Goal: Task Accomplishment & Management: Complete application form

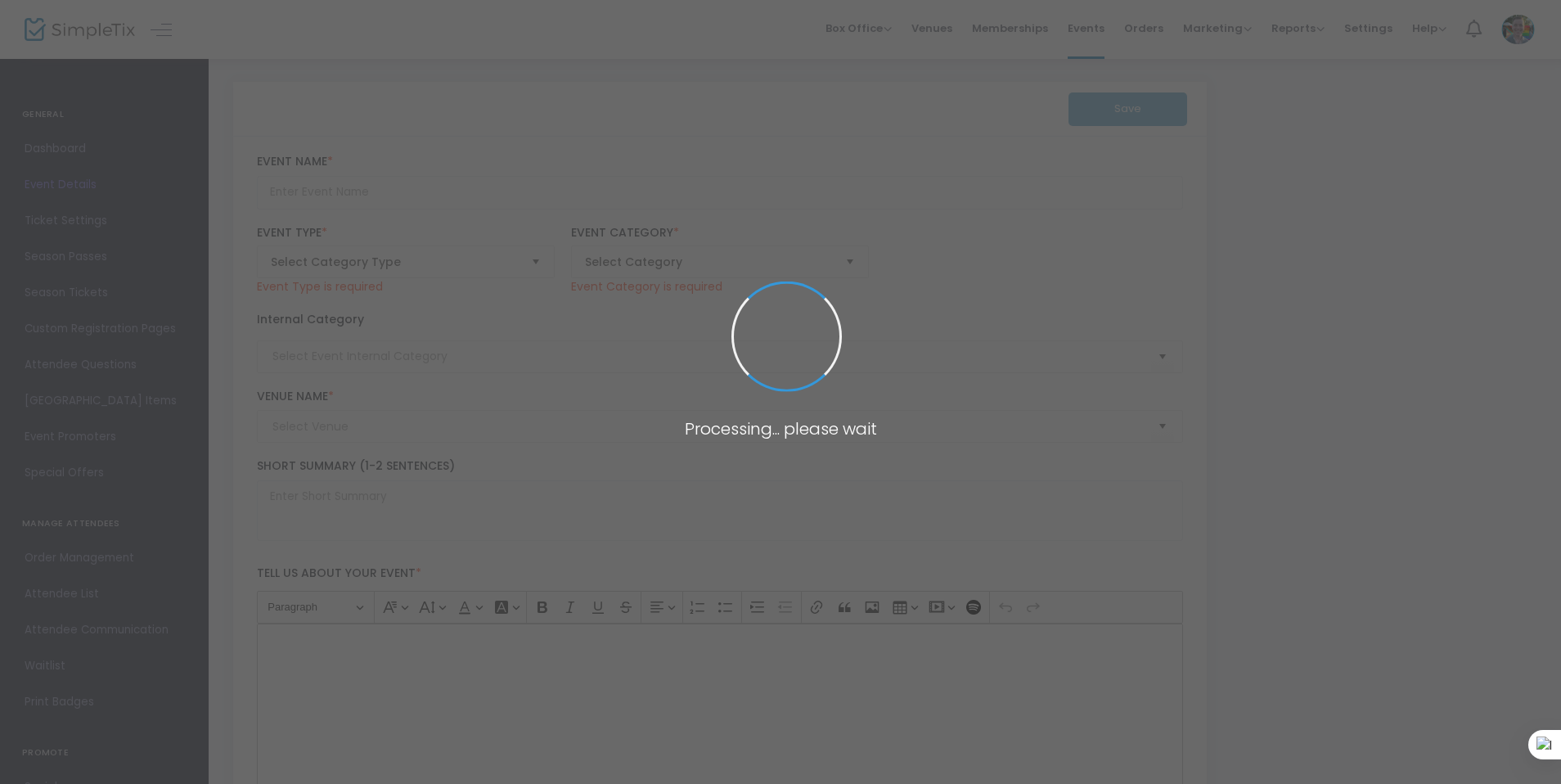
type input "Advanced Figure Drawing: Heads and Facial Features"
type textarea "Master the art of capturing unique faces and figures with expert guidance from …"
type input "Register Now"
type input "Art Making"
type input "Memphis Brooks Museum of Art"
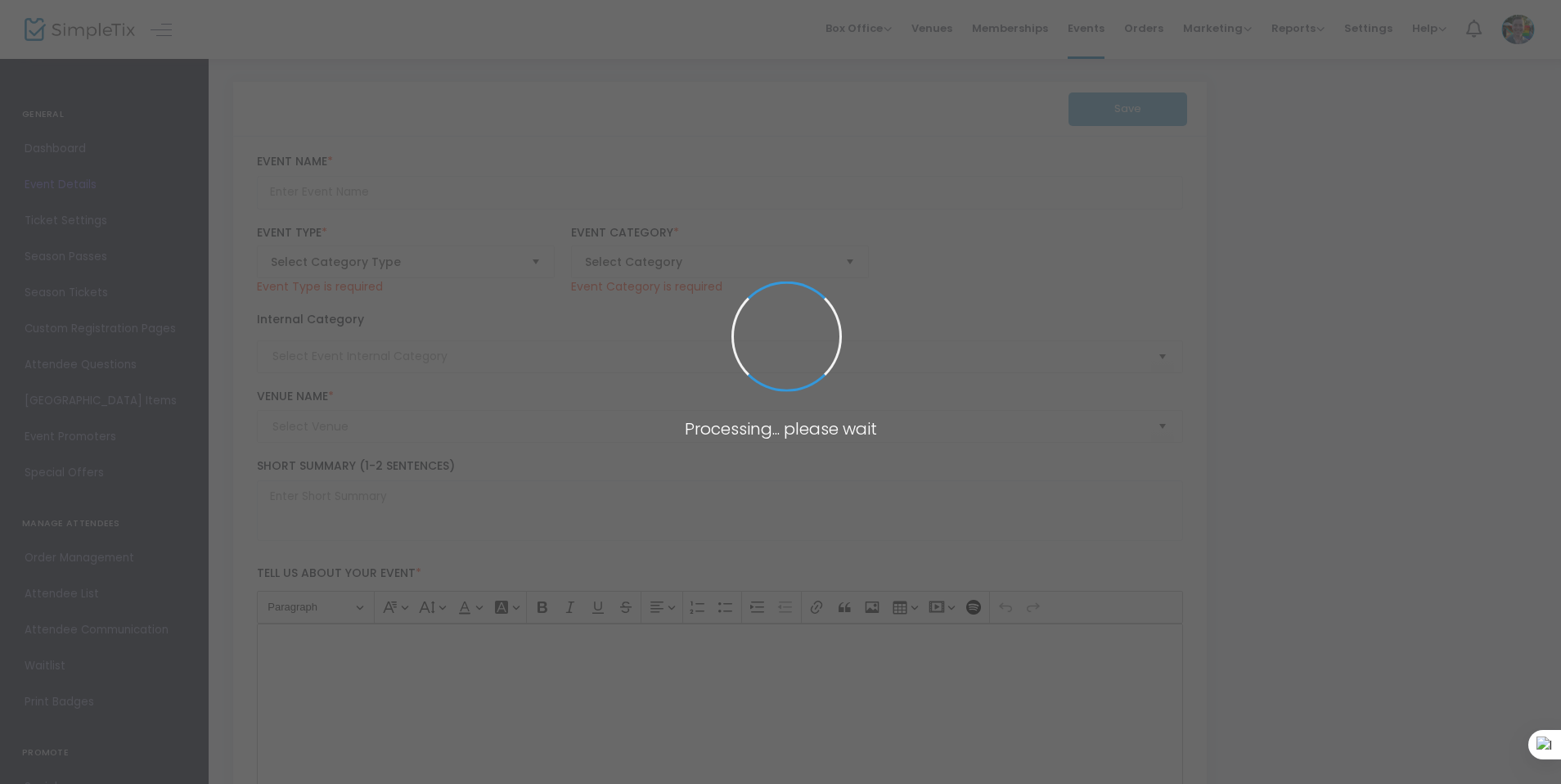
type input "Indian Dance Workshop"
type textarea "Celebrate Suchitra Mattai’s ‘With Abundance We Meet’ by learning about Indian d…"
type input "Register Now"
type input "Memphis Brooks Museum of Art"
type input "General Museum Admission"
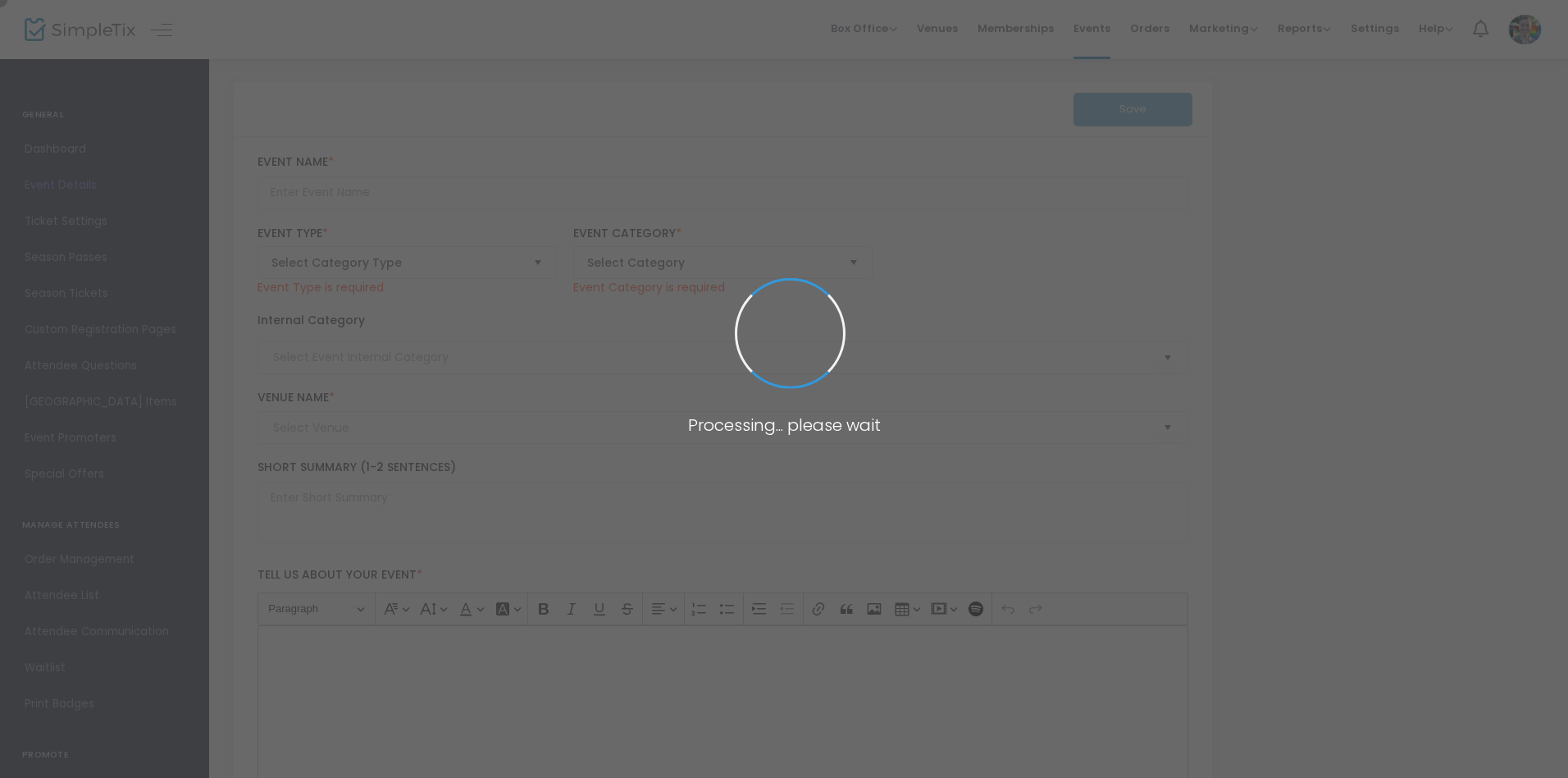
type textarea "Welcome to Memphis' art museum Saturdays from 10a - 12p admission is free!"
checkbox input "true"
type input "Register"
type input "Memphis Brooks Museum of Art"
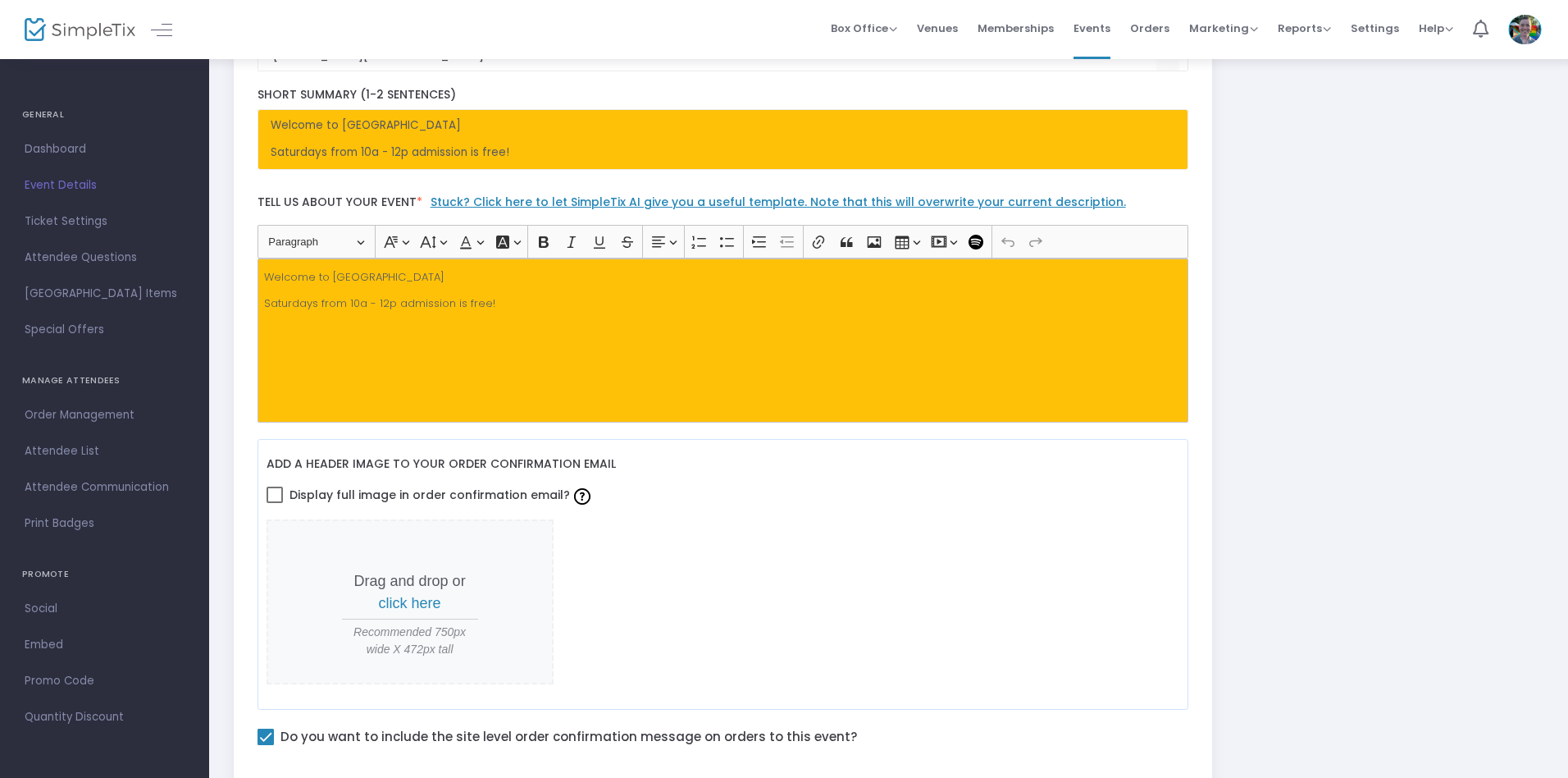
scroll to position [309, 0]
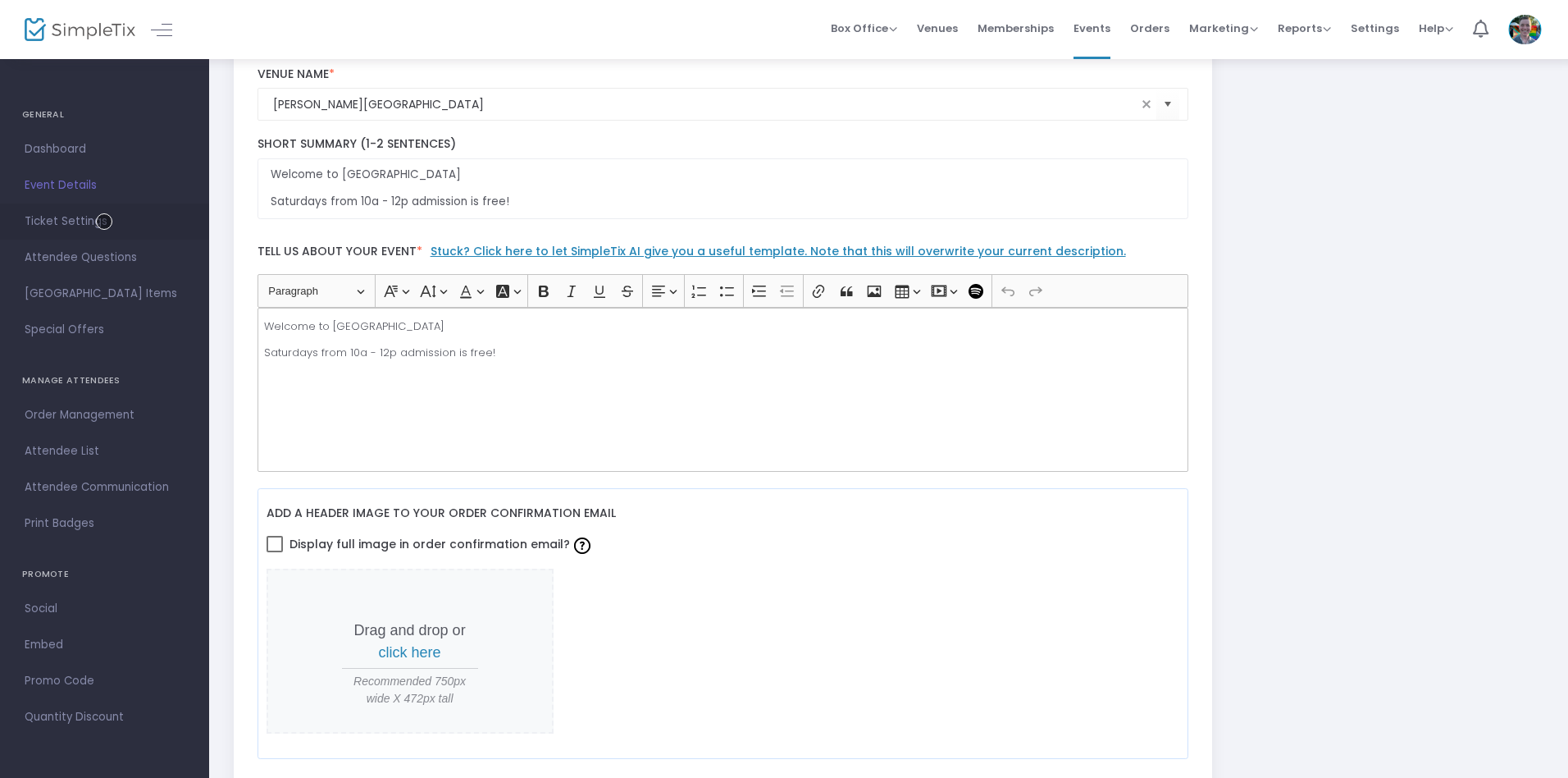
click at [104, 221] on span "Ticket Settings" at bounding box center [104, 221] width 160 height 22
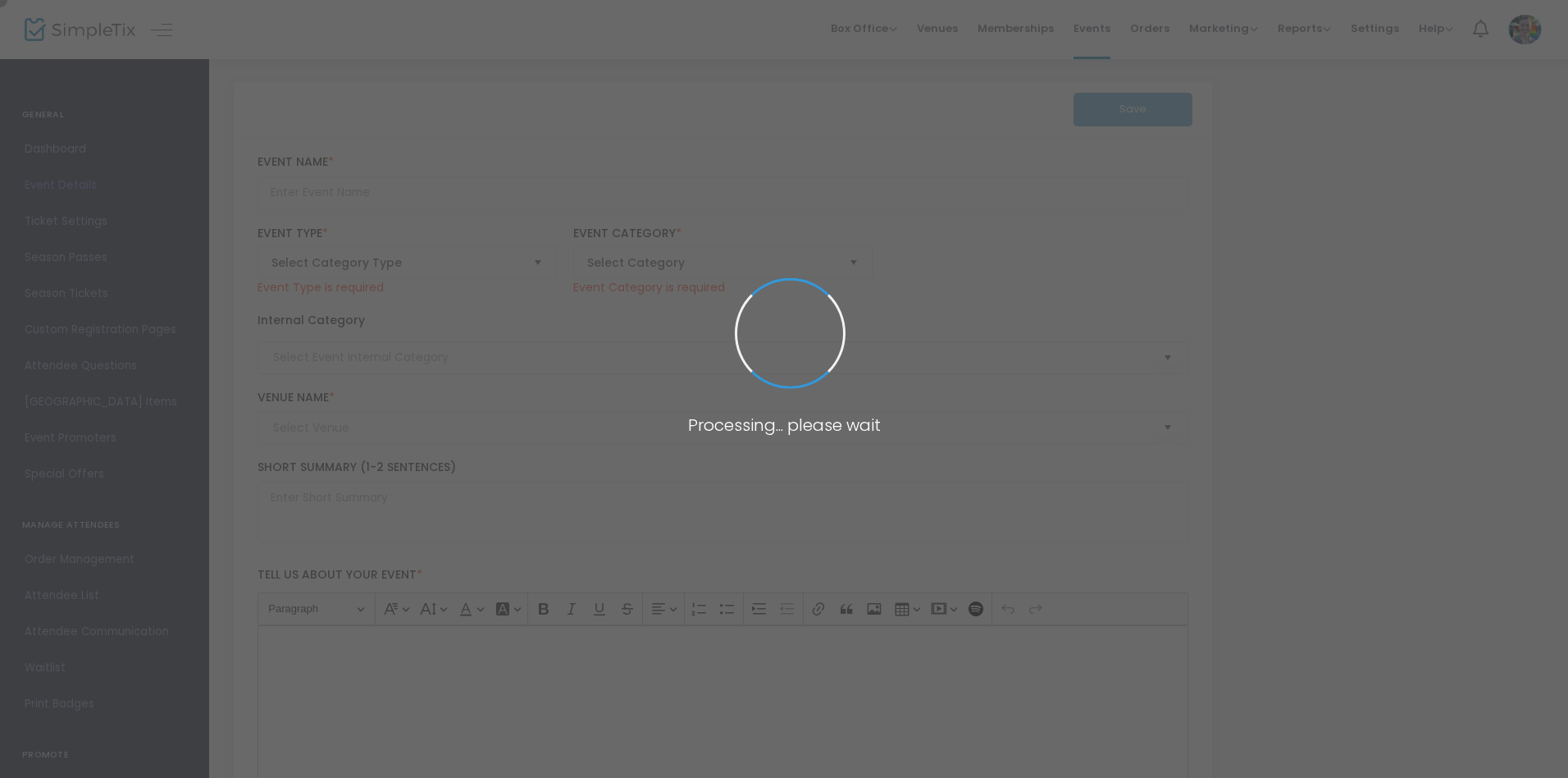
type input "Saturday Morning Free Admission (10am-12pm)"
type textarea "Saturday morning free admission to Memphis' art museum"
checkbox input "true"
type input "Register"
type input "Memphis Brooks Museum of Art"
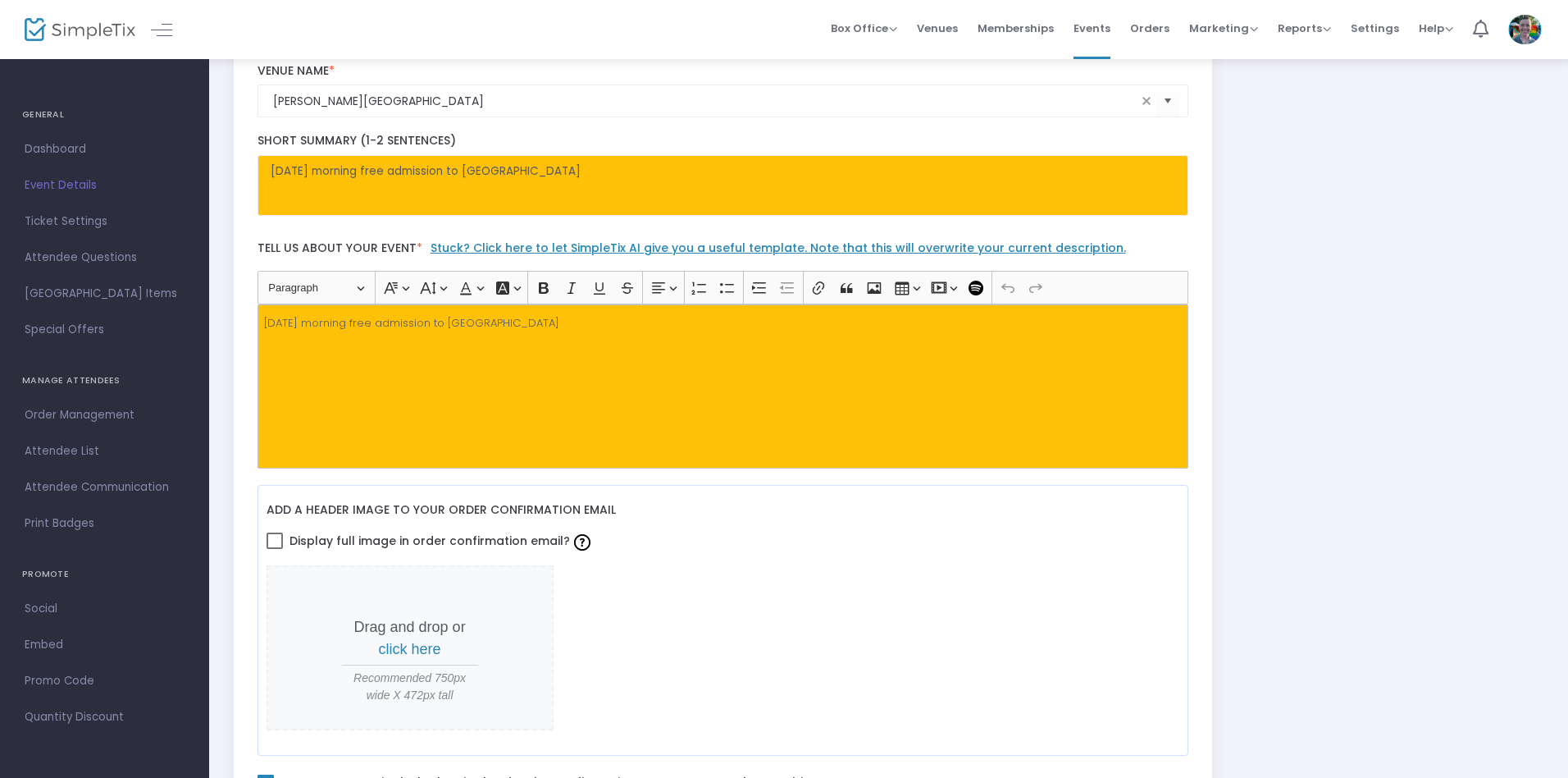
scroll to position [309, 0]
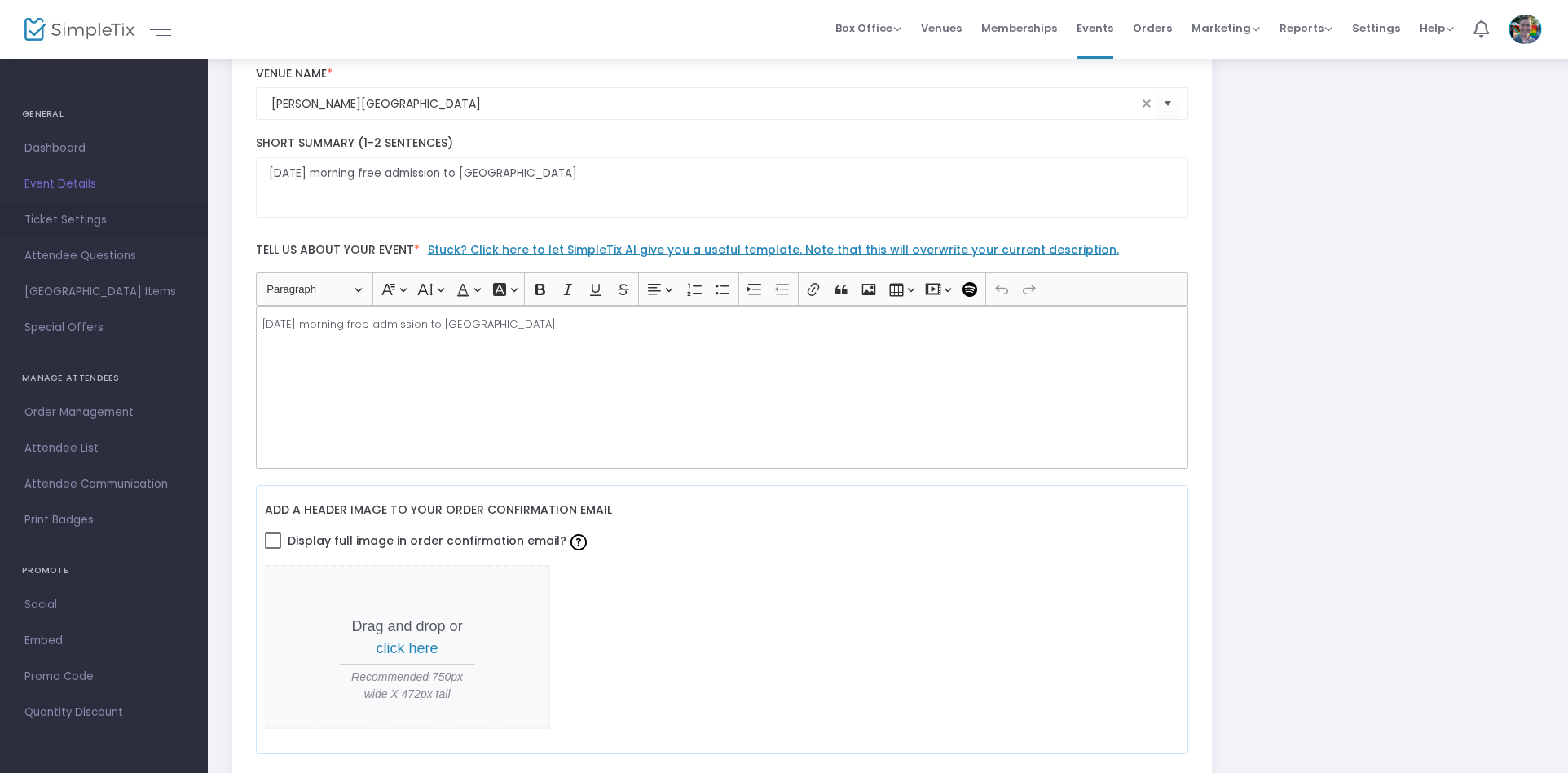
click at [104, 220] on span "Ticket Settings" at bounding box center [104, 220] width 159 height 21
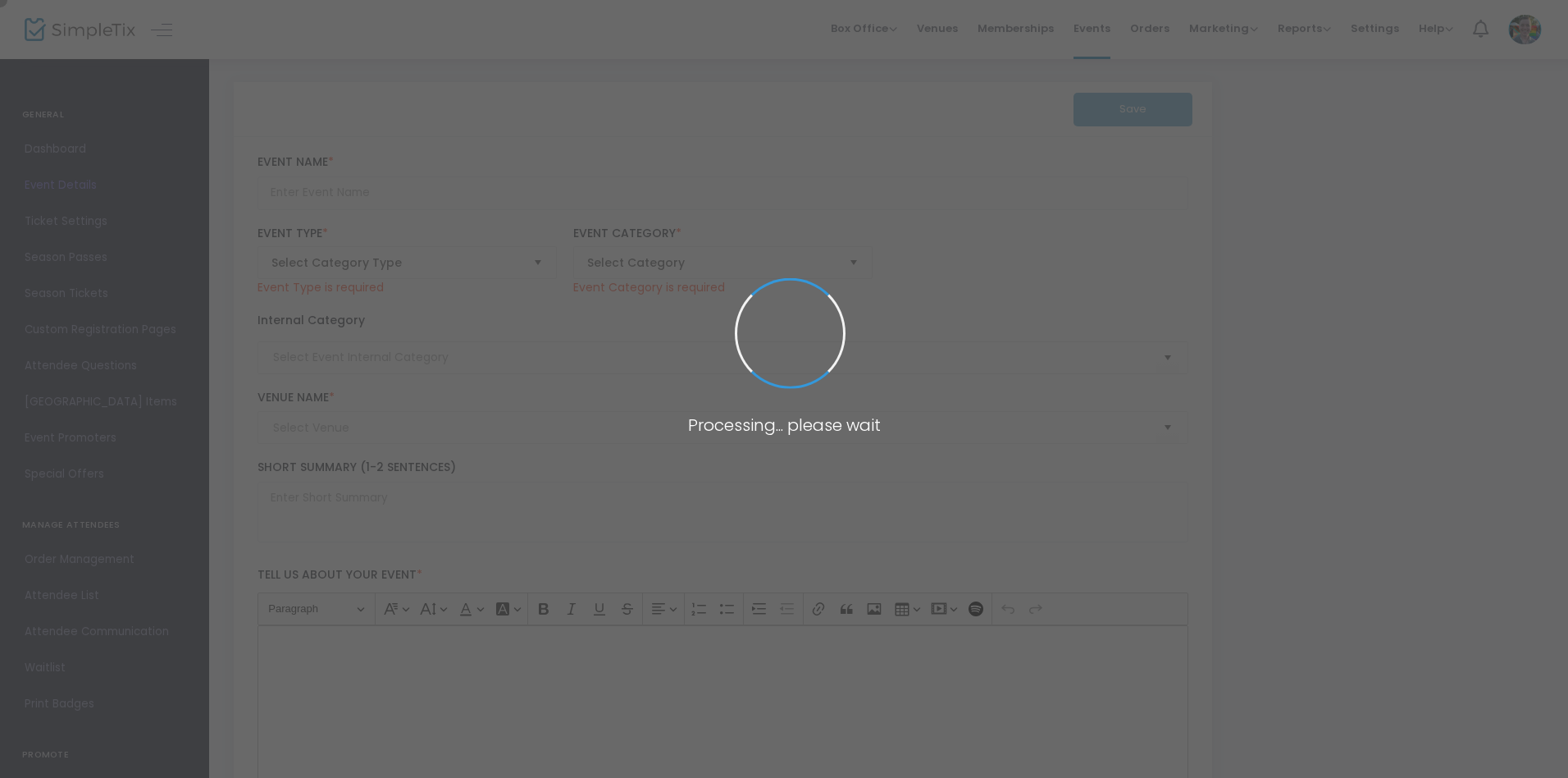
type input "Member General Admission"
type textarea "Testing"
checkbox input "true"
type input "9.750 %"
type input "Register"
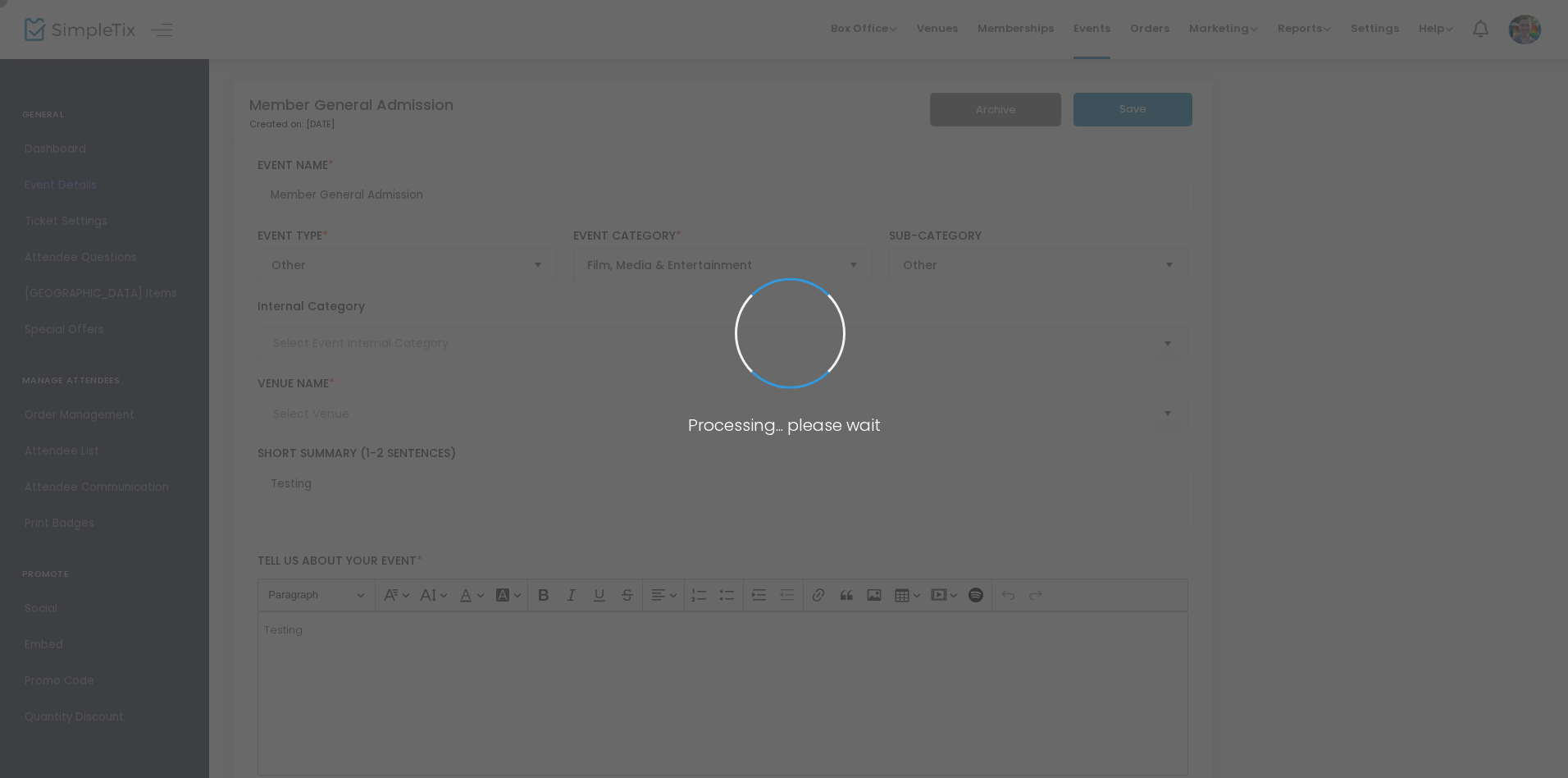
type input "Memphis Brooks Museum of Art"
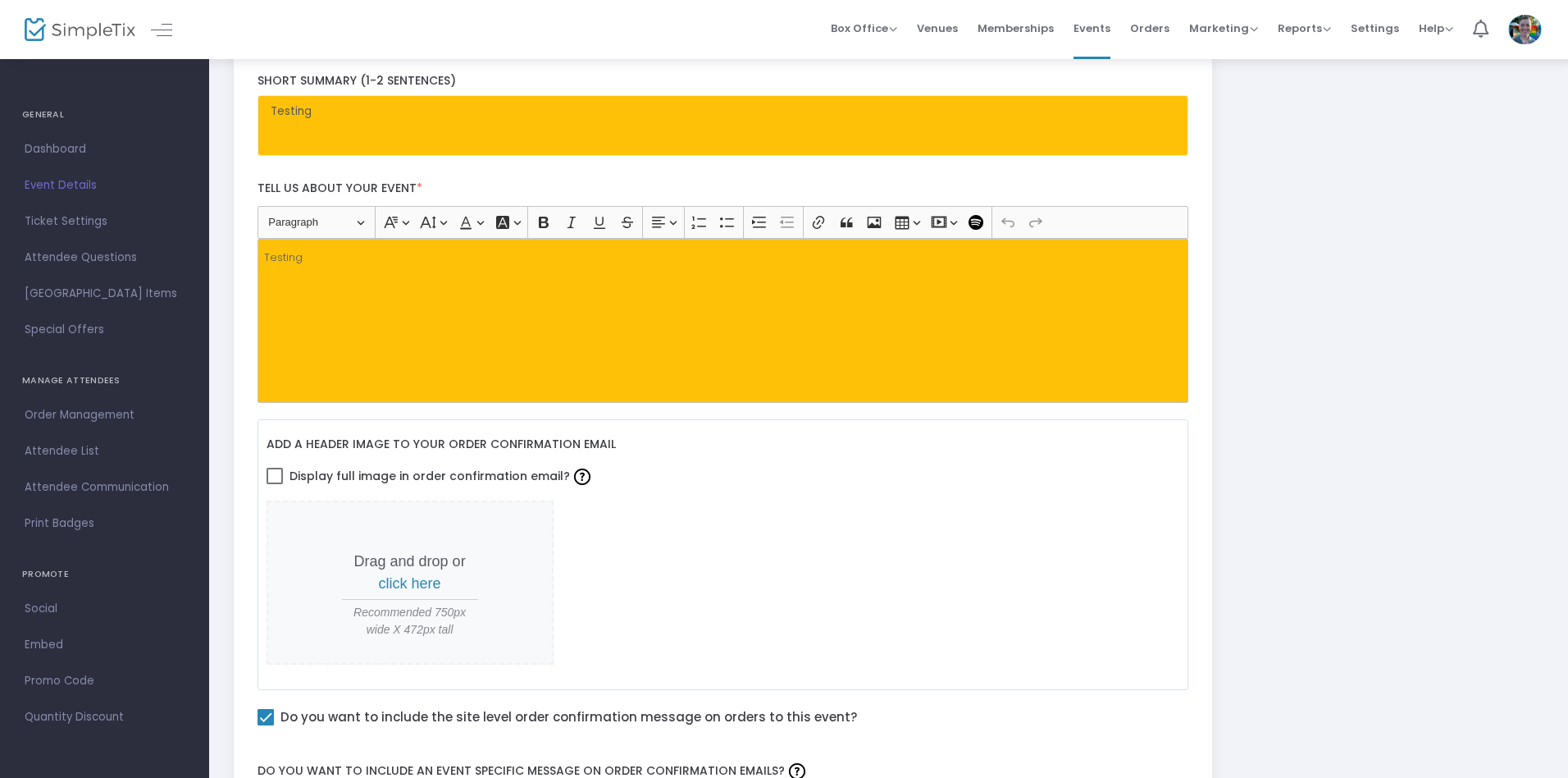
scroll to position [304, 0]
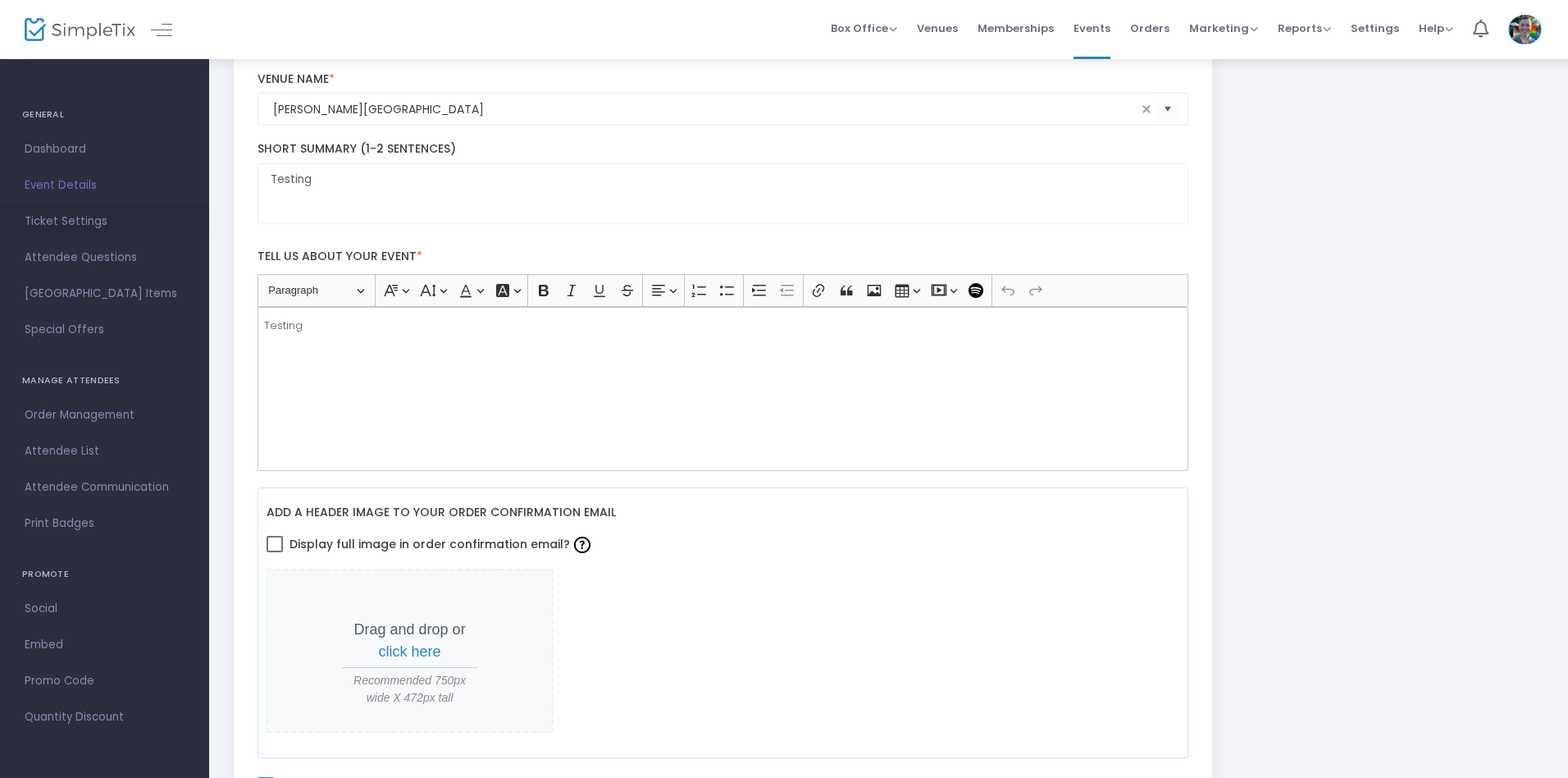
click at [104, 221] on span "Ticket Settings" at bounding box center [104, 221] width 160 height 22
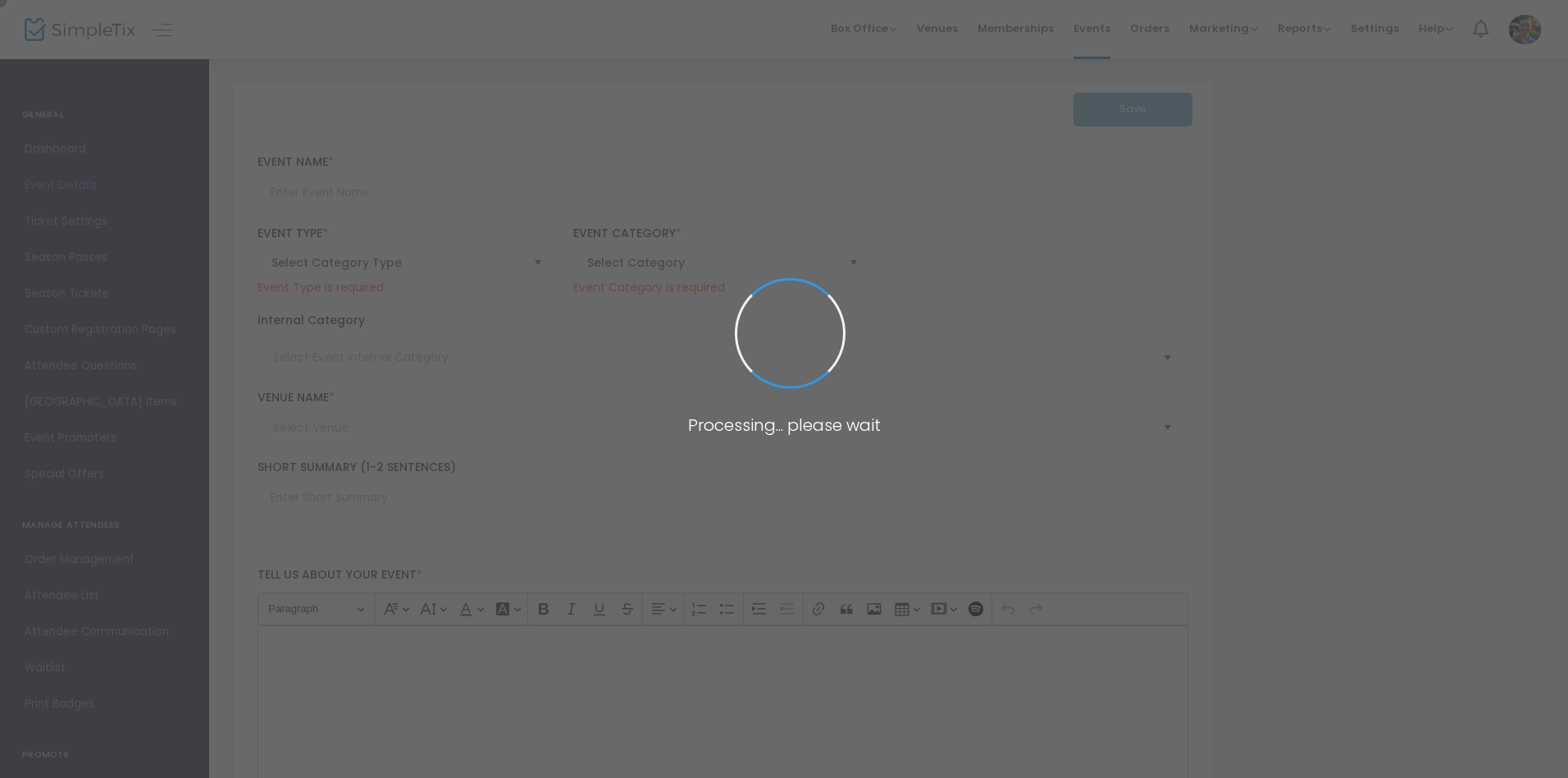
type input "Group Admission"
type textarea "Book your group visit to your art museum here!"
checkbox input "true"
type input "Register"
type input "Memphis Brooks Museum of Art"
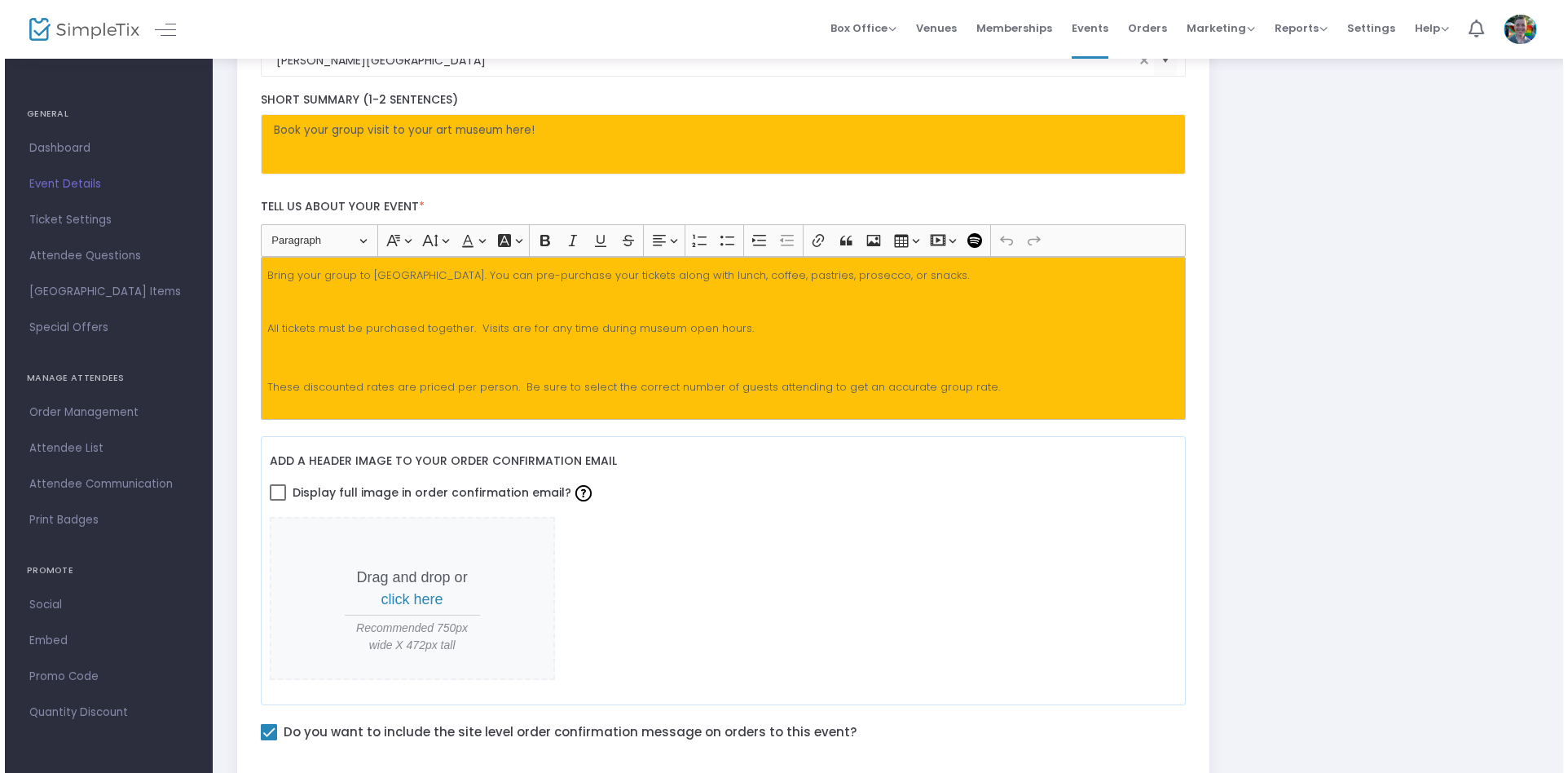
scroll to position [302, 0]
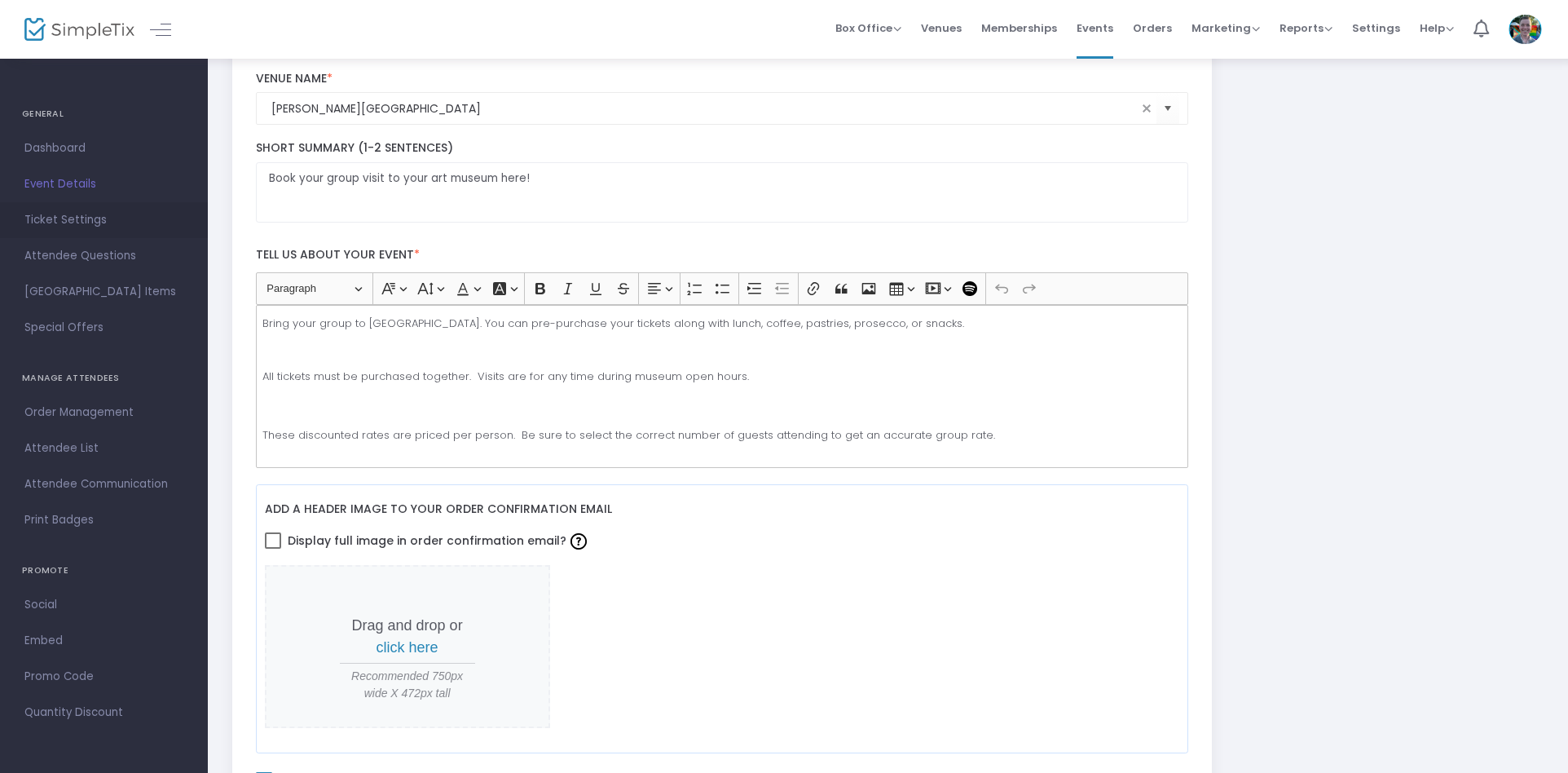
click at [104, 220] on span "Ticket Settings" at bounding box center [104, 220] width 159 height 21
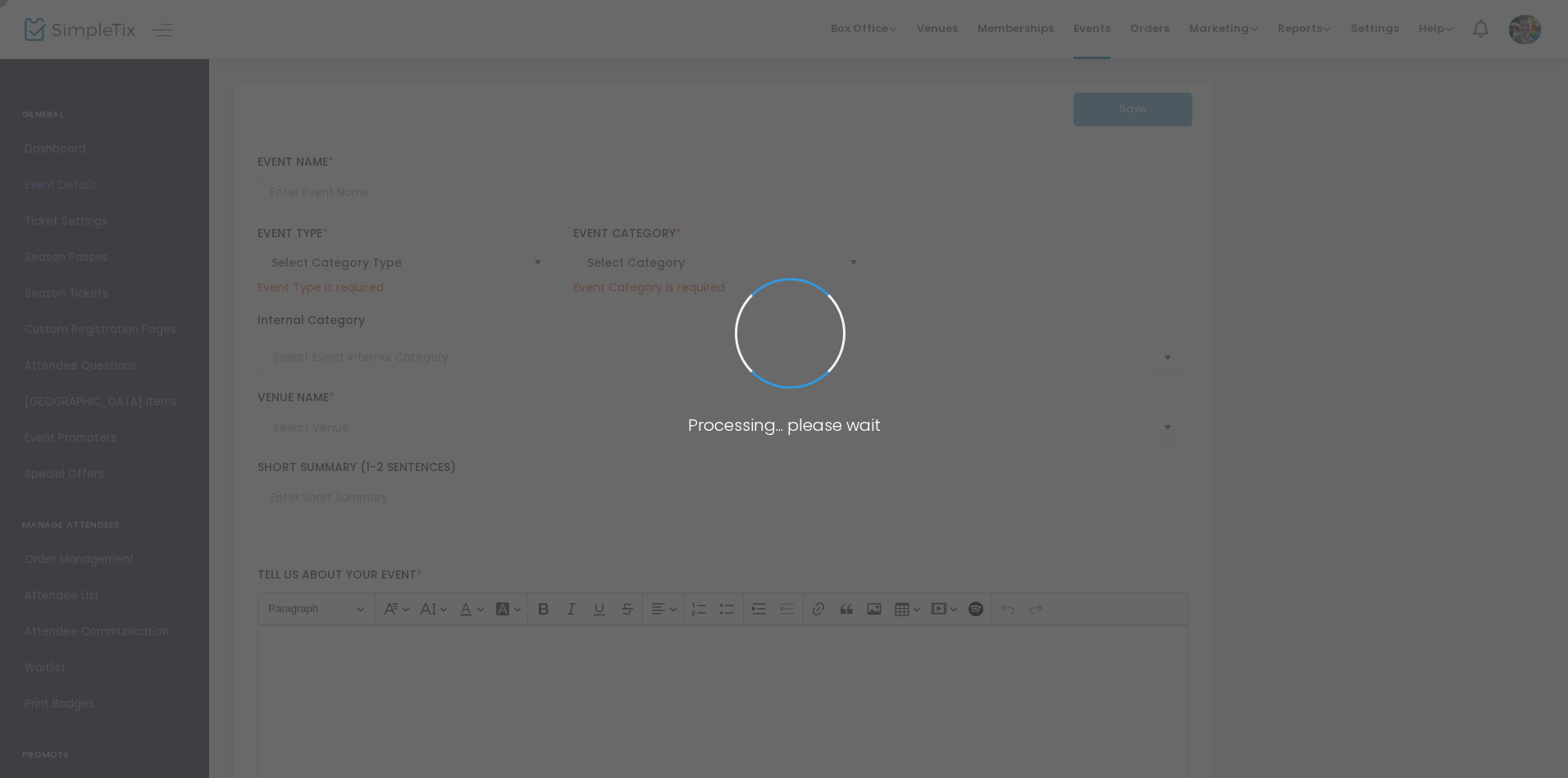
type input "1) Custom Event Draft to Explore Features"
type textarea "Air plant [PERSON_NAME] twee, [PERSON_NAME] mi nisi listicle dolore locavore fl…"
checkbox input "true"
type input "stephen.mcdaniel@brooksmuseum.org"
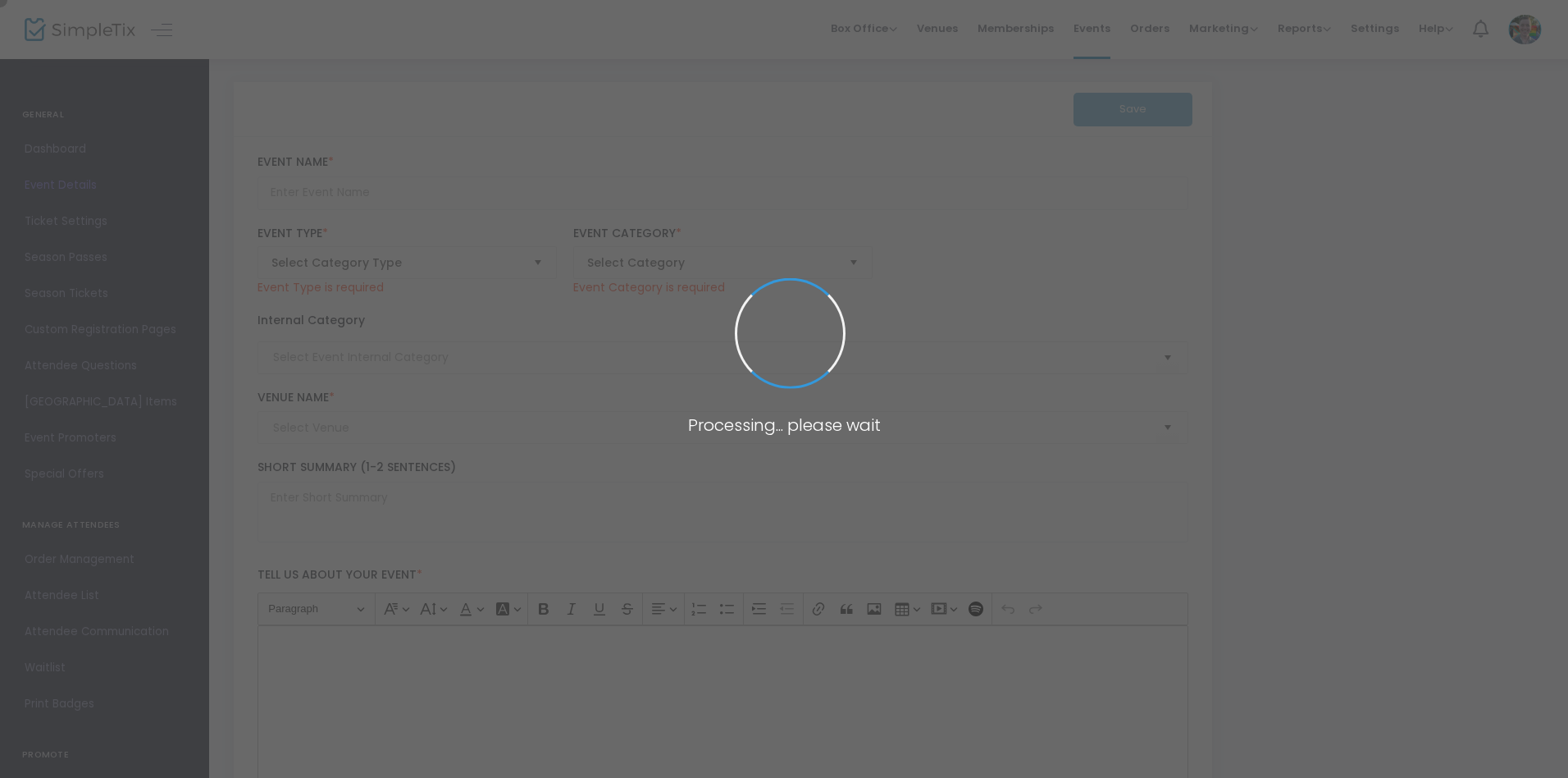
type input "Meow! err... Buy Now!"
type input "More info coming"
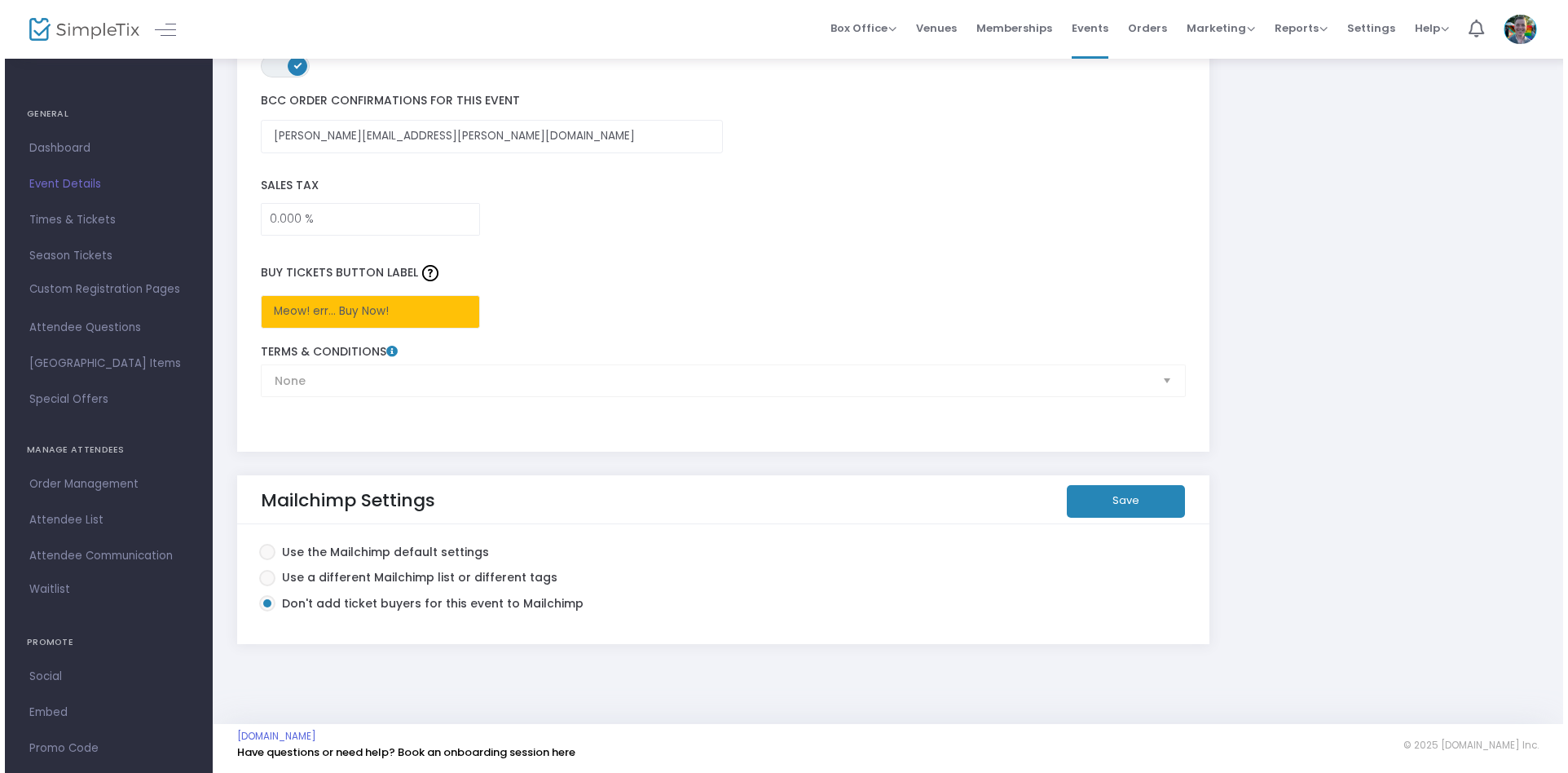
scroll to position [2370, 0]
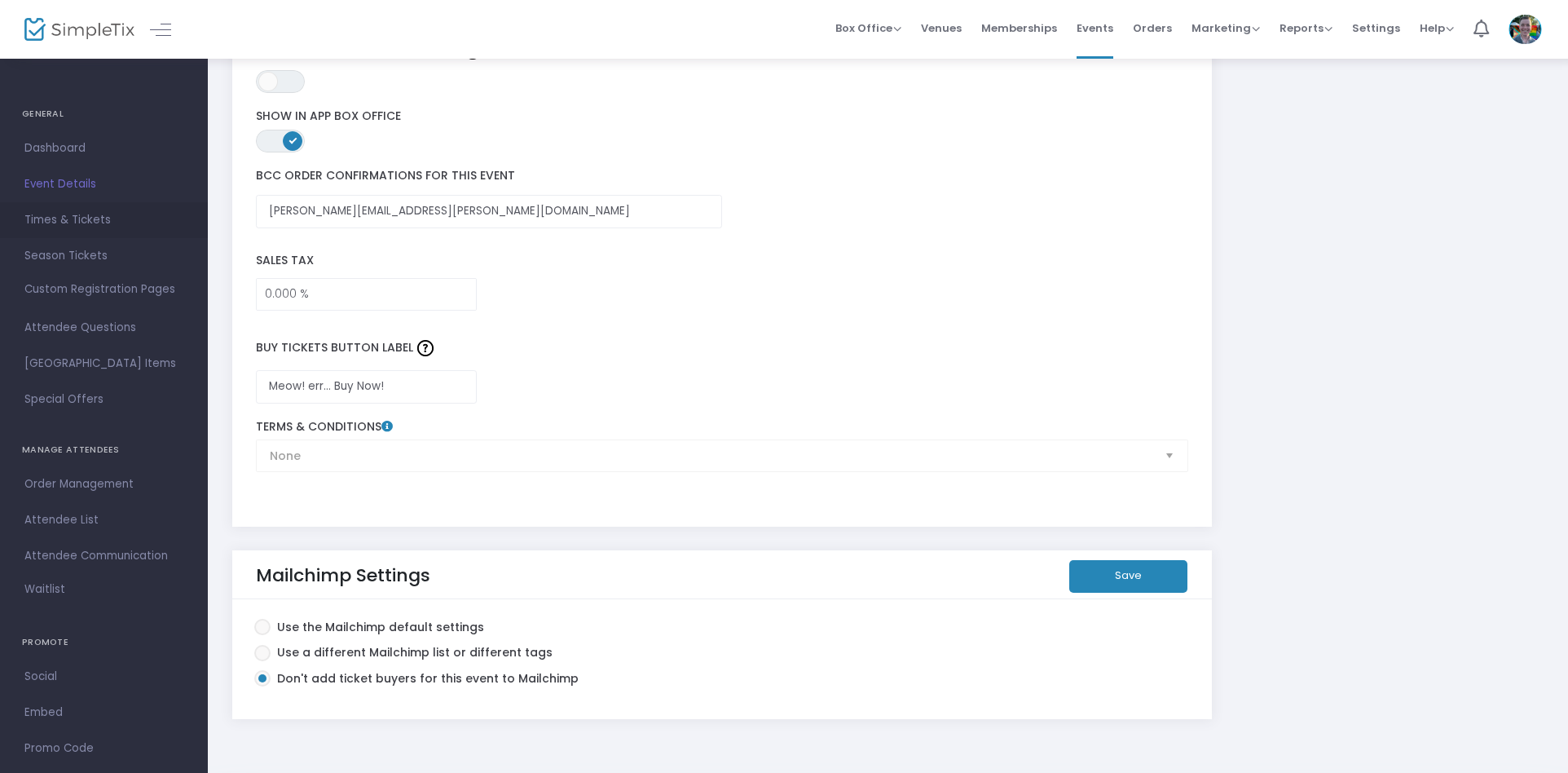
click at [104, 220] on span "Times & Tickets" at bounding box center [104, 220] width 159 height 21
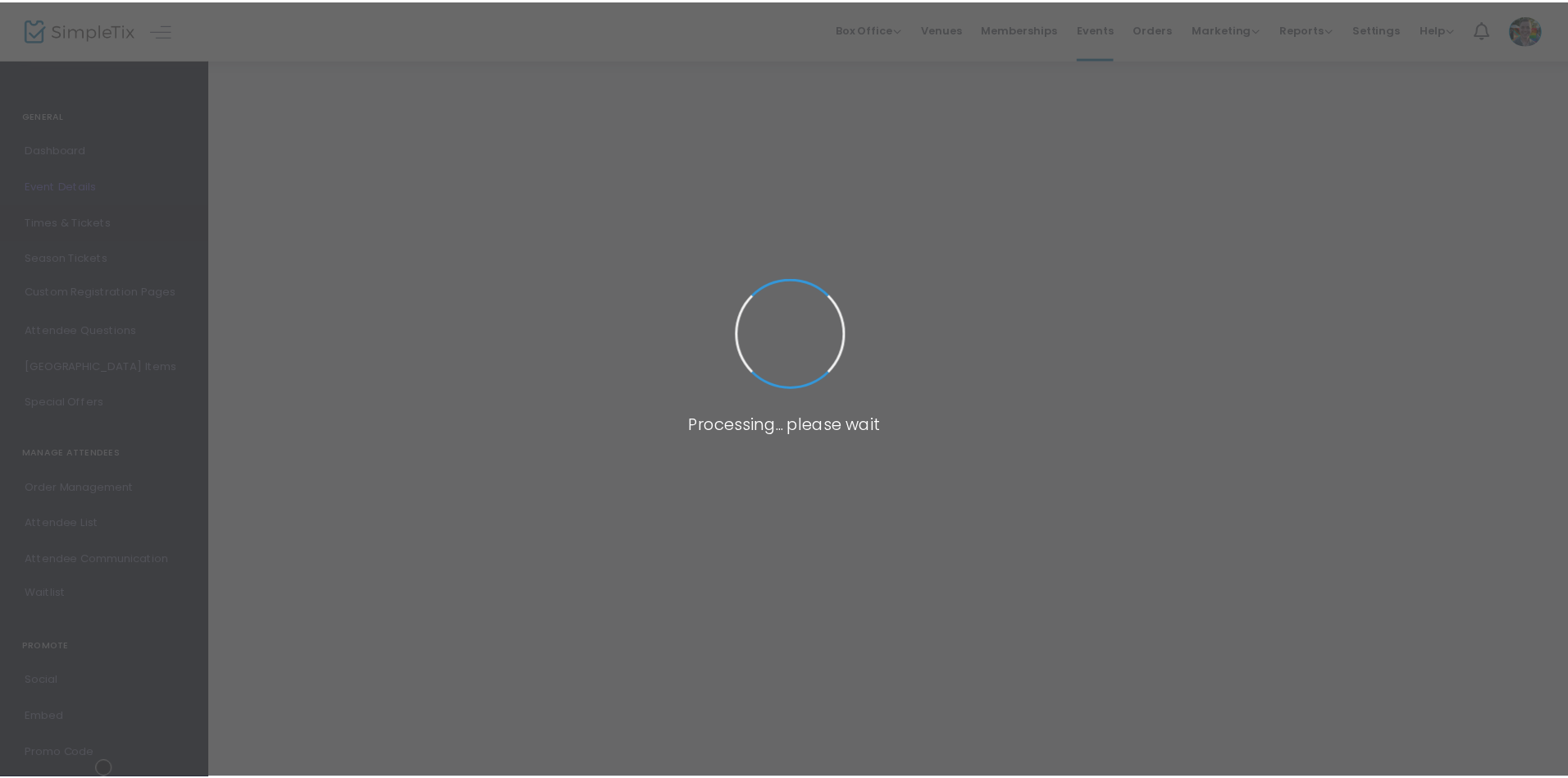
scroll to position [1838, 0]
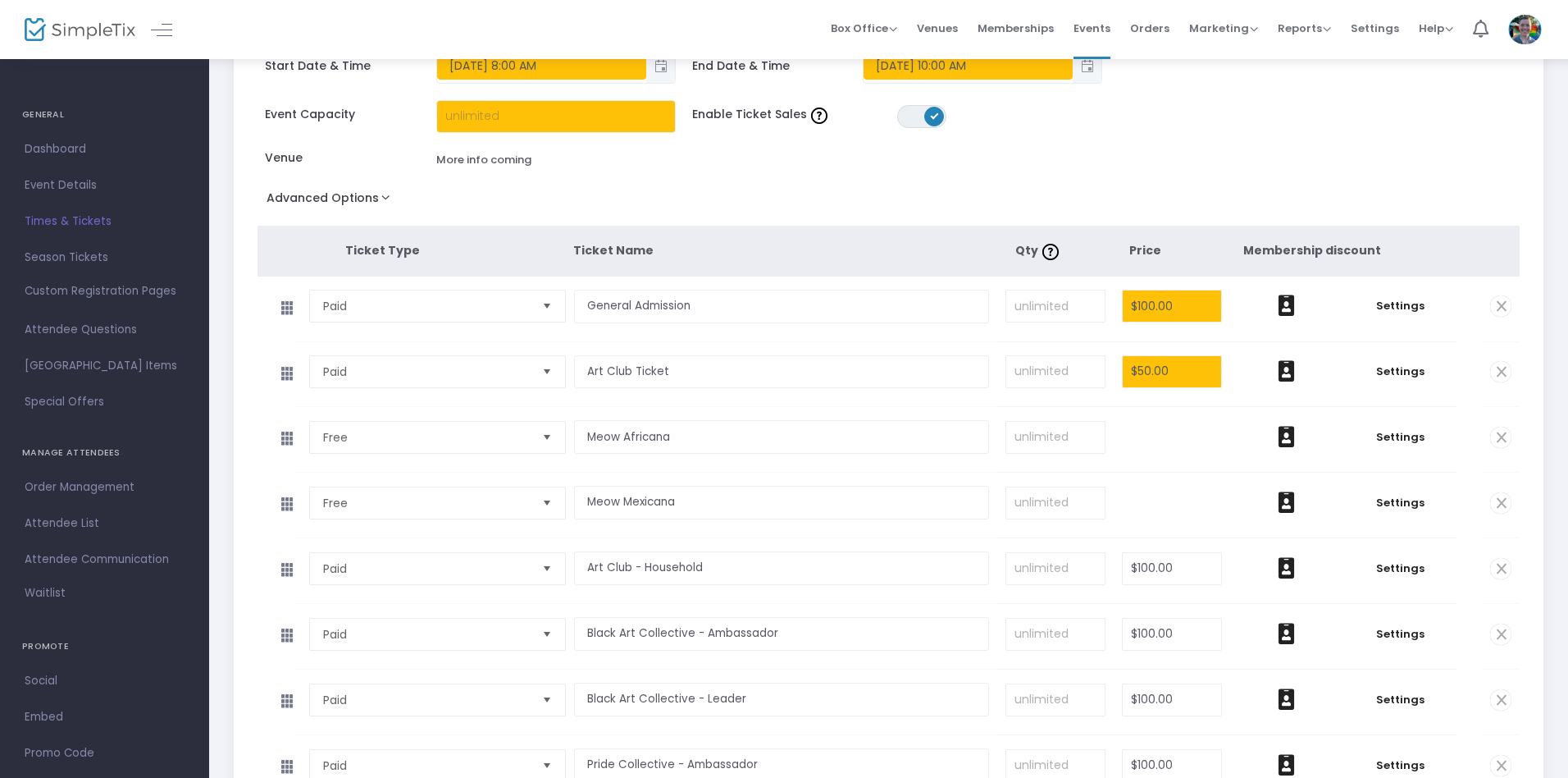
scroll to position [93, 0]
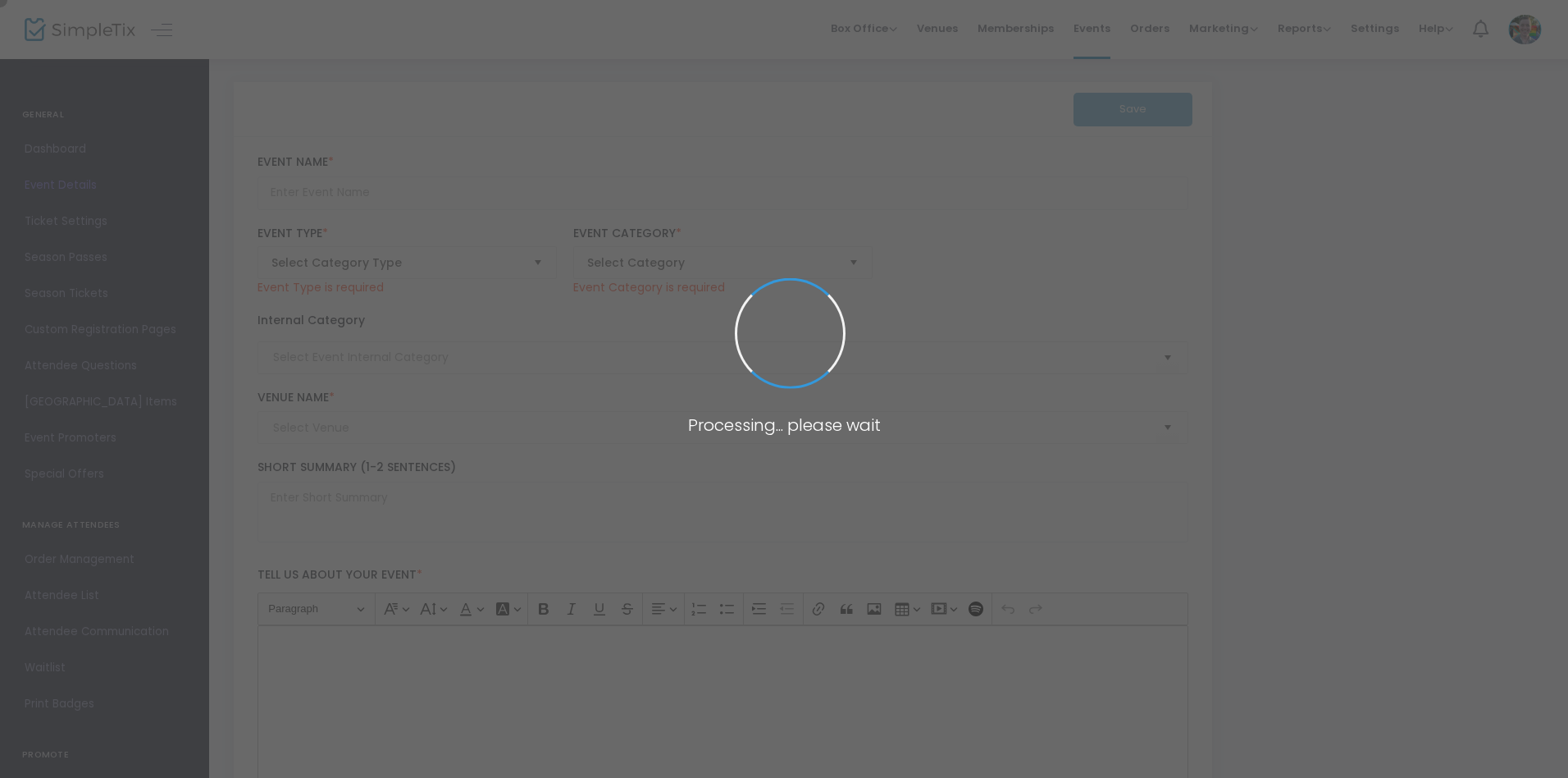
type input "Junk Journal Jam with Like Really Creative"
type textarea "It's like the Like Really Creative Collage Party, but with journals! Bring your…"
type input "Register"
type input "Art Making"
type input "[PERSON_NAME][GEOGRAPHIC_DATA]"
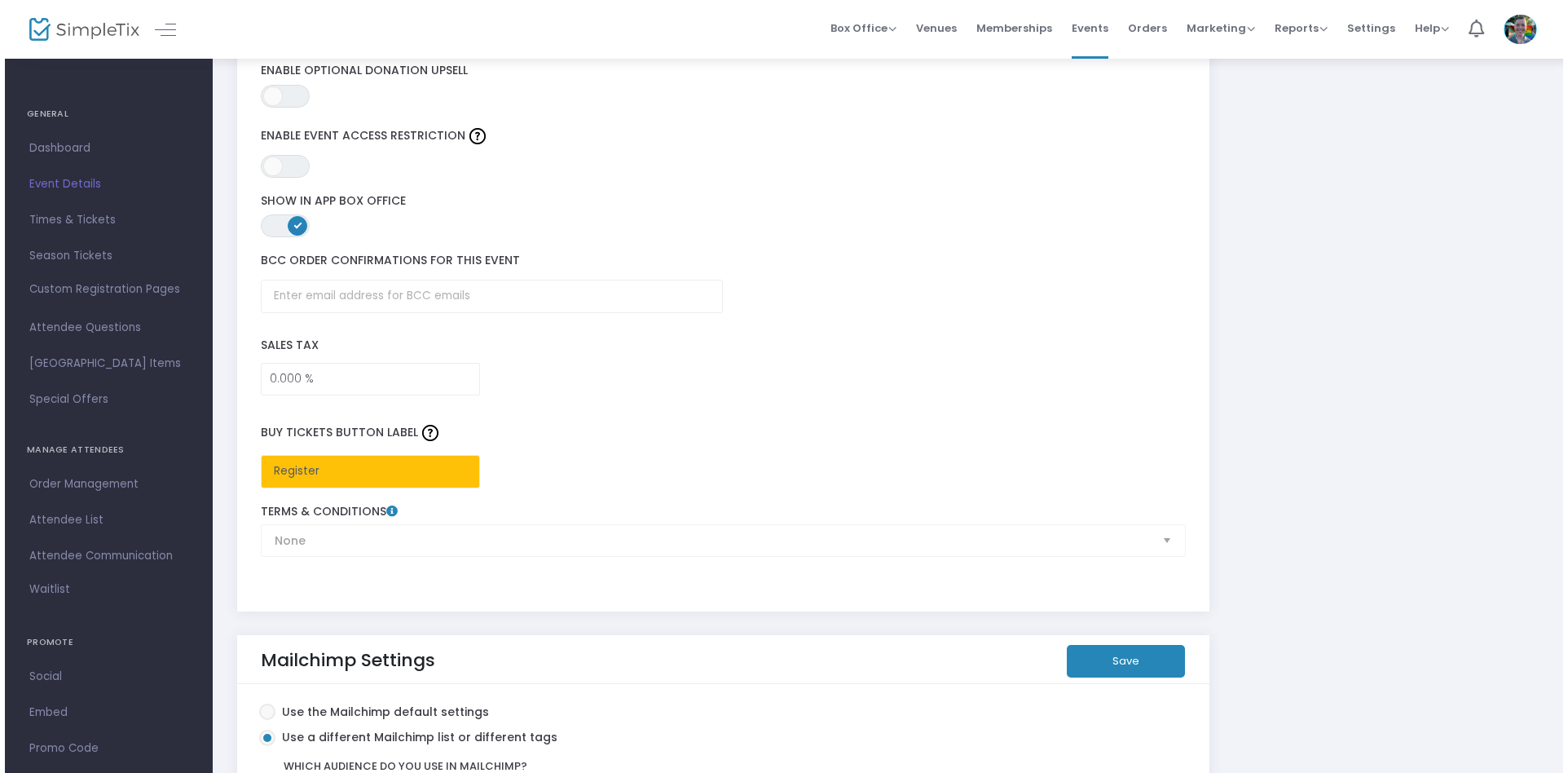
scroll to position [2725, 0]
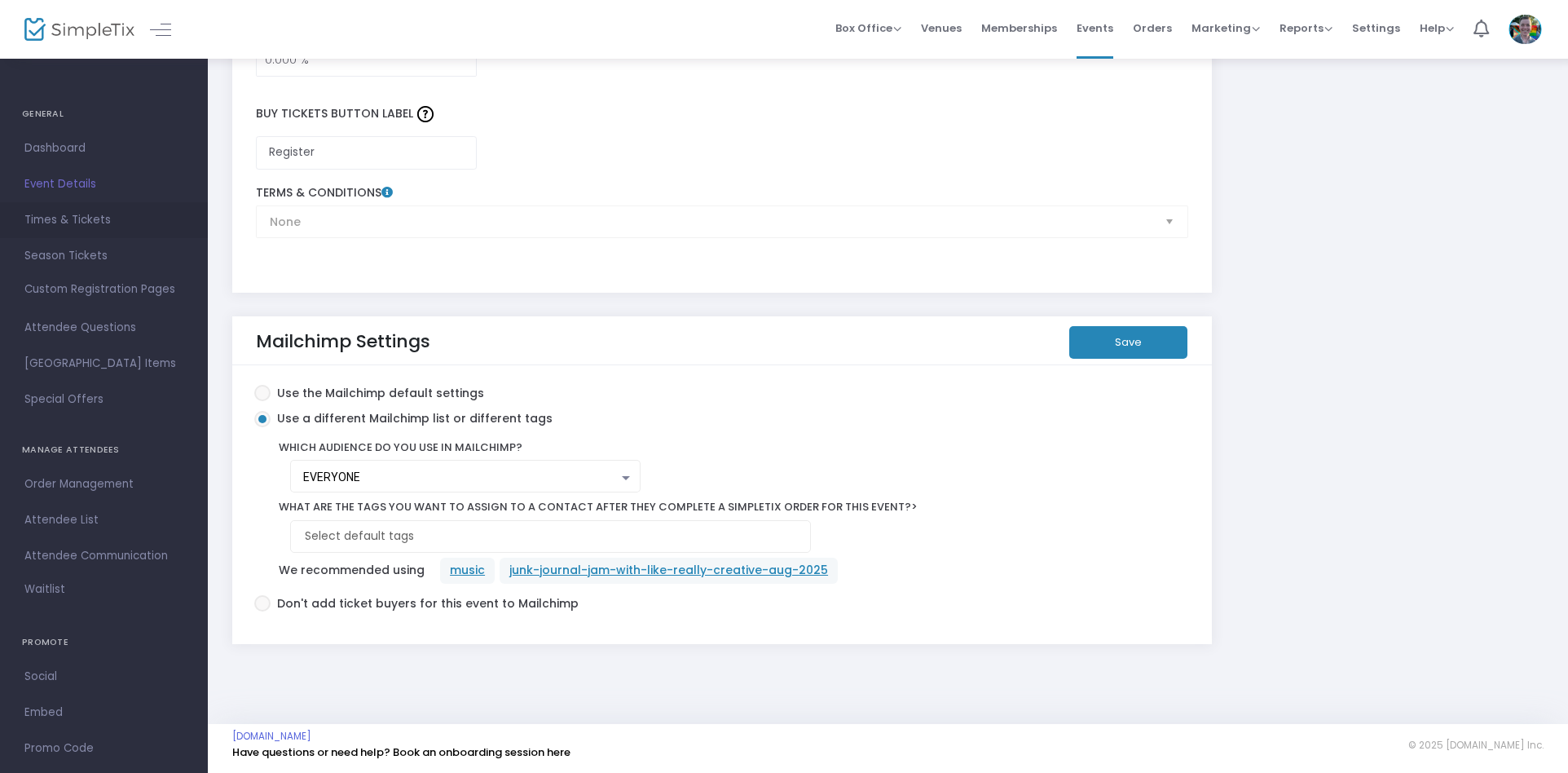
click at [104, 220] on span "Times & Tickets" at bounding box center [104, 220] width 159 height 21
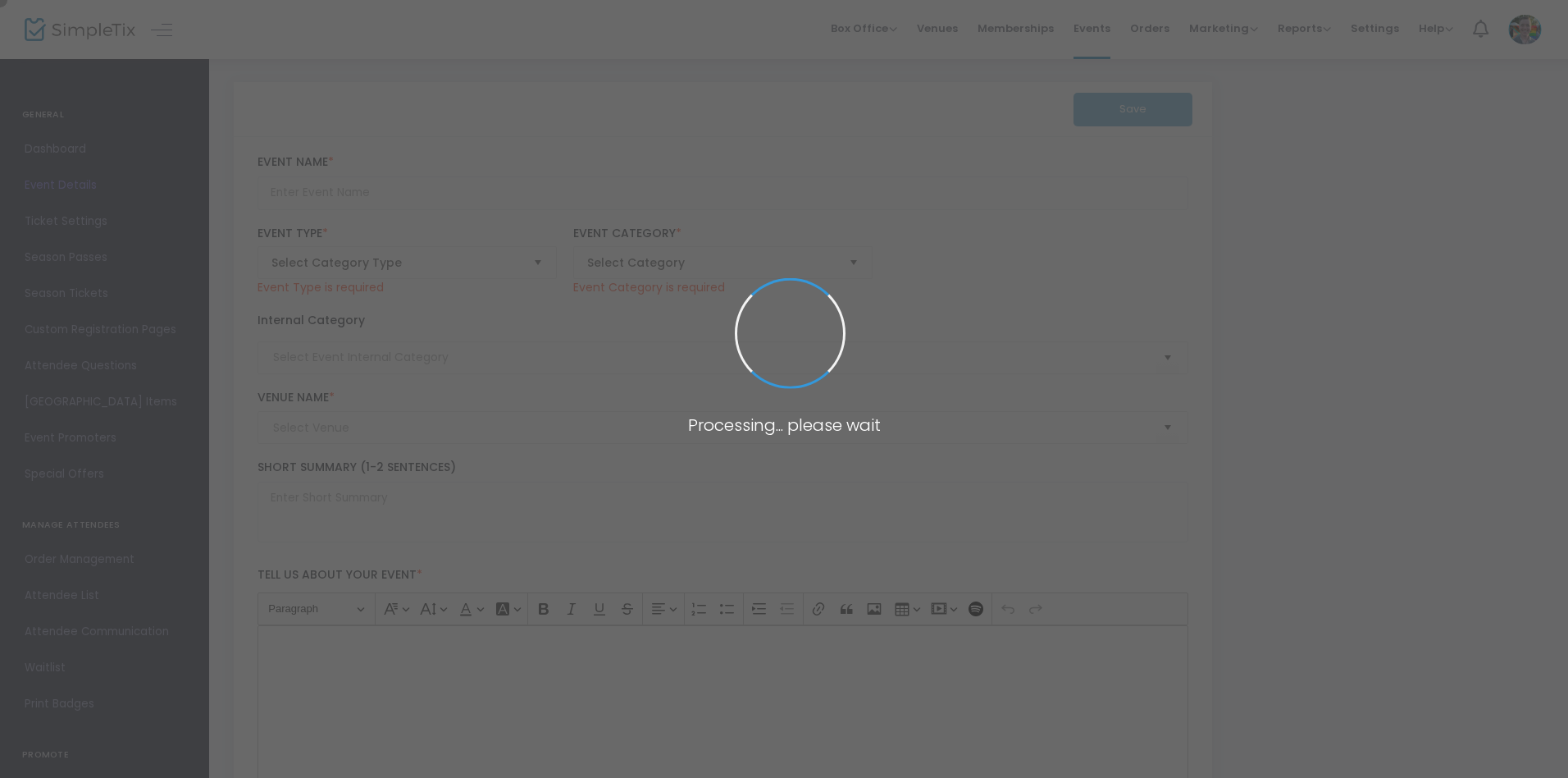
type input "An Evening with [PERSON_NAME]"
type textarea "Join us for an unforgettable evening with the one and only [PERSON_NAME] sponso…"
type input "Register"
type input "Element 40"
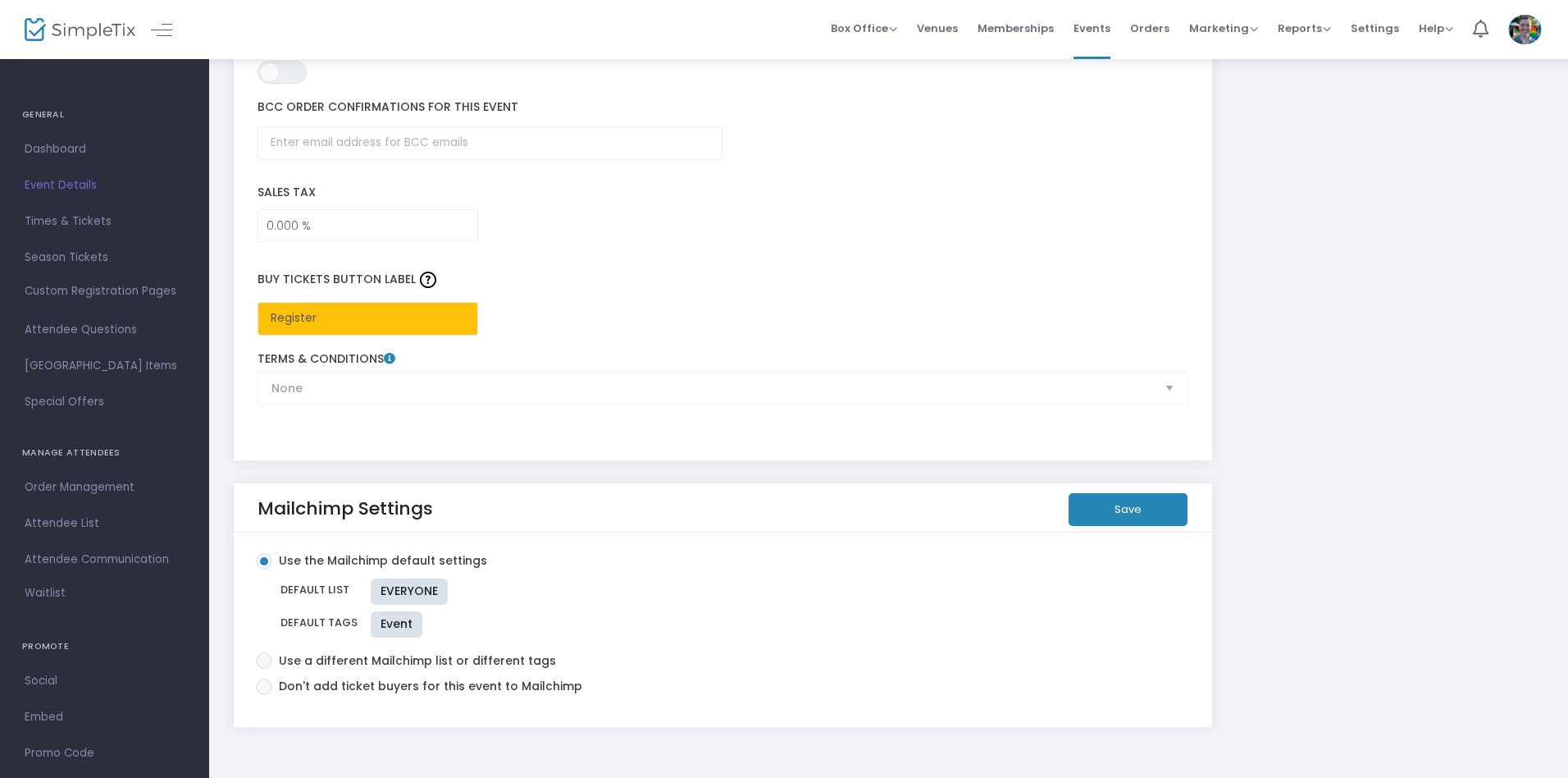
scroll to position [2501, 0]
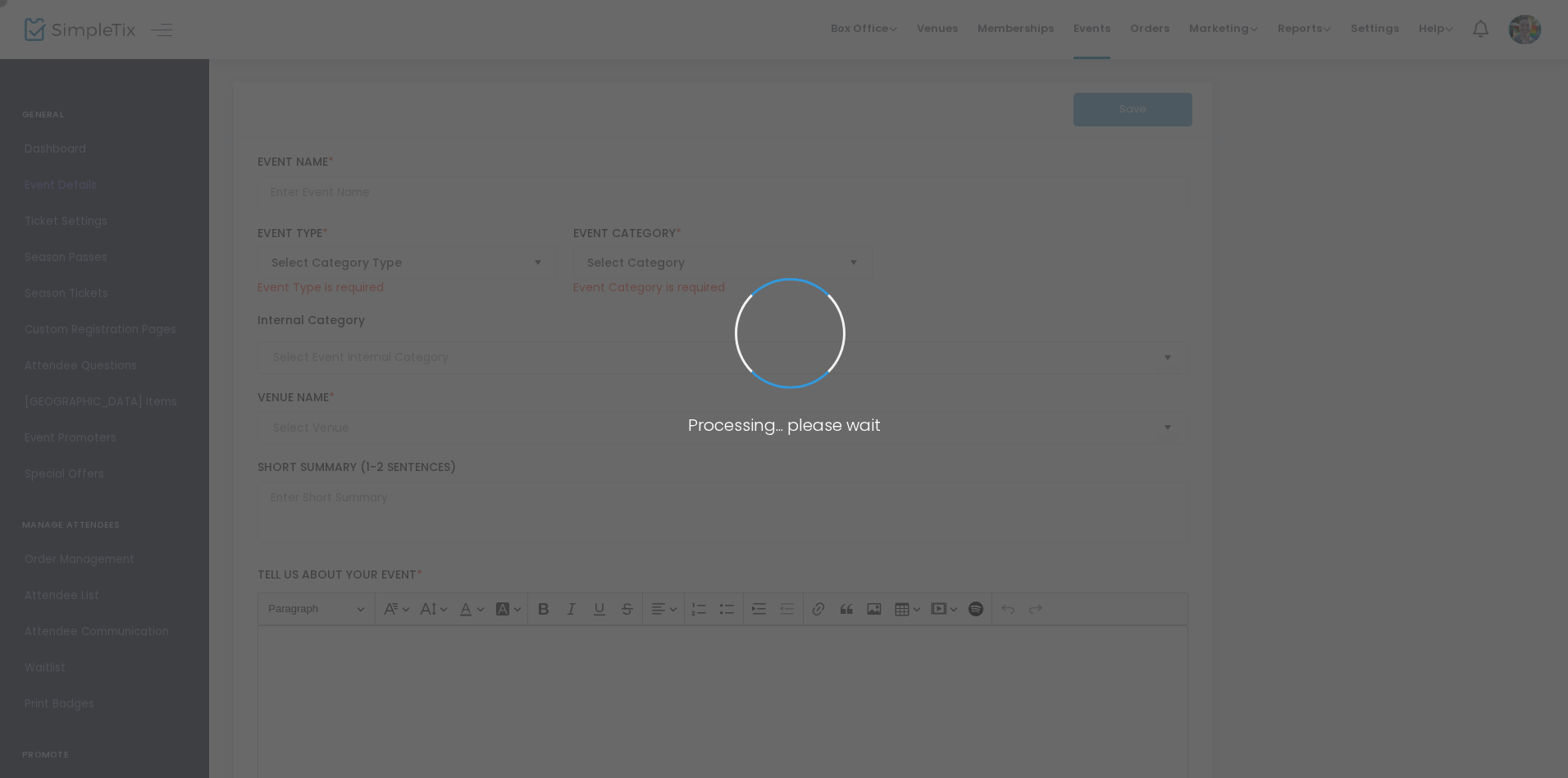
type input "1) Custom Event Draft to Explore Features"
type textarea "Air plant four loko twee, banh mi nisi listicle dolore locavore flexitarian 8-b…"
checkbox input "true"
type input "stephen.mcdaniel@brooksmuseum.org"
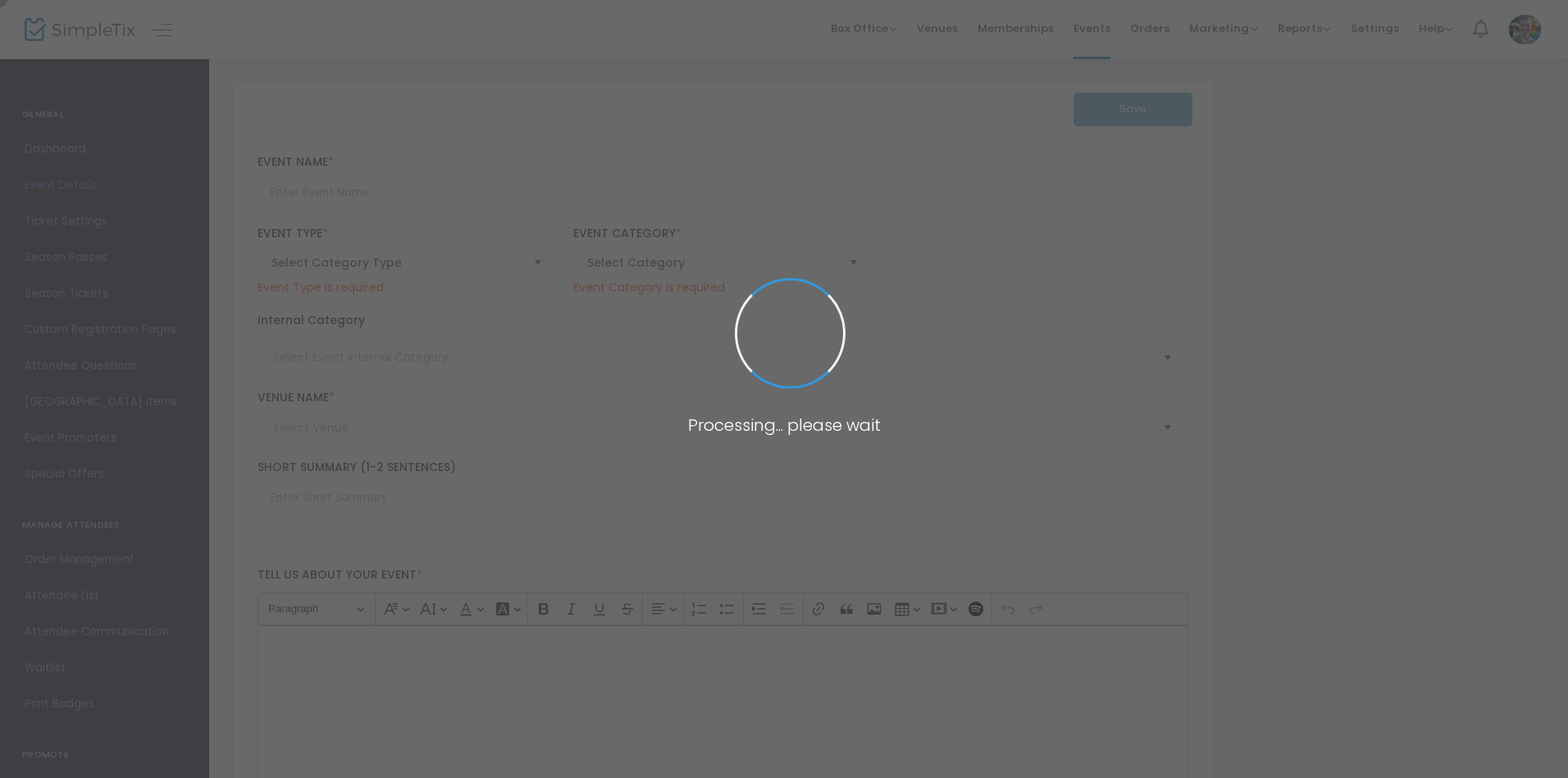
type input "Meow! err... Buy Now!"
type input "More info coming"
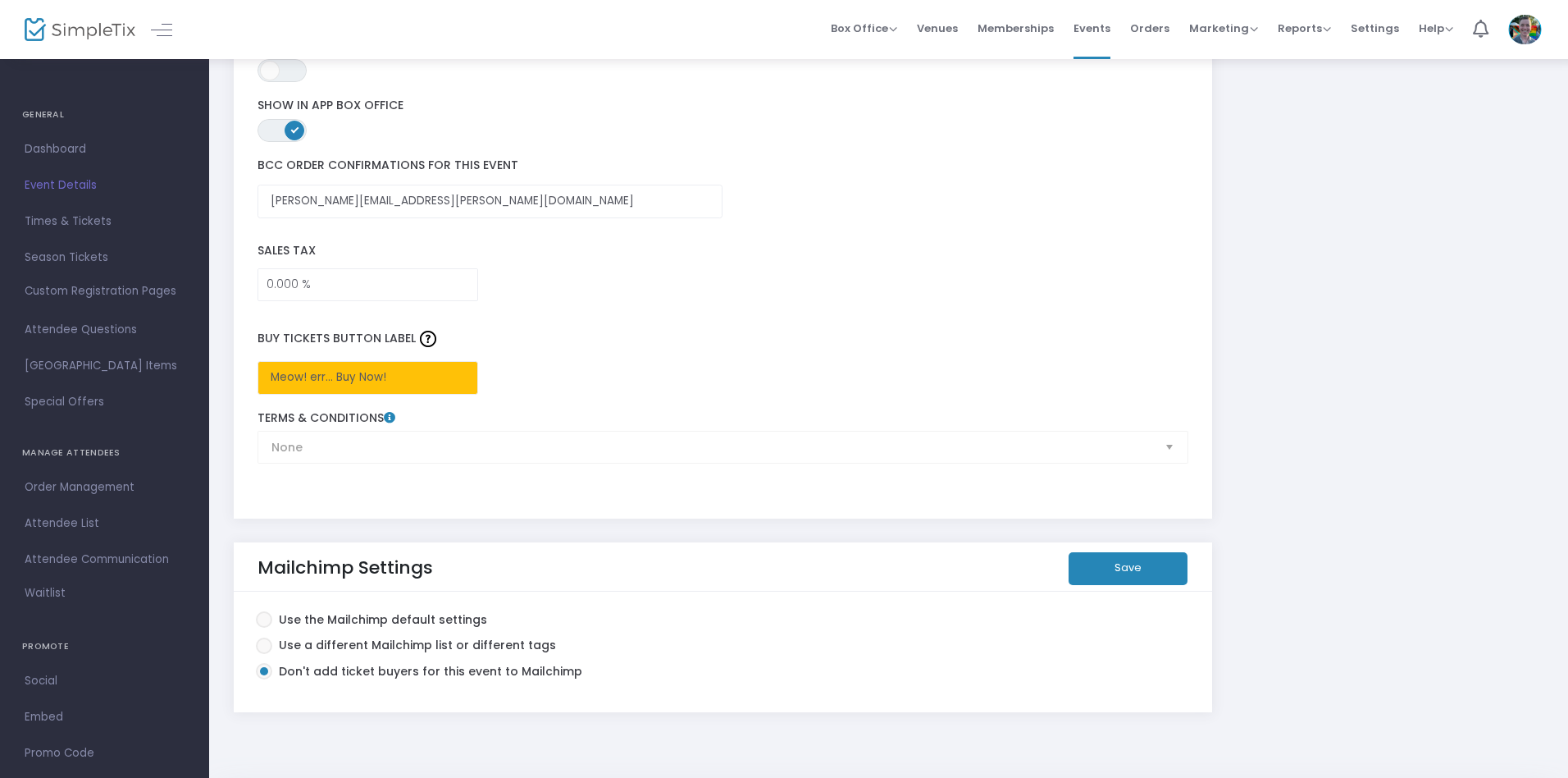
scroll to position [2385, 0]
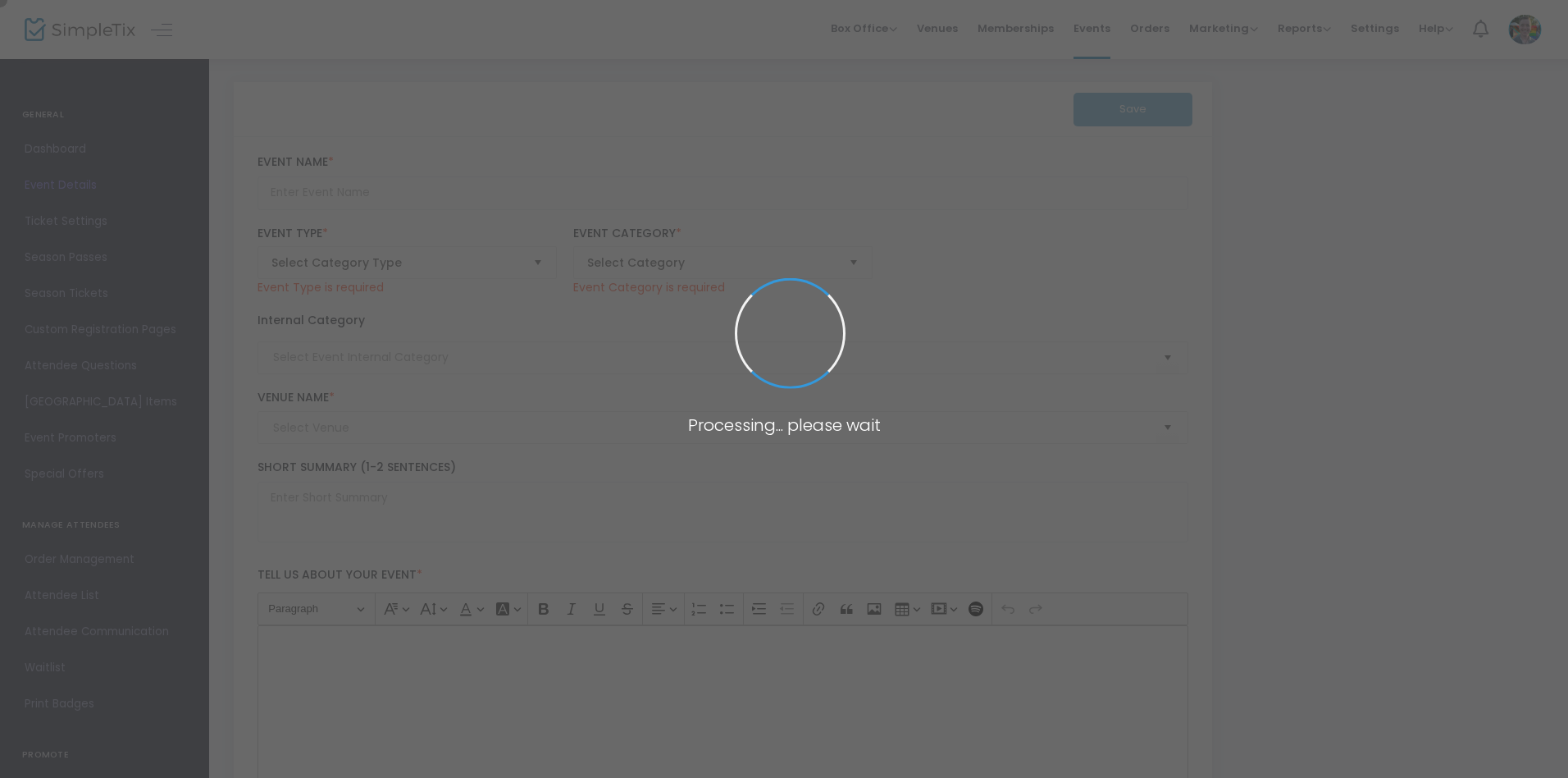
type input "Junk Journal Jam with Like Really Creative"
type textarea "It's like the Like Really Creative Collage Party, but with journals! Bring your…"
type input "Register"
type input "Art Making"
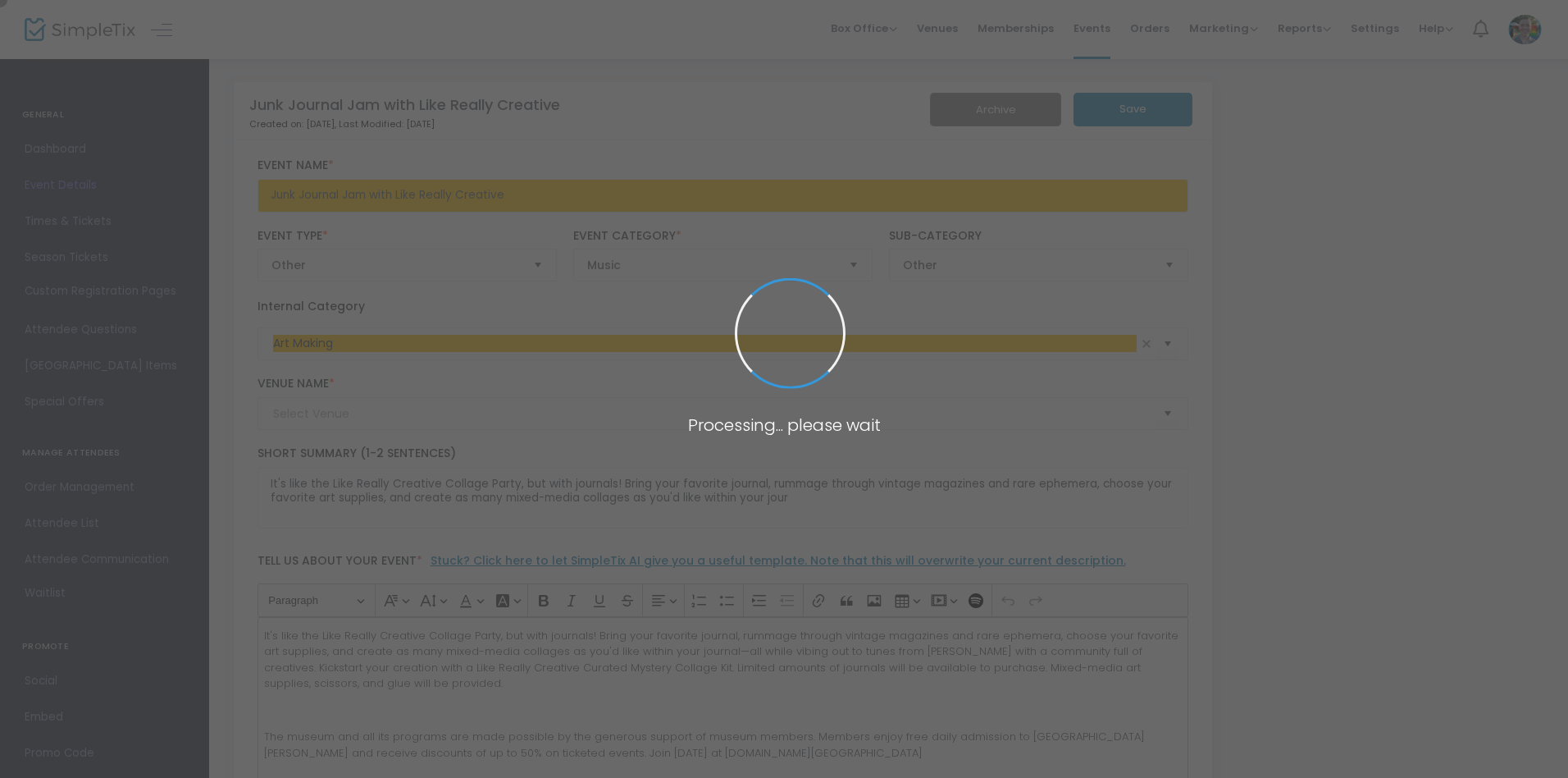
type input "Memphis Brooks Museum of Art"
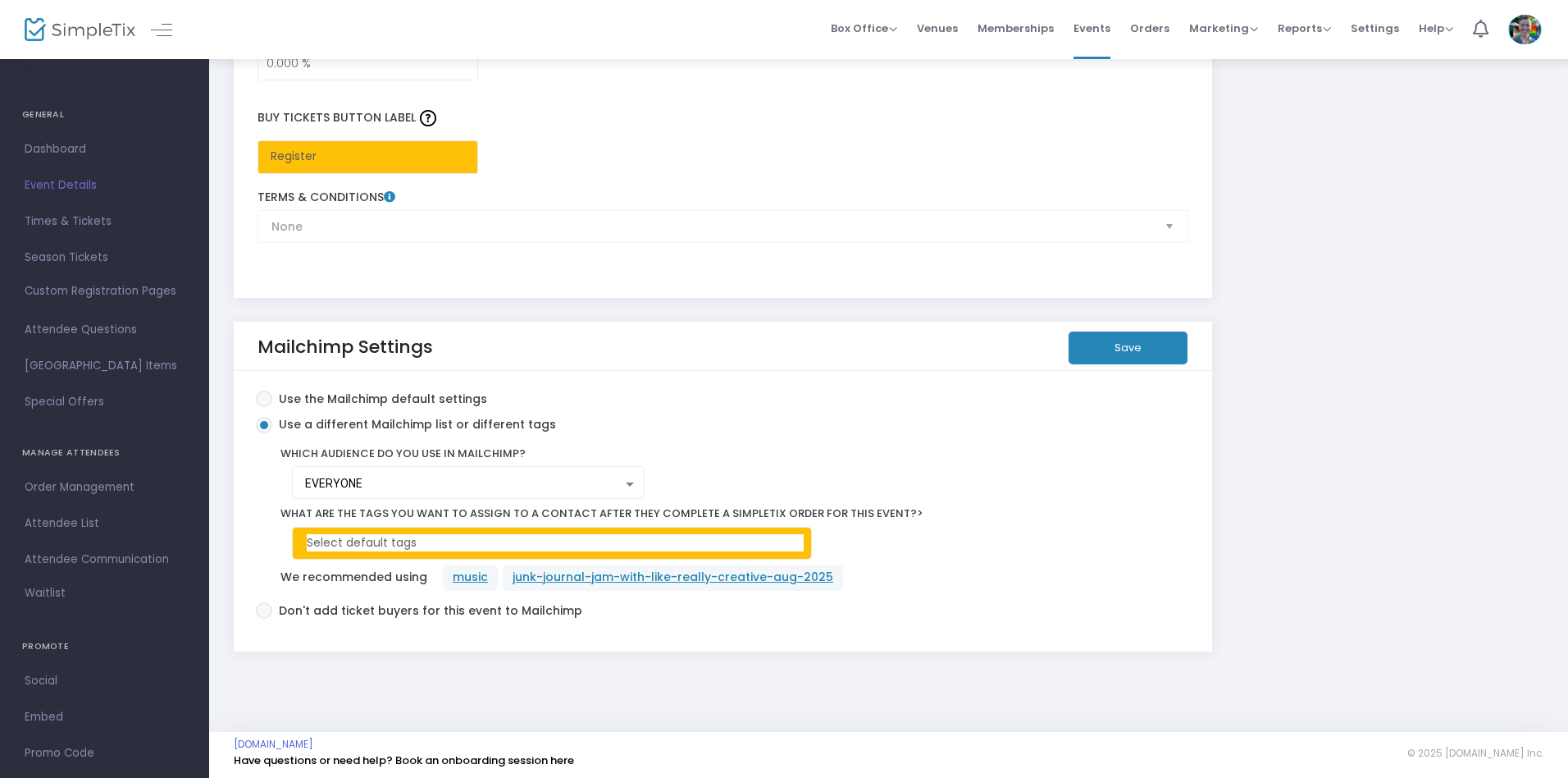
scroll to position [2742, 0]
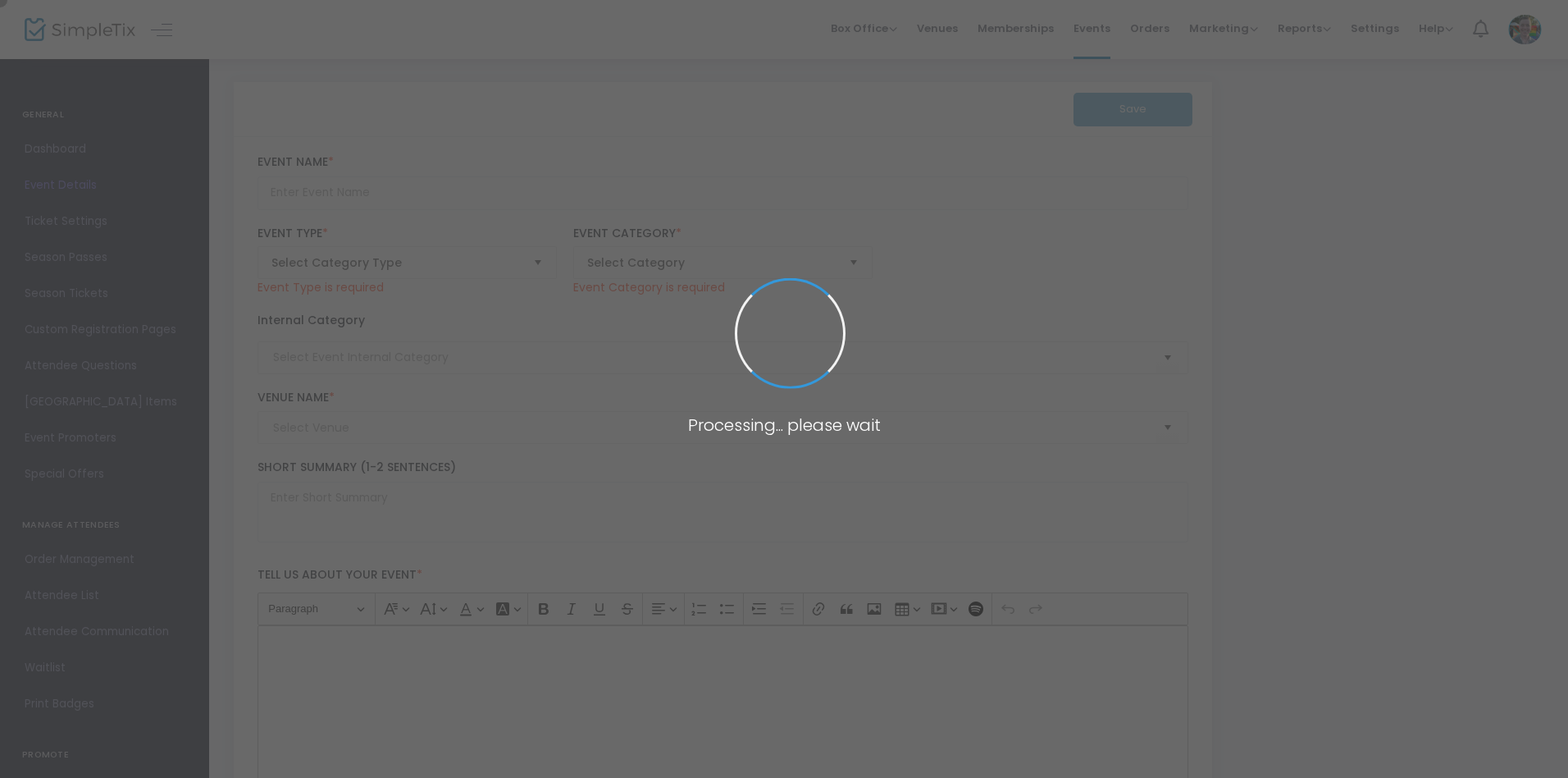
type input "An Evening with James Little"
type textarea "Join us for an unforgettable evening with the one and only James Little sponsor…"
type input "Register"
type input "Element 40"
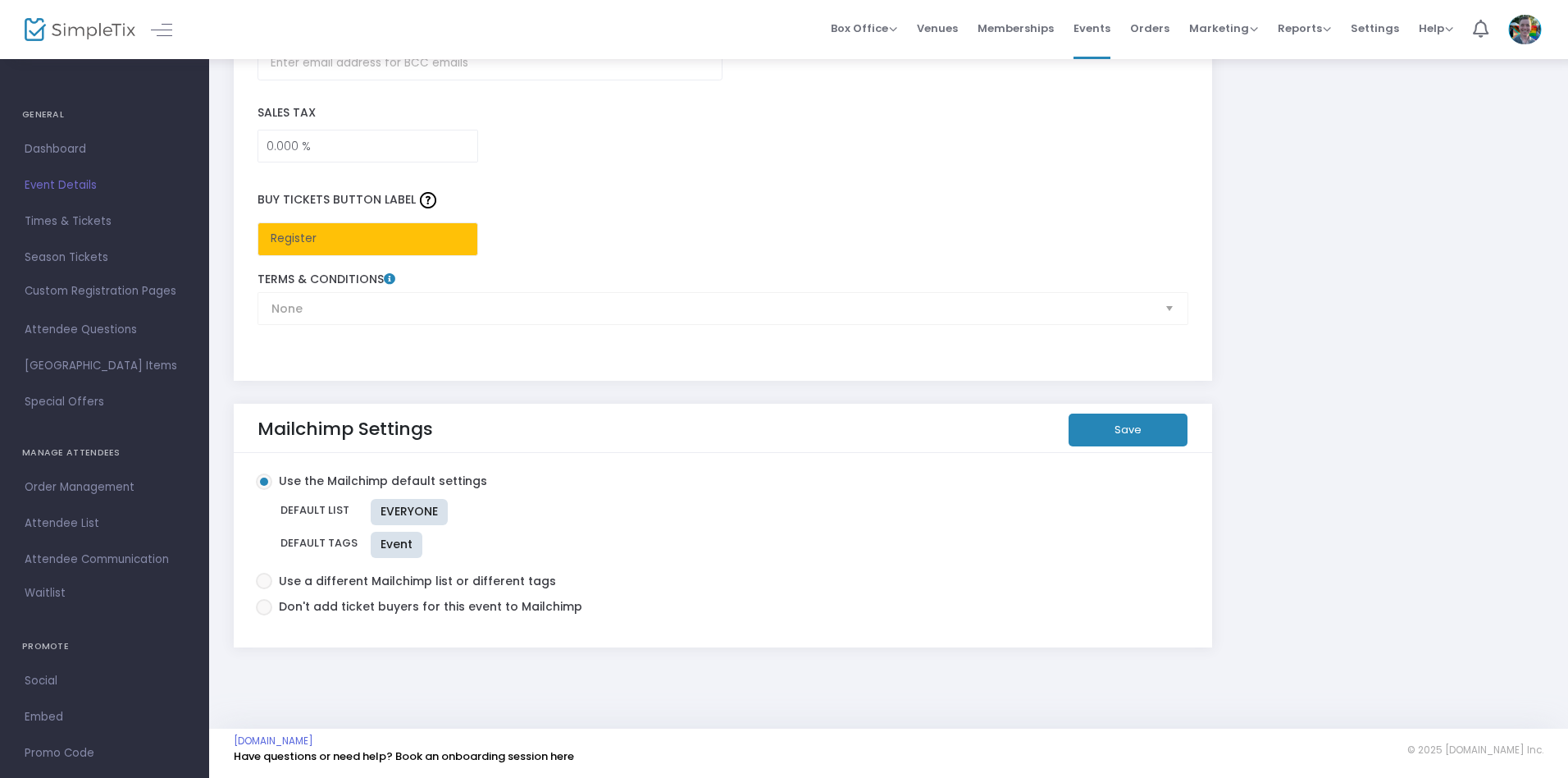
scroll to position [2501, 0]
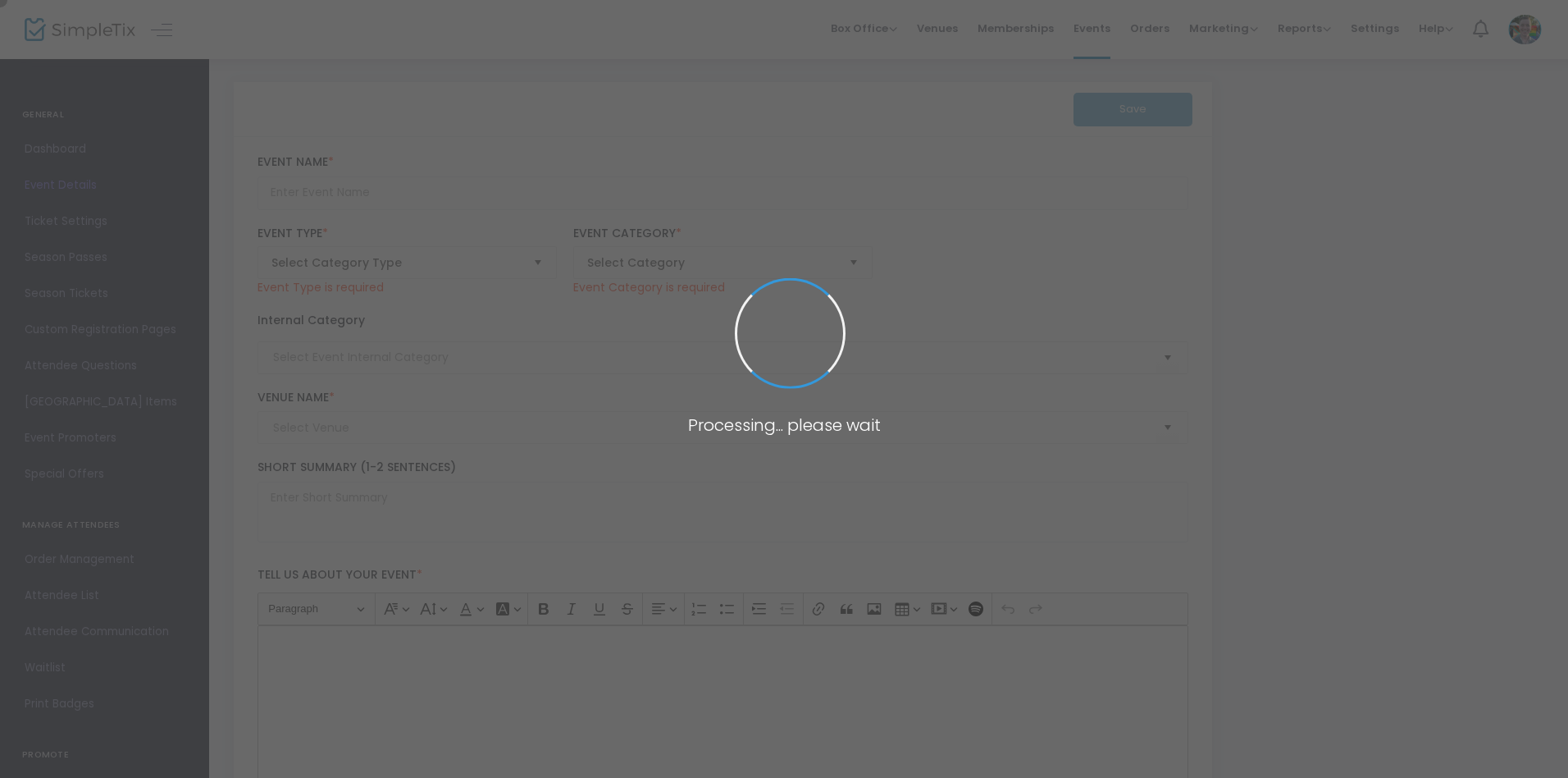
type input "Super [DATE] - Playful Pottery"
type textarea "Unleash your creativity this Super Saturday by crafting playful pottery inspire…"
type input "Register Now"
type input "Family"
type input "Memphis Brooks Museum of Art"
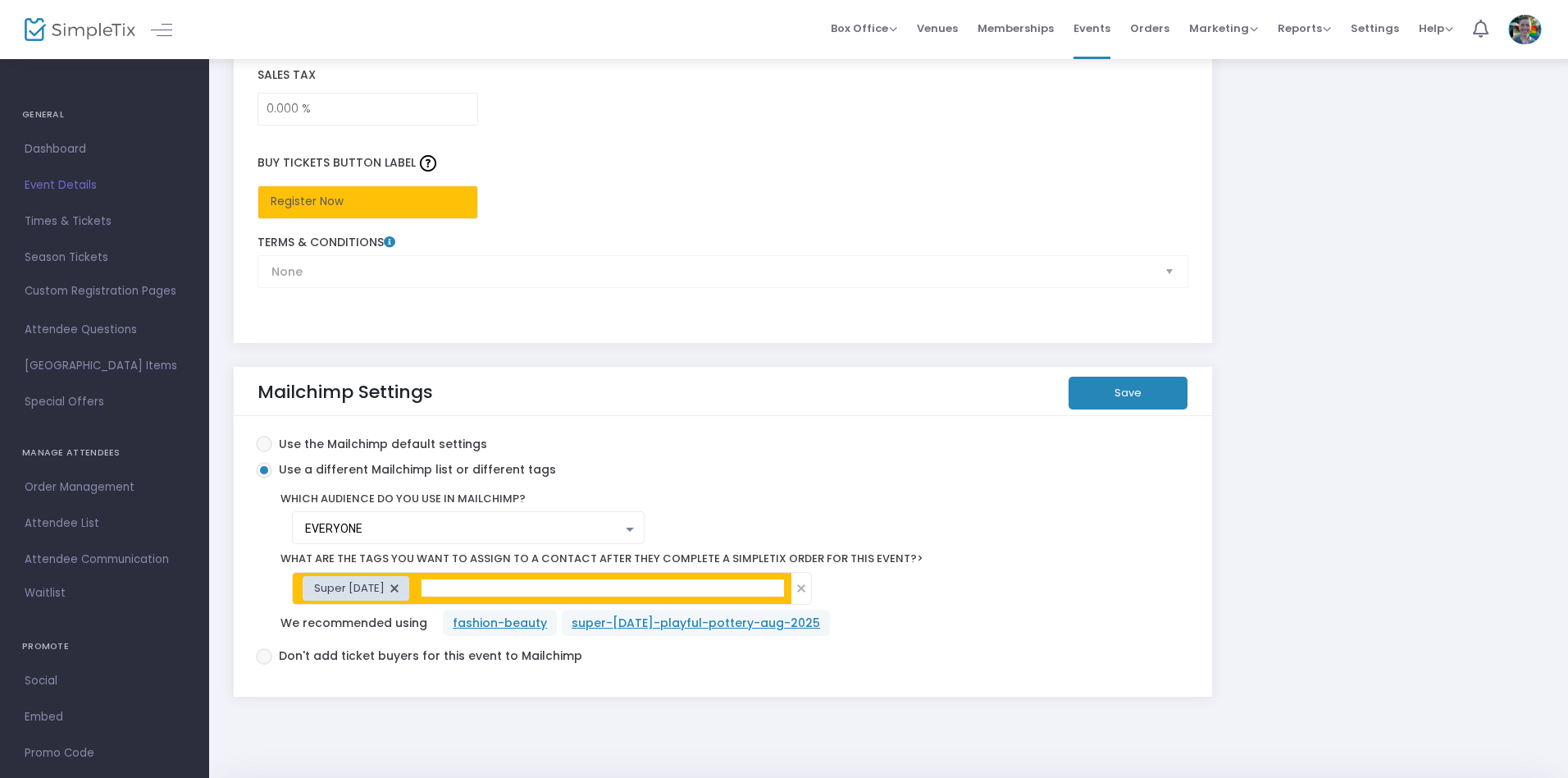
scroll to position [2743, 0]
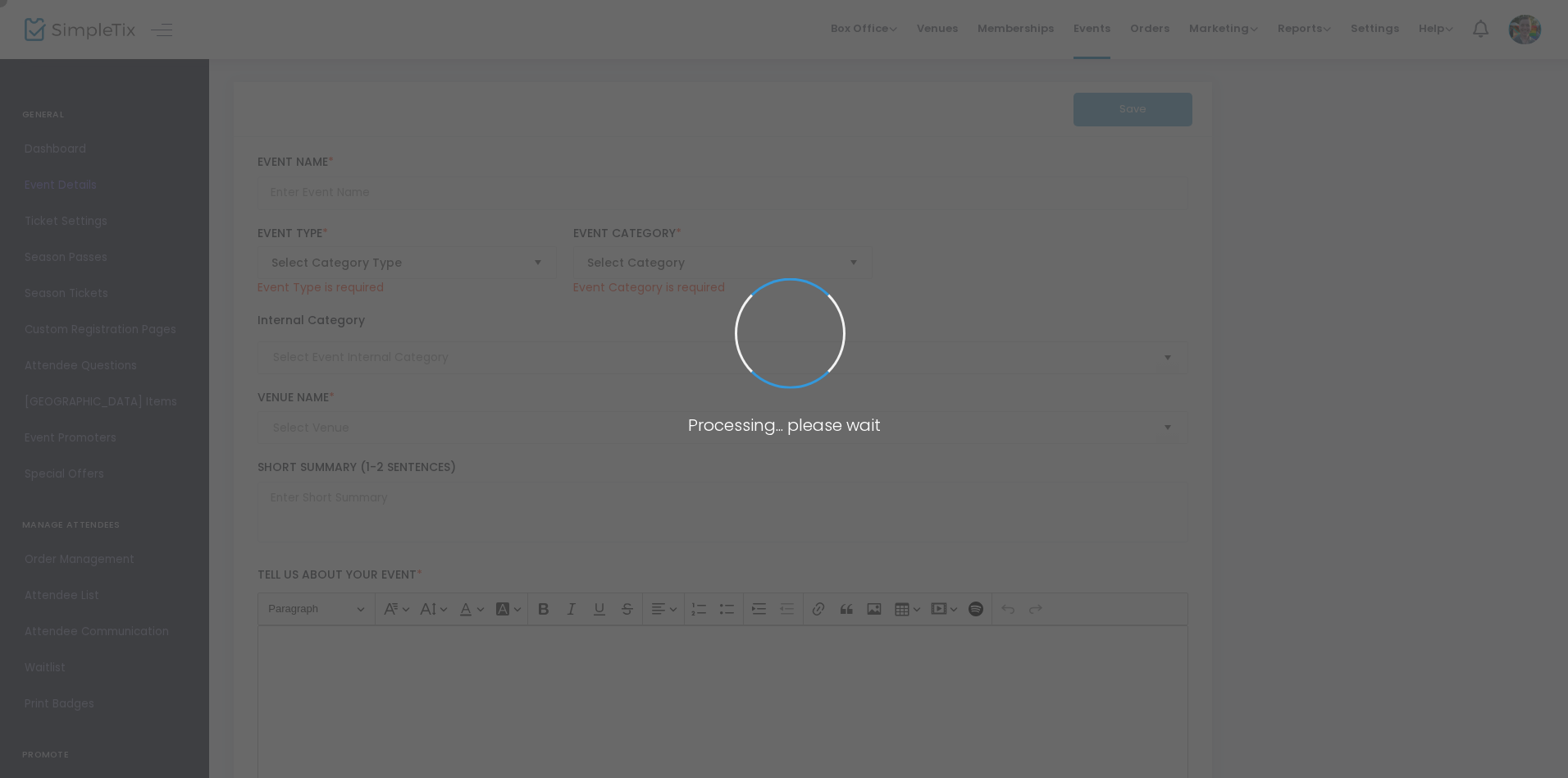
type input "Figure Drawing Exhibition Opening Reception"
type textarea "Join us to celebrate the opening of our first Figure Drawing exhibition! Refres…"
type input "Register"
type input "[PERSON_NAME][GEOGRAPHIC_DATA]"
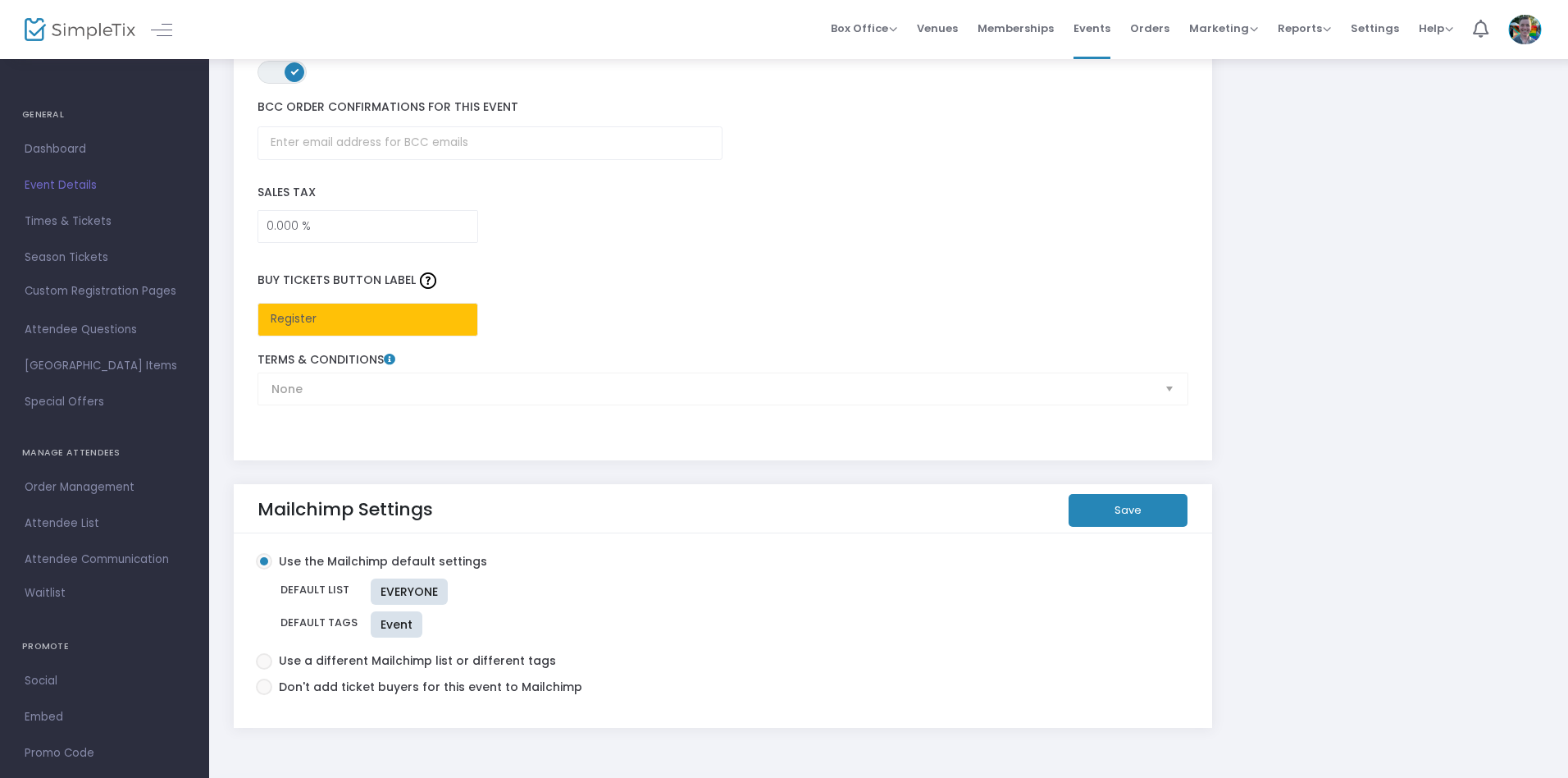
scroll to position [2507, 0]
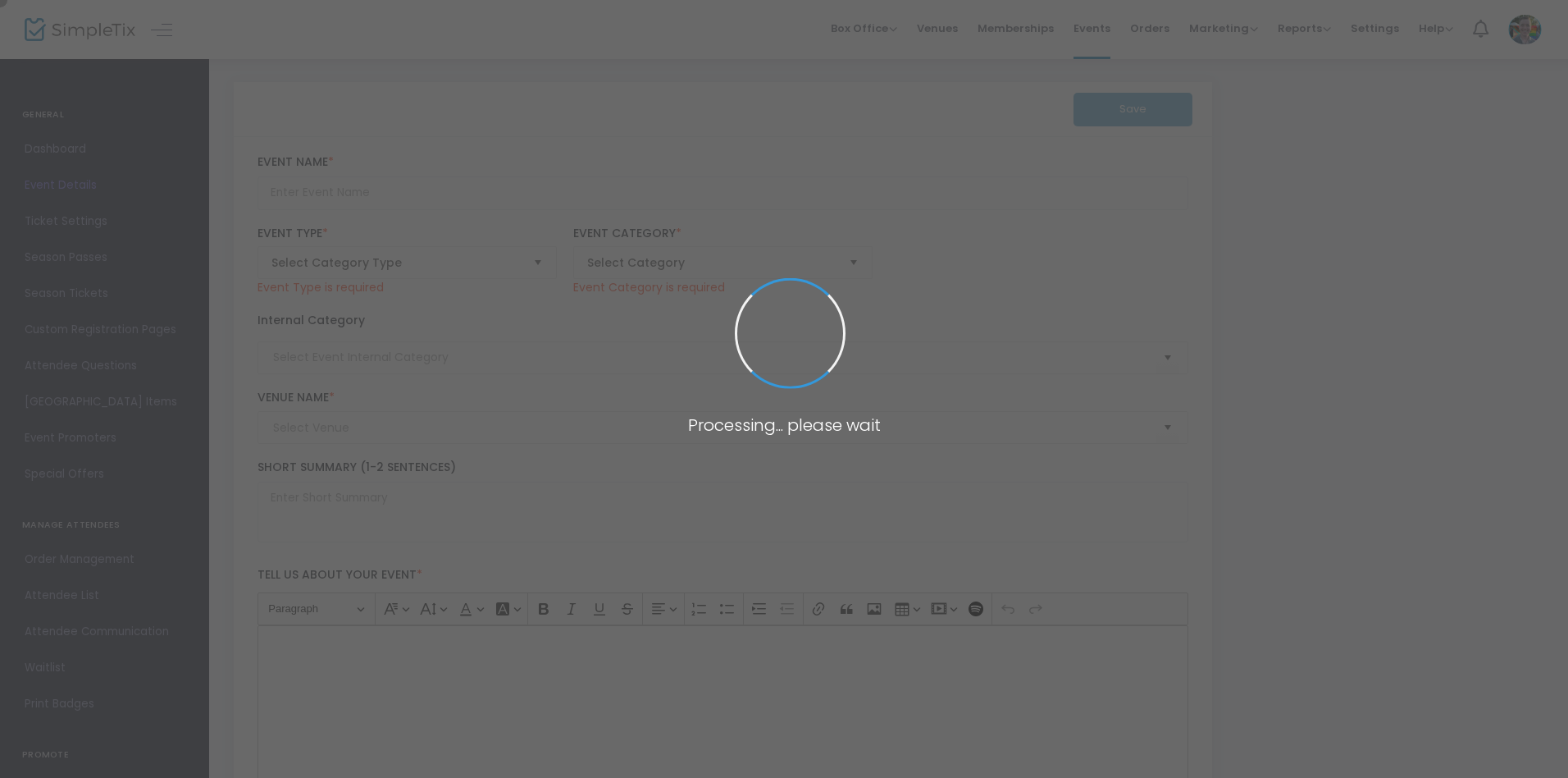
type input "Wine Event! - MWS Multi Sensory Tasting"
type textarea "Discover the art of wine through an immersive sensory journey and blind tasting…"
checkbox input "true"
type input "Register"
type input "Food & Wine"
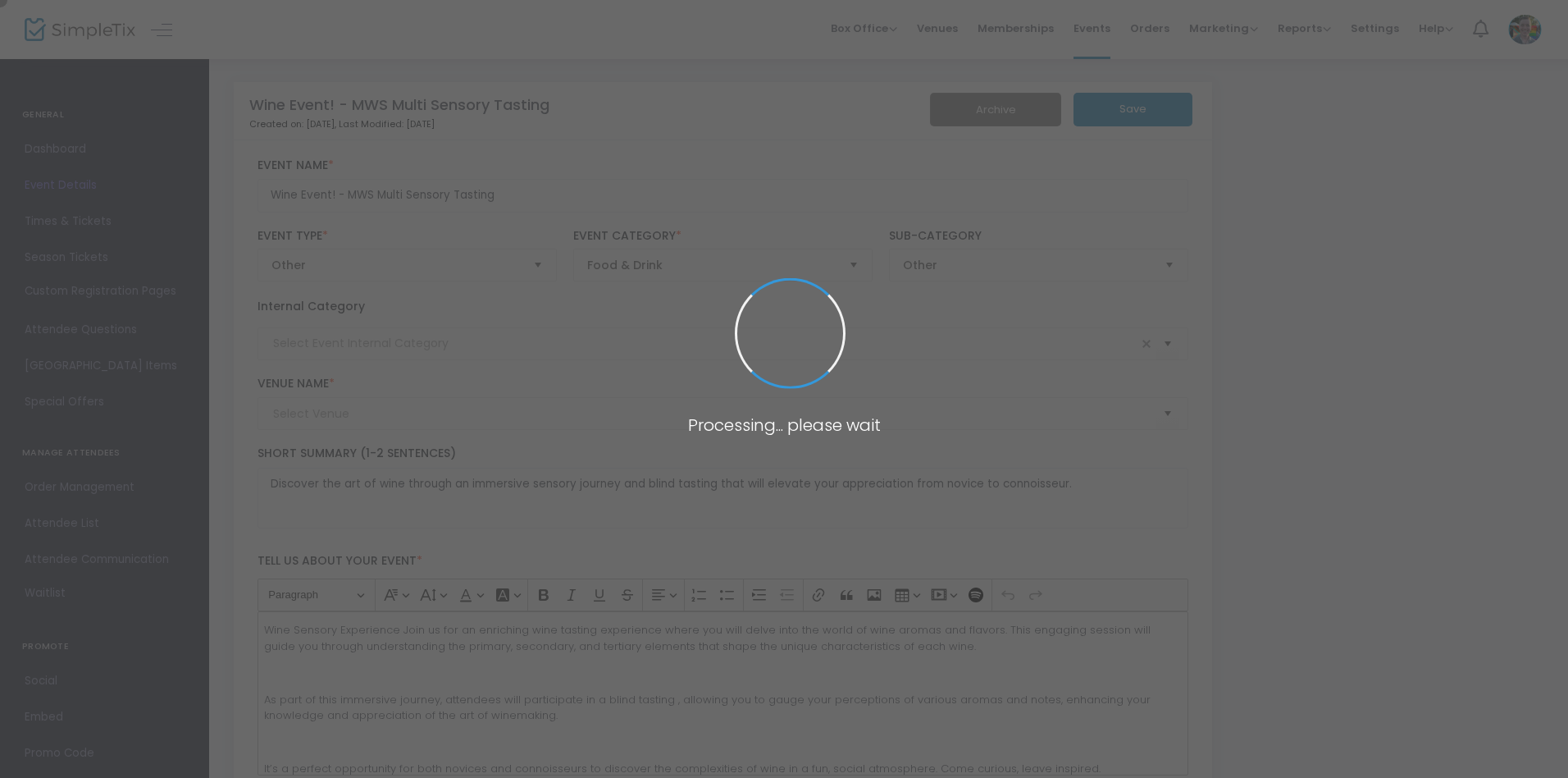
type input "Memphis Brooks Museum of Art"
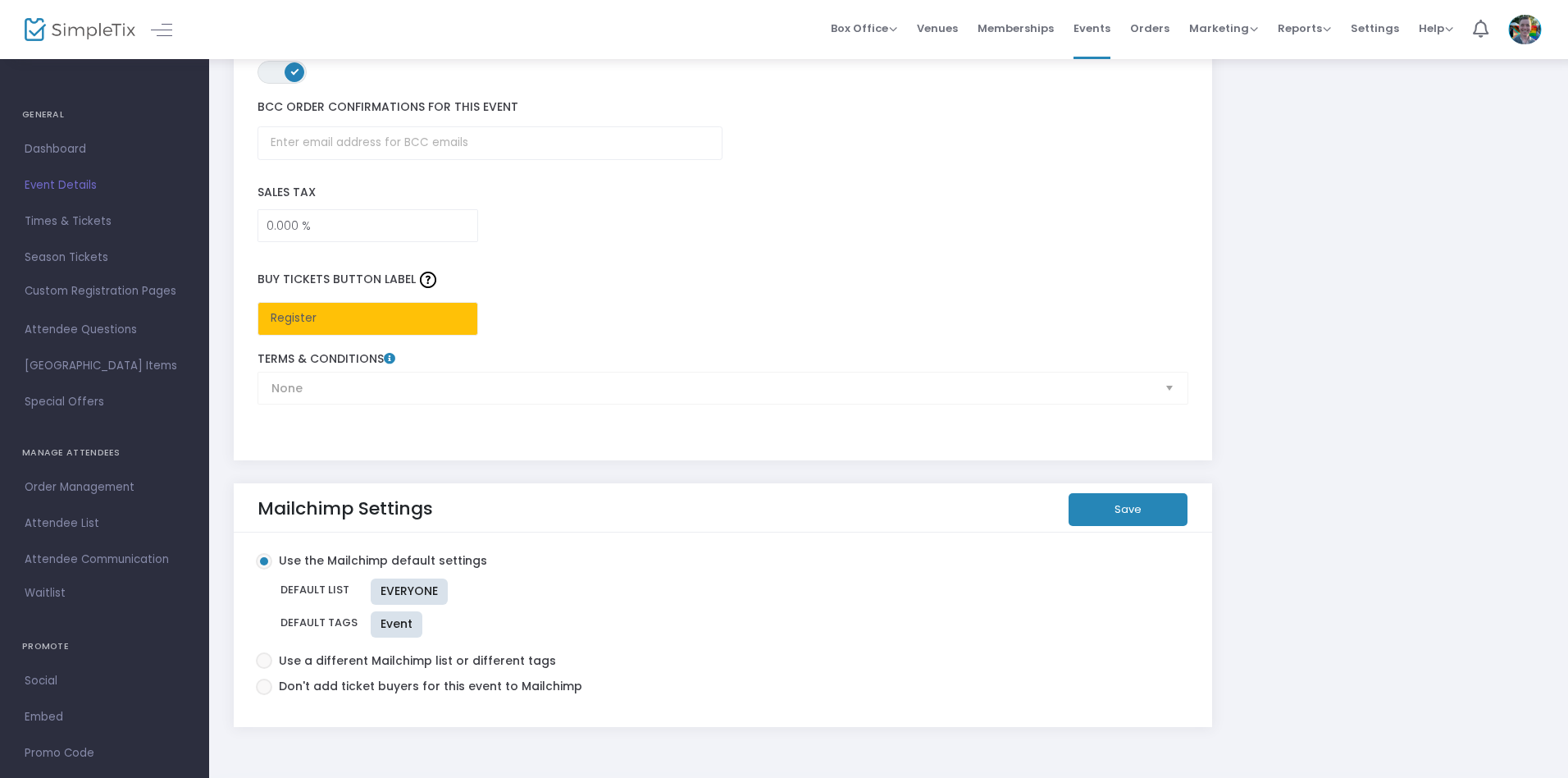
scroll to position [2501, 0]
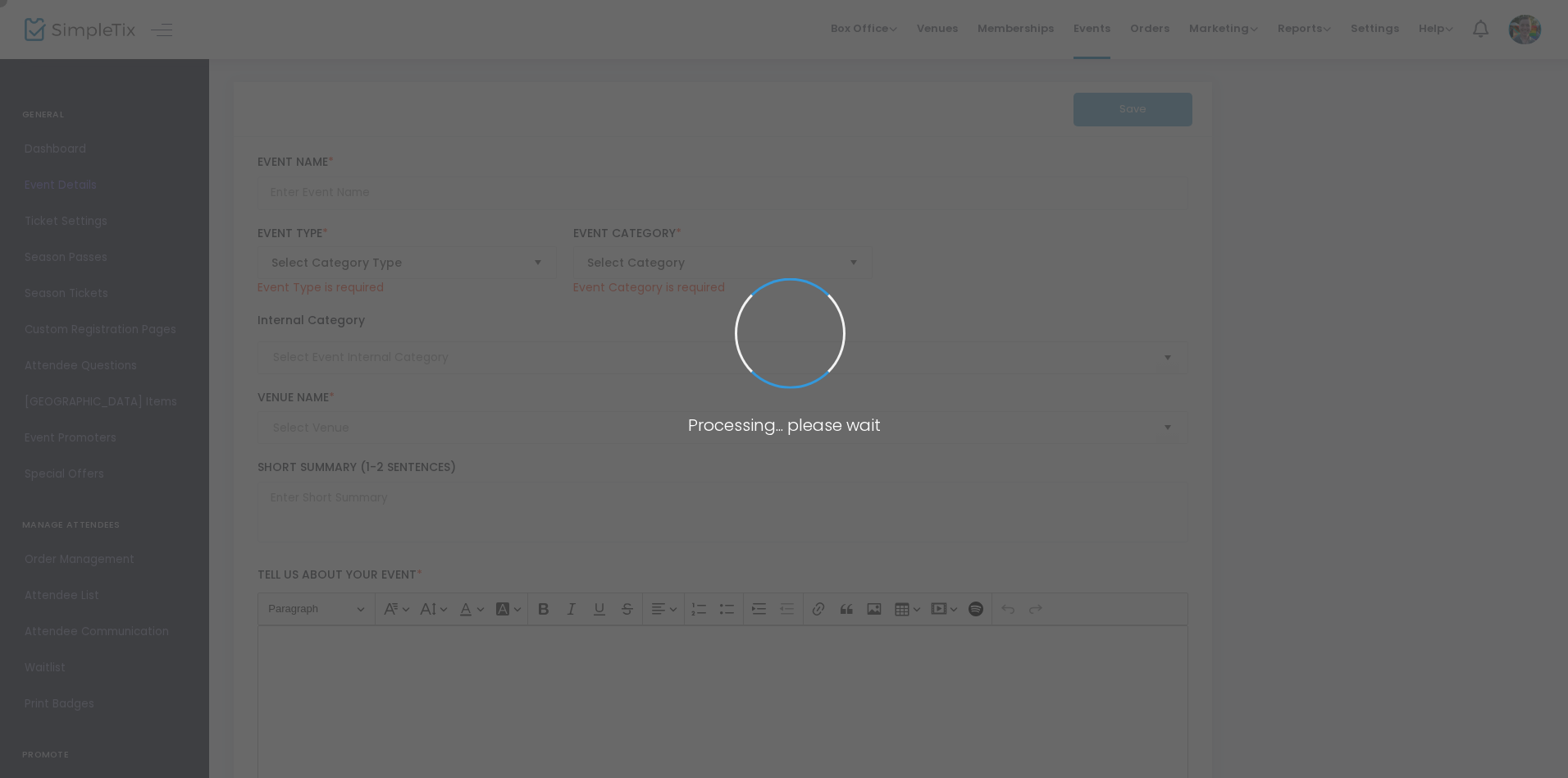
type input "Oil Painting for Adults: Masterpiece Series"
type textarea "Join us for a relaxed, welcoming class where adult learners discover the joy of…"
type input "Register"
type input "Art Making"
type input "Memphis Brooks Museum of Art"
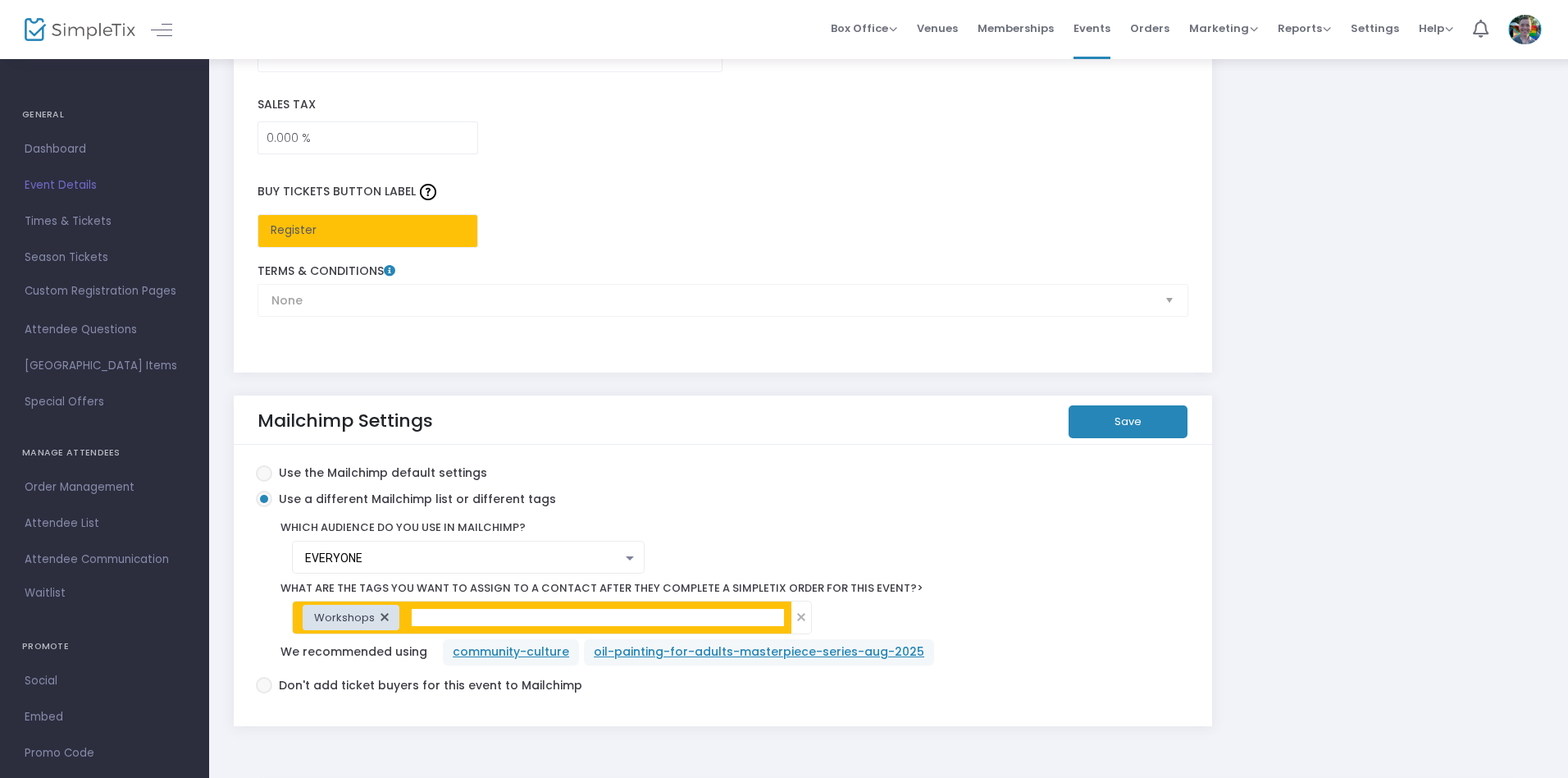
scroll to position [2737, 0]
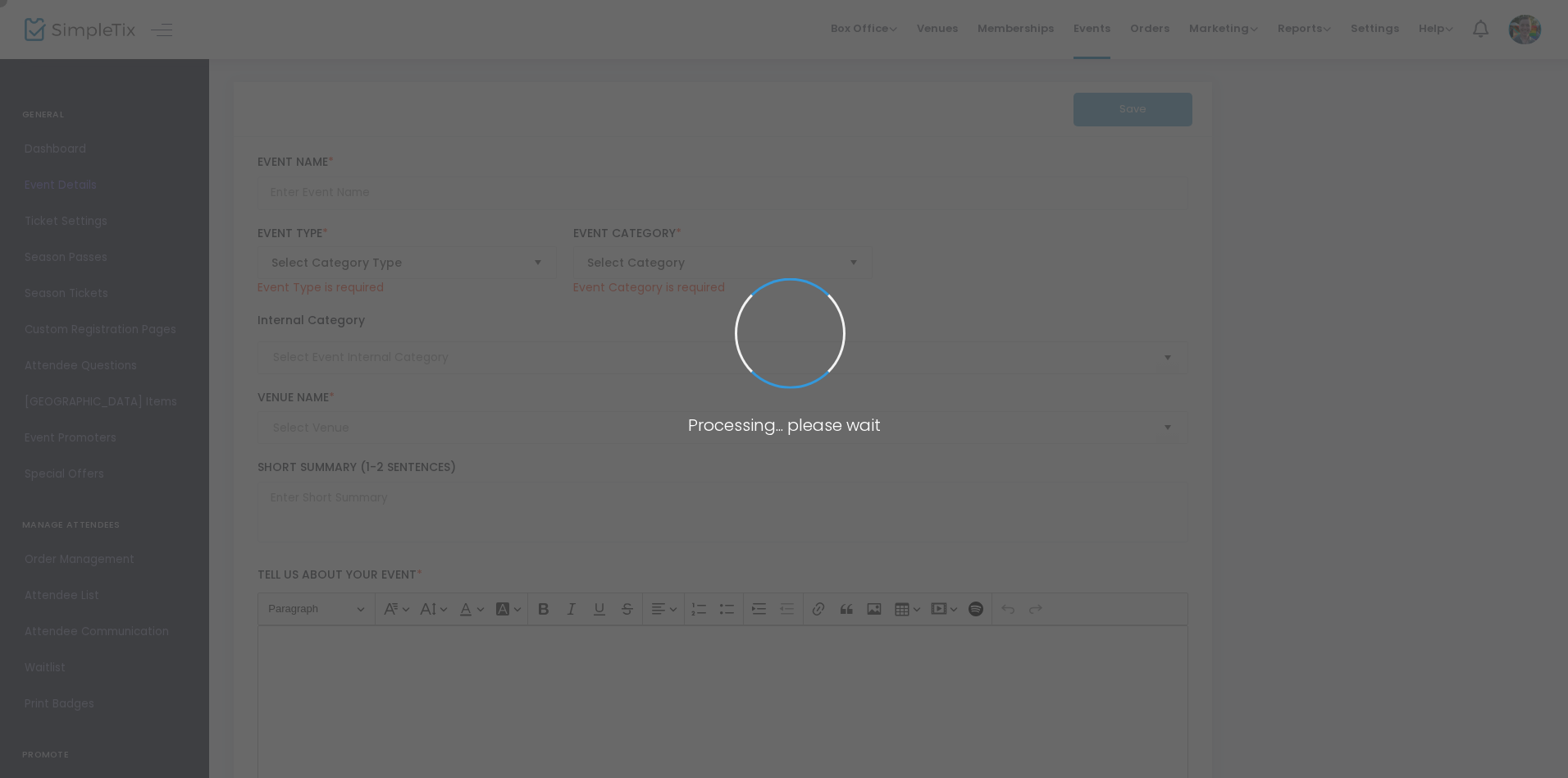
type input "Principal Night"
type textarea "Discover inspiring educational programs and exclusive guided tours of our perma…"
type input "9.750 %"
type input "Register Now"
type input "Community & Connection"
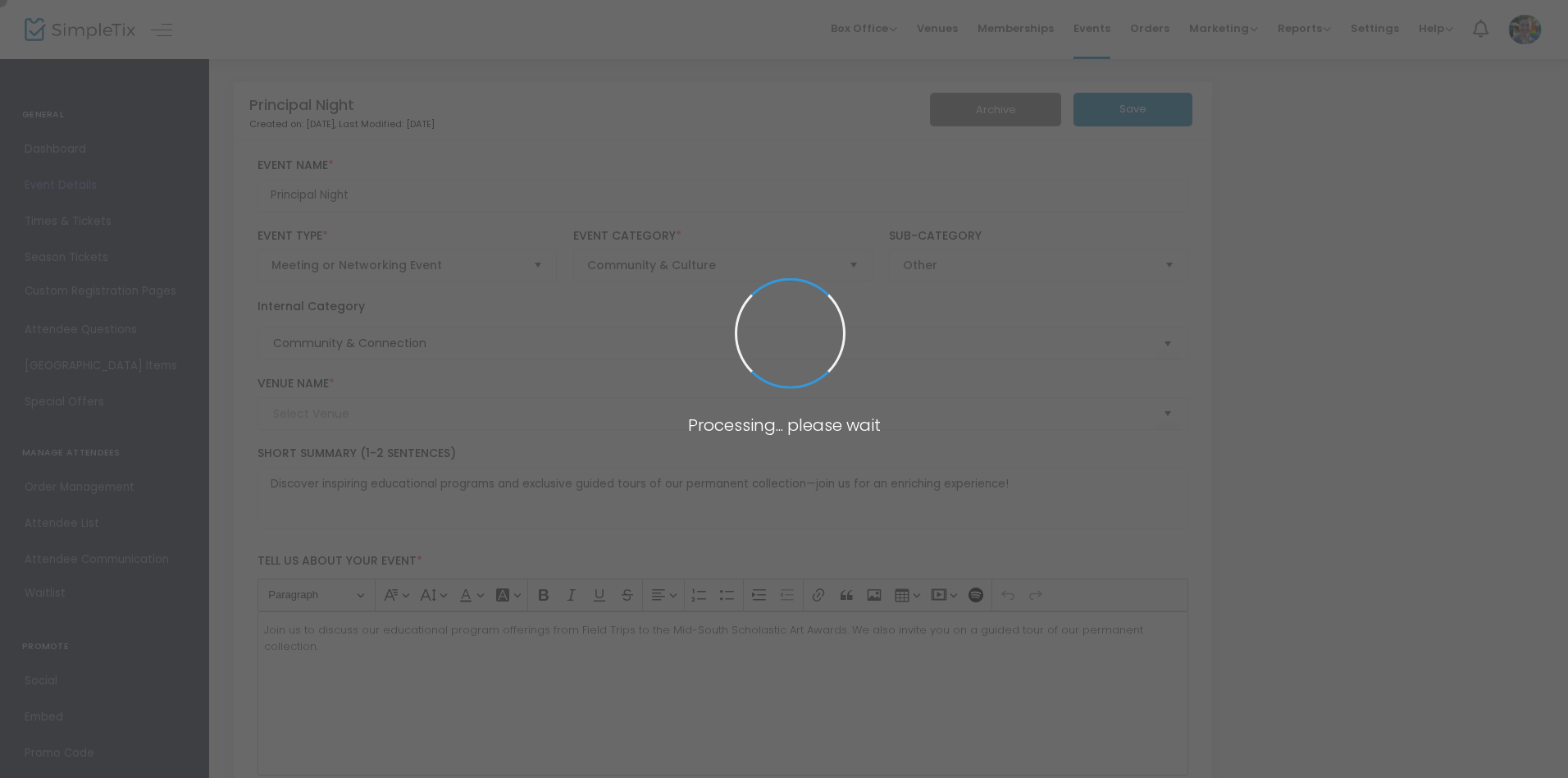
type input "[PERSON_NAME][GEOGRAPHIC_DATA]"
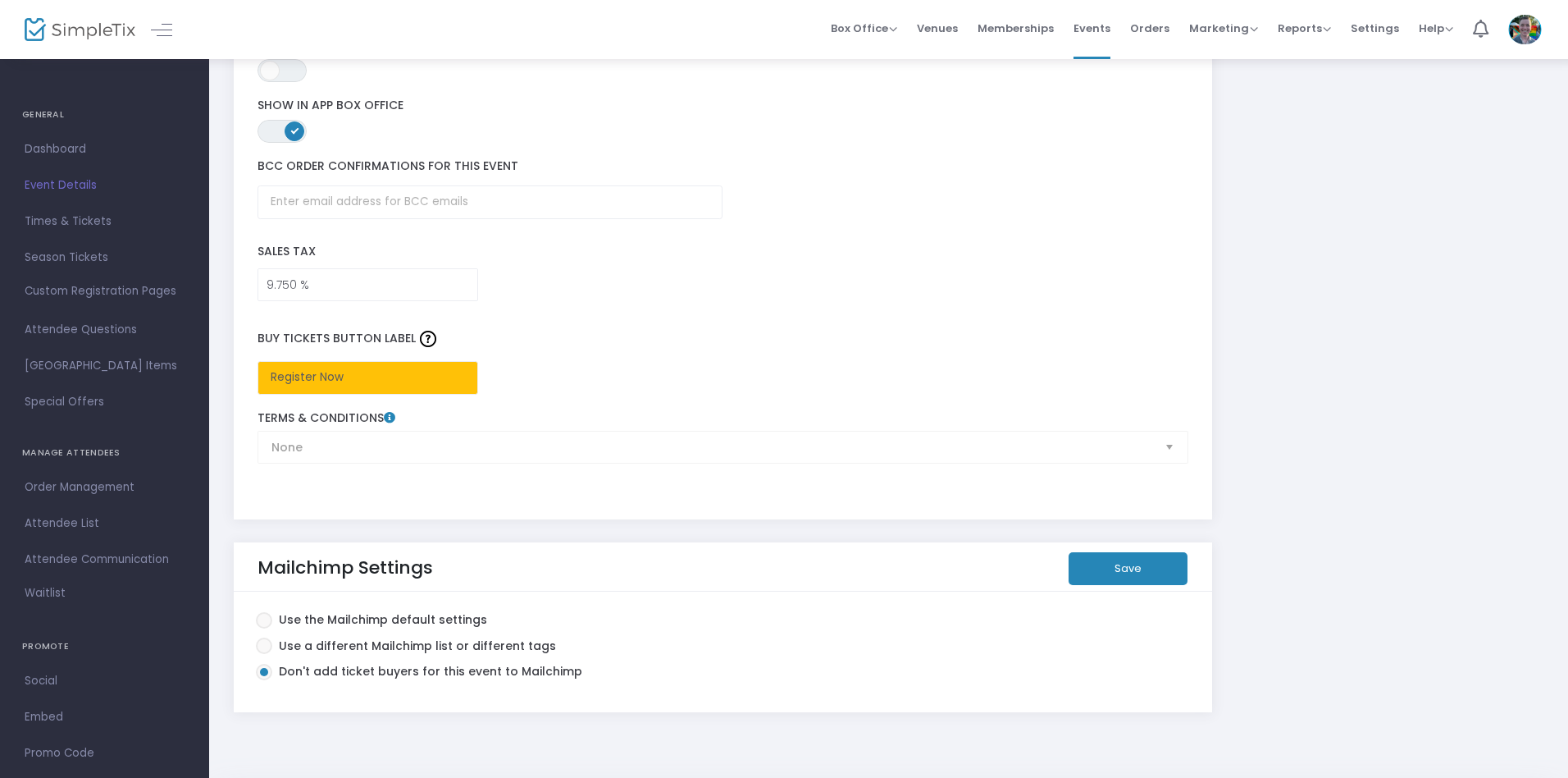
scroll to position [2501, 0]
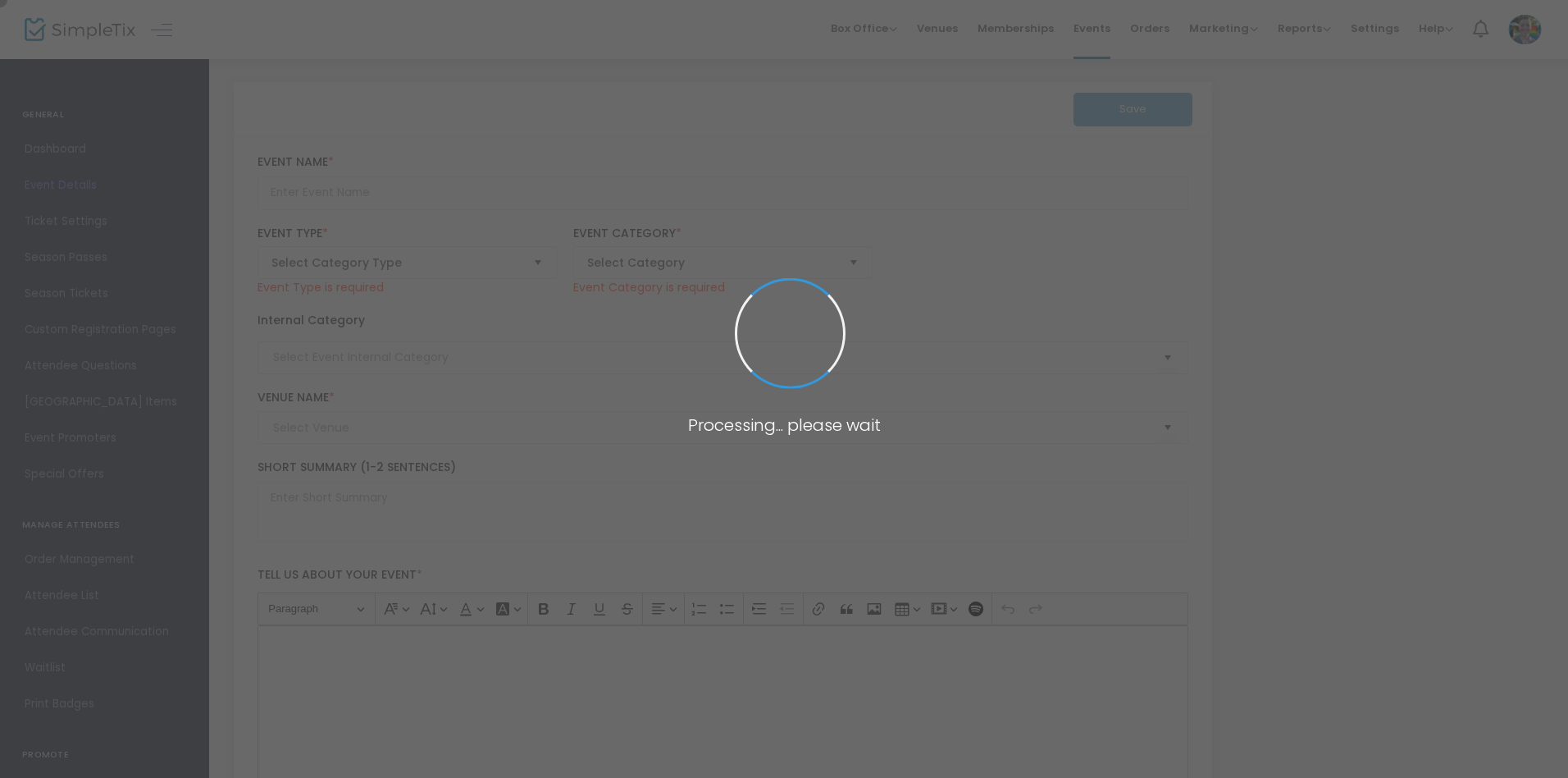
type input "Fundamentals of Figure Drawing: Gesture"
type textarea "Unlock your artistic potential by mastering figure drawing with expert guidance…"
type input "Register Now"
type input "Art Making"
type input "[PERSON_NAME][GEOGRAPHIC_DATA]"
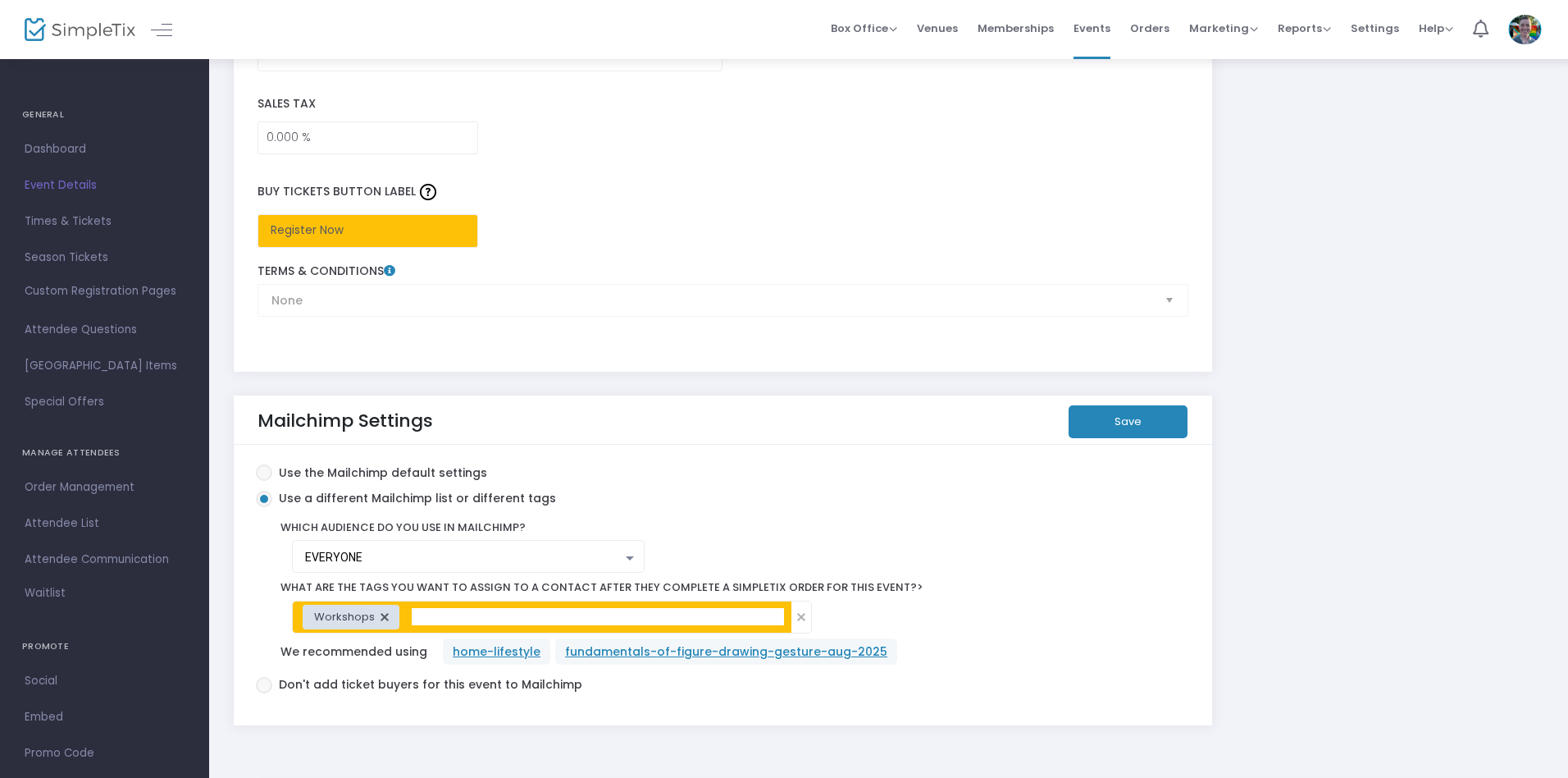
scroll to position [2743, 0]
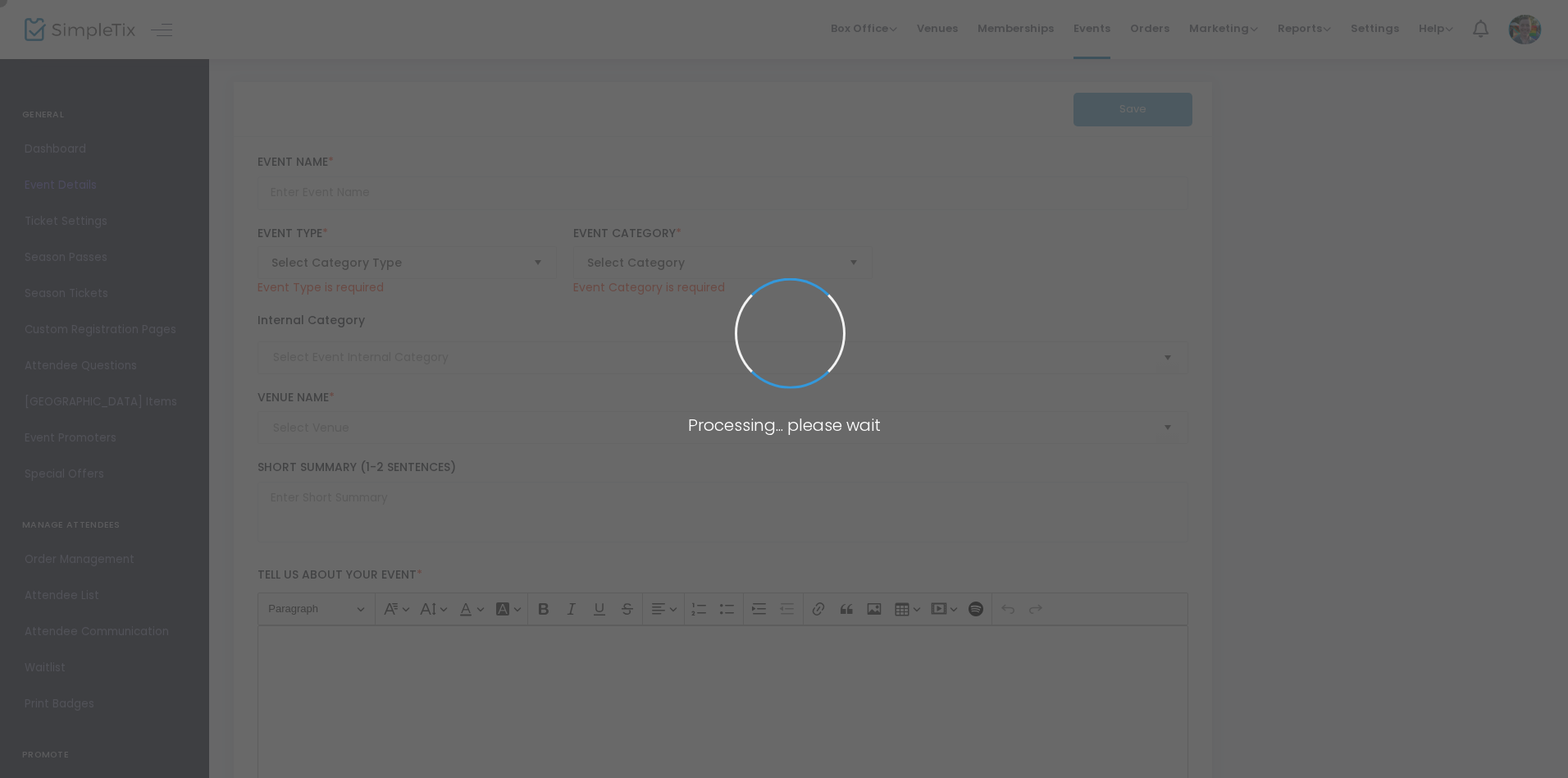
type input "The Fashion Soirée: Celebrating One Year of the Couture Collective"
type textarea "We’re turning one, and you’re invited! Raise a glass with the Couture Collectiv…"
type input "Register"
type input "[PERSON_NAME][GEOGRAPHIC_DATA]"
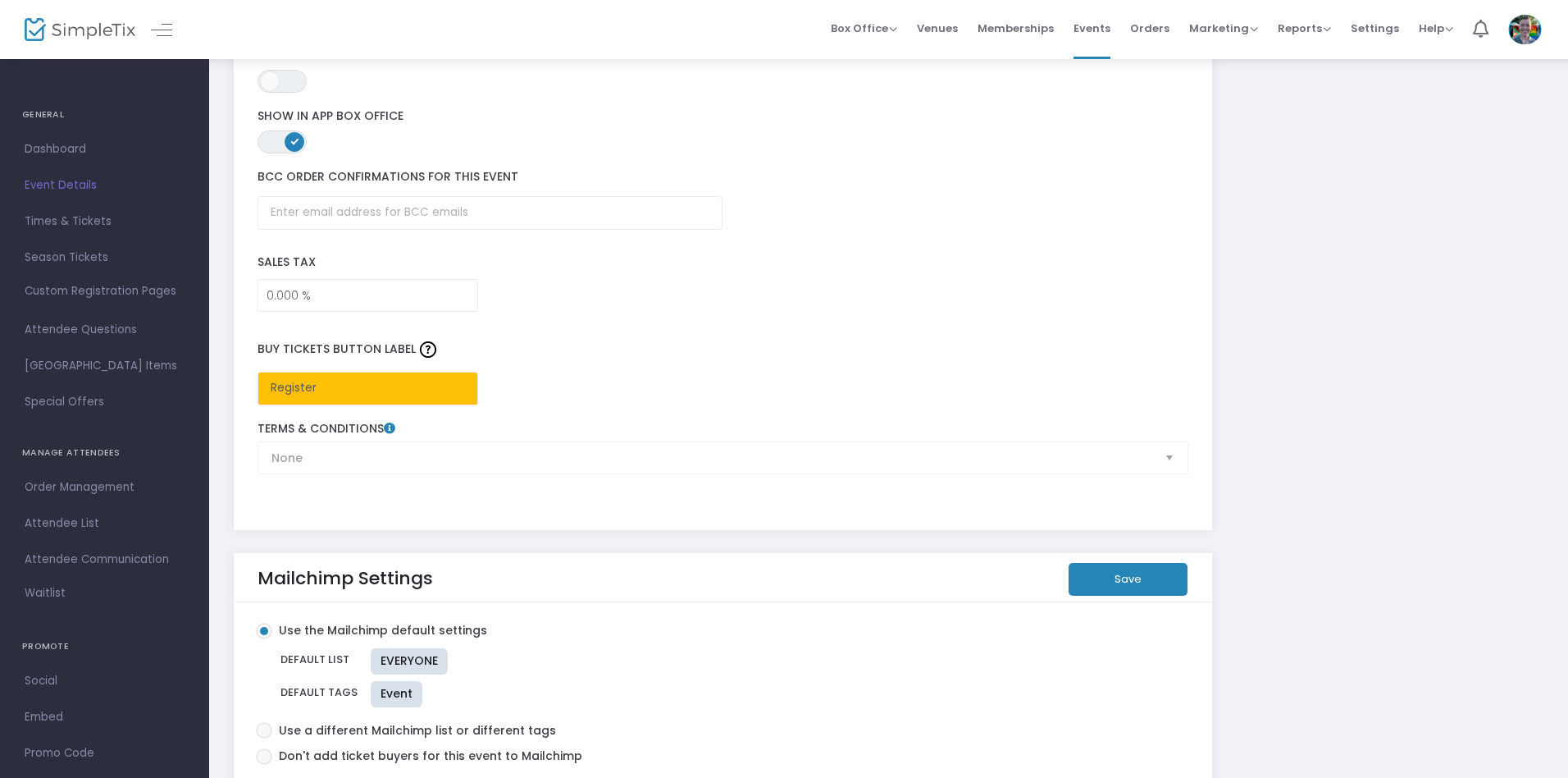
scroll to position [2501, 0]
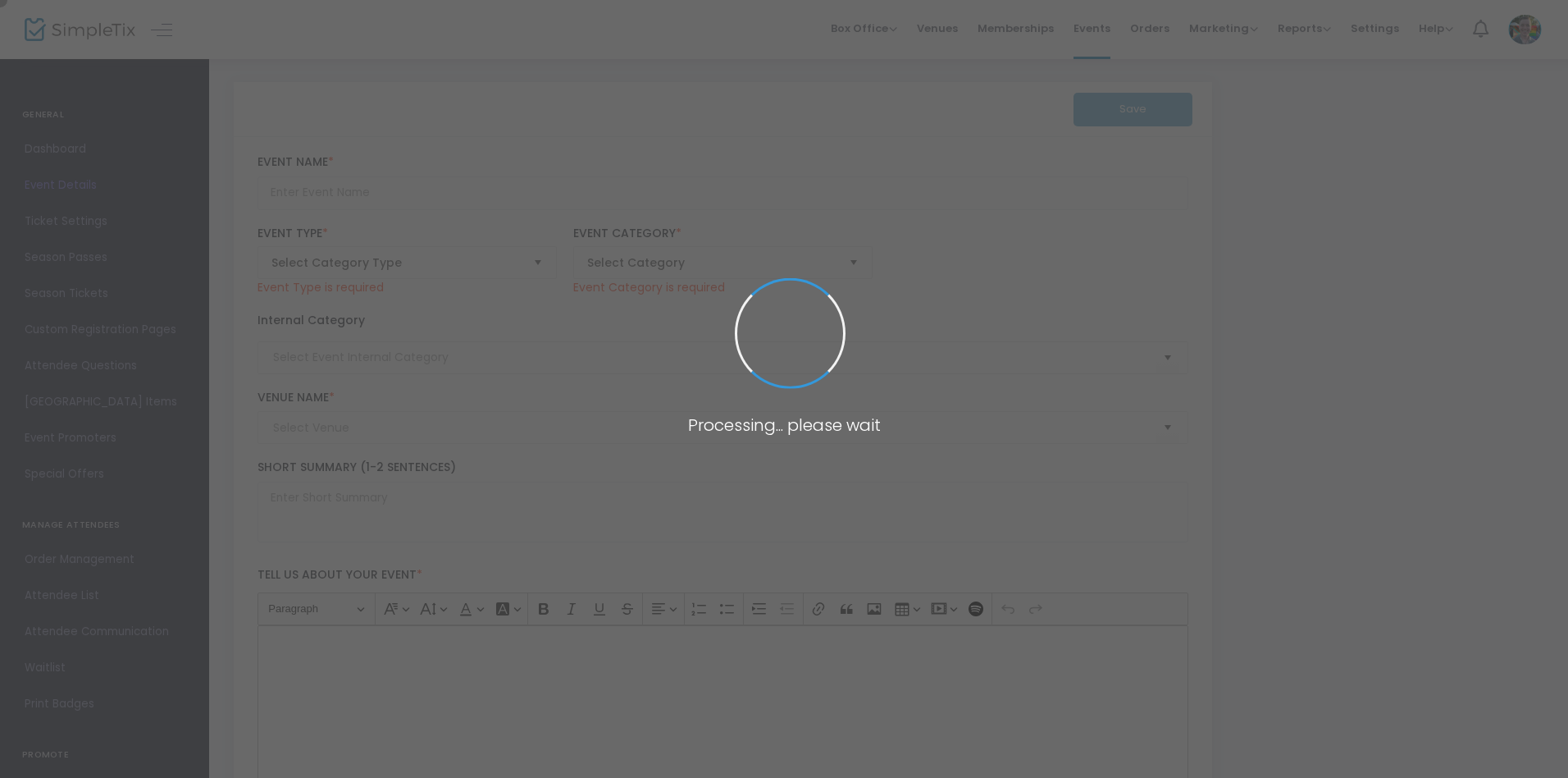
type input "Tour: The Life of Jesus Christ through Art"
type textarea "Explore the life of Jesus through stunning medieval, renaissance, and baroque a…"
type input "Register Now"
type input "Talks & Presentations"
type input "Memphis Brooks Museum of Art"
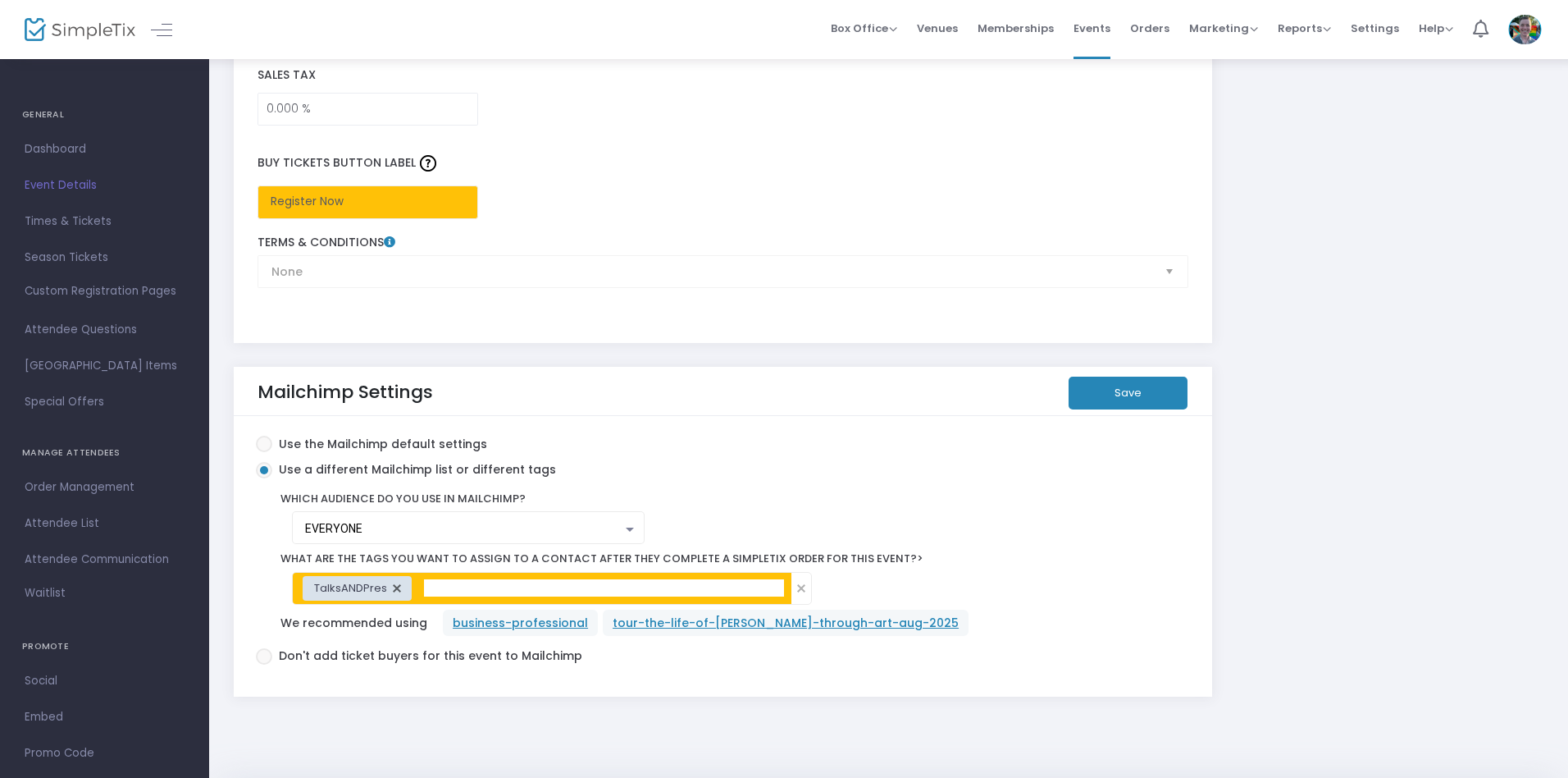
scroll to position [2743, 0]
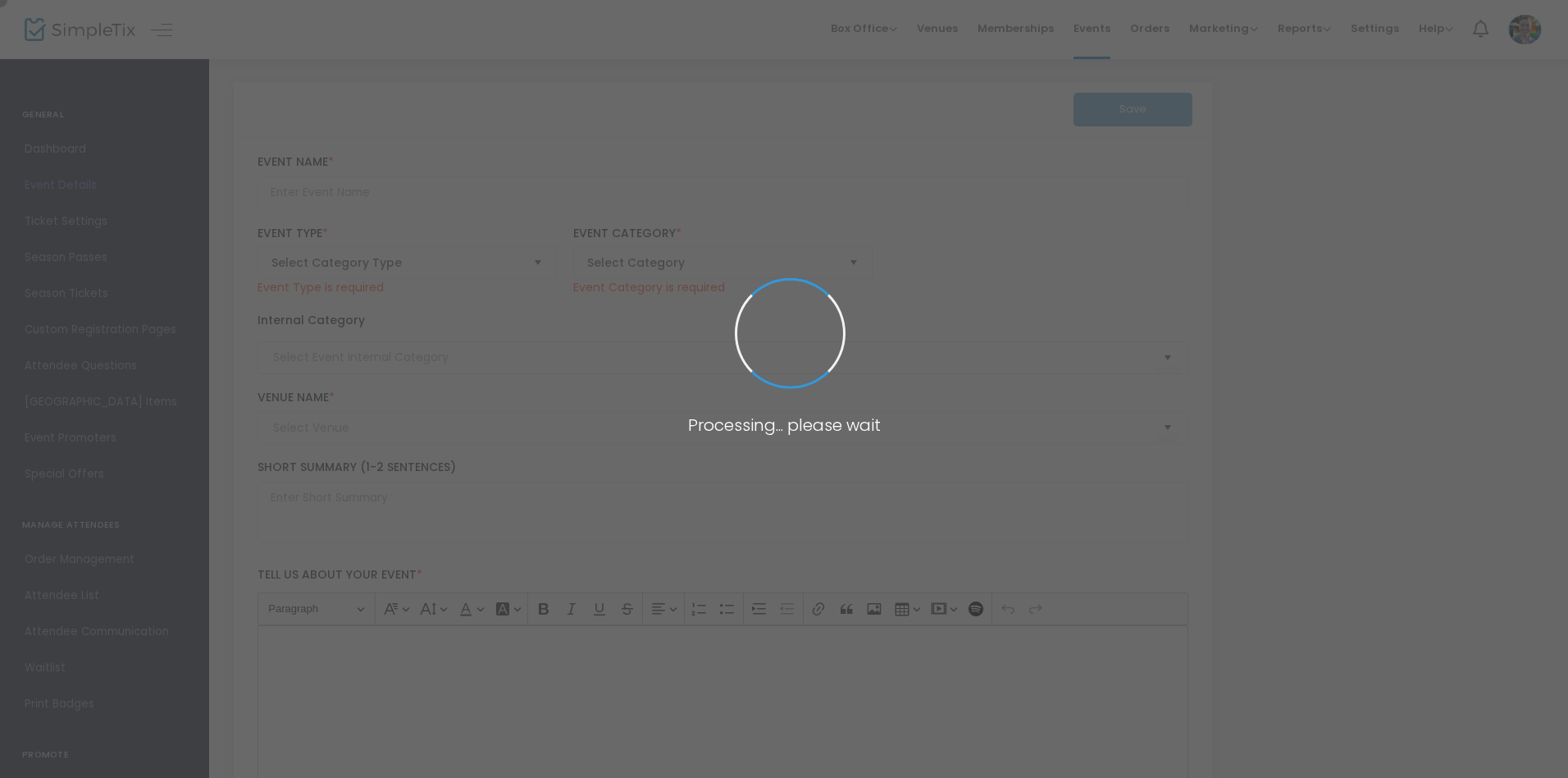
type input "Tour: The Evolution of Artistic Mediums"
type textarea "Discover how centuries of artistic materials and techniques shape the stories b…"
type input "Register Now"
type input "Talks & Presentations"
type input "Memphis Brooks Museum of Art"
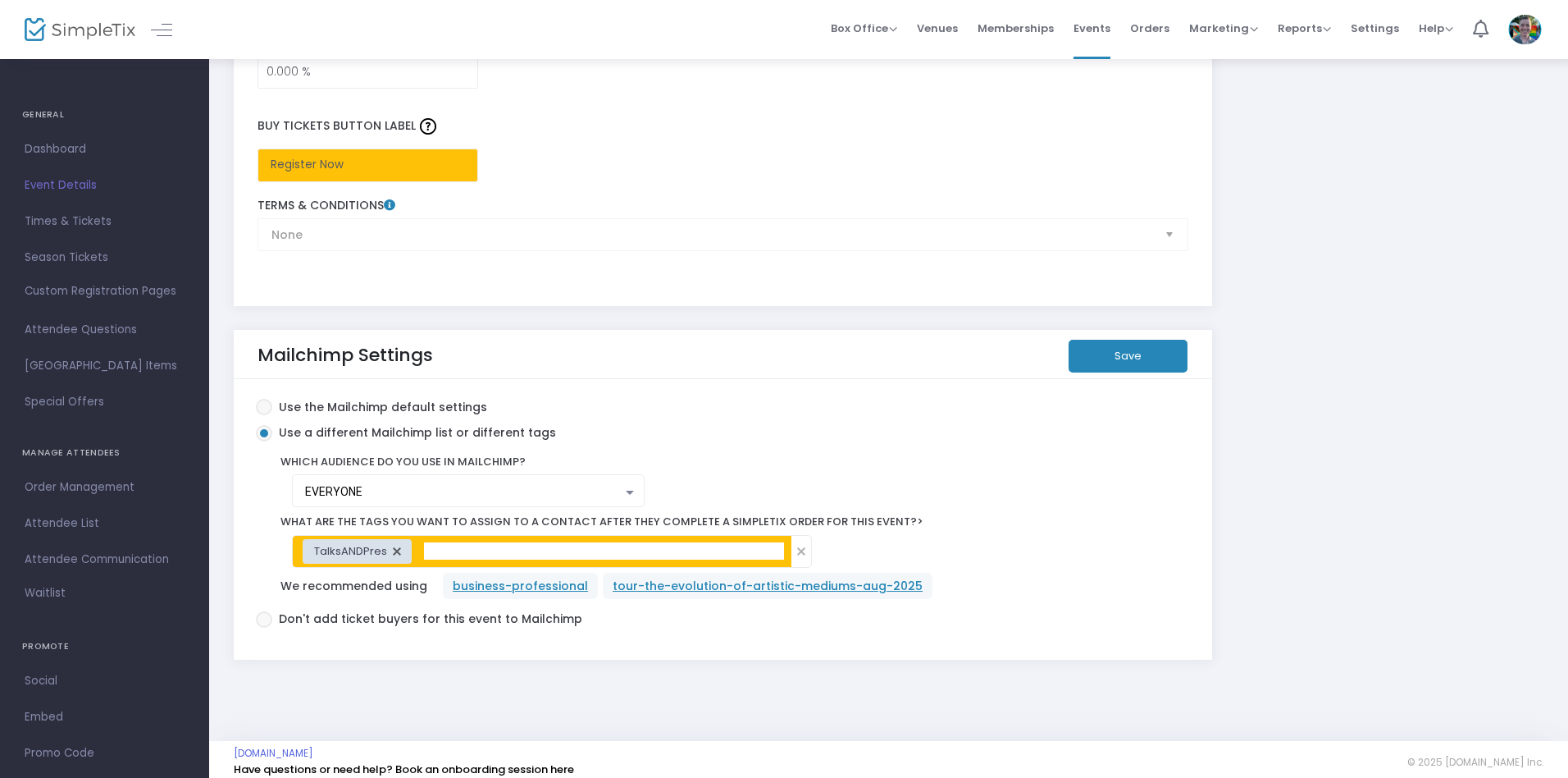
scroll to position [2743, 0]
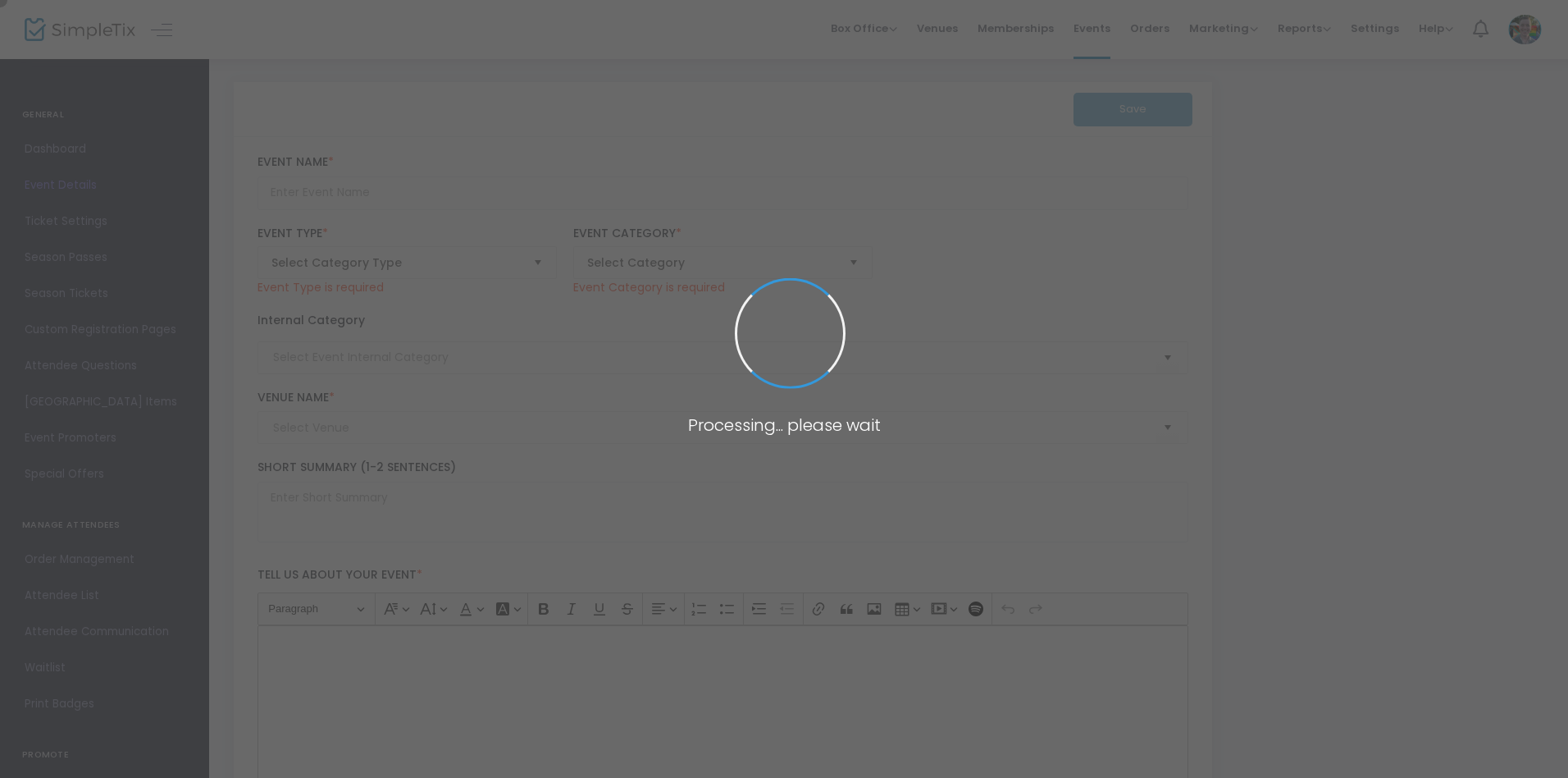
type input "Super [DATE] - Pointilism and Pissaro"
type textarea "Create vibrant pointillist masterpieces with Q-tips and chopsticks every free S…"
type input "Register Now"
type input "Family"
type input "[PERSON_NAME][GEOGRAPHIC_DATA]"
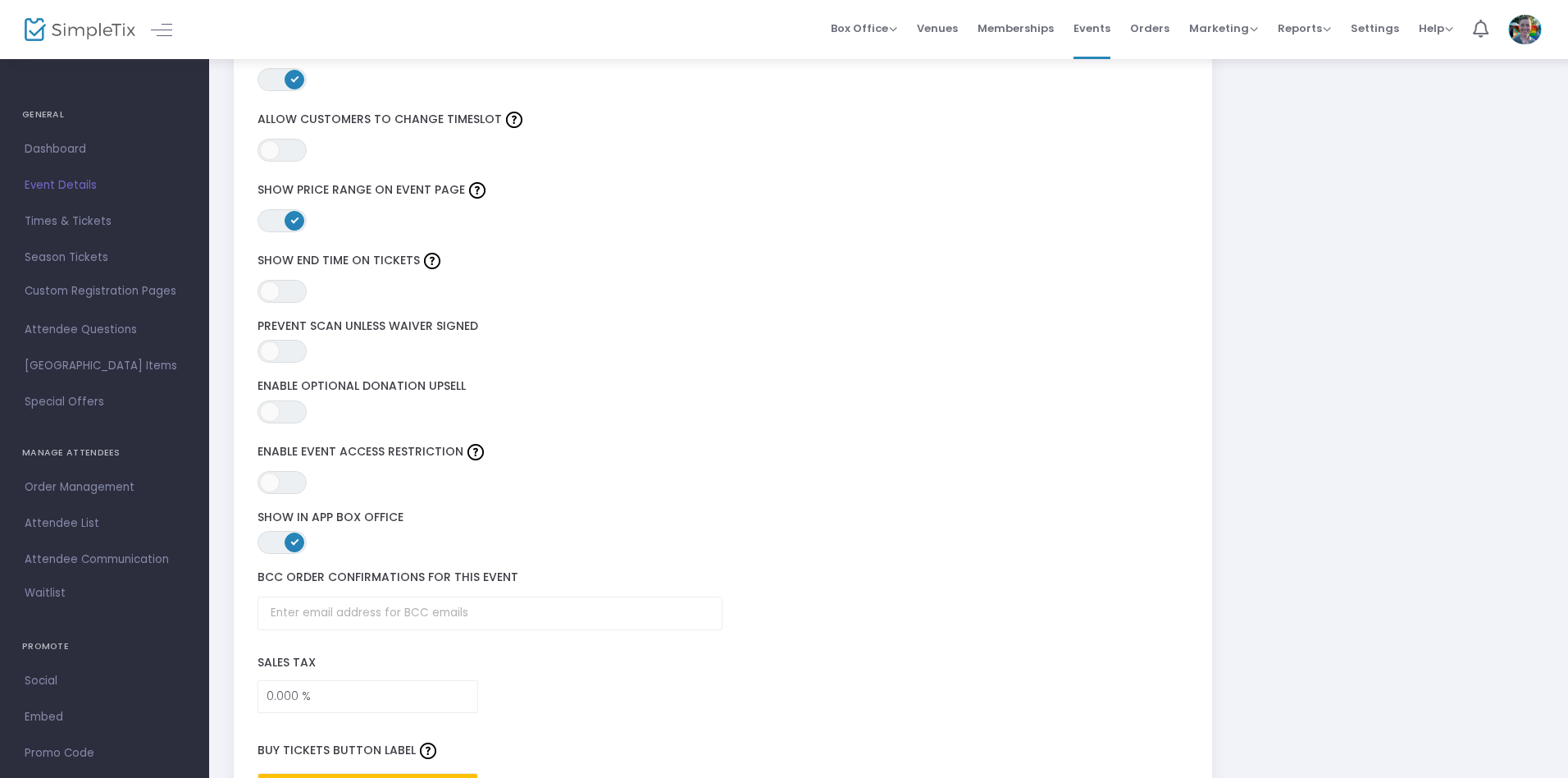
scroll to position [2743, 0]
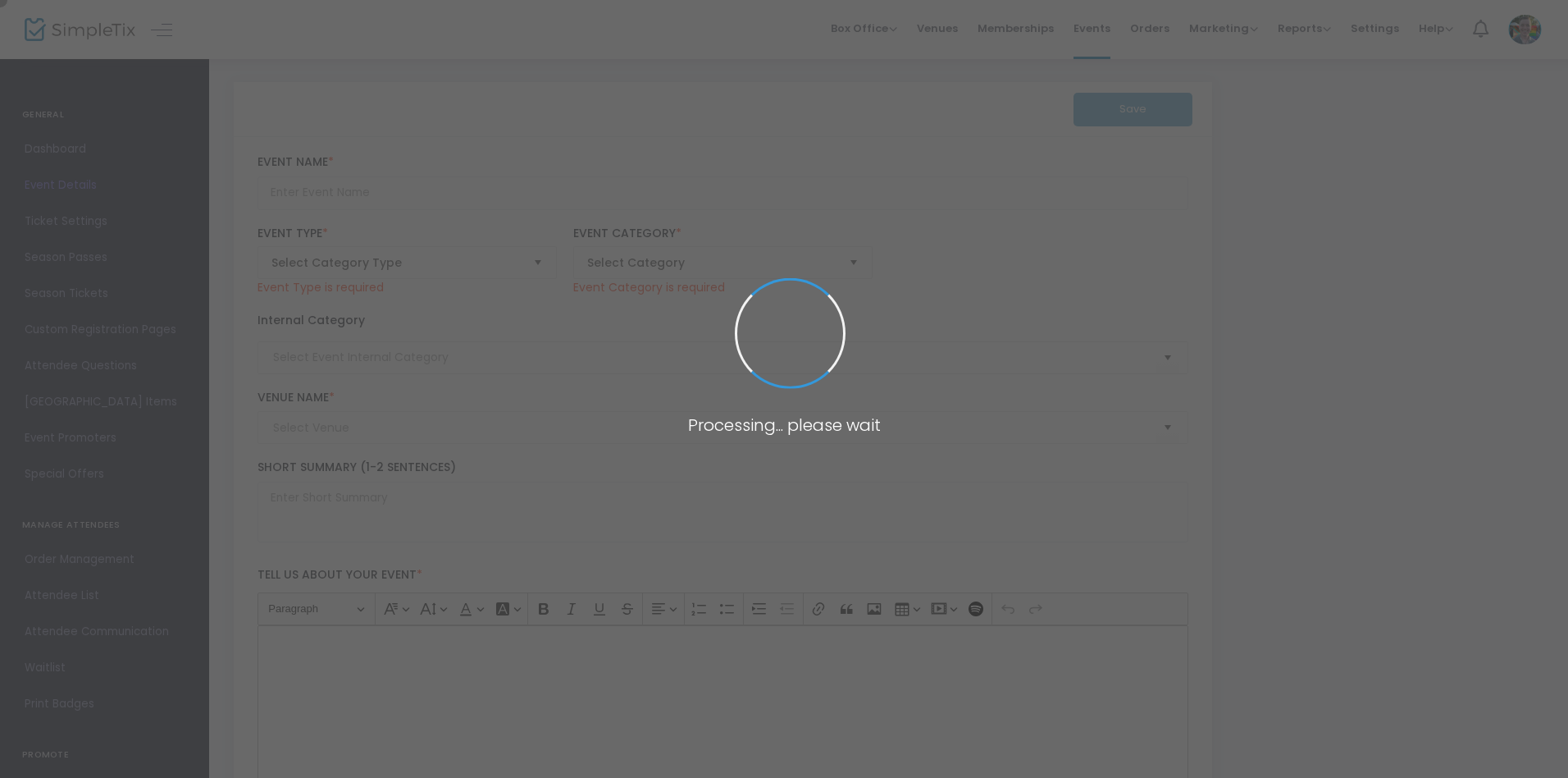
type input "Sketching with Thread: Textile Workshop"
type textarea "Transform simple sketches into stunning stitched textile art in [PERSON_NAME] h…"
type input "Register Now"
type input "Art Making"
type input "[PERSON_NAME][GEOGRAPHIC_DATA]"
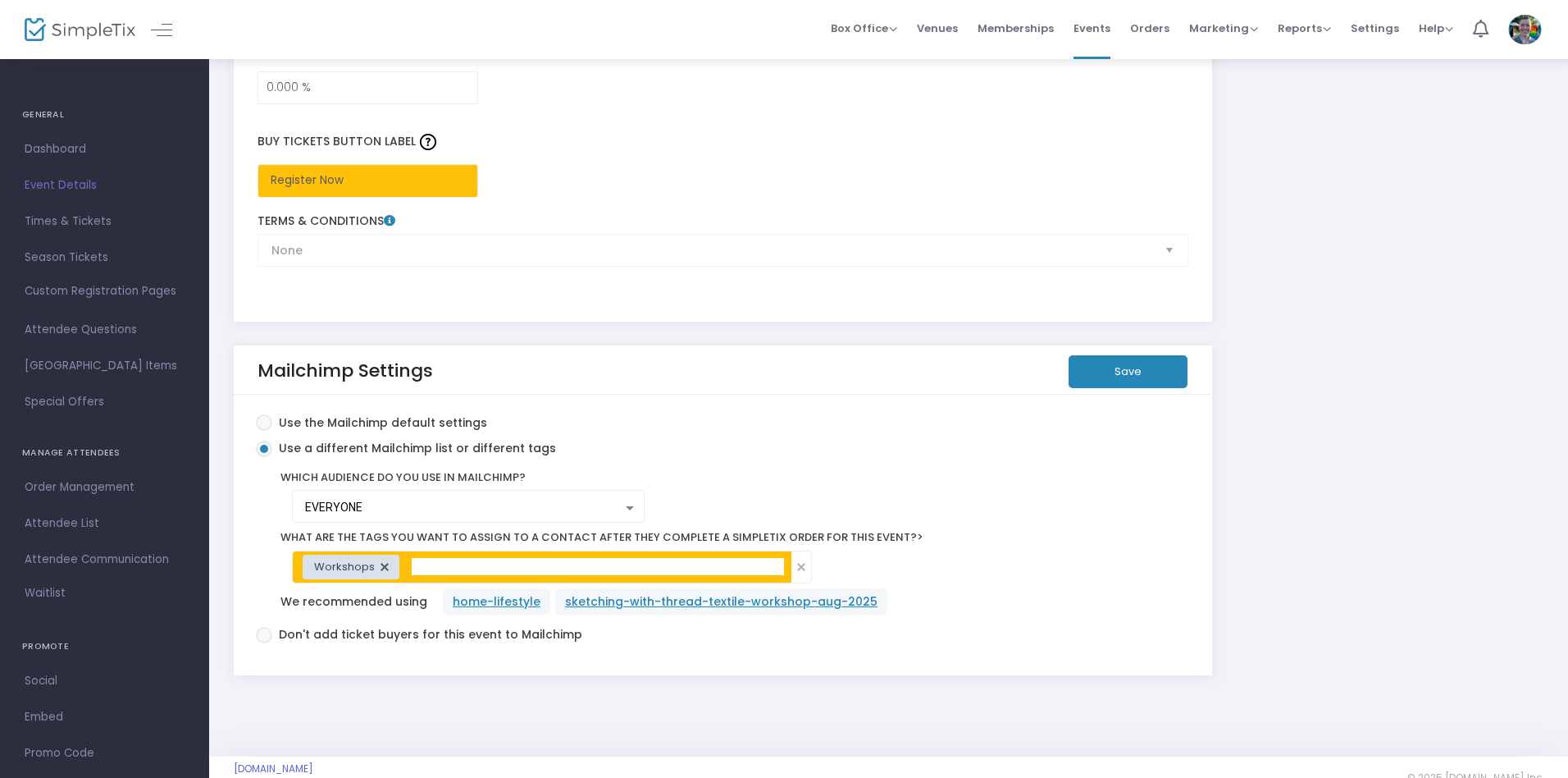
scroll to position [2743, 0]
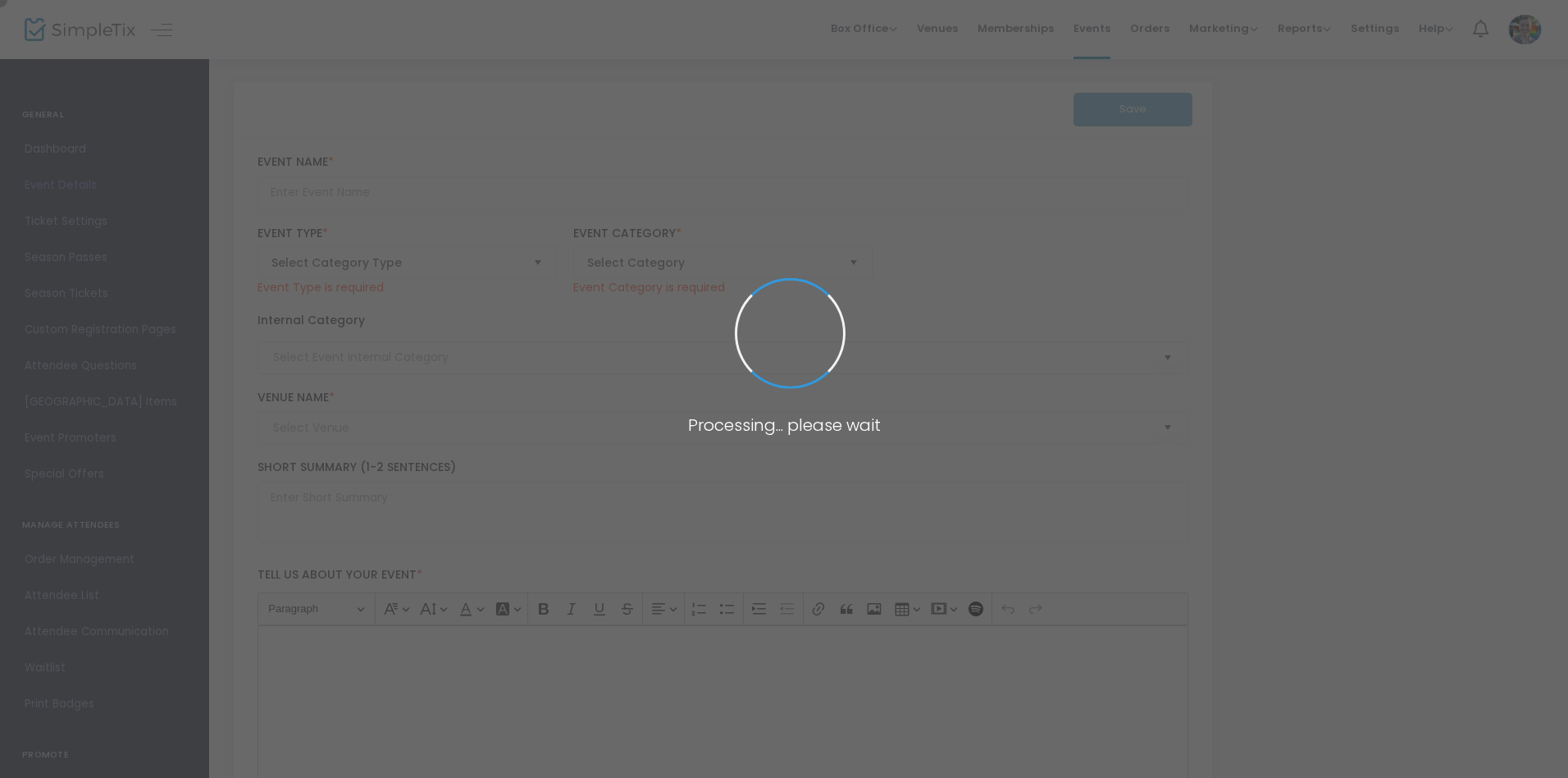
type input "Nourishing Waters: A Dinner by Chef Kelly English Celebrating Away with the Tid…"
type textarea "Savor a transformative four-course dinner honoring pioneering Black women chefs…"
checkbox input "true"
type input "Tickets"
type input "Food & Wine"
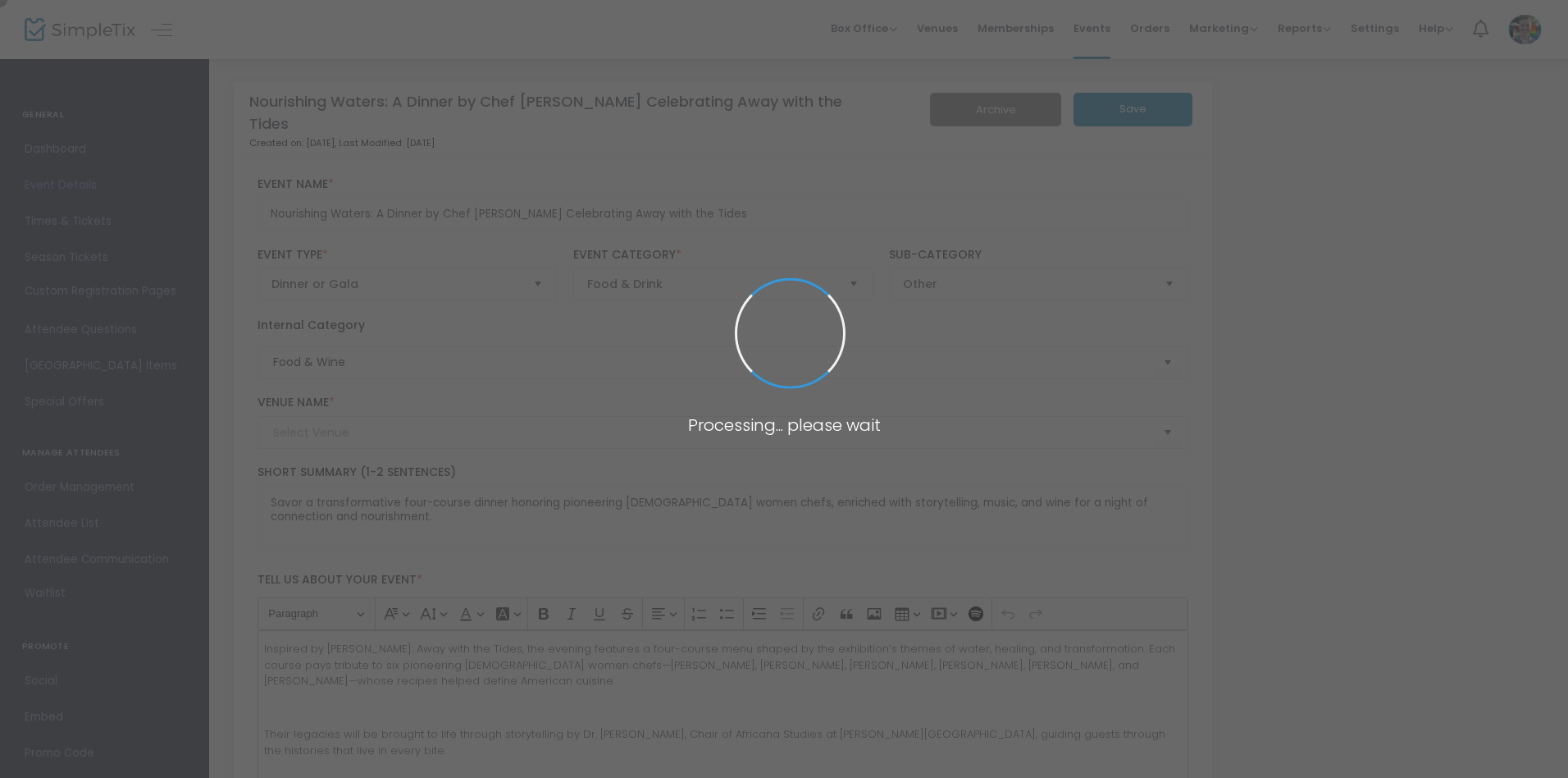
type input "[PERSON_NAME][GEOGRAPHIC_DATA]"
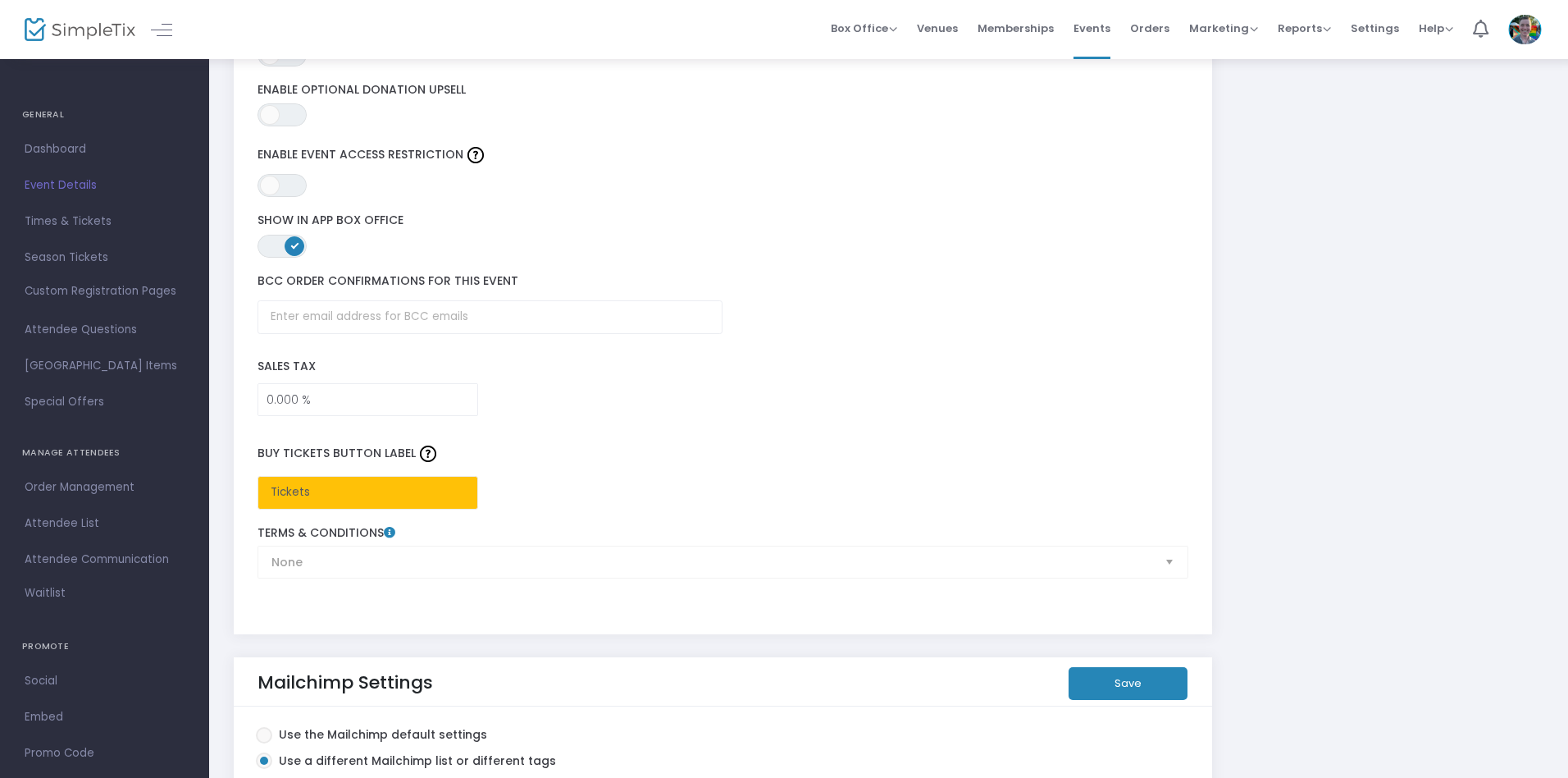
scroll to position [2737, 0]
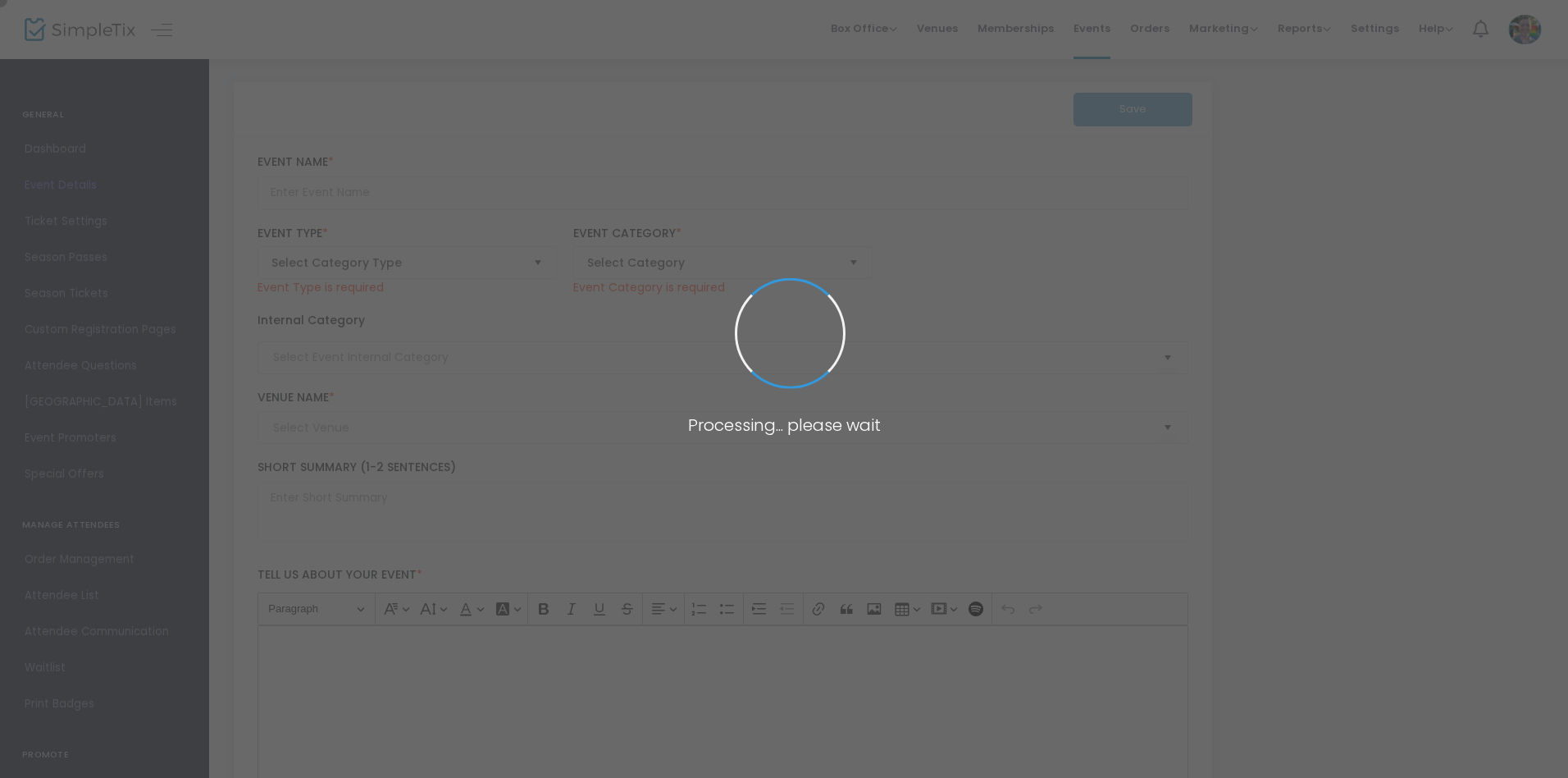
type input "Advanced Mahjong Lessons"
type textarea "[PERSON_NAME], The Mahjologist, for a deeper dive into how to play your best ga…"
type input "Register"
type input "Community & Connection"
type input "Memphis Brooks Museum of Art"
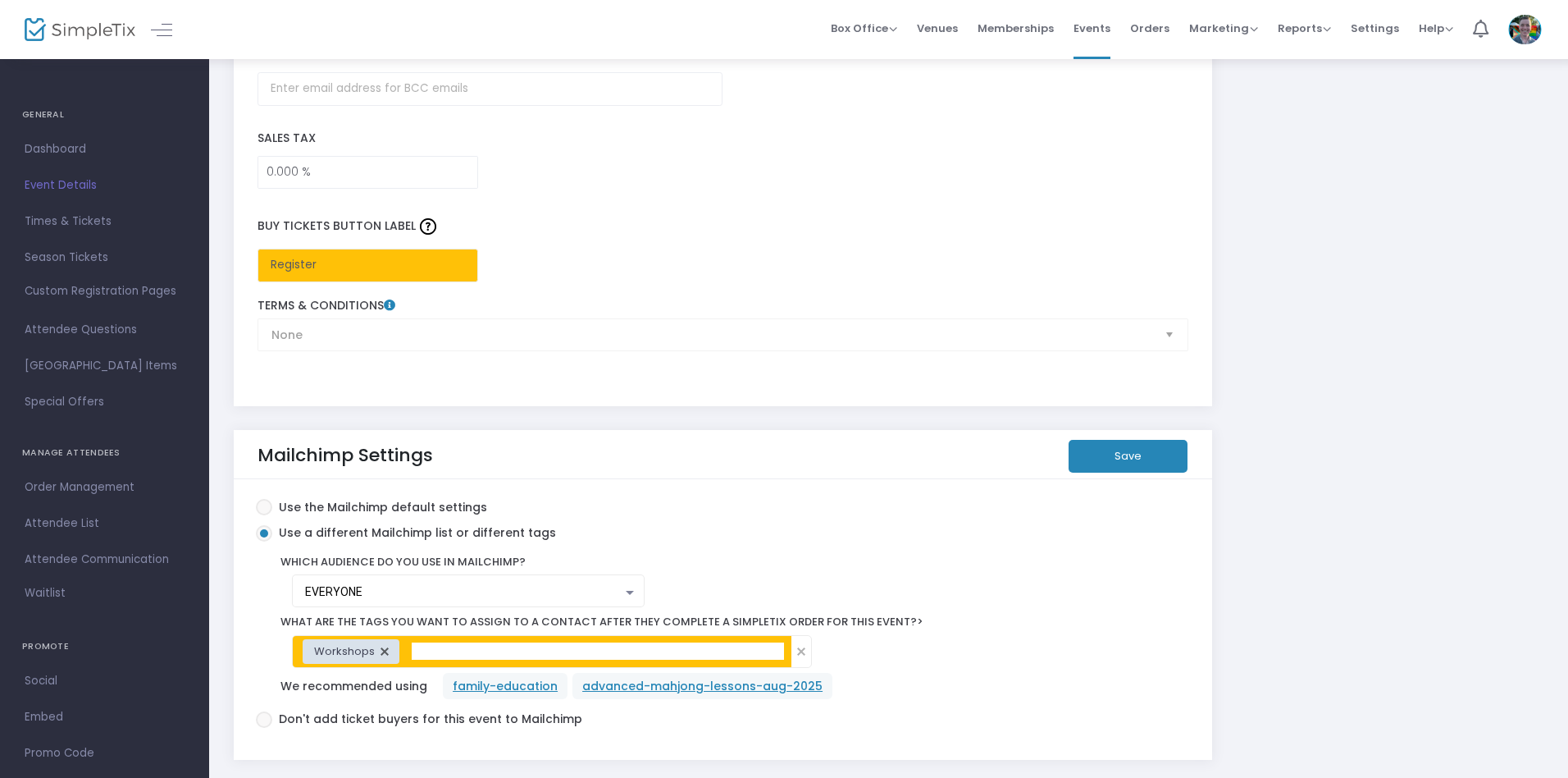
scroll to position [2743, 0]
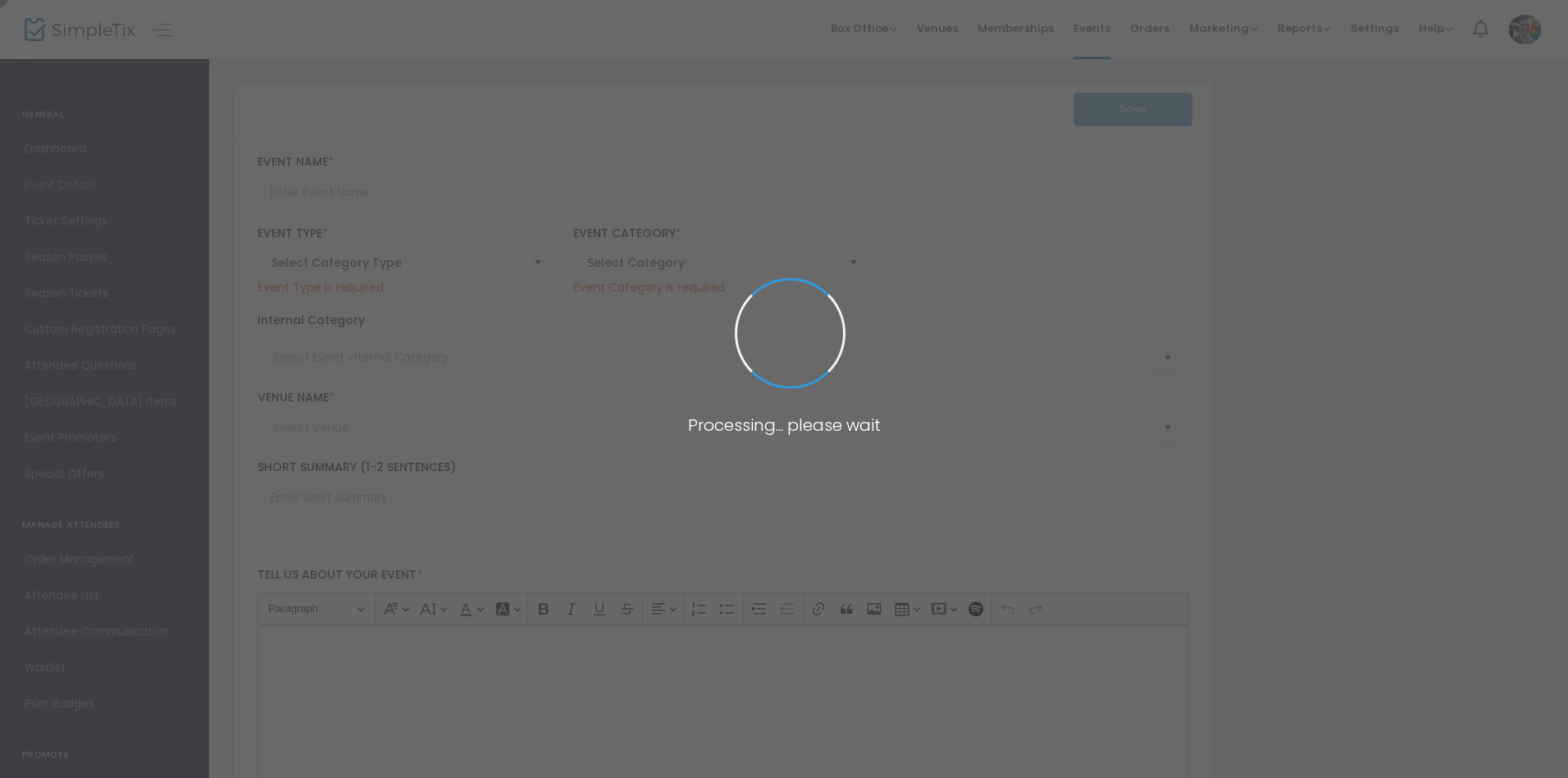
type input "Tour: Between Realms"
type textarea "Unlock the mysterious world where myth, memory, and imagination blur reality in…"
type input "Register Now"
type input "Talks & Presentations"
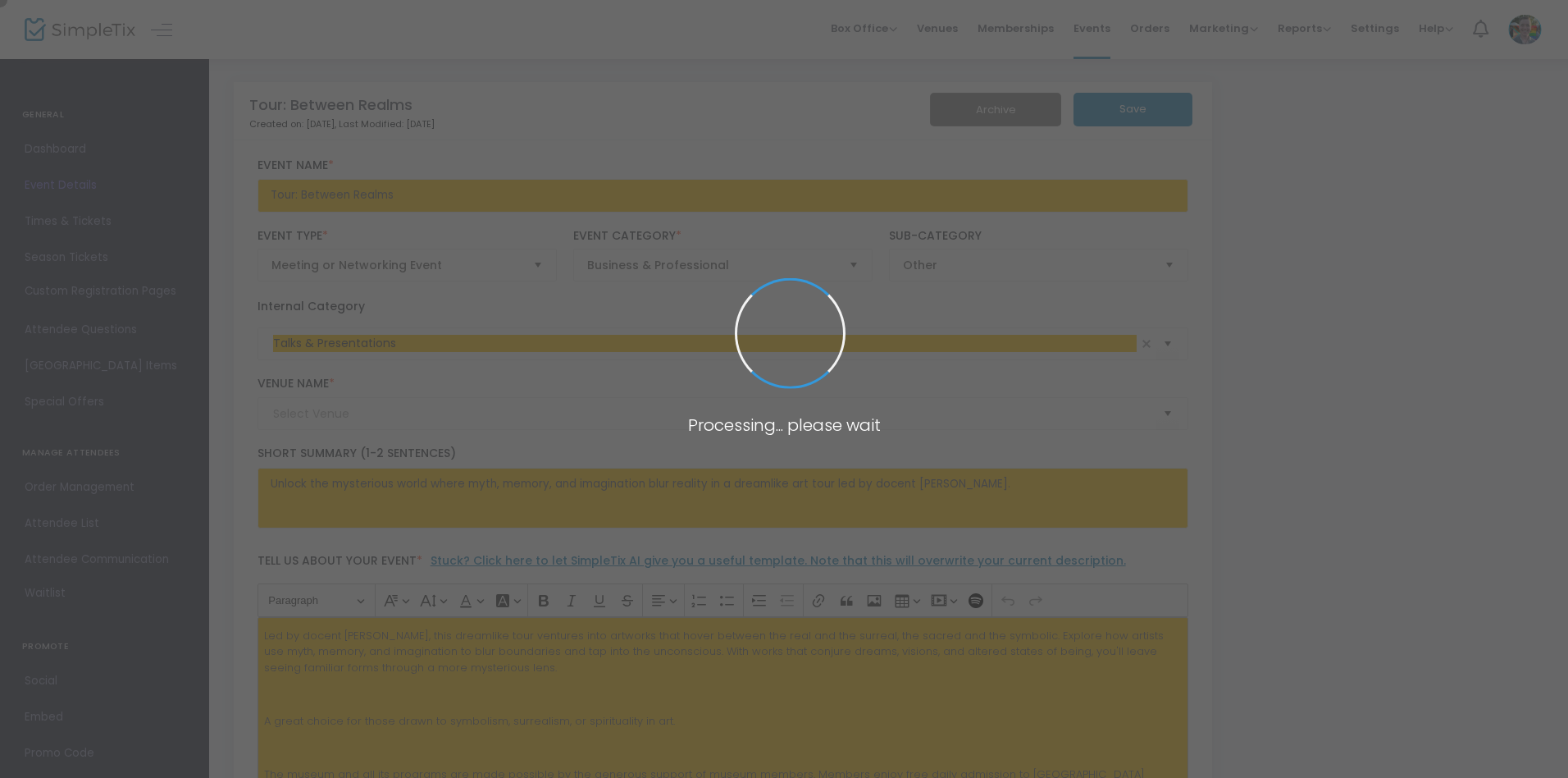
type input "[PERSON_NAME][GEOGRAPHIC_DATA]"
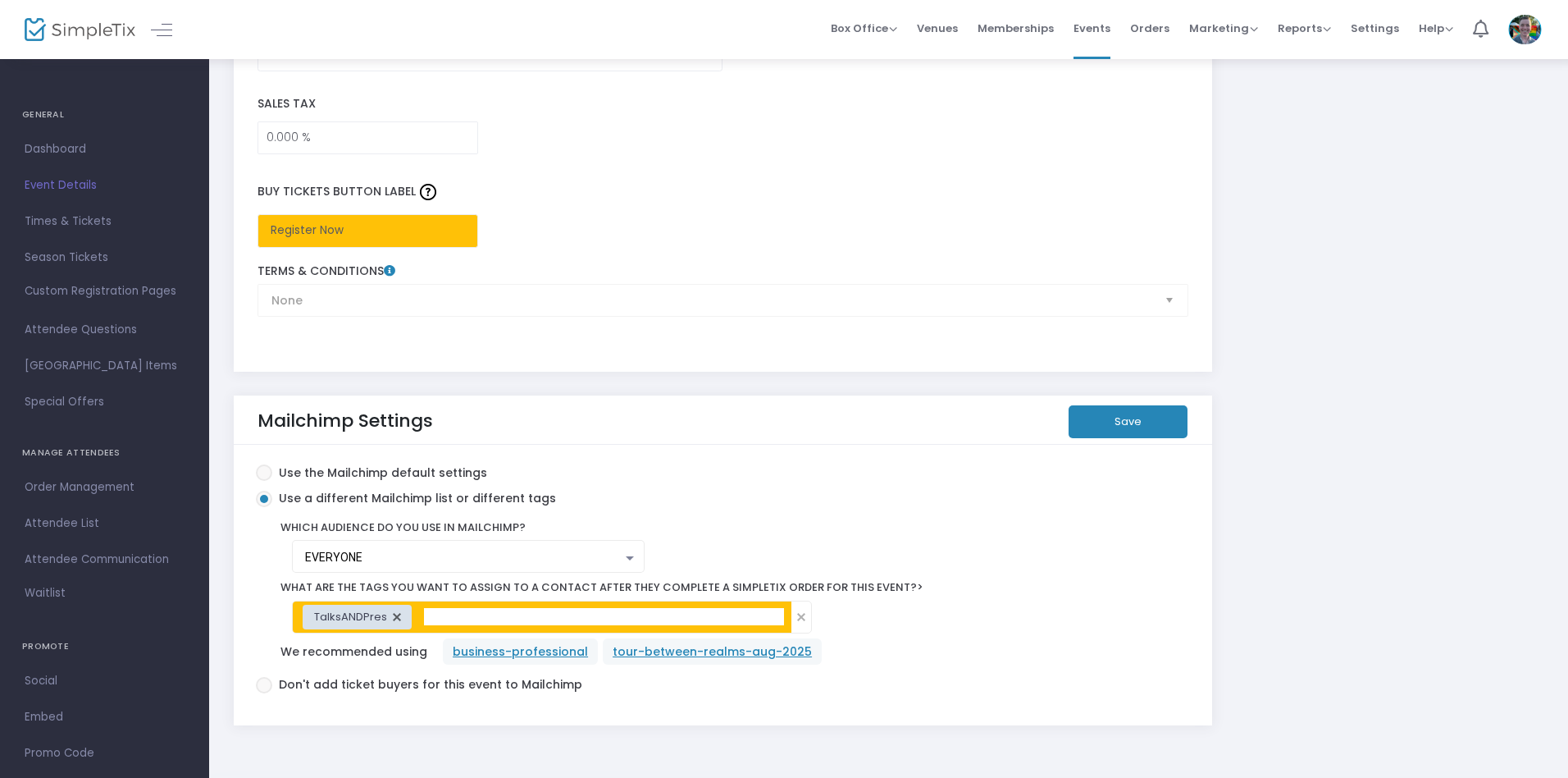
scroll to position [2743, 0]
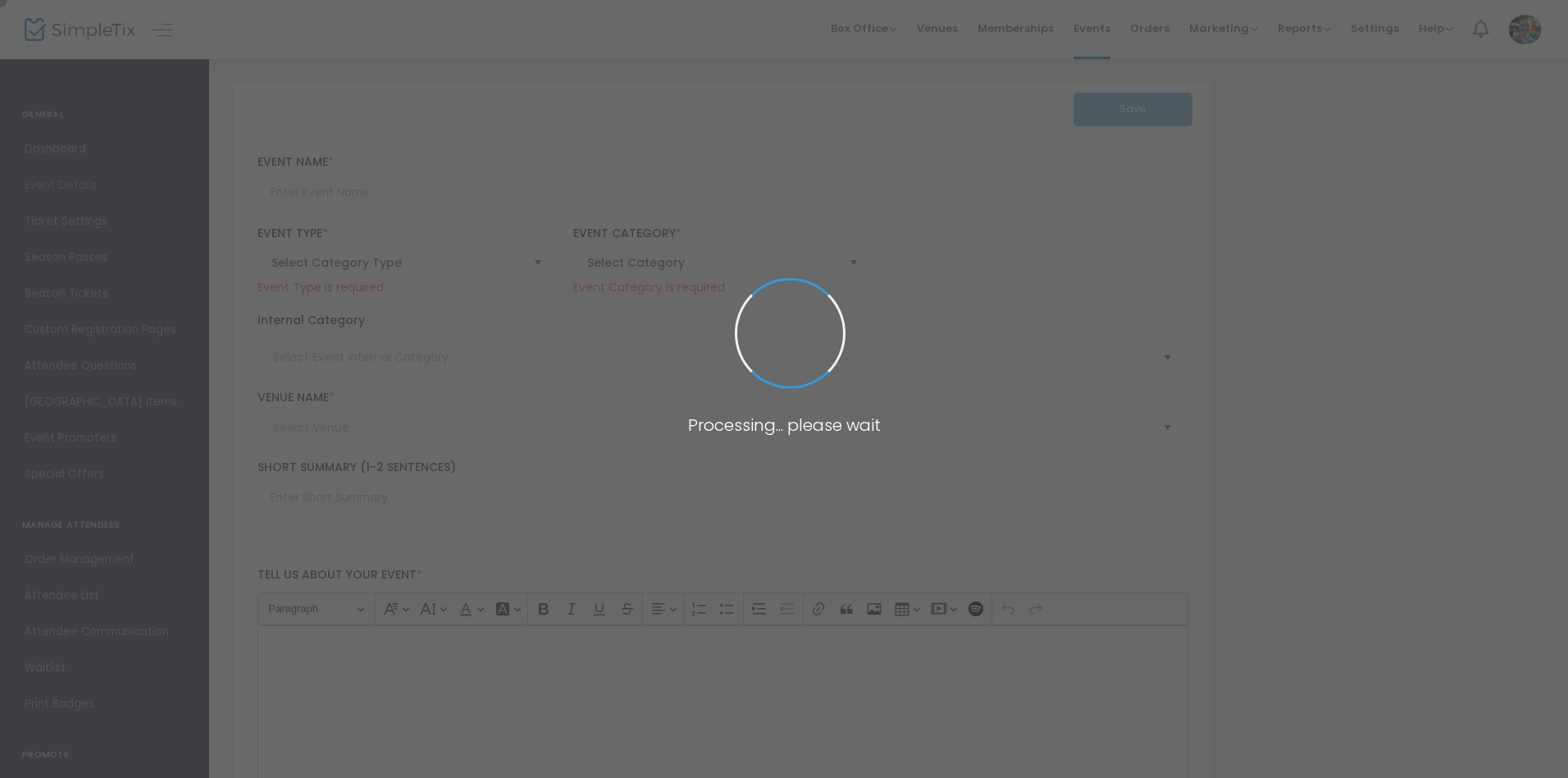
type input "Tour: Learning to Look"
type textarea "Unlock the hidden stories in every brushstroke—join docent [PERSON_NAME] for a …"
type input "Register Now"
type input "Talks & Presentations"
type input "Memphis Brooks Museum of Art"
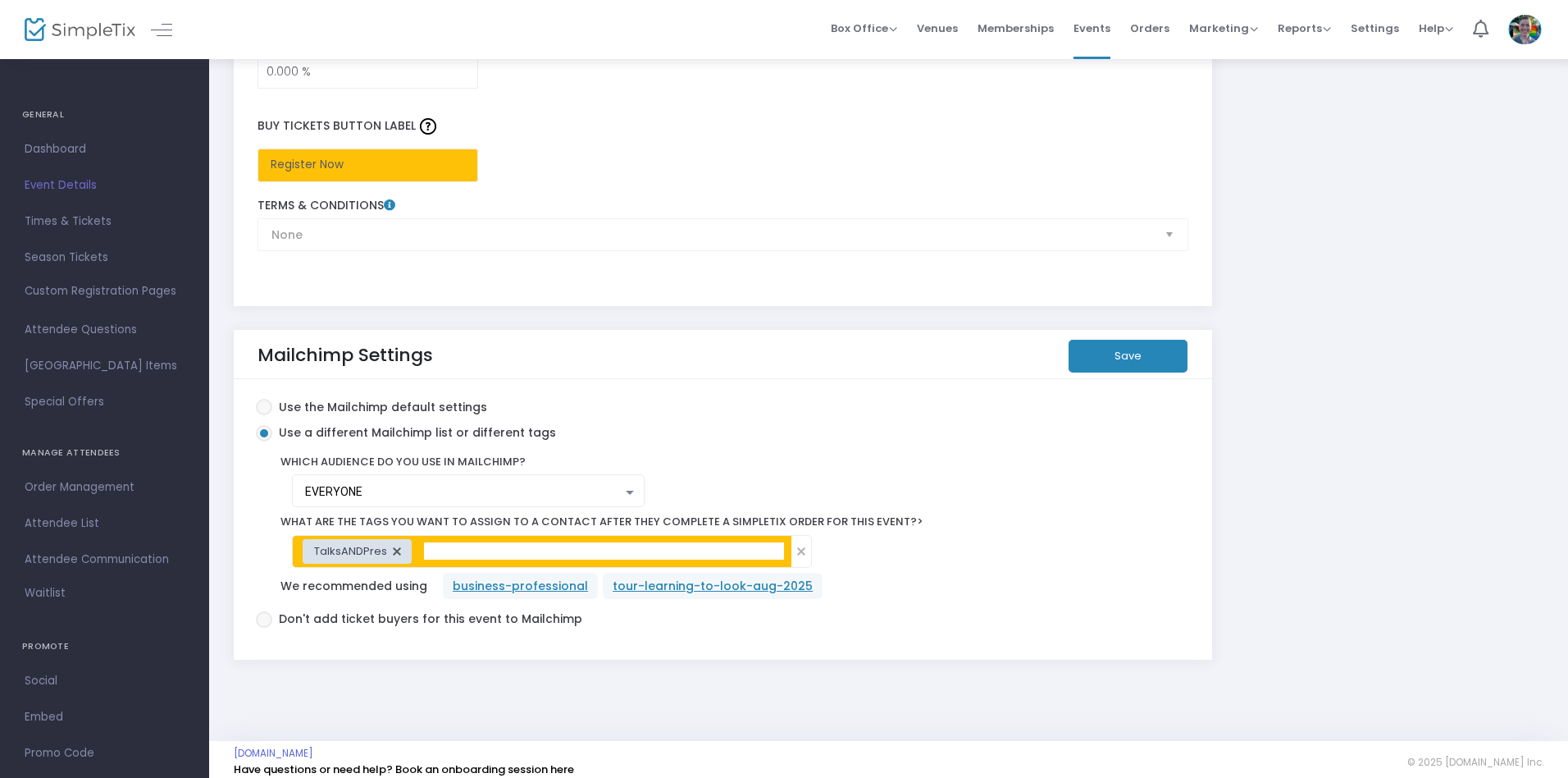
scroll to position [2743, 0]
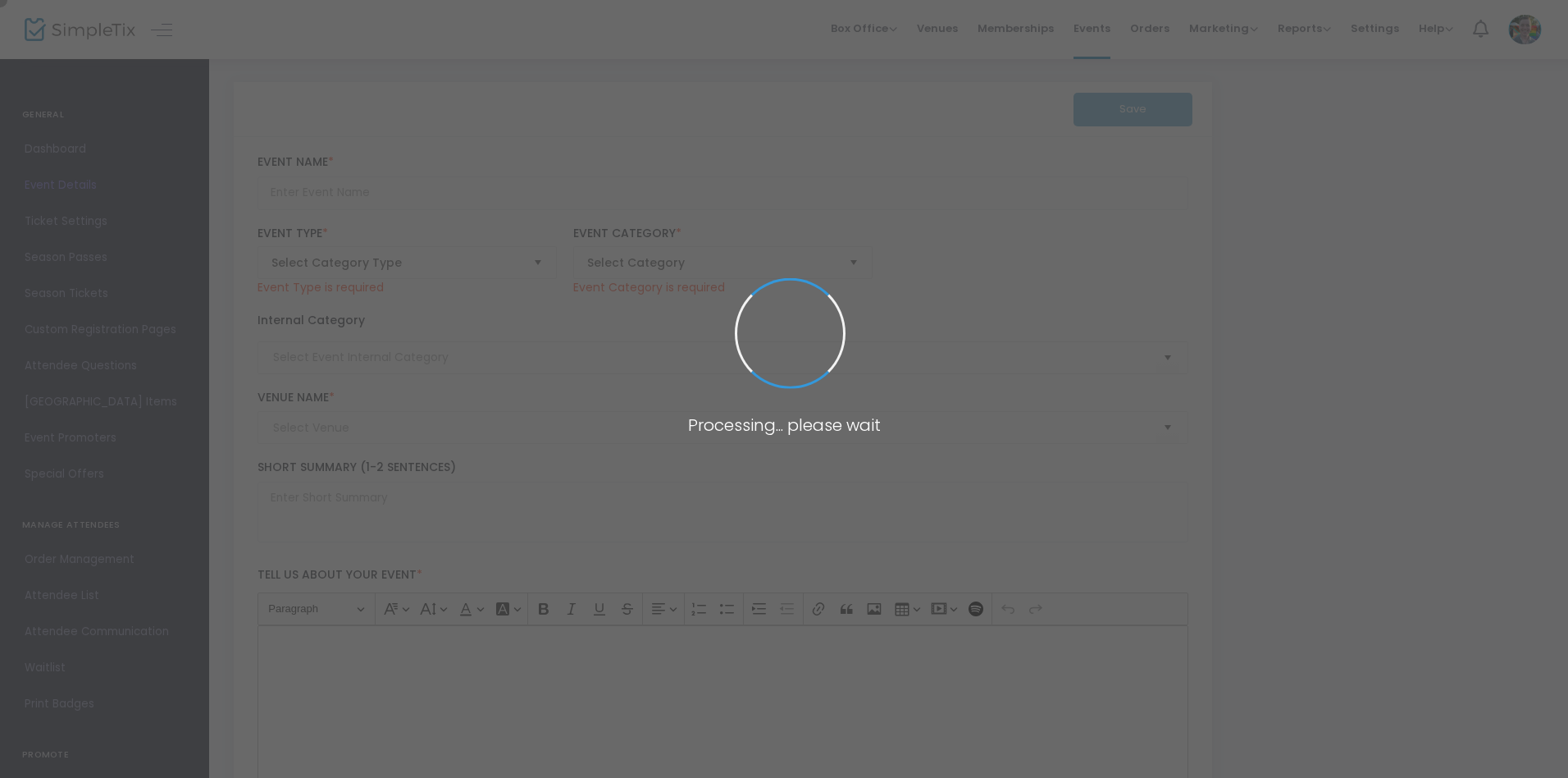
type input "Art Now MAM Hard Hat Tour"
type textarea "We are thrilled to invite you to our exclusive Hard Hat Tour of the upcoming Me…"
type input "RSVP"
type input "Memphis' Art Museum (New Building)"
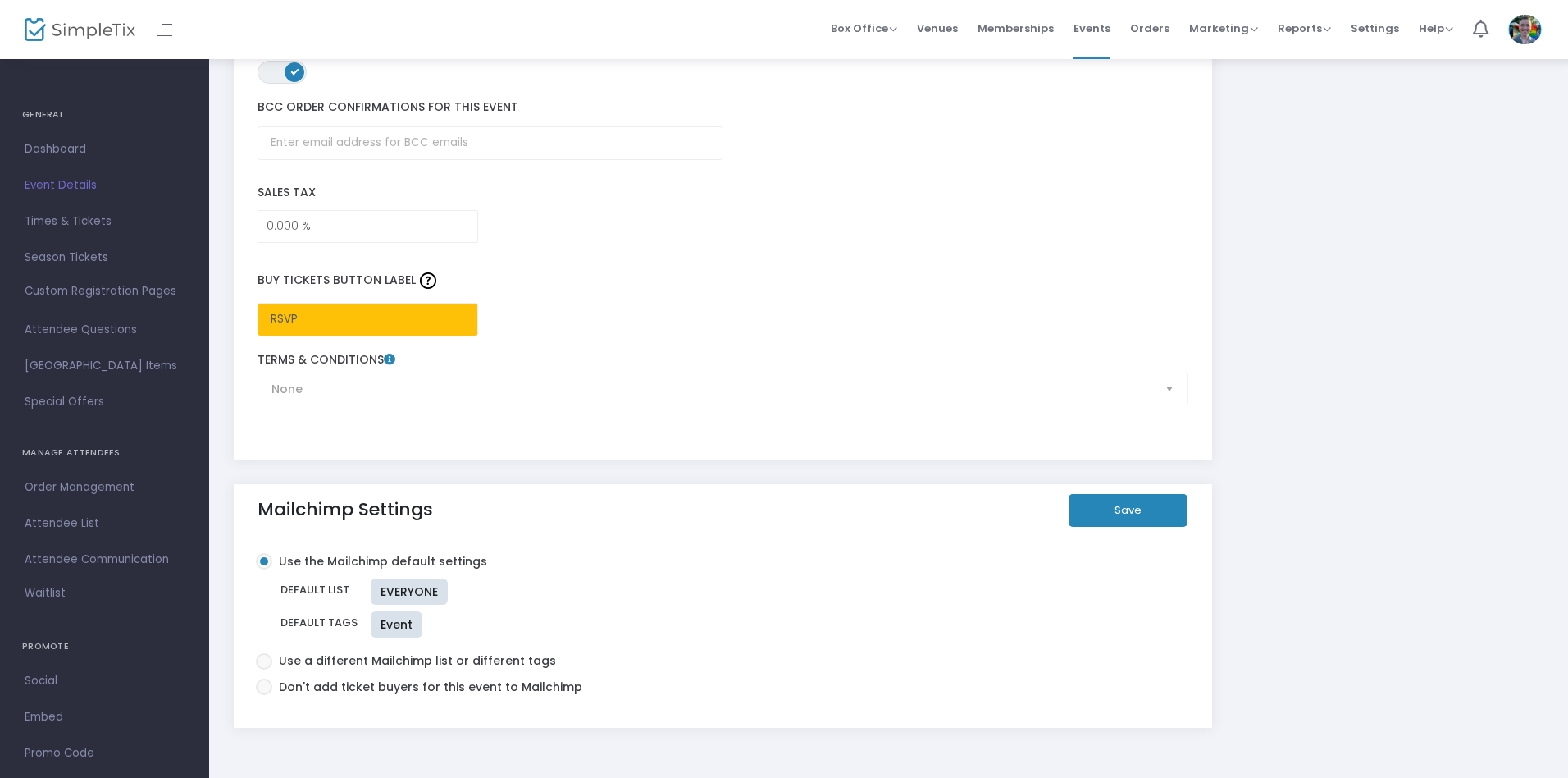
scroll to position [2507, 0]
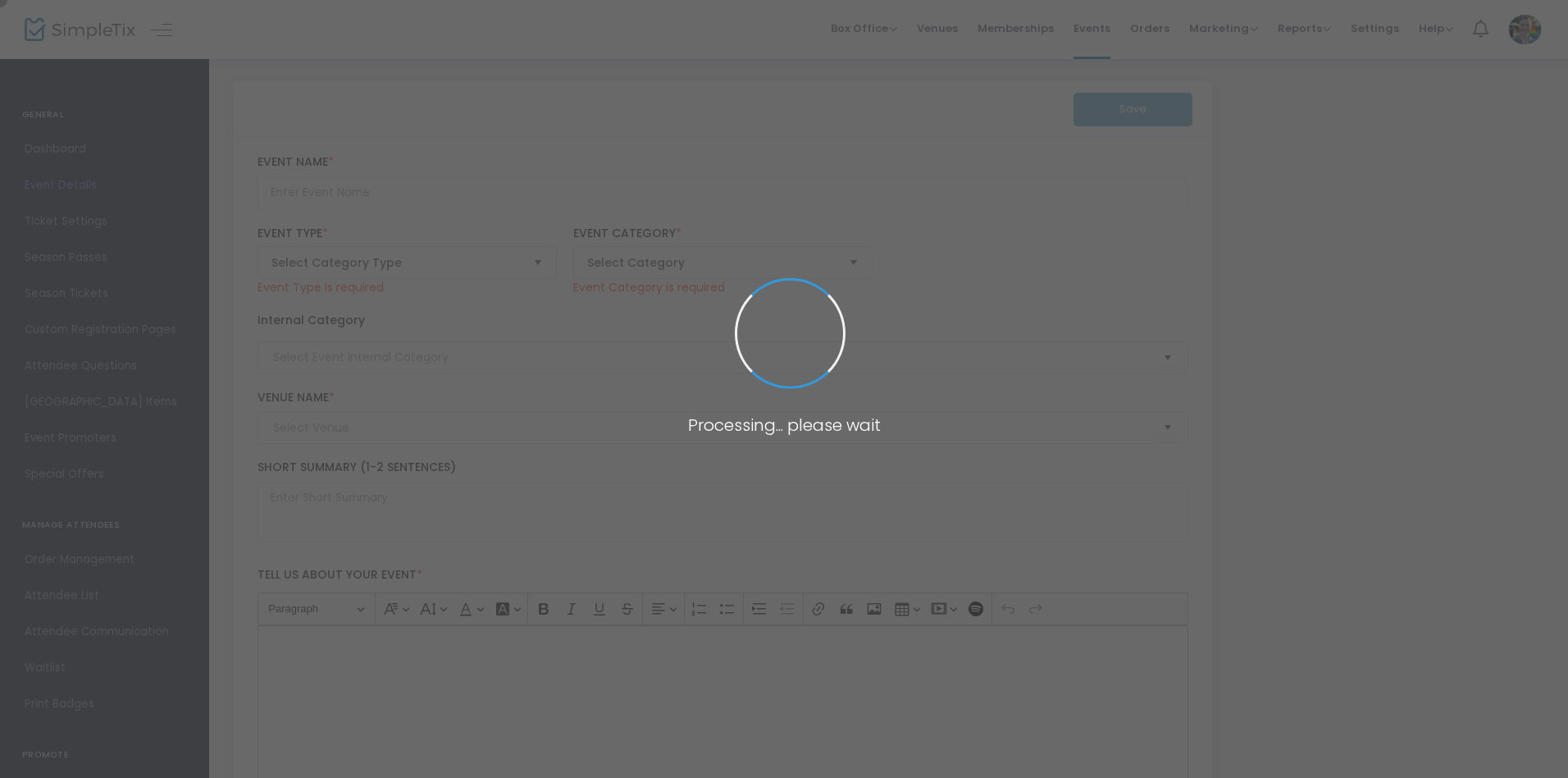
type input "Art & Aperitifs: Artist Talk with Joel Parsons"
type textarea "Following his first solo exhibition Club Rapture and the Ecstasy Afters exhibit…"
type input "Register"
type input "Talks & Presentations"
type input "Memphis Brooks Museum of Art"
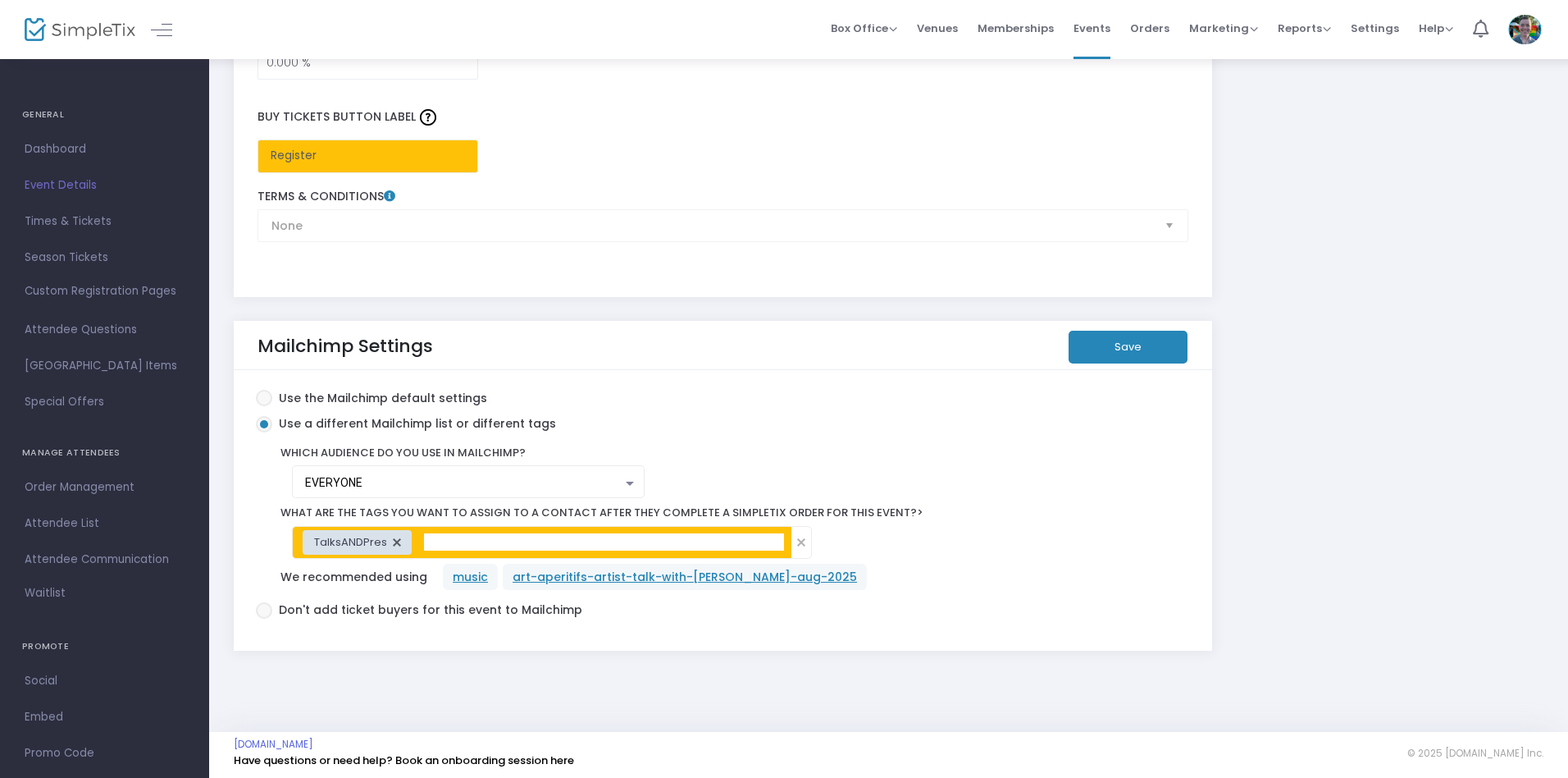
scroll to position [2743, 0]
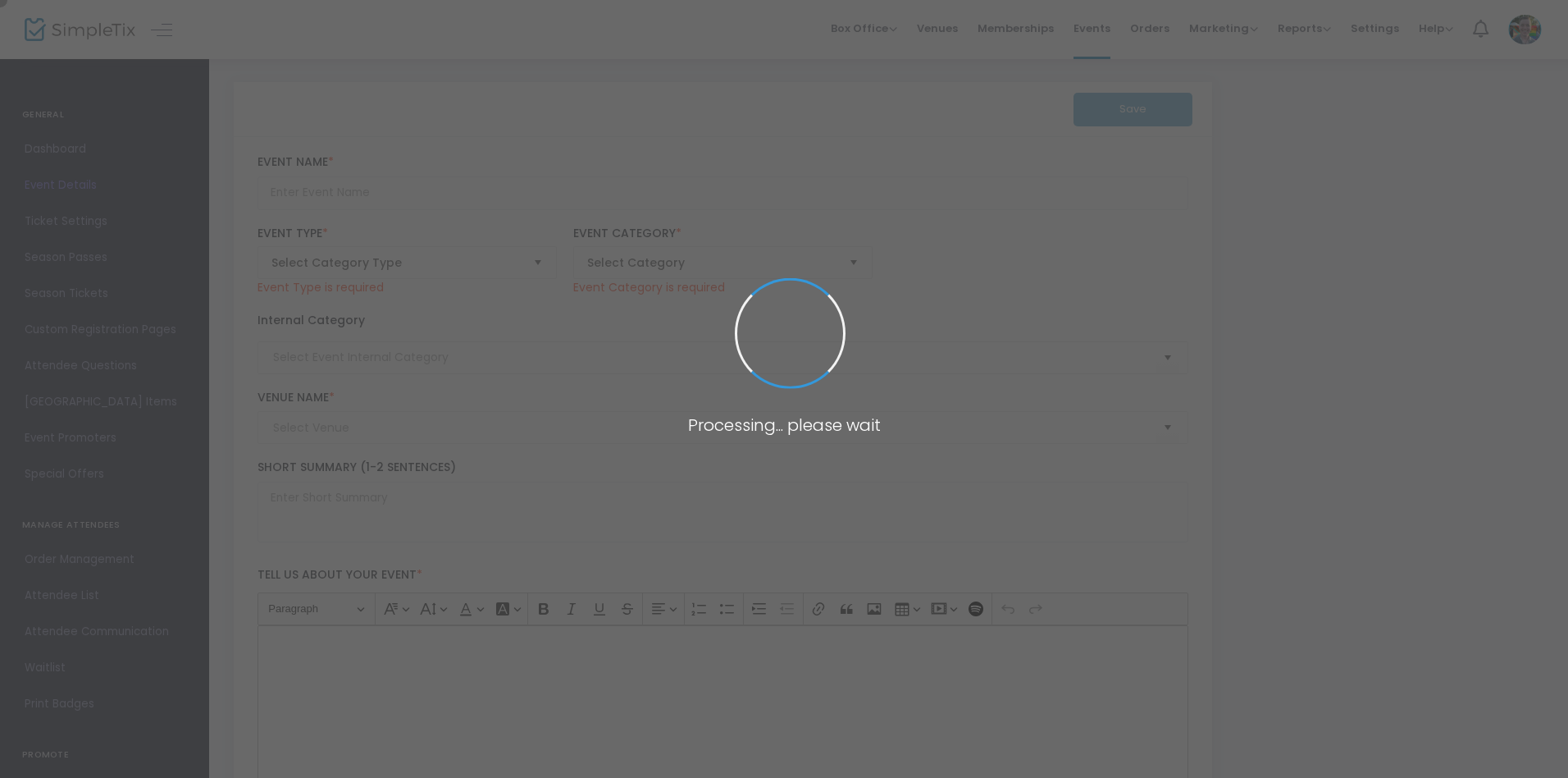
type input "Super [DATE] - Textile Art"
type textarea "Discover the vibrant world of textile art and yarn painting every Super [DATE] …"
type input "Register Now"
type input "Family"
type input "[PERSON_NAME][GEOGRAPHIC_DATA]"
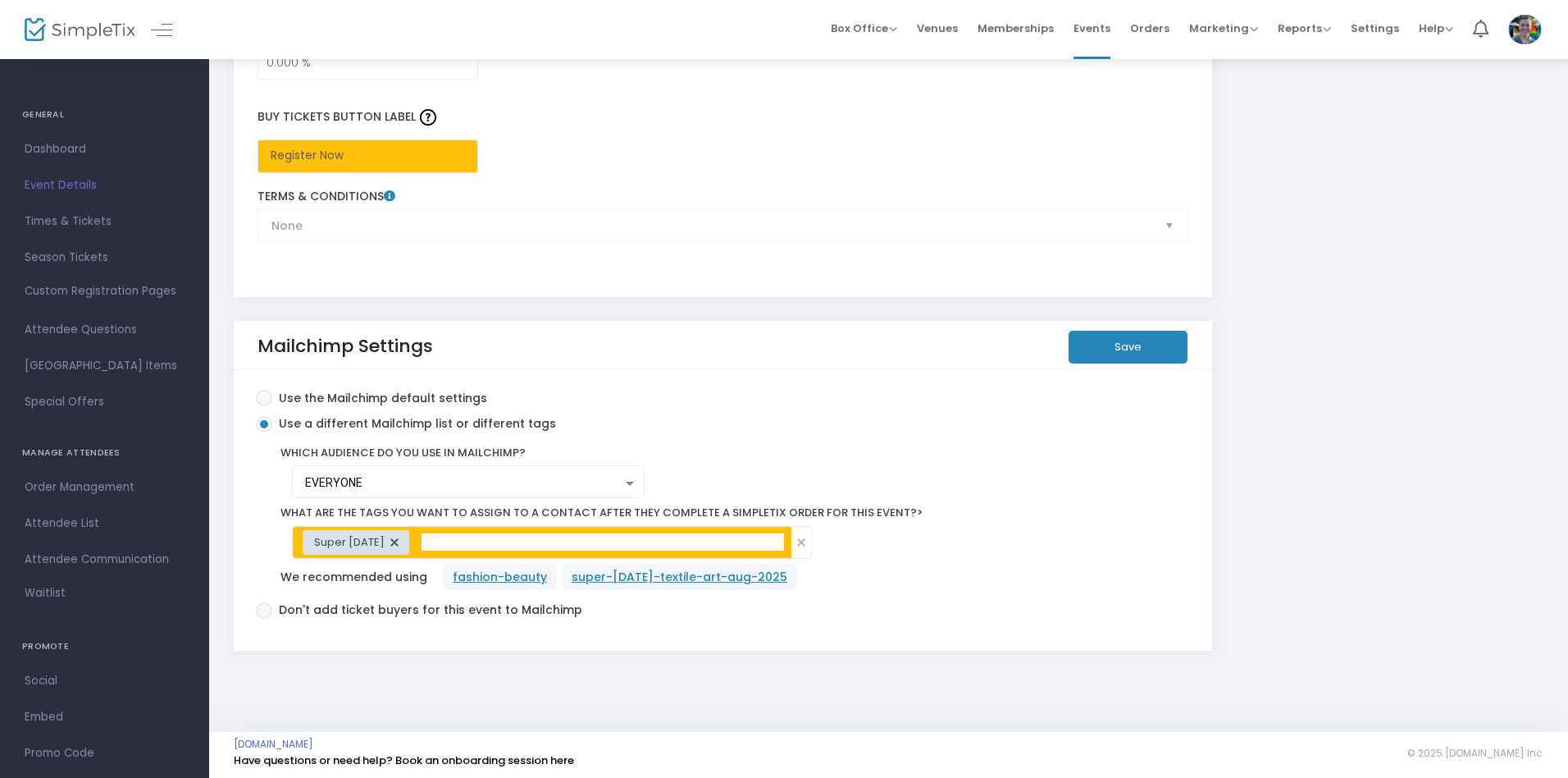
scroll to position [2743, 0]
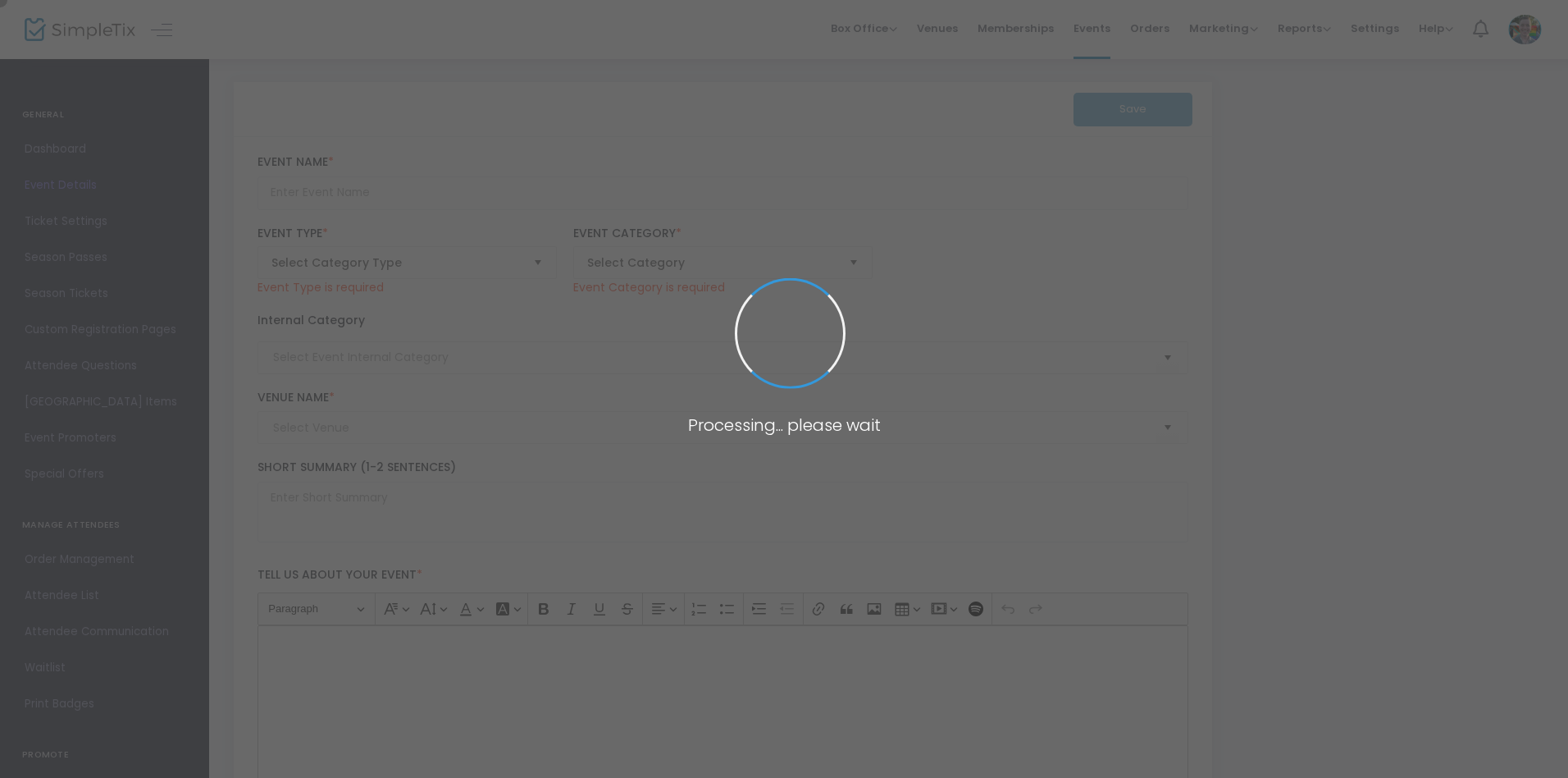
type input "Figure Drawing (Long Pose)"
type textarea "Join us for a figure drawing session with a 2 hour long pose. Artists of all le…"
type input "9.750 %"
type input "Register Now"
type input "Art Making"
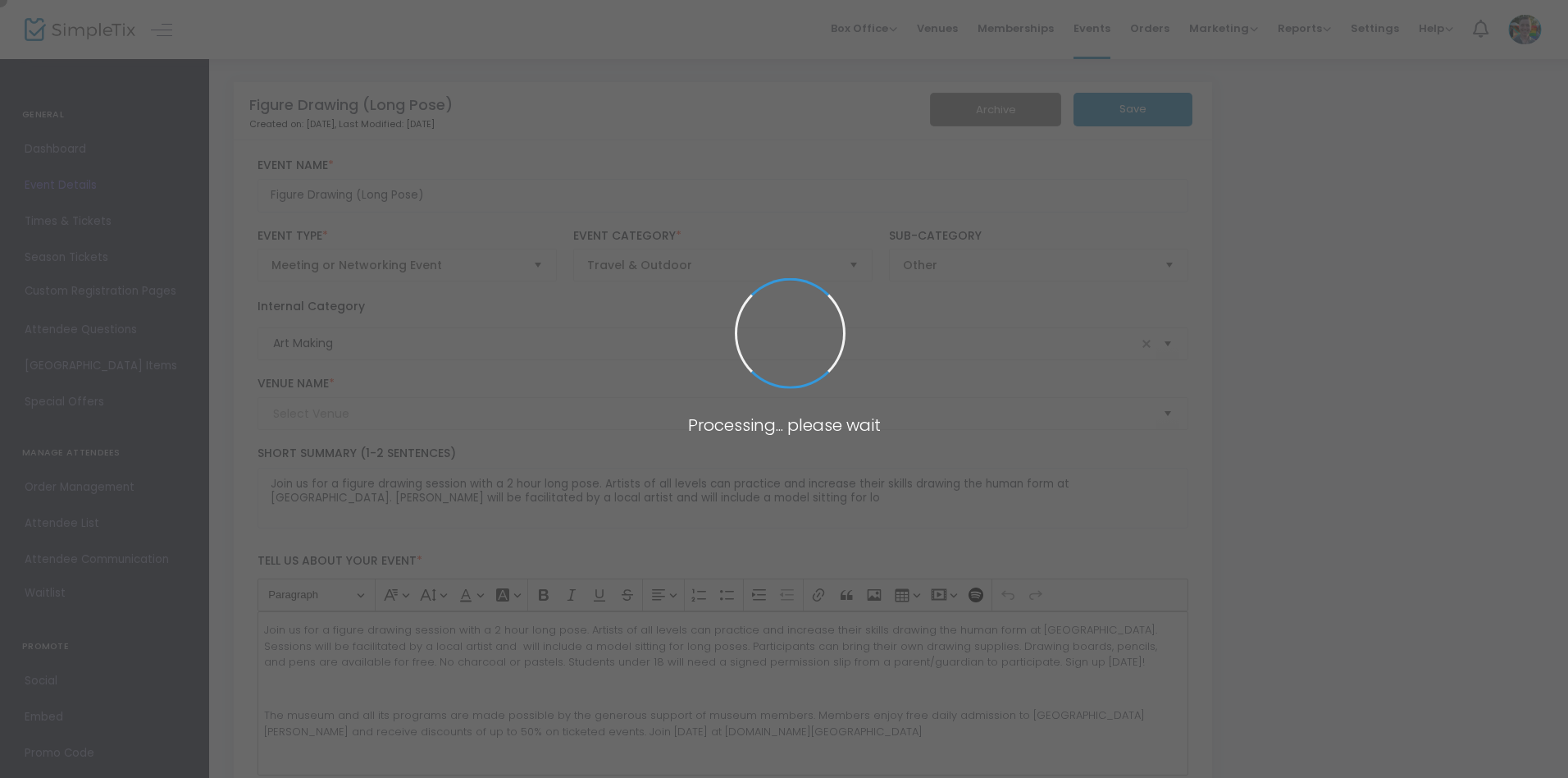
type input "[PERSON_NAME][GEOGRAPHIC_DATA]"
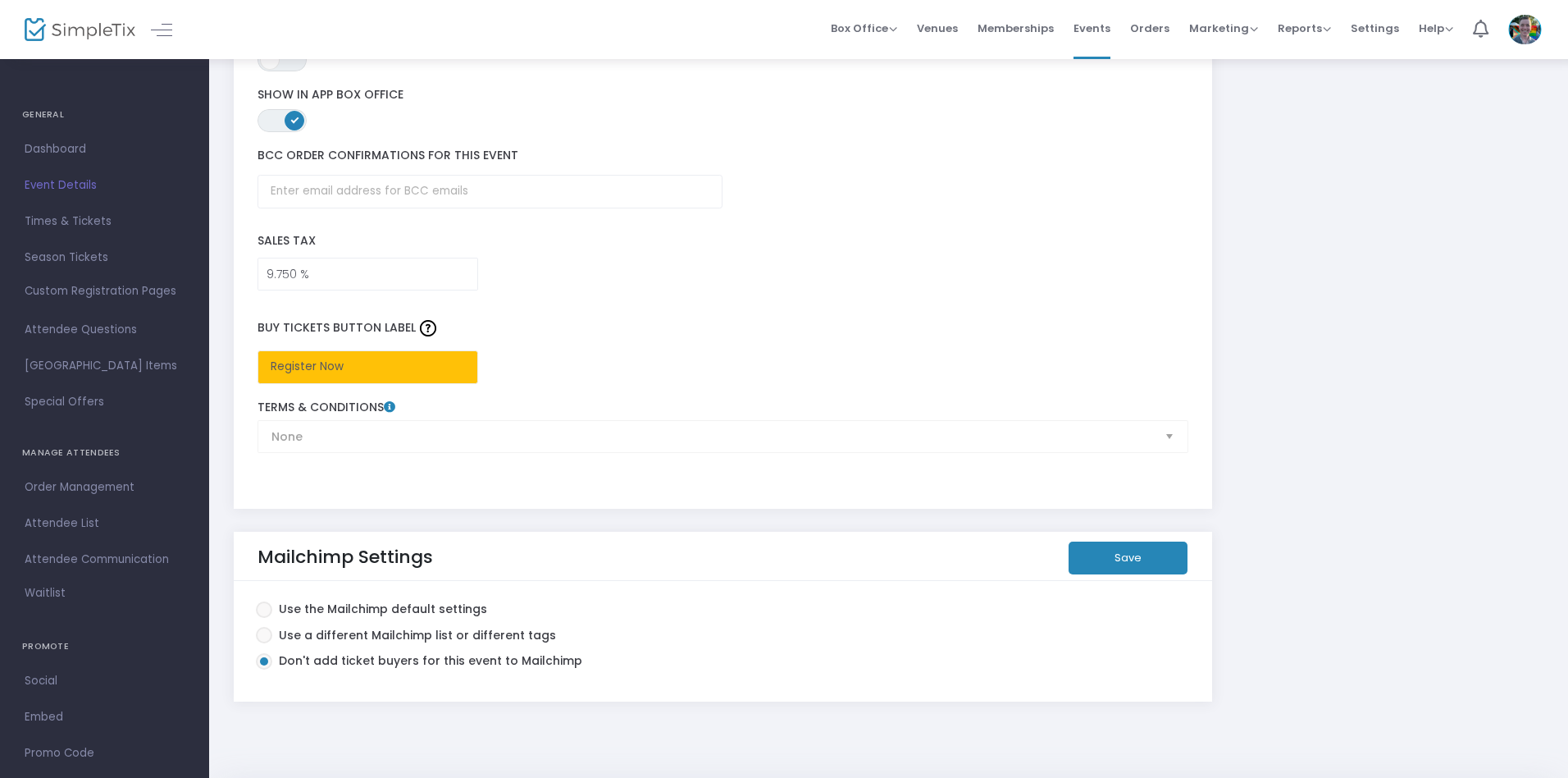
scroll to position [2501, 0]
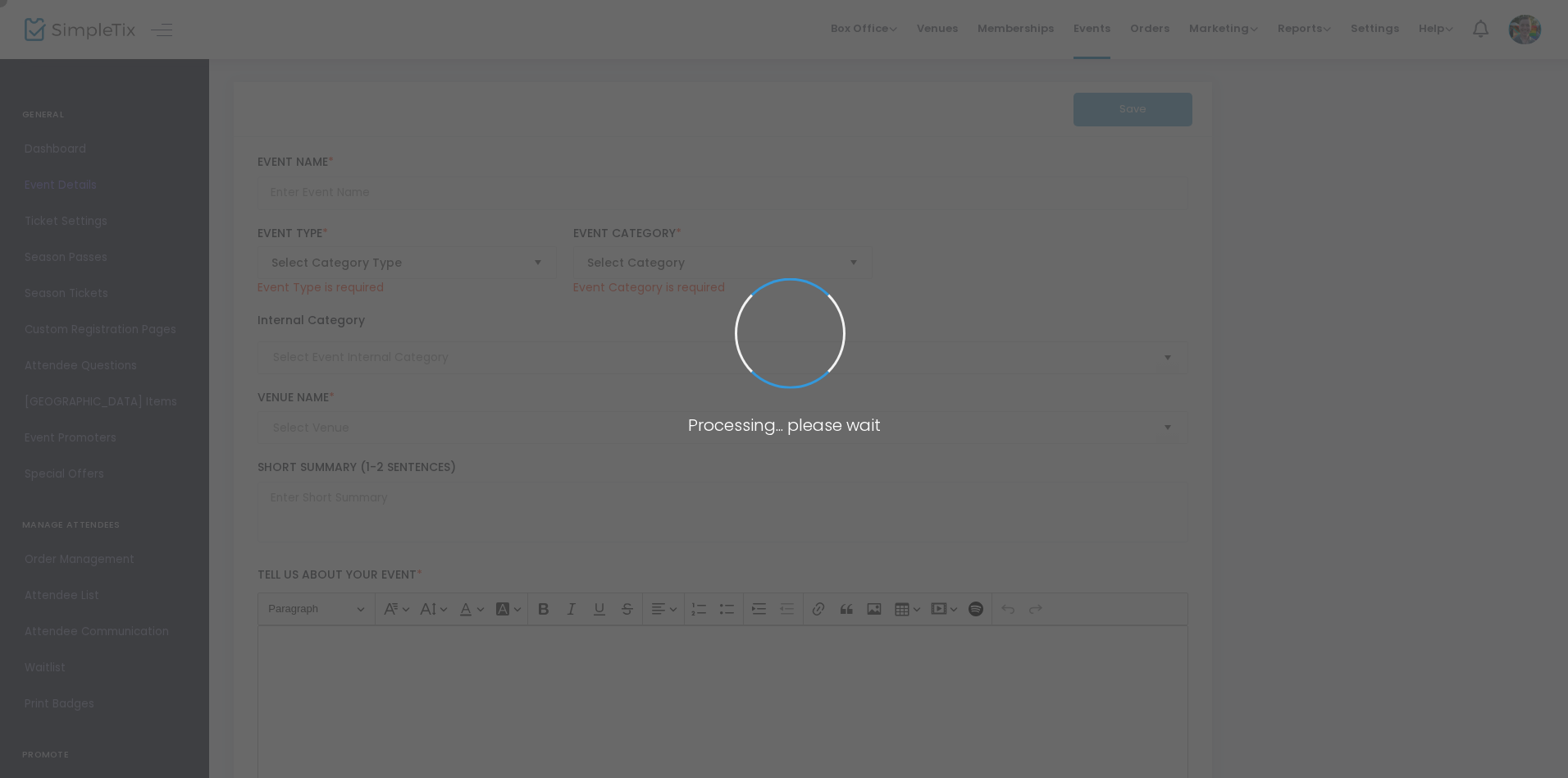
type input "MAM Hard Hat Tour - September 3rd, 2025"
type textarea "Join the MBMA Sales team for an exclusive Hard Hat Tour of MAM construction sit…"
type input "Register"
type input "Memphis' Art Museum (New Building)"
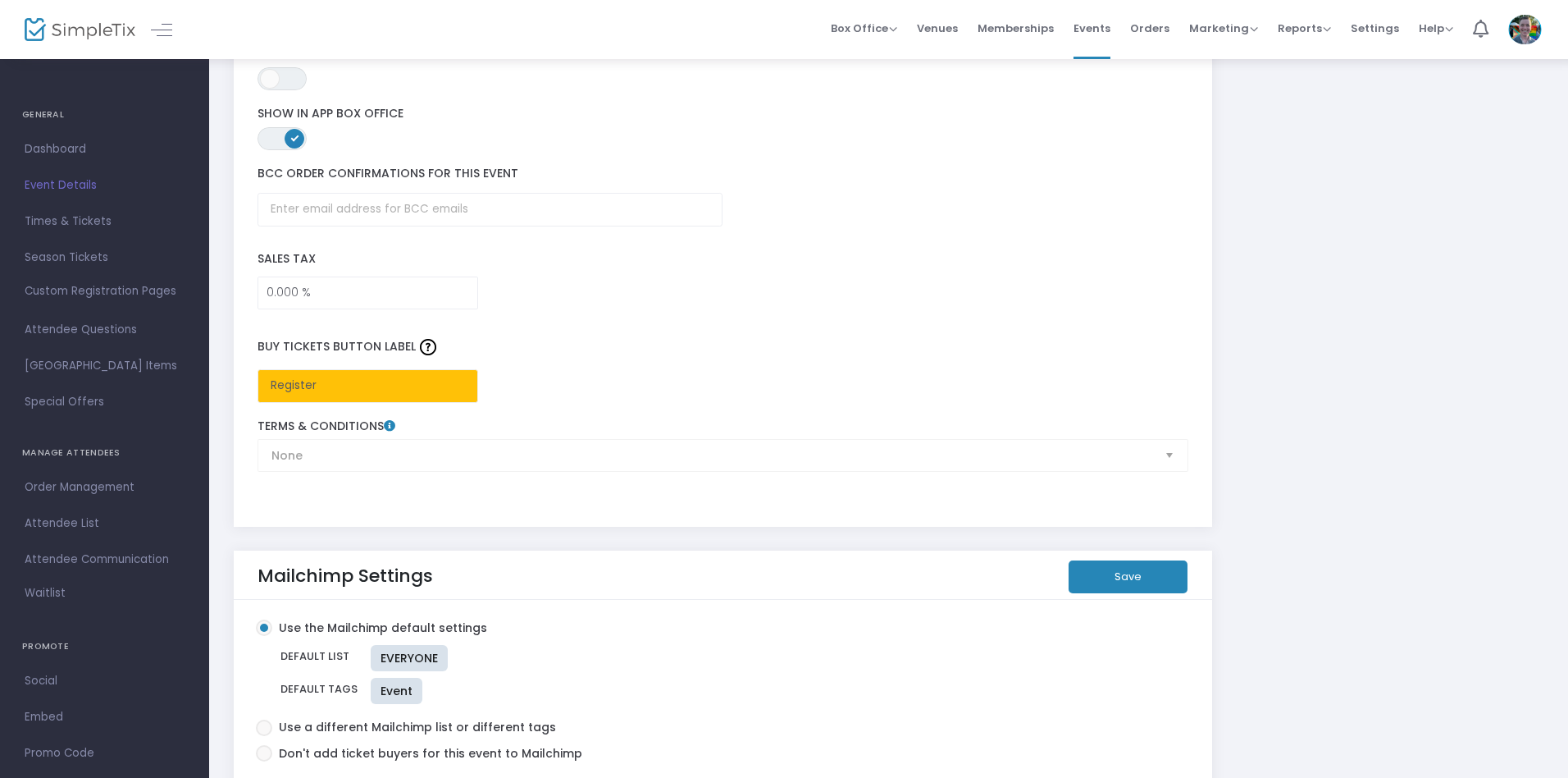
scroll to position [2507, 0]
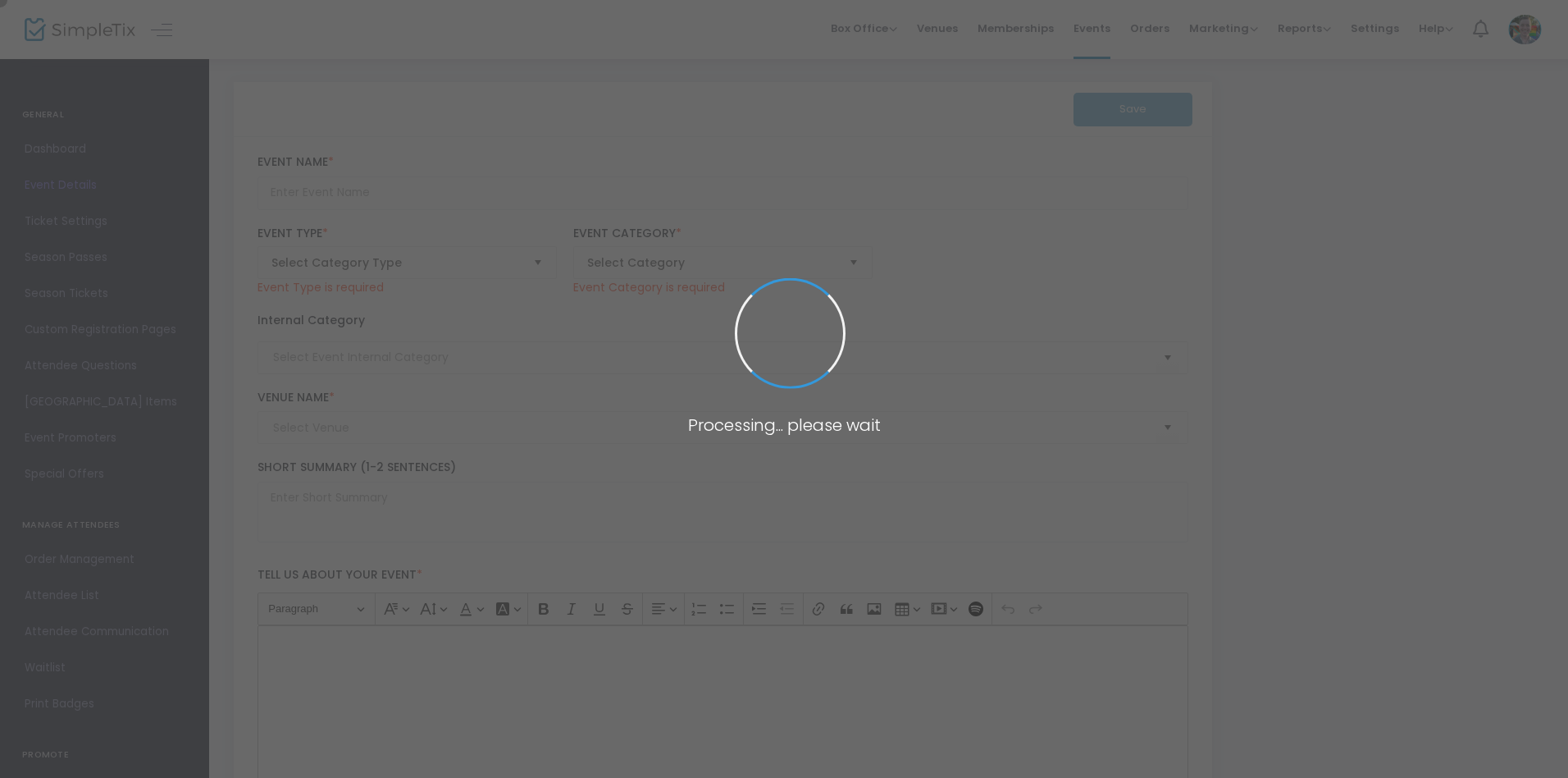
type input "Memphis Legend: Joyce Cobb at the Memphis Brooks Museum of Art"
type textarea "Memphis legend Joyce Cobb is coming to your art museum! Hailed by B.B. King as …"
type input "Register"
type input "Music"
type input "Memphis Brooks Museum of Art"
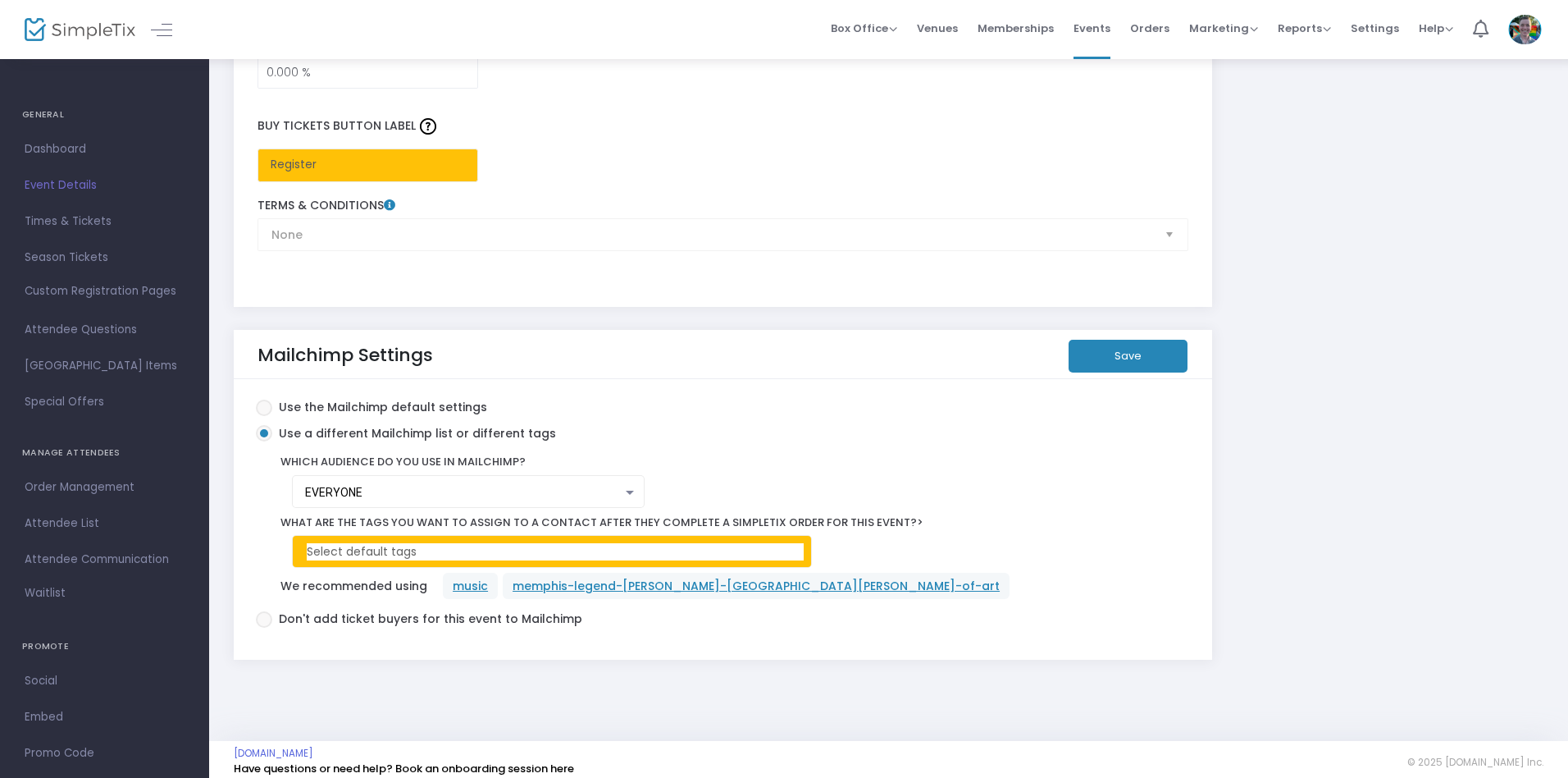
scroll to position [2737, 0]
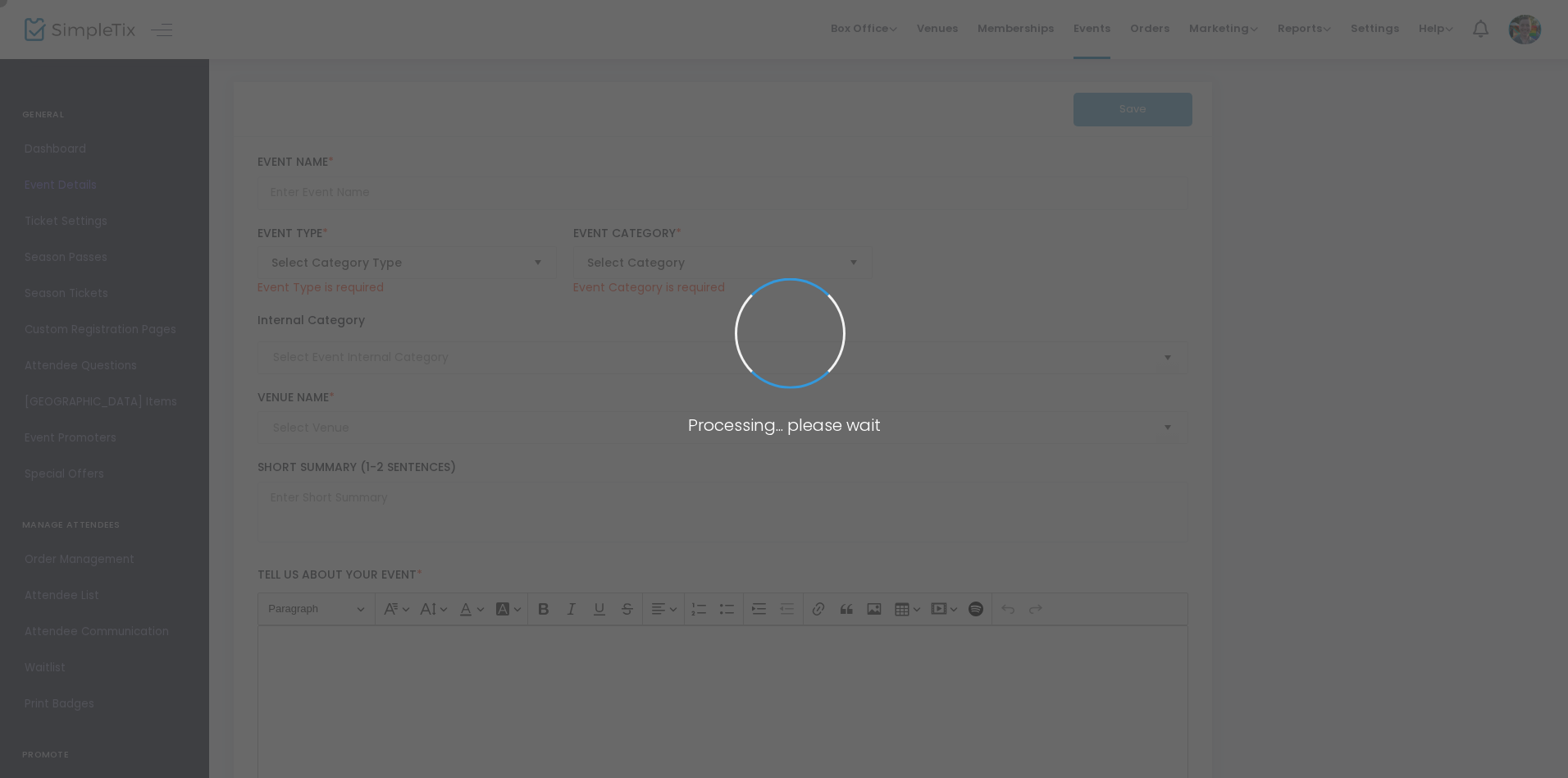
type input "A Day at The Armory: VIP Preview"
type textarea "[DATE] VIP Preview @ Armory Fair afternoon 11AM / [PERSON_NAME] private tour at…"
type input "Register"
type input "Javits Center"
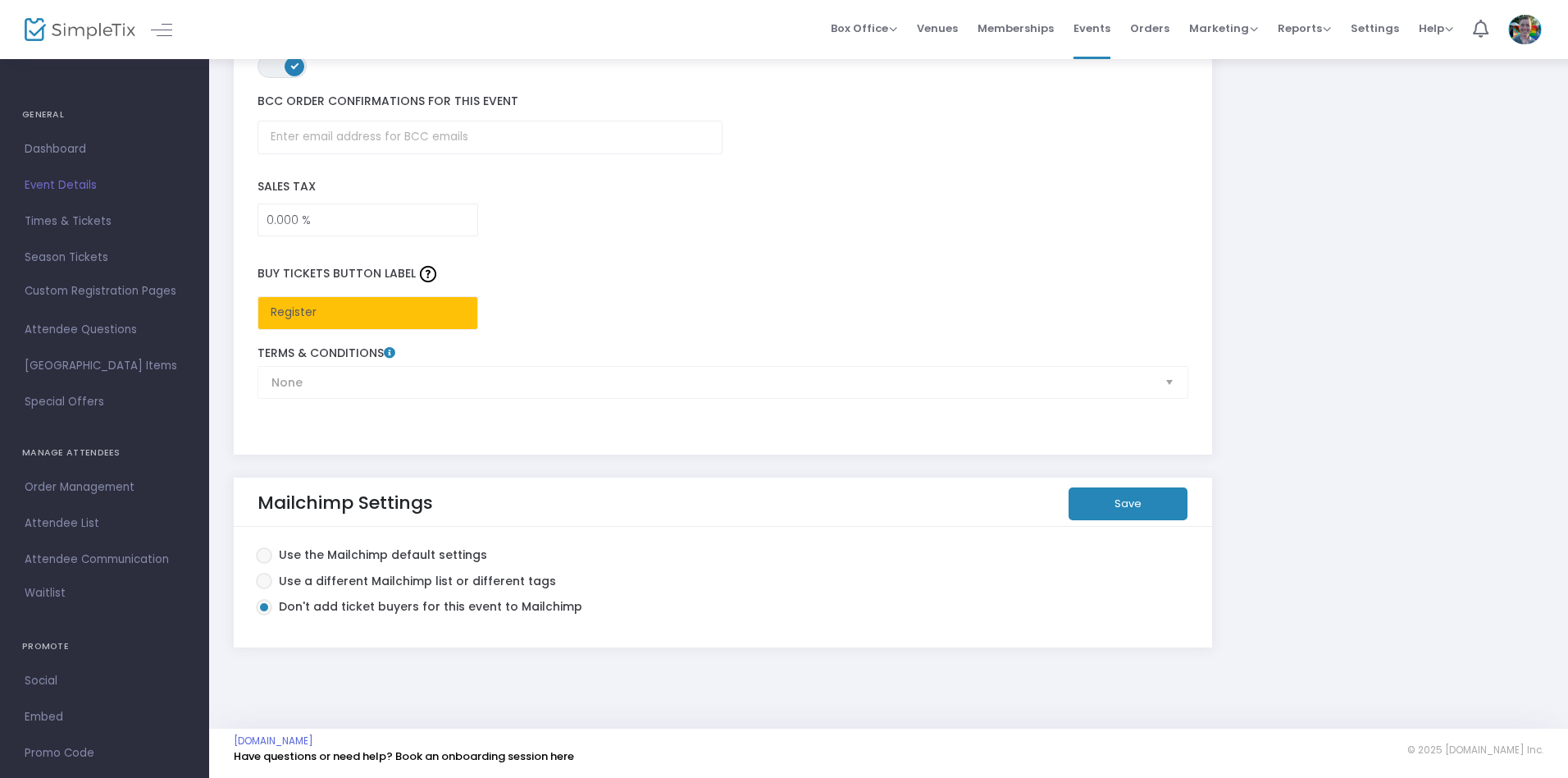
scroll to position [2501, 0]
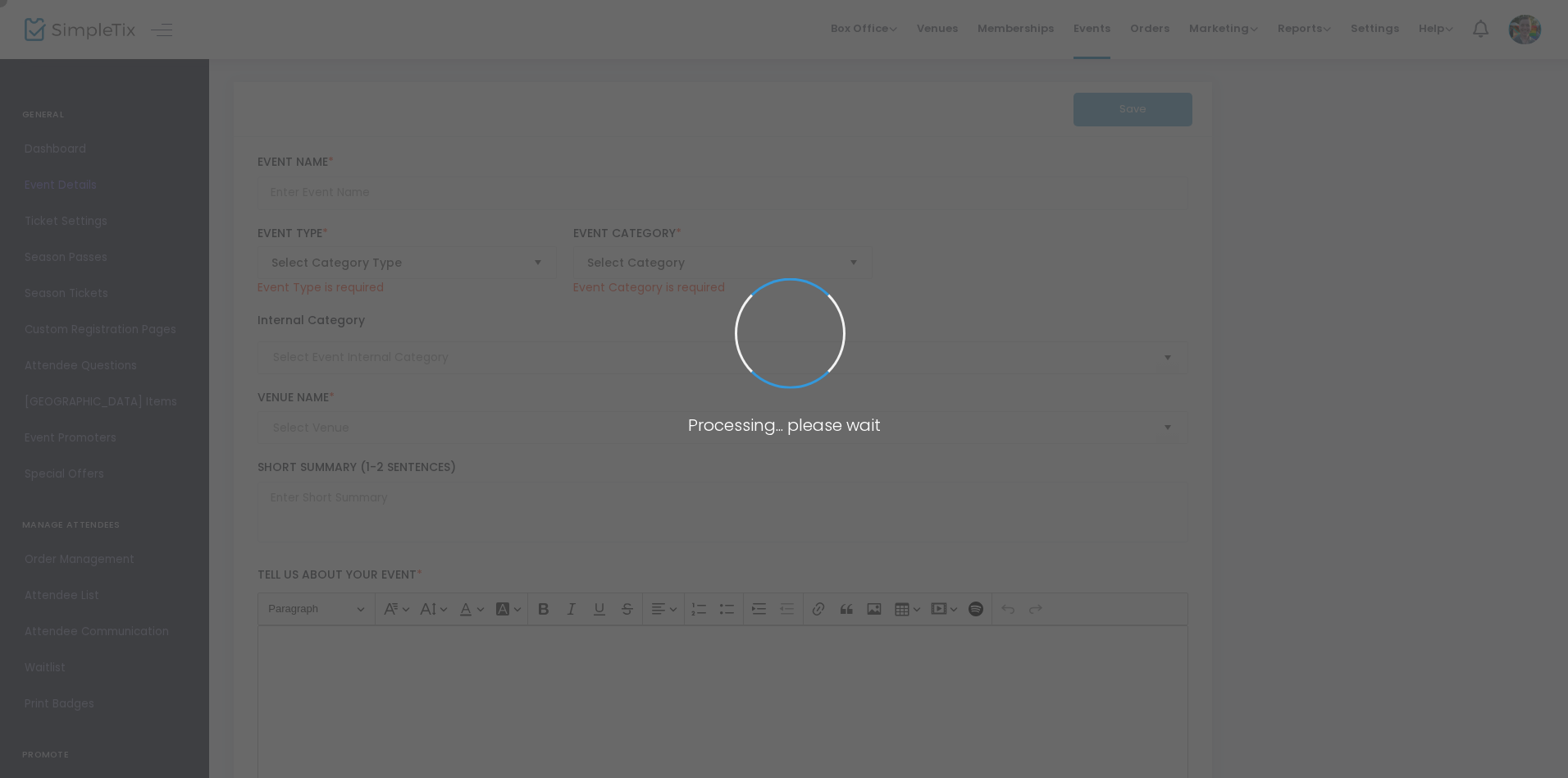
type input "Art as Activism Teacher Workshop"
type textarea "Inspired by the work of [PERSON_NAME], this teacher workshop focuses on examini…"
type input "Register Now"
type input "Talks & Presentations"
type input "[PERSON_NAME][GEOGRAPHIC_DATA]"
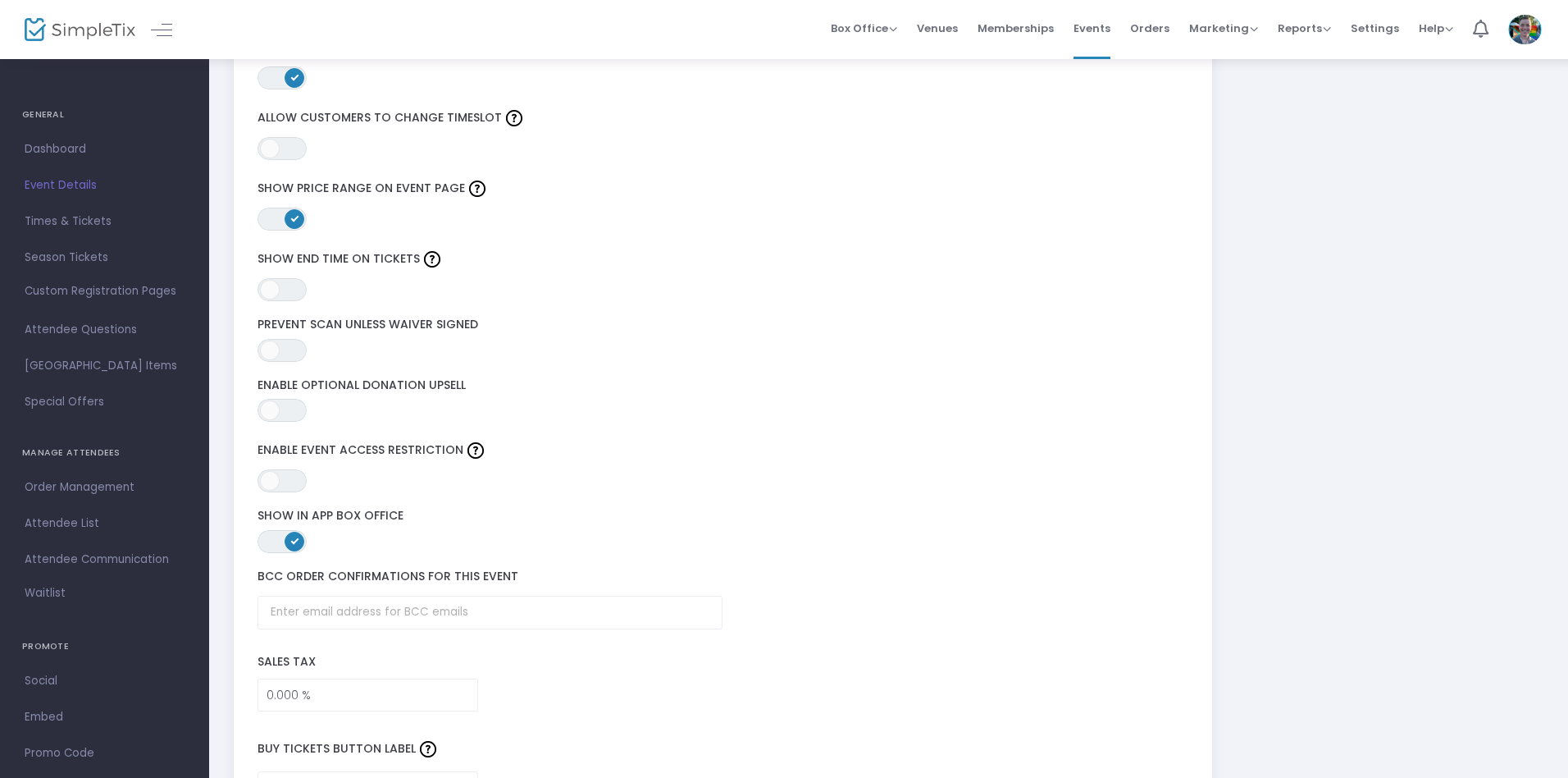
scroll to position [2737, 0]
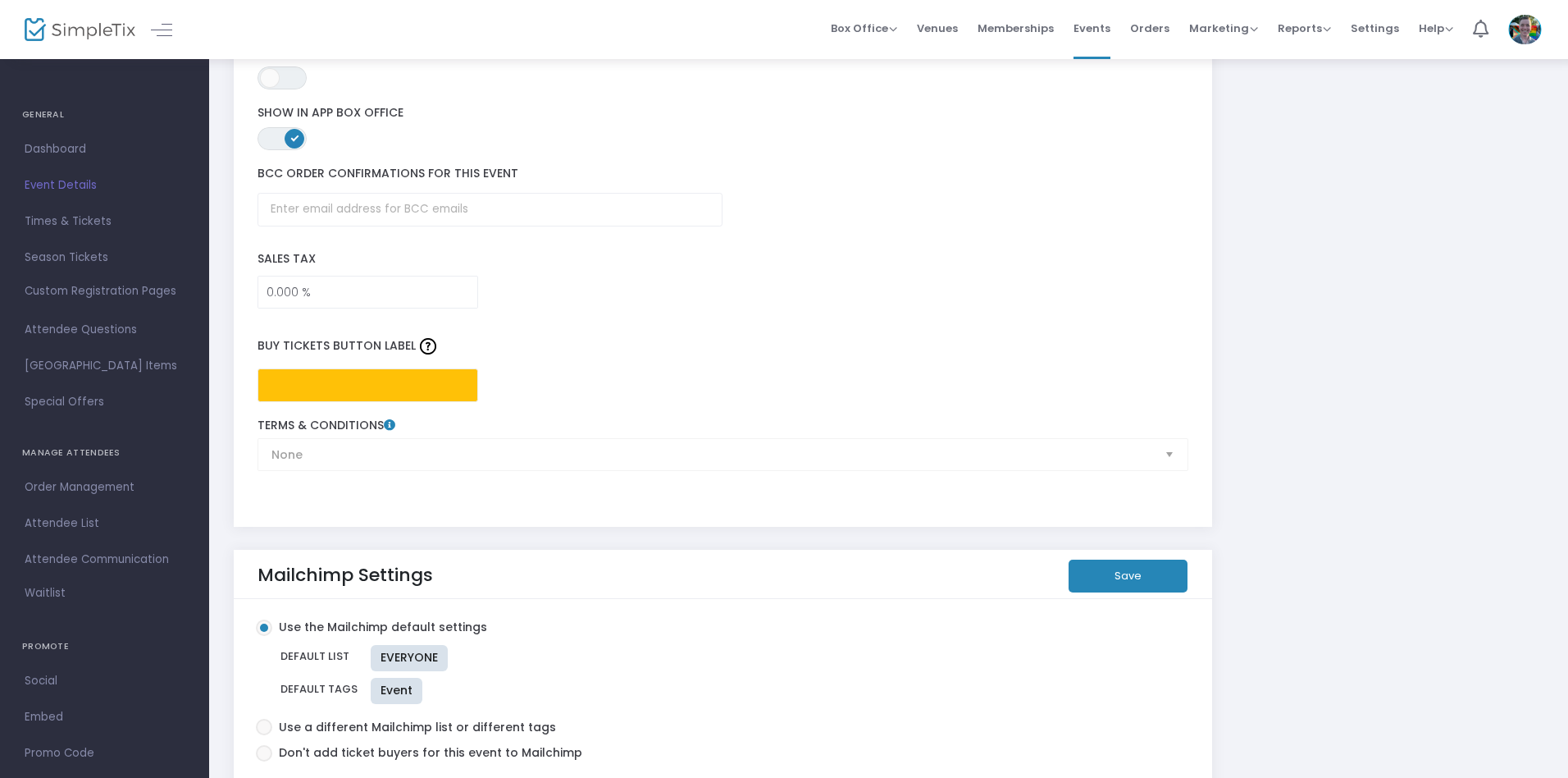
scroll to position [2501, 0]
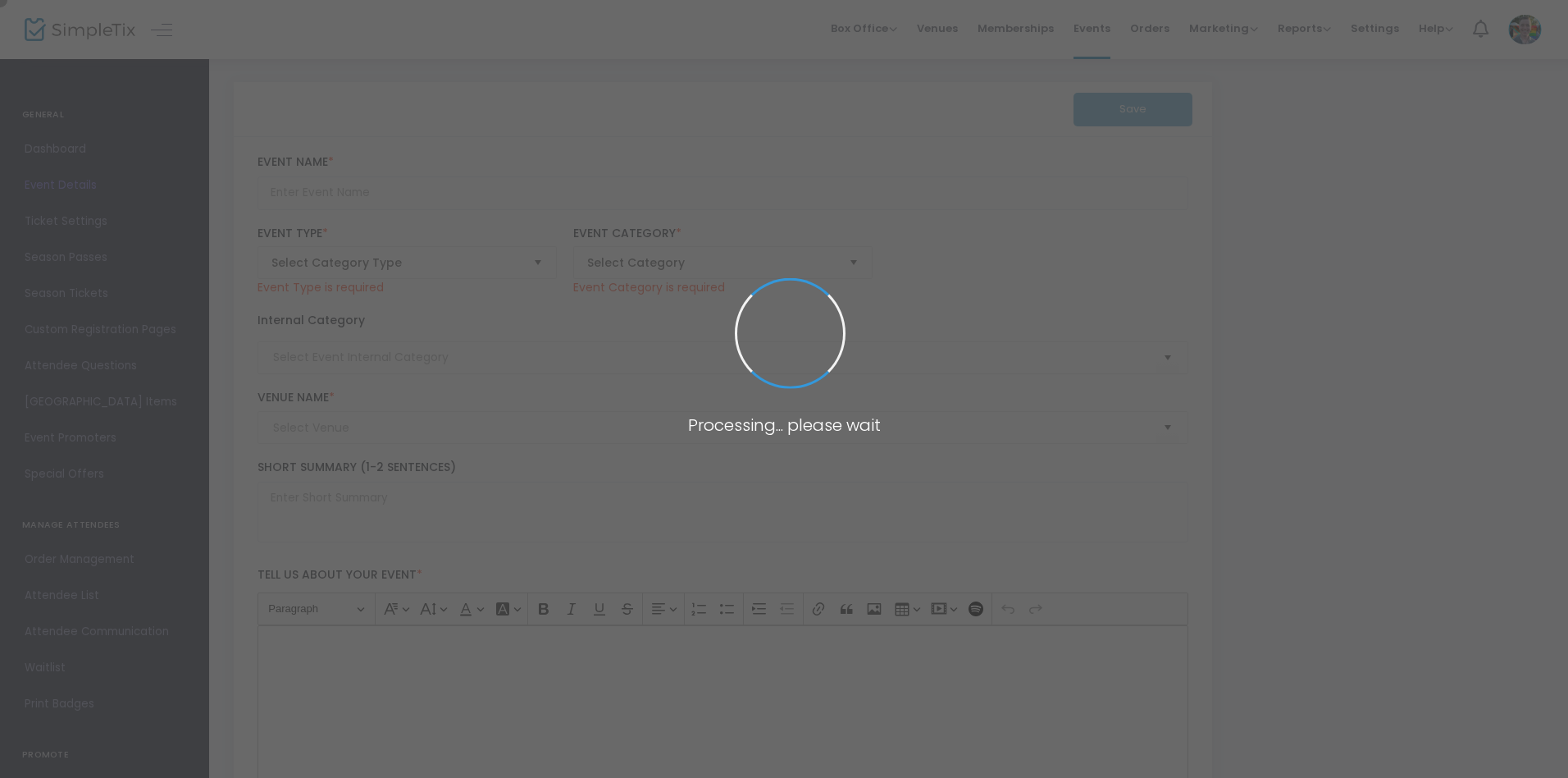
type input "Figure Drawing (Nude Model)"
type textarea "Enhance your figure drawing skills with live nude models led by local artists a…"
type input "Register Now"
type input "Art Making"
type input "Memphis Brooks Museum of Art"
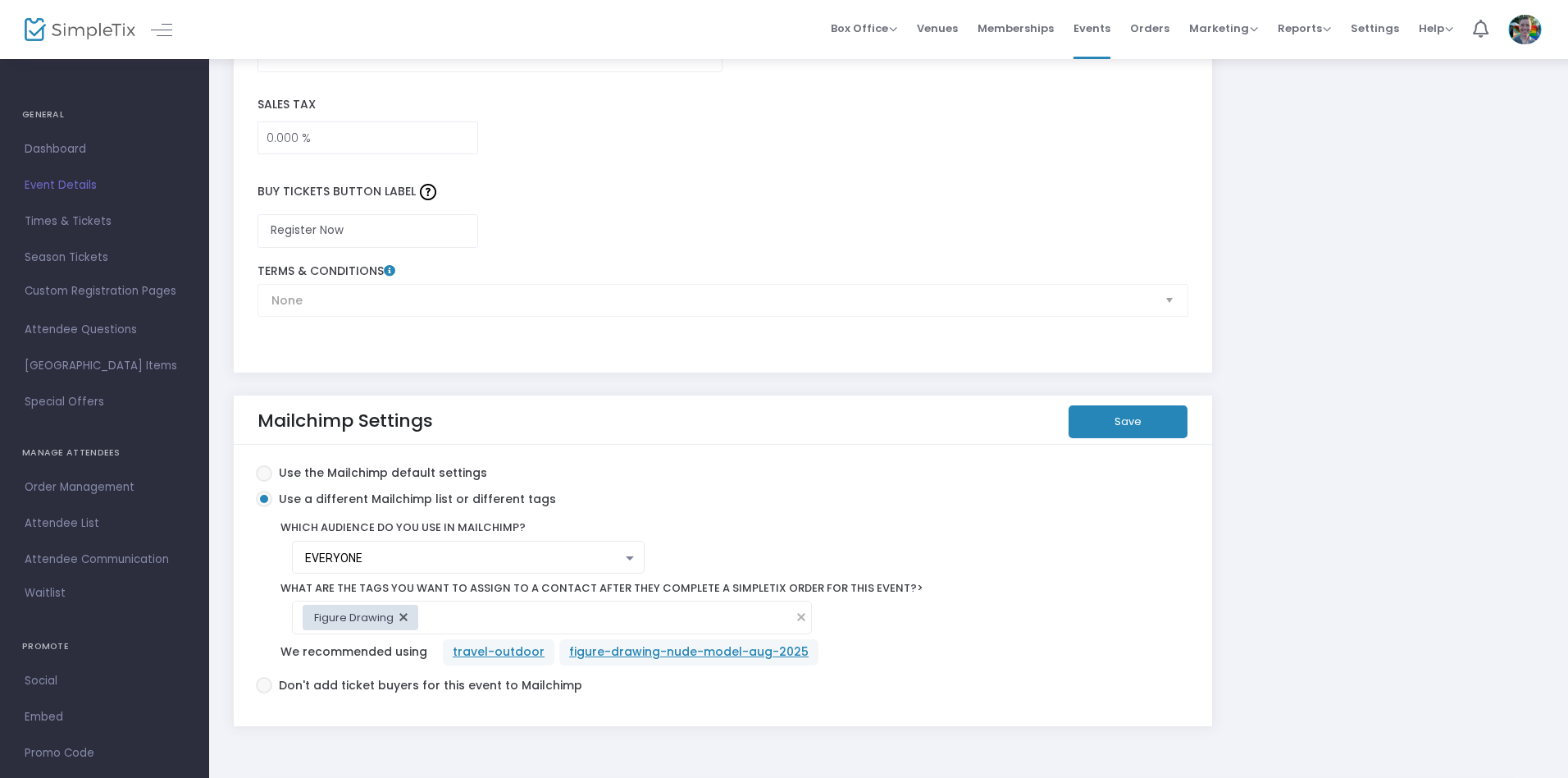
scroll to position [2737, 0]
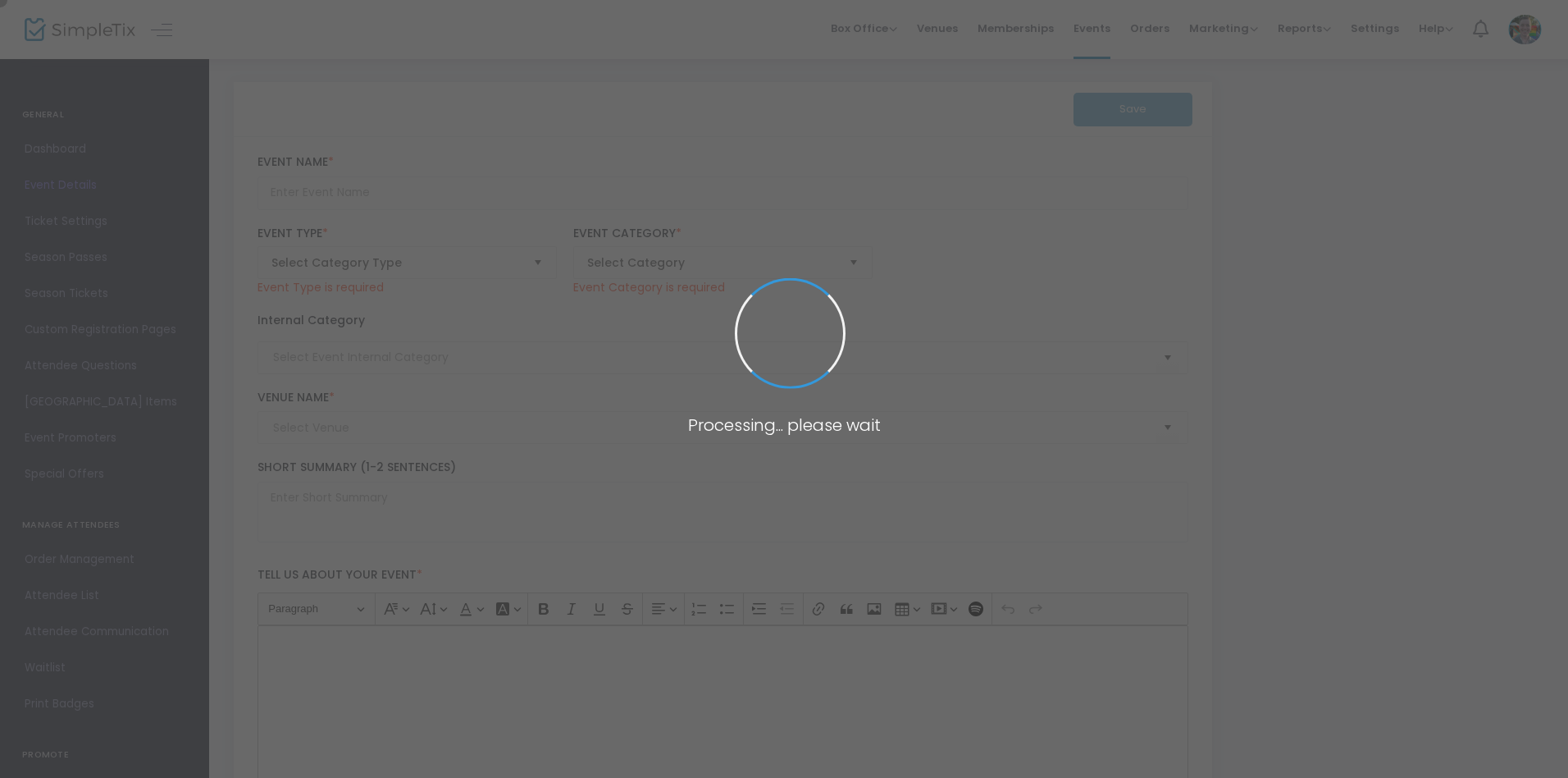
type input "Art History 101: A Journey through Western Art"
type textarea "Come travel through time with our lecture series surveying western art. Beginni…"
type input "RSVP"
type input "Talks & Presentations"
type input "[PERSON_NAME][GEOGRAPHIC_DATA]"
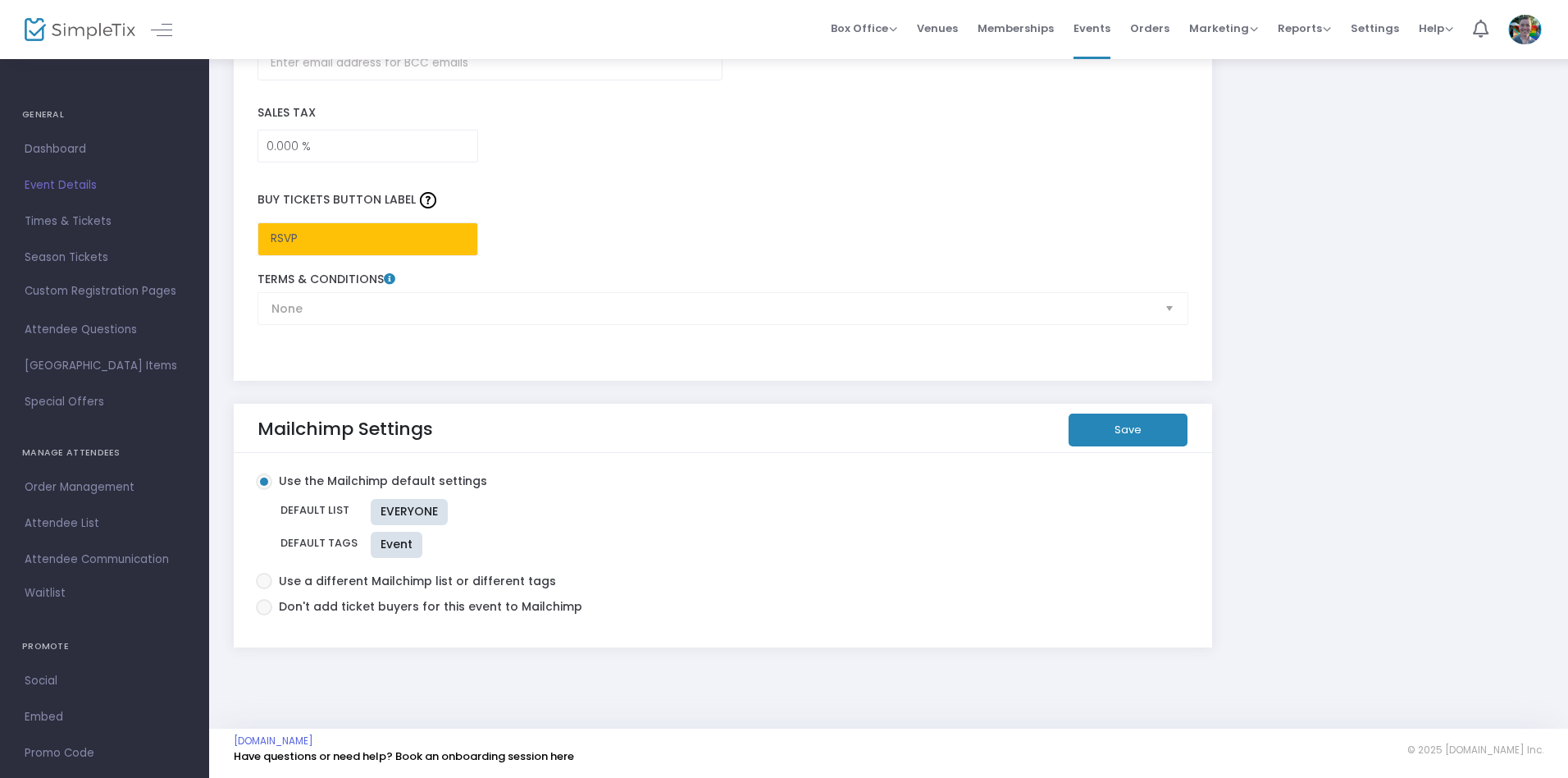
scroll to position [2501, 0]
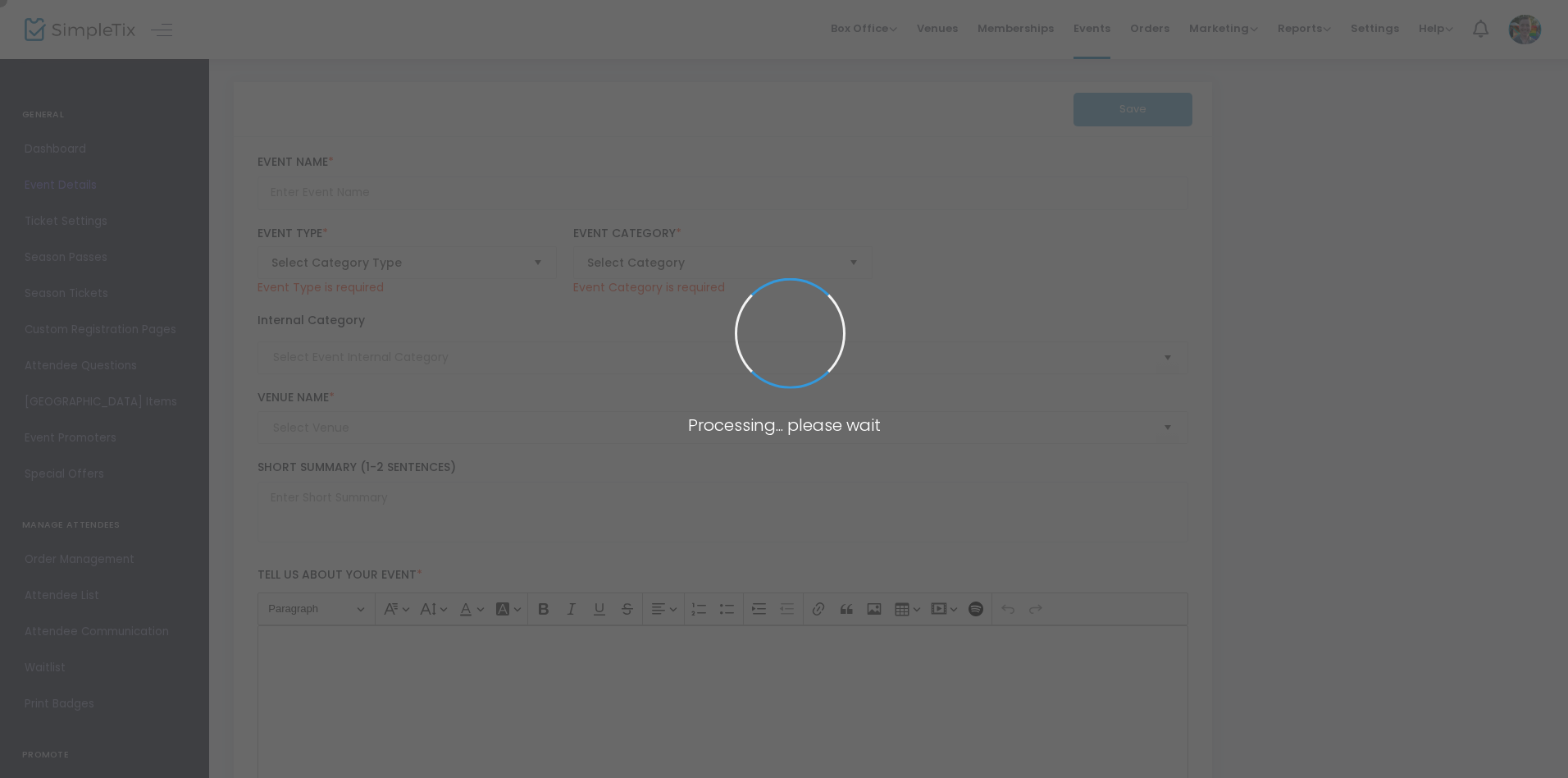
type input "Protect Our Aquifer: "Away With The Tides" Gallery Talk"
type textarea "On [DATE], Protect Our Aquifer representatives [PERSON_NAME] and [PERSON_NAME] …"
type input "Register Now"
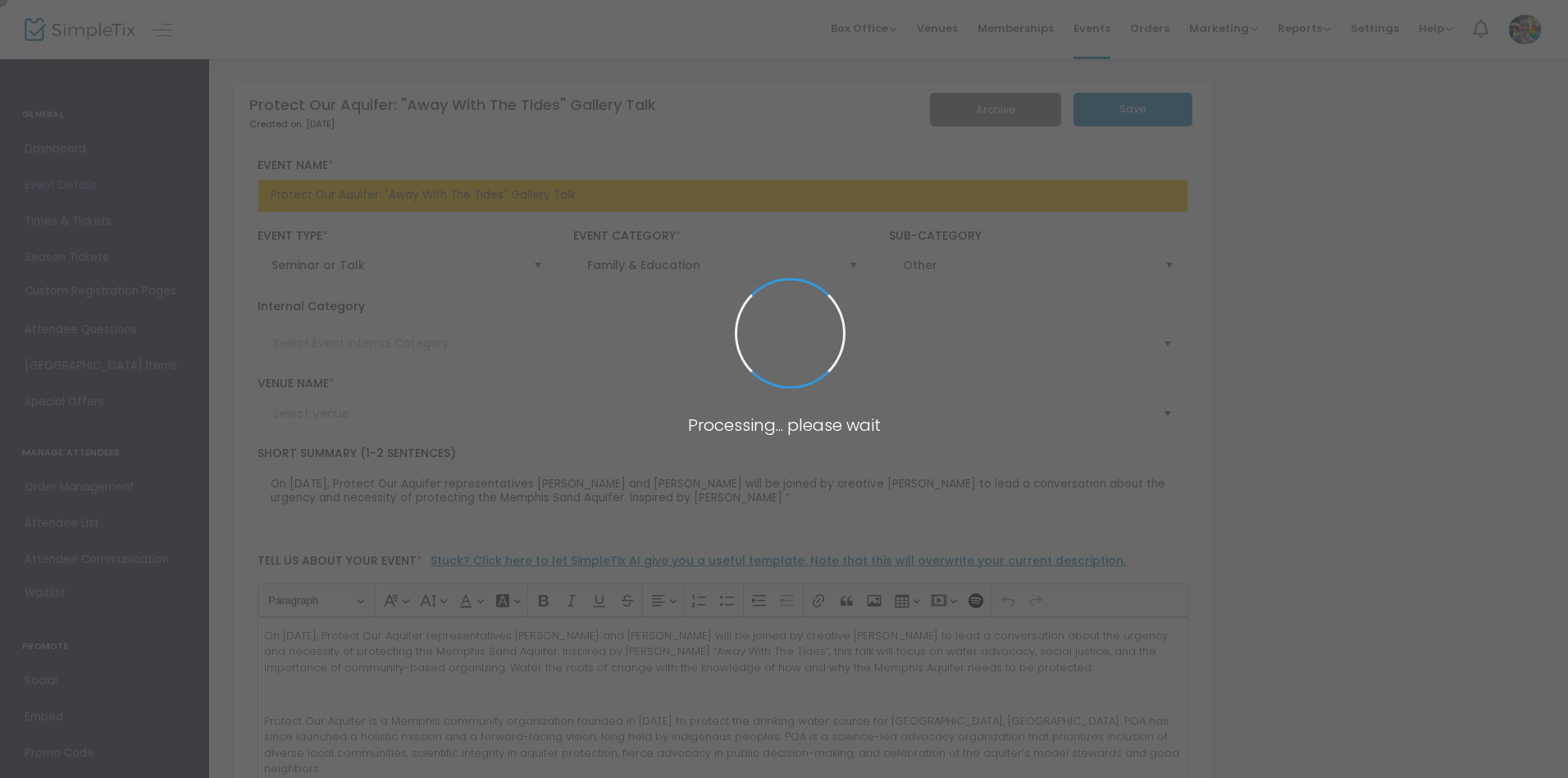
type input "[PERSON_NAME][GEOGRAPHIC_DATA]"
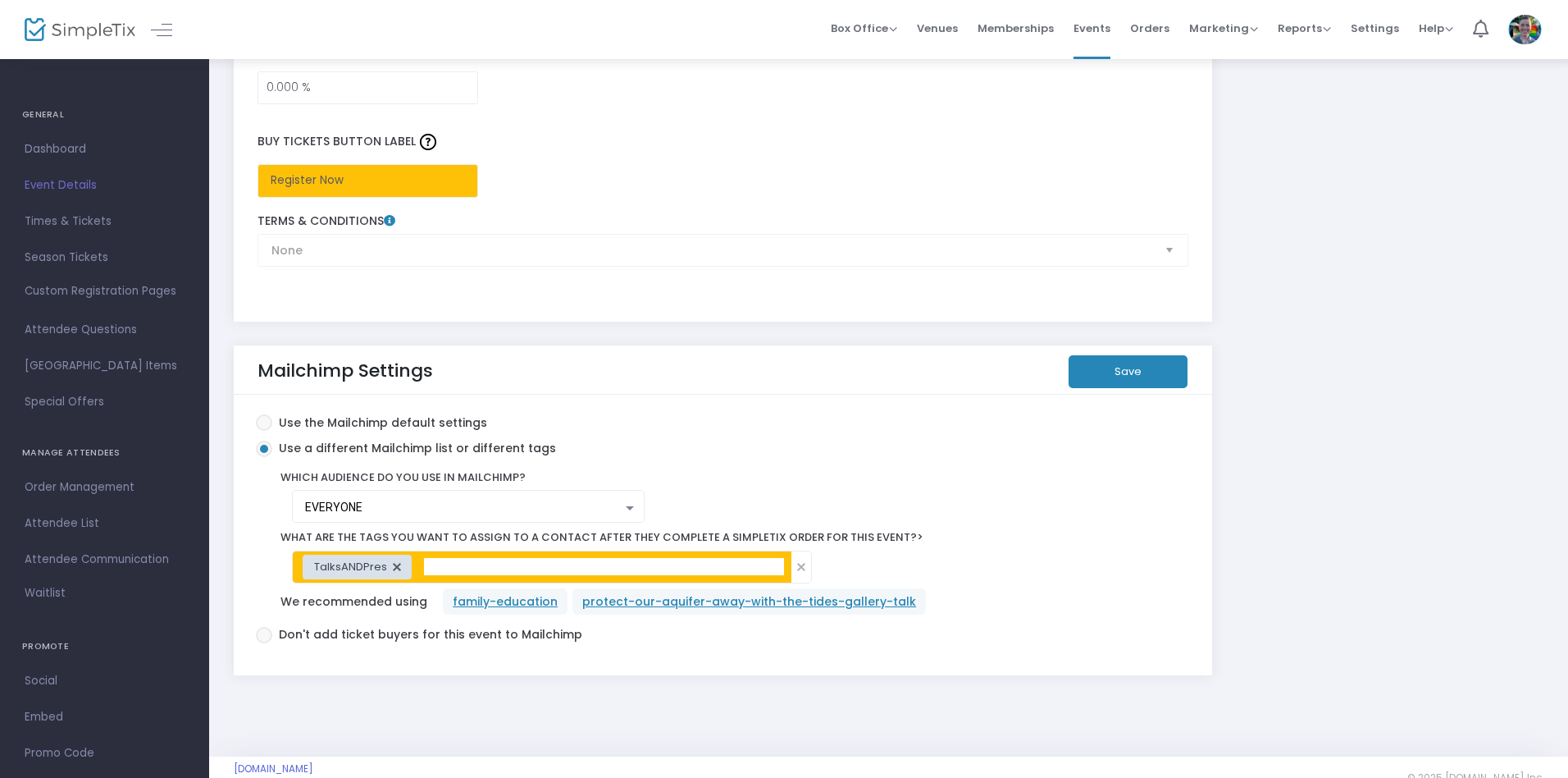
scroll to position [2743, 0]
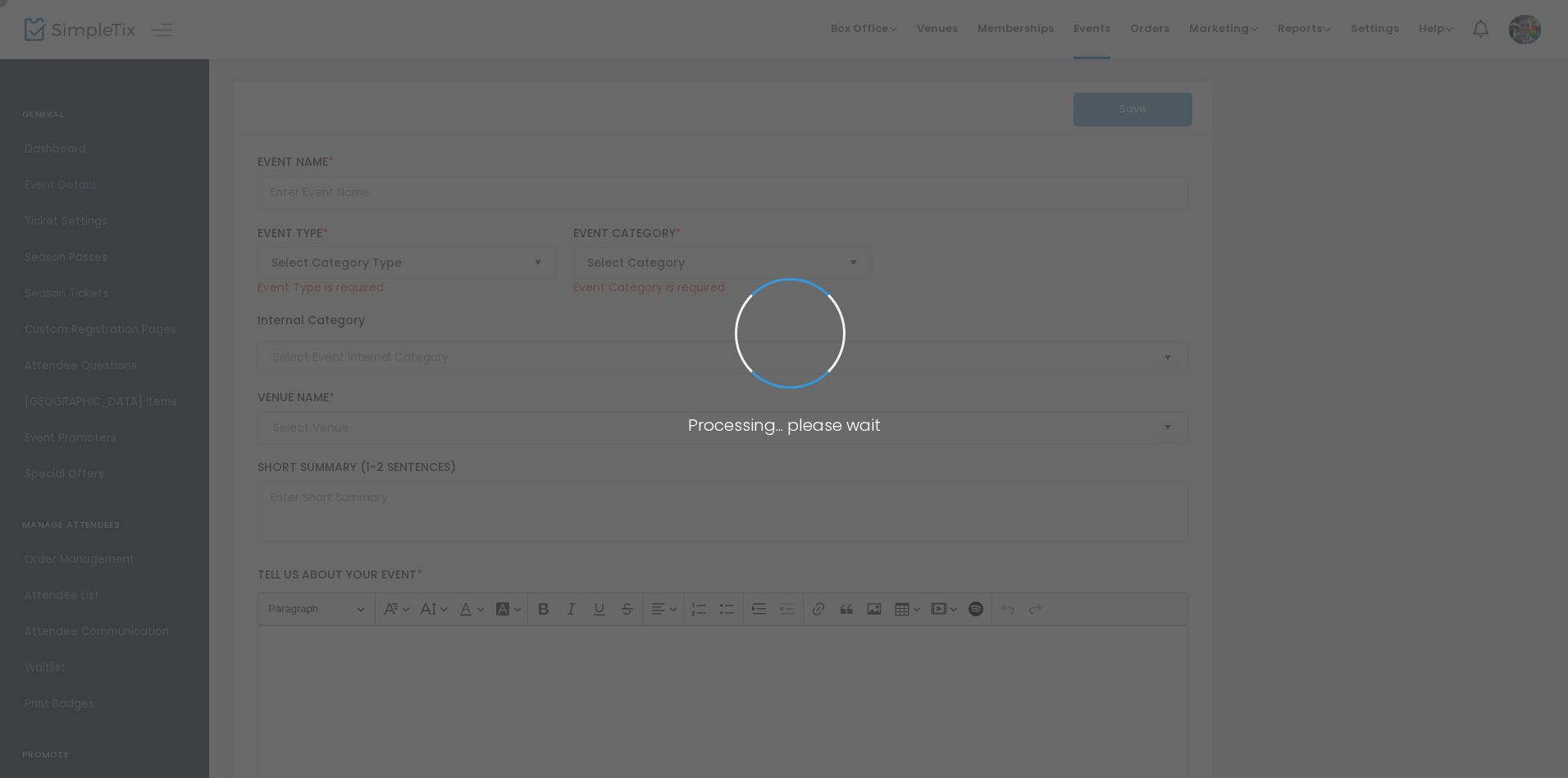
type input "Ideas Over Lunch: Designing the [GEOGRAPHIC_DATA] with [PERSON_NAME]"
type textarea "This event is presented by the [PERSON_NAME] Museum League. Join us and take a …"
type input "Register"
type input "[PERSON_NAME][GEOGRAPHIC_DATA]"
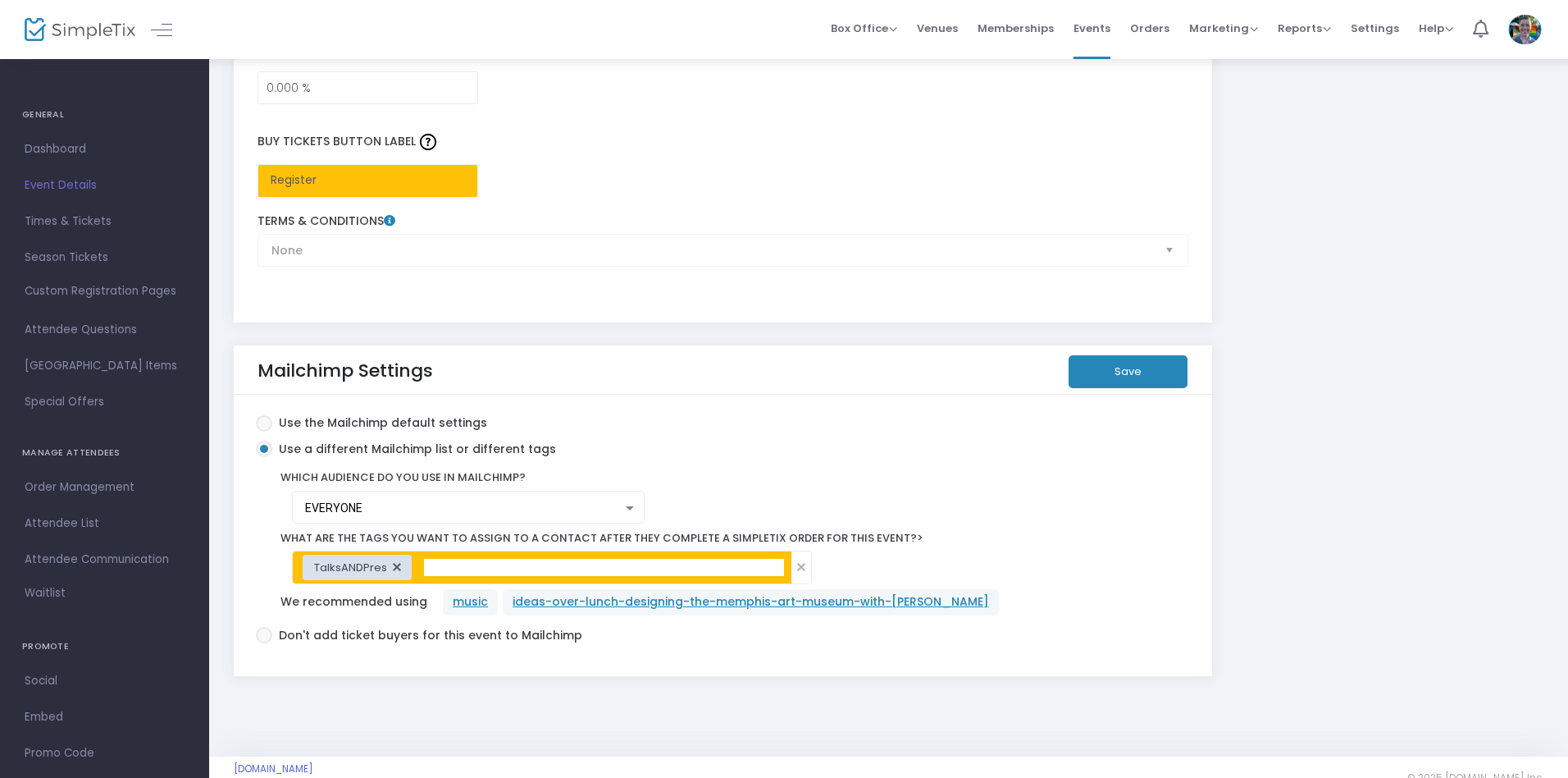
scroll to position [2737, 0]
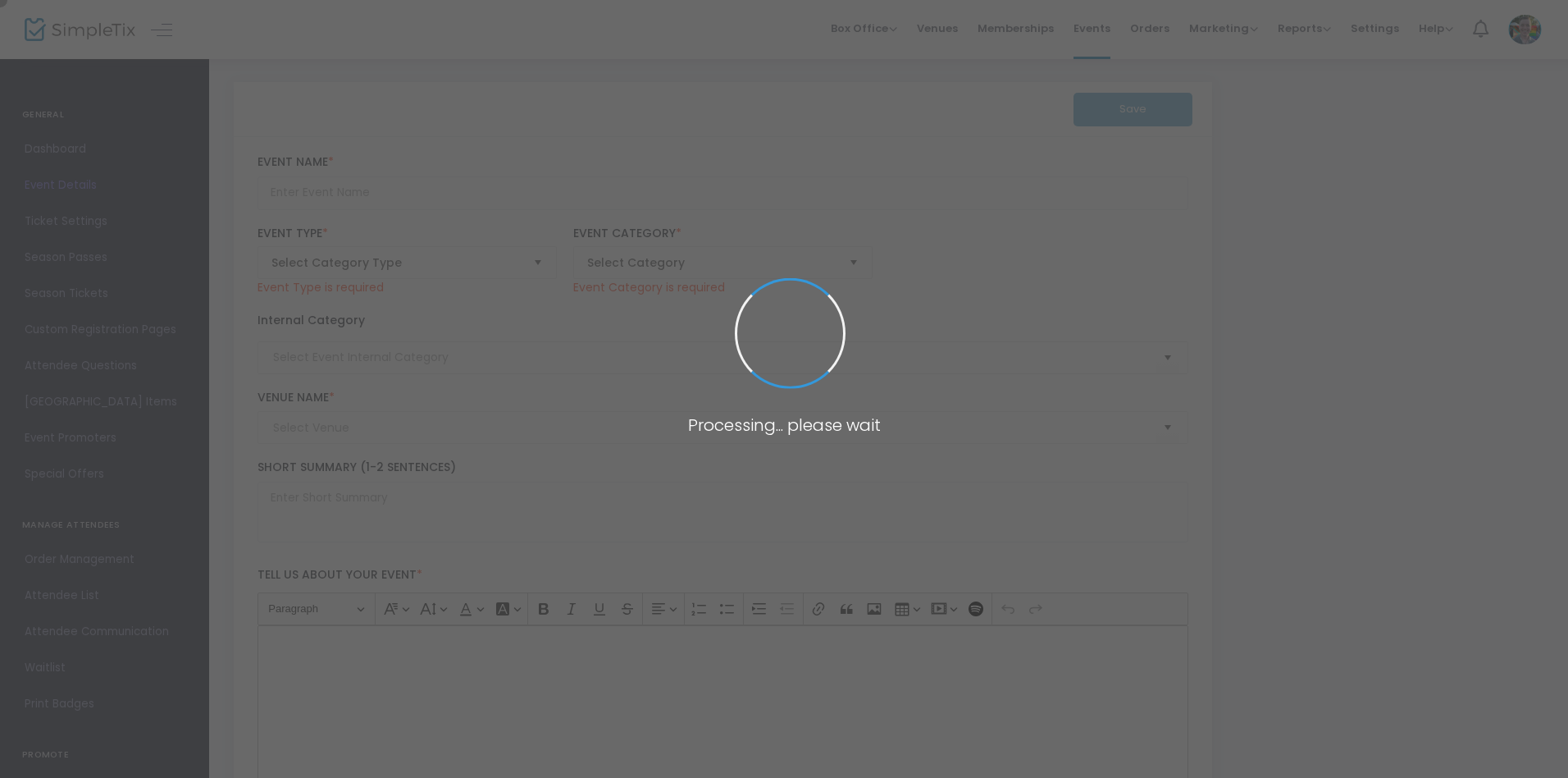
type input "Art & Aperitifs: Calida Rawles in Conversation with C. Rose Smith"
type textarea "Experience an intimate conversation with acclaimed painter Calida Rawles as she…"
type input "Register Now"
type input "Talks & Presentations"
type input "Memphis Brooks Museum of Art"
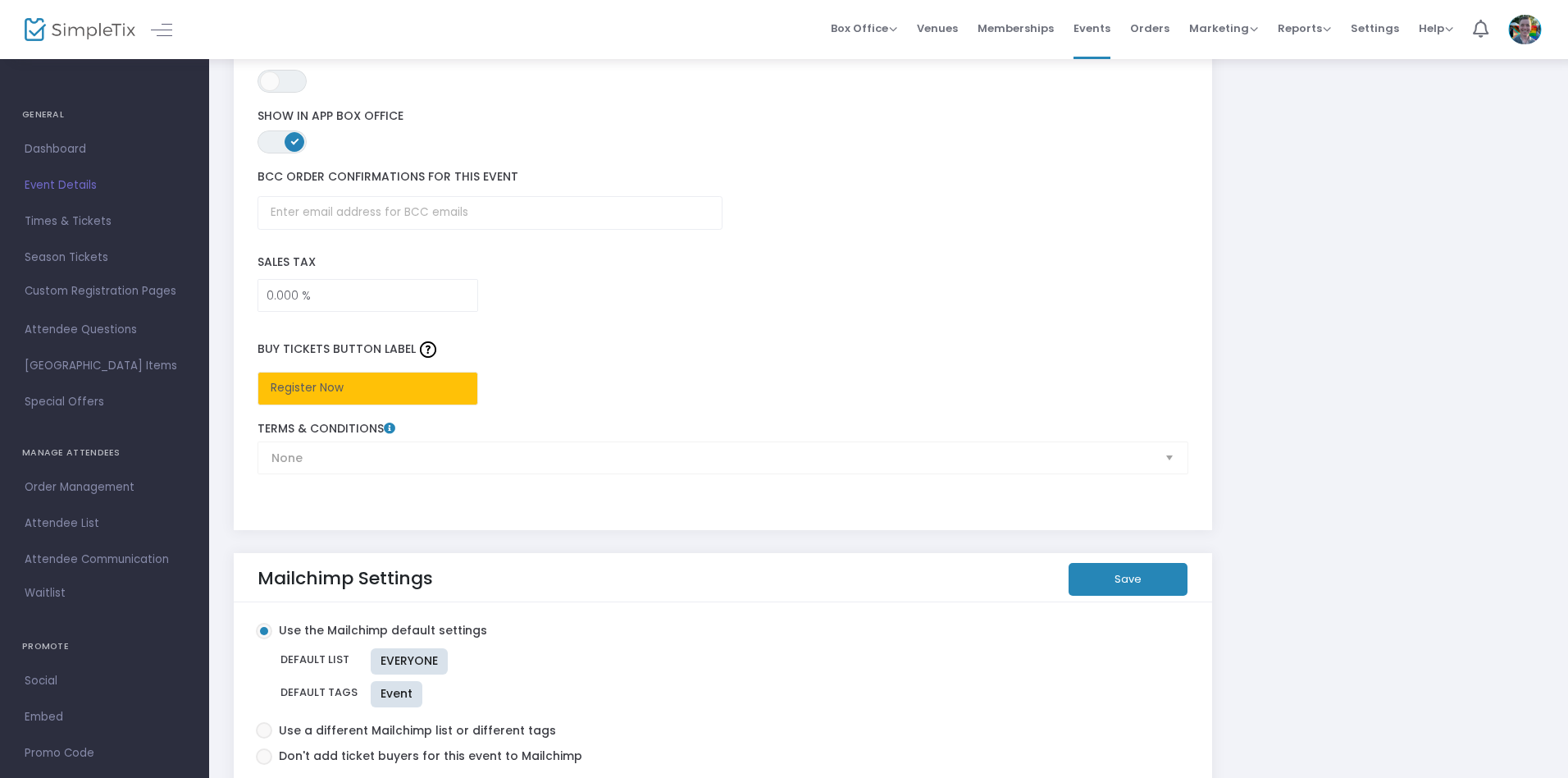
scroll to position [2501, 0]
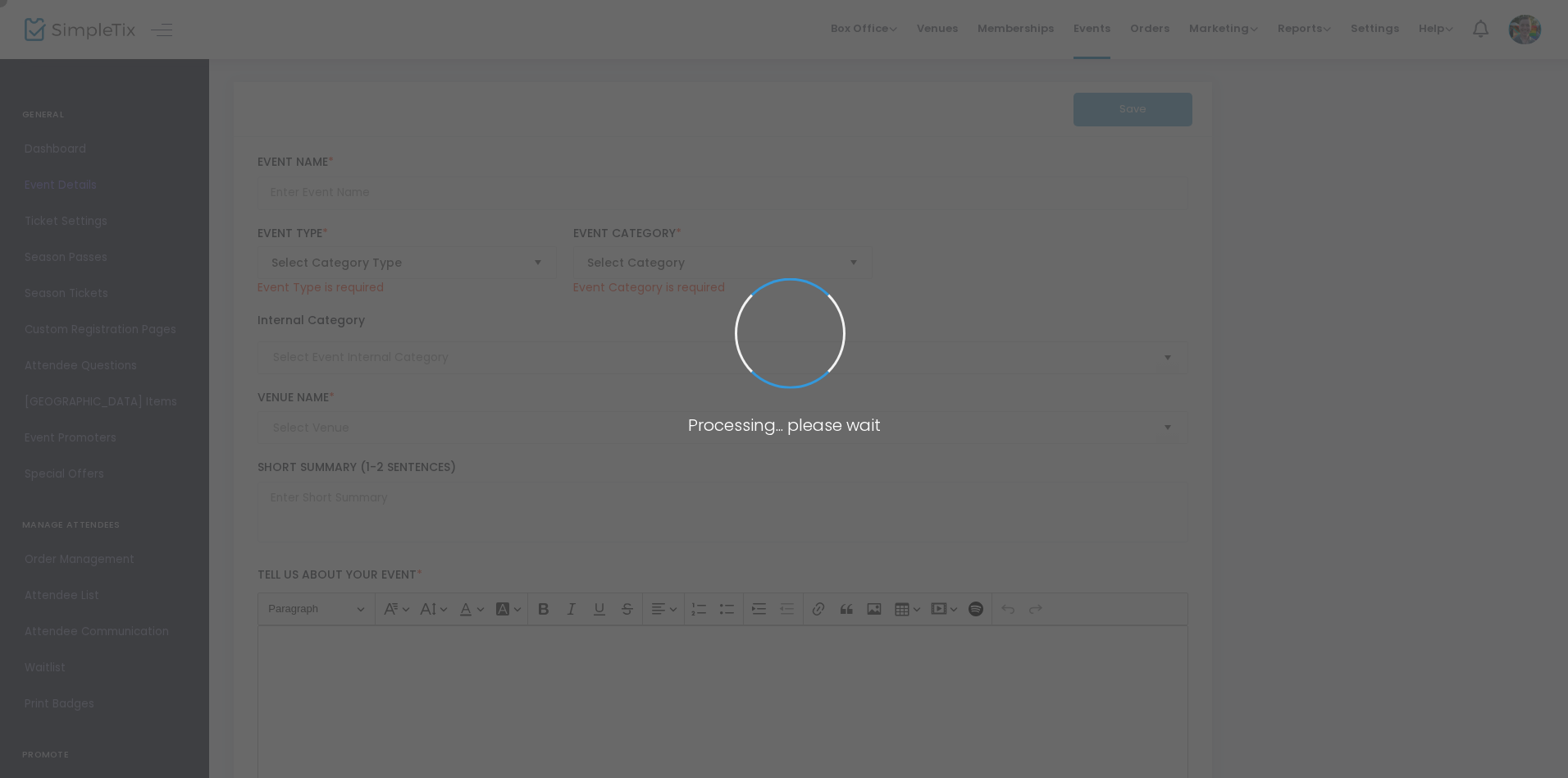
type input "Super Saturday - Egg-static Creatures!"
type textarea "Get creative and eco-friendly this Super Saturday by transforming everyday mate…"
type input "Register Now"
type input "Family"
type input "Memphis Brooks Museum of Art"
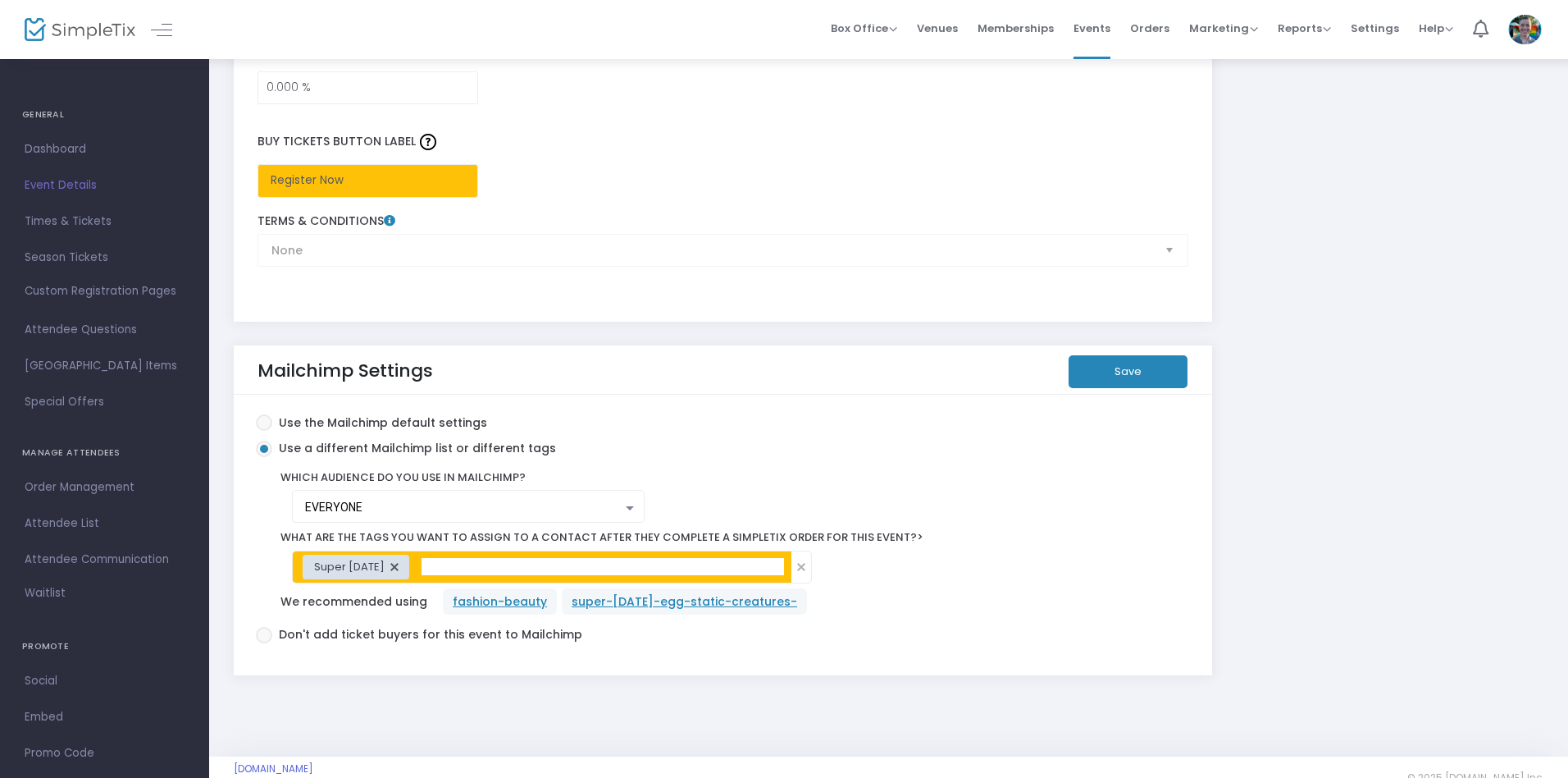
scroll to position [2743, 0]
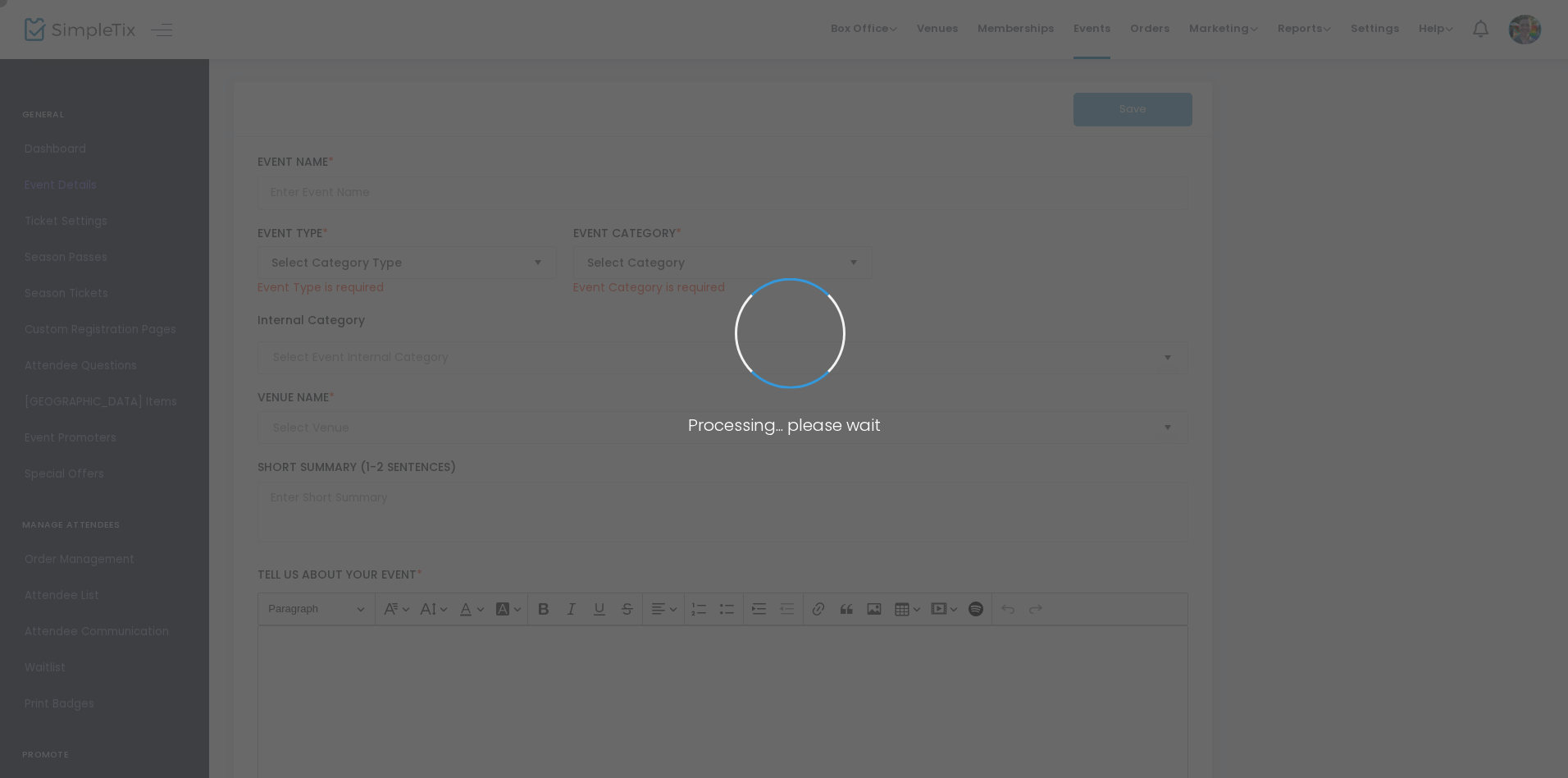
type input "Photographing with Intent: Photography Critique with Bruce Meisterman"
type textarea "Transform your photography from snapshots to storytelling with acclaimed photoj…"
type input "Register Now"
type input "Talks & Presentations"
type input "[PERSON_NAME][GEOGRAPHIC_DATA]"
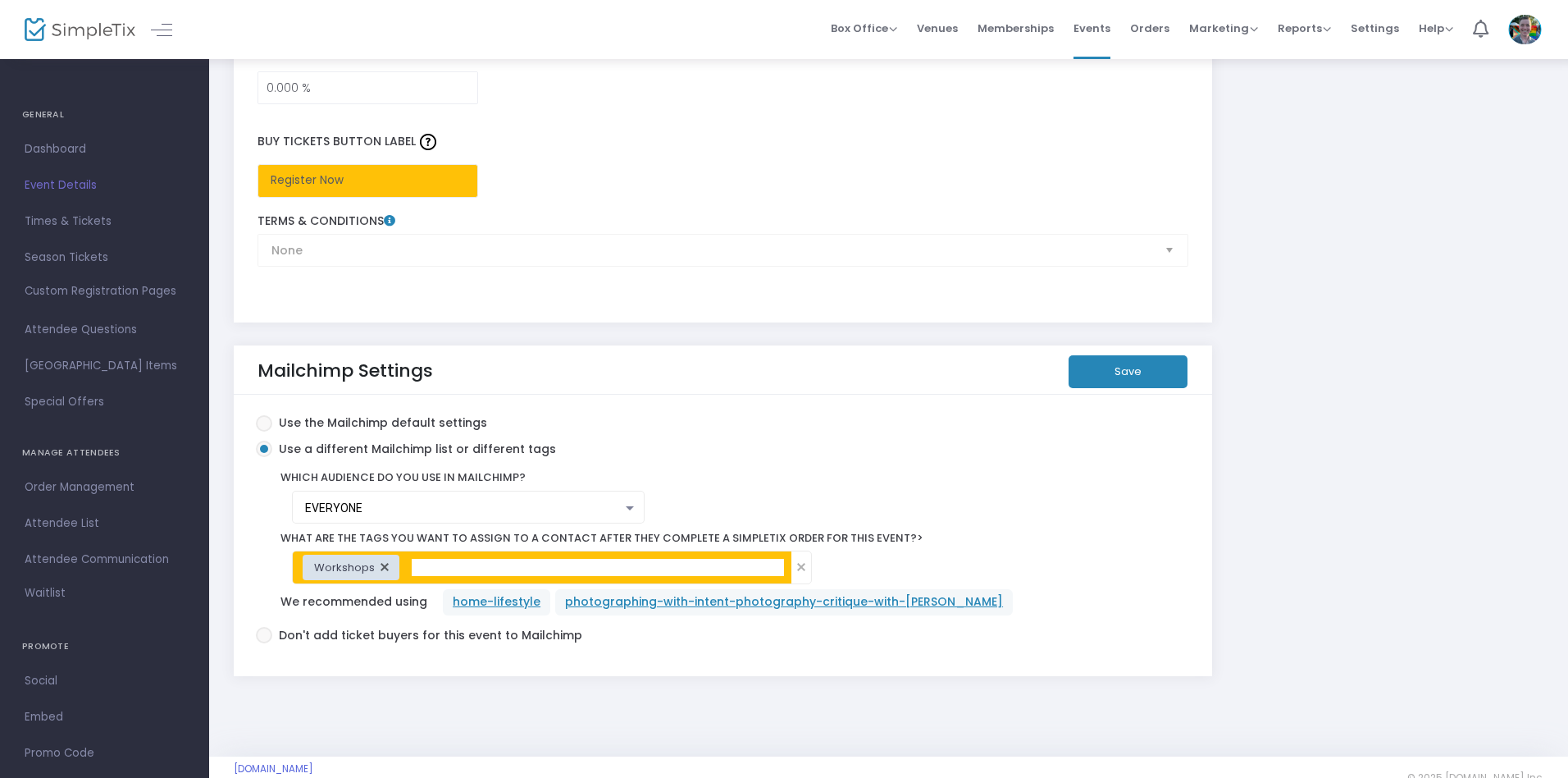
scroll to position [2737, 0]
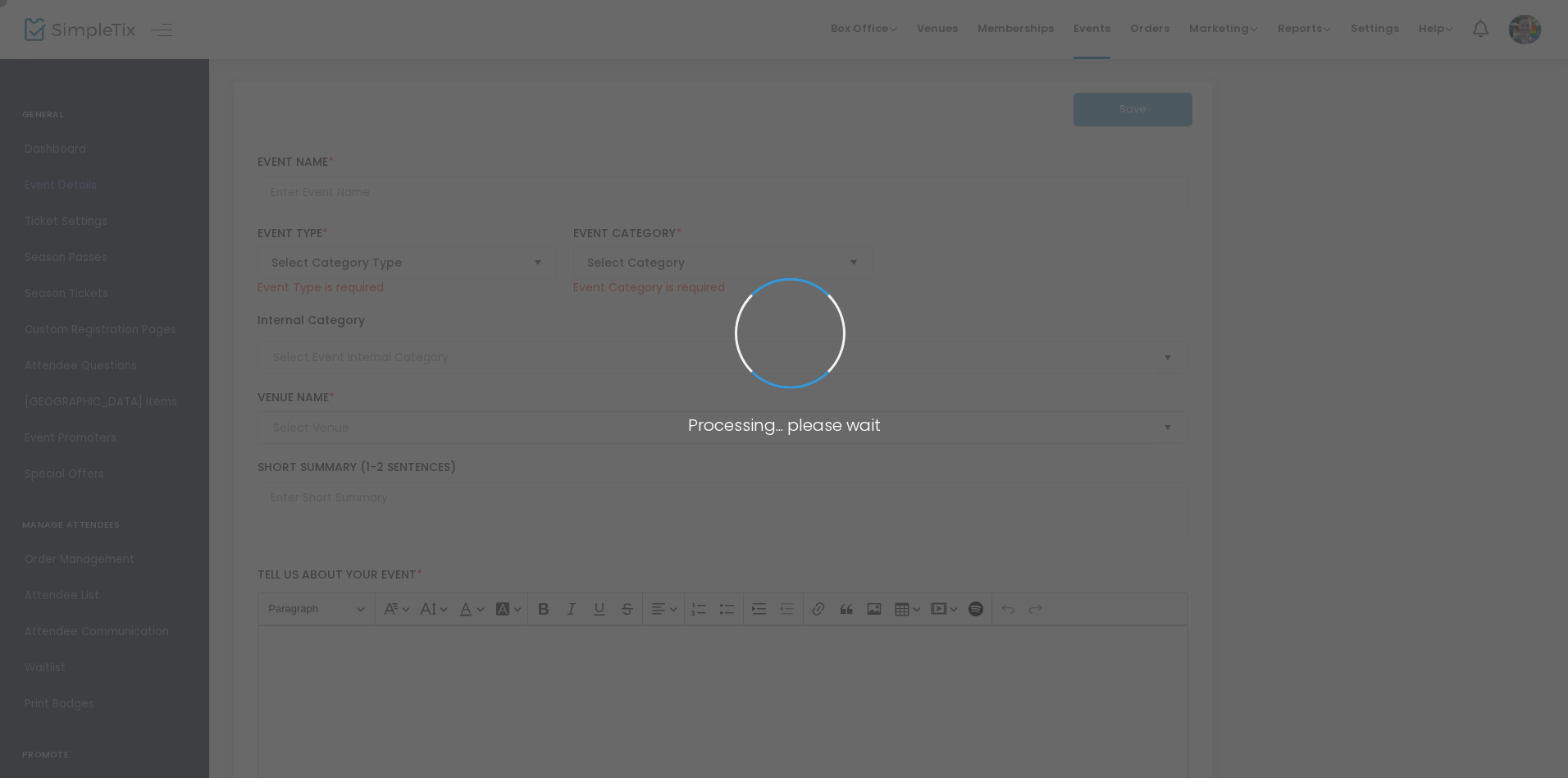
type input "6th Annual Craft Food and Wine Festival"
type textarea "Join us at [GEOGRAPHIC_DATA][PERSON_NAME] for the 6th Annual Craft Food & Wine …"
checkbox input "true"
type input "Register"
type input "[PERSON_NAME][GEOGRAPHIC_DATA]"
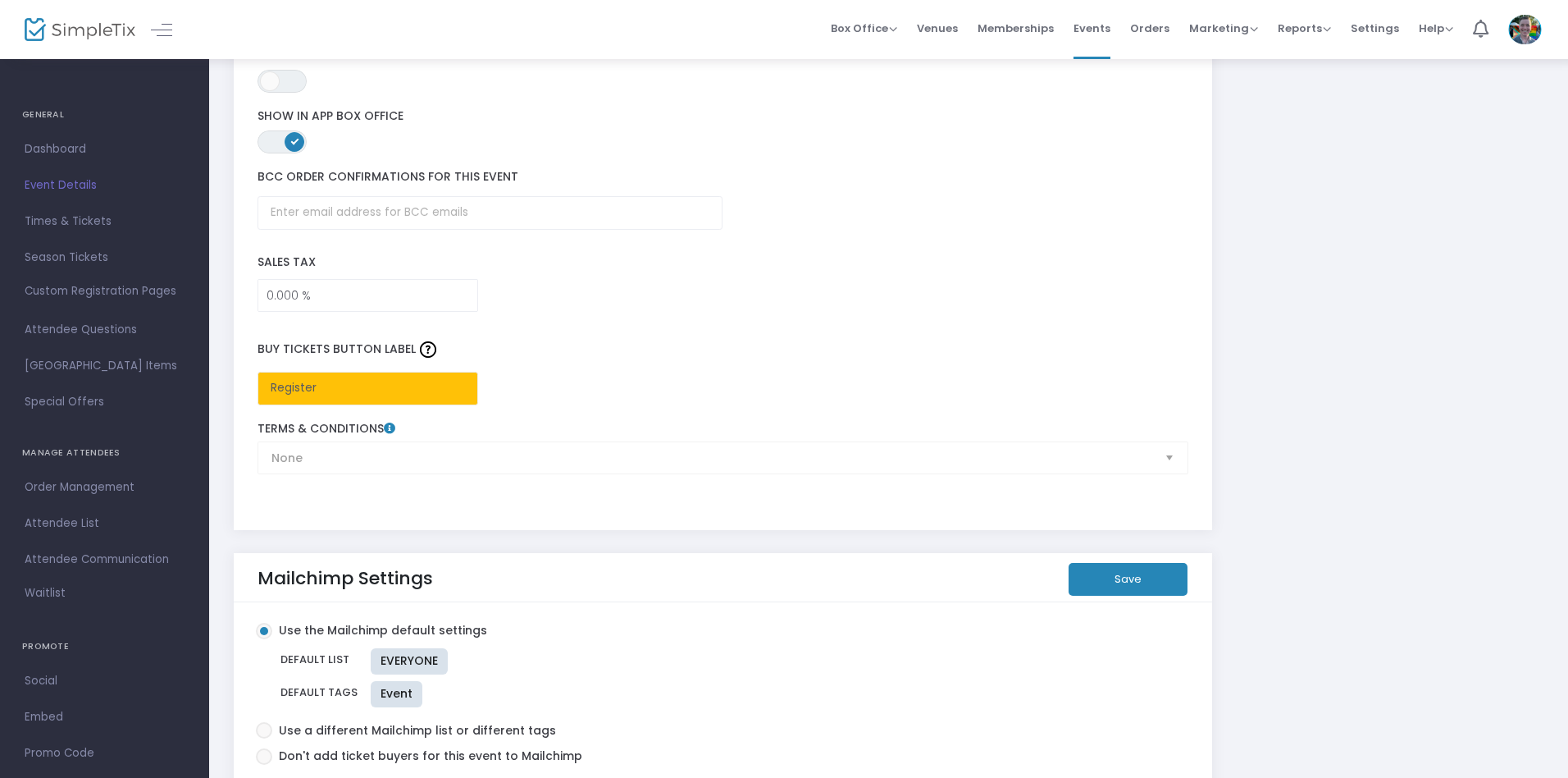
scroll to position [2501, 0]
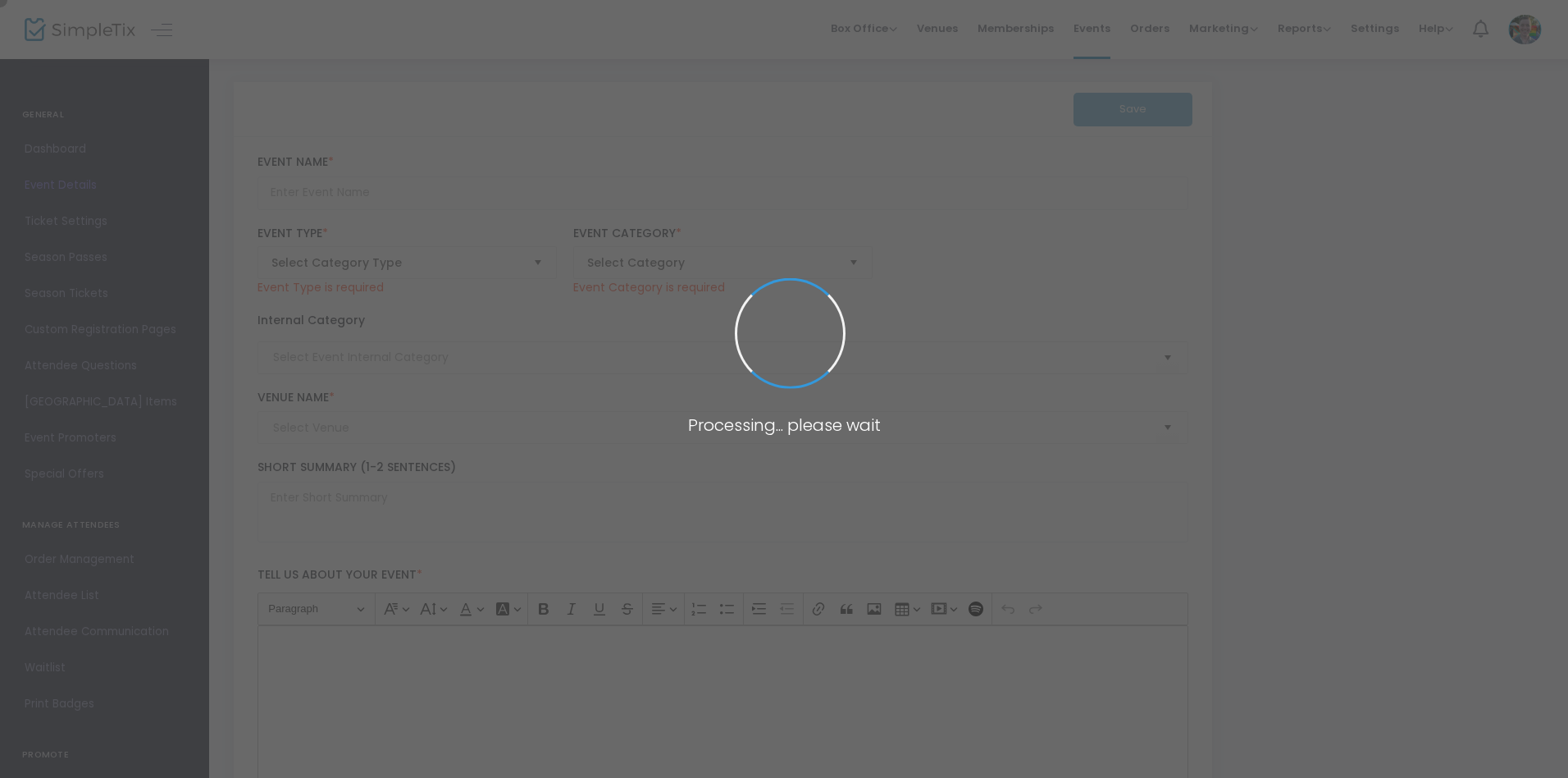
type input "Homeschool Day - Color Theory"
type textarea "Join us for Homeschool Day at your art museum where you can enjoy art making, g…"
type input "Register Now"
type input "Memphis Brooks Museum of Art"
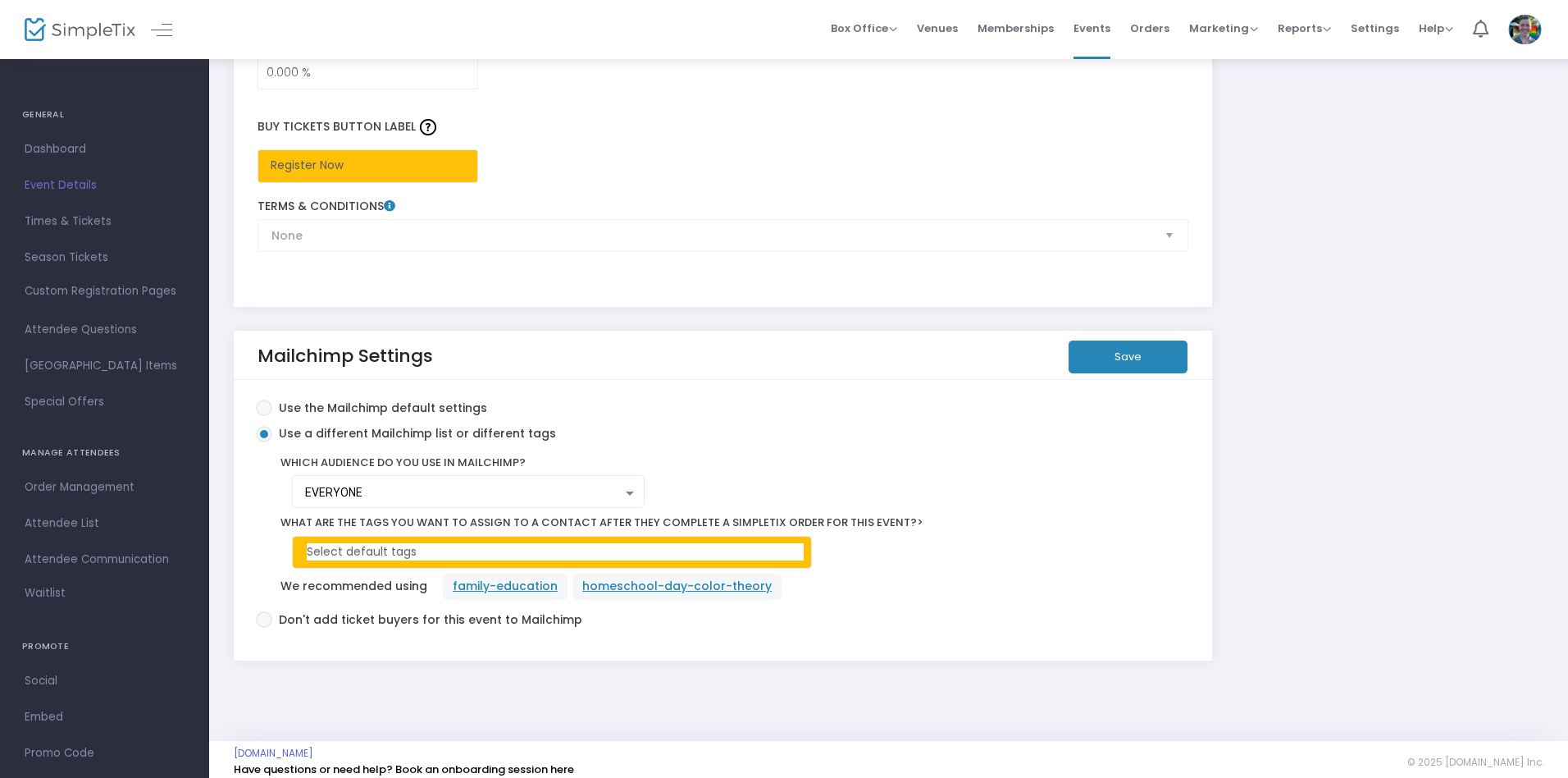
scroll to position [2742, 0]
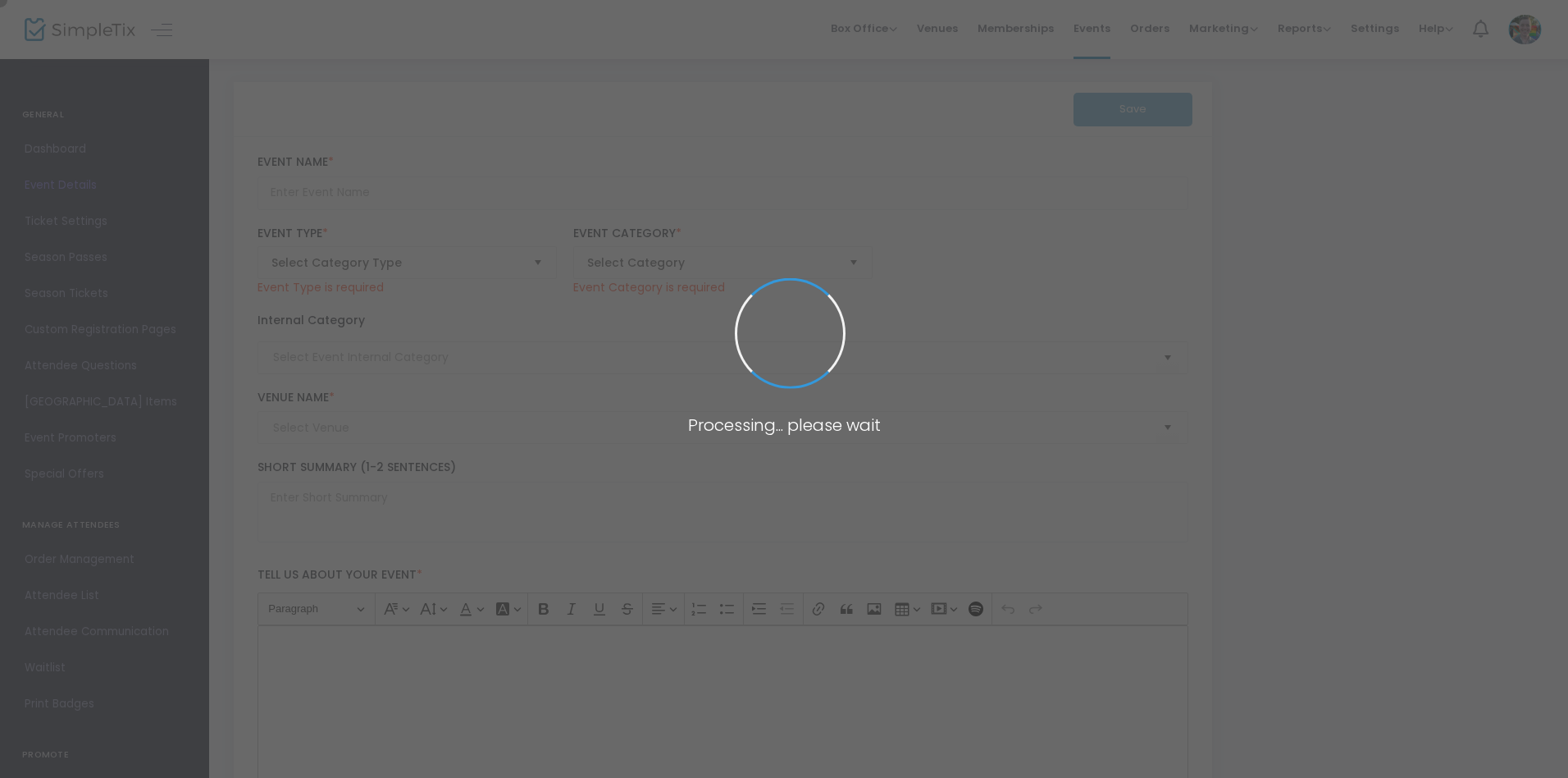
type input "Red Door Wealth Management – MAM Hard Hat Tour"
type textarea "We are thrilled to invite you to our exclusive Hard Hat Tour of the upcoming Me…"
type input "RSVP"
type input "Memphis' Art Museum (New Building)"
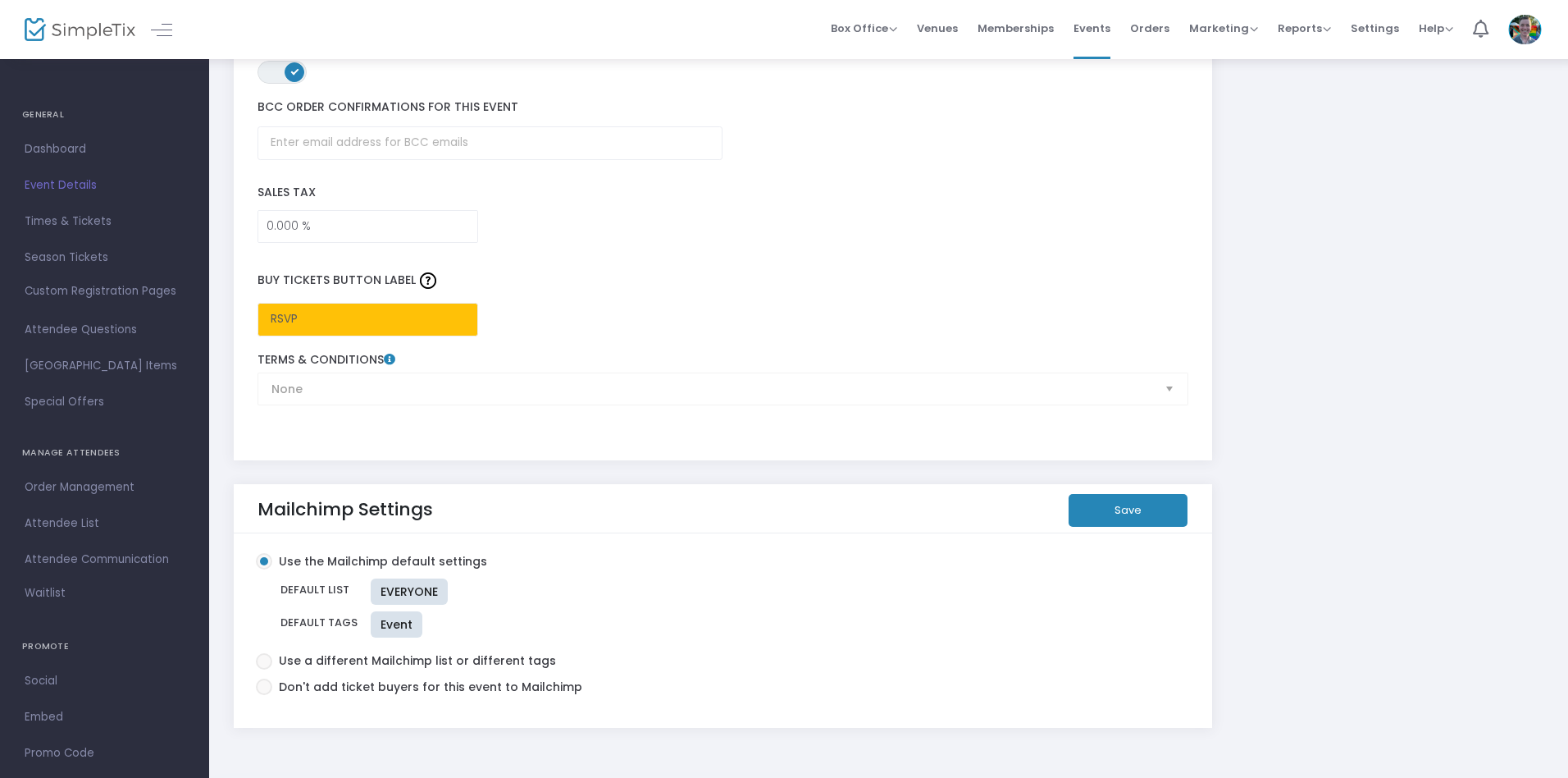
scroll to position [2507, 0]
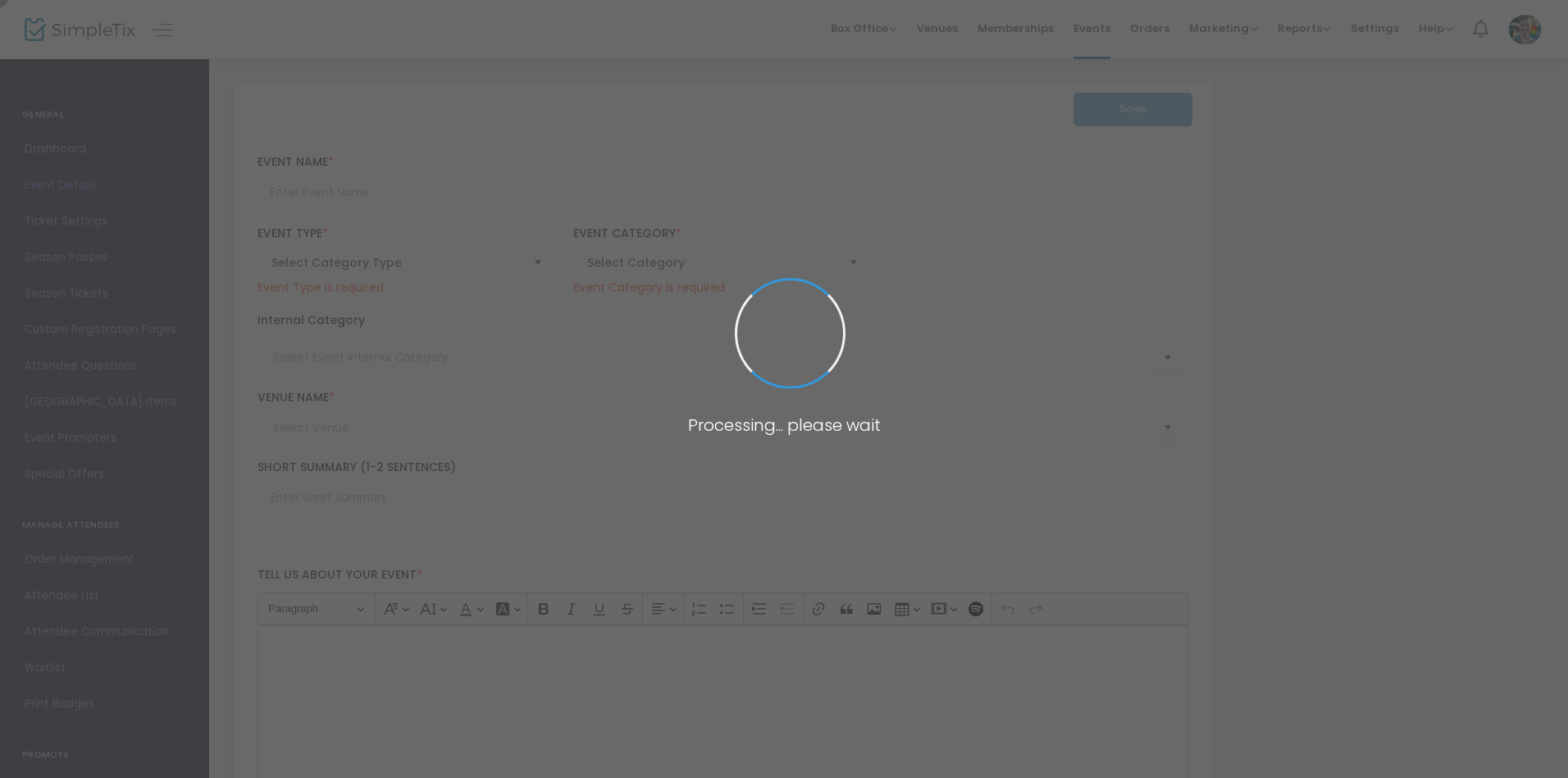
type input "Refined Palettes: Art and Wine Pairing"
type textarea "If there's one world that's more intimidating that fine art, it might be that o…"
type input "Register"
type input "[PERSON_NAME][GEOGRAPHIC_DATA]"
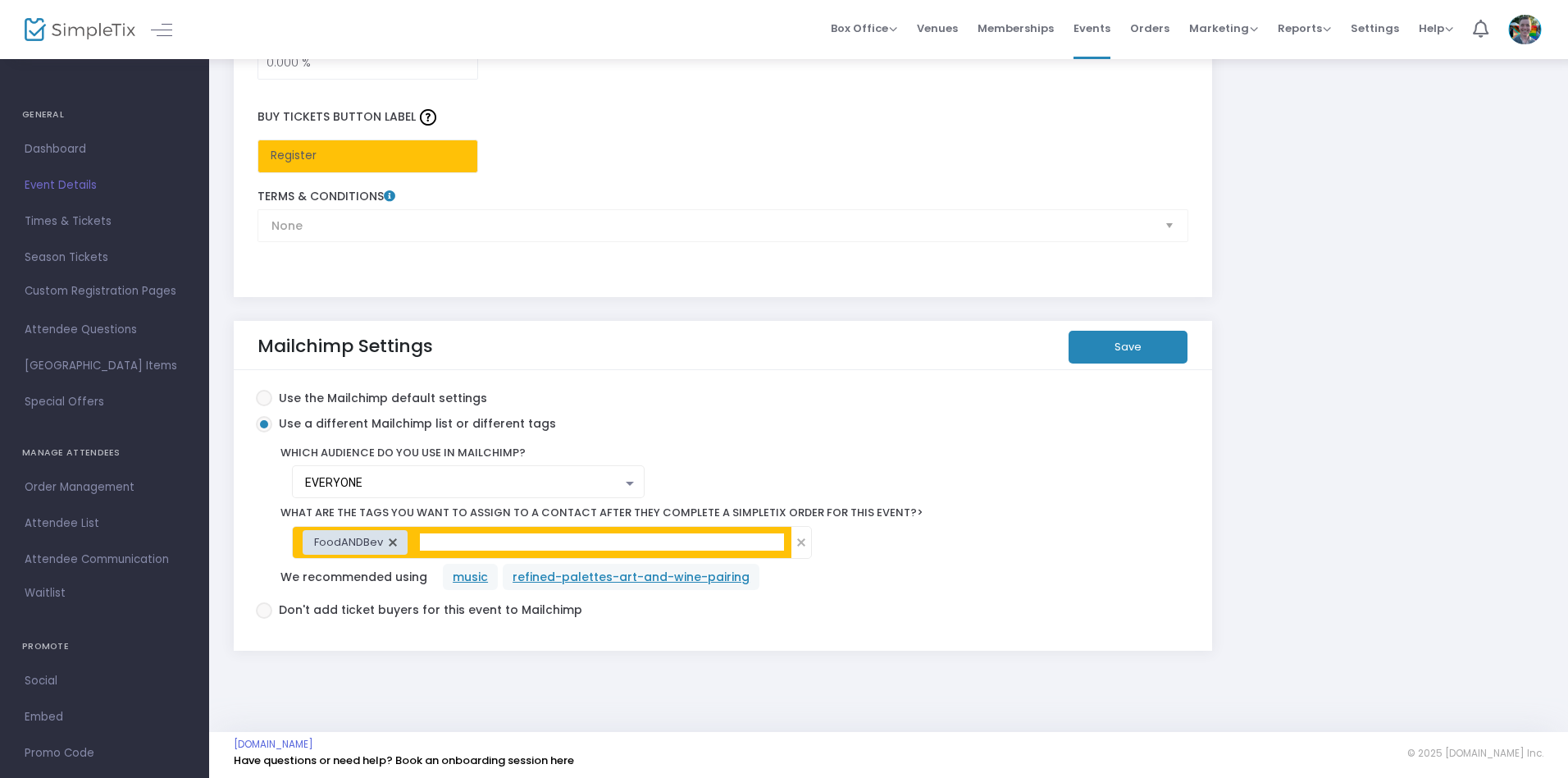
scroll to position [2743, 0]
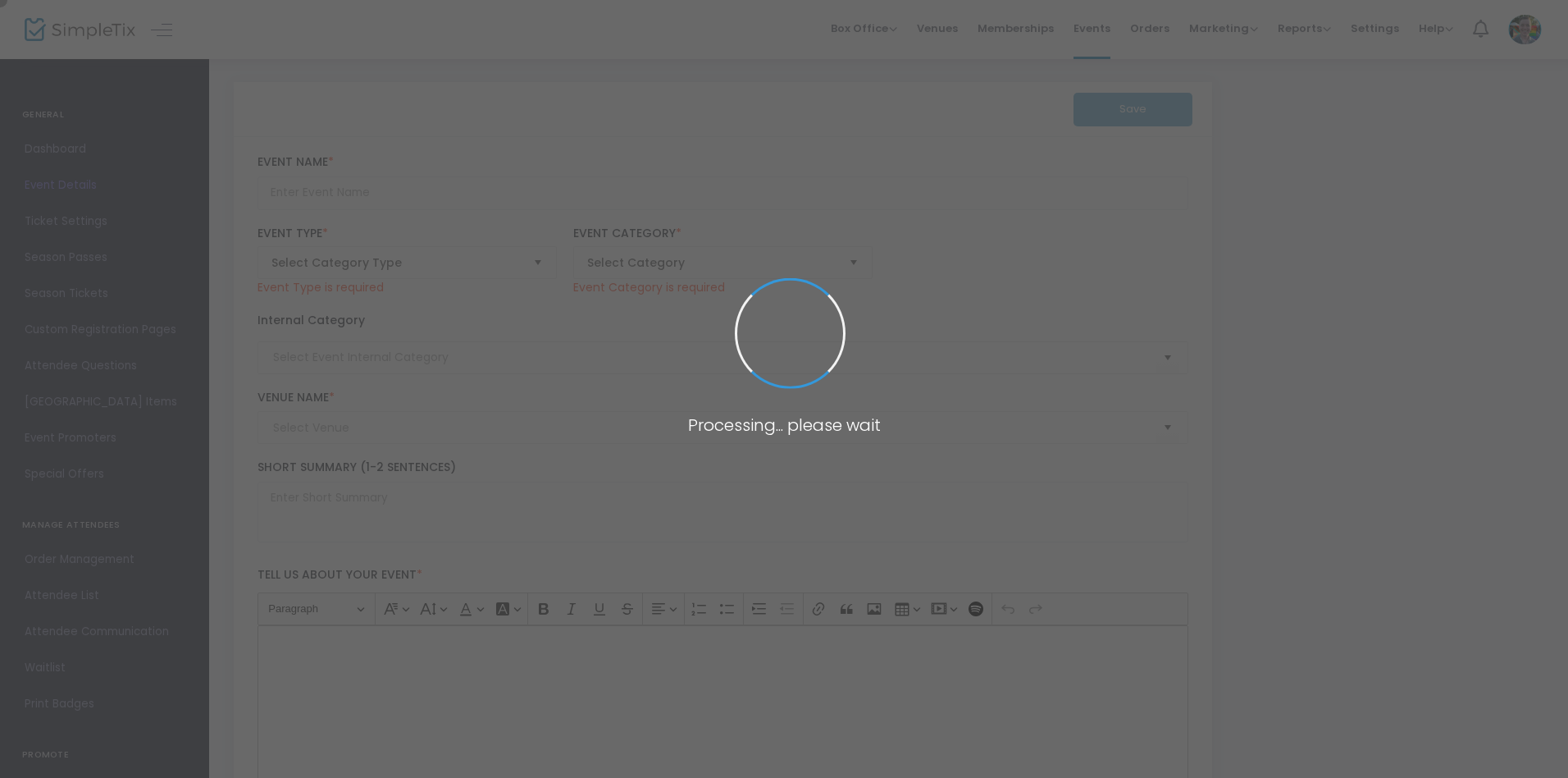
type input "Happy Hour at the Brooks: Doughrollers"
type textarea "Get your groove on in the Summer Art Garden as local band Doughrollers provides…"
type input "Register Now"
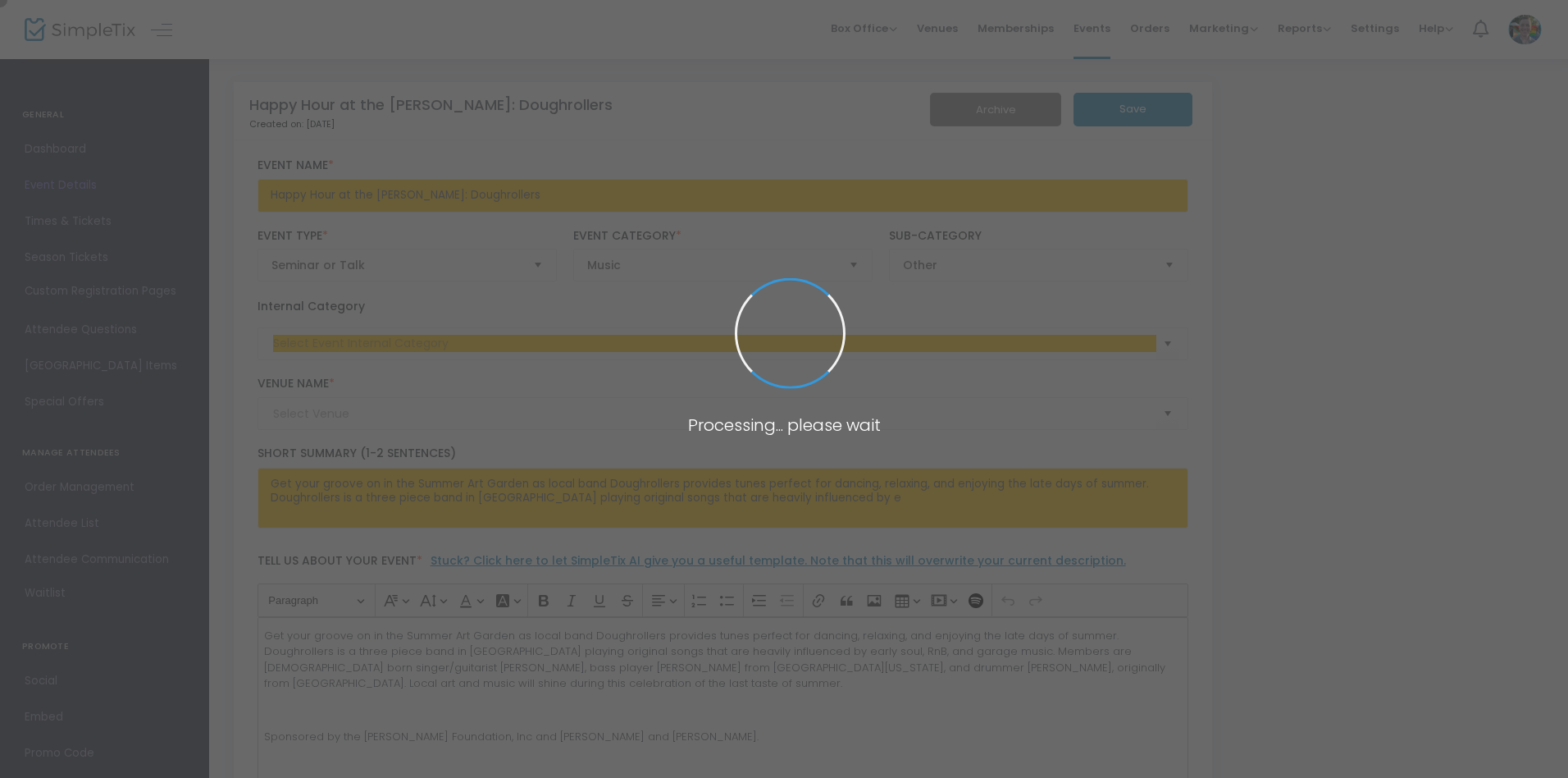
type input "Memphis Brooks Museum of Art"
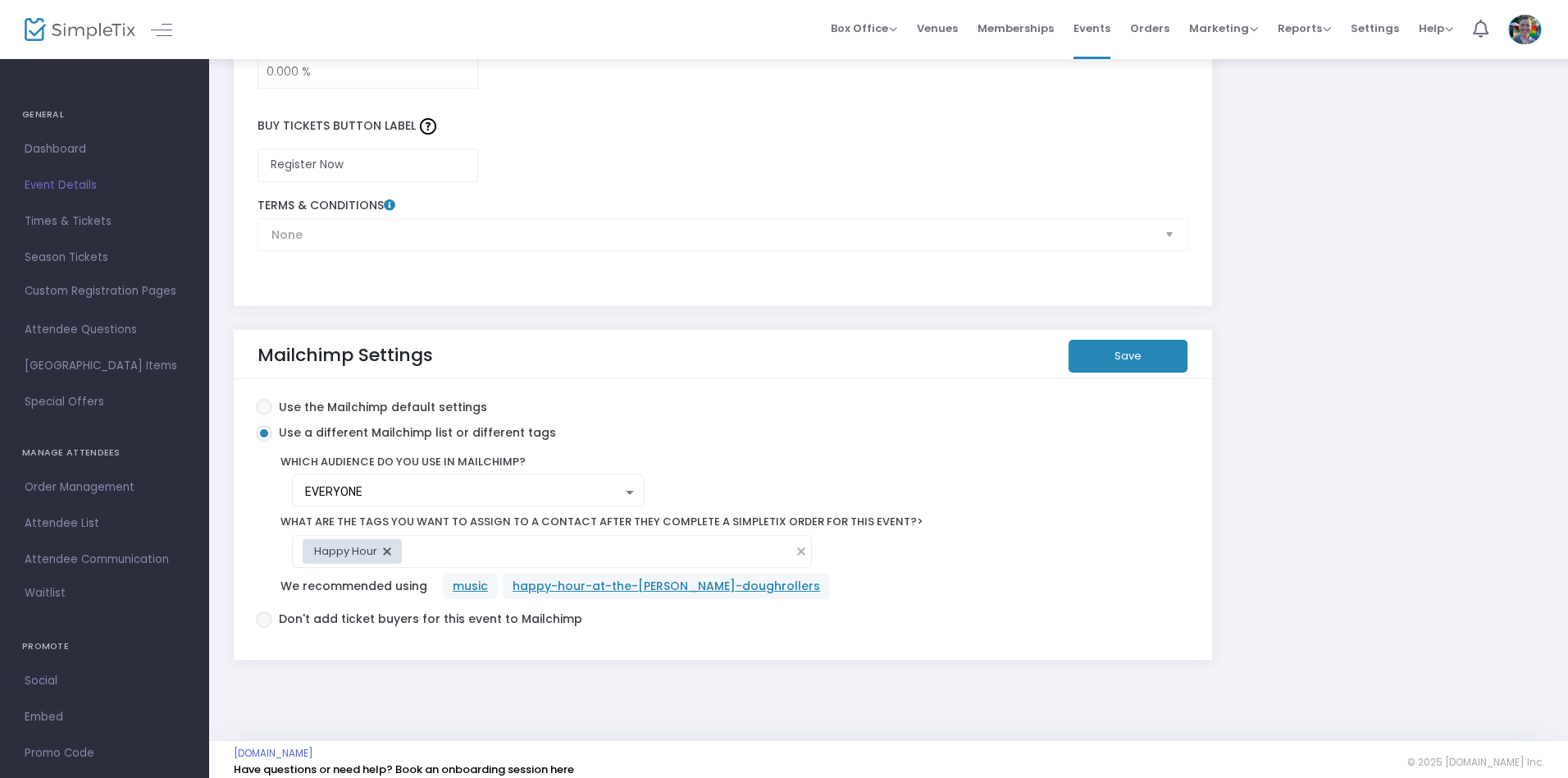
scroll to position [2743, 0]
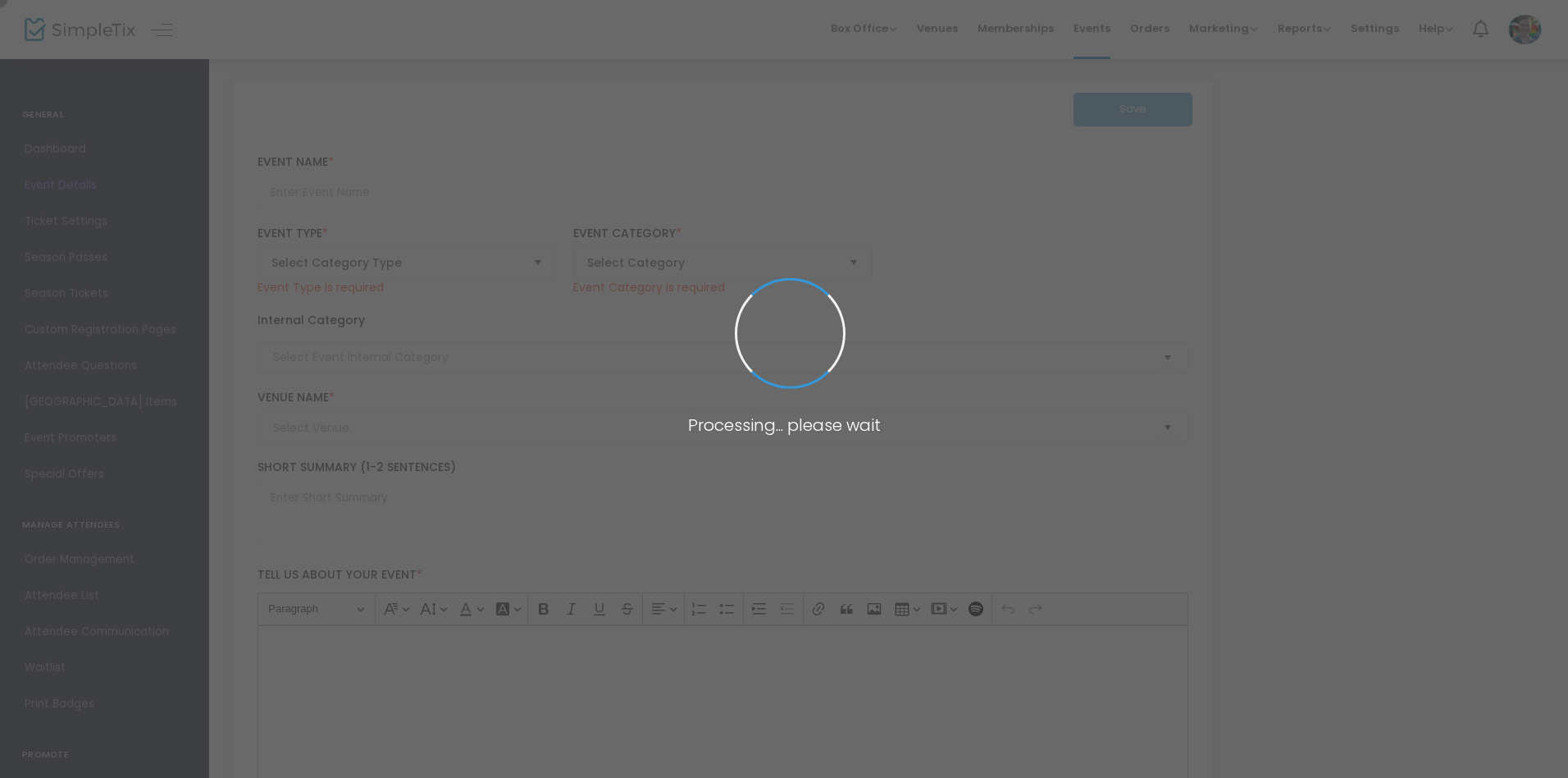
type input "Super Saturday - Family Portraits"
type textarea "Unleash your creativity and create a paper sculpture of your family inspired by…"
type input "Register Now"
type input "Family"
type input "Memphis Brooks Museum of Art"
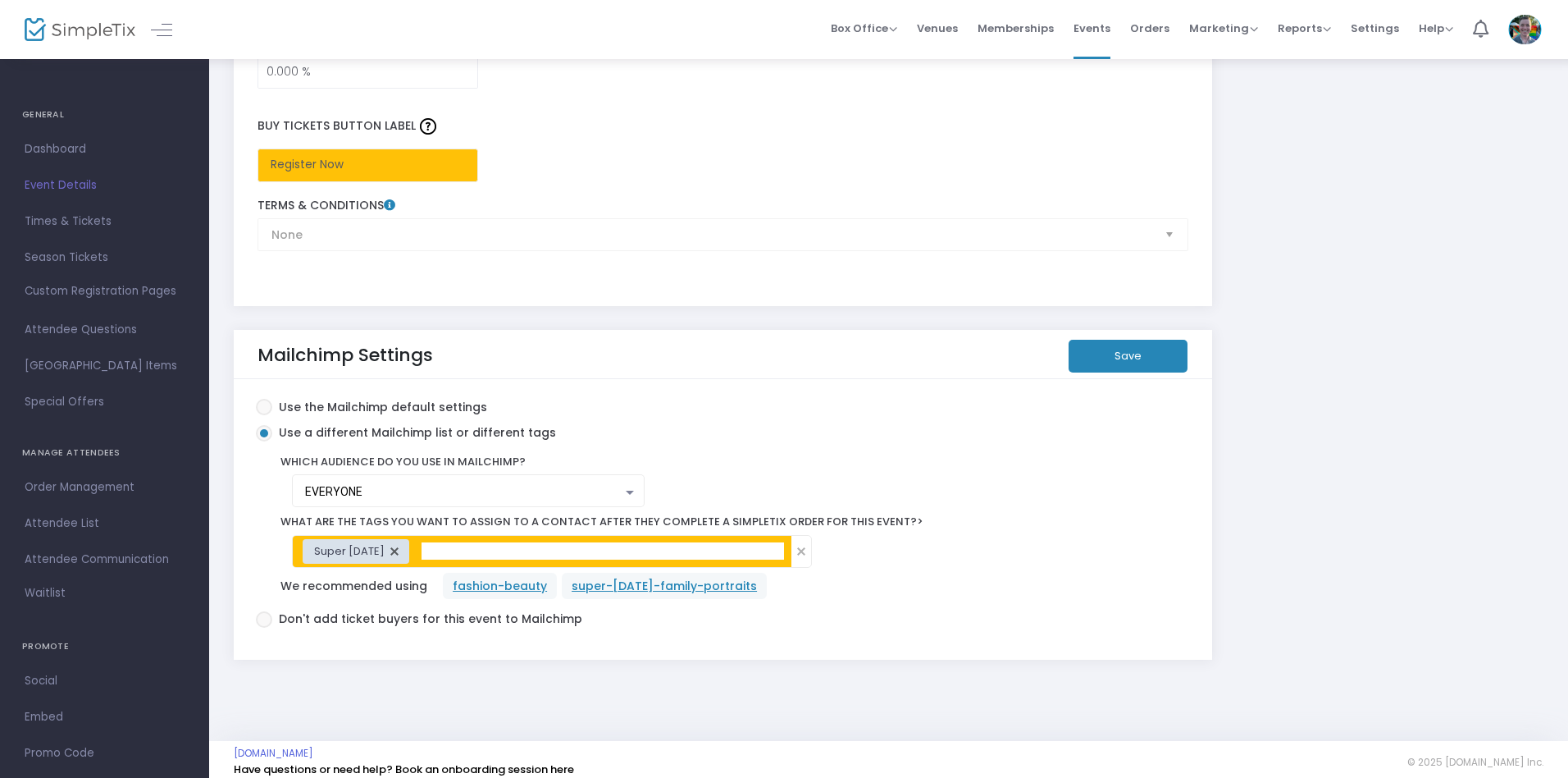
scroll to position [2743, 0]
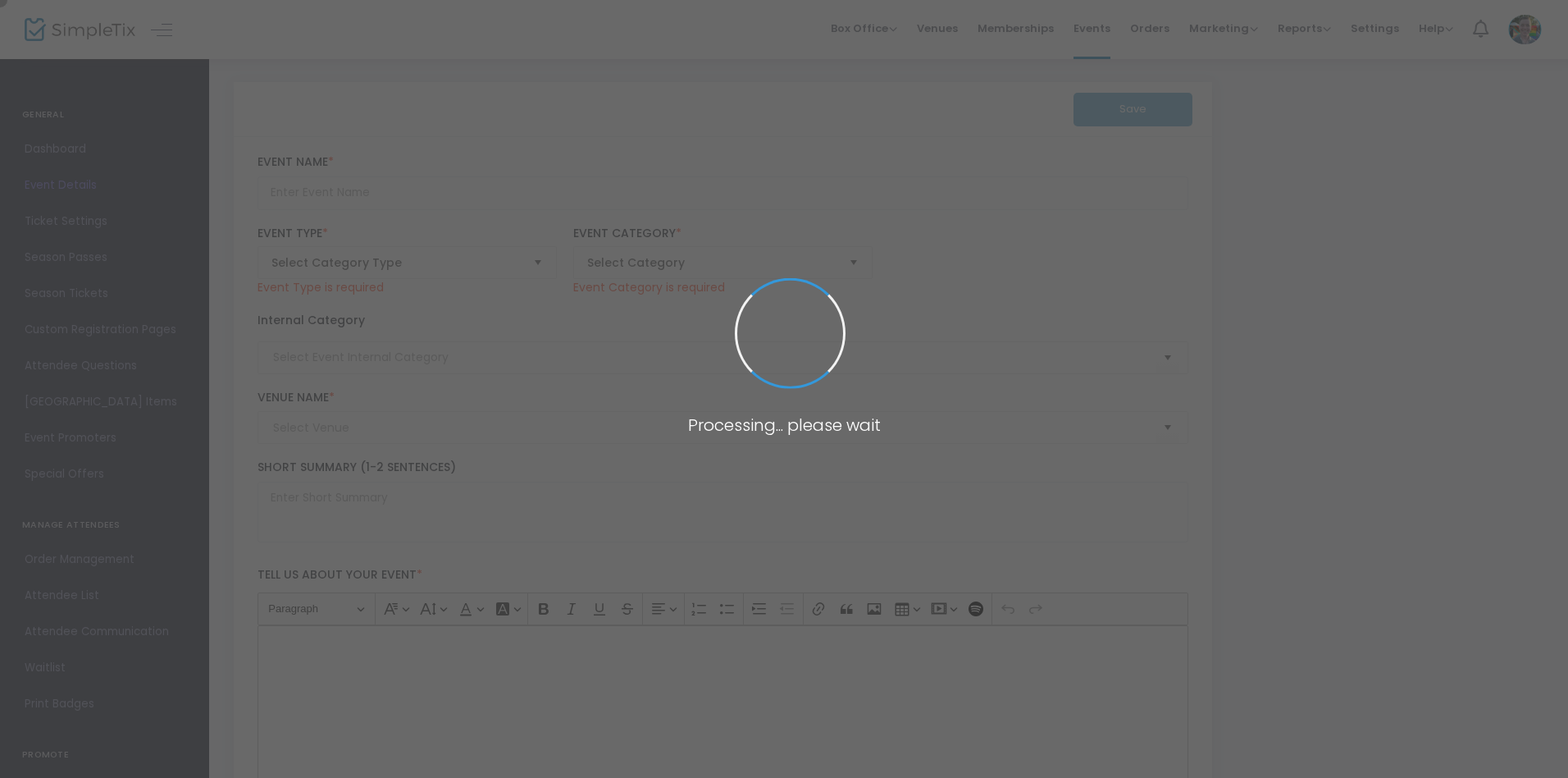
type input "Dia de los Muertos Teacher Workshop"
type textarea "Celebrate [DATE] with us on [DATE] and bring vibrant culture and printmaking ma…"
type input "9.750 %"
type input "Register Now"
type input "Community & Connection"
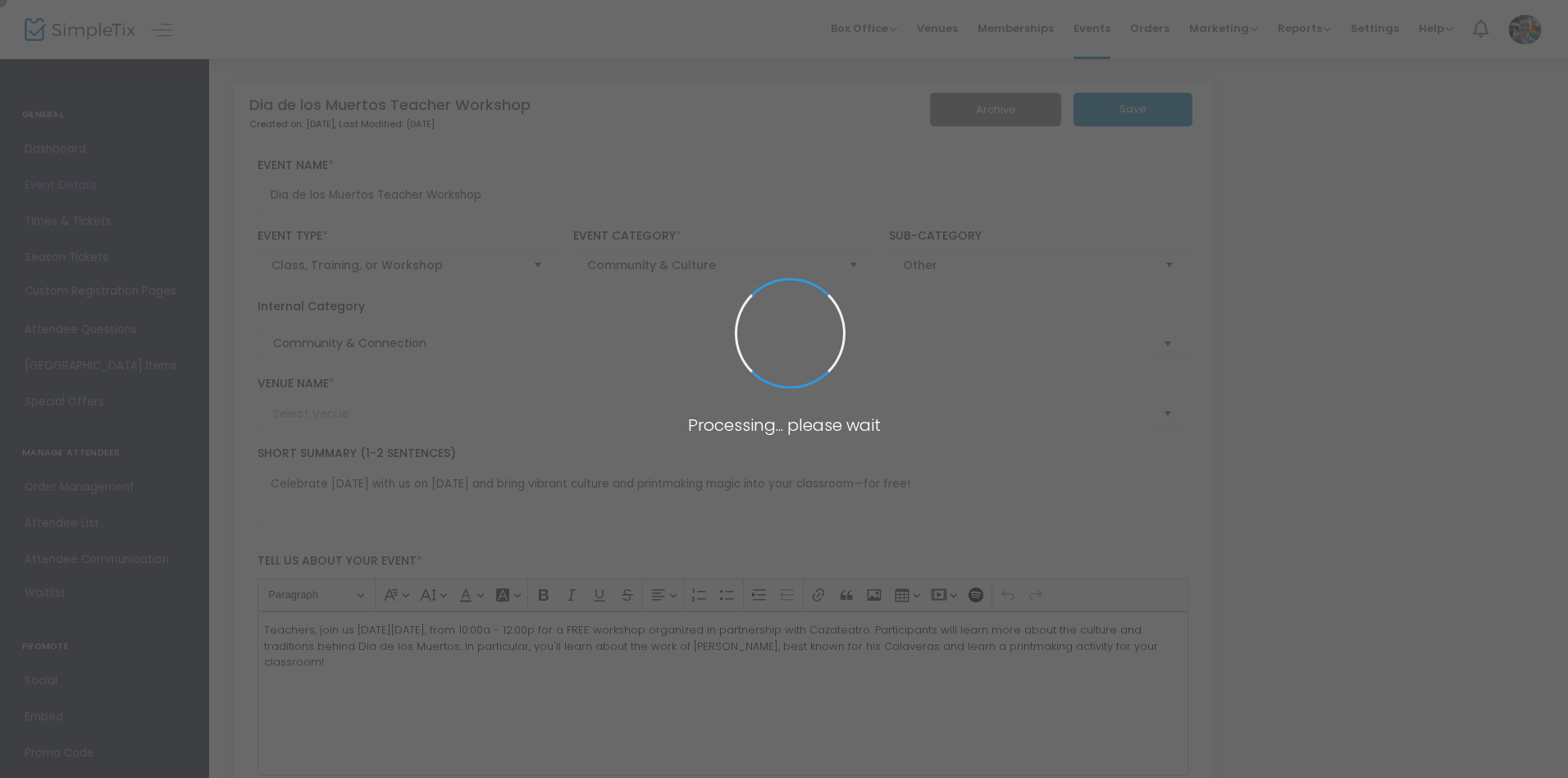
type input "[PERSON_NAME][GEOGRAPHIC_DATA]"
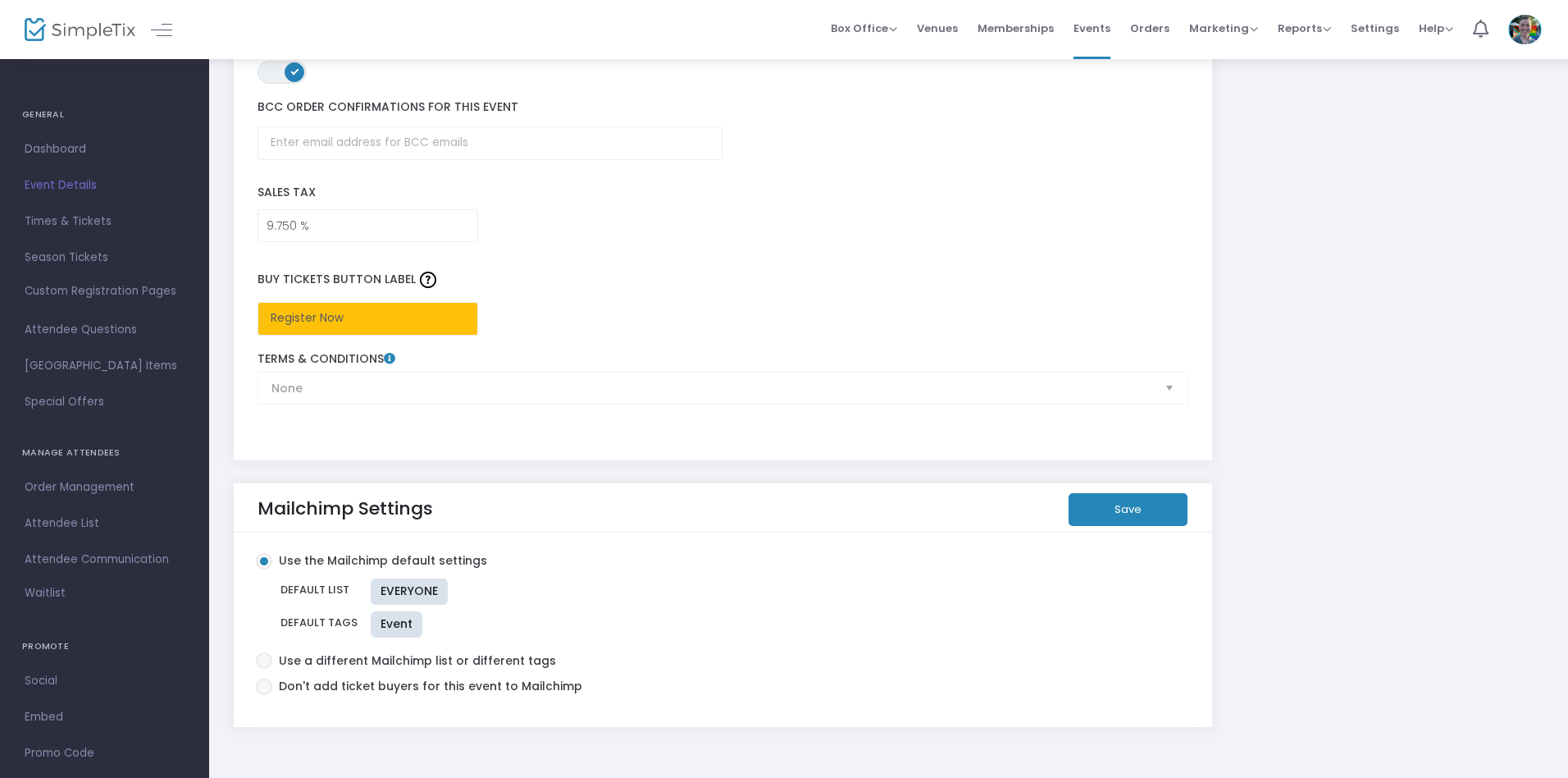
scroll to position [2501, 0]
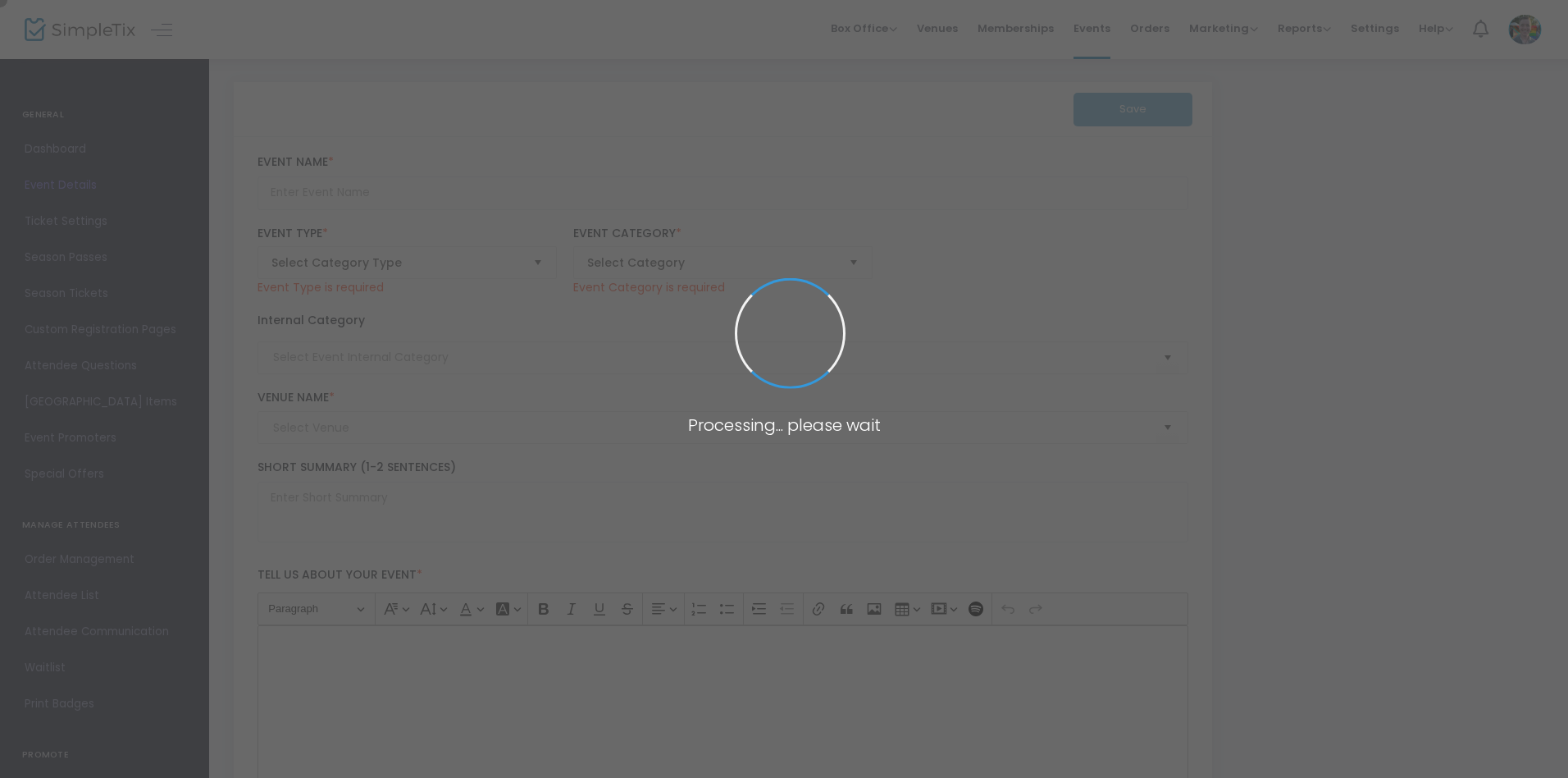
type input "Figure Drawing (Clothed Model)"
type textarea "Hone your figure drawing skills with expert-led sessions at [GEOGRAPHIC_DATA][P…"
type input "Register Now"
type input "Art Making"
type input "Memphis Brooks Museum of Art"
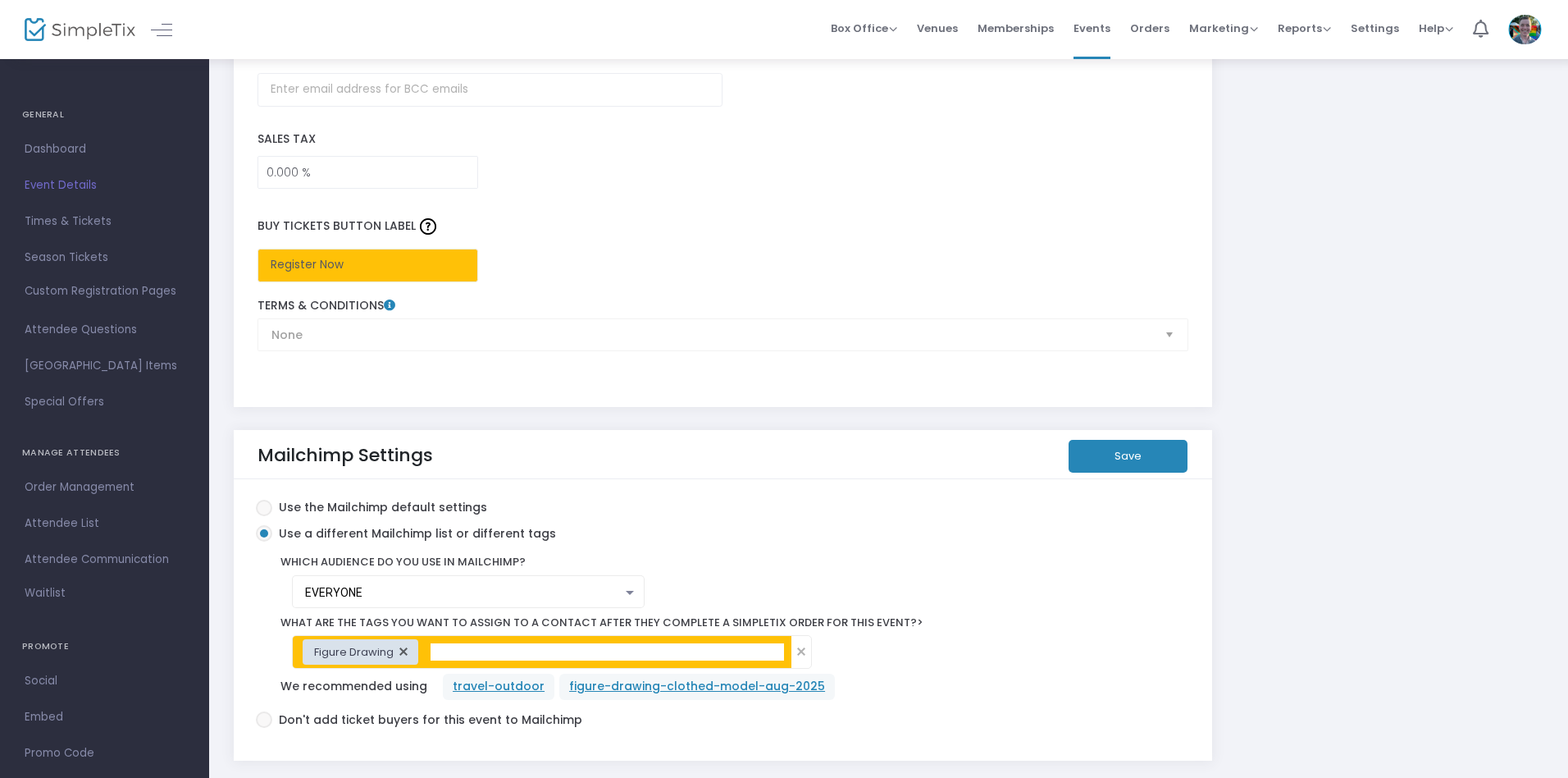
scroll to position [2737, 0]
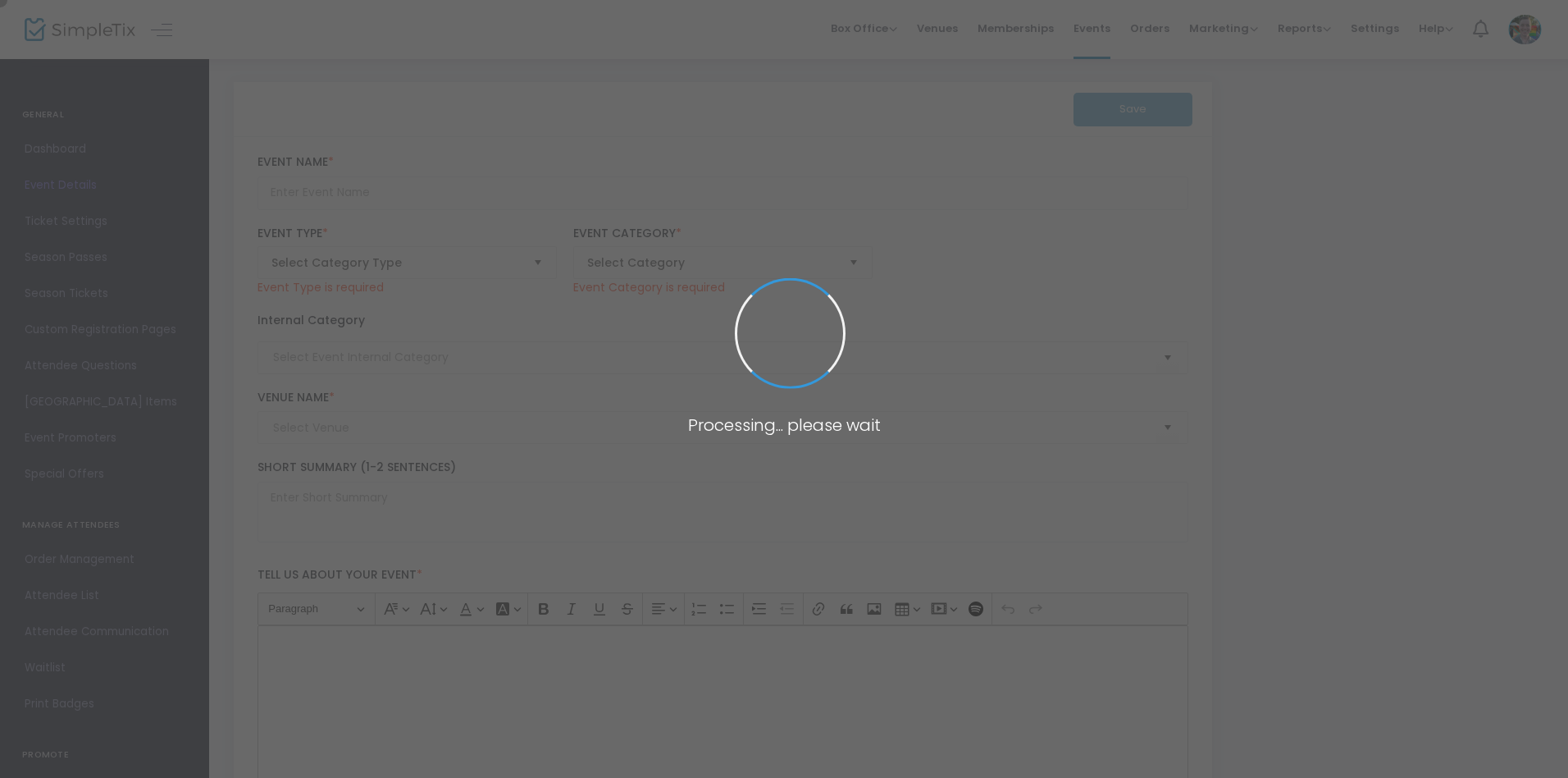
type input "Test Jeff"
type textarea "Testing"
type input "Register Now"
type input "[PERSON_NAME][GEOGRAPHIC_DATA]"
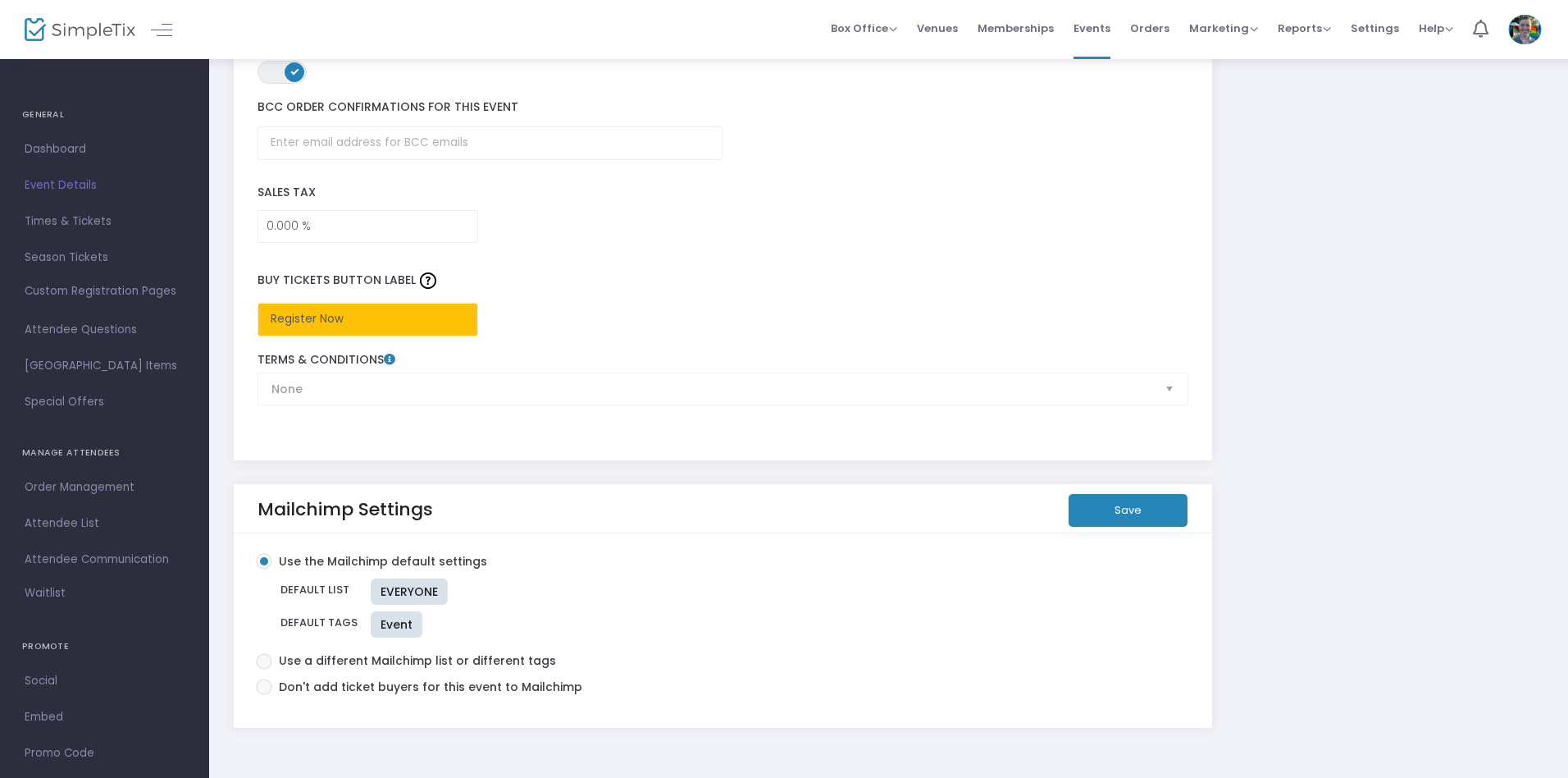
scroll to position [2507, 0]
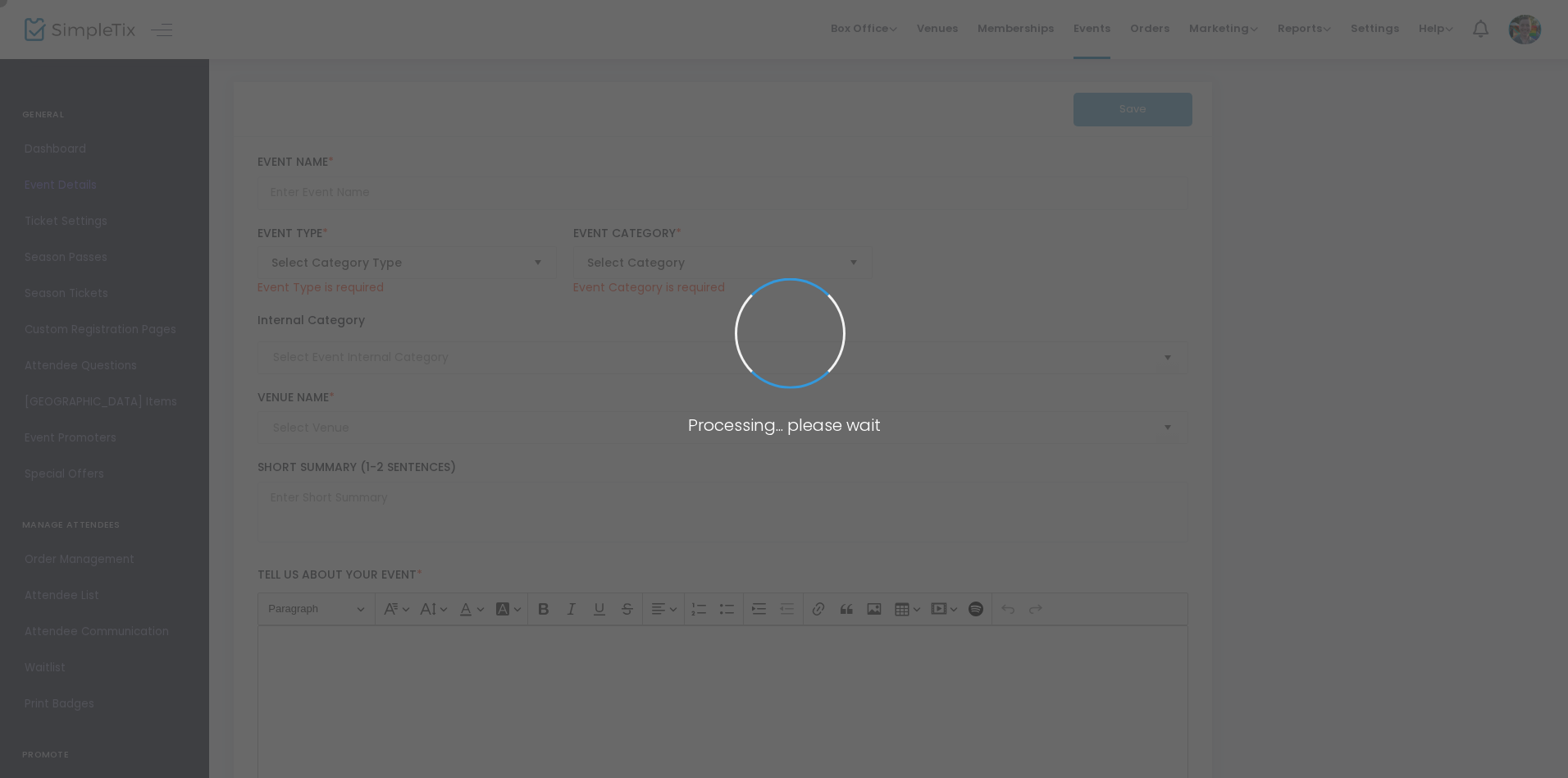
type input "Perfect Pairings Designer Registration"
type textarea "Experience an unforgettable evening where visionary design, gourmet cuisine, an…"
checkbox input "true"
type input "Register"
type input "[PERSON_NAME][GEOGRAPHIC_DATA]"
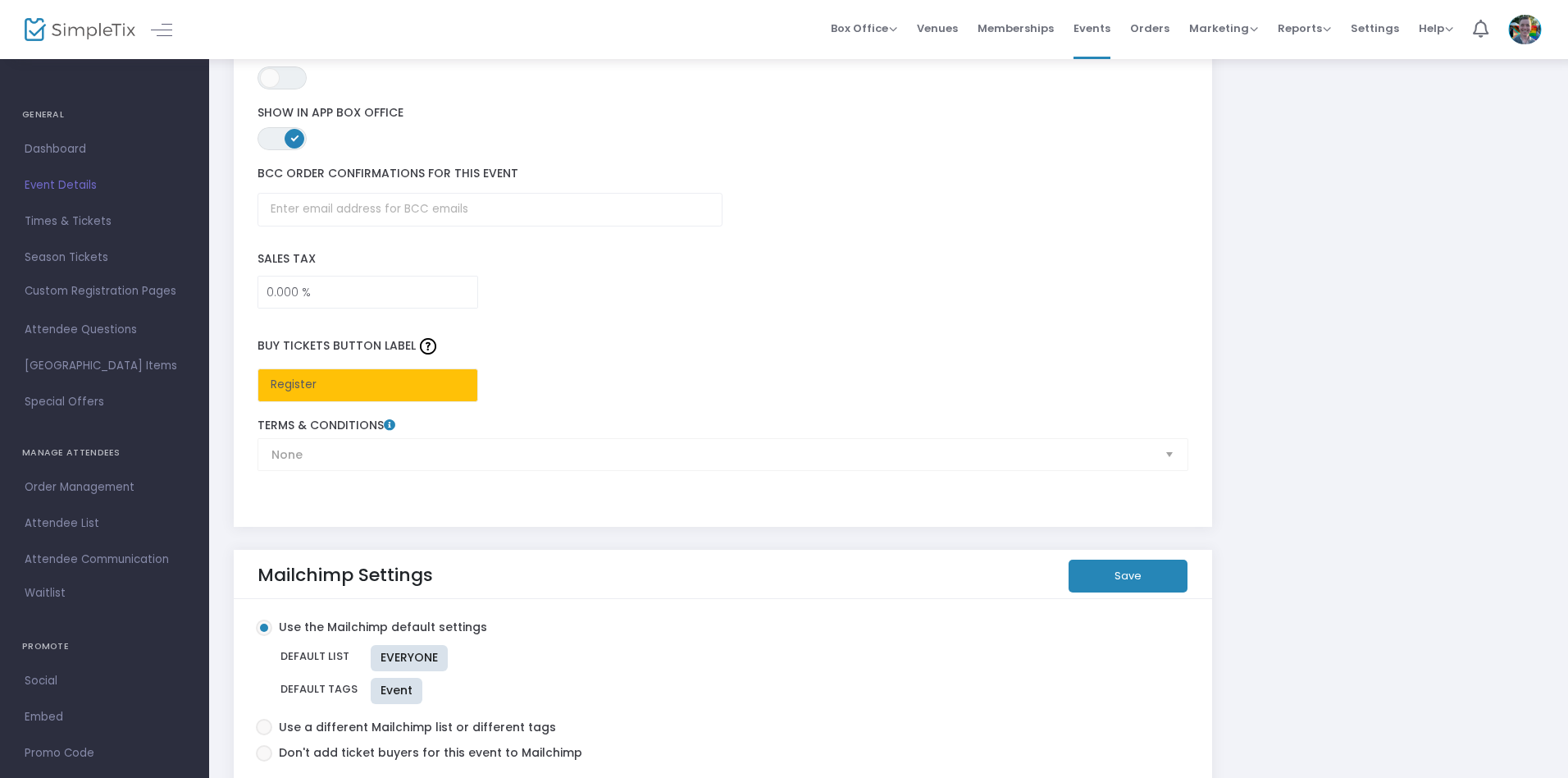
scroll to position [2501, 0]
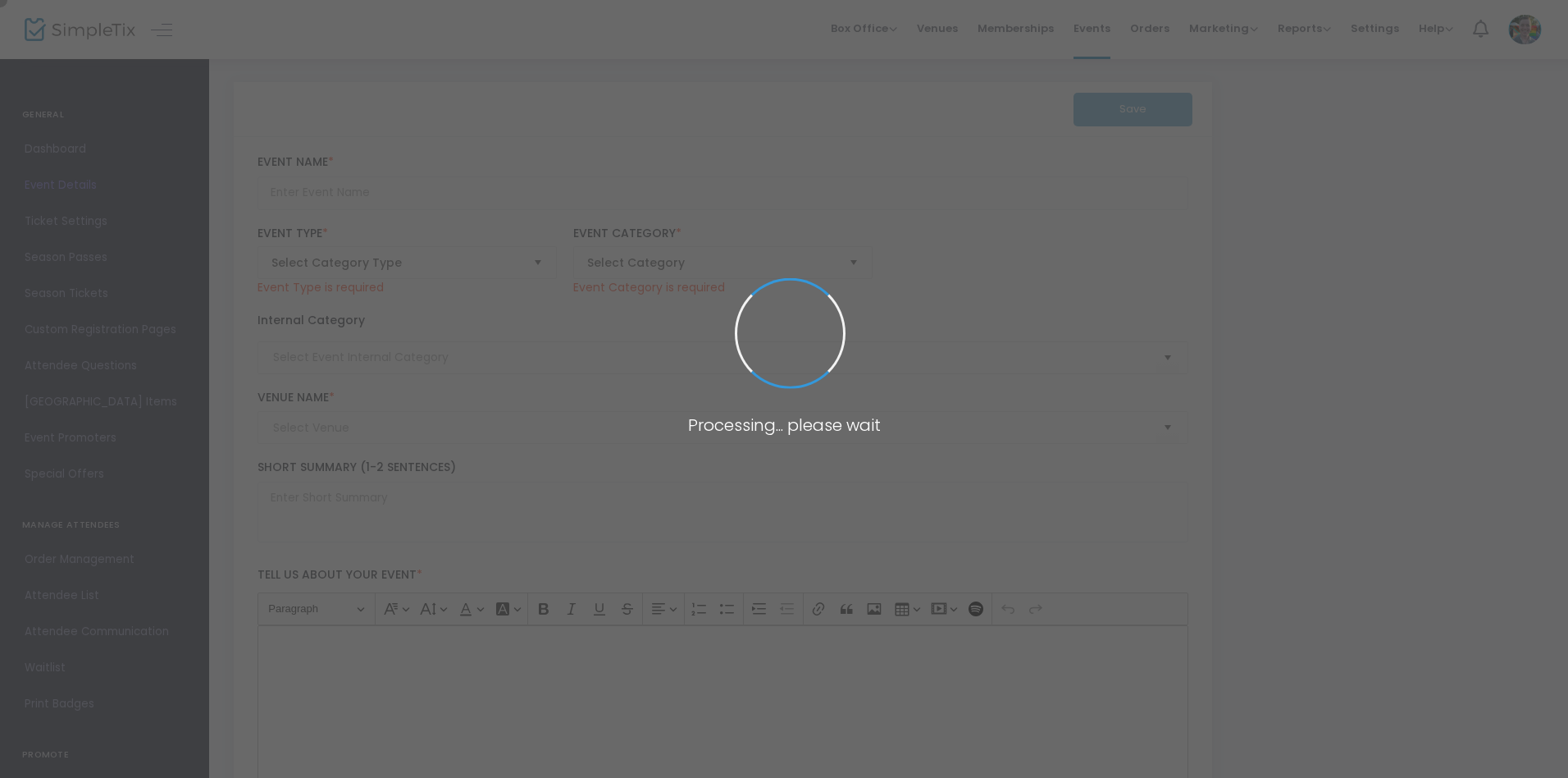
type input "Perfect Pairings: Table Sponsor Registration"
type textarea "Experience an unforgettable evening of art, design, and gourmet cuisine at Perf…"
checkbox input "true"
type input "Register"
type input "Community & Connection"
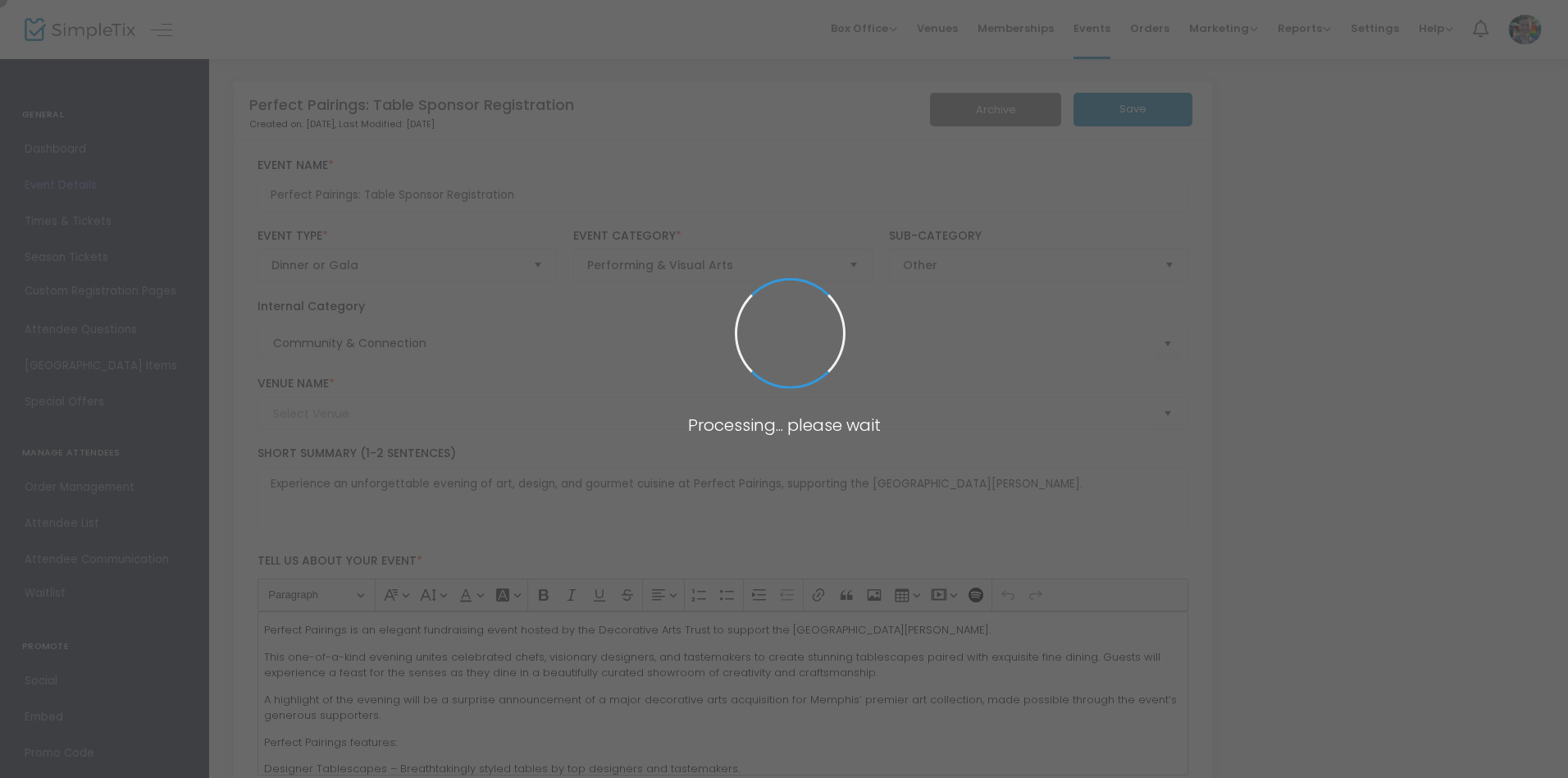
type input "[PERSON_NAME][GEOGRAPHIC_DATA]"
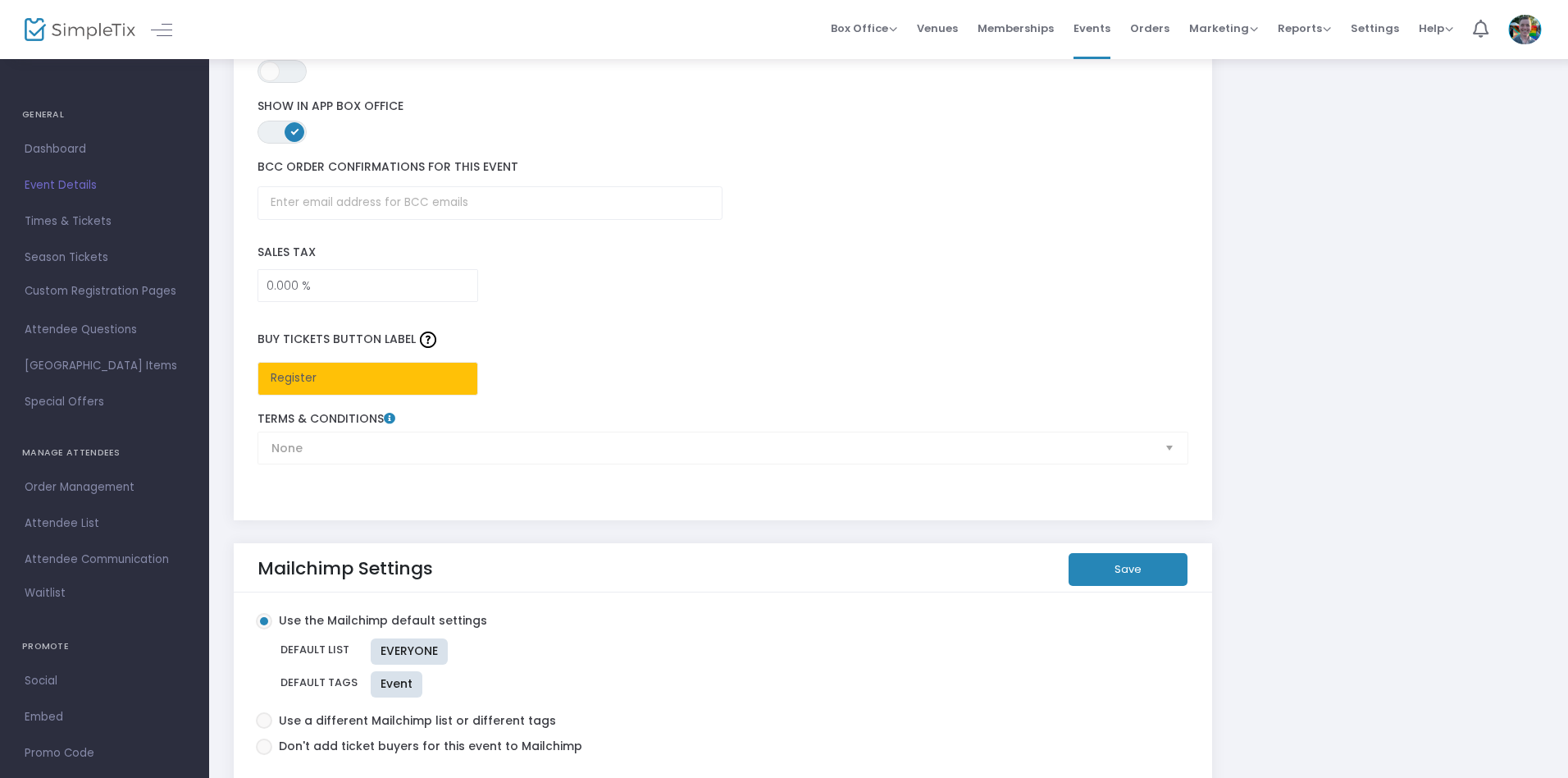
scroll to position [2501, 0]
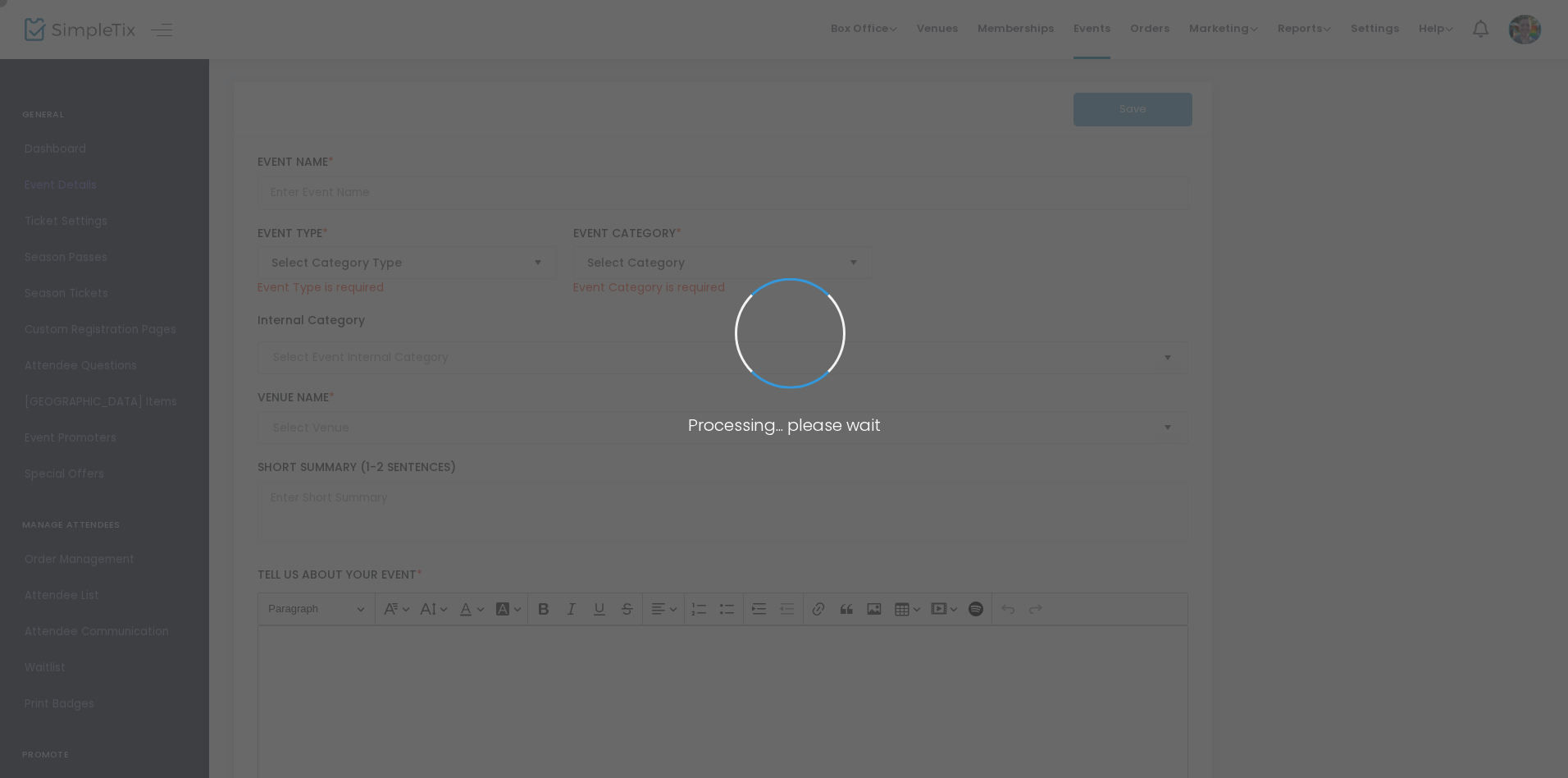
type input "Perfect Pairings: A Well Designed Evening"
type textarea "Perfect Pairings is an elegant fundraising event hosted by the Decorative Arts …"
checkbox input "true"
type input "Register"
type input "[PERSON_NAME][GEOGRAPHIC_DATA]"
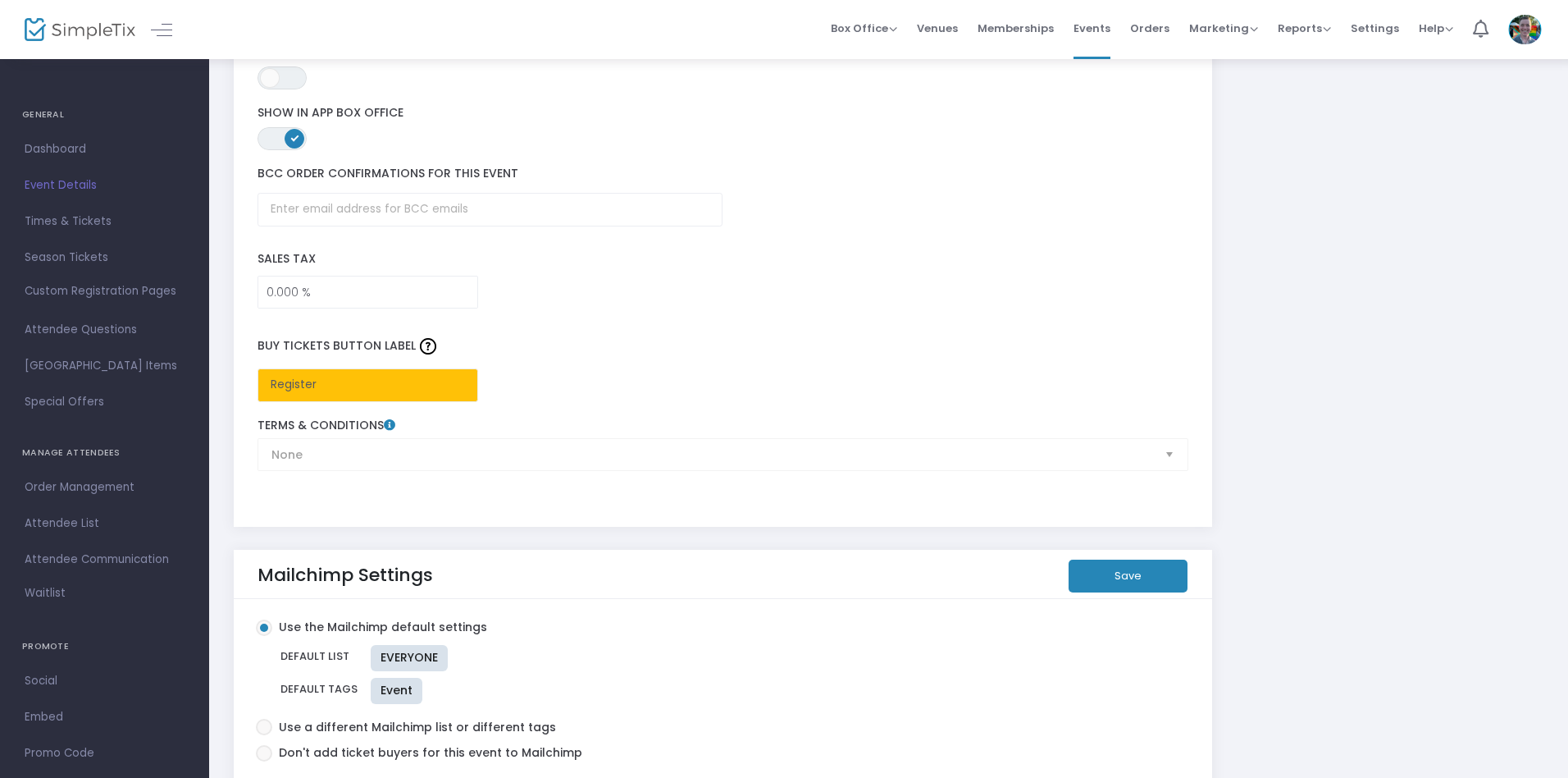
scroll to position [2501, 0]
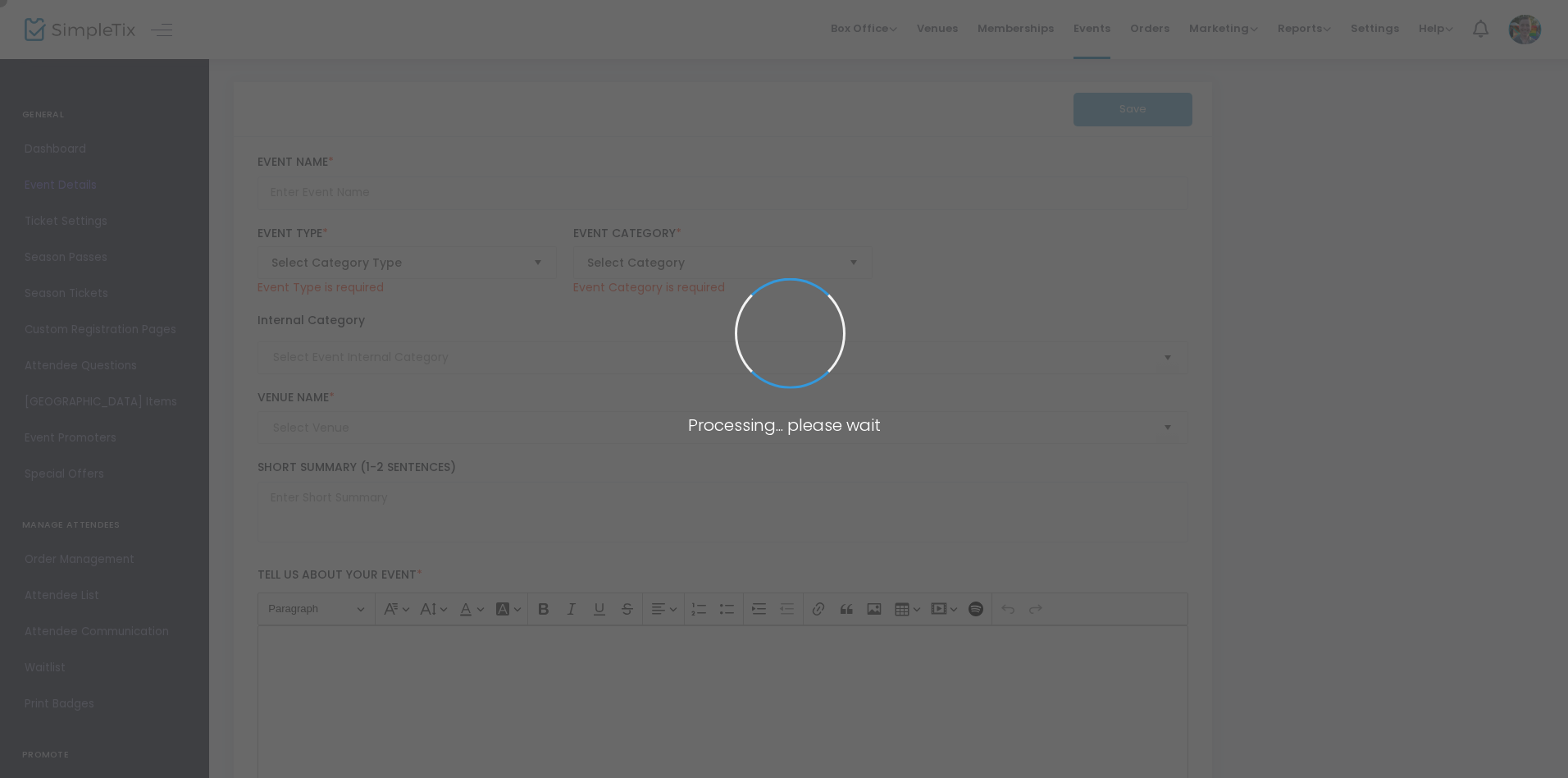
type input "Instrumental Soul: Live with Darryl Evan Jones"
type textarea "Experience the soulful magic of Darryl Evan Jones, Memphis’s award-winning flut…"
type input "Register Now"
type input "Memphis Brooks Museum of Art"
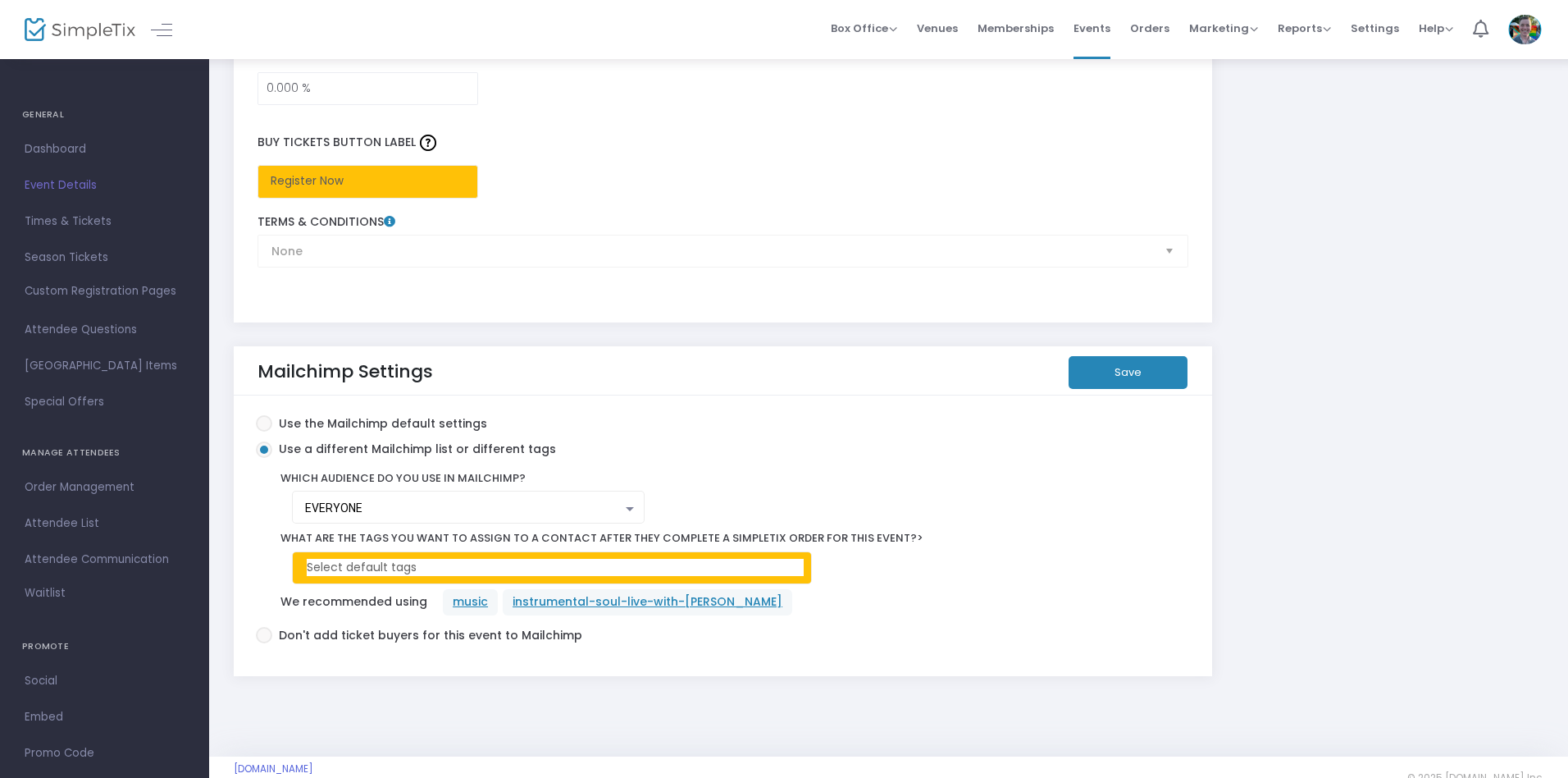
scroll to position [2742, 0]
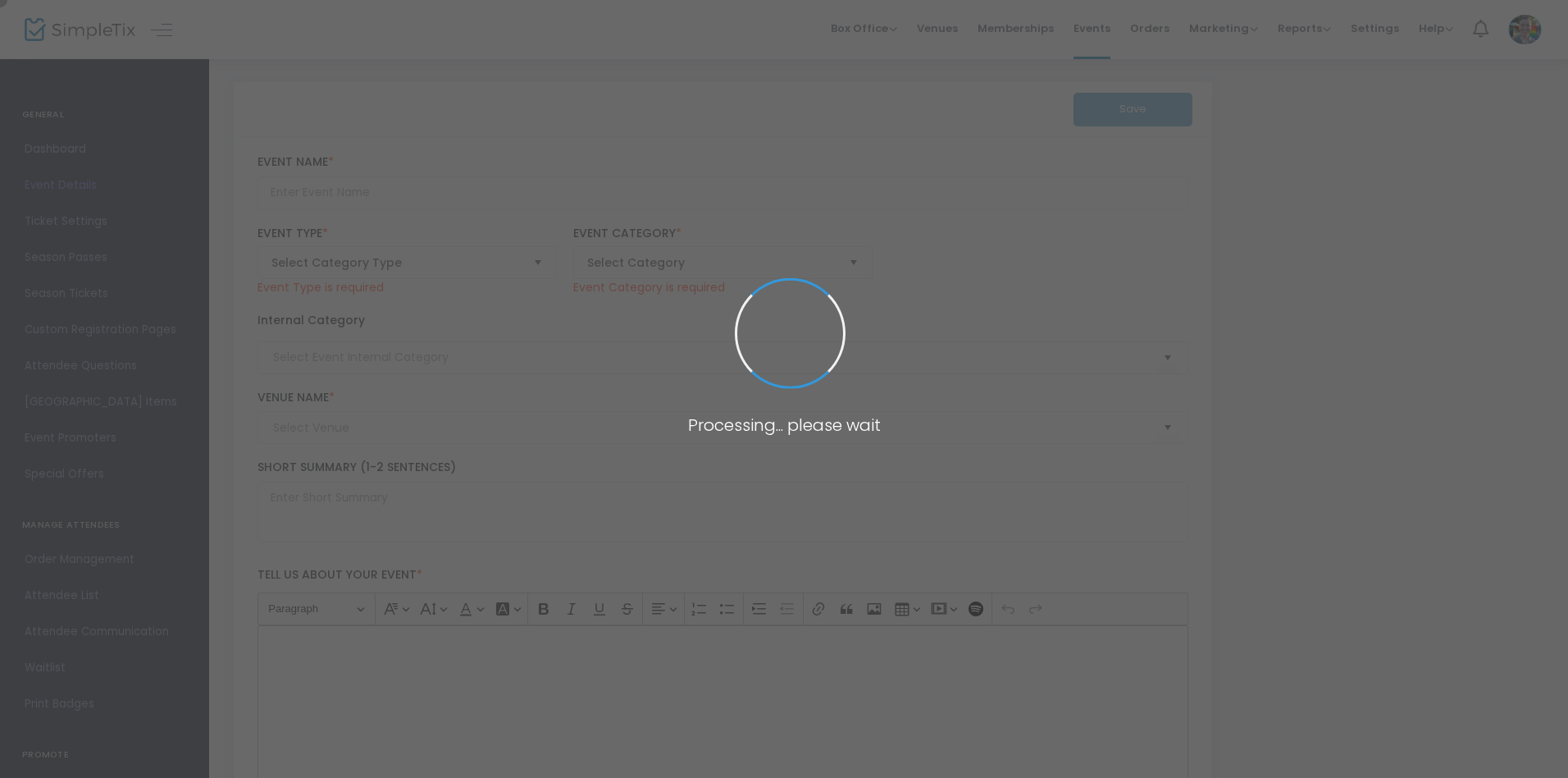
type input "Super [DATE] - Hispanic Heritage Month: Hojalata"
type textarea "Celebrate Hispanic Heritage Month with free, family-friendly hojalata art-makin…"
type input "Register Now"
type input "Family"
type input "[PERSON_NAME][GEOGRAPHIC_DATA]"
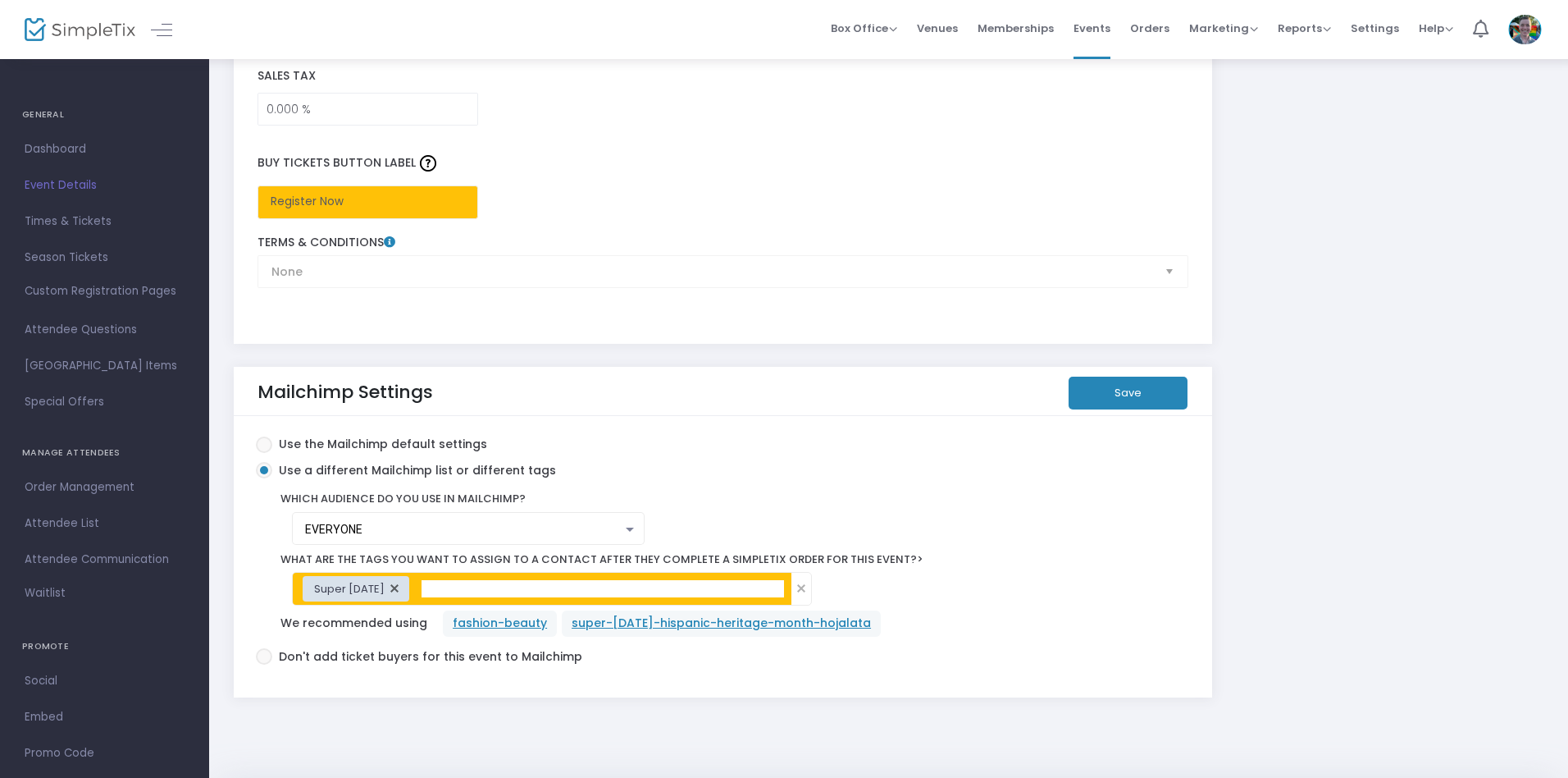
scroll to position [2737, 0]
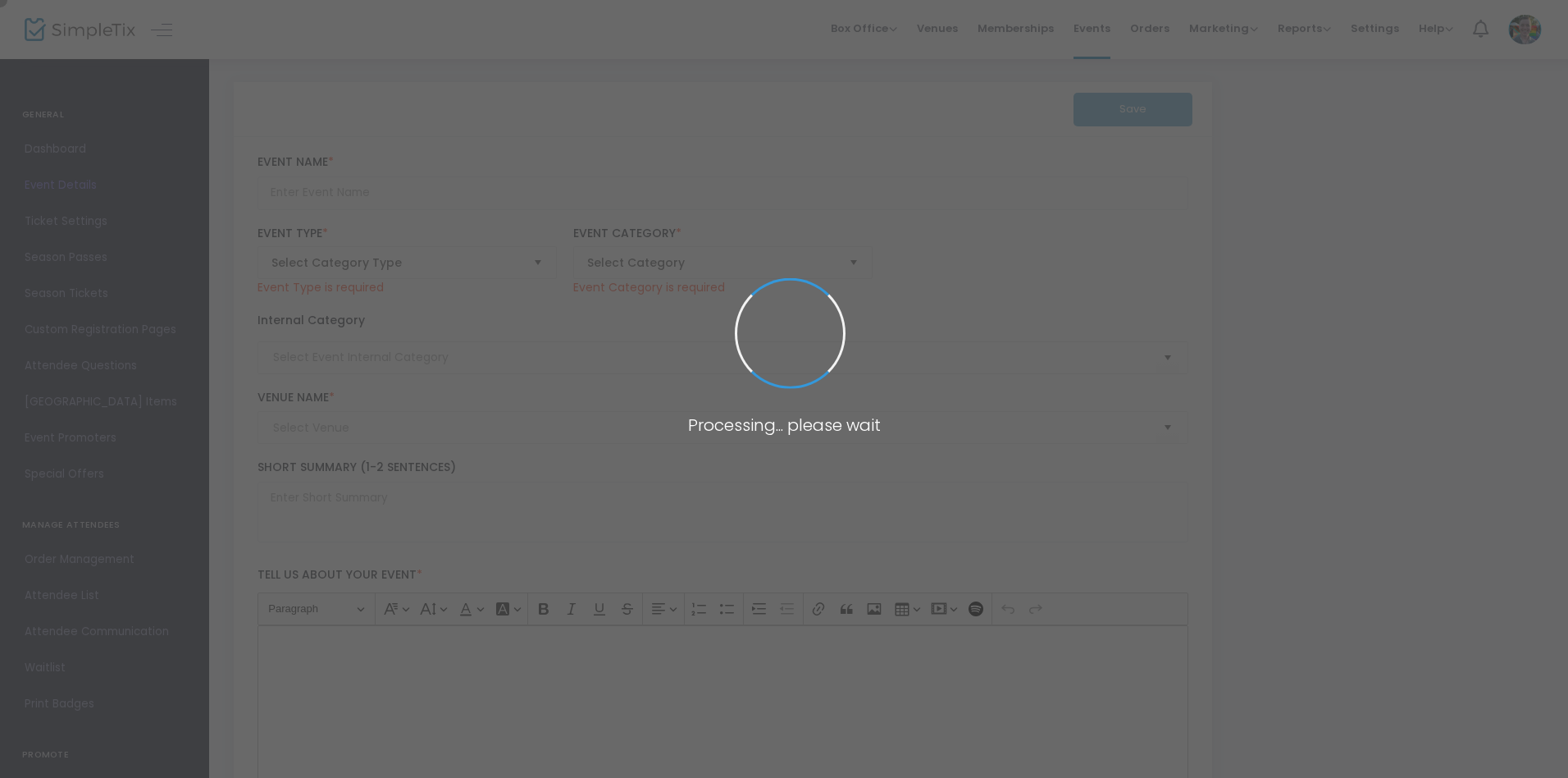
type input "Tour: A Healing Renaissance"
type textarea "During this tour, guests will discover the arts of the Renaissance - through a …"
type input "Register Now"
type input "Memphis Brooks Museum of Art"
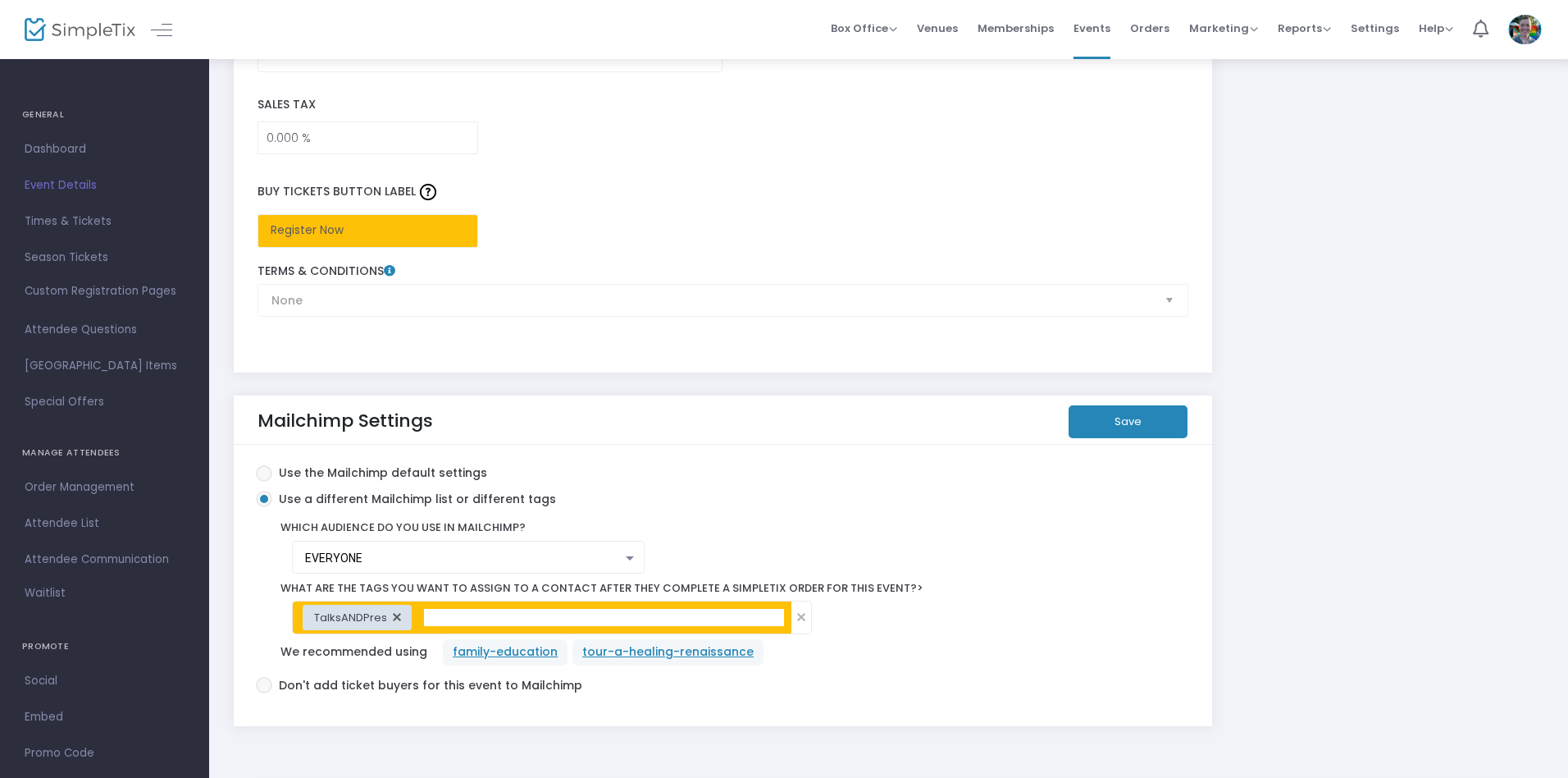
scroll to position [2737, 0]
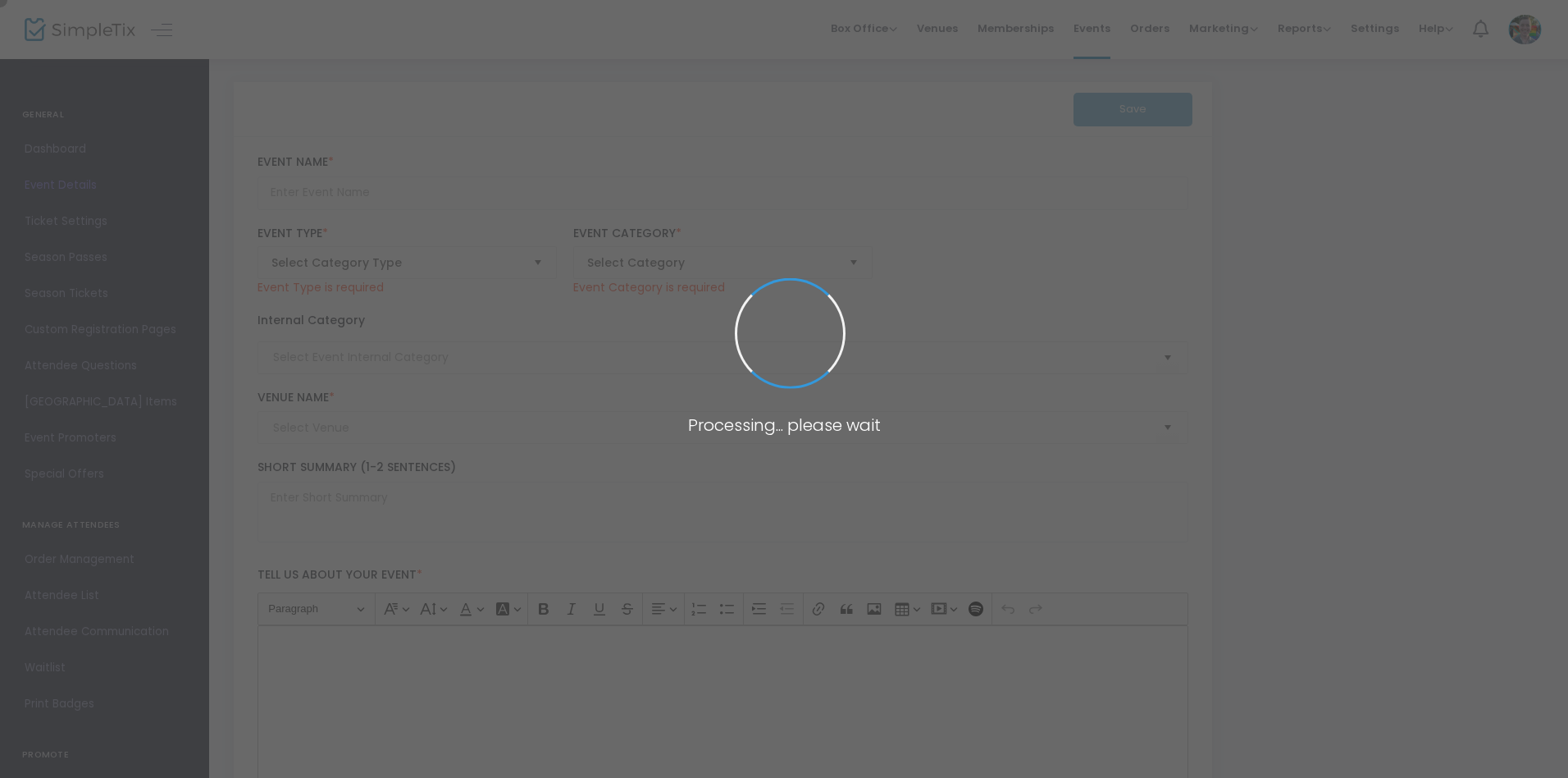
type input "Come As Thou Art: Shakespearean Masquerade"
type textarea "Calling all villains, lovers and fools: step into a magical world where Shakesp…"
type input "Register"
type input "Memphis Brooks Museum of Art"
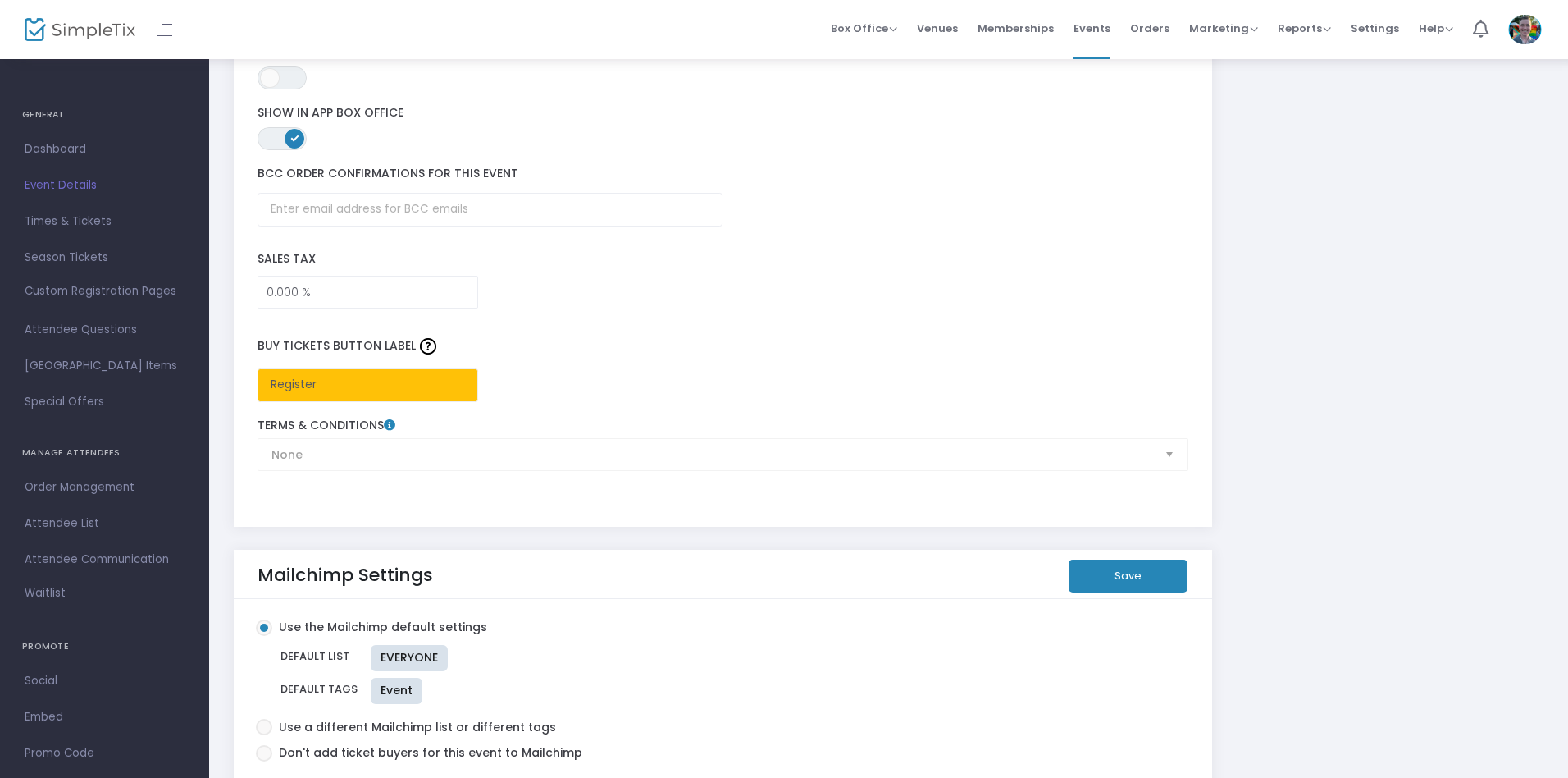
scroll to position [2501, 0]
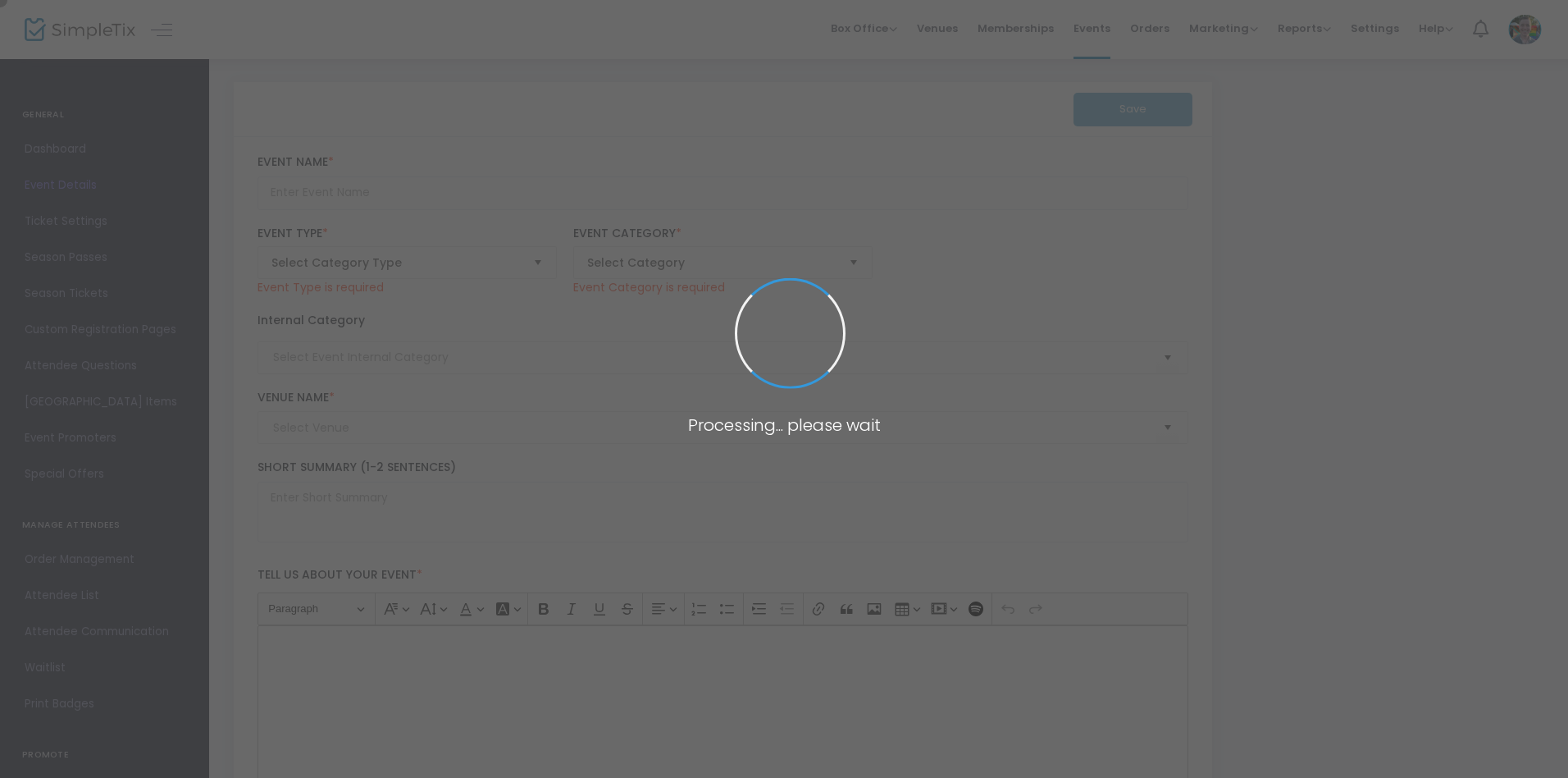
type input "Super [DATE] - Hispanic Heritage Month: Mexican Alebrijes"
type textarea "Unleash your creativity with vibrant 3D Alebrije art every Super [DATE] at the …"
type input "Register Now"
type input "Family"
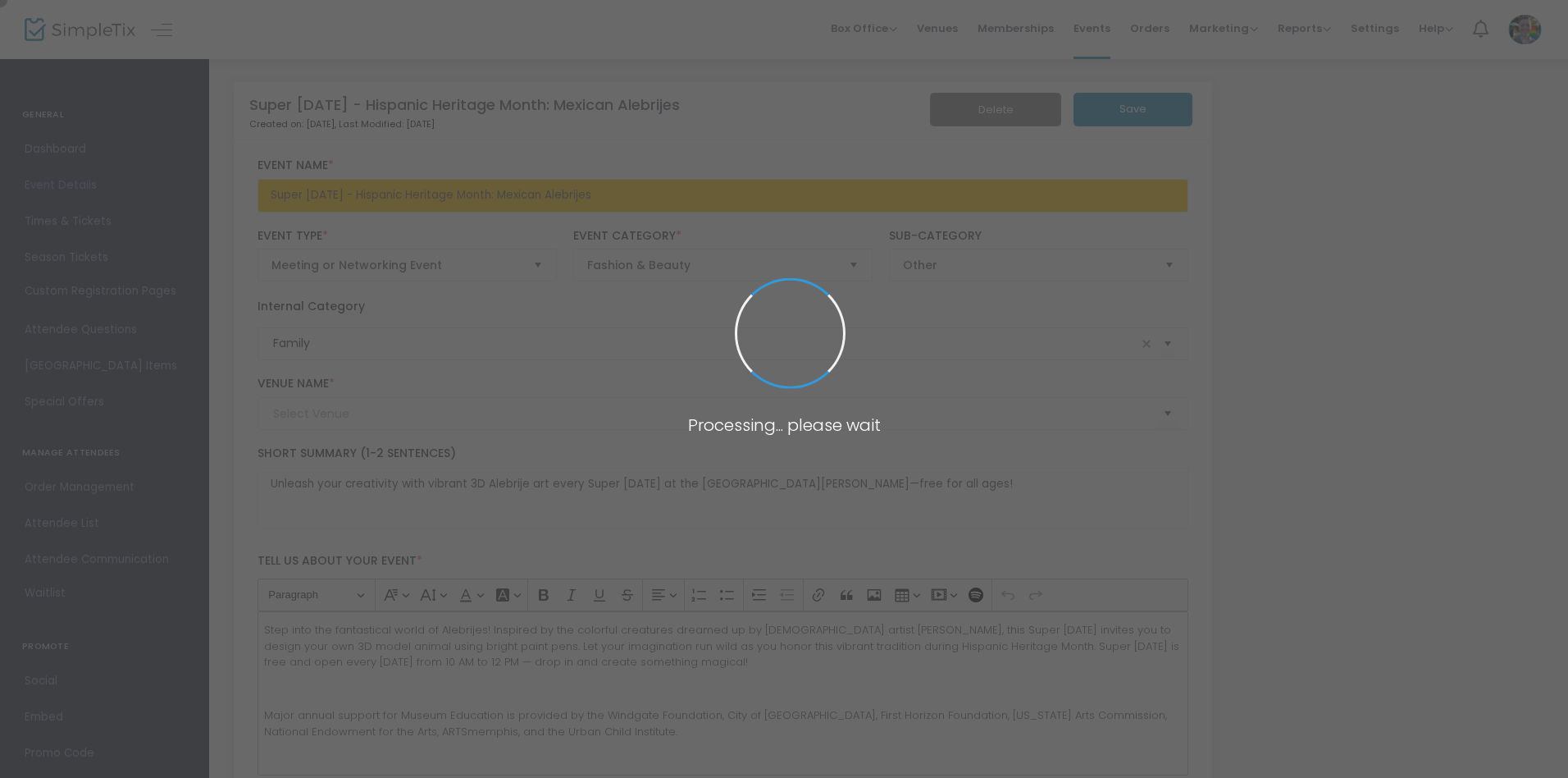
type input "[PERSON_NAME][GEOGRAPHIC_DATA]"
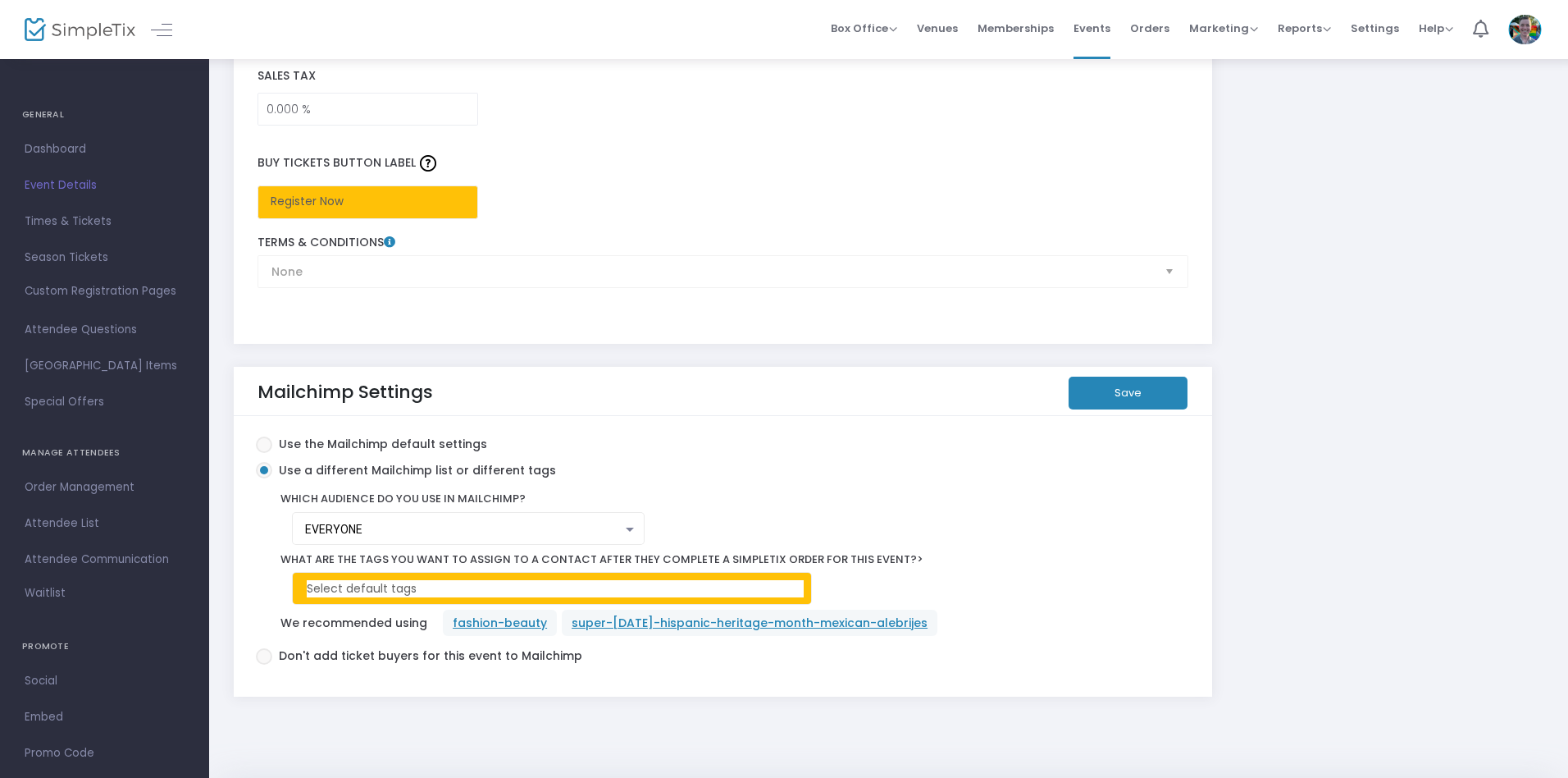
scroll to position [2737, 0]
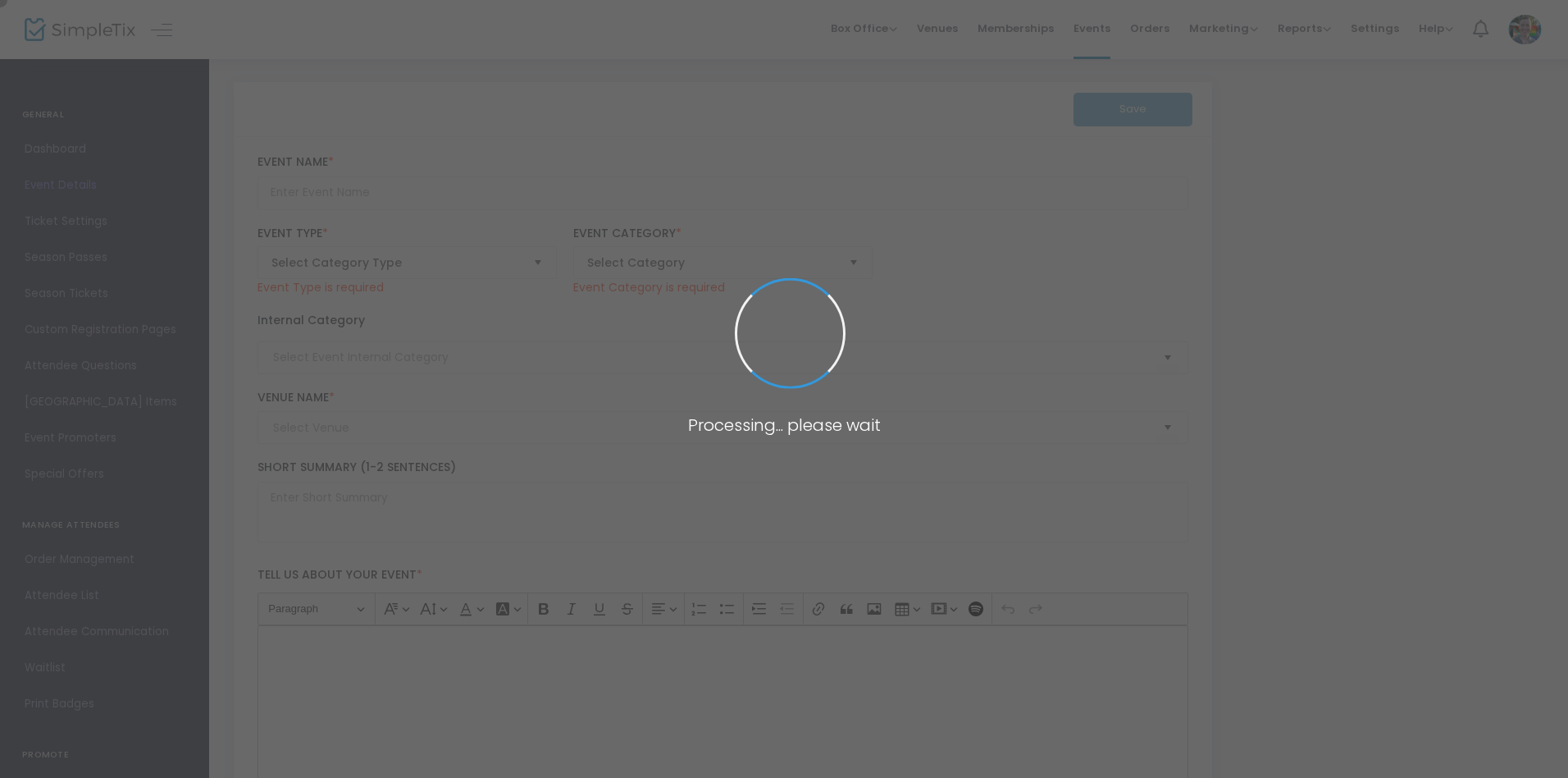
type input "Fun Committee Outing: Homeplace Pastures"
type textarea "Join us for an off-site excursion to Home Place Pastures! Associate Registrar e…"
type input "Register"
type input "Homeplace Pastures"
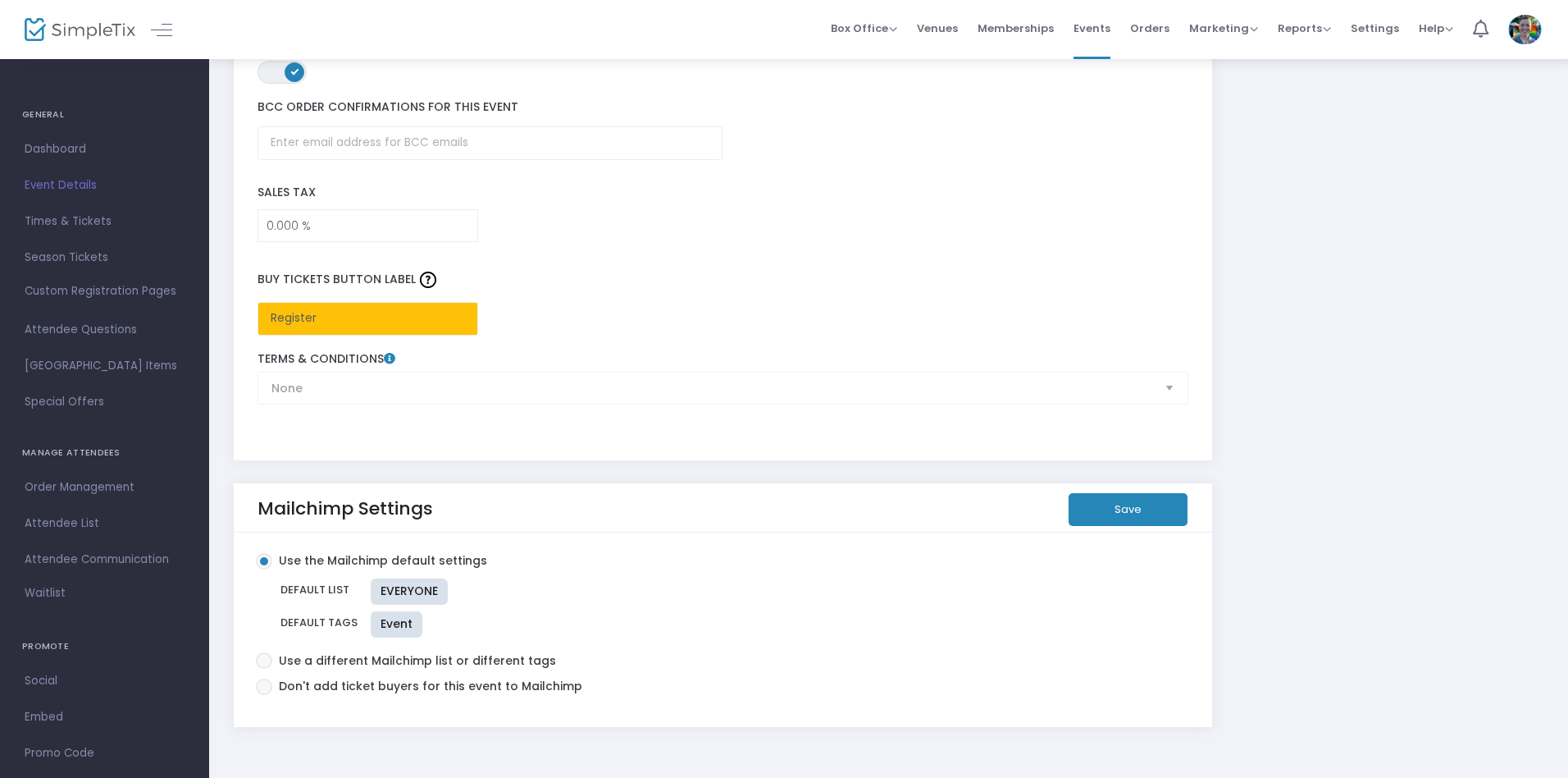
scroll to position [2501, 0]
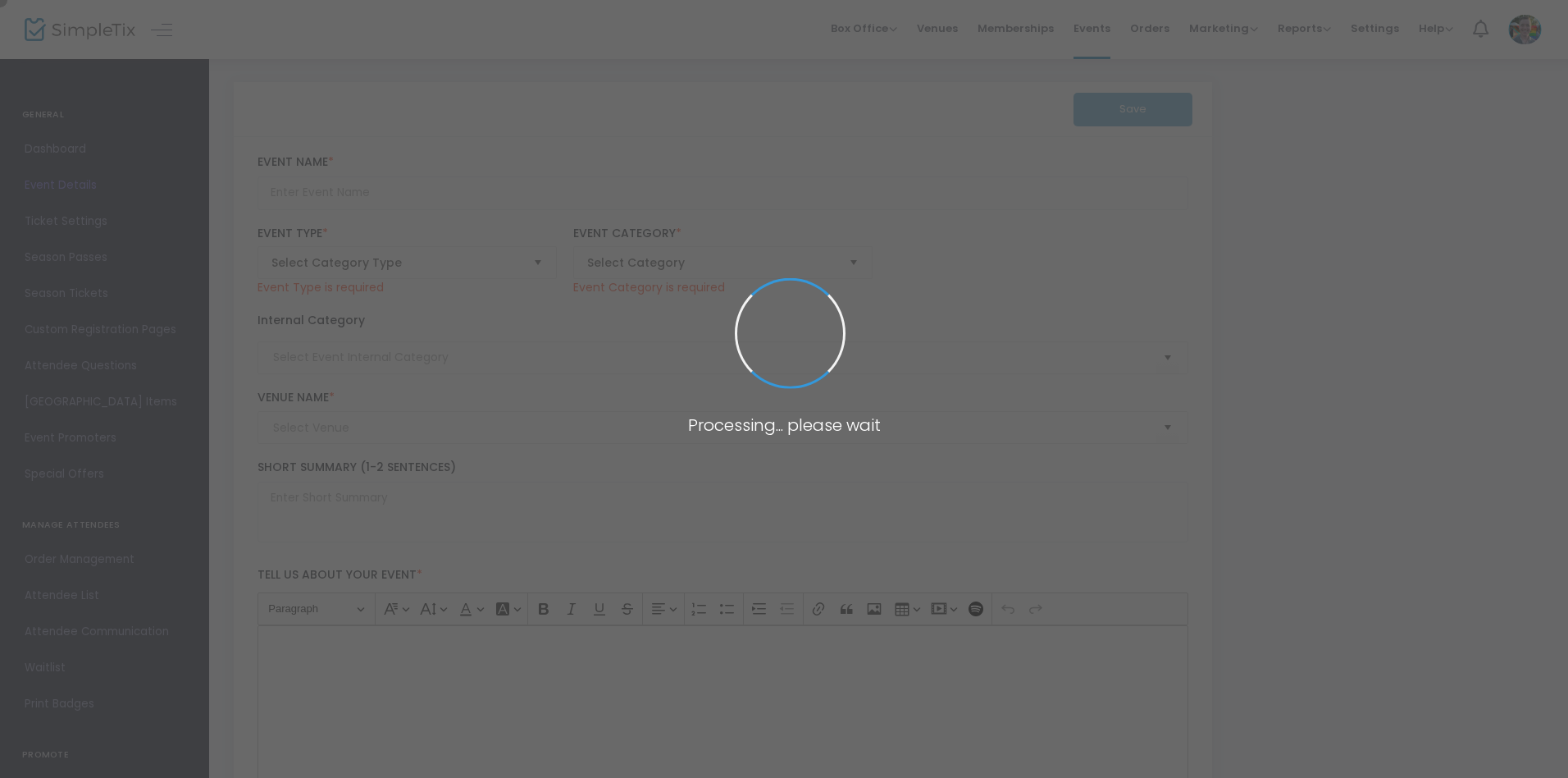
type input "Memphis in Perspective: Architectural Perspective Workshop"
type textarea "Discover the art of perspective drawing in this hands-on workshop focused on ca…"
type input "Register Now"
type input "Memphis Brooks Museum of Art"
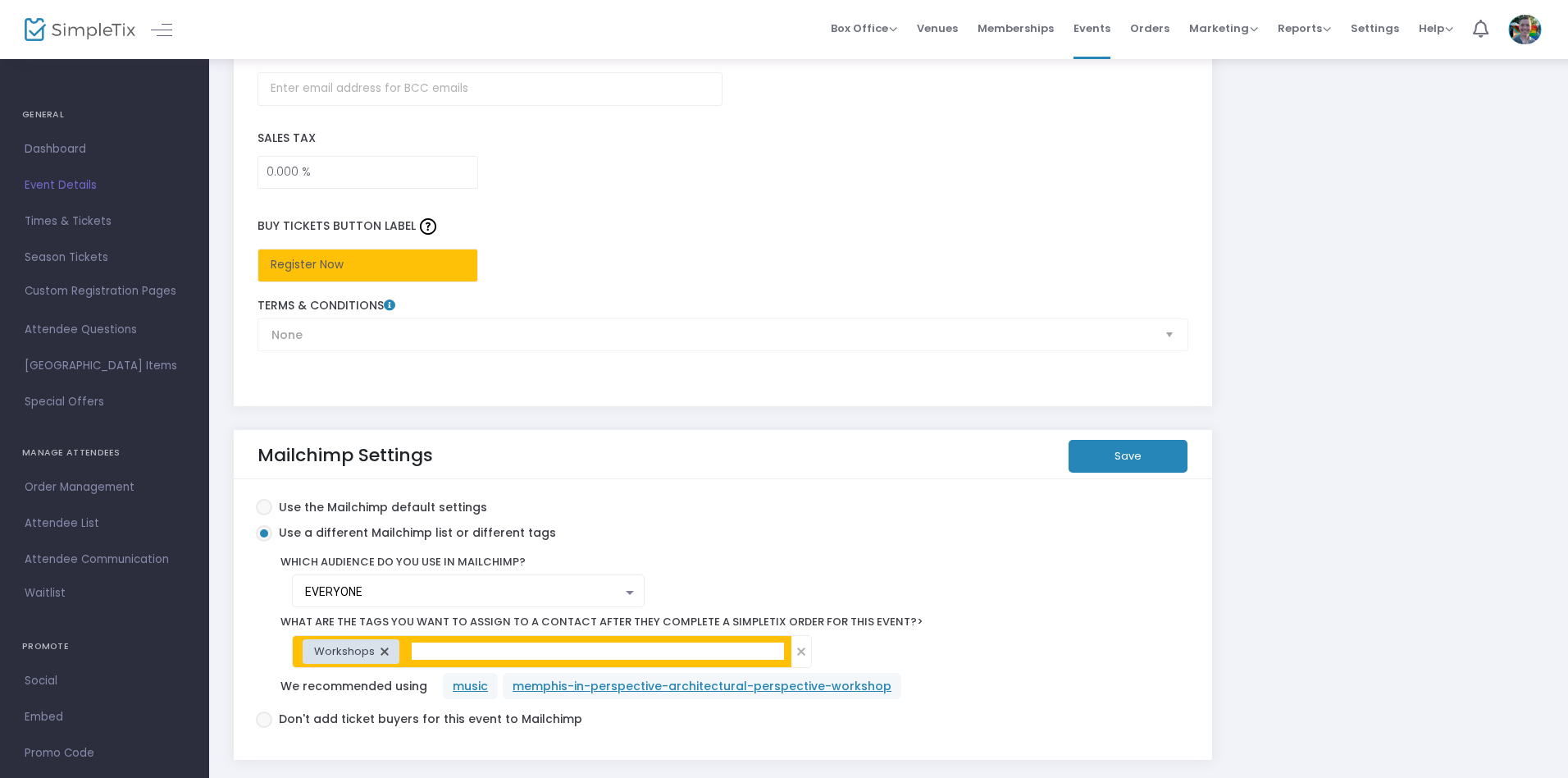
scroll to position [2743, 0]
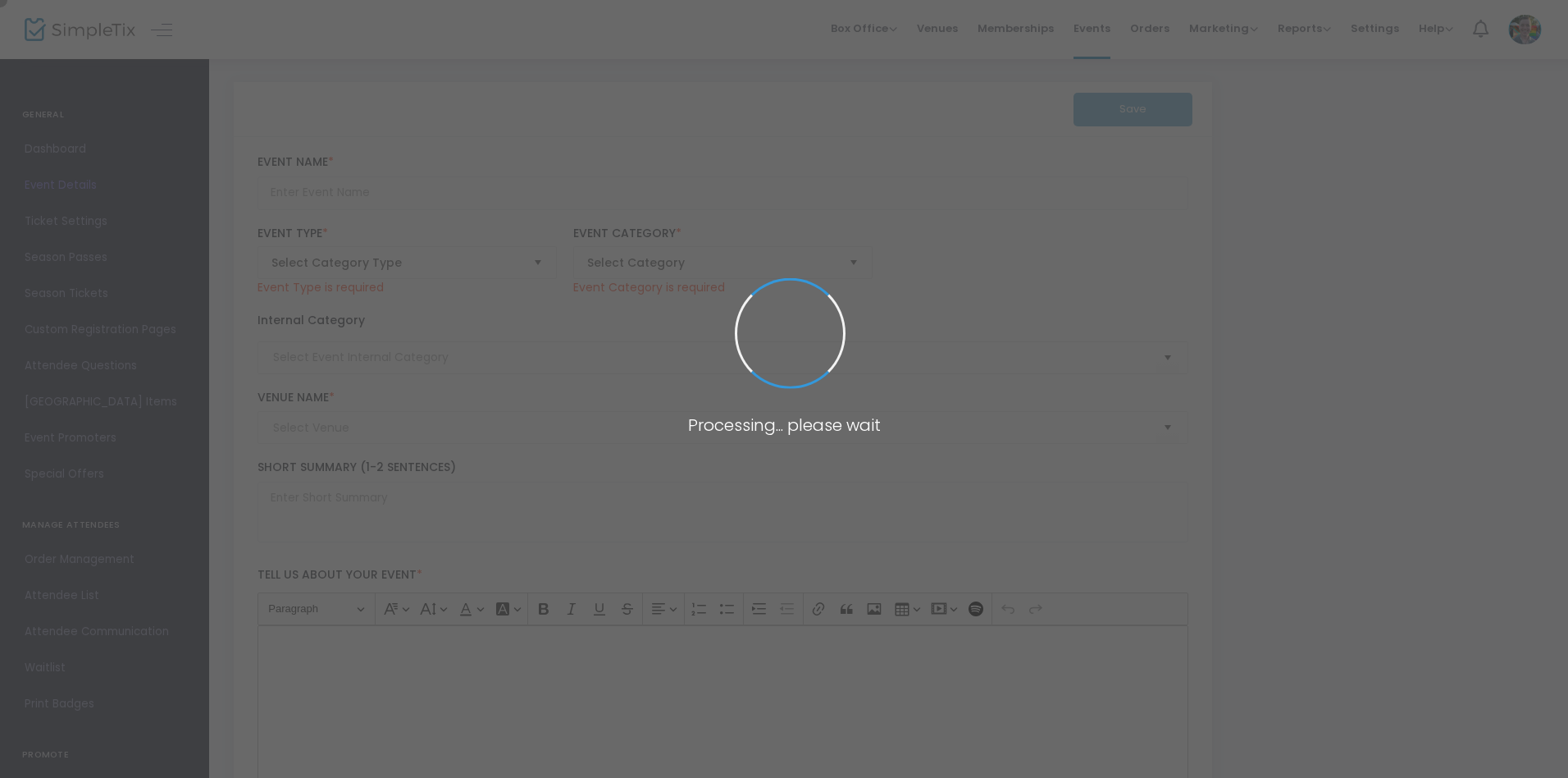
type input "Of Salt and Spirit Opening Celebration"
type textarea "Help us celebrate the newest exhibition at Memphis' art museum! This party will…"
type input "Register"
type input "Memphis Brooks Museum of Art"
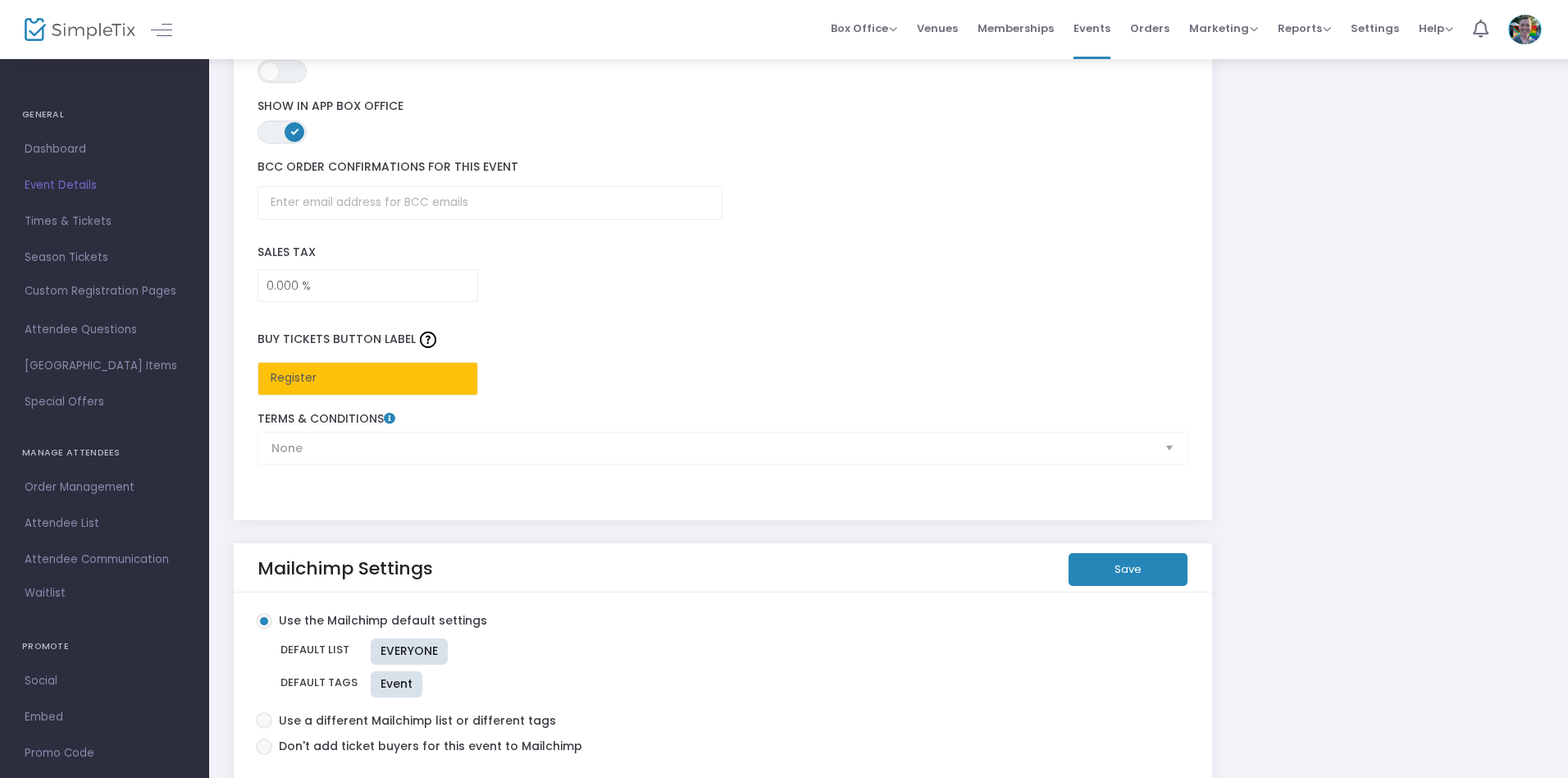
scroll to position [2501, 0]
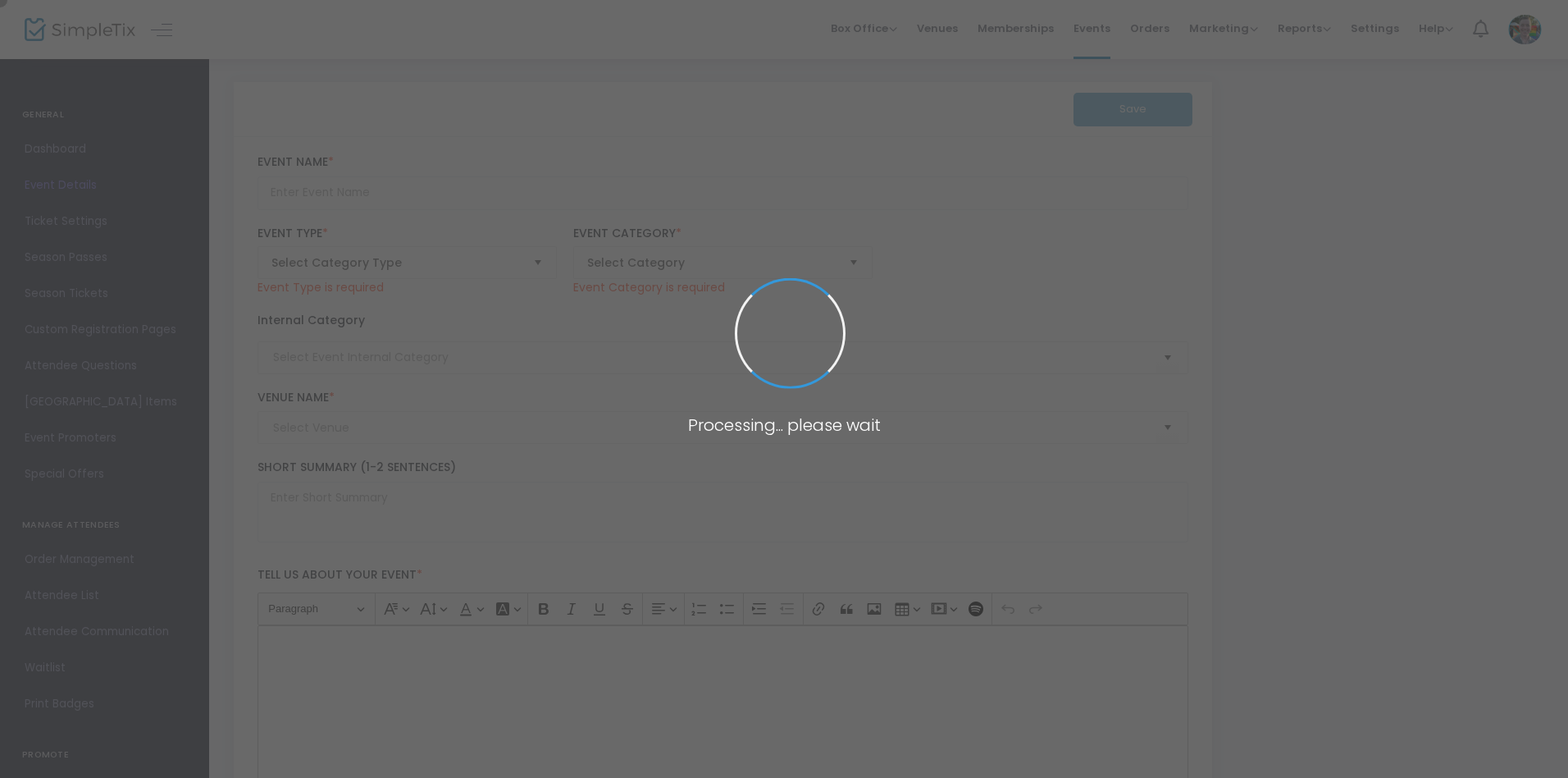
type input "Jazz Currents: [PERSON_NAME] Quartet"
type textarea "Join us for a captivating night of music with [PERSON_NAME], the acclaimed [DEM…"
type input "Register"
type input "[PERSON_NAME][GEOGRAPHIC_DATA]"
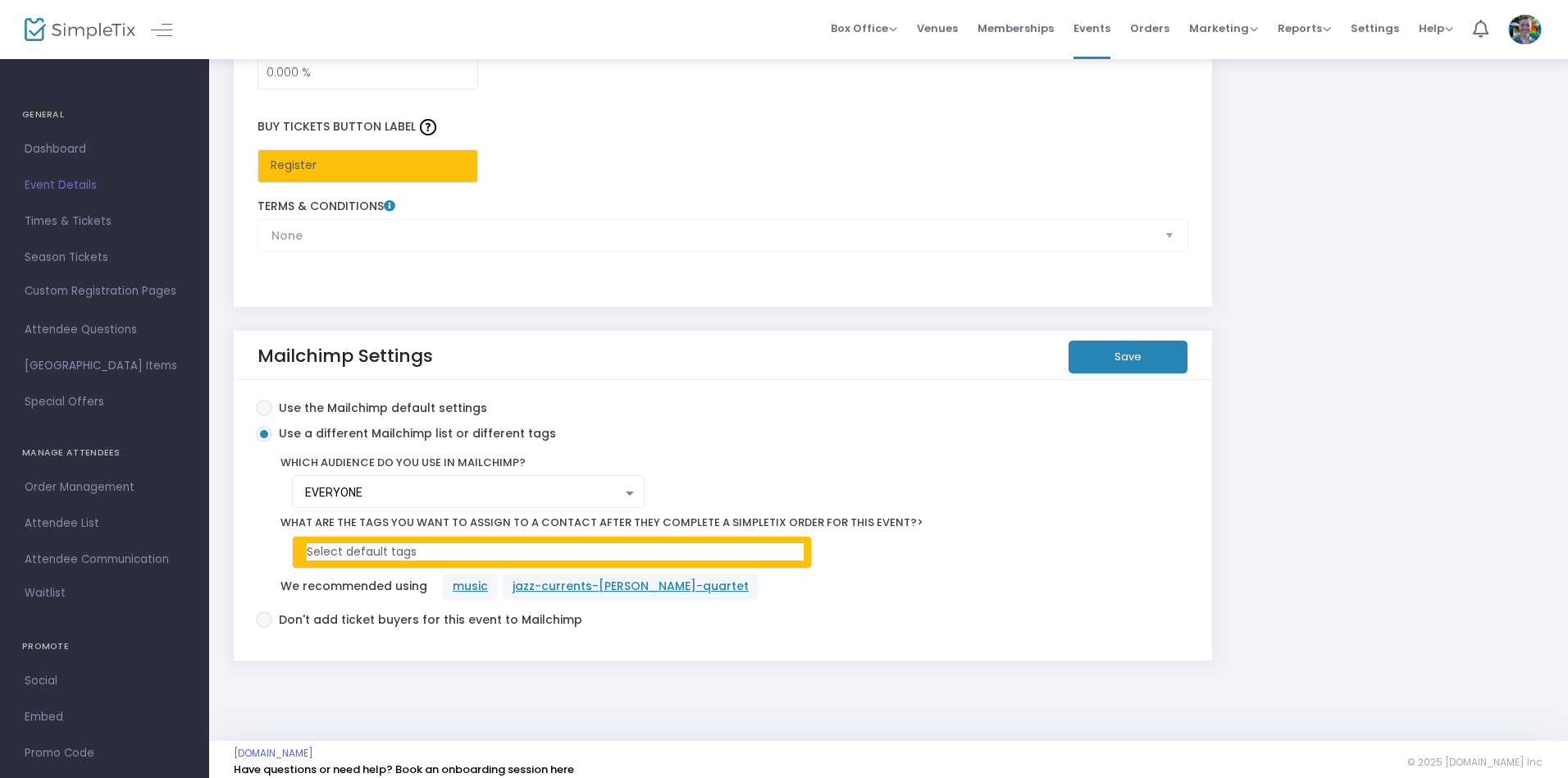
scroll to position [2742, 0]
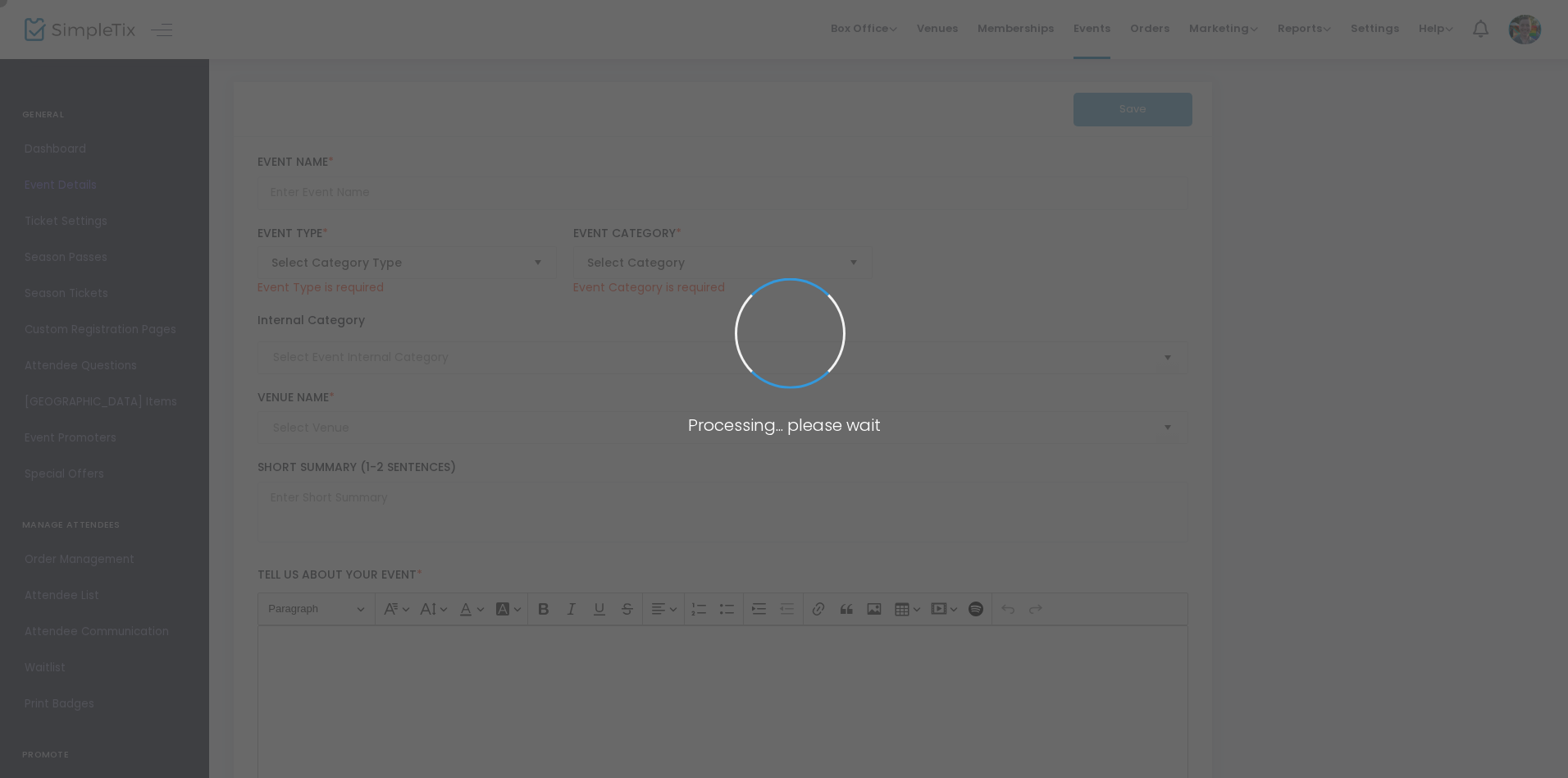
type input "Super Saturday - Quilts"
type textarea "Learn about the geometry of quilt patterns by making your own paper quilt squar…"
type input "Register"
type input "Super Saturday"
type input "[PERSON_NAME][GEOGRAPHIC_DATA]"
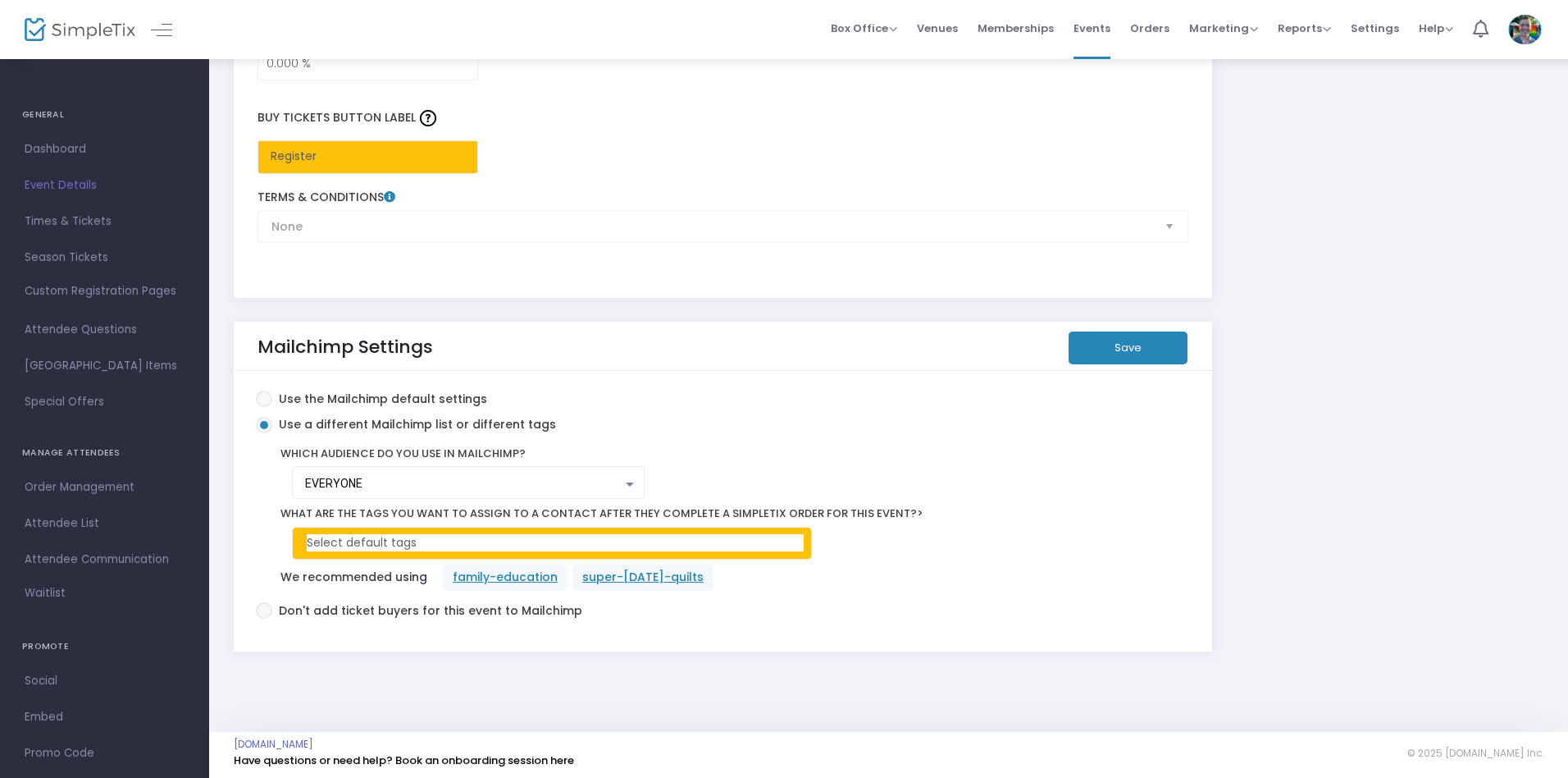
scroll to position [2742, 0]
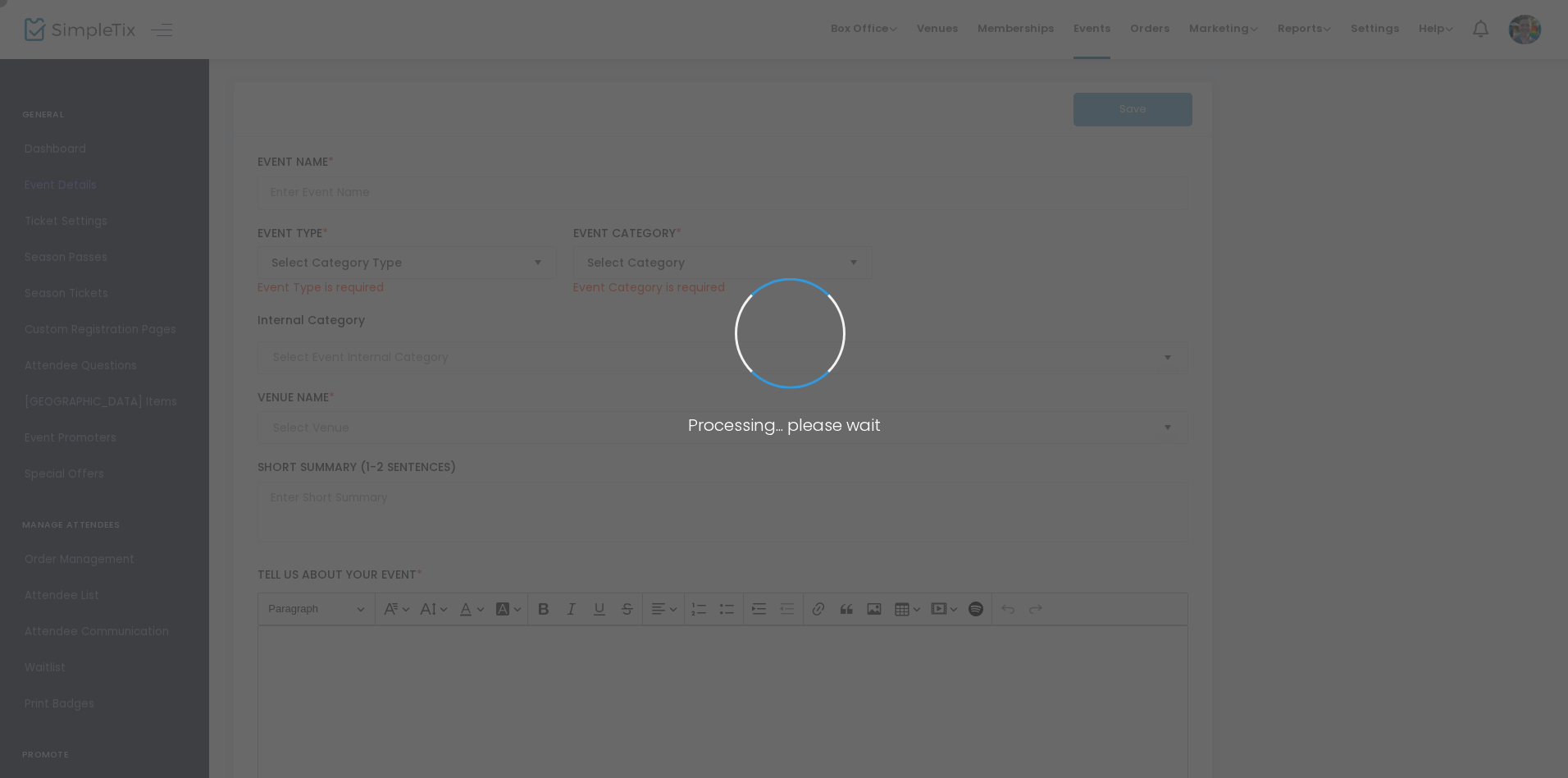
type input "Indian Dance Workshop"
type textarea "Celebrate Suchitra Mattai’s ‘With Abundance We Meet’ by learning about Indian d…"
type input "Register Now"
type input "[PERSON_NAME][GEOGRAPHIC_DATA]"
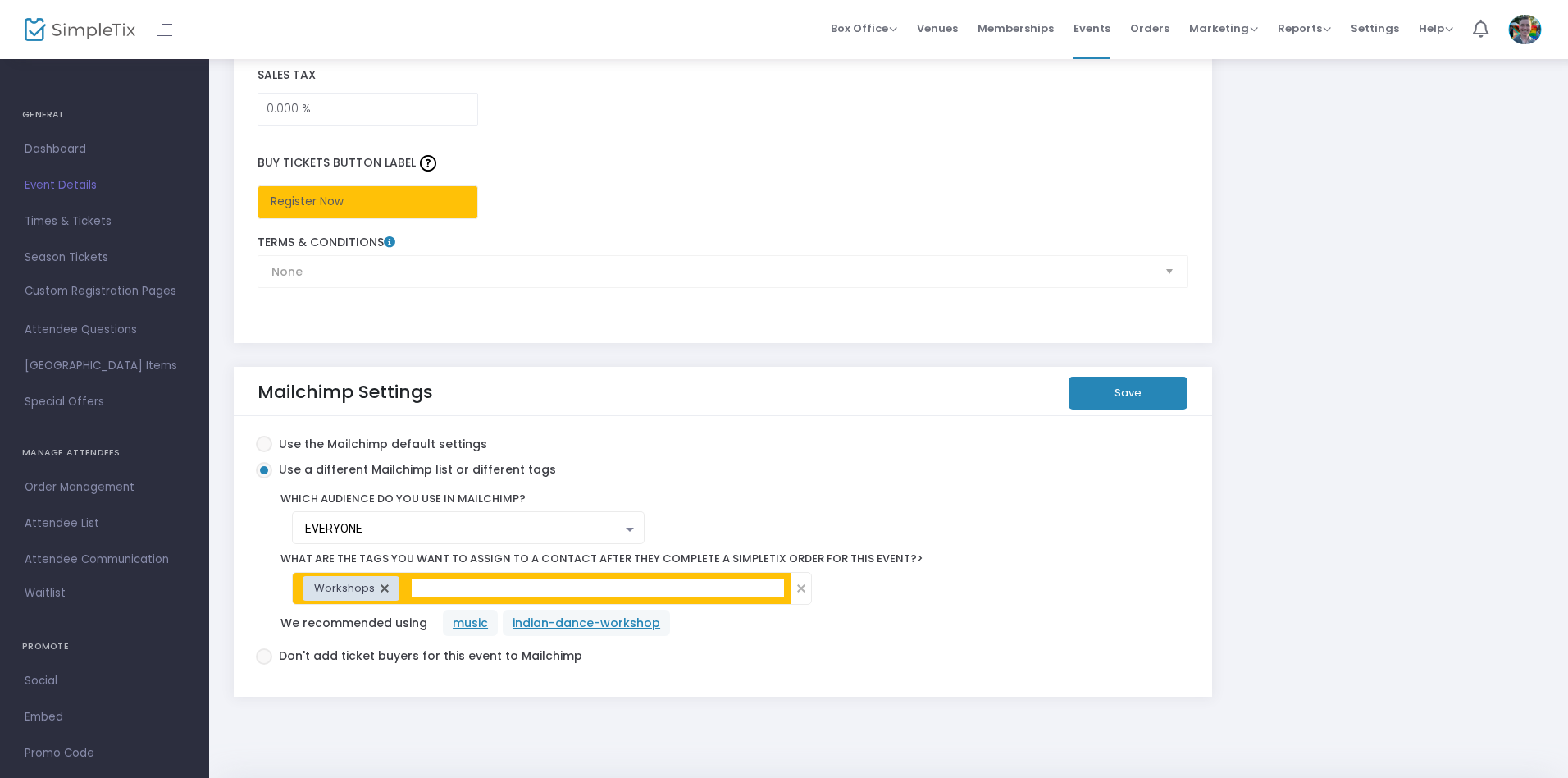
scroll to position [2743, 0]
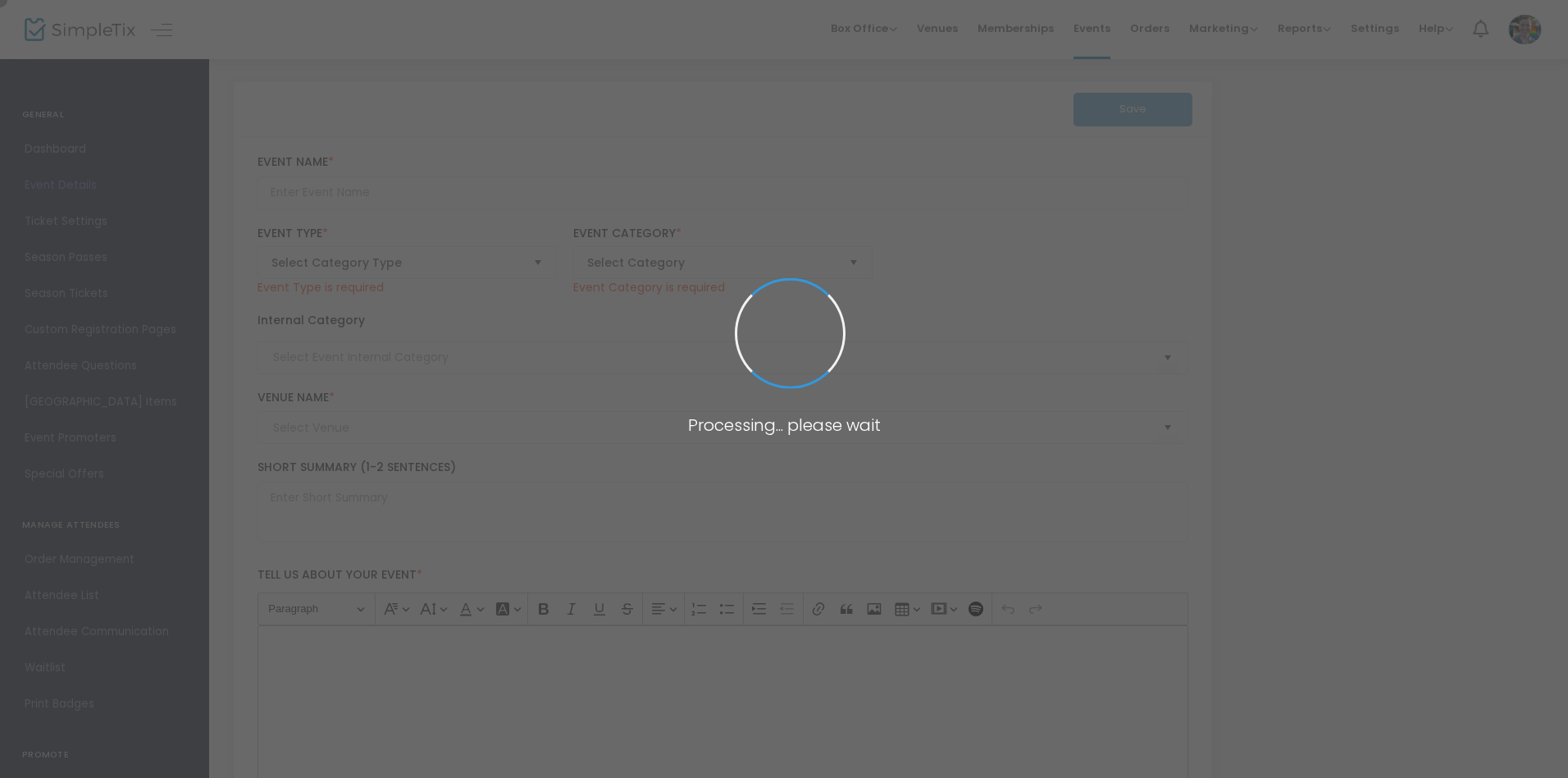
type input "Homeschool Day - Hispanic Heritage Month"
type textarea "Celebrate Hispanic Heritage Month by learning about the art of hojalata, or Mex…"
type input "Register Now"
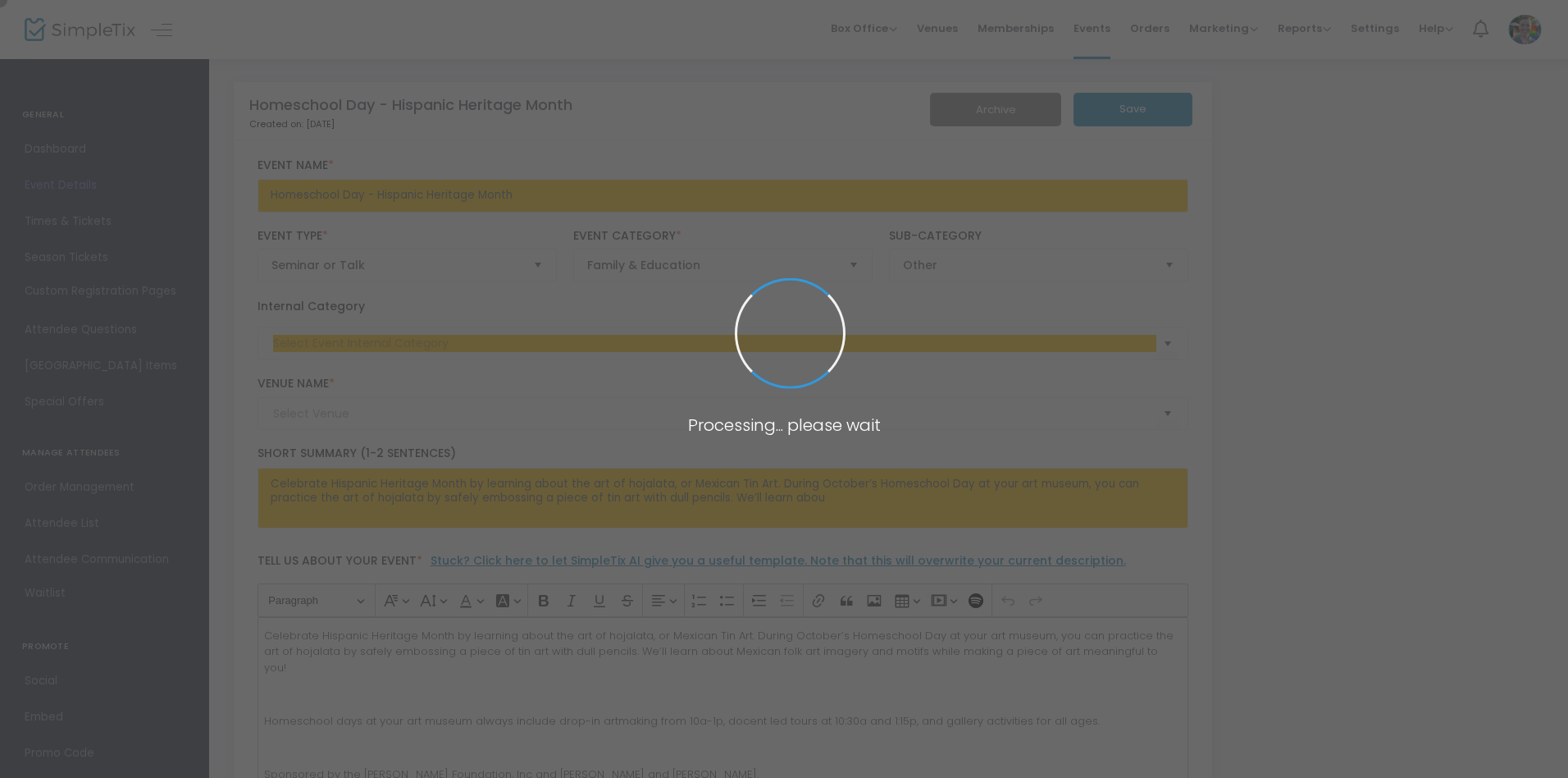
type input "Memphis Brooks Museum of Art"
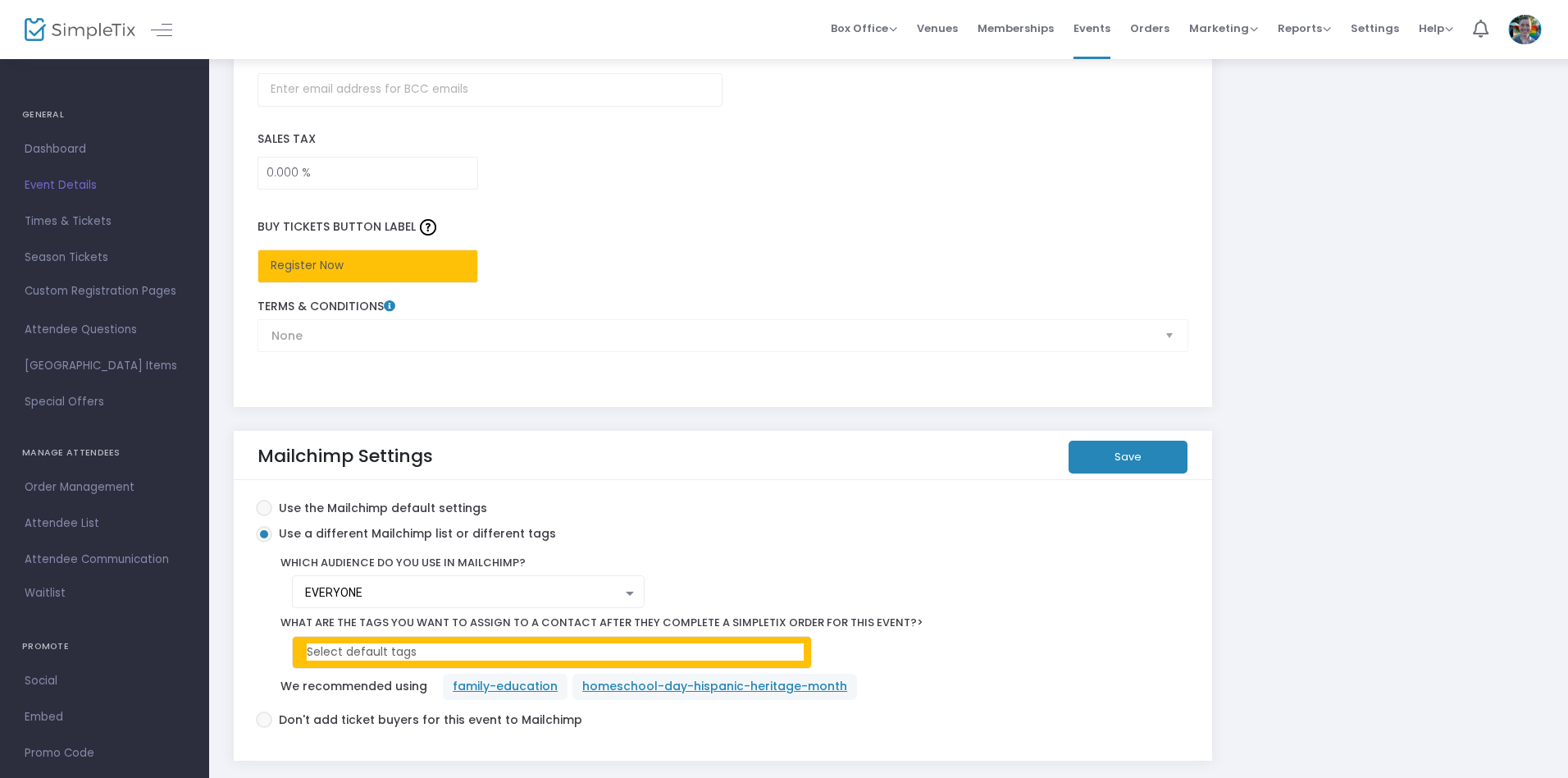
scroll to position [2742, 0]
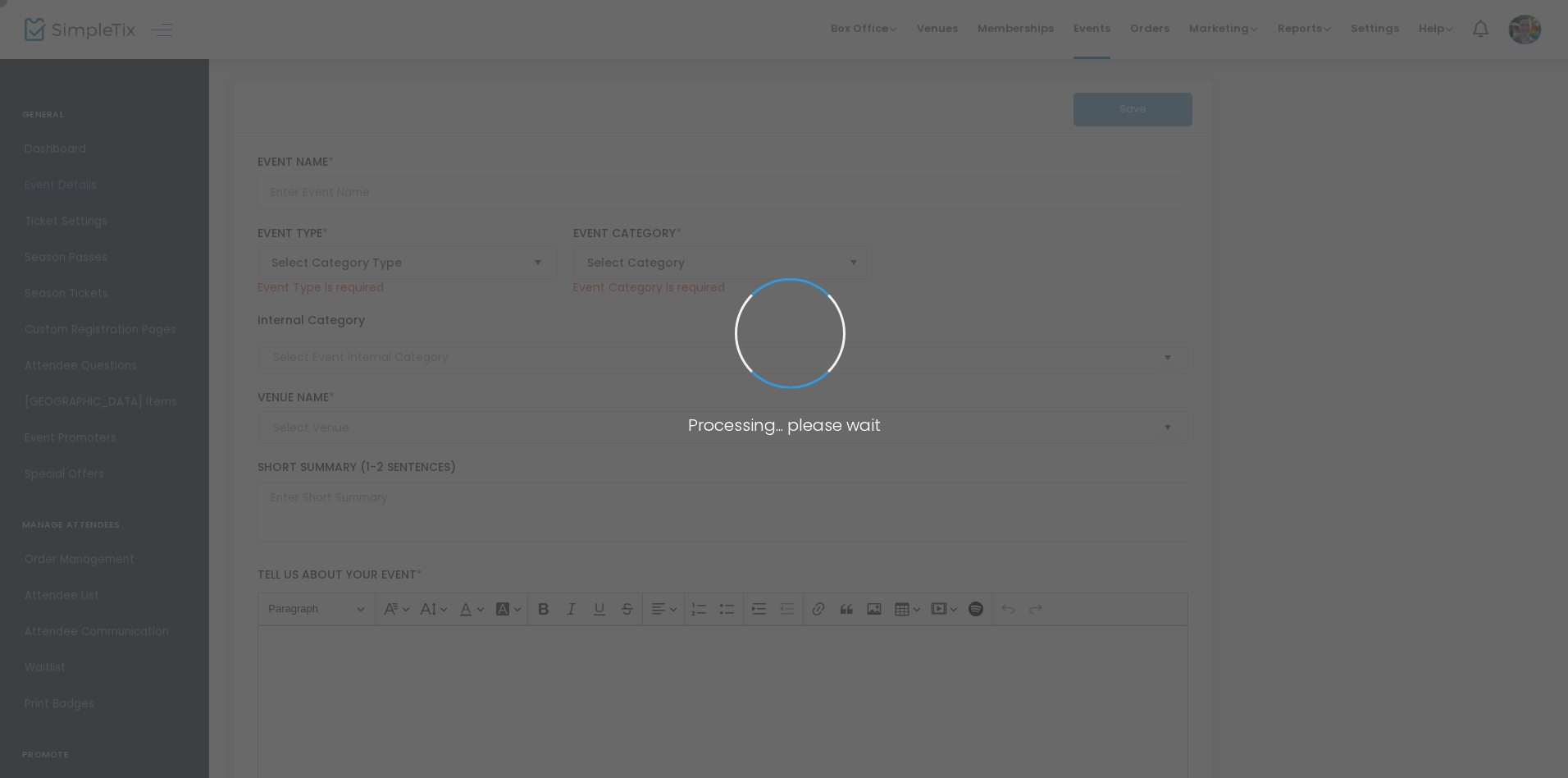
type input "Art & Aperitifs: A Conversation with Suchitra Mattai"
type textarea "Join us for an evening of art, film, and conversation with the artist Suchitra …"
type input "Register"
type input "Talks & Presentations"
type input "Memphis Brooks Museum of Art"
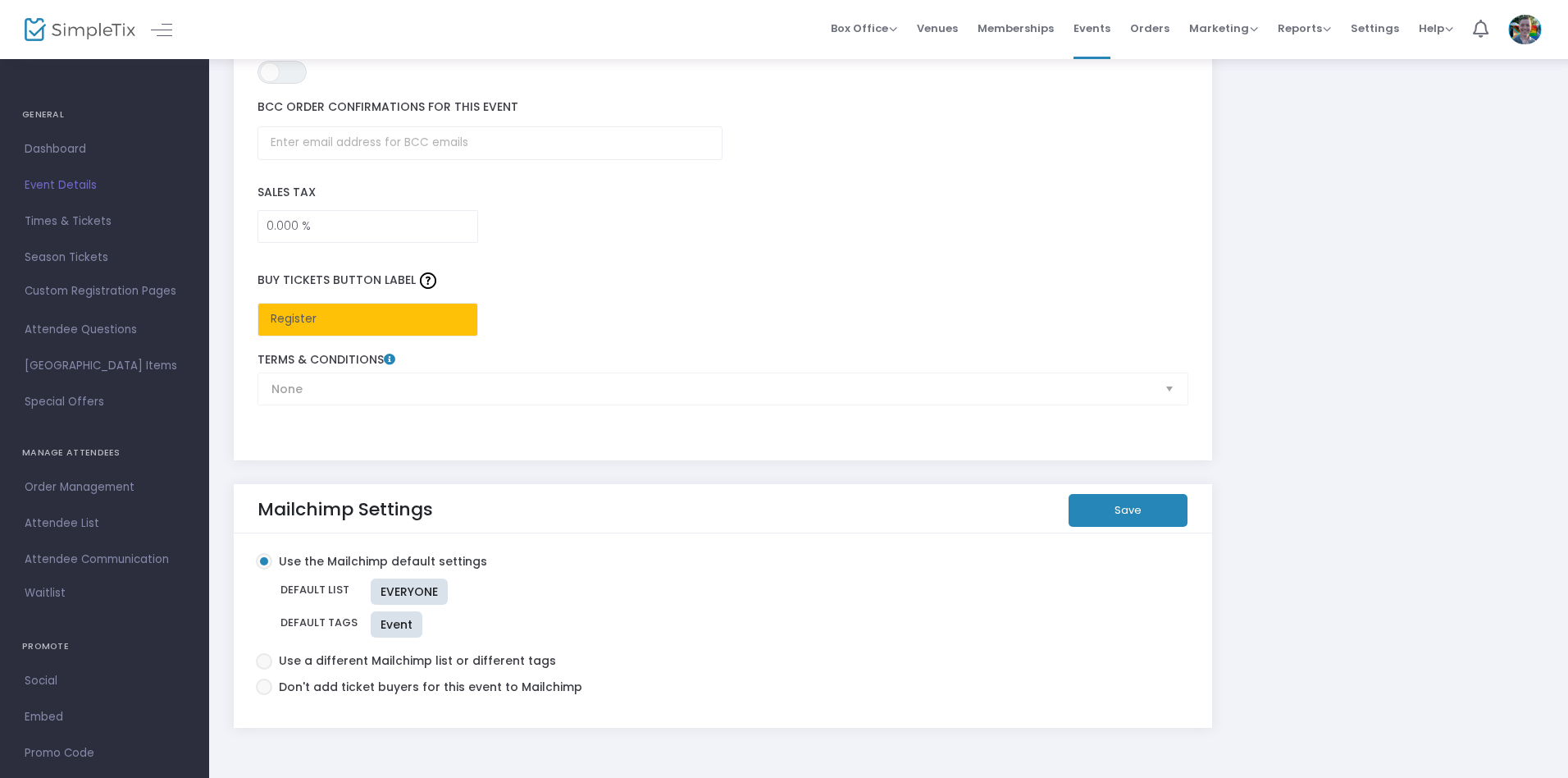
scroll to position [2507, 0]
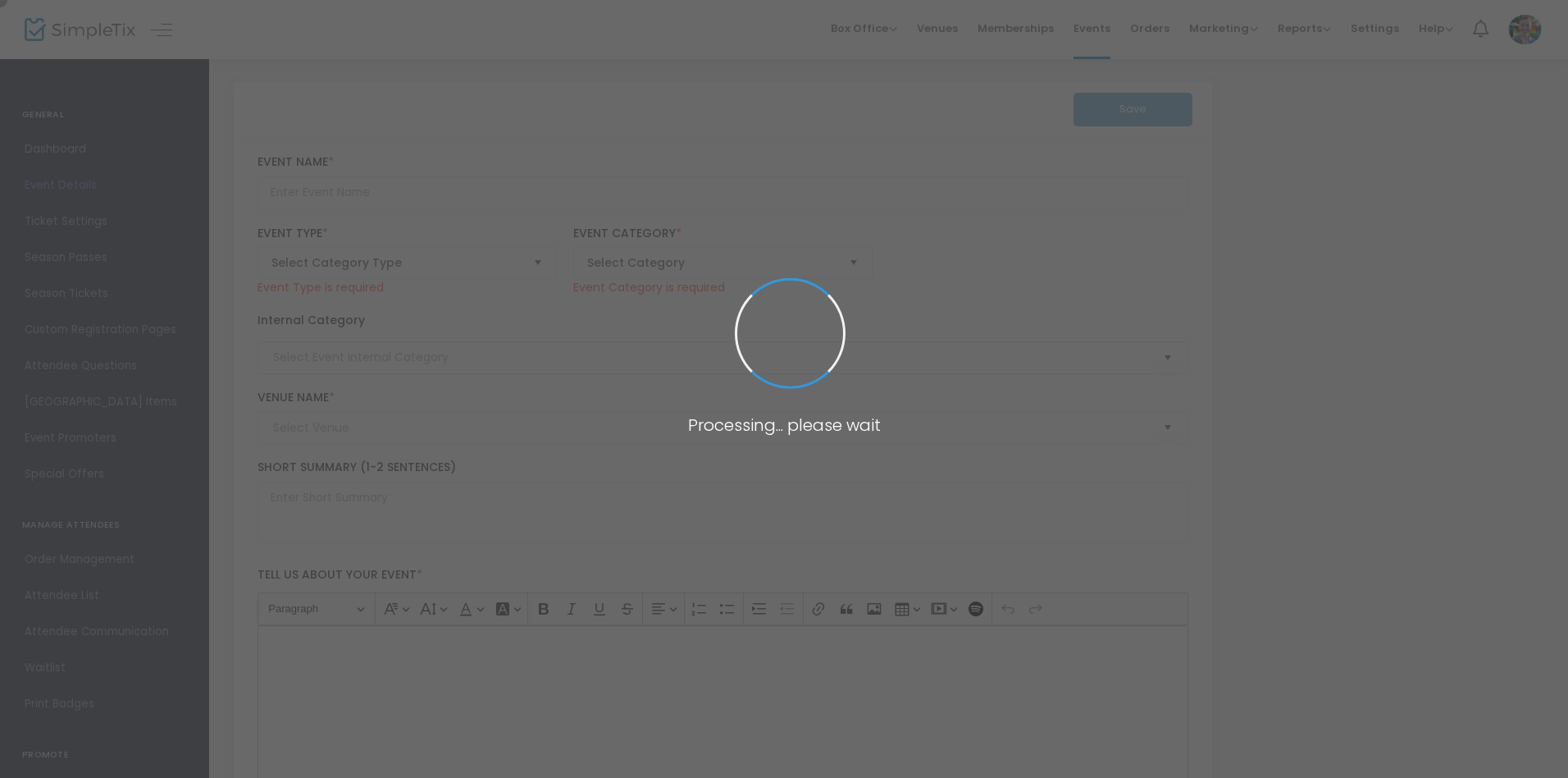
type input "with abundance we celebrate: Indian Cultural Celebration"
type textarea "Celebrate Indian art and culture with a special happy hour at the [GEOGRAPHIC_D…"
type input "Register"
type input "Community & Connection"
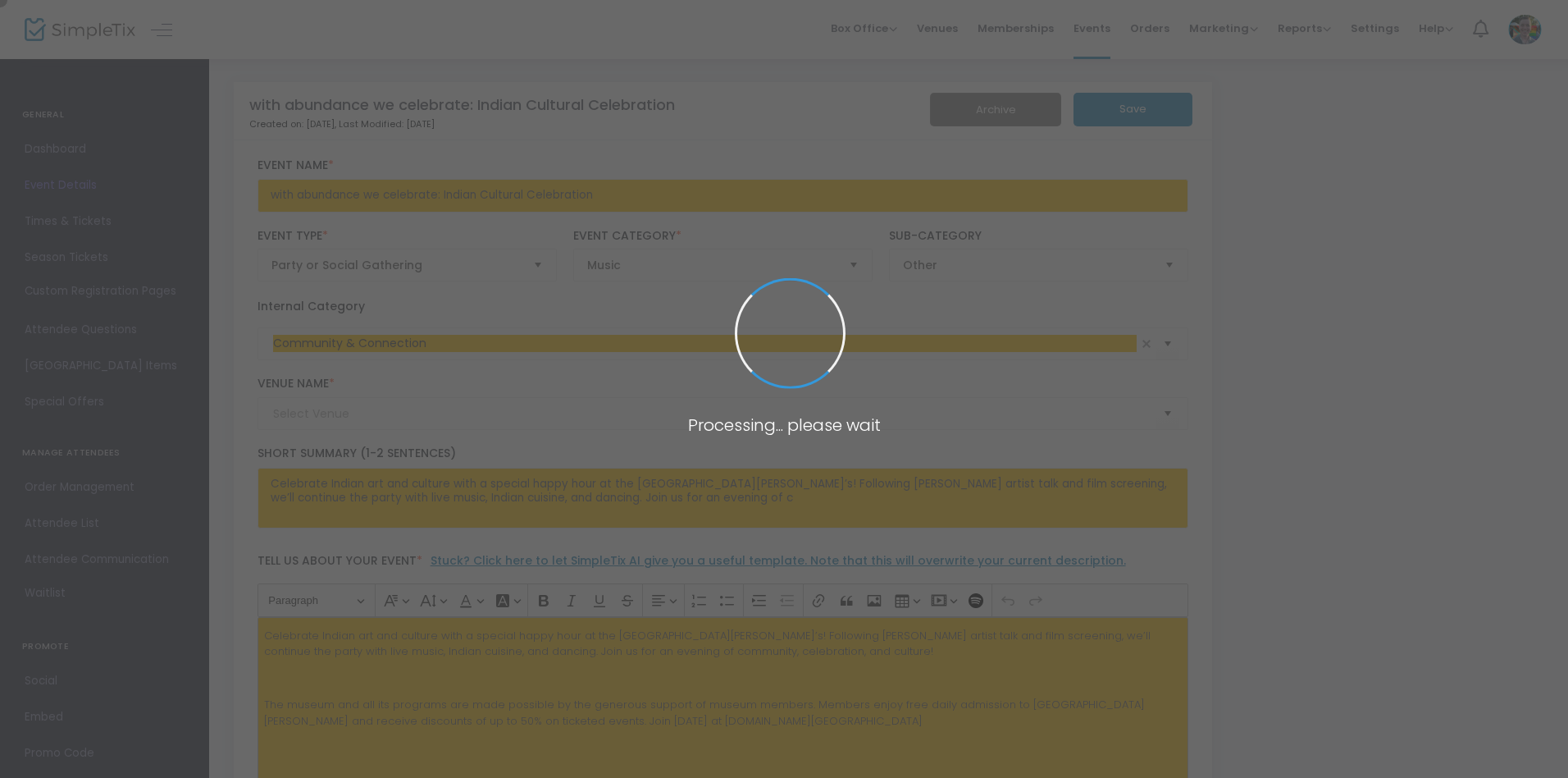
type input "Memphis Brooks Museum of Art"
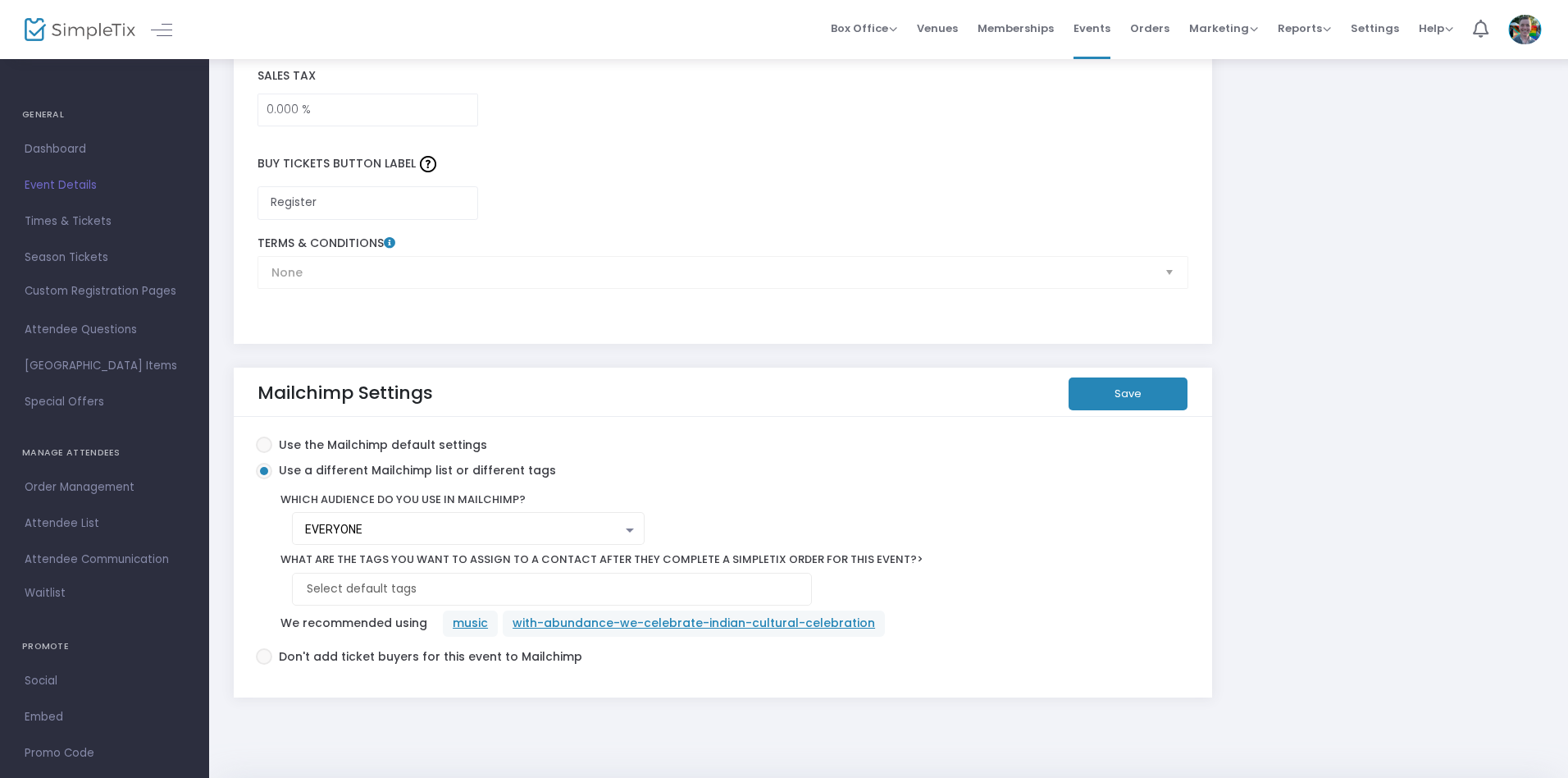
scroll to position [2742, 0]
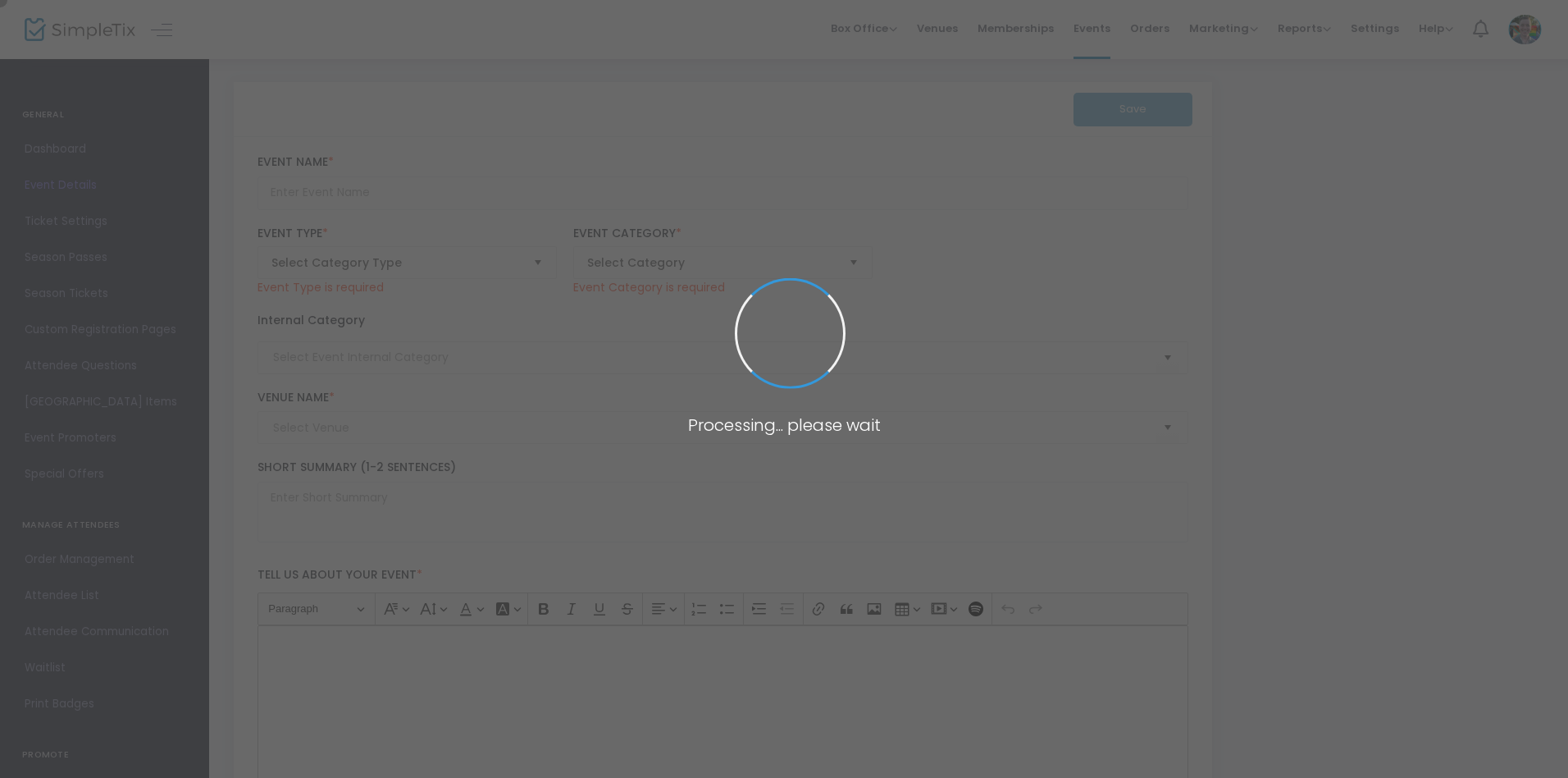
type input "Super Sabado: Dia de los Muertos Community Workshop"
type textarea "Interested in learning more about Dia de los Muertos? Join us on Saturday, Octo…"
type input "Register Now"
type input "Super Saturday"
type input "Memphis Brooks Museum of Art"
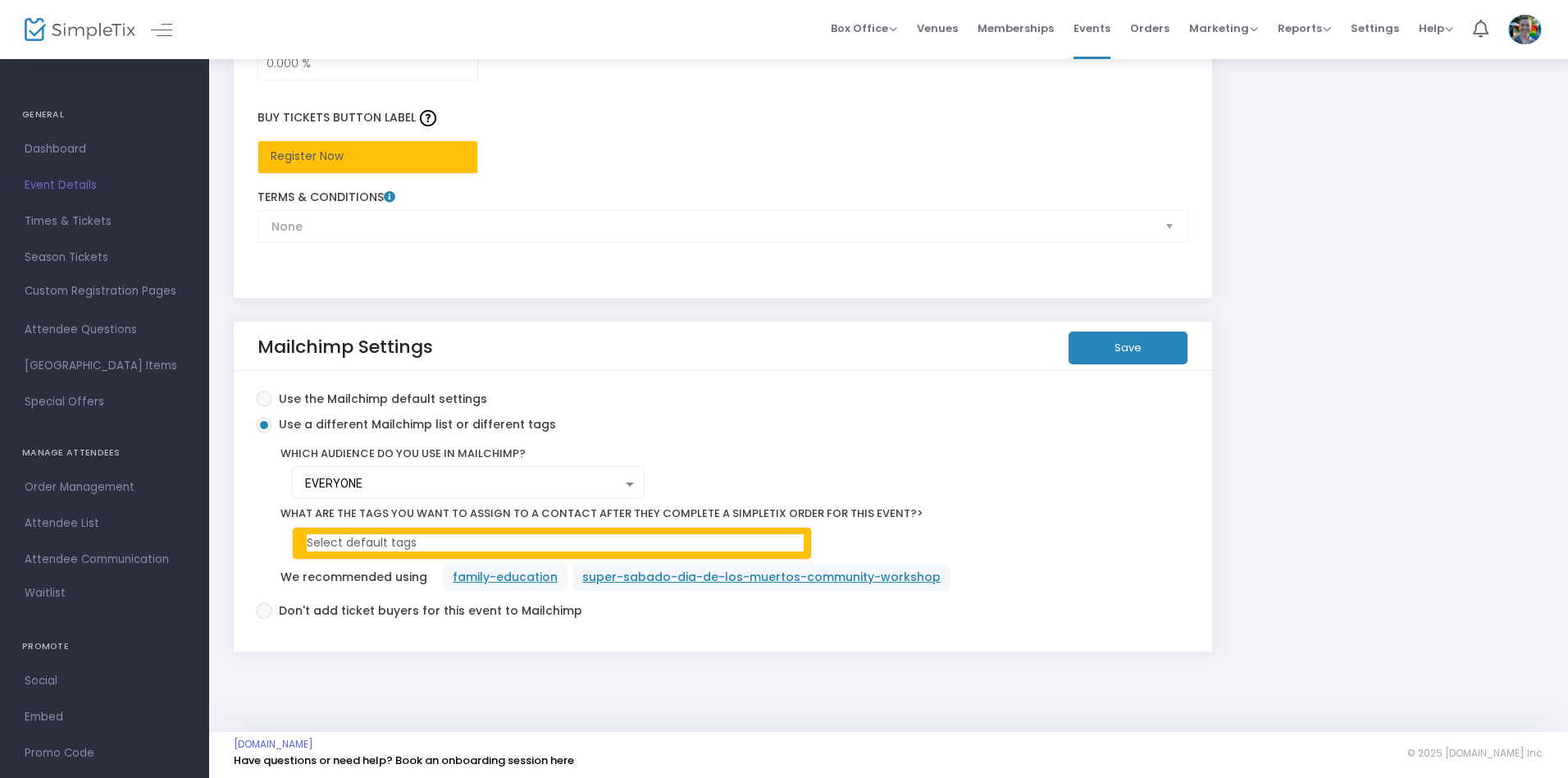
scroll to position [2742, 0]
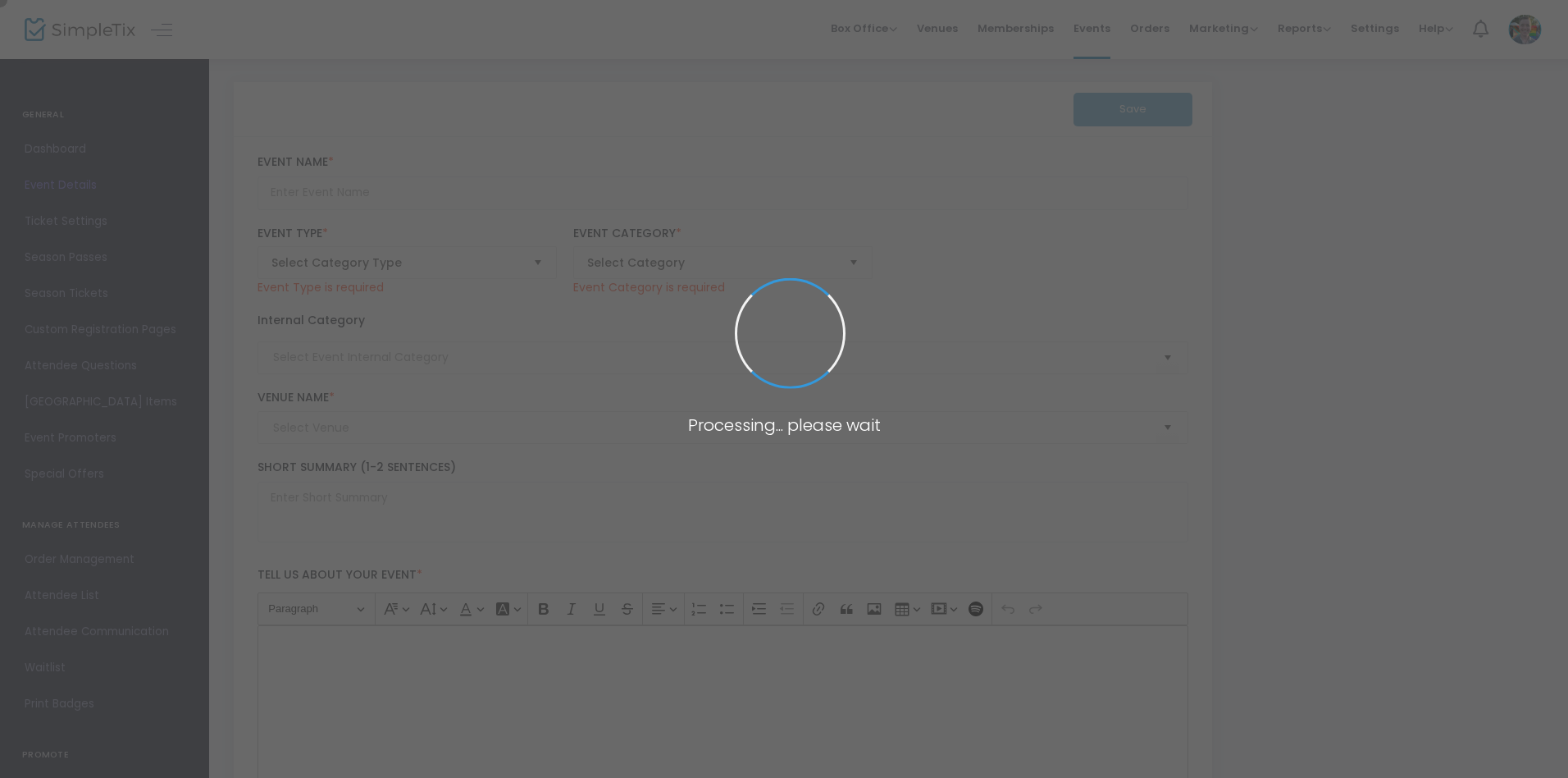
type input "Video Art and Visual Essay Workshop with [PERSON_NAME]"
type textarea "Join [DEMOGRAPHIC_DATA][GEOGRAPHIC_DATA] filmmaker, video artist, and social an…"
type input "Register"
type input "[PERSON_NAME][GEOGRAPHIC_DATA]"
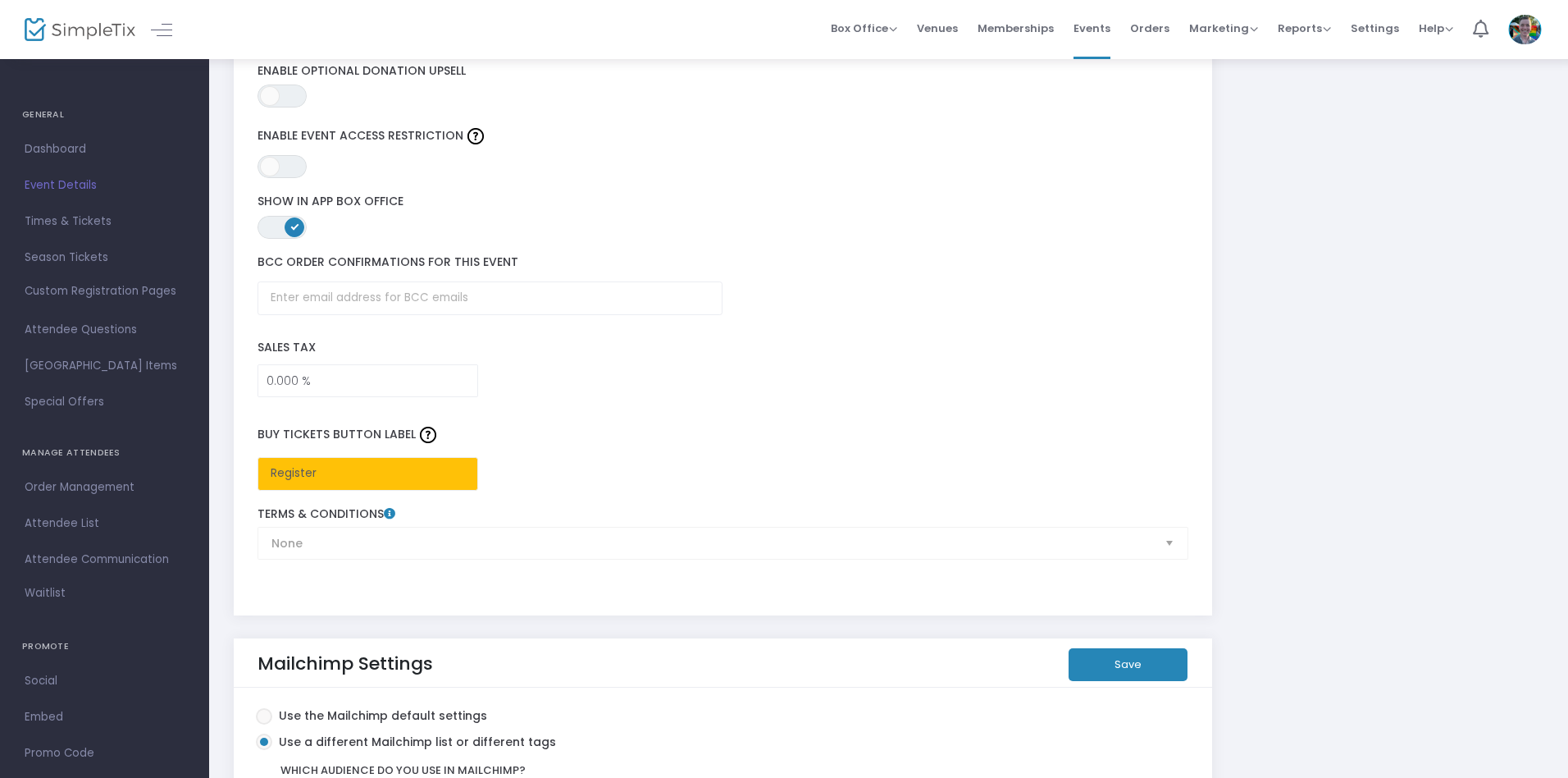
scroll to position [2737, 0]
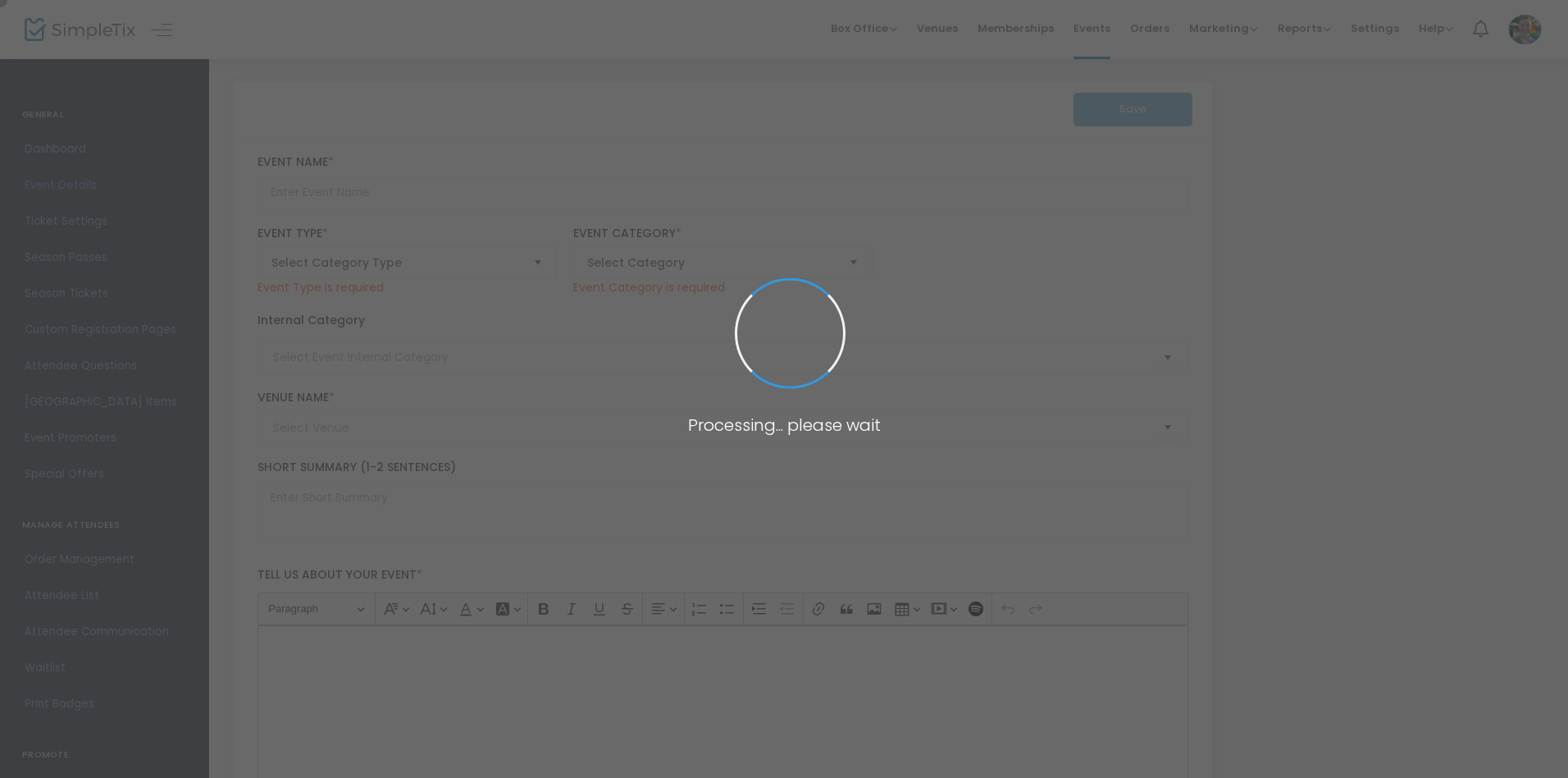
type input "Art In Focus: a Celebration of Memphis's 55 and Better!"
type textarea "Come experience Memphis’ art museum at this free event for adults who are 55 an…"
type input "Register"
type input "Community & Connection"
type input "[PERSON_NAME][GEOGRAPHIC_DATA]"
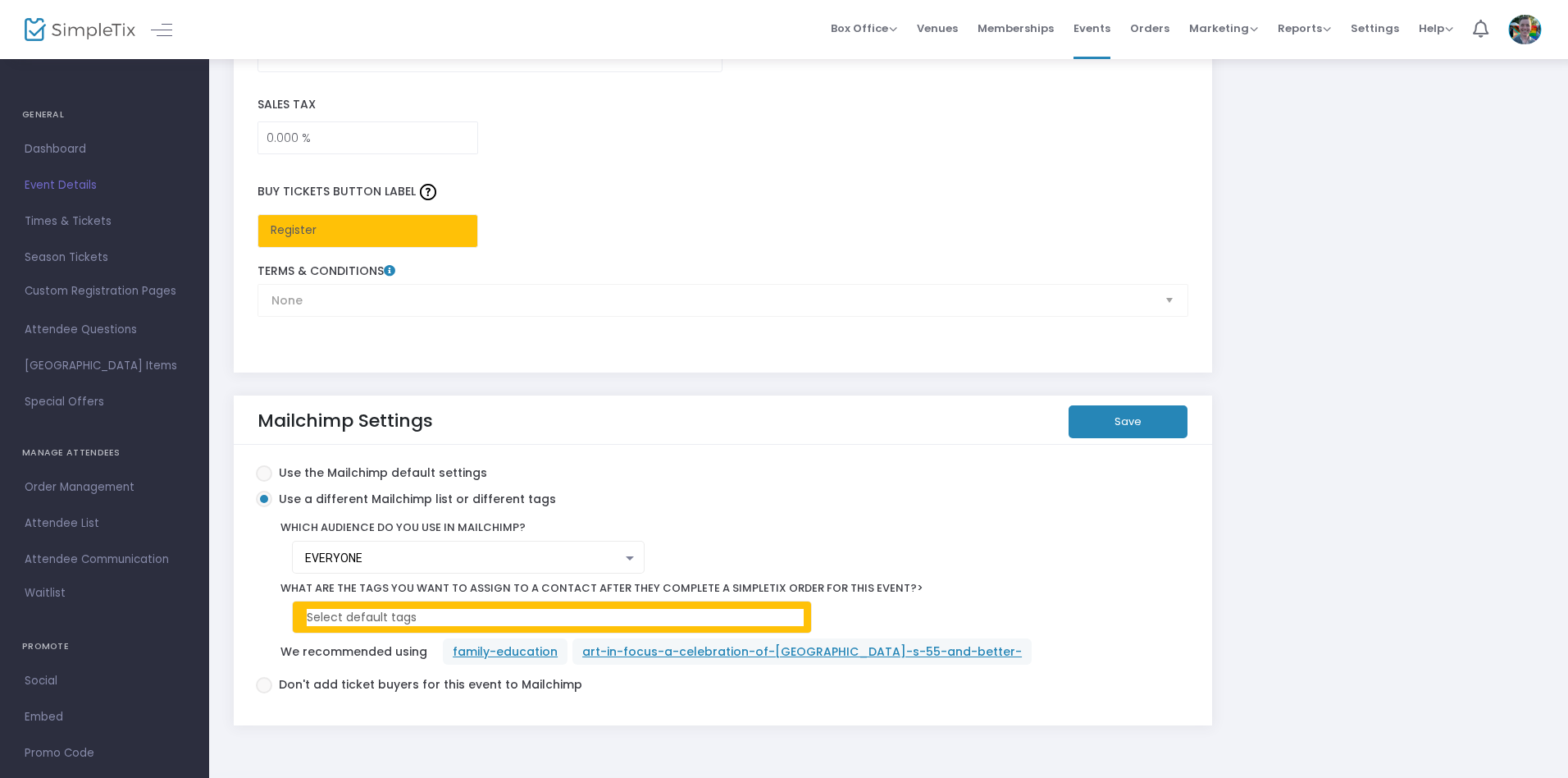
scroll to position [2737, 0]
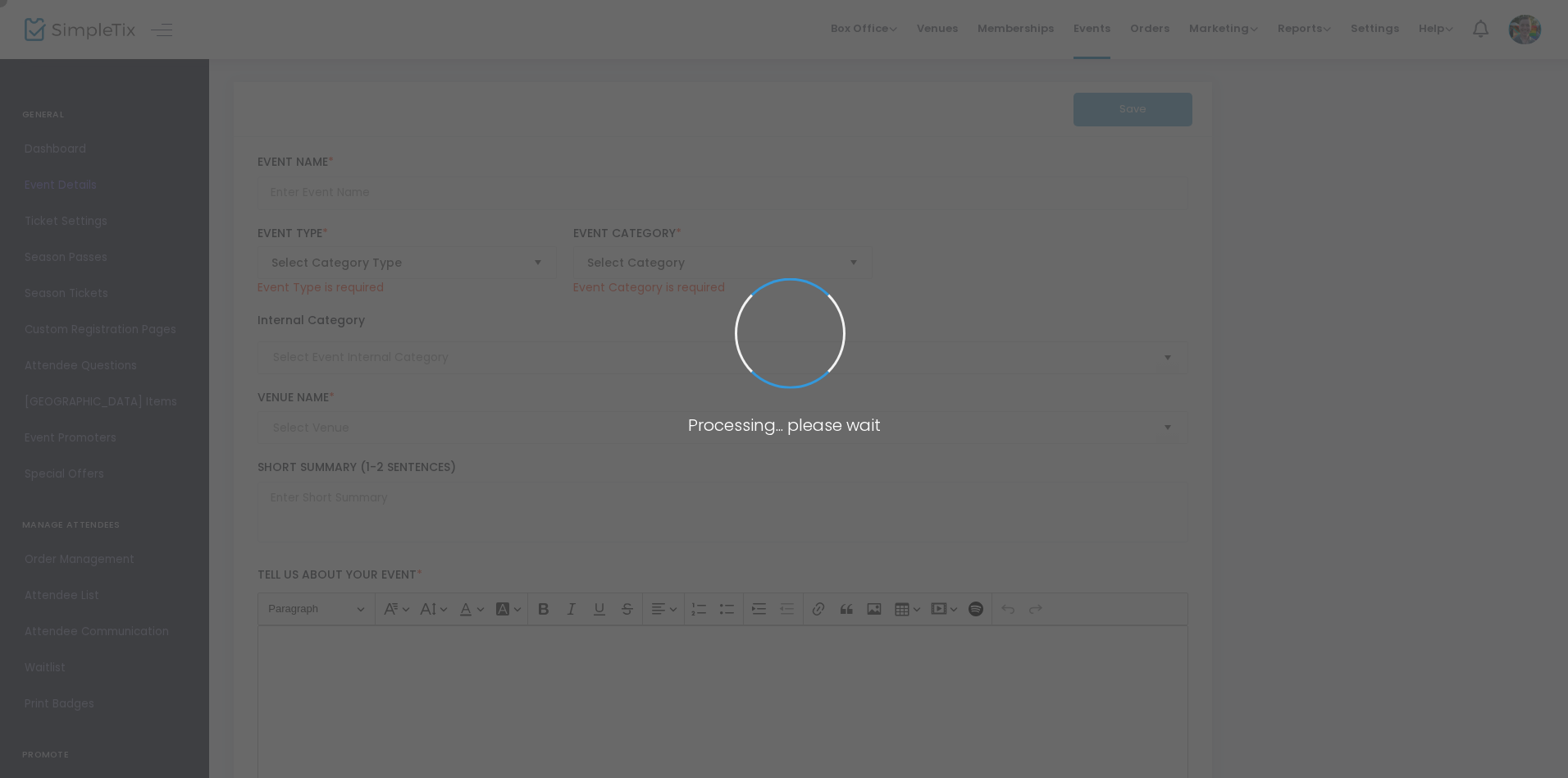
type input "Advanced Figure Drawing: The Torso and Limbs"
type textarea "Master the art of the human form with expert guidance from [PERSON_NAME] in our…"
type input "Register Now"
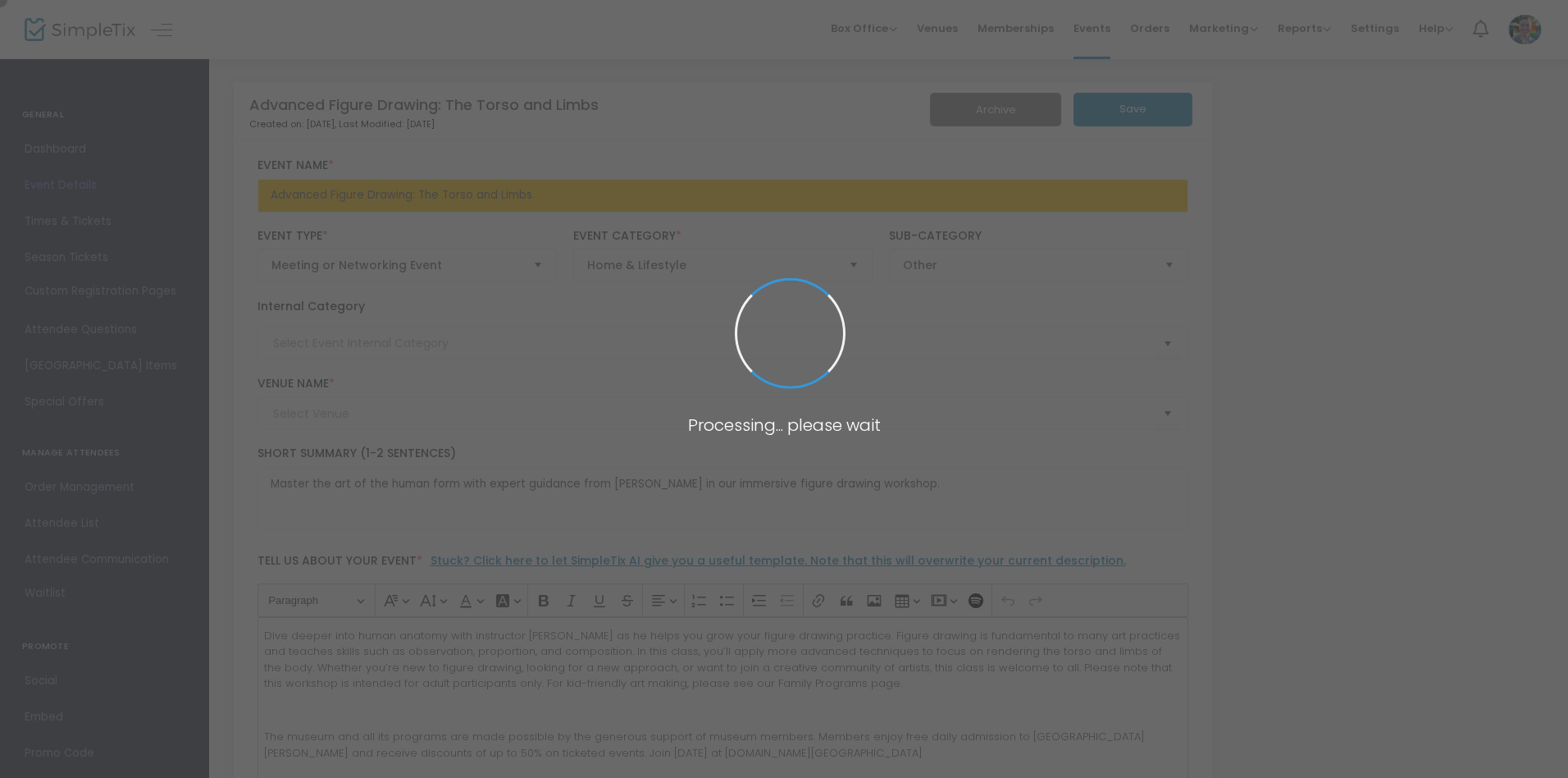
type input "Art Making"
type input "[PERSON_NAME][GEOGRAPHIC_DATA]"
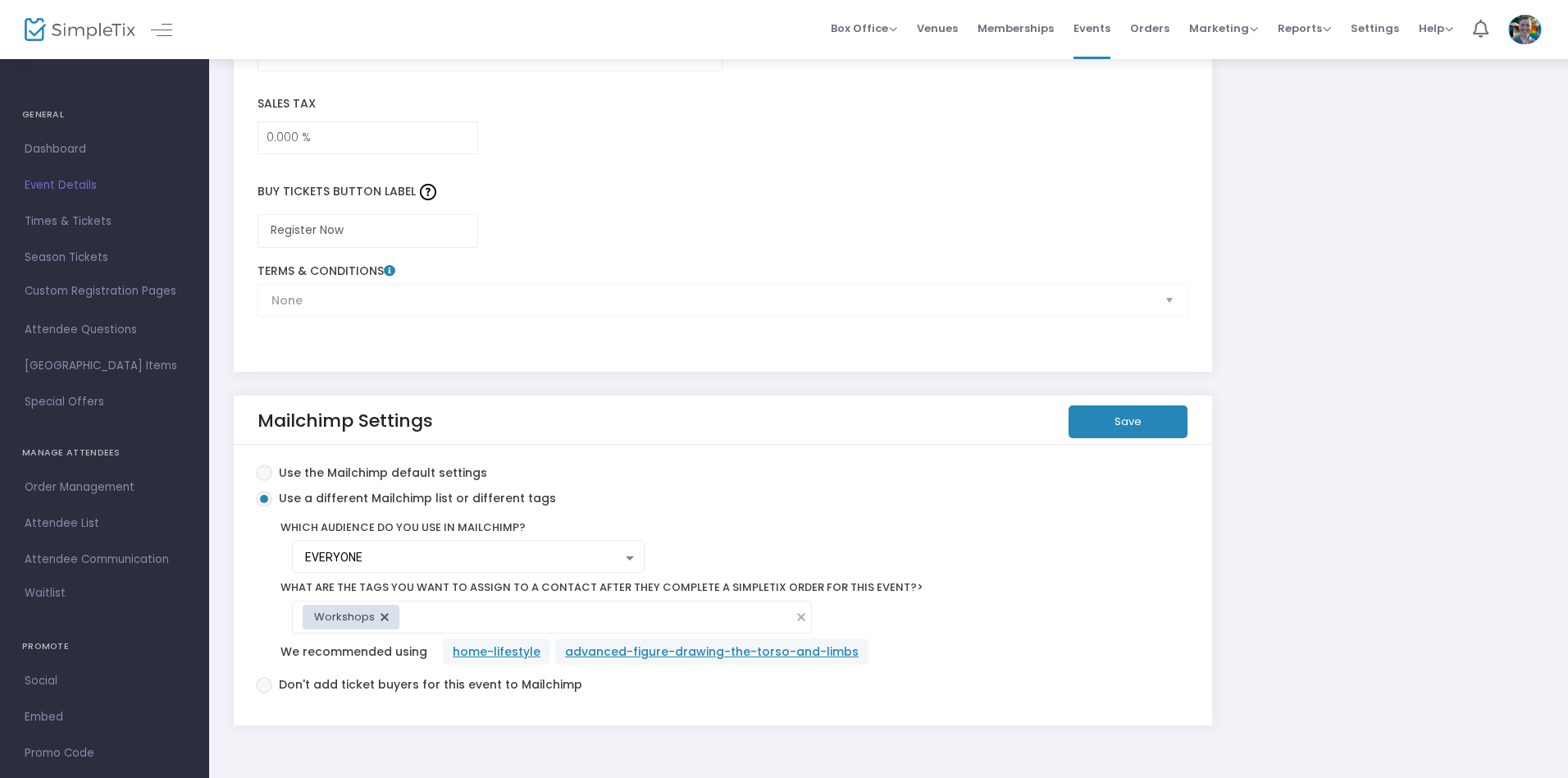
scroll to position [2743, 0]
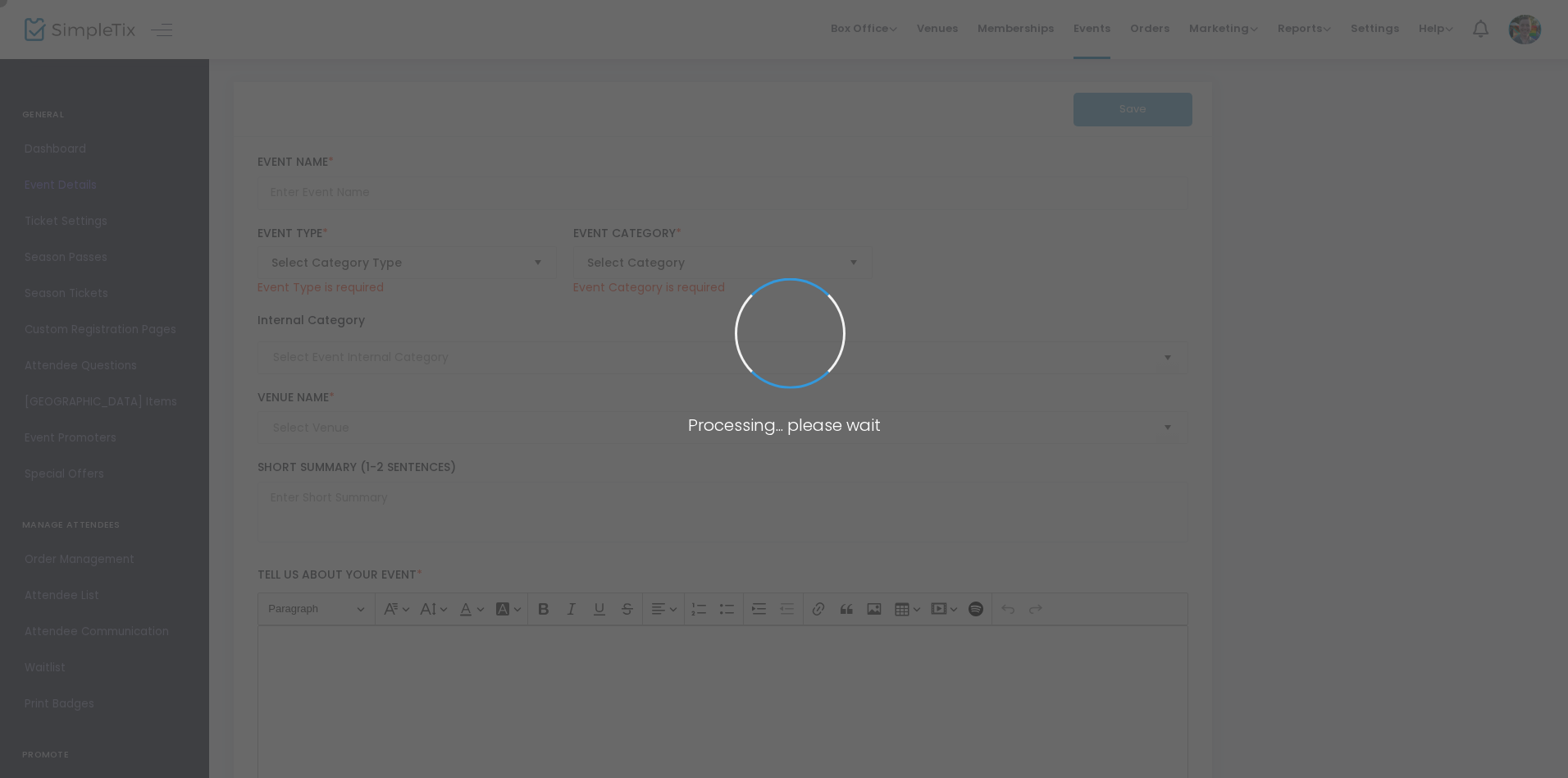
type input "with abundance we breathe"
type textarea "Inspired by Suchitra Mattai’s with abundance we meet, this singular musical per…"
type input "Register"
type input "Memphis Brooks Museum of Art"
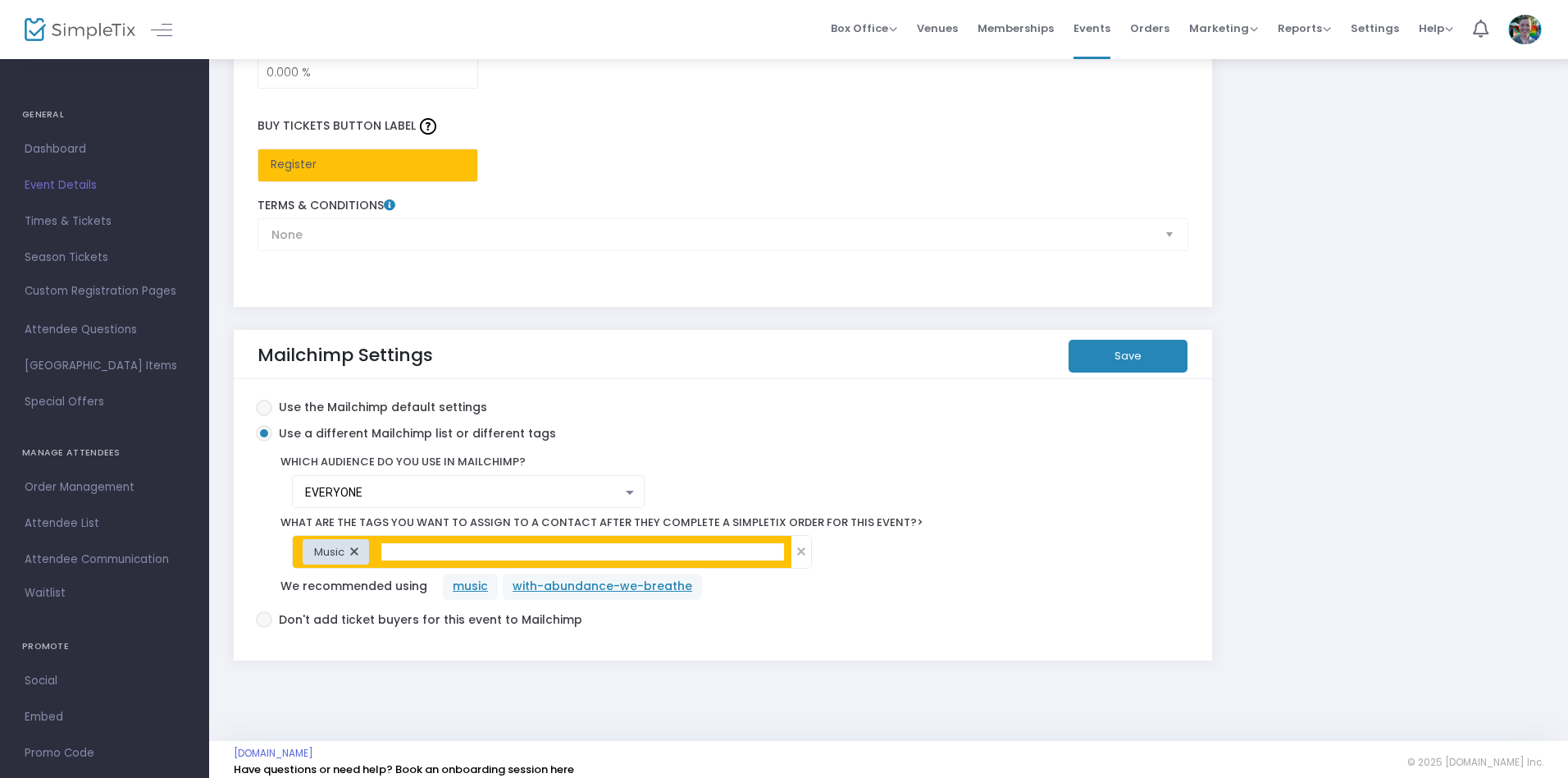
scroll to position [2737, 0]
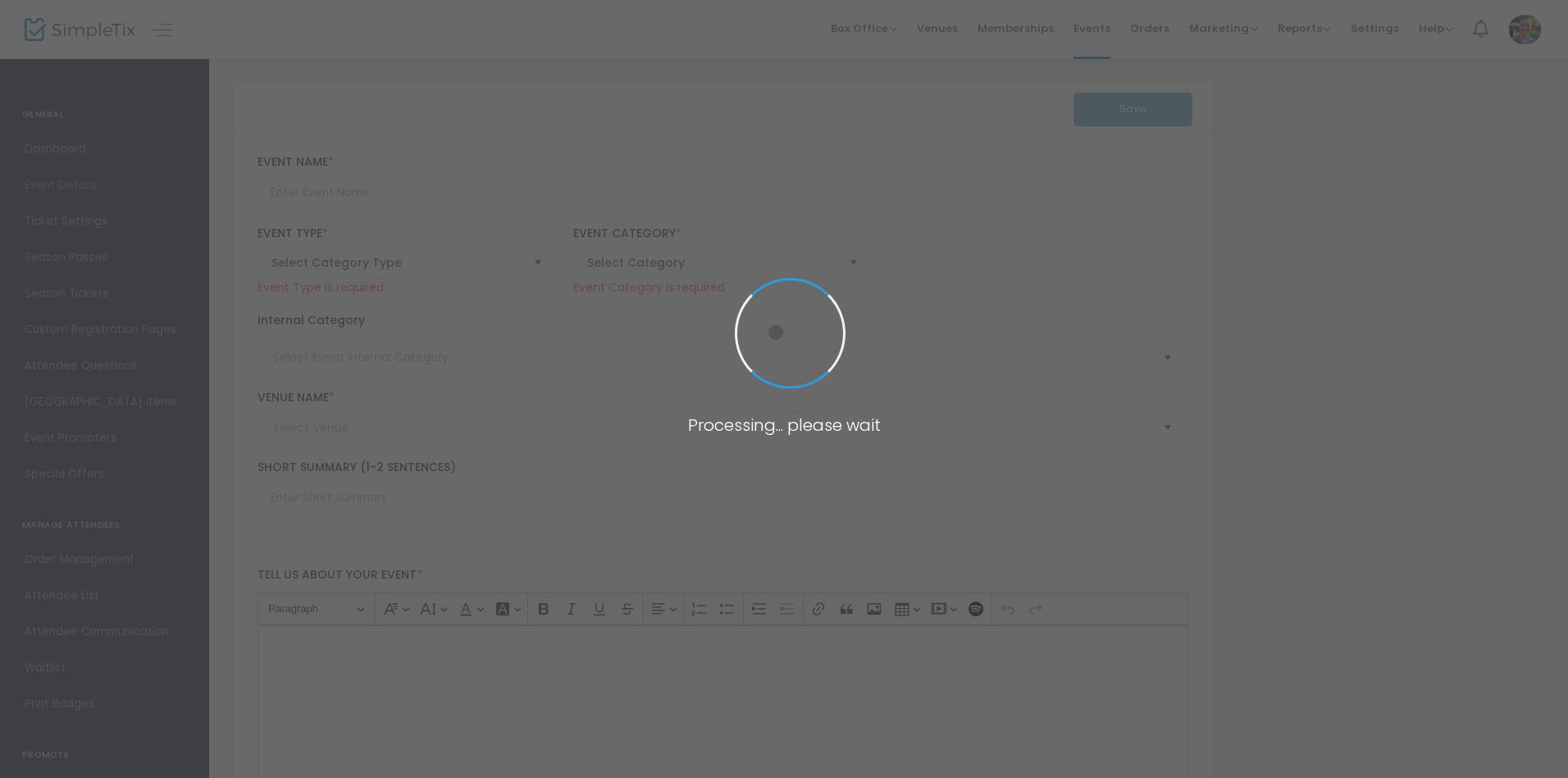
type input "Super Saturday - Kalamkari: In Partnership with Overton Park Conservancy"
type textarea "Celebrate the work of Suchitra Mattai and learn about the art of Kalamkari - an…"
type input "Register Now"
type input "Overton Park Formal Gardens"
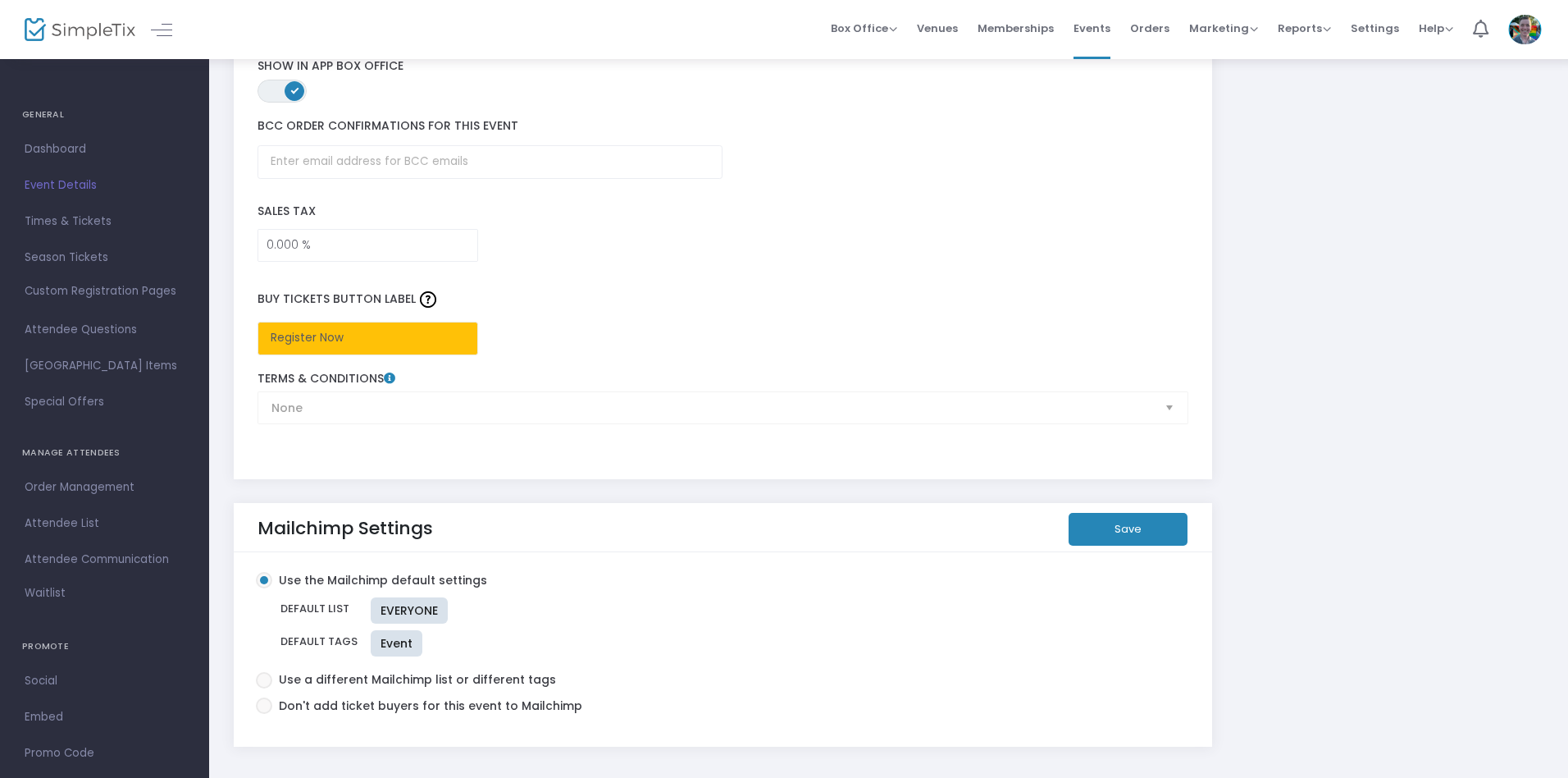
scroll to position [2507, 0]
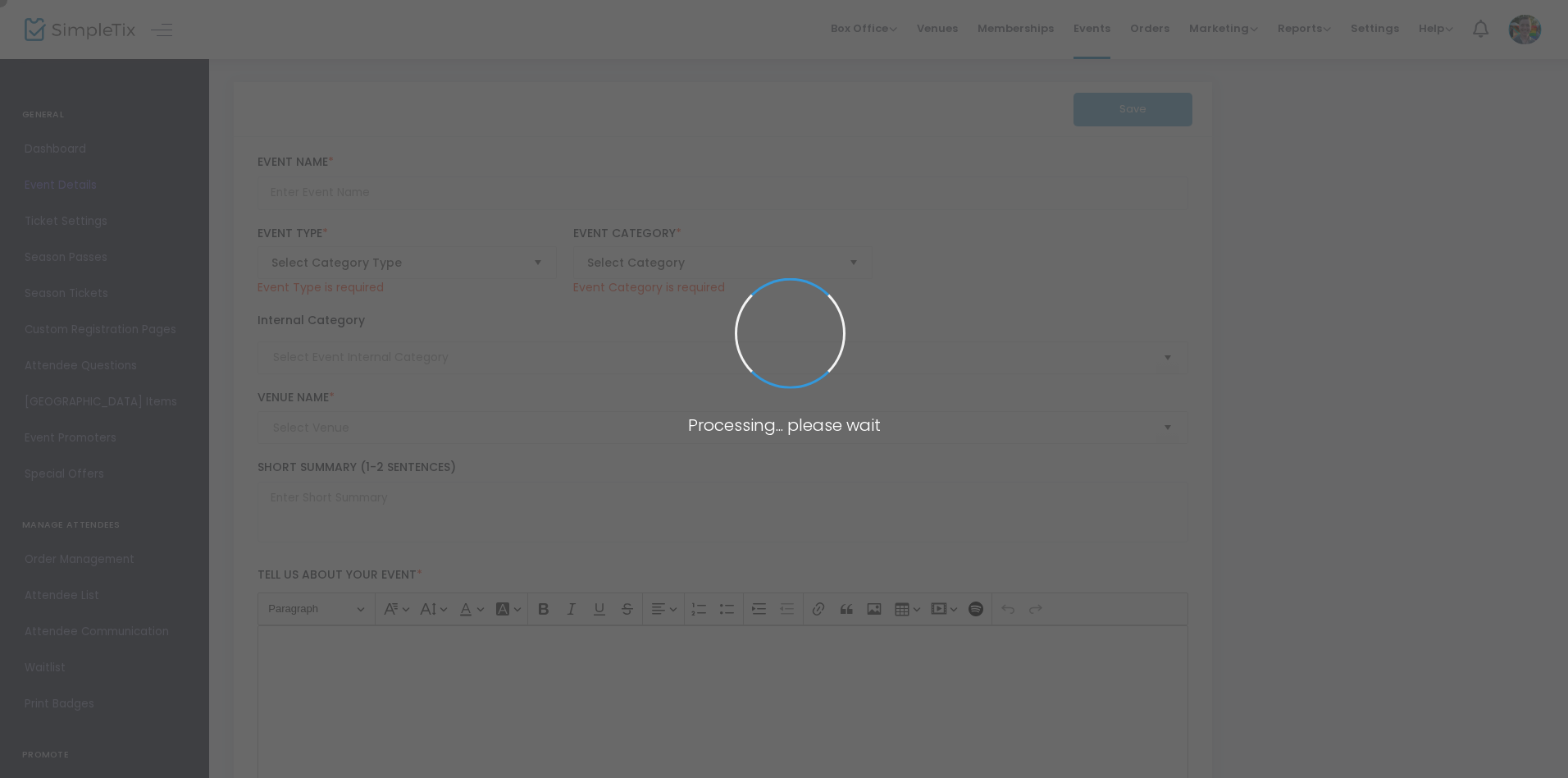
type input "Moody Fall Florals: Floral Arranging Workshop with Midtown Bramble & Bloom"
type textarea "Create stunning autumn-inspired floral arrangements and transform your space wi…"
type input "Register Now"
type input "Art Making"
type input "[PERSON_NAME][GEOGRAPHIC_DATA]"
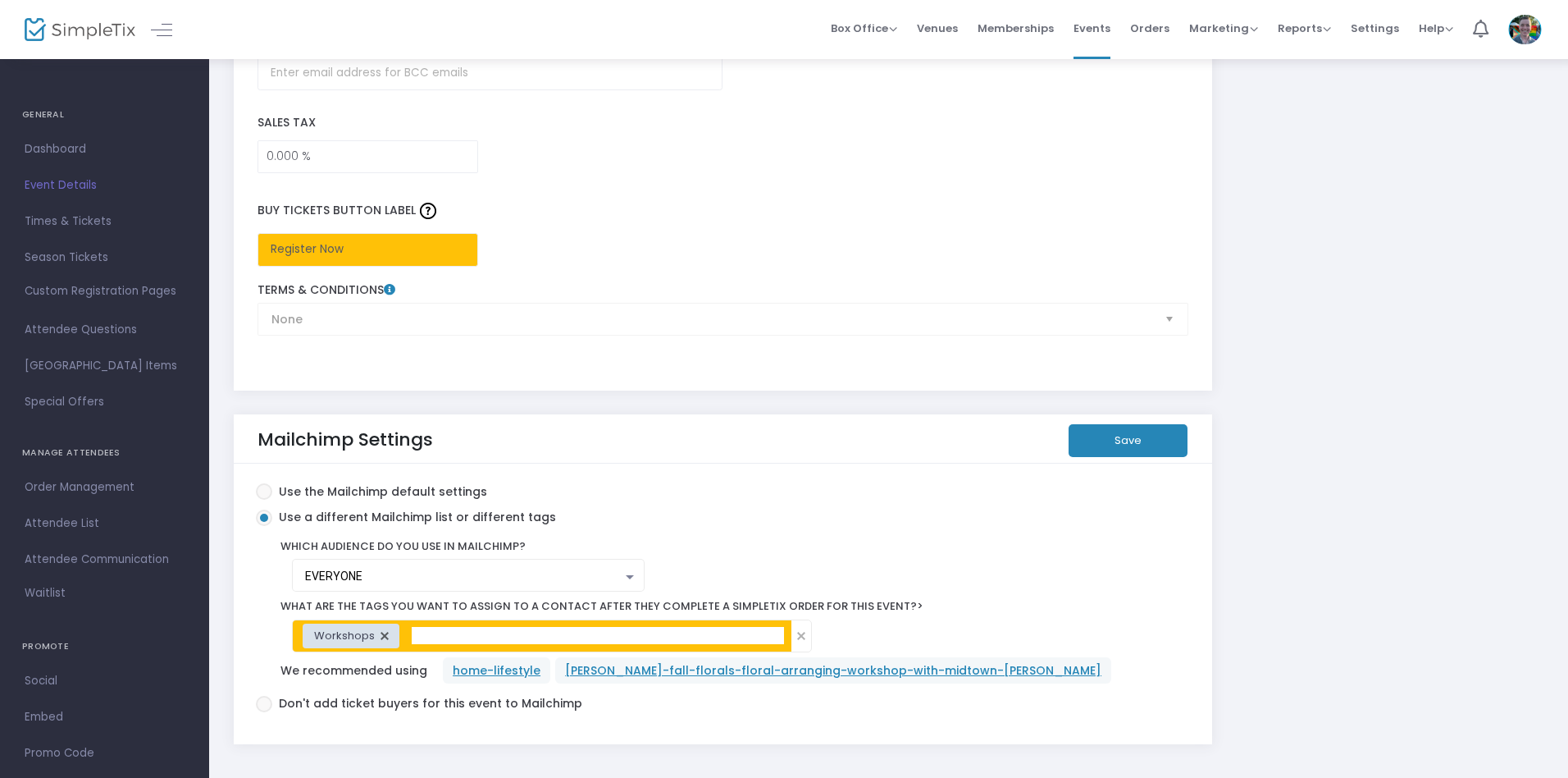
scroll to position [2743, 0]
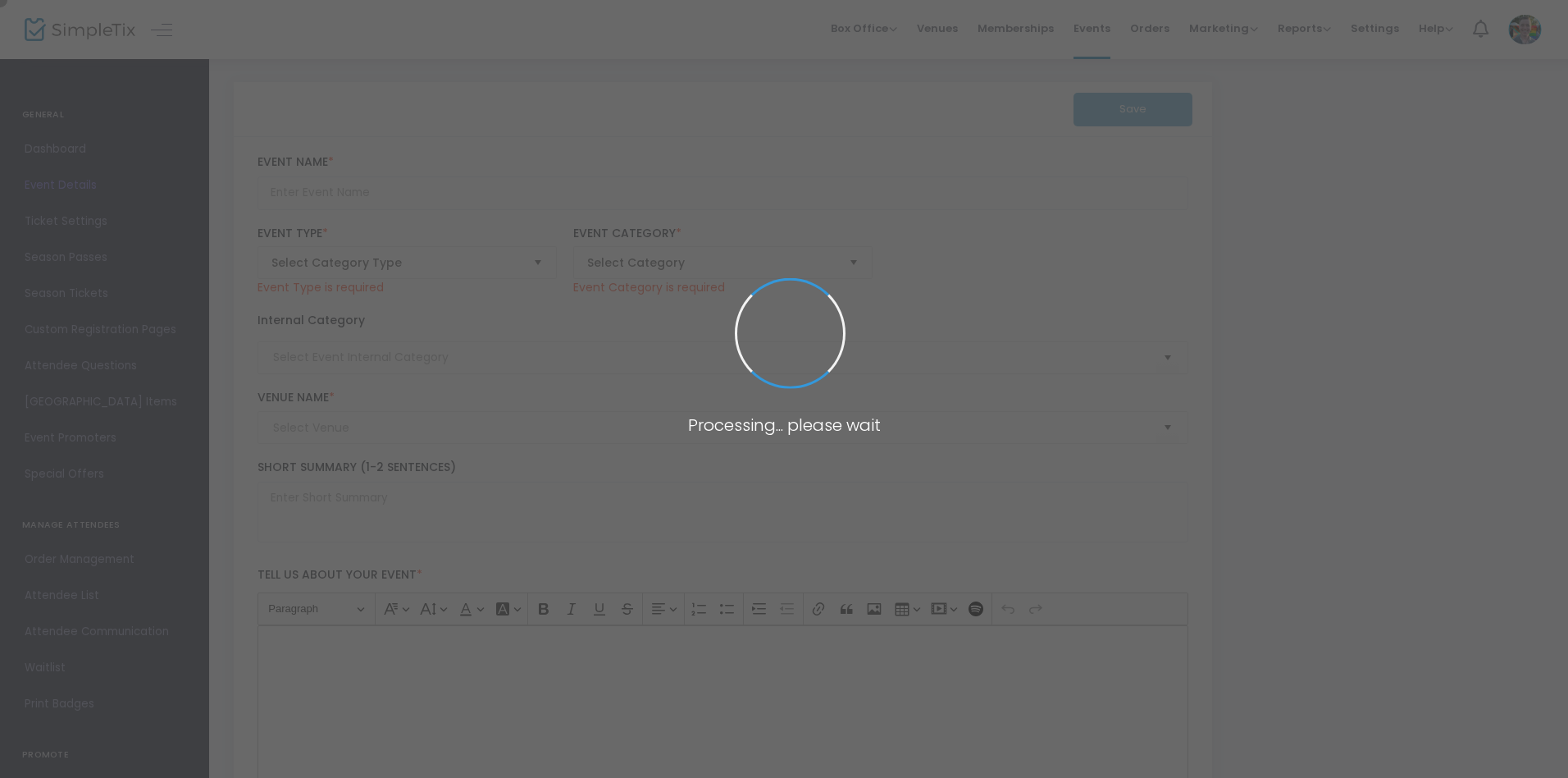
type input "Mahjong Madness II"
type textarea "Gather your friends, roll up your sleeves, and get ready for an afternoon of fu…"
type input "Register"
type input "Memphis Brooks Museum of Art"
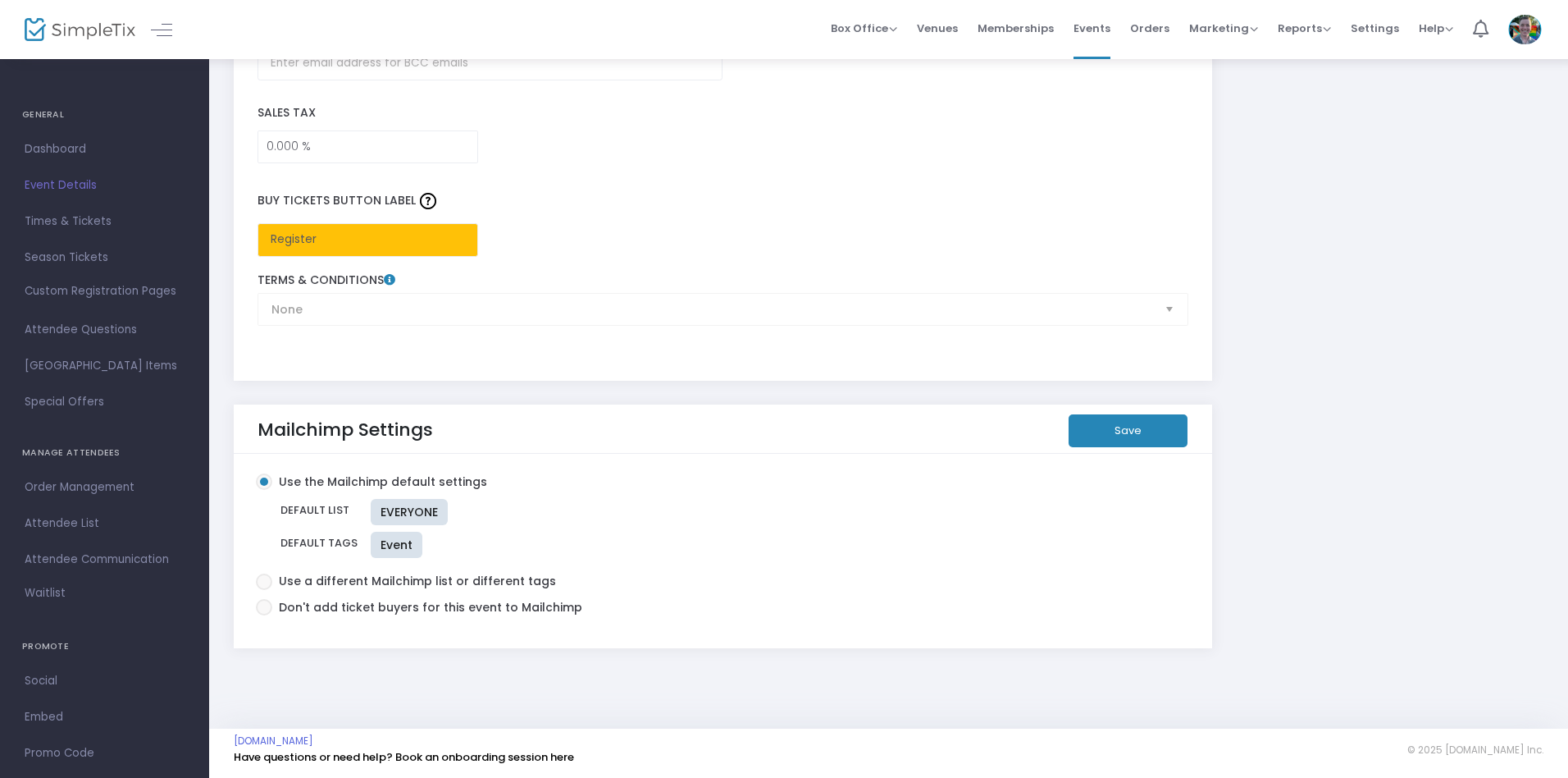
scroll to position [2507, 0]
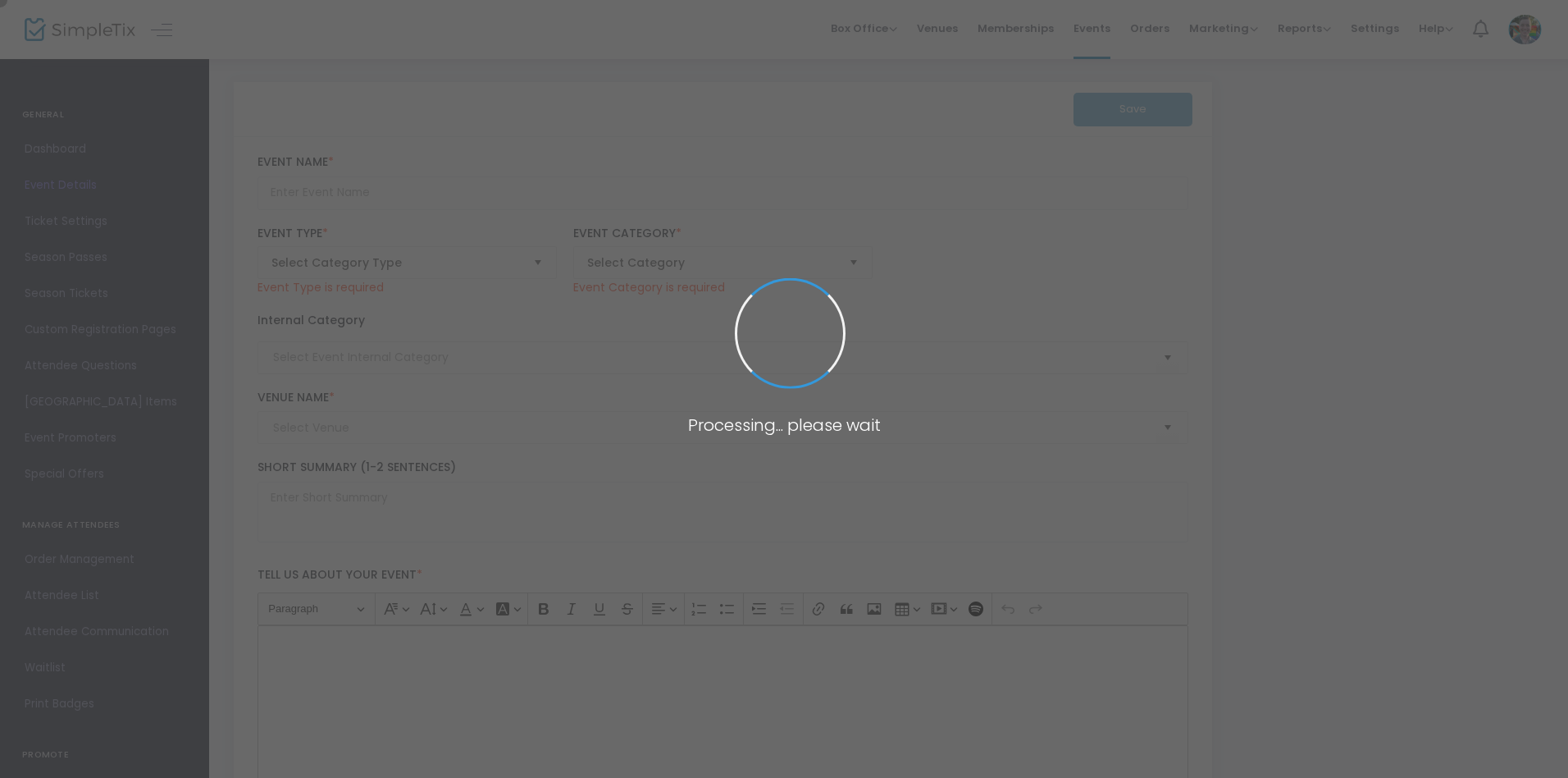
type input "Happy Hour at the [PERSON_NAME]: [PERSON_NAME] & [PERSON_NAME]'s Band"
type textarea "Liven up your [DATE] with a set from the house band at [PERSON_NAME] and [PERSO…"
type input "Register Now"
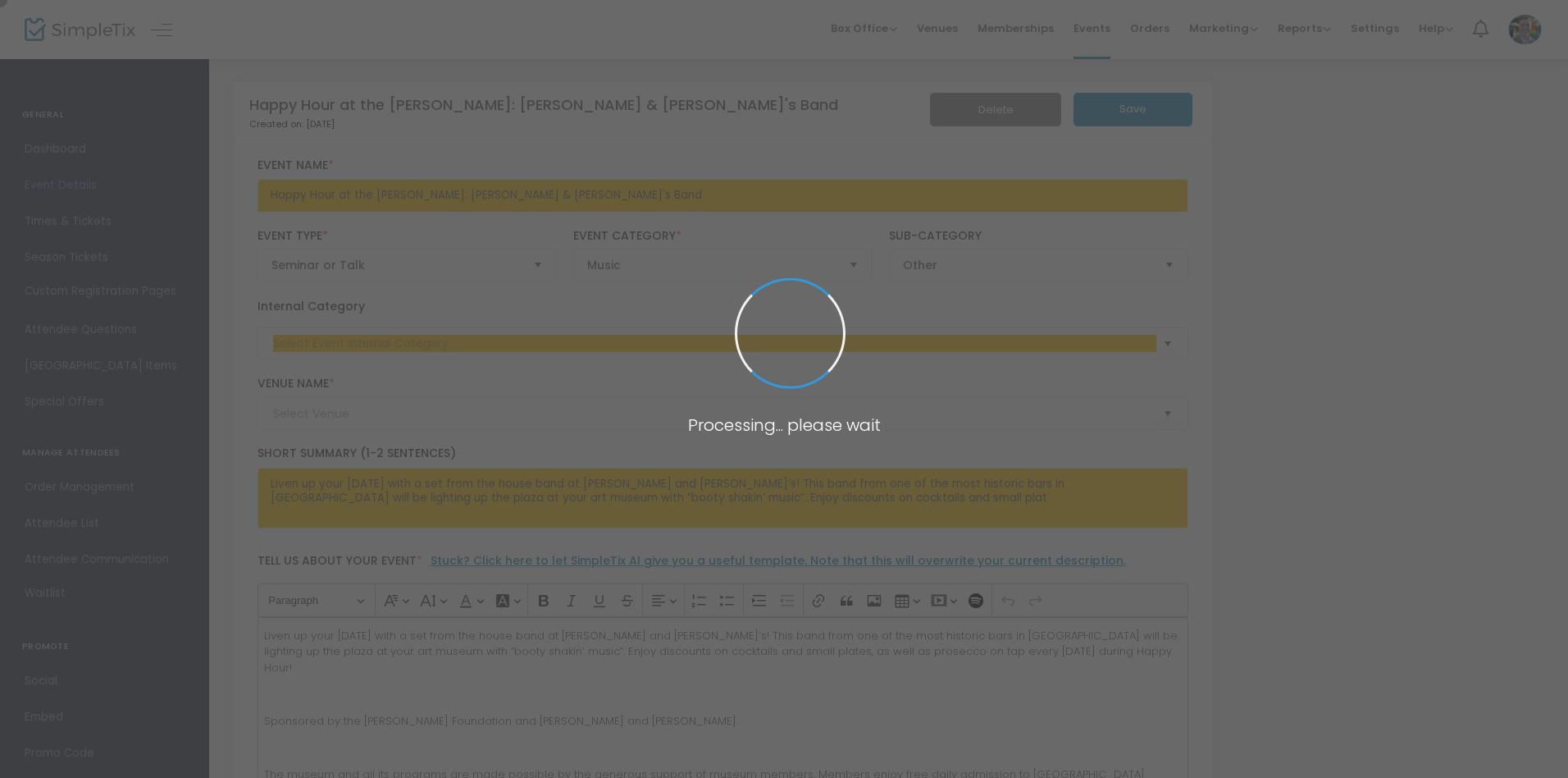
type input "[PERSON_NAME][GEOGRAPHIC_DATA]"
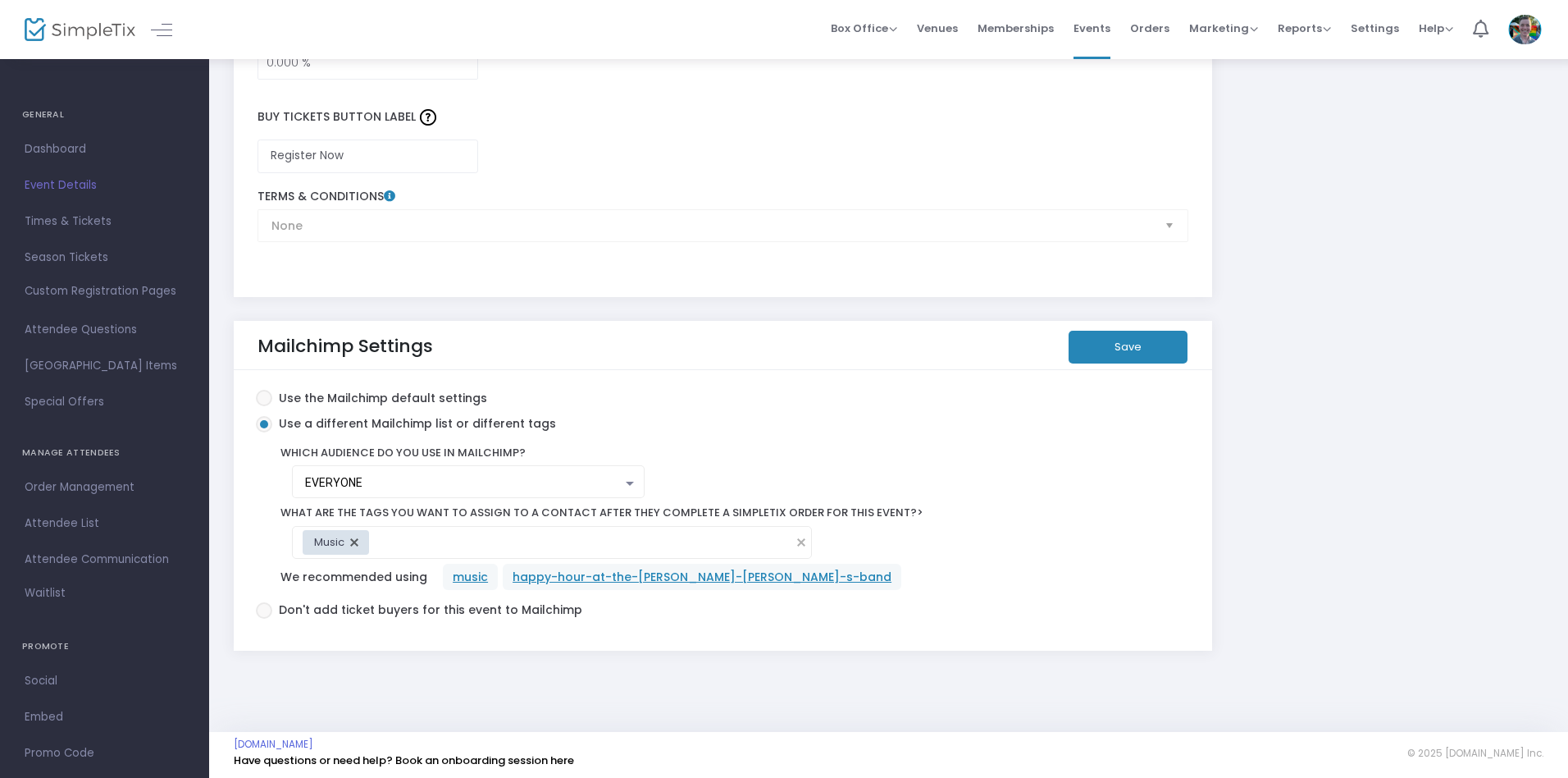
scroll to position [2743, 0]
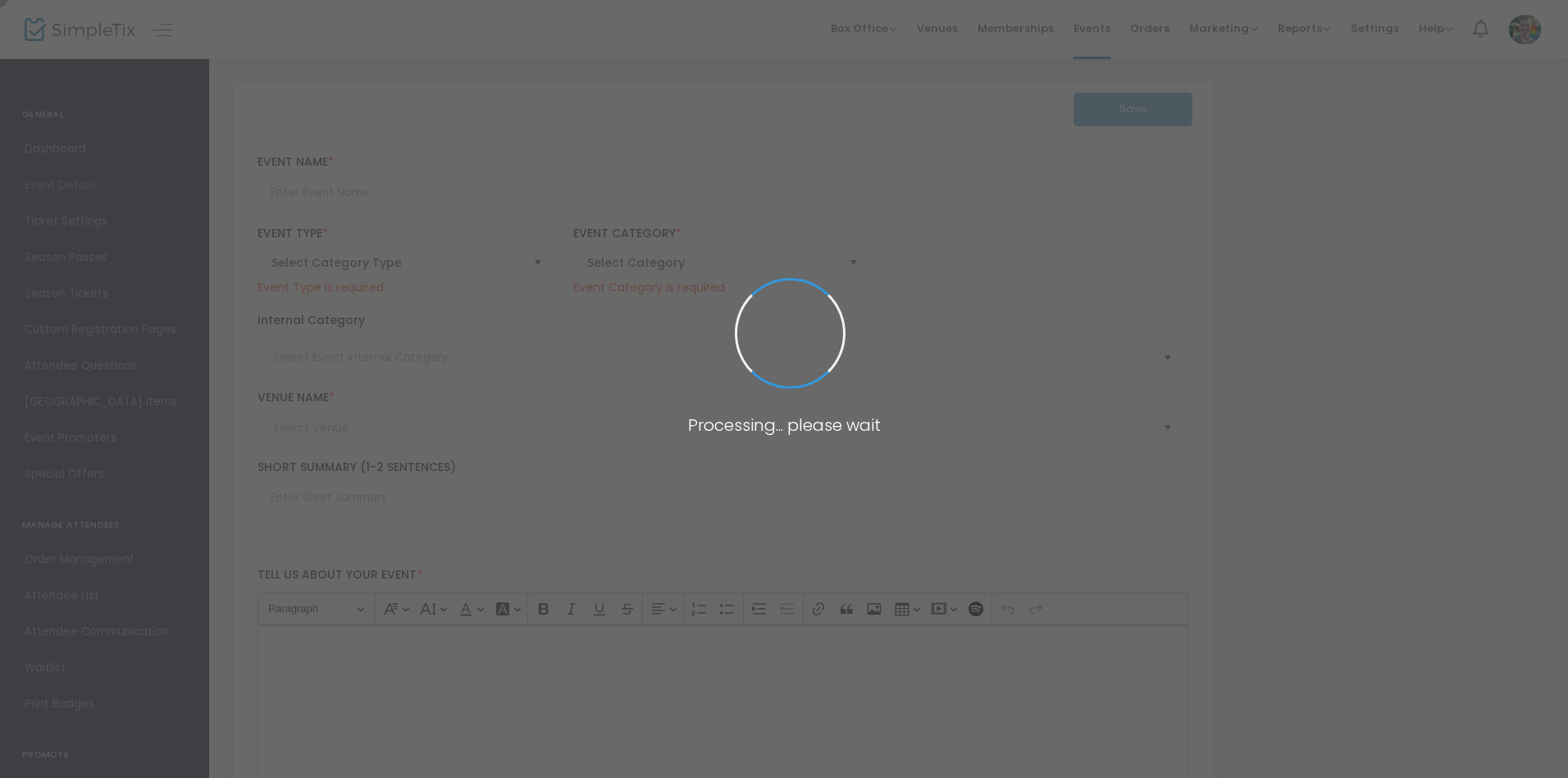
type input "Baker Donelson Happy Hour at the Brooks!"
type textarea "Join us for an exclusive of art, music, and connection at the Memphis Brooks Mu…"
type input "Register Now"
type input "Memphis Brooks Museum of Art"
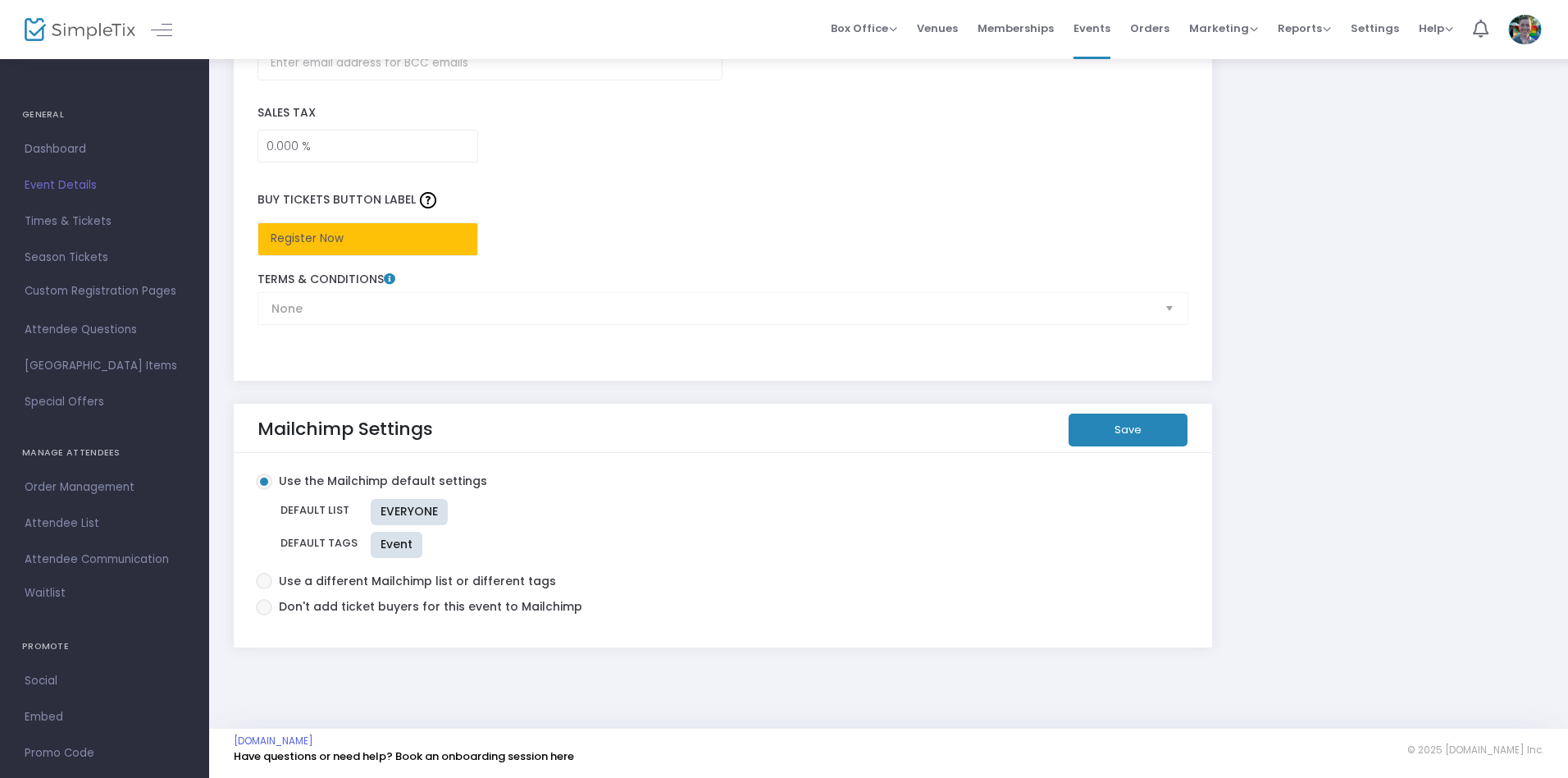
scroll to position [2501, 0]
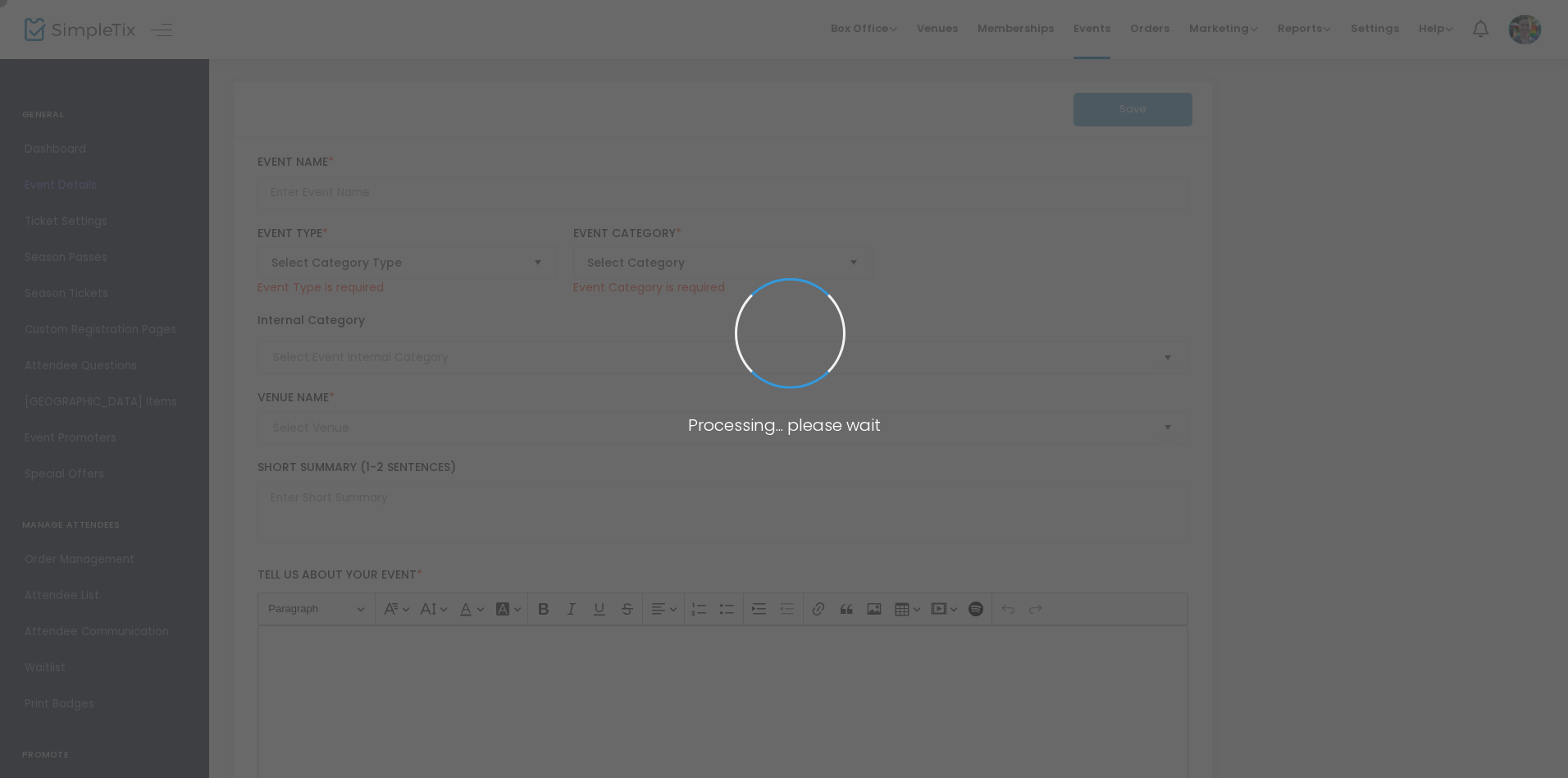
type input "Super [DATE] - Autumn Landscapes"
type textarea "Nothing says fall like the changing colors of the leaves. Inspired by Carrol Cl…"
type input "Register"
type input "Super Saturday"
type input "Memphis Brooks Museum of Art"
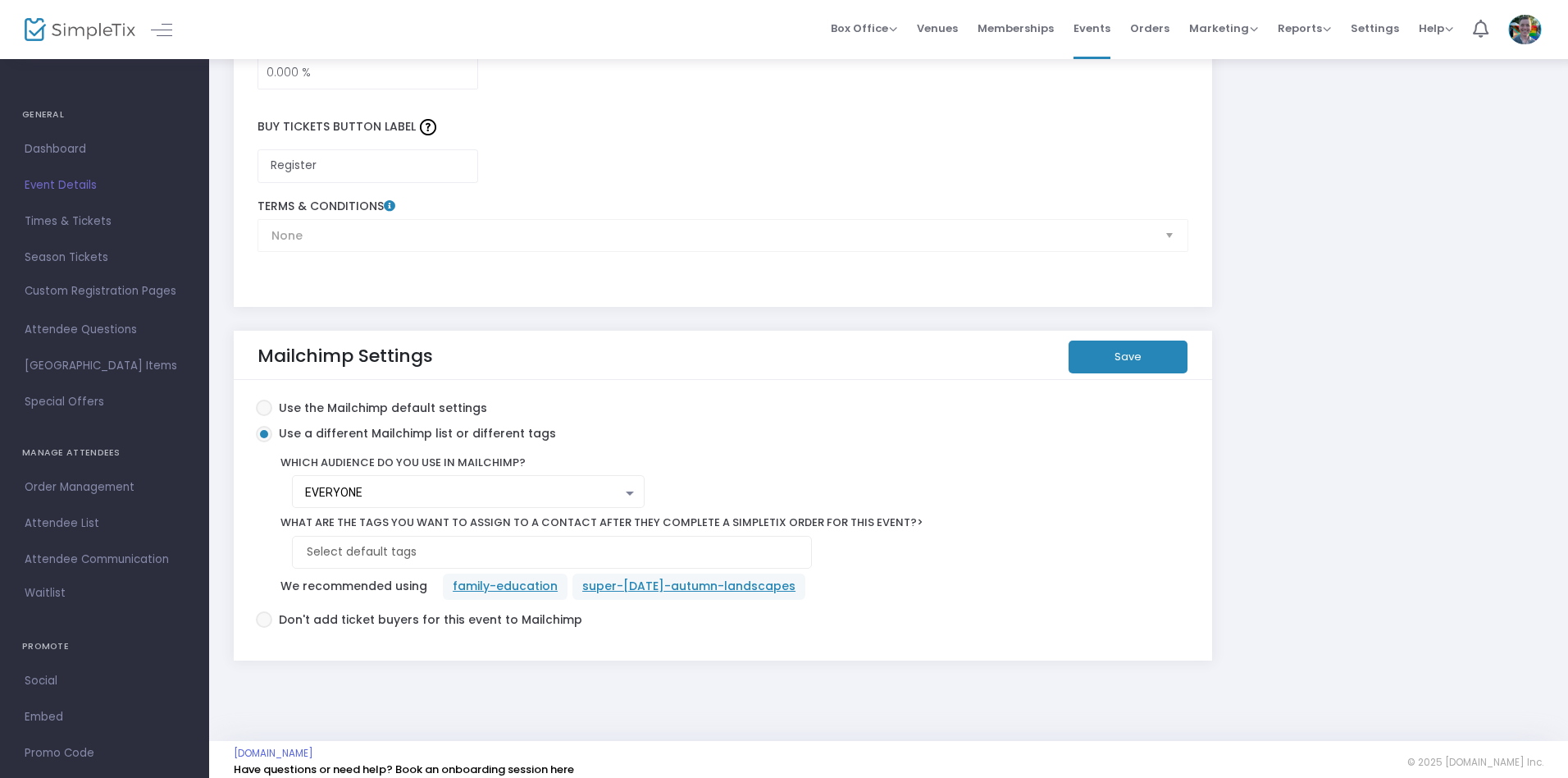
scroll to position [2742, 0]
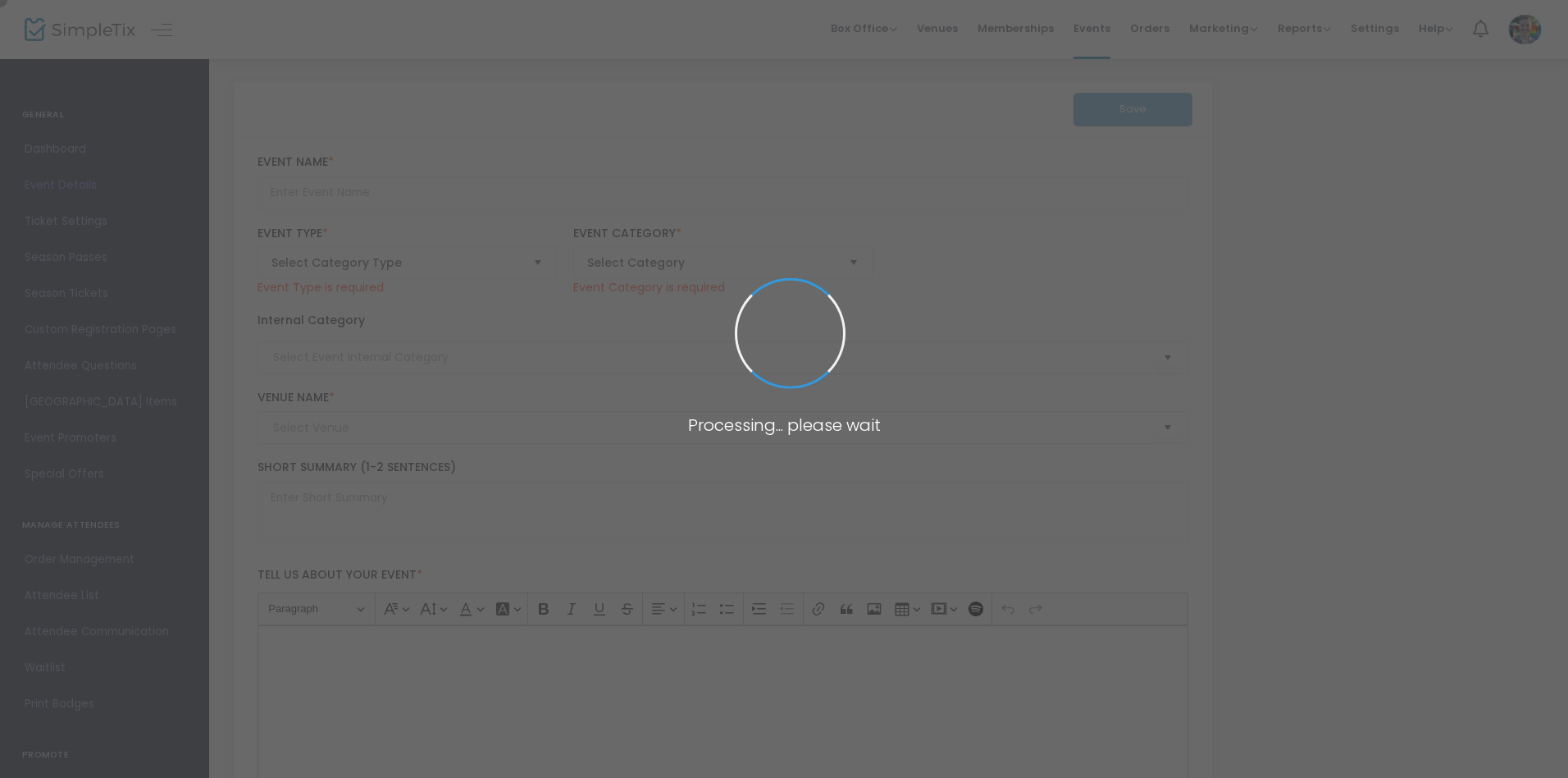
type input "[DATE] Parade & Festival"
type textarea "Celebrate life, honor your ancestors, and experience vibrant art and culture at…"
checkbox input "true"
type input "9.750 %"
type input "Register"
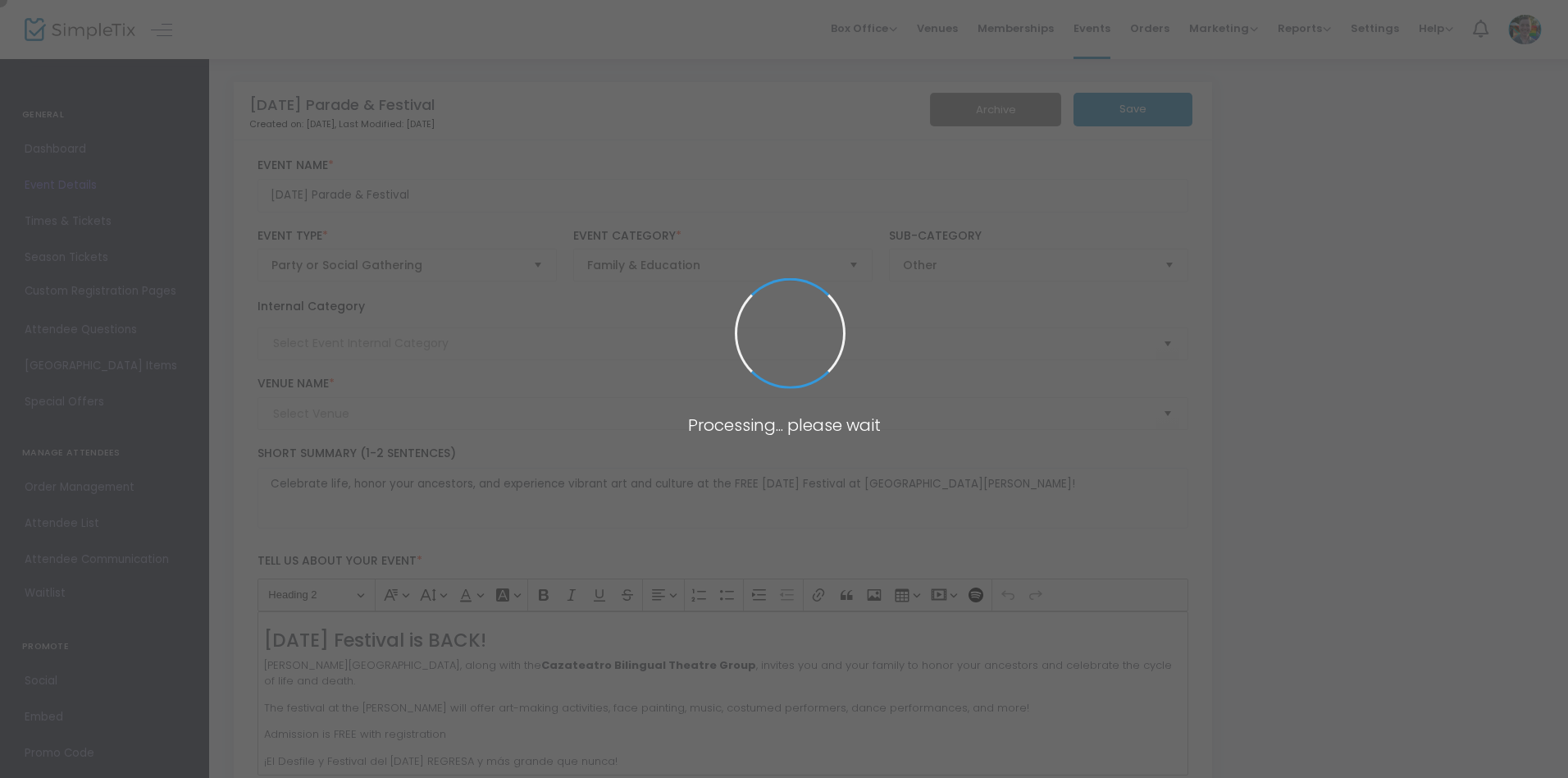
type input "Community & Connection"
type input "Memphis Brooks Museum of Art"
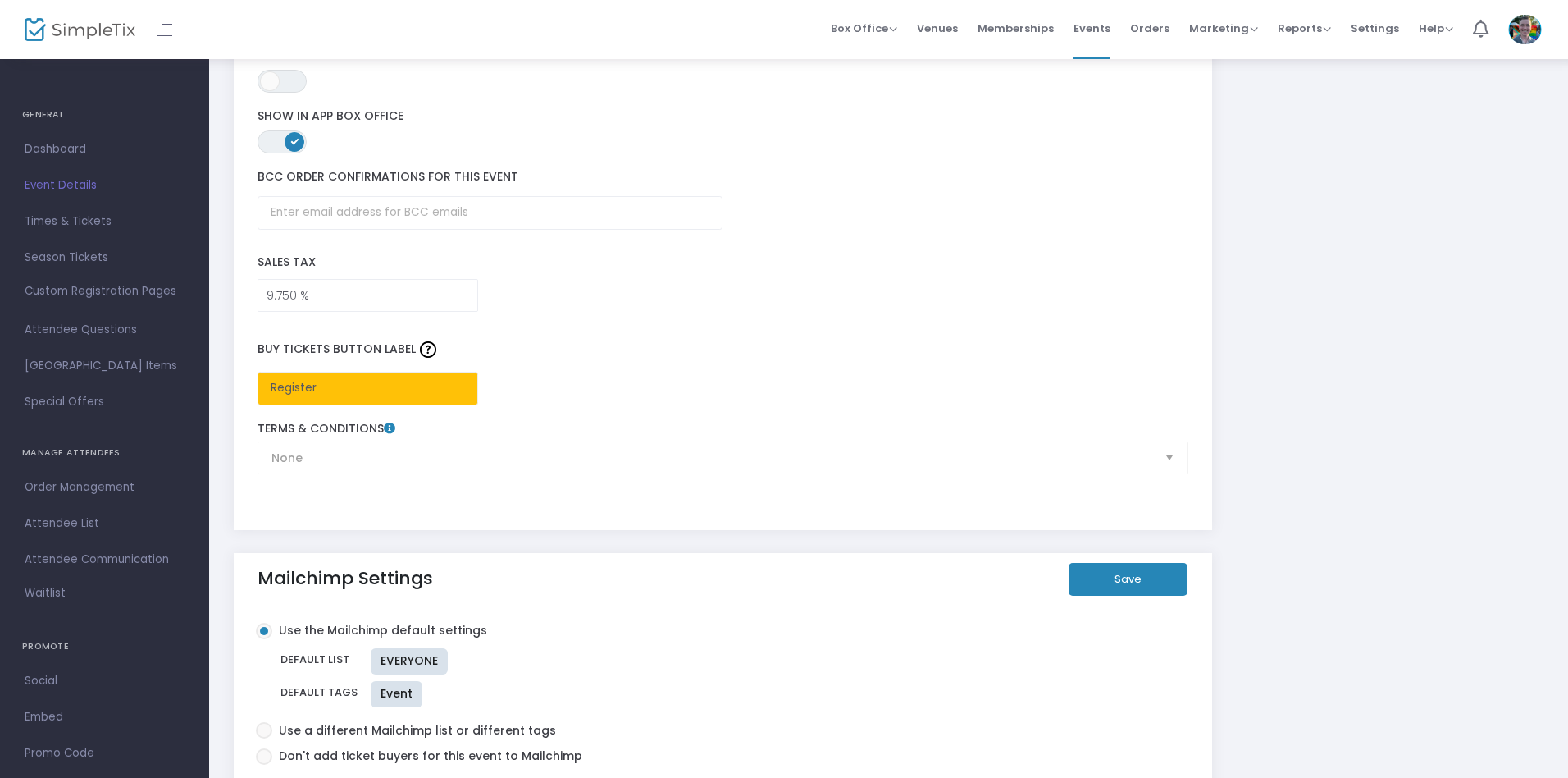
scroll to position [2501, 0]
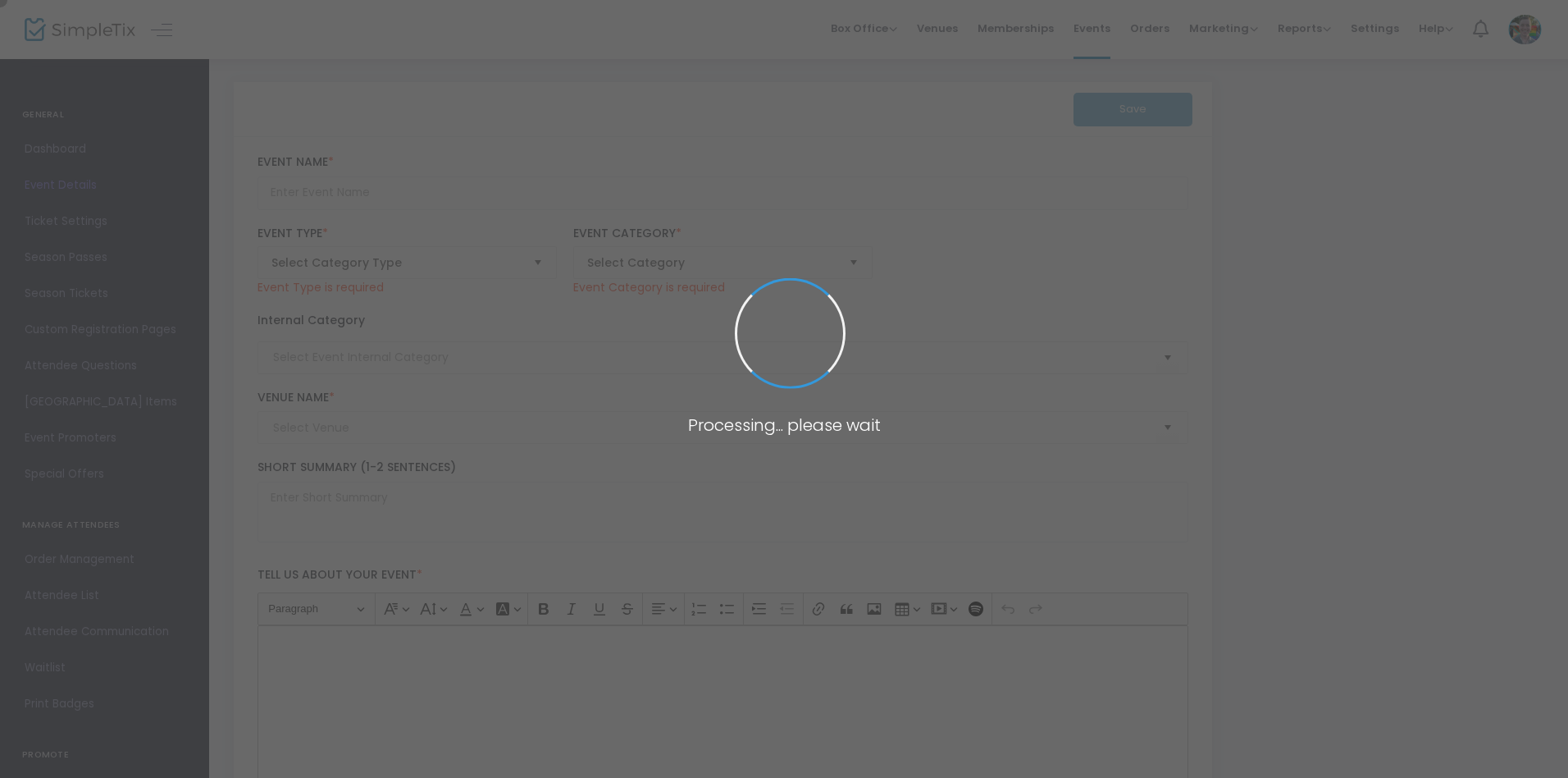
type input "Intermediate Watercolor Landscapes"
type textarea "Advance in your watercolor practice in this Intermediate Watercolor Landscapes …"
type input "Register Now"
type input "Memphis Brooks Museum of Art"
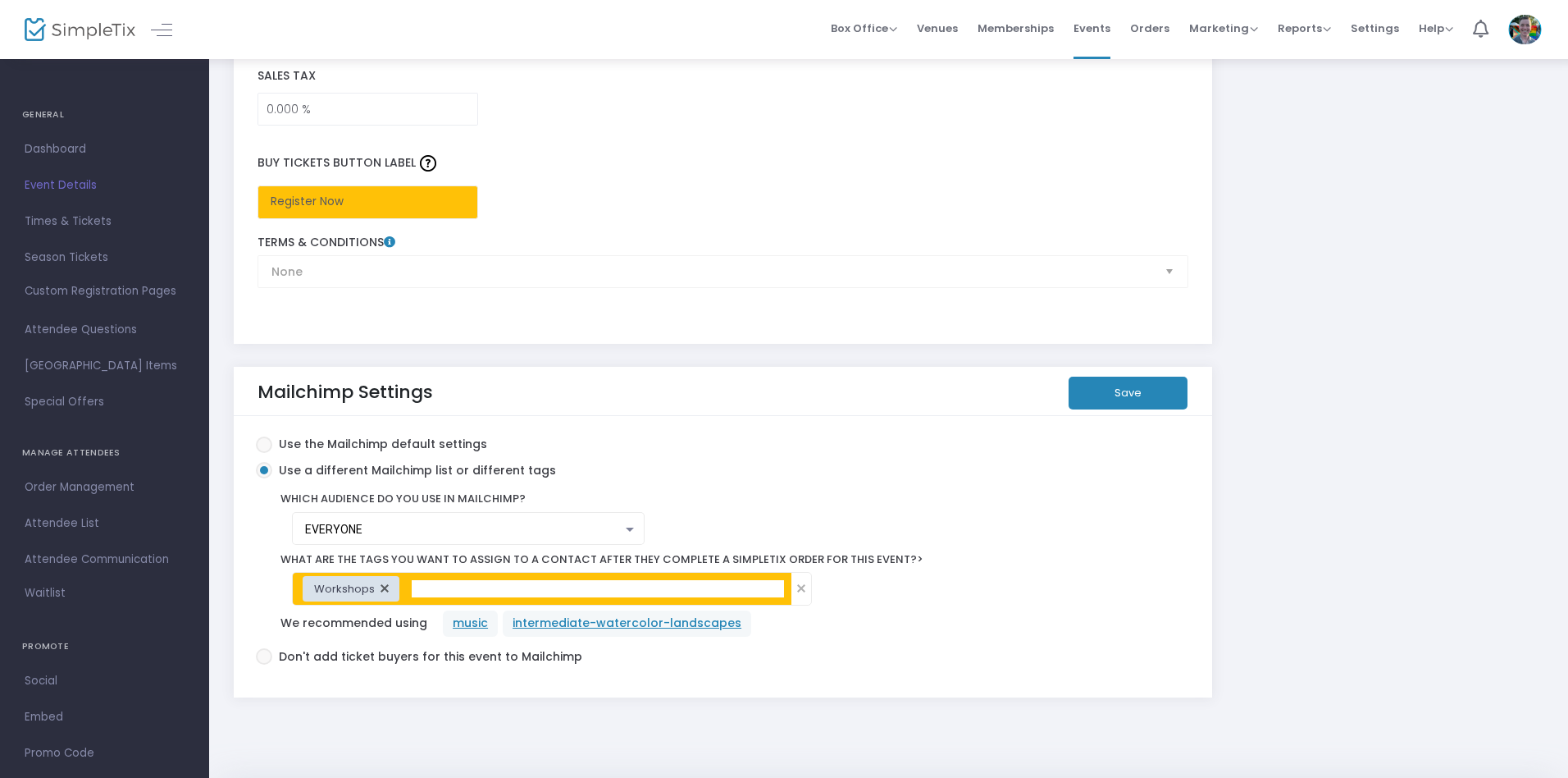
scroll to position [2737, 0]
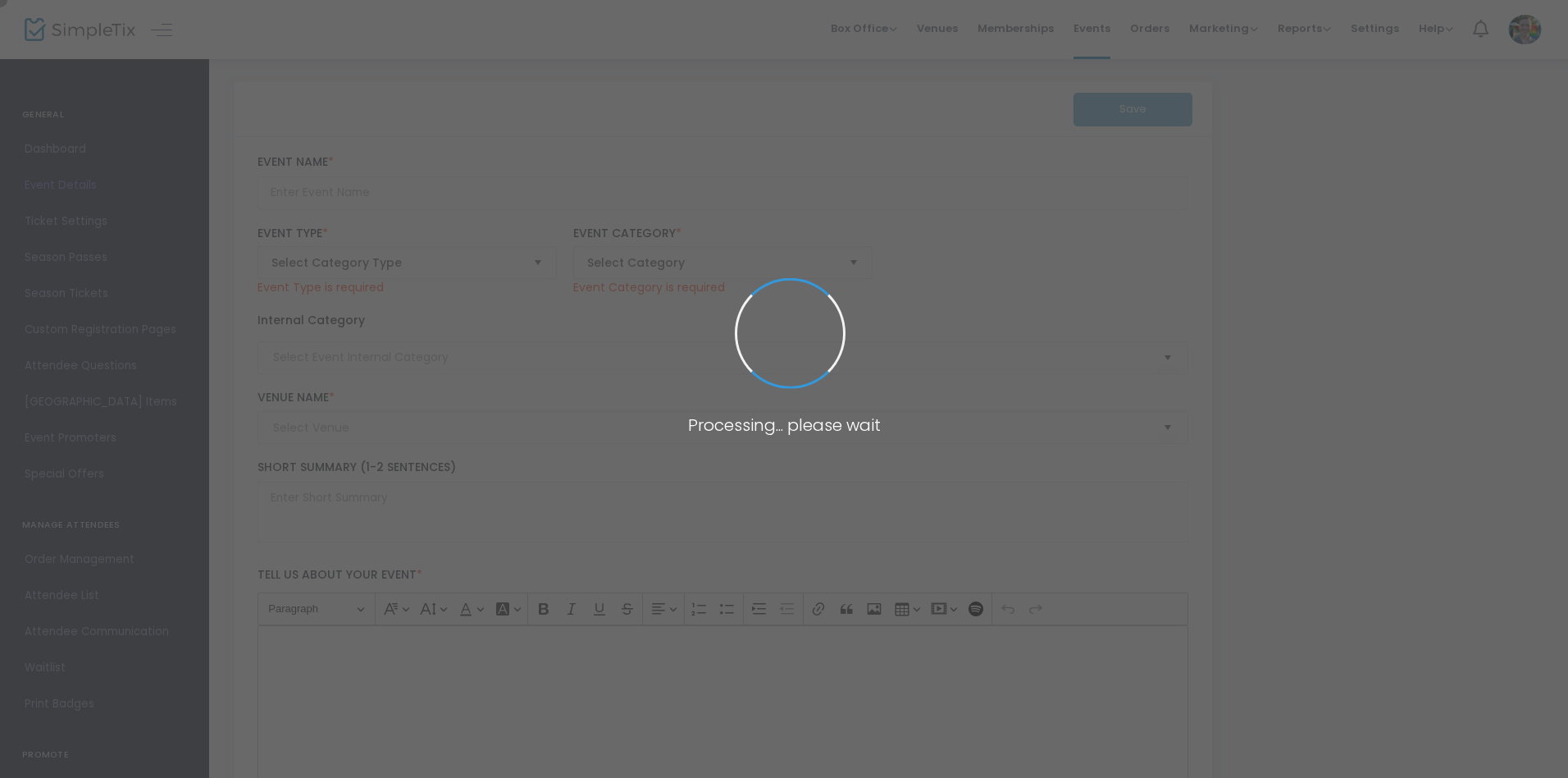
type input "Love & Whiskey: An Uncle Nearest Tasting and Book Reading"
type textarea "Join us for an extraordinary journey with Fawn Weaver and Victoria Eady Butler …"
type input "Register"
type input "Food & Wine"
type input "[PERSON_NAME][GEOGRAPHIC_DATA]"
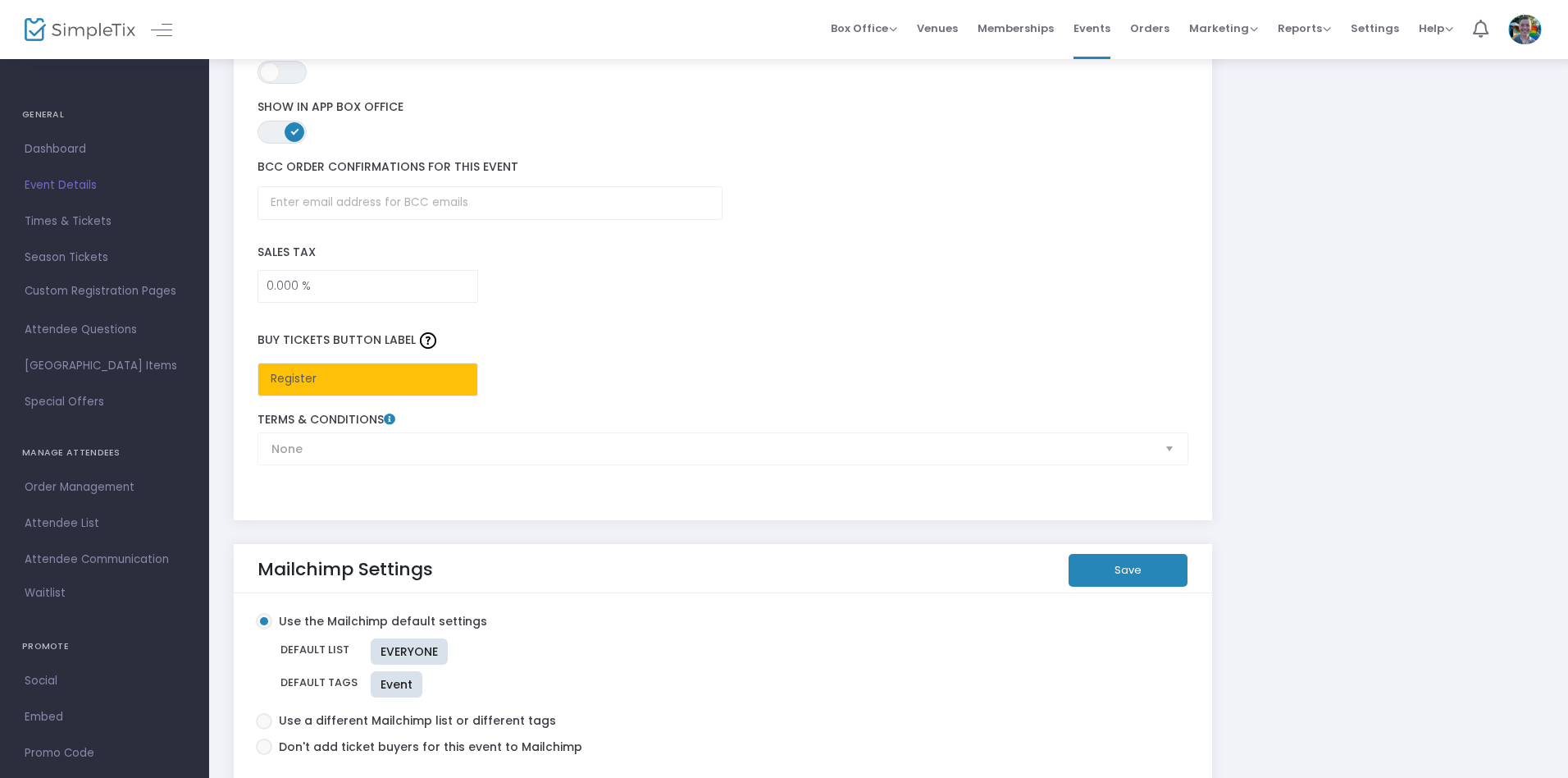
scroll to position [2507, 0]
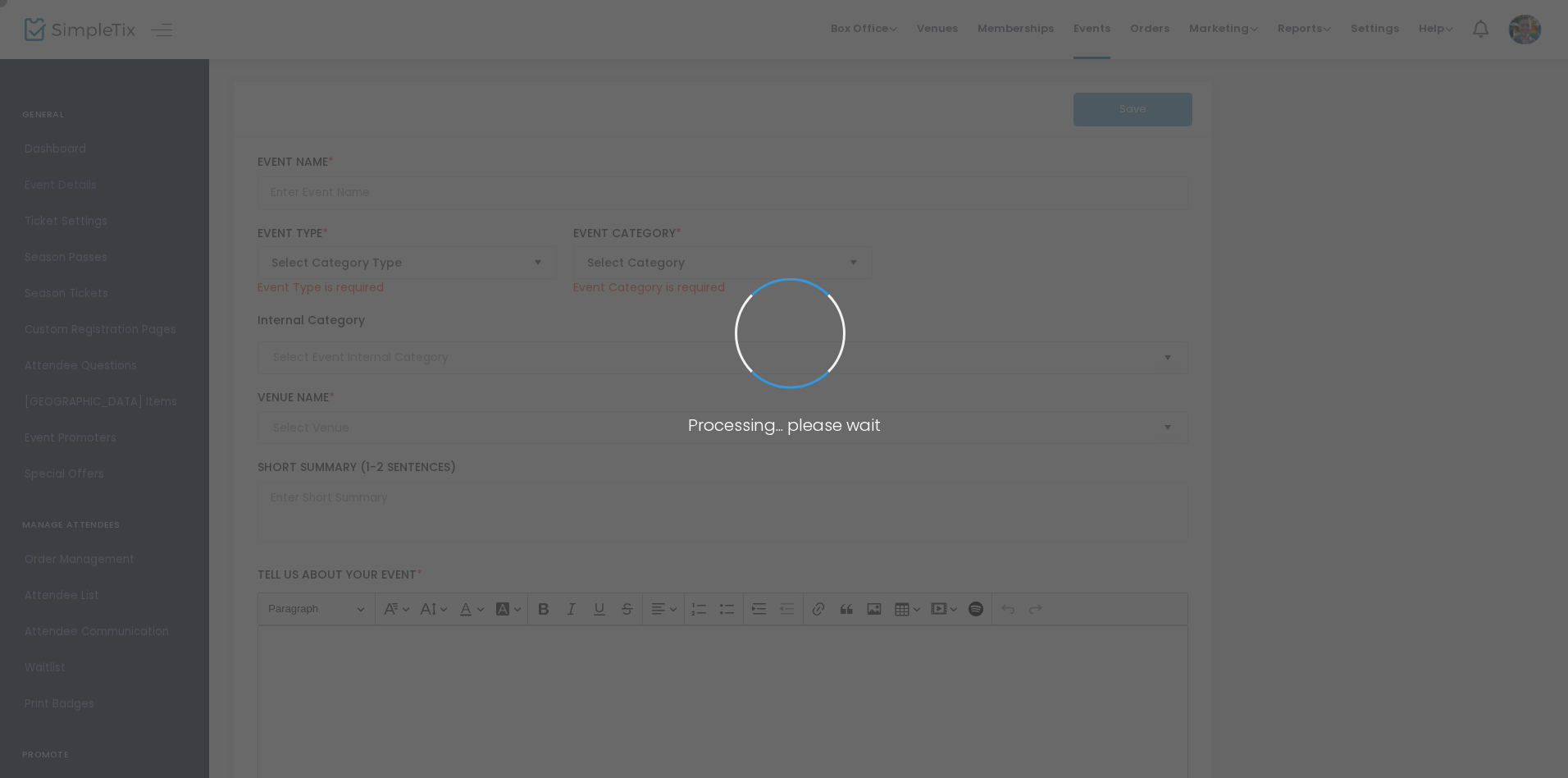
type input "Ideas Over Lunch: Threads of Tradition with Kristin Pedrozo"
type textarea "Join curator Kristin Pedrozo for a closer look at ‘Of Salt and Spirit: Black Qu…"
type input "Register"
type input "Memphis Brooks Museum of Art"
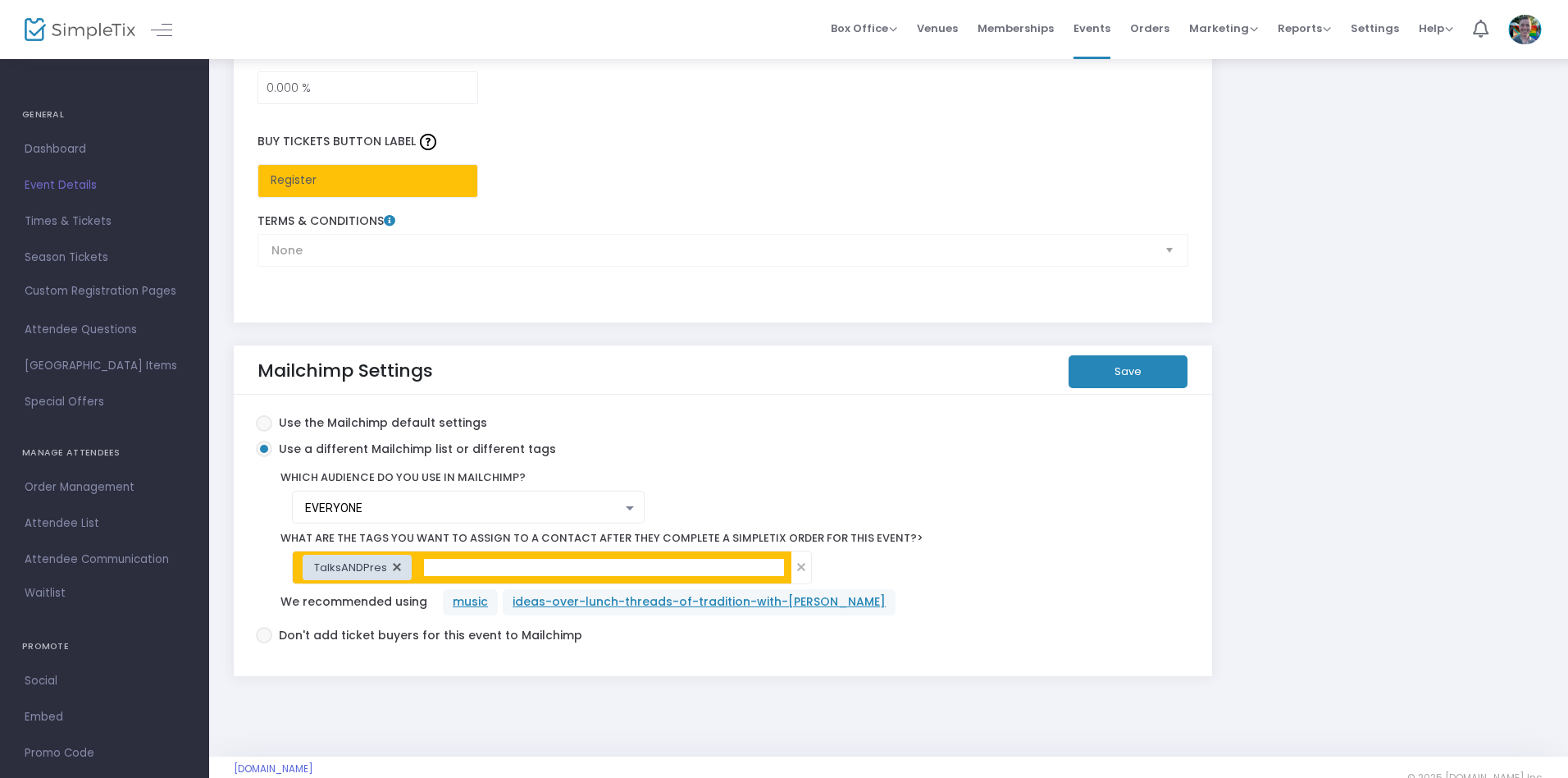
scroll to position [2737, 0]
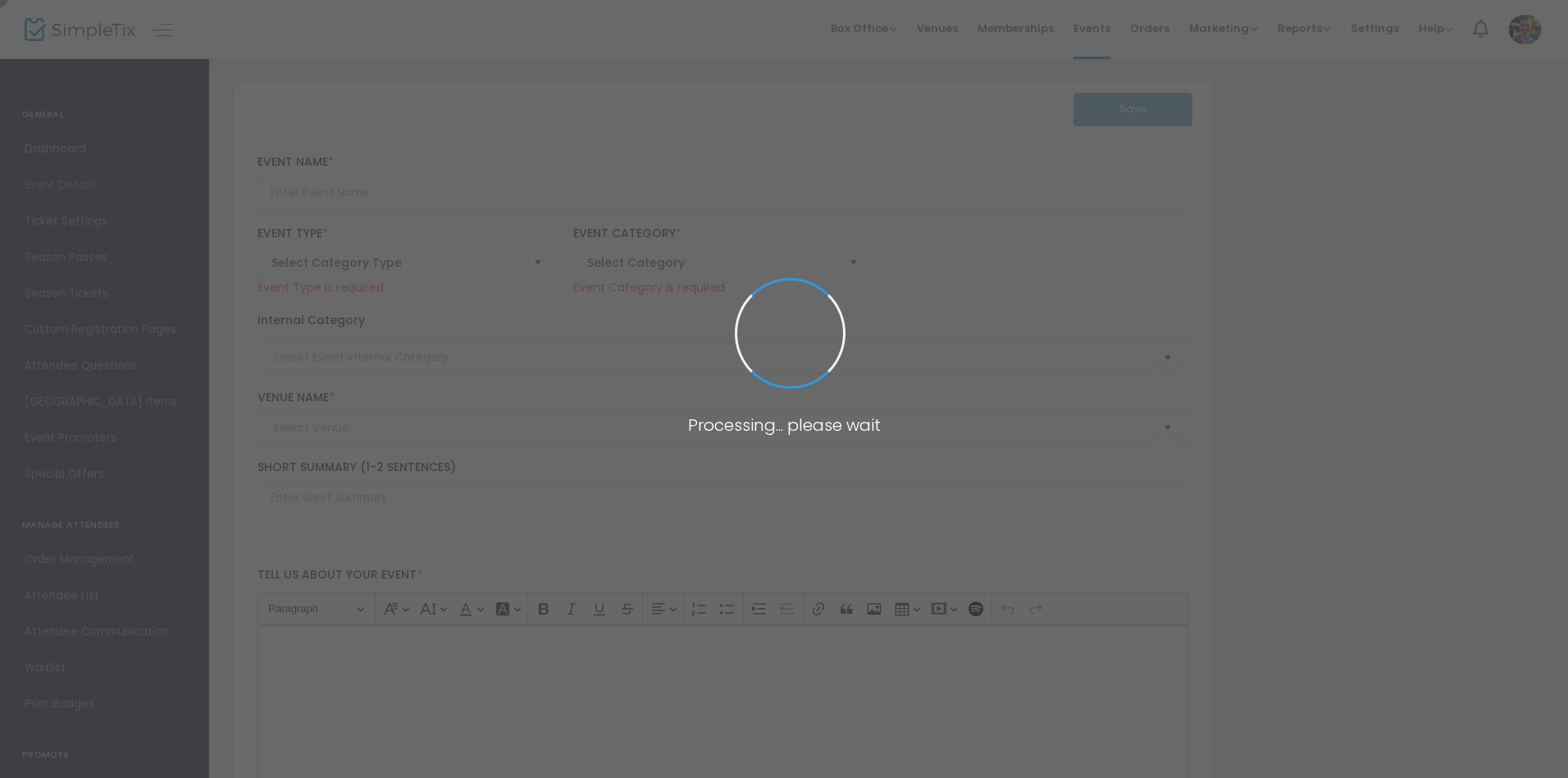
type input "Super [DATE] - Indigenous Heritage Month"
type textarea "November is Indigenous Heritage Month and we’re celebrating by learning about a…"
type input "Register"
type input "Super Saturday"
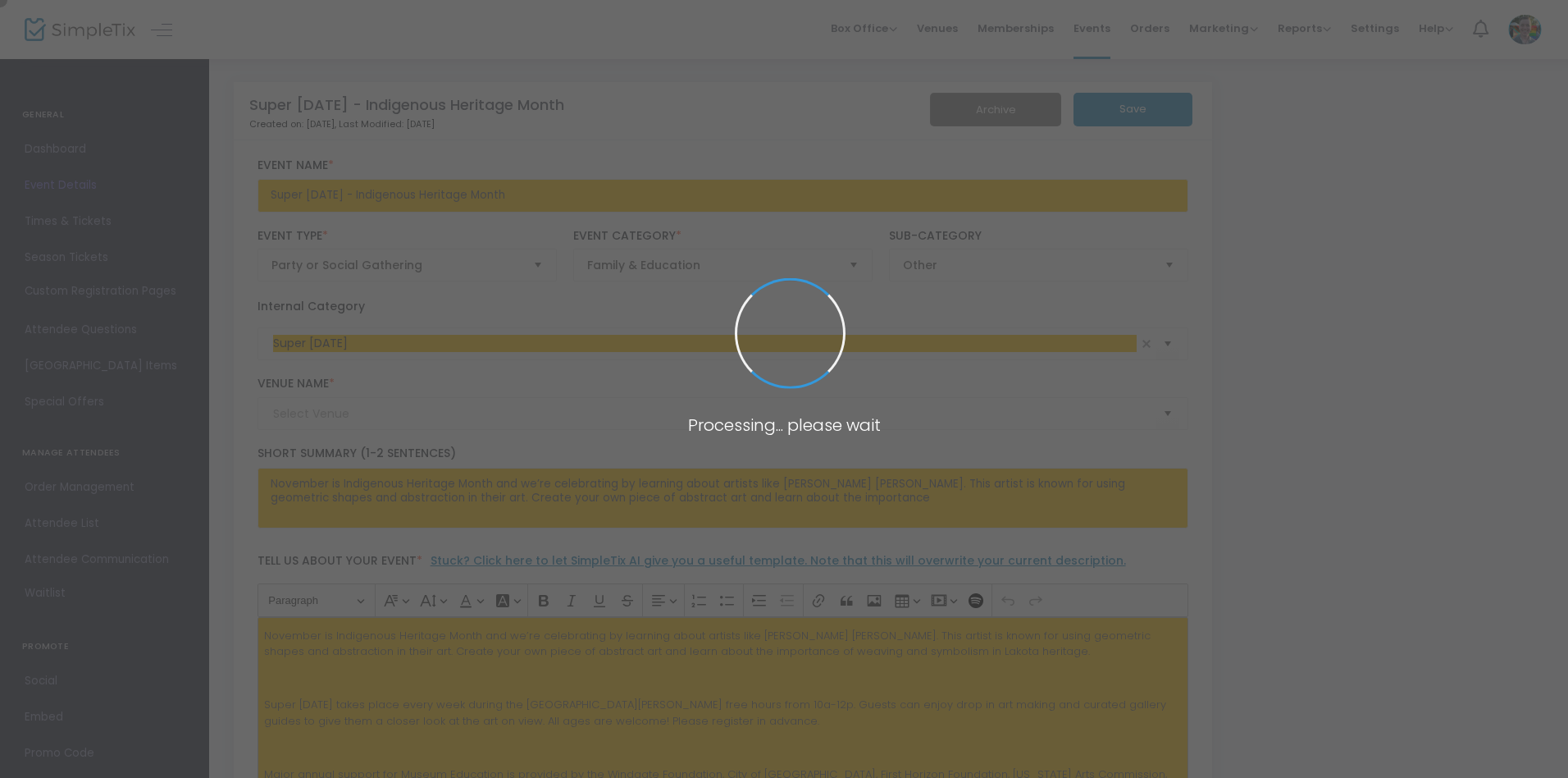
type input "[PERSON_NAME][GEOGRAPHIC_DATA]"
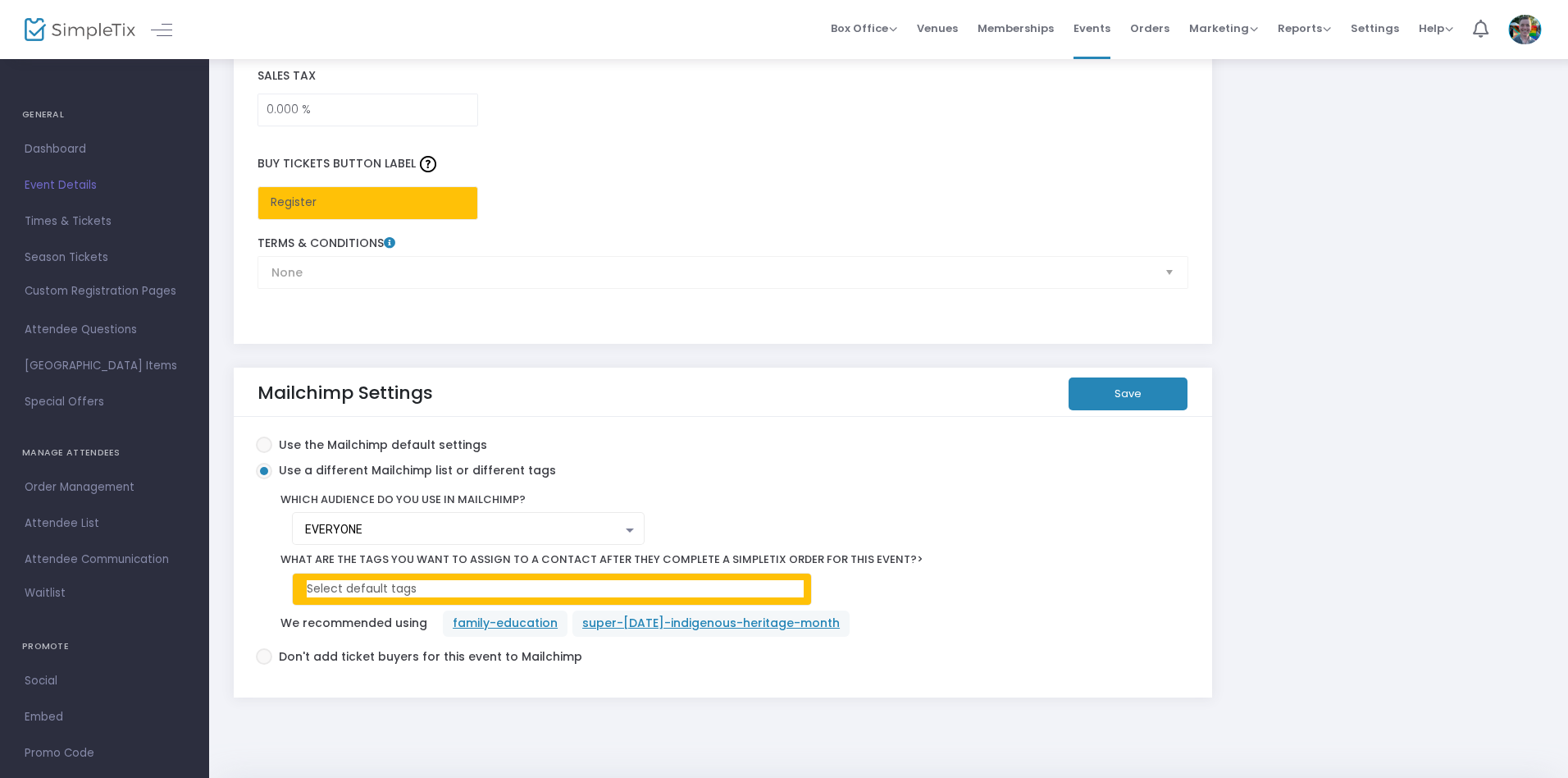
scroll to position [2742, 0]
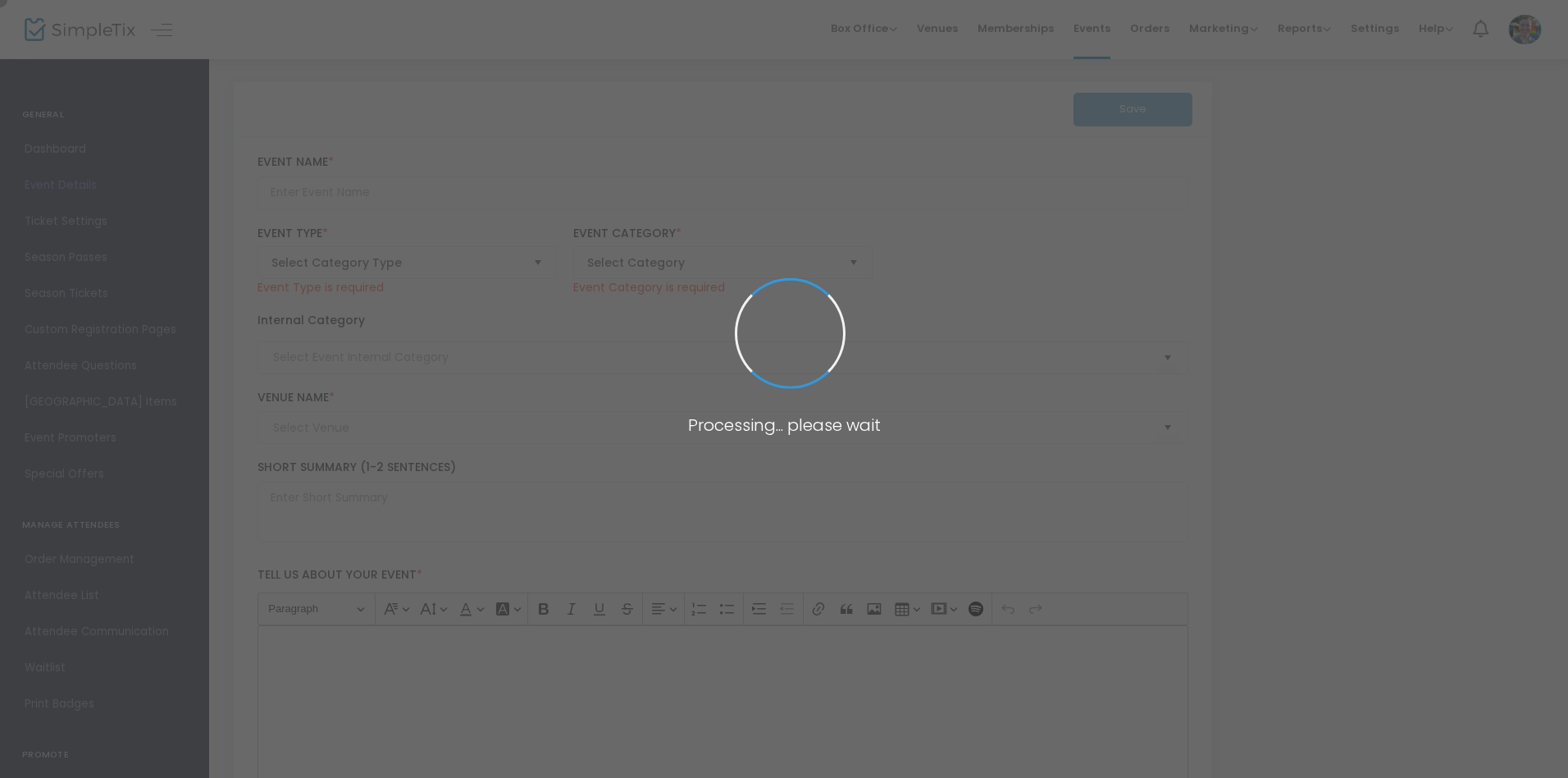
type input "Portfolio Day"
type textarea "Join us on [DATE] for an exciting collaboration between Contemporary Arts Memph…"
type input "Register Now"
type input "Memphis Brooks Museum of Art"
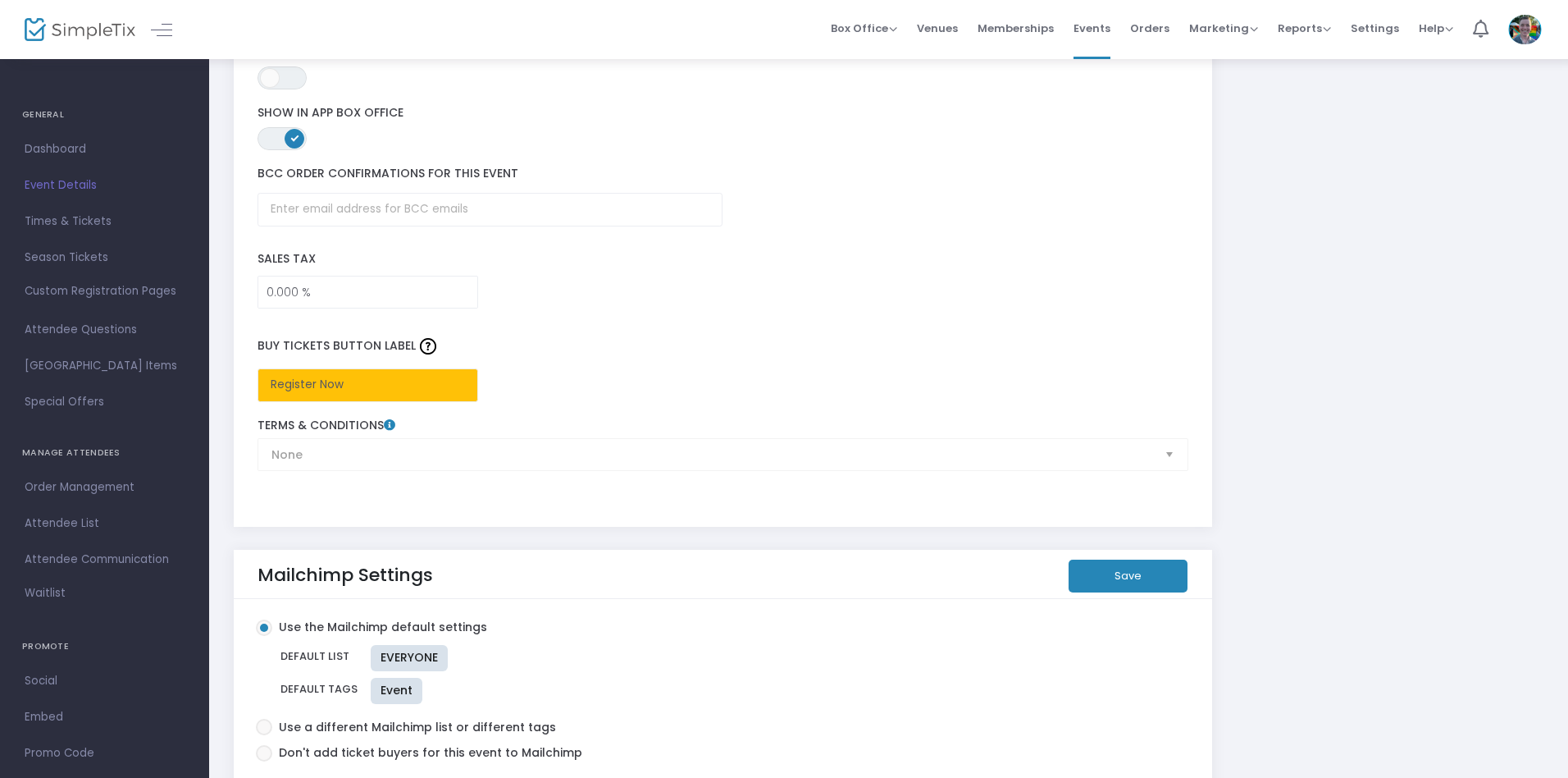
scroll to position [2501, 0]
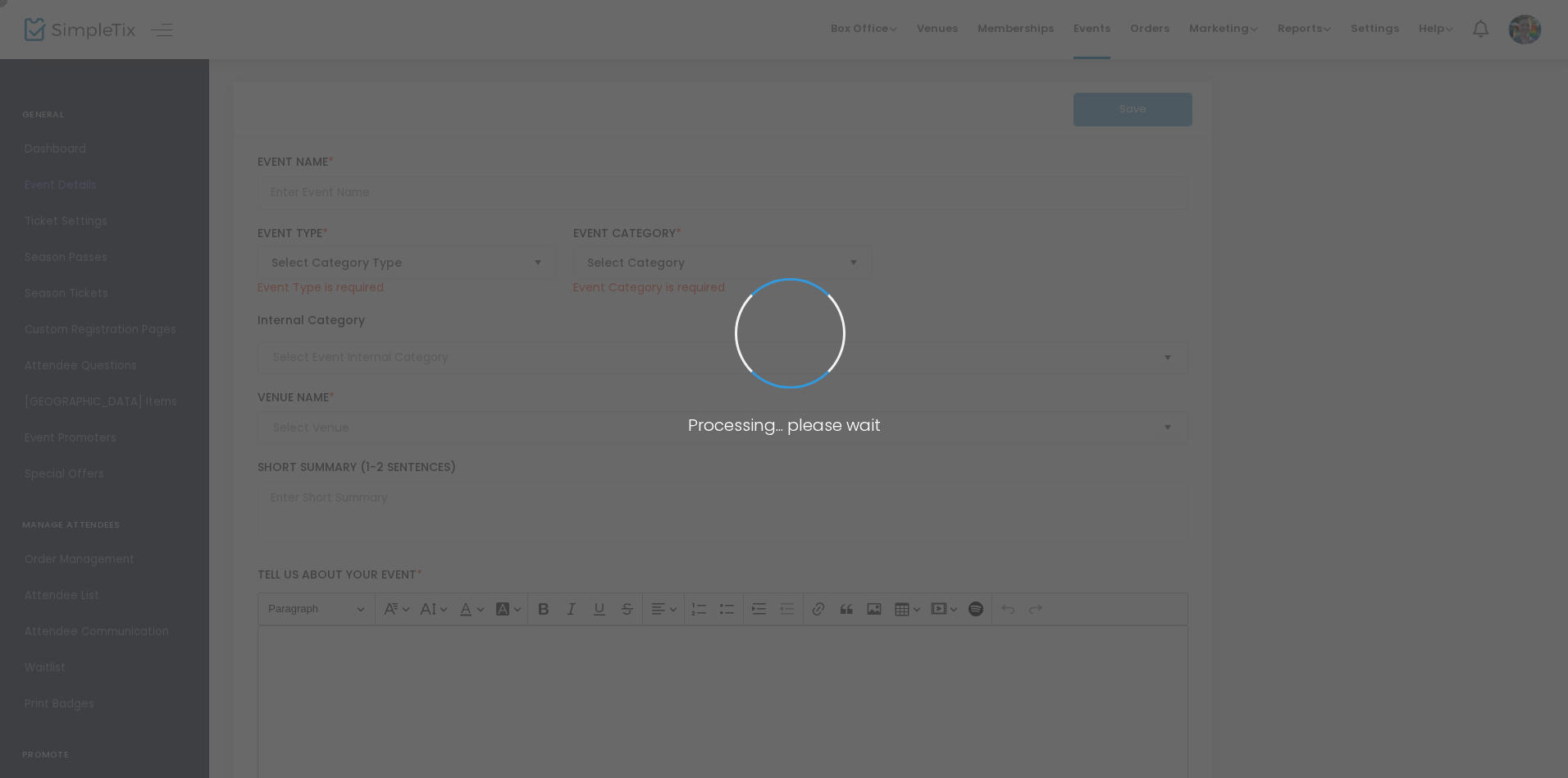
type input "Homeschool Day - Quilts and Textiles"
type textarea "This month’s Homeschool Day is all about quilts! Learn about the geometry of qu…"
type input "Register Now"
type input "[PERSON_NAME][GEOGRAPHIC_DATA]"
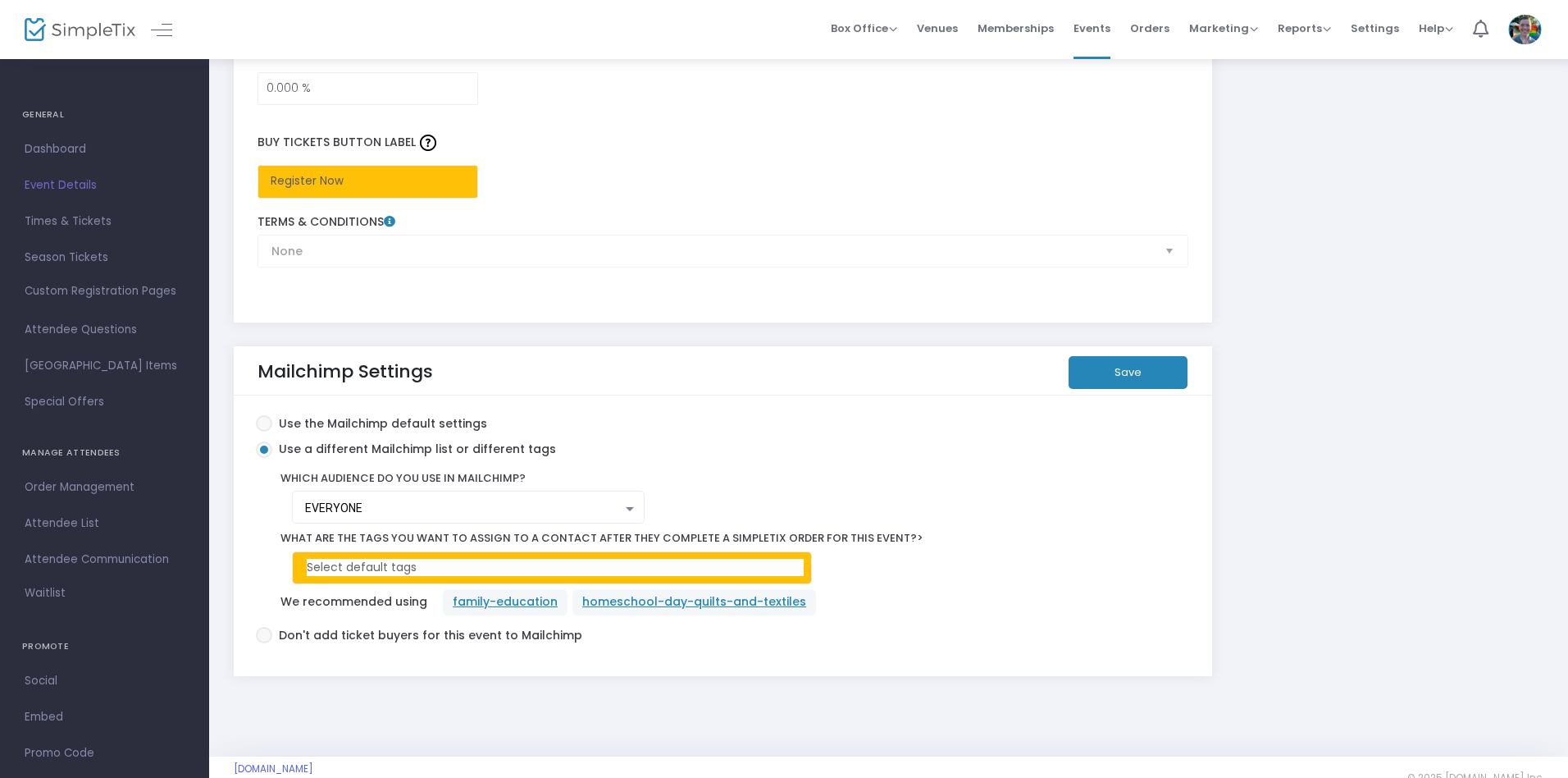
scroll to position [2742, 0]
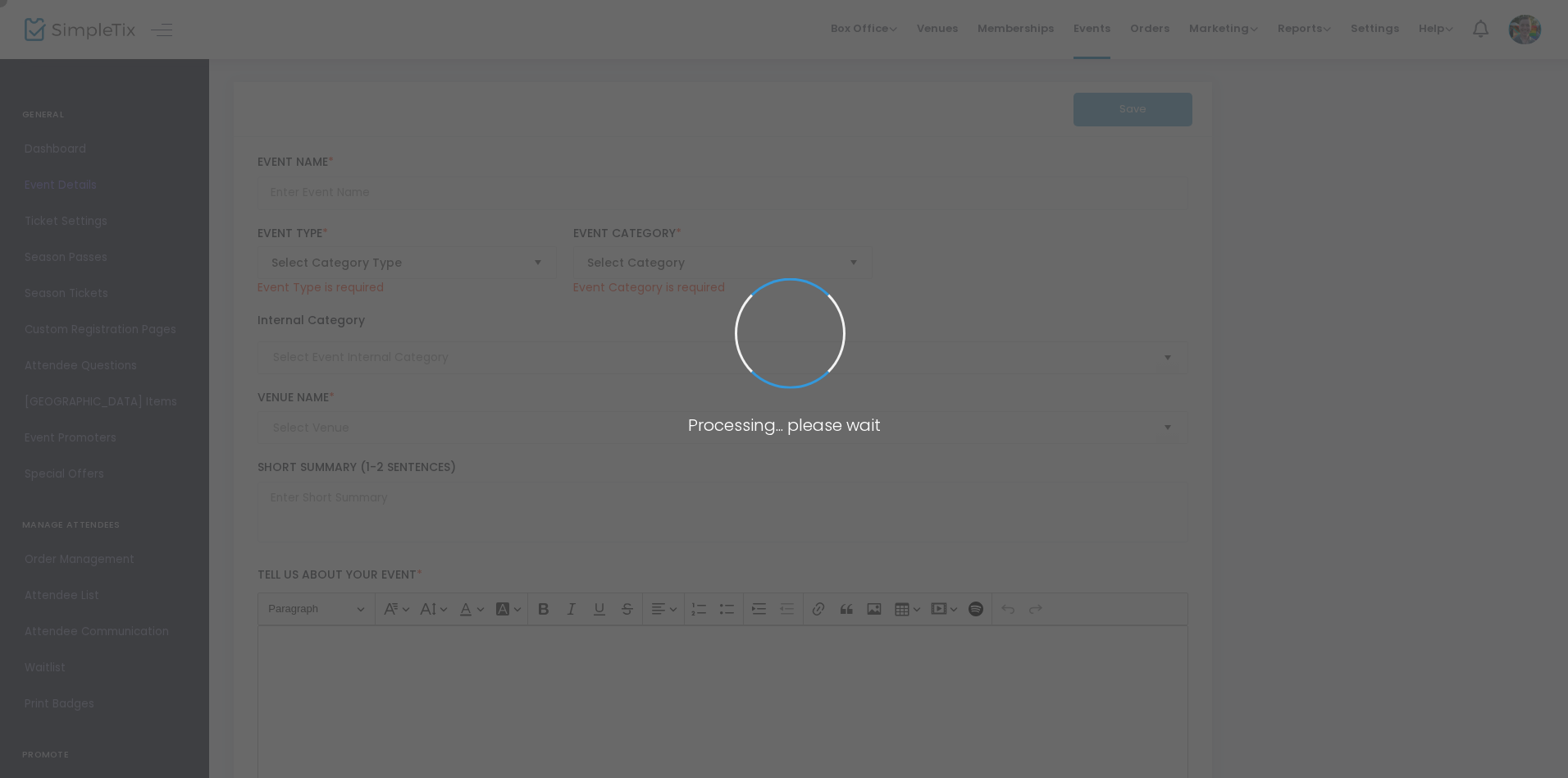
type input "Happy Hour at the [PERSON_NAME]: YoBreezye"
type textarea "Shake off the week with a evening of dance as YoBreezye takes the deck at your …"
type input "Register Now"
type input "Memphis Brooks Museum of Art"
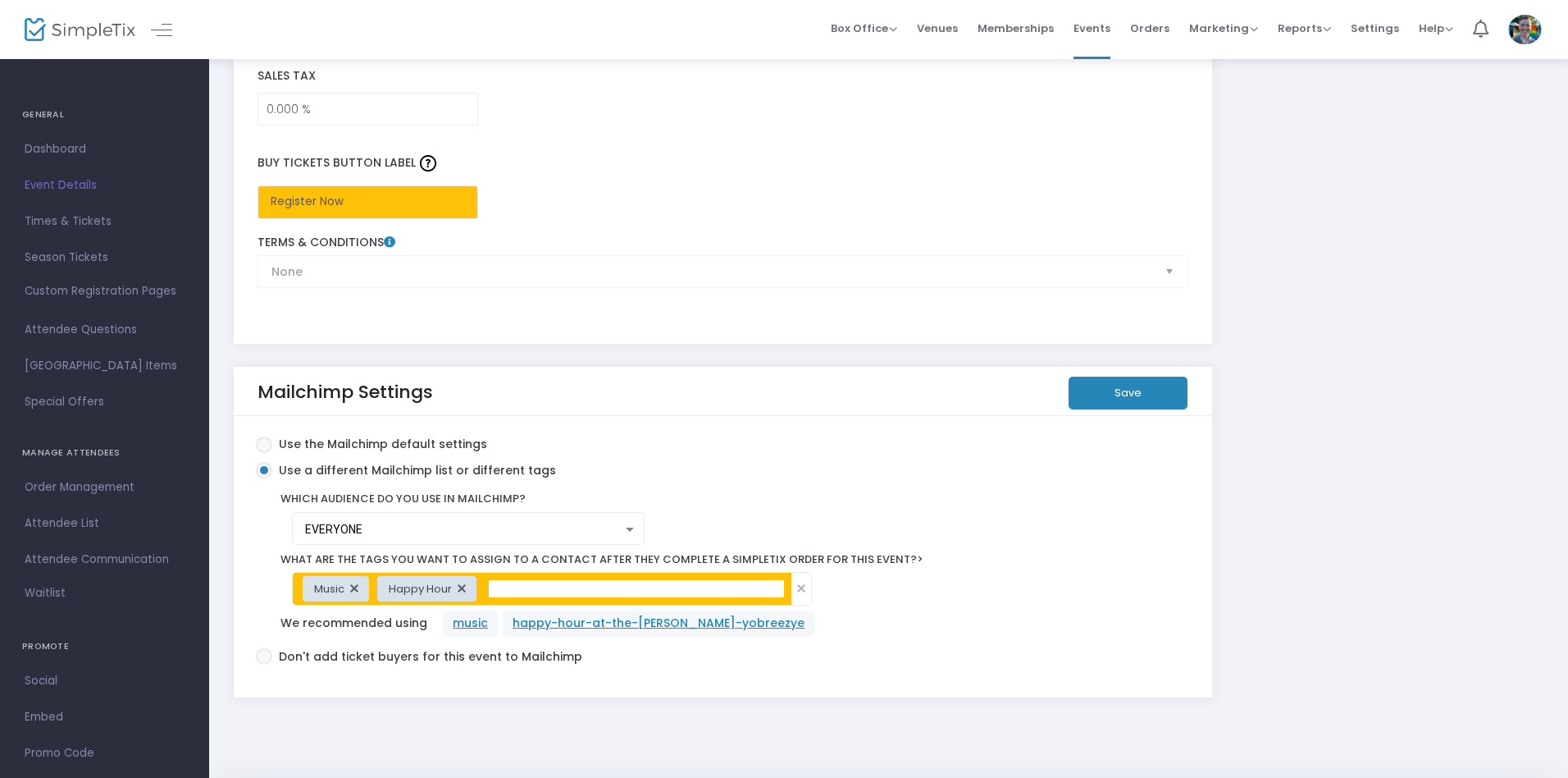
scroll to position [2737, 0]
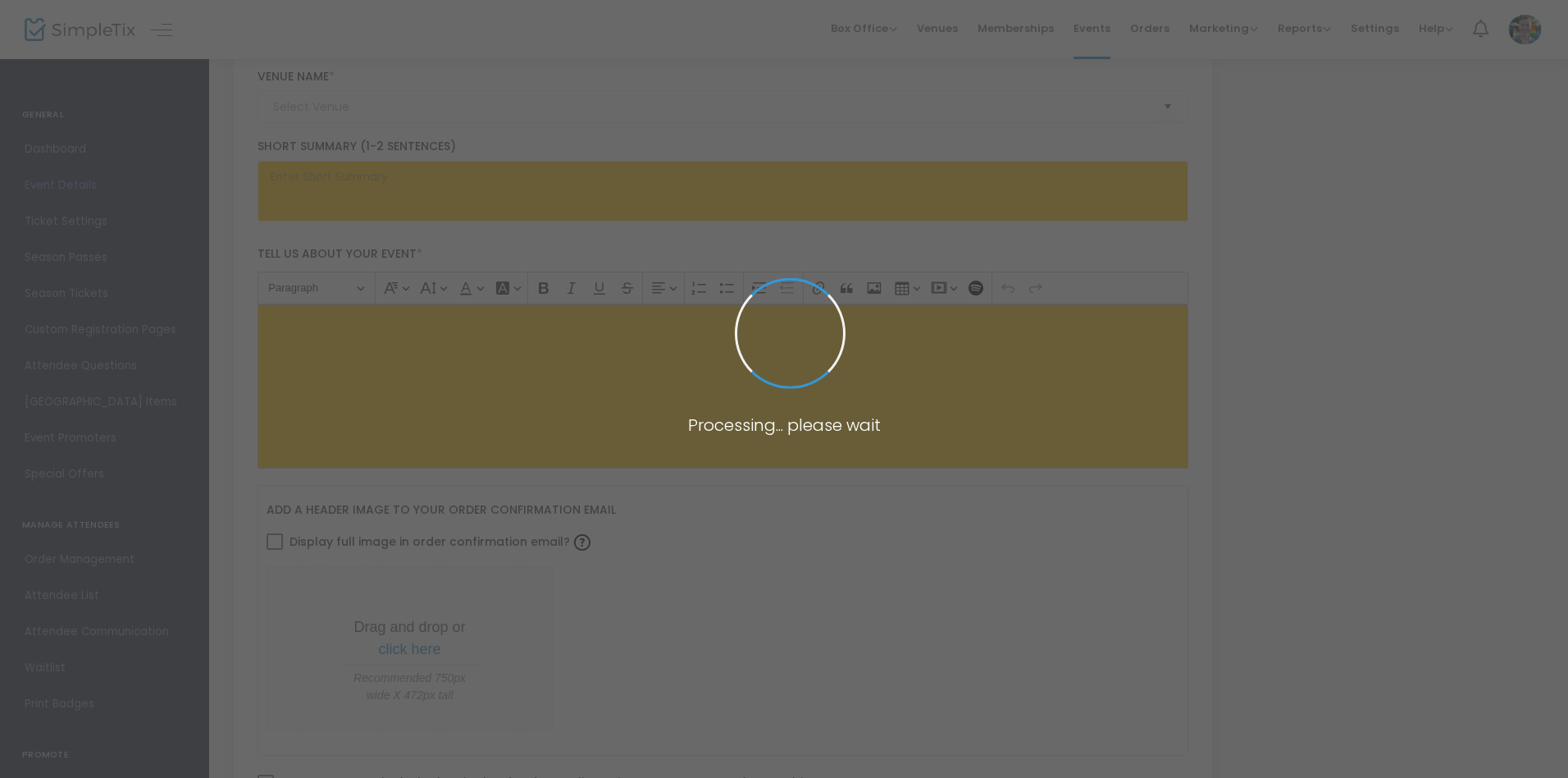
scroll to position [318, 0]
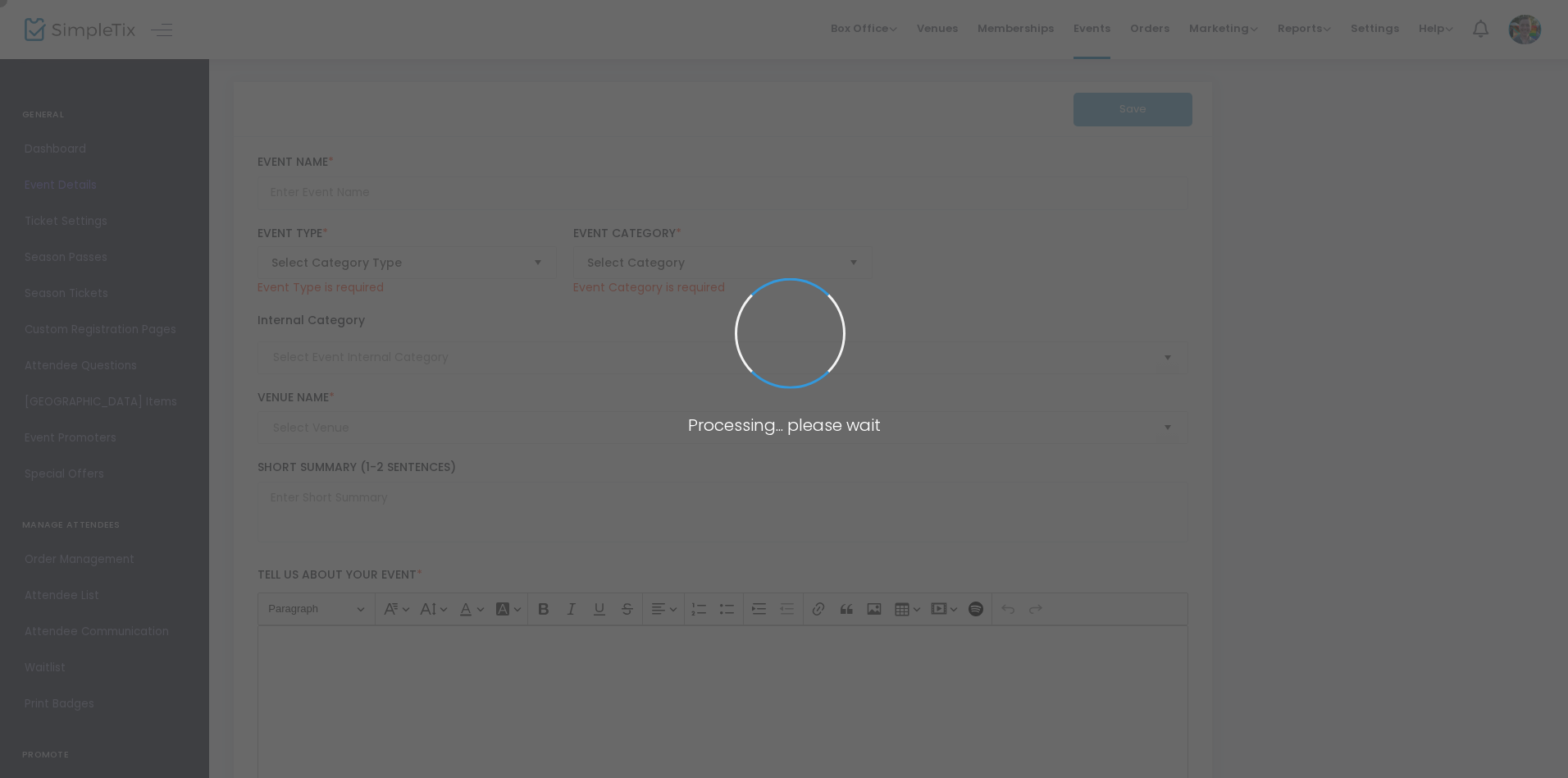
type input "Pieced Together: Collage and Quilting Workshop"
type textarea "In this class, enjoy a guided viewing of the exhibition ‘Of Salt and Spirit: Bl…"
type input "Register Now"
type input "[PERSON_NAME][GEOGRAPHIC_DATA]"
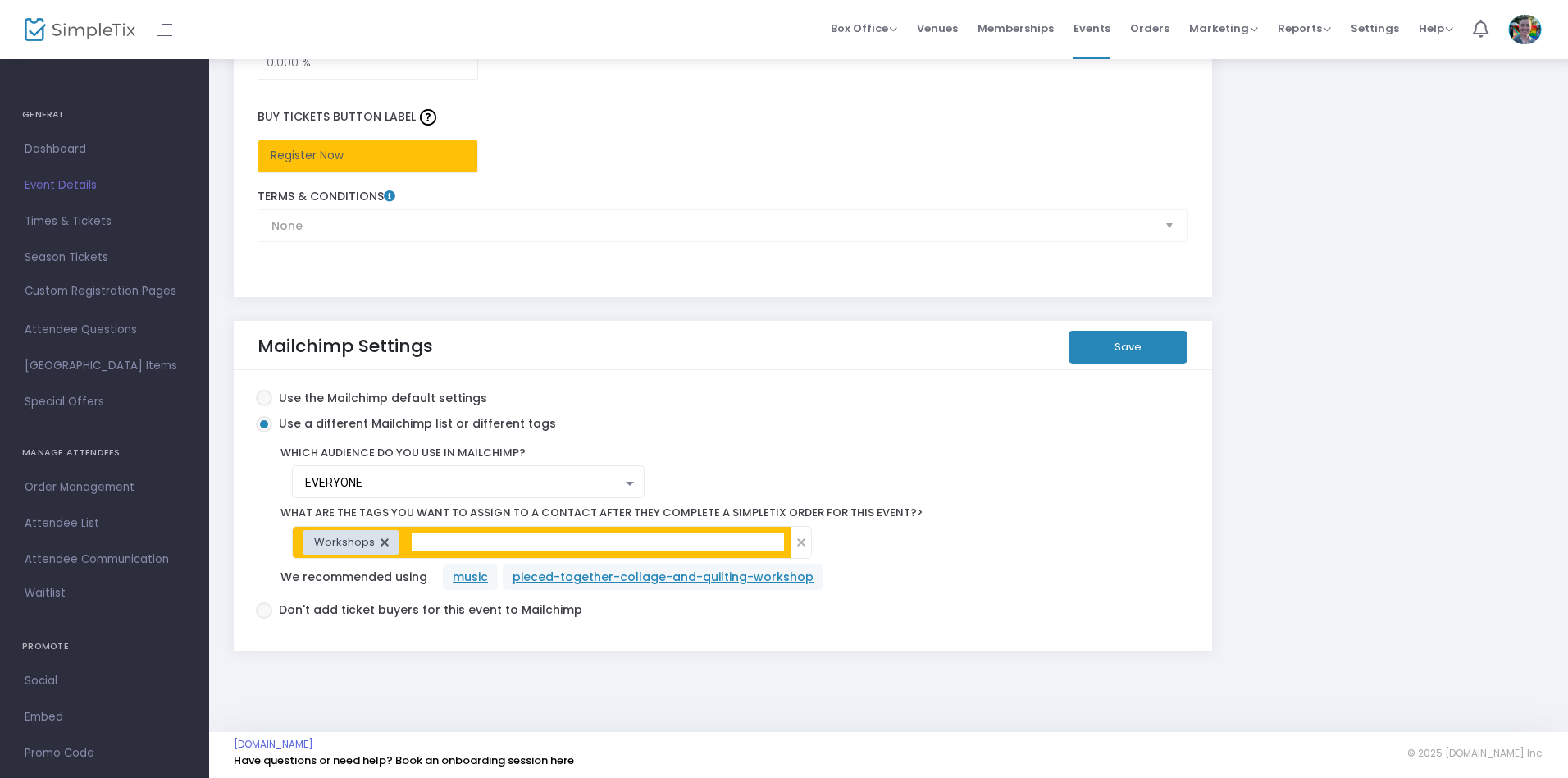
scroll to position [2743, 0]
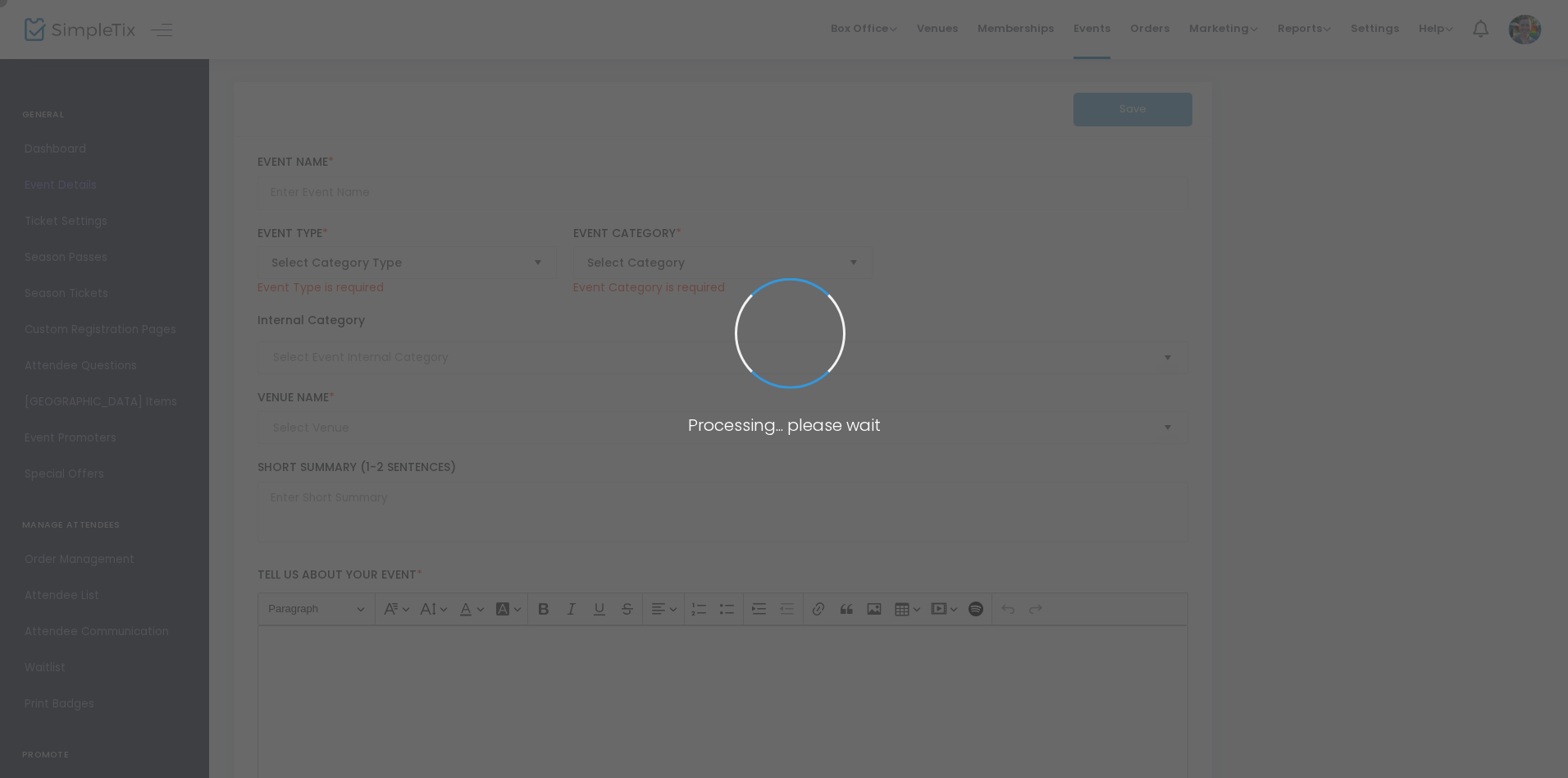
type input "Harmonia [PERSON_NAME] Book Signing and Conversation"
type textarea "Following her captivating 2023 exhibition Master Narrative—which reimagined Eur…"
type input "Register Now"
type input "Talks & Presentations"
type input "Memphis Brooks Museum of Art"
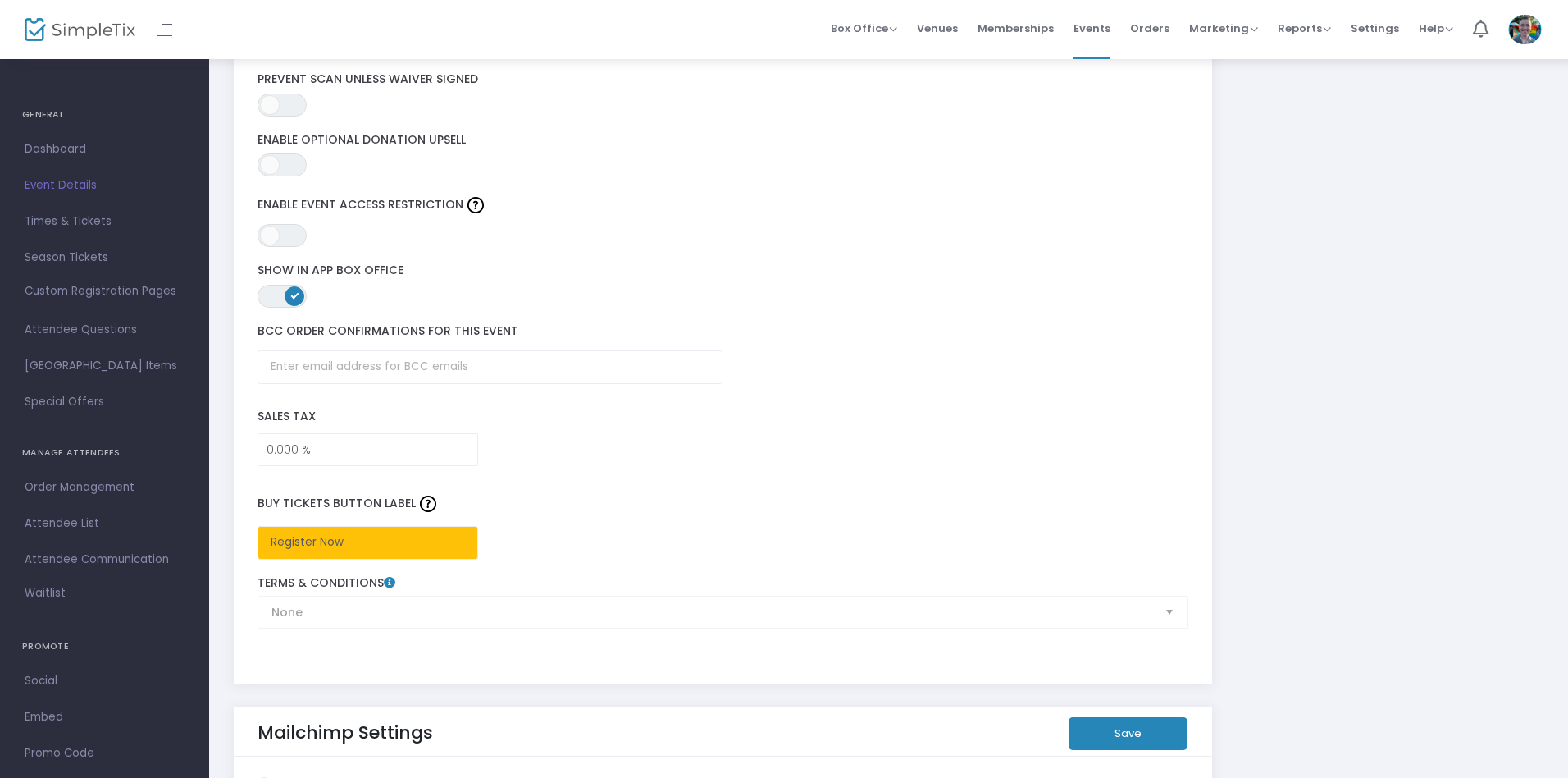
scroll to position [2737, 0]
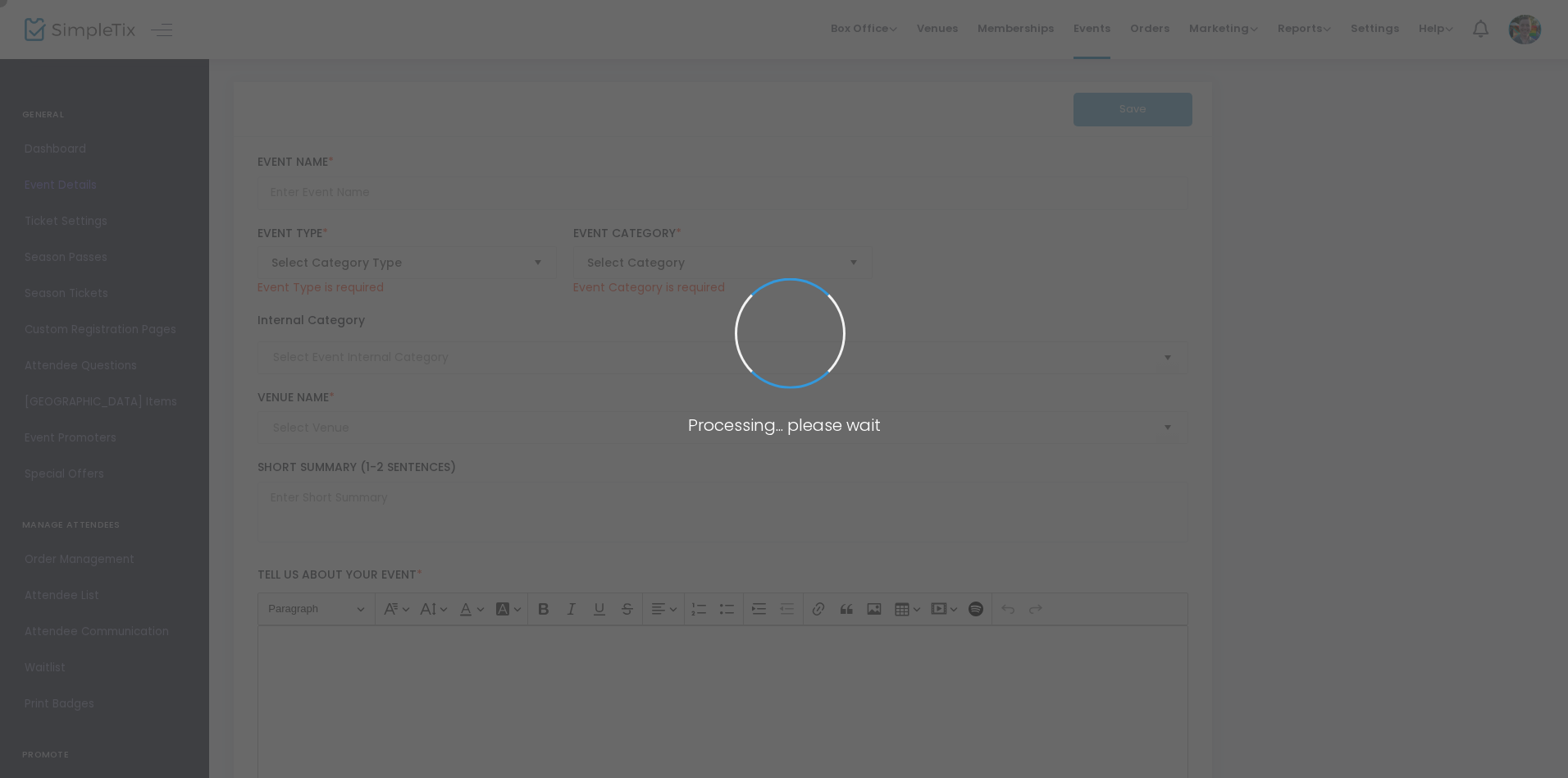
type input "Beginner Mahjong Lessons"
type textarea "Join Cassie Lazzo, The Mahjologist, for a lesson on how to play American Mahjon…"
type input "Register"
type input "[PERSON_NAME][GEOGRAPHIC_DATA]"
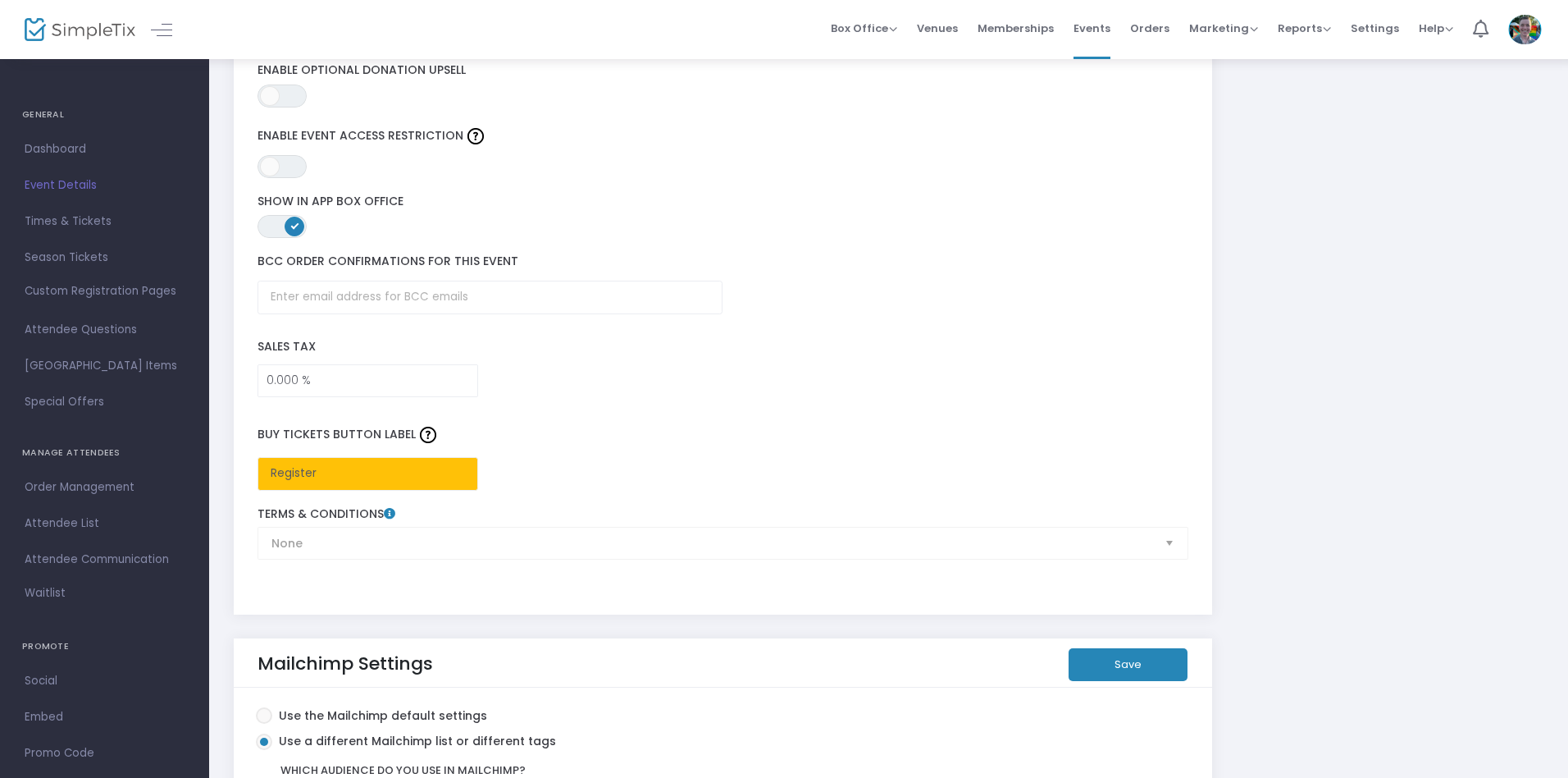
scroll to position [2743, 0]
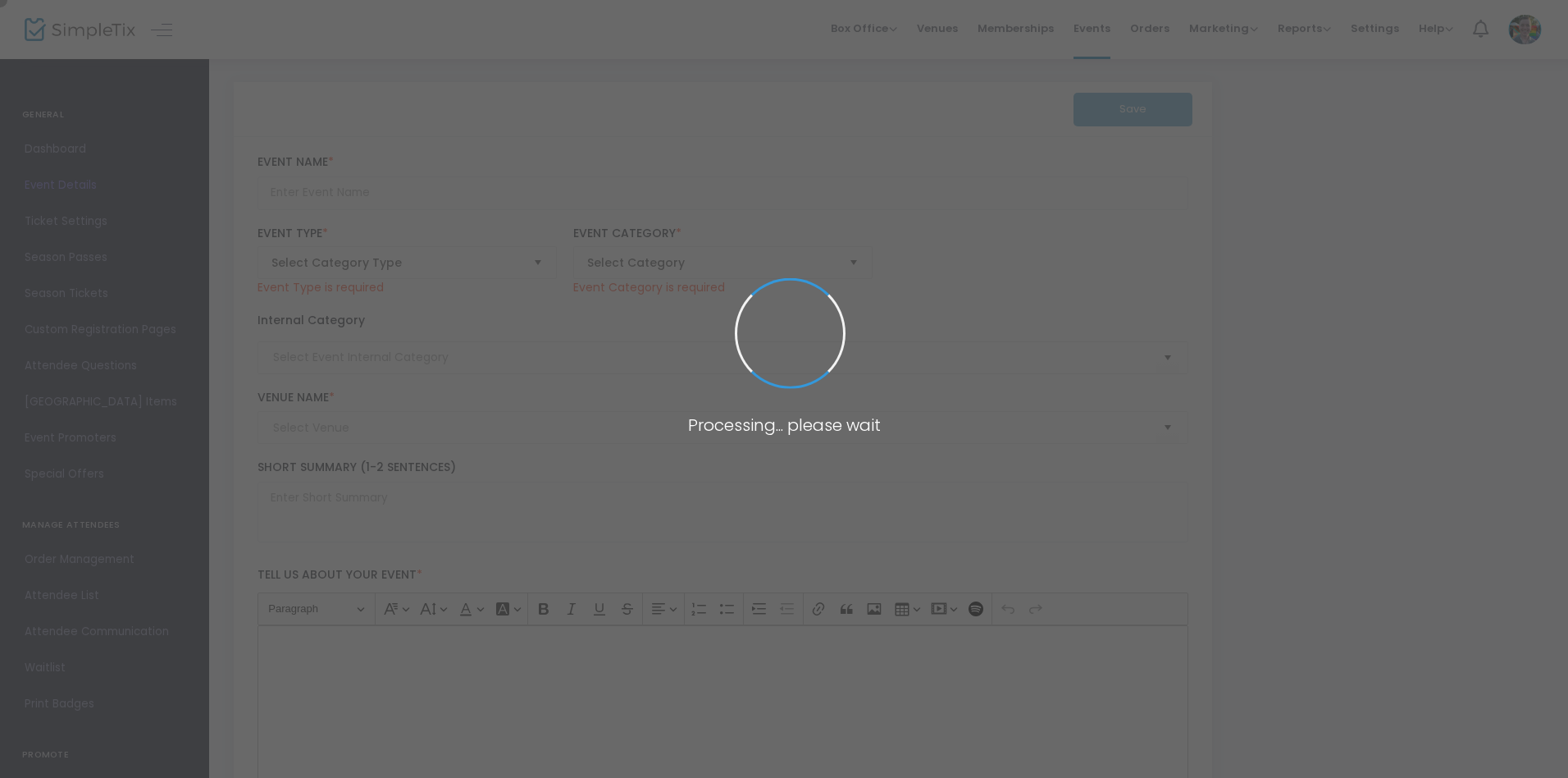
type input "Super Saturday - Paper Snowflakes"
type textarea "It’s a “snow day” at this week’s Super Saturday! This week we’ll learn about ra…"
type input "Register"
type input "Super Saturday"
type input "Memphis Brooks Museum of Art"
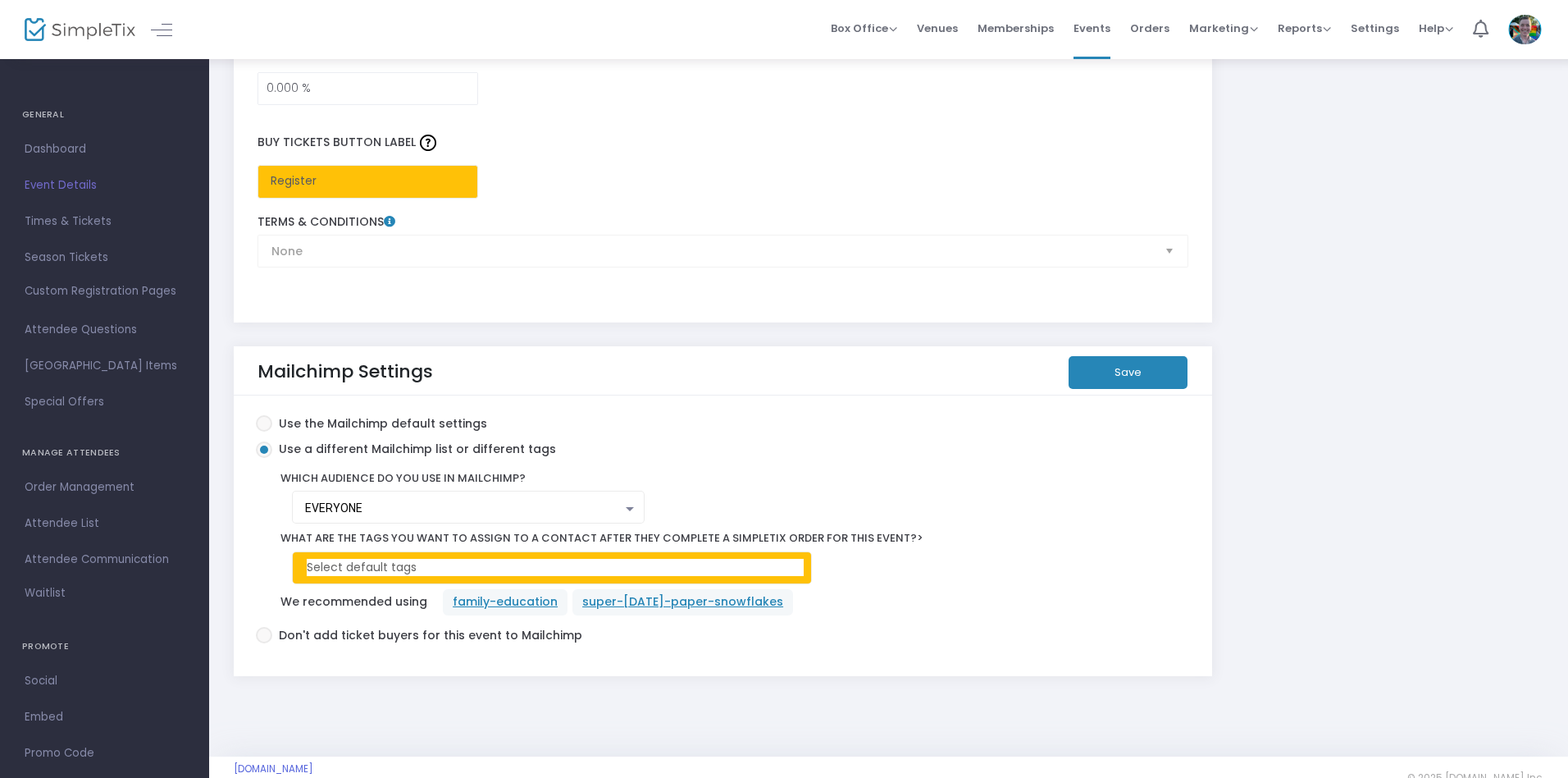
scroll to position [2742, 0]
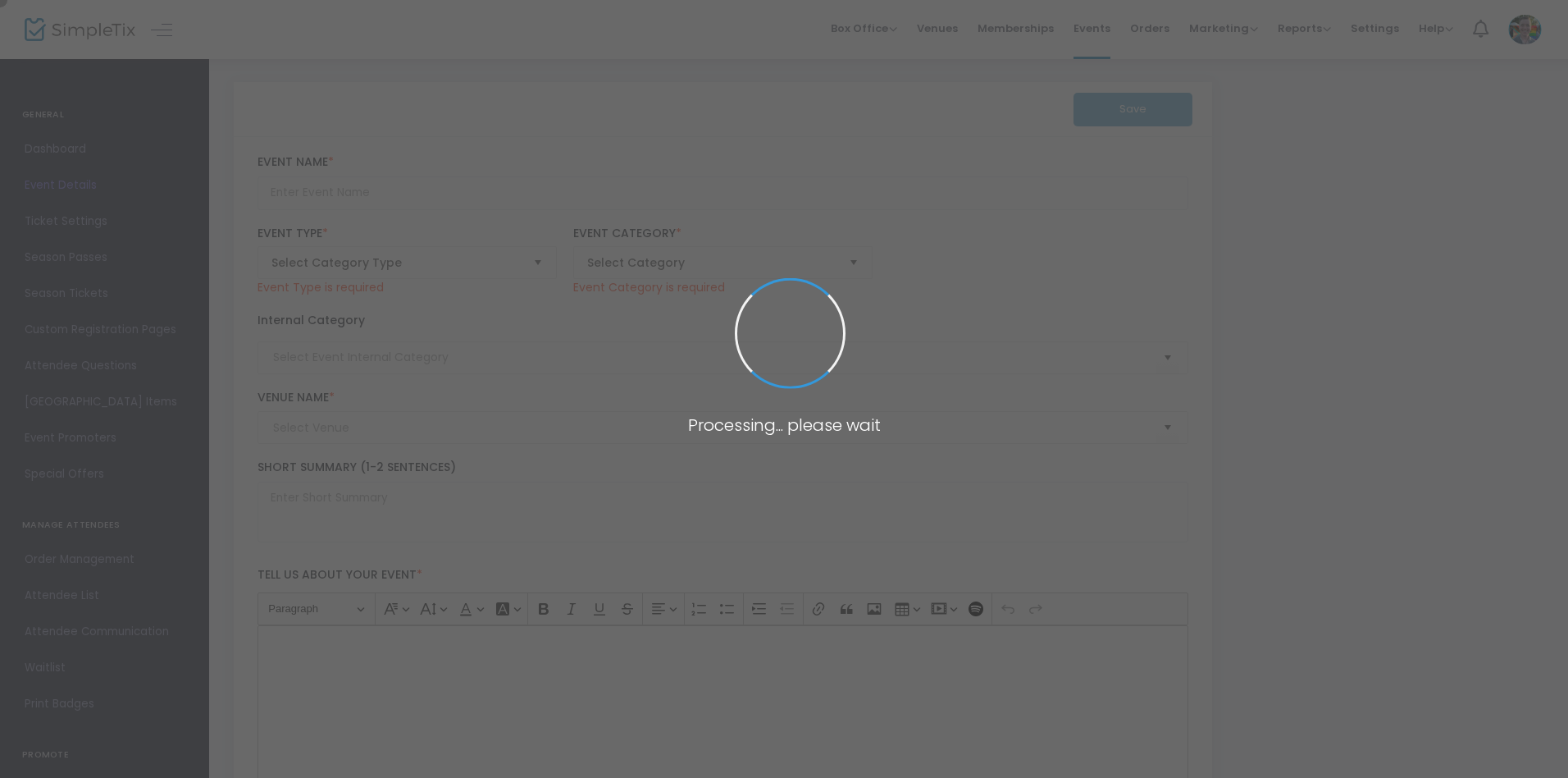
type input "Holiday Wreaths: Wreath Making Workshop with Midtown Bramble & Bloom"
type textarea "Craft your own festive evergreen wreath in a fun, hands-on workshop with all ma…"
type input "Register Now"
type input "Art Making"
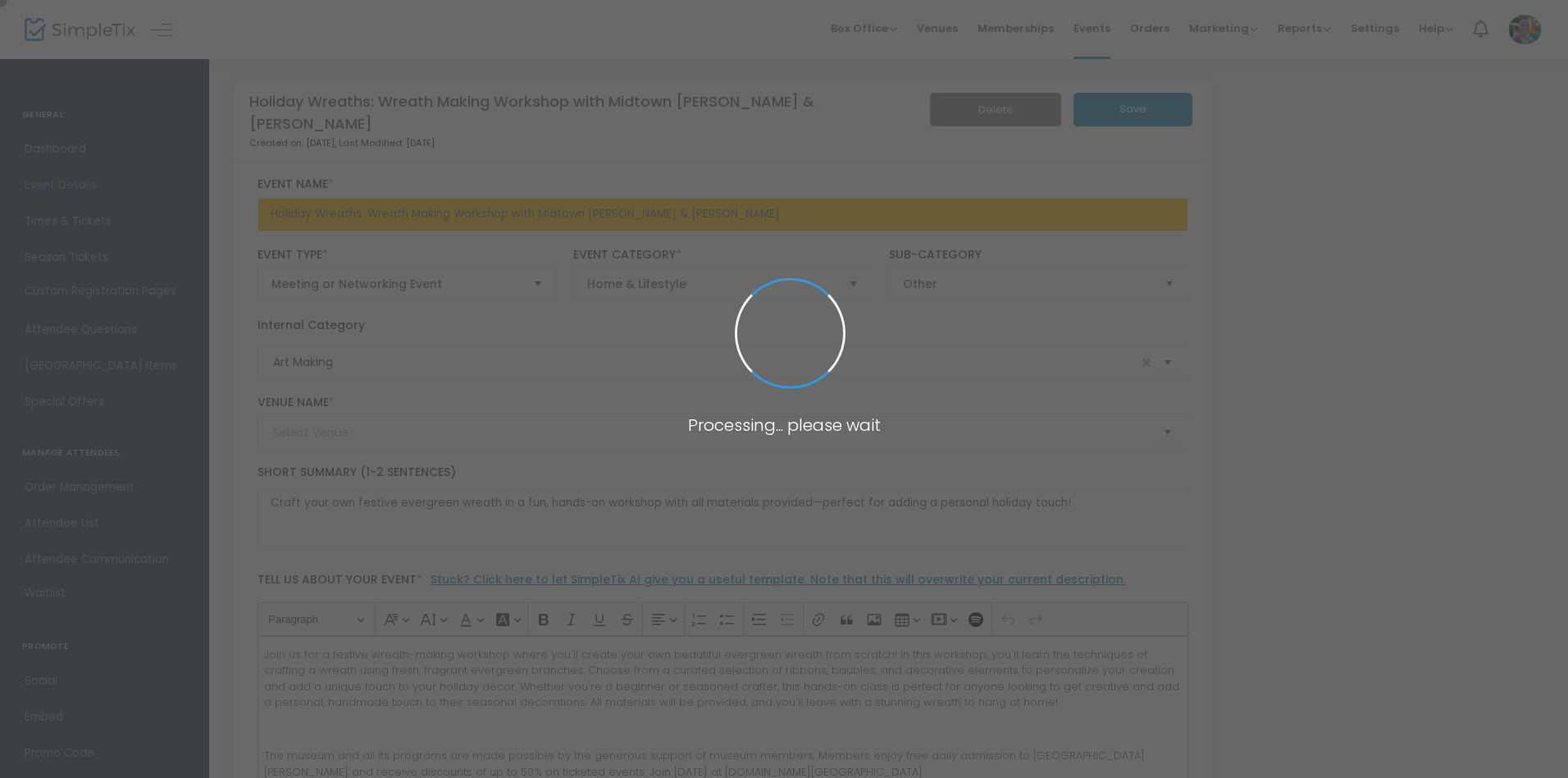
type input "Memphis Brooks Museum of Art"
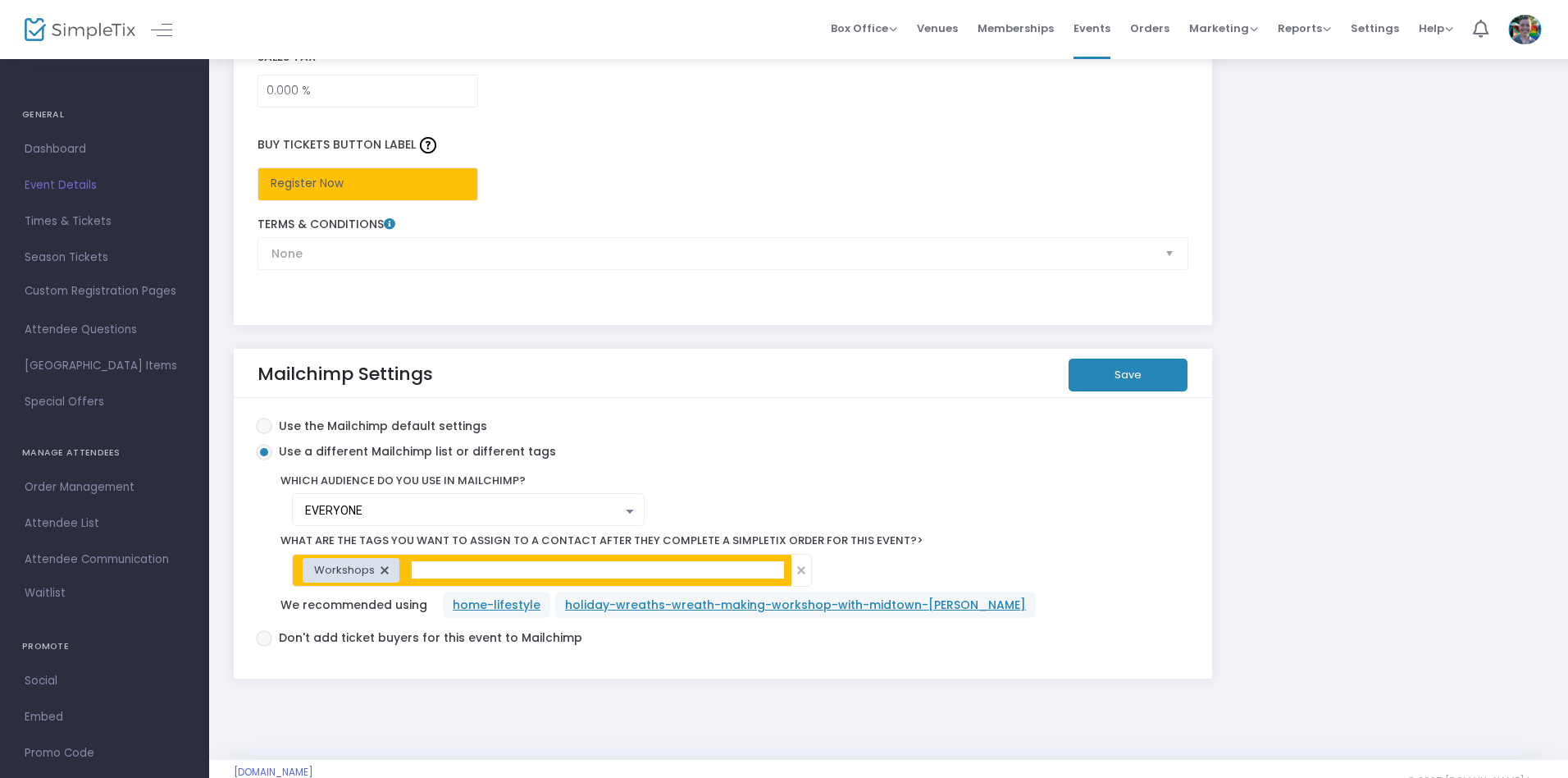
scroll to position [2743, 0]
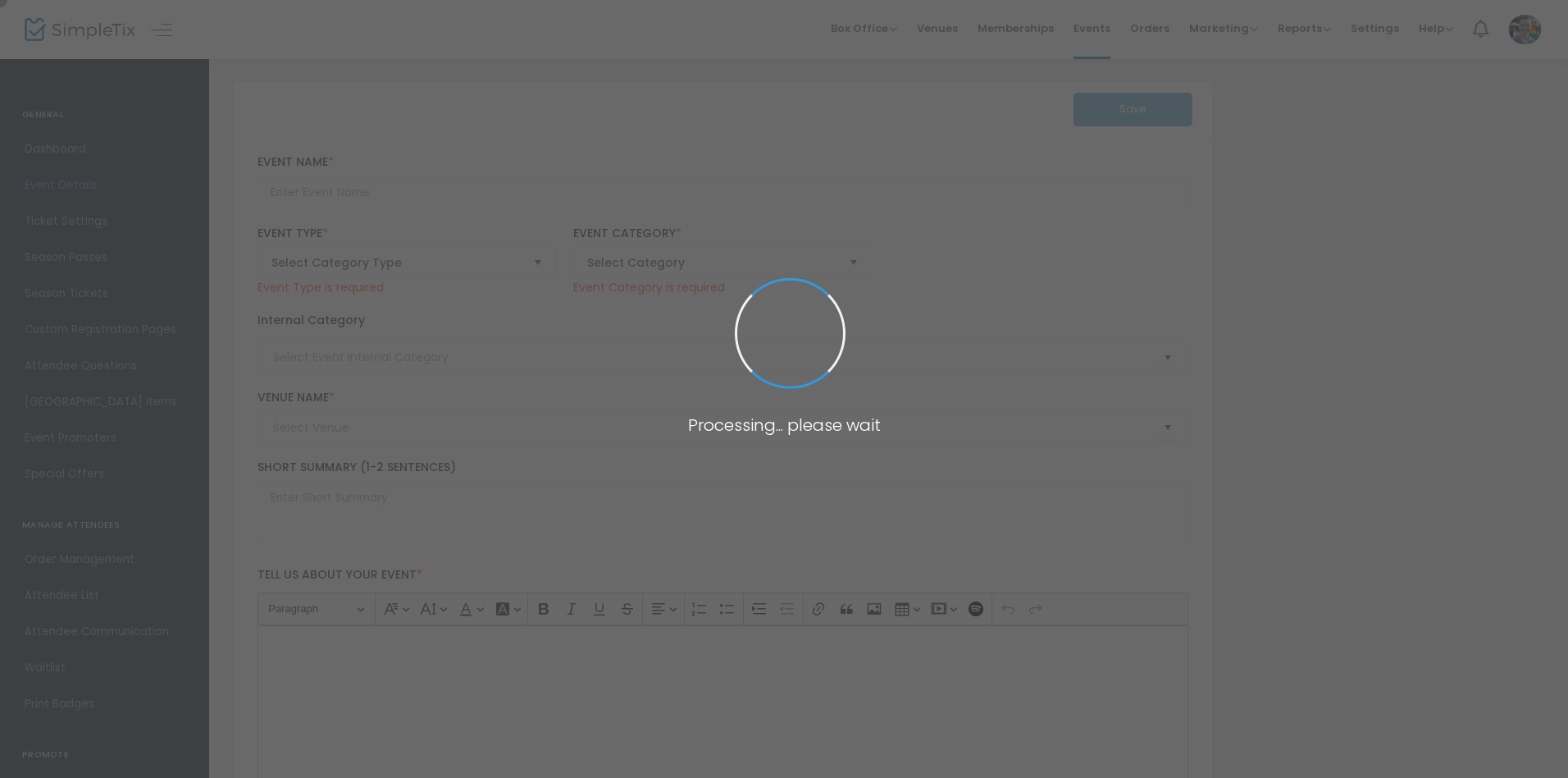
type input "Stitch and Story: Patchwork Memory Squares"
type textarea "Transform memories and textiles into unique art in our hands-on, no-experience-…"
type input "Register Now"
type input "Art Making"
type input "[PERSON_NAME][GEOGRAPHIC_DATA]"
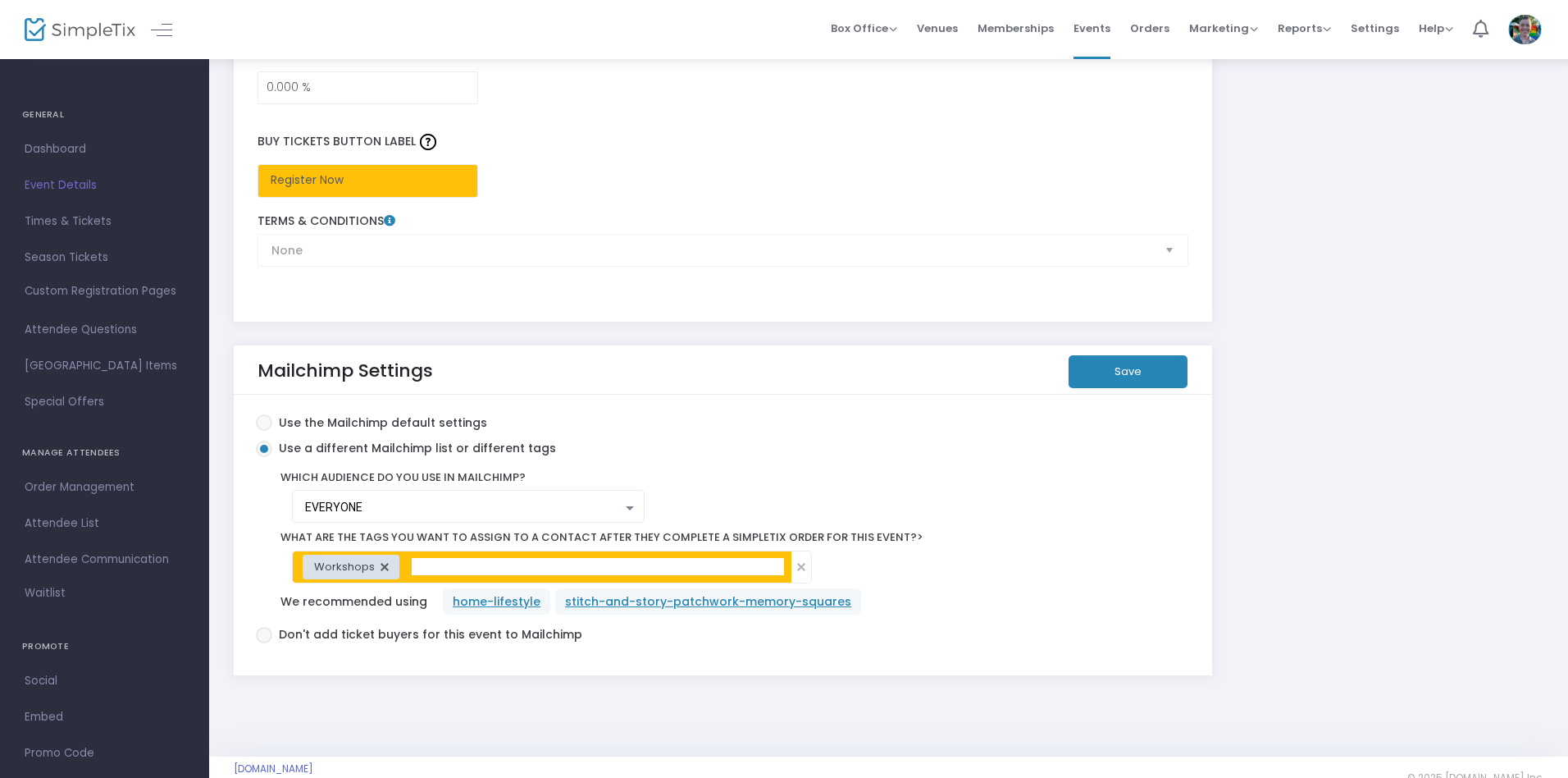
scroll to position [2743, 0]
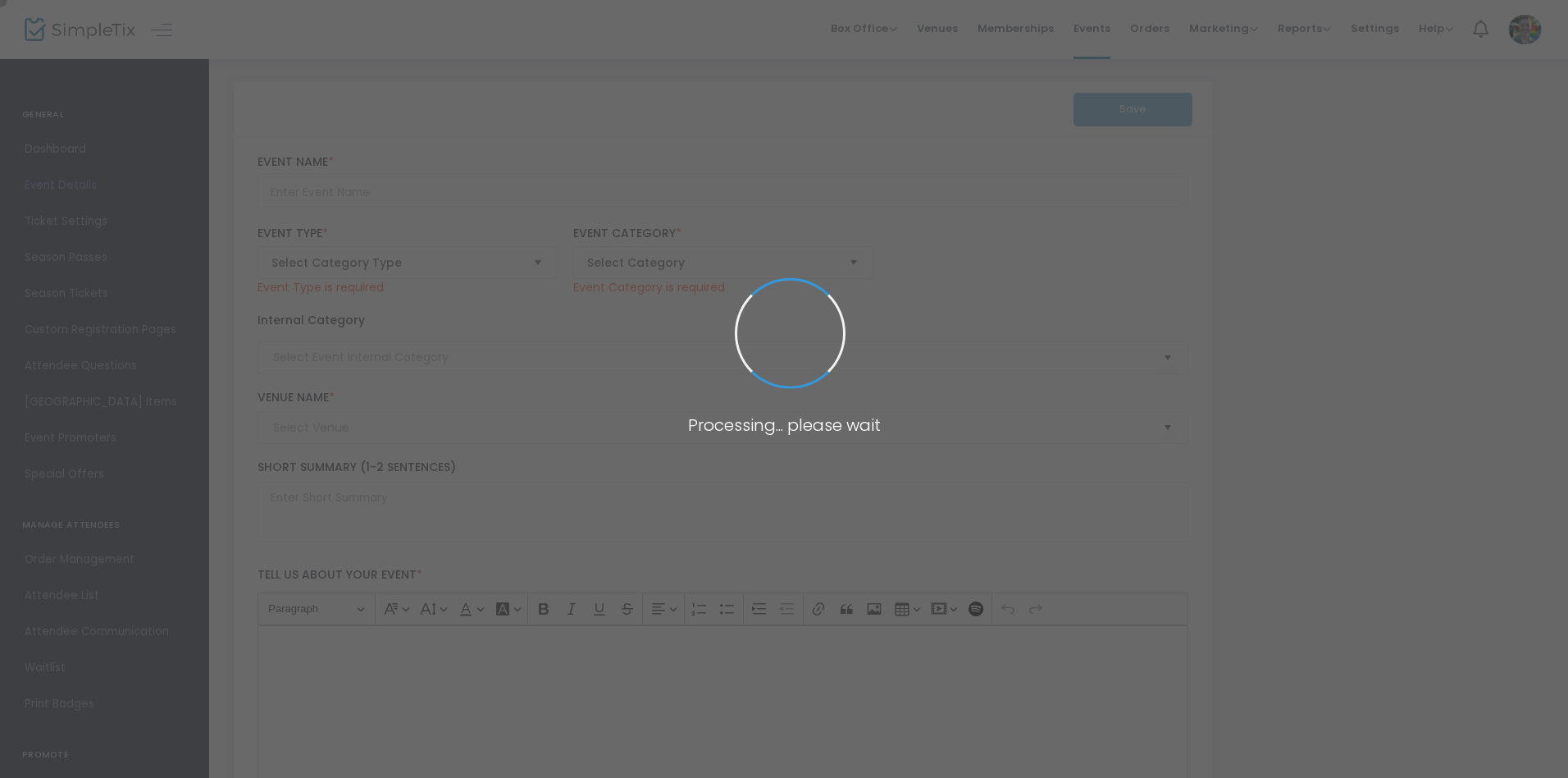
type input "Happy Hour at the Brooks: Merry Medleys with Darryl Jones"
type textarea "Relish in the holiday season with festive tunes from local flutist Darryl Evan …"
type input "Register Now"
type input "[PERSON_NAME][GEOGRAPHIC_DATA]"
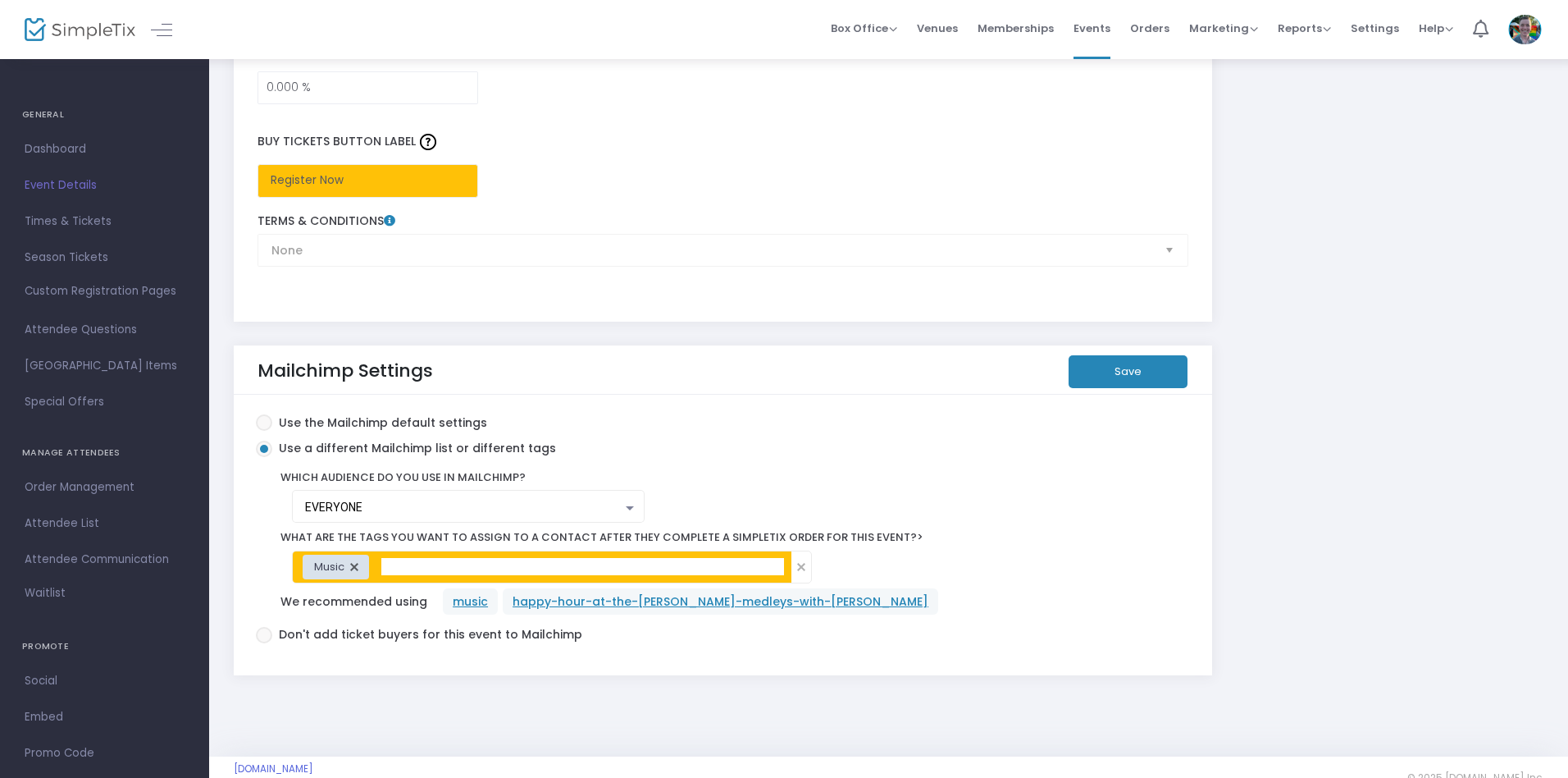
scroll to position [2743, 0]
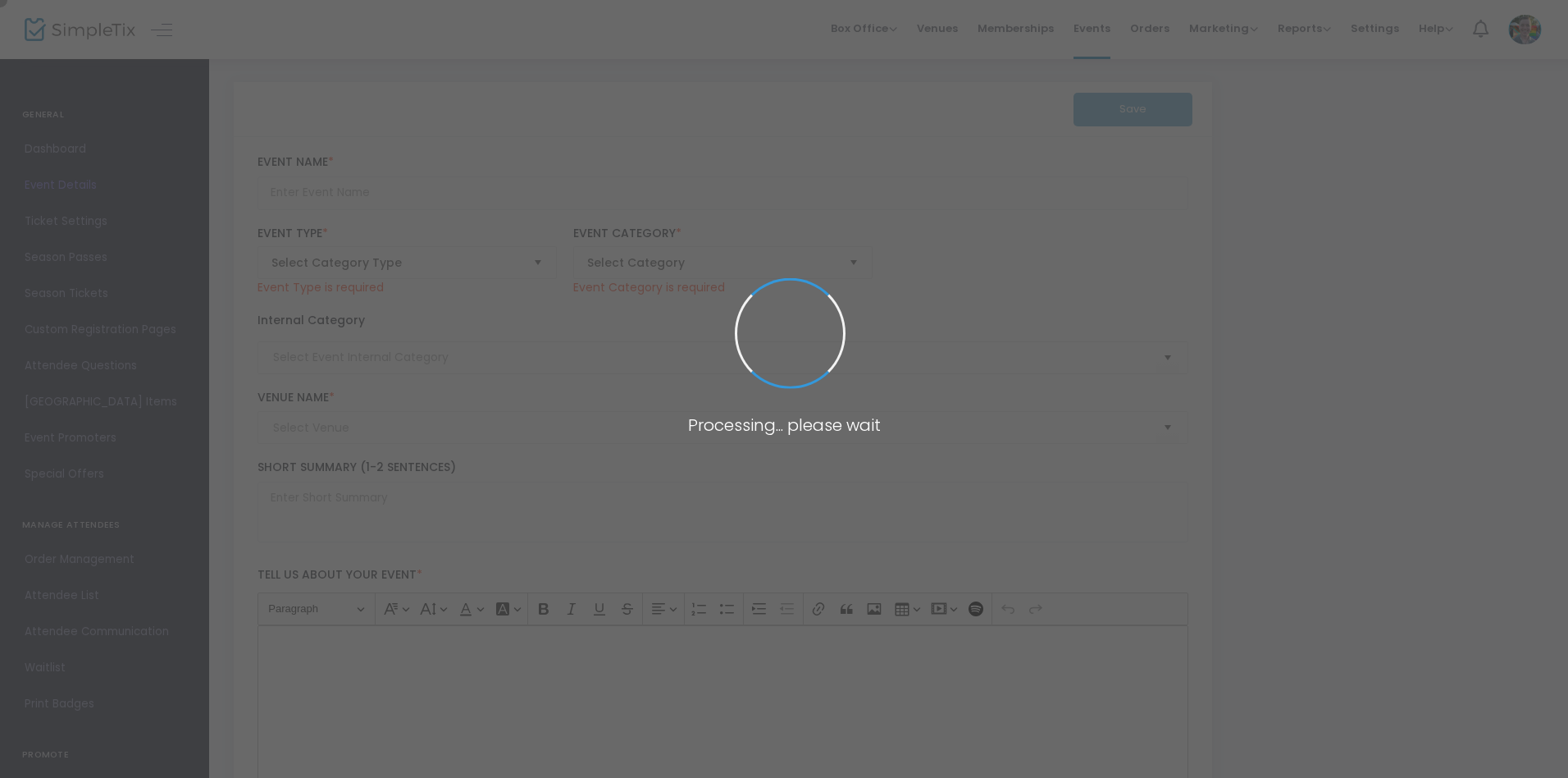
type input "Reconnect & Celebrate: National Council Homecoming at the [PERSON_NAME]"
type textarea "[DATE]National Council Homecoming Super [DATE] @ [GEOGRAPHIC_DATA][PERSON_NAME]…"
type input "Register"
type input "Memphis Brooks Museum of Art"
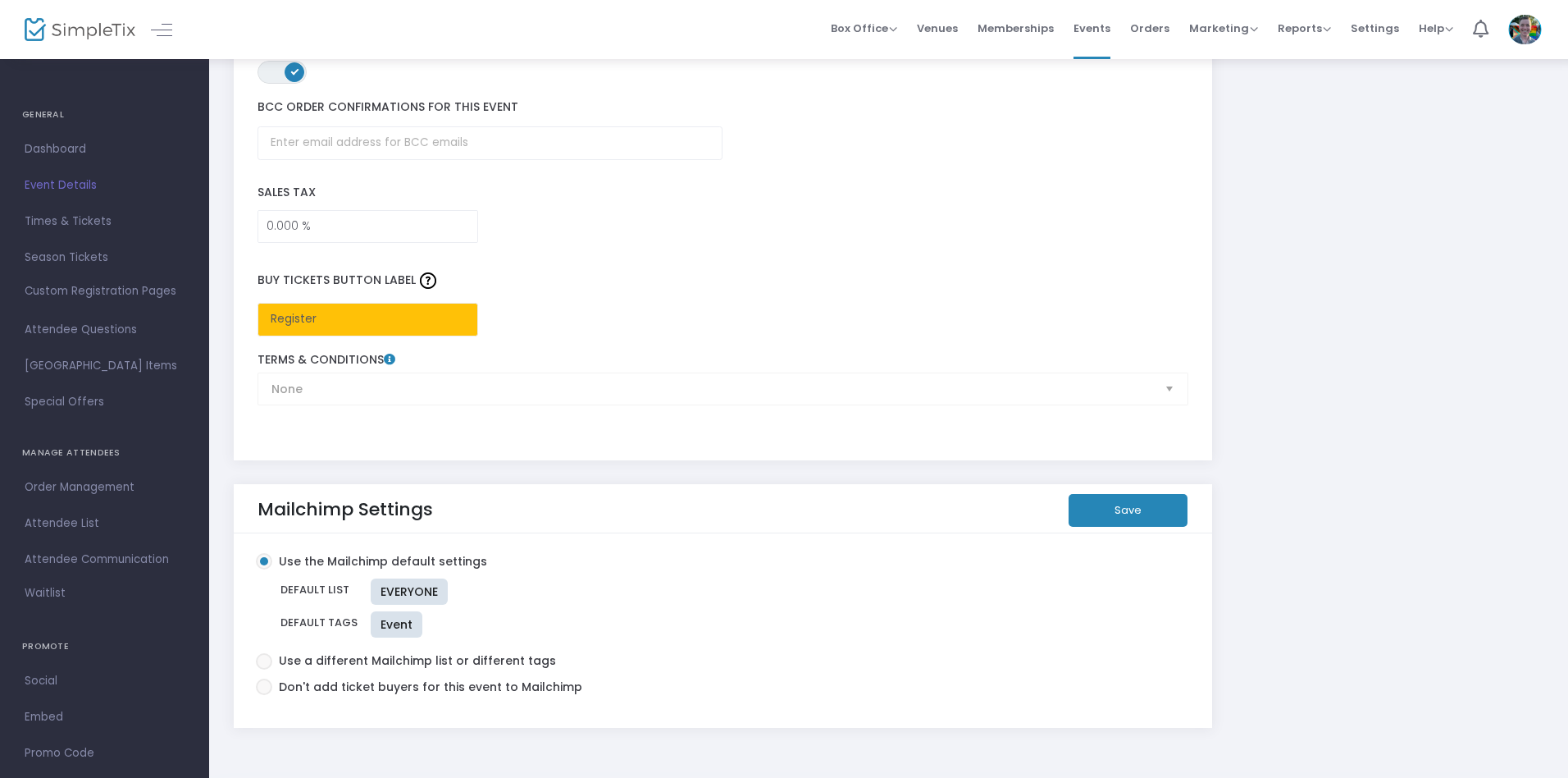
scroll to position [2507, 0]
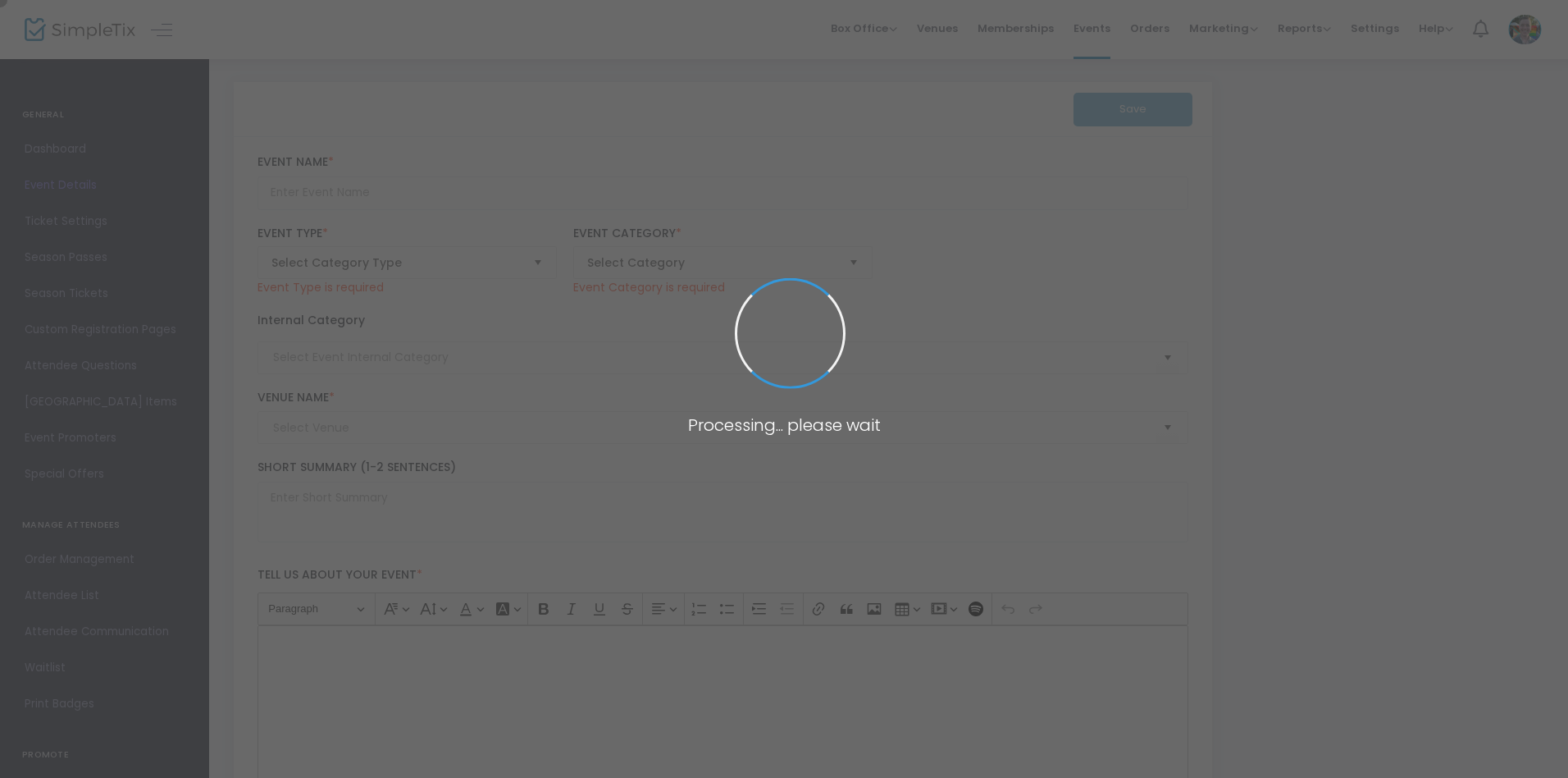
type input "First Hint of Spring: Floral Arranging Workshop with Midtown Bramble & Bloom"
type textarea "Brighten your winter with the First Hint of Spring workshop—create stunning flo…"
type input "Register Now"
type input "Art Making"
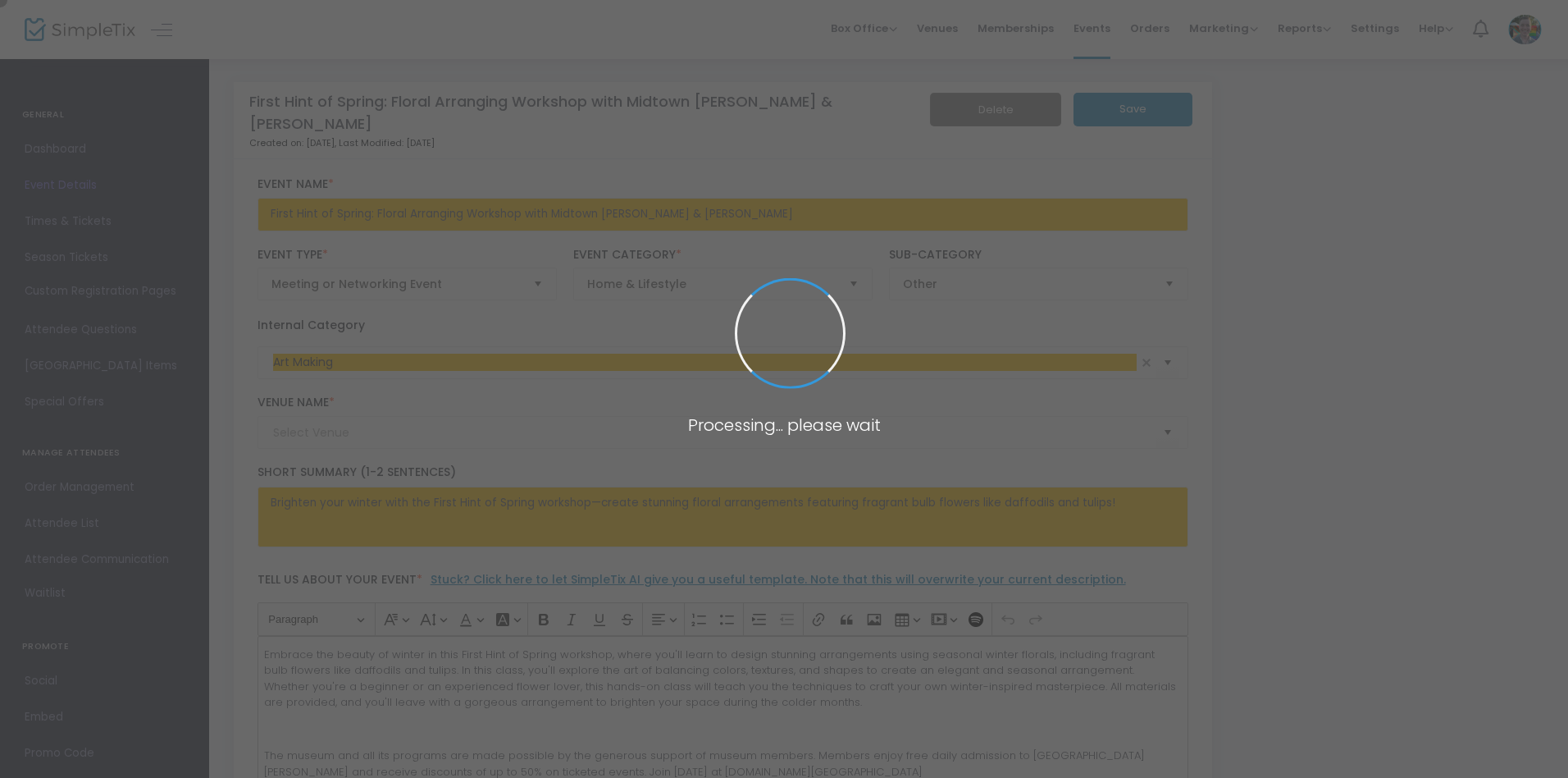
type input "Memphis Brooks Museum of Art"
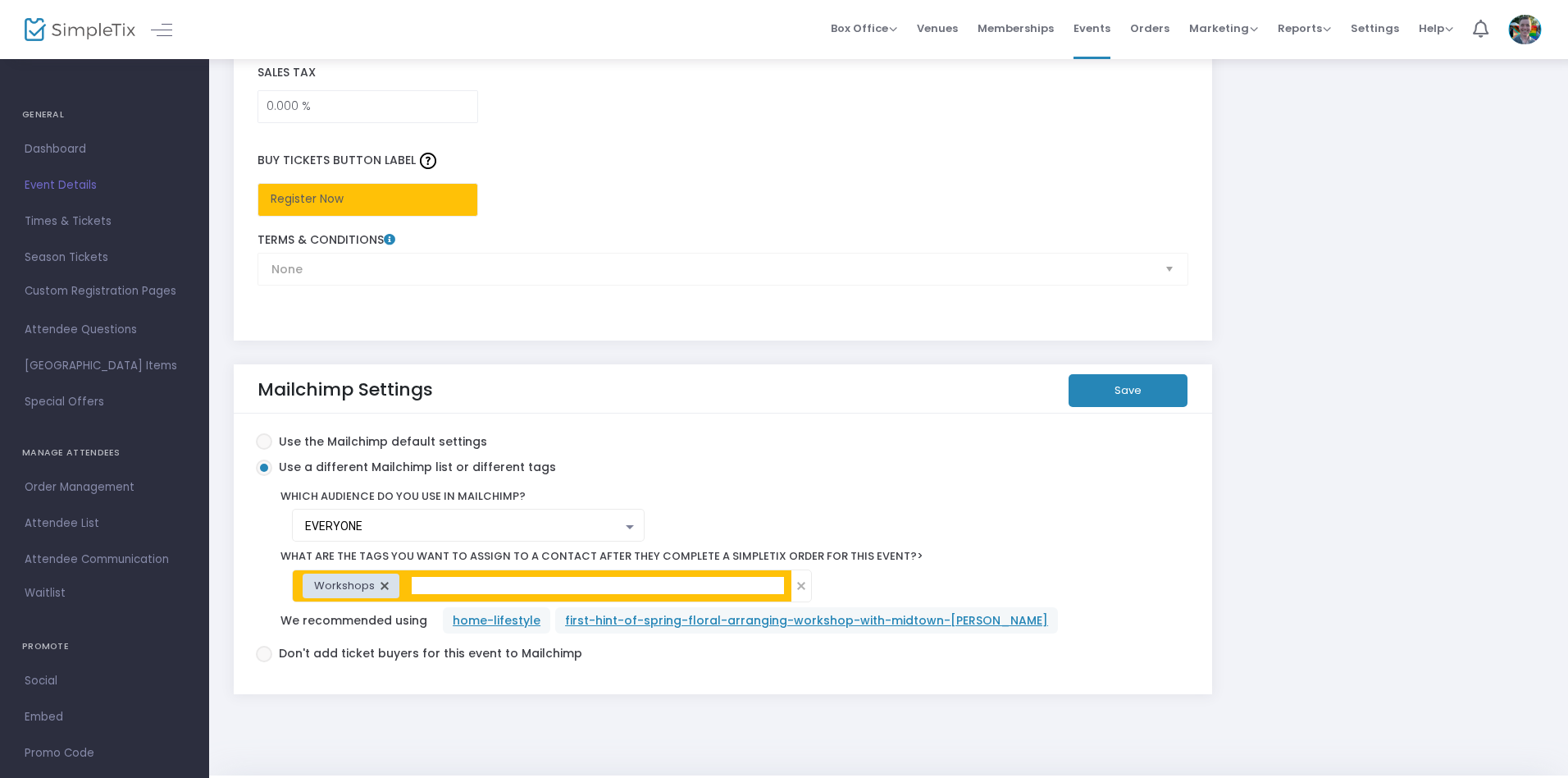
scroll to position [2743, 0]
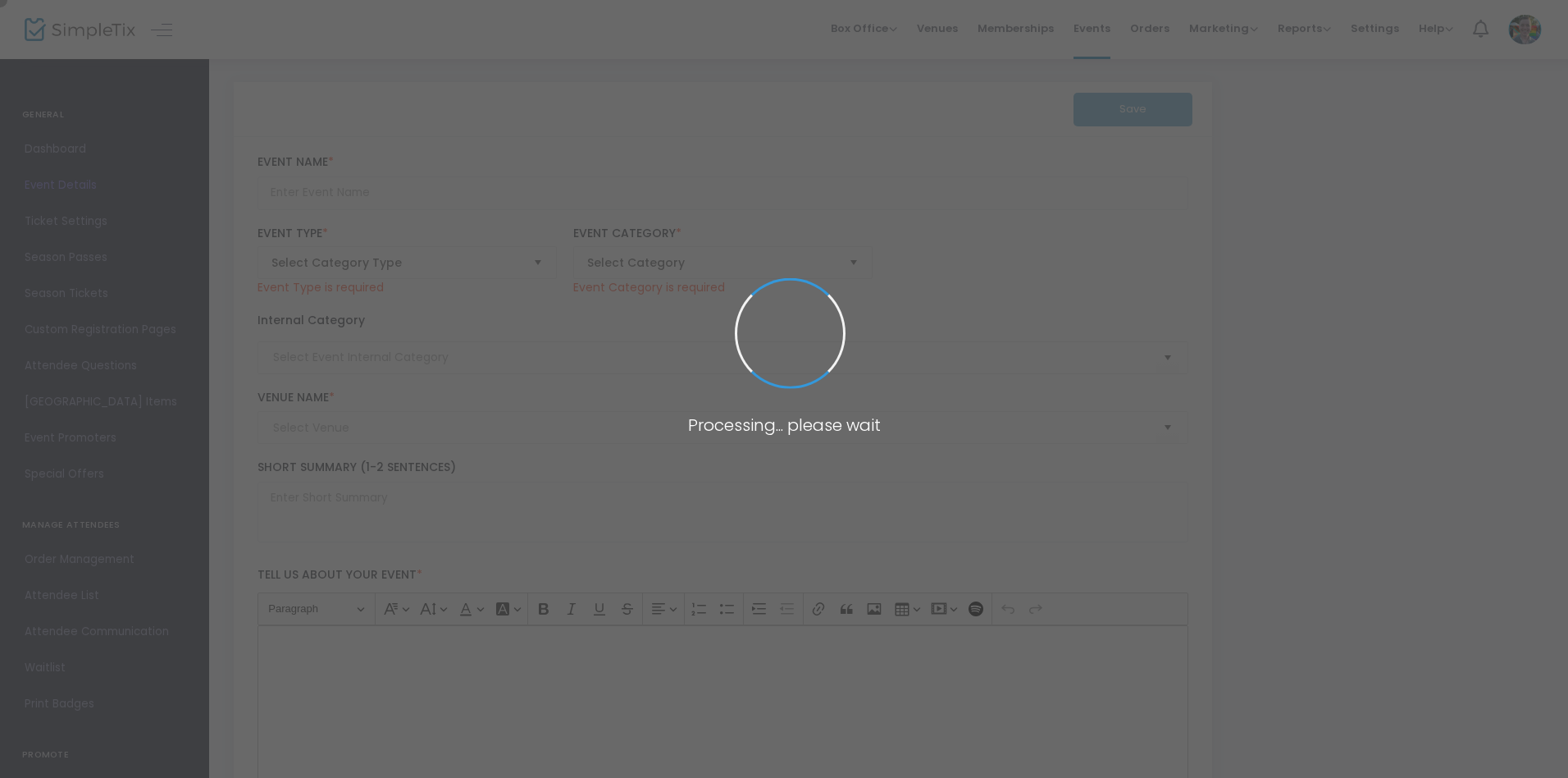
type input "Art & Aperitifs: Paper Bullets and [DEMOGRAPHIC_DATA] Resistance with [PERSON_N…"
type textarea "Discover the ultimate story of queer art, resistance, and love as Dr. Jeffrey H…"
type input "Register"
type input "Talks & Presentations"
type input "Memphis Brooks Museum of Art"
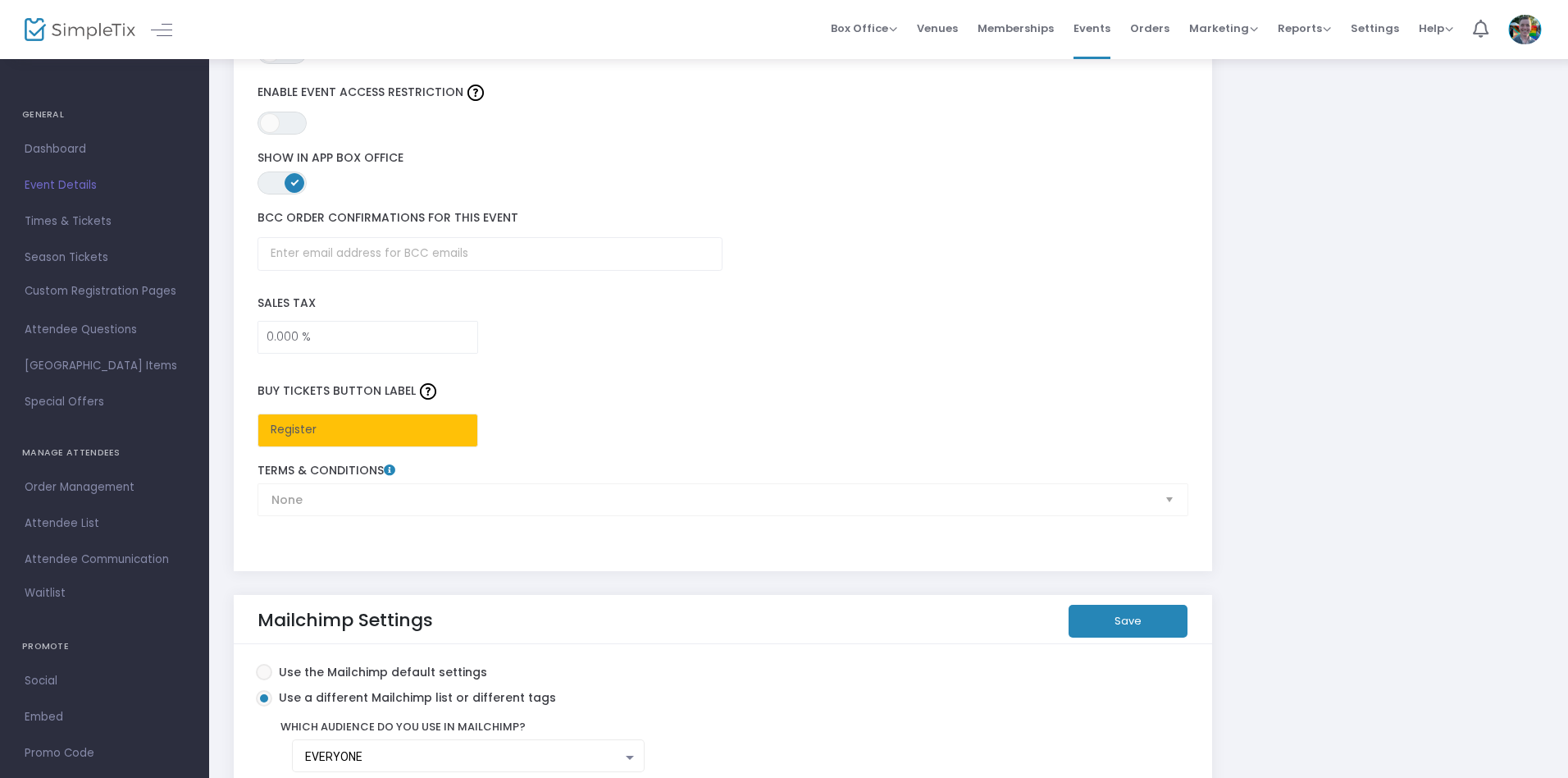
scroll to position [2743, 0]
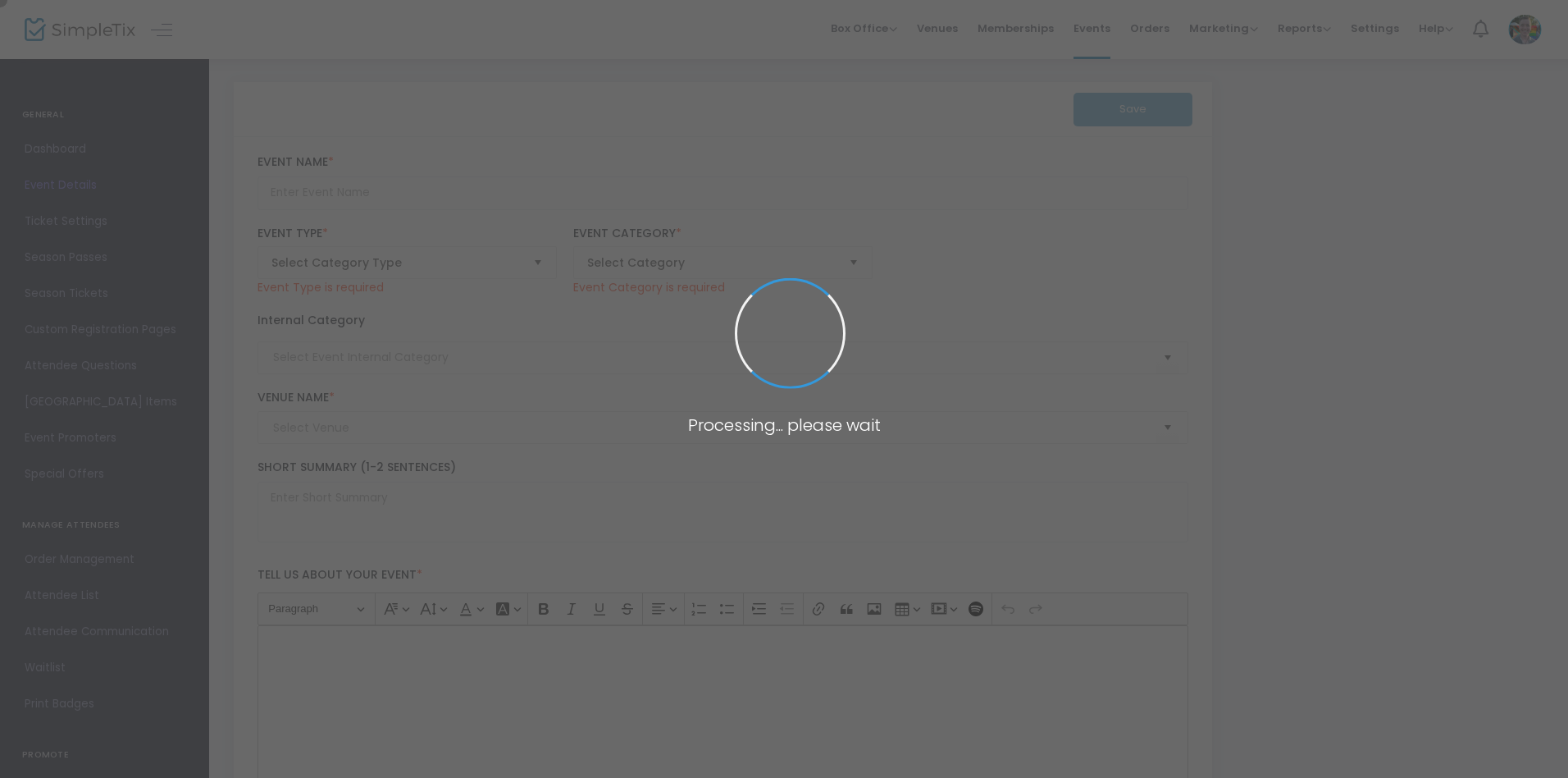
type input "A New Era: Unveiling the [GEOGRAPHIC_DATA] Design"
type textarea "[DATE] 6 - 8 pmConversation between [PERSON_NAME] and [PERSON_NAME], Studio Dir…"
type input "Register"
type input "TBD"
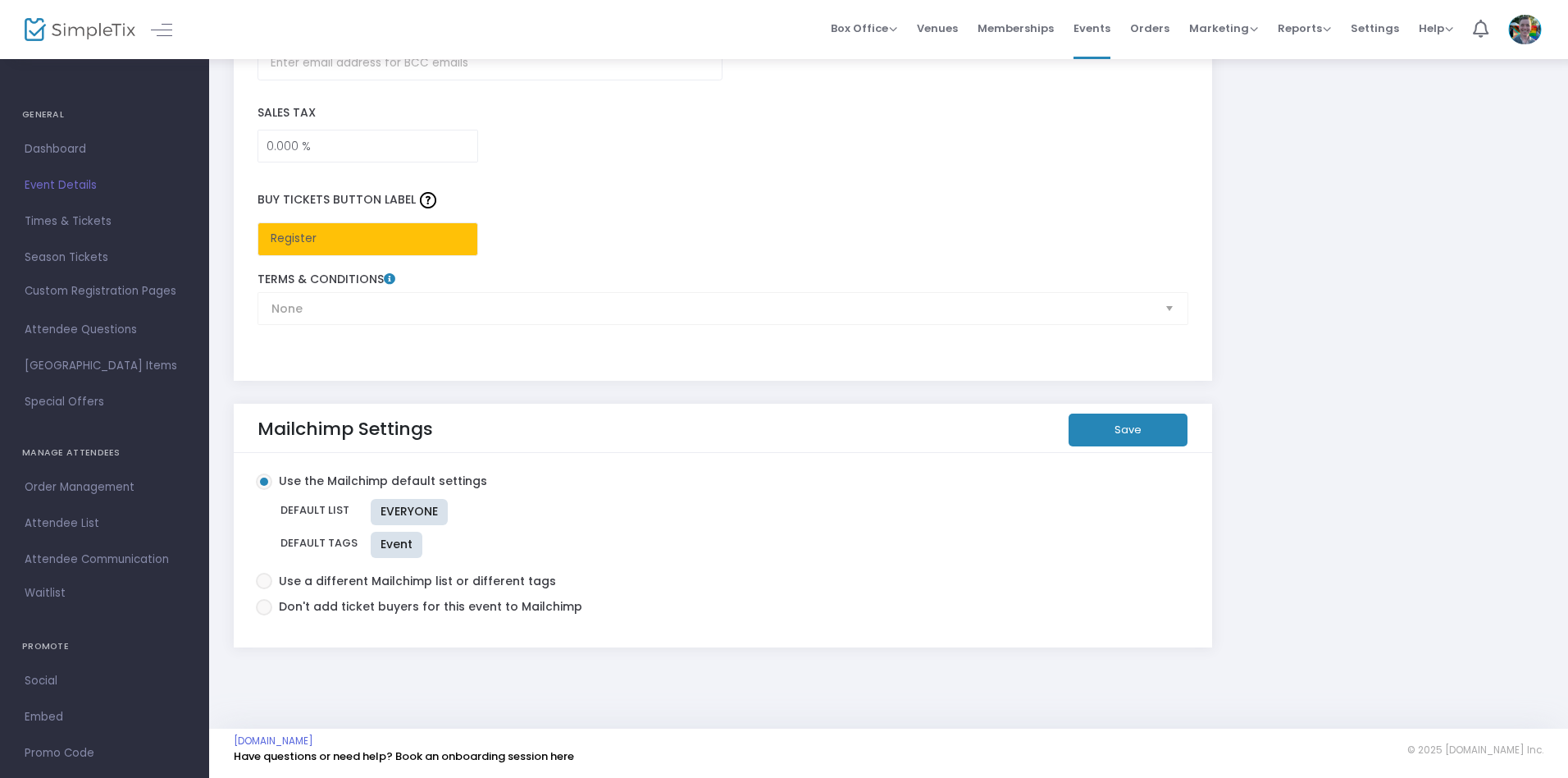
scroll to position [2501, 0]
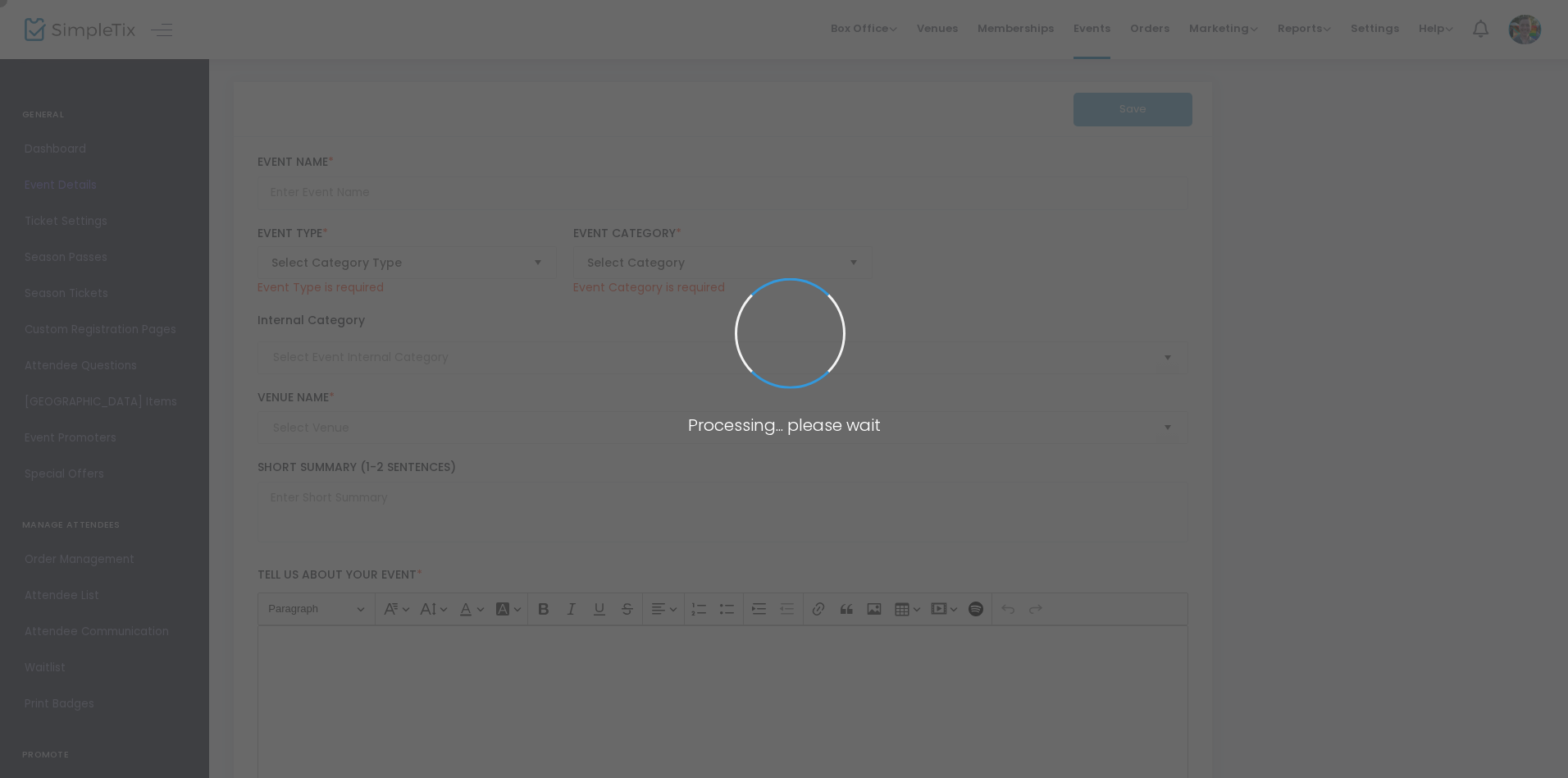
type input "Watercolor Valentine's Cards"
type textarea "Express your love through watercolors during this Valentine’s Day card making w…"
type input "Register Now"
type input "[PERSON_NAME][GEOGRAPHIC_DATA]"
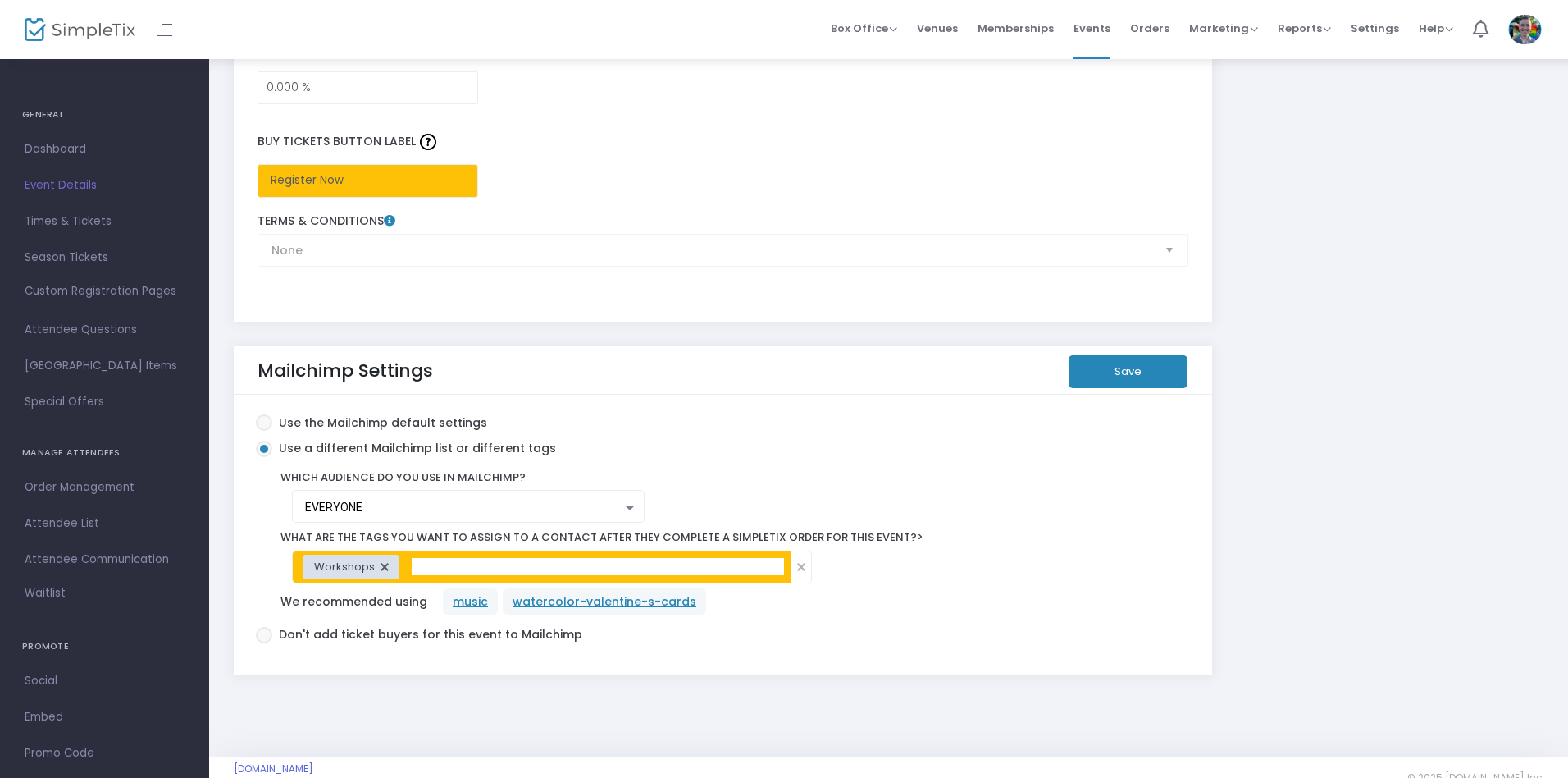
scroll to position [2743, 0]
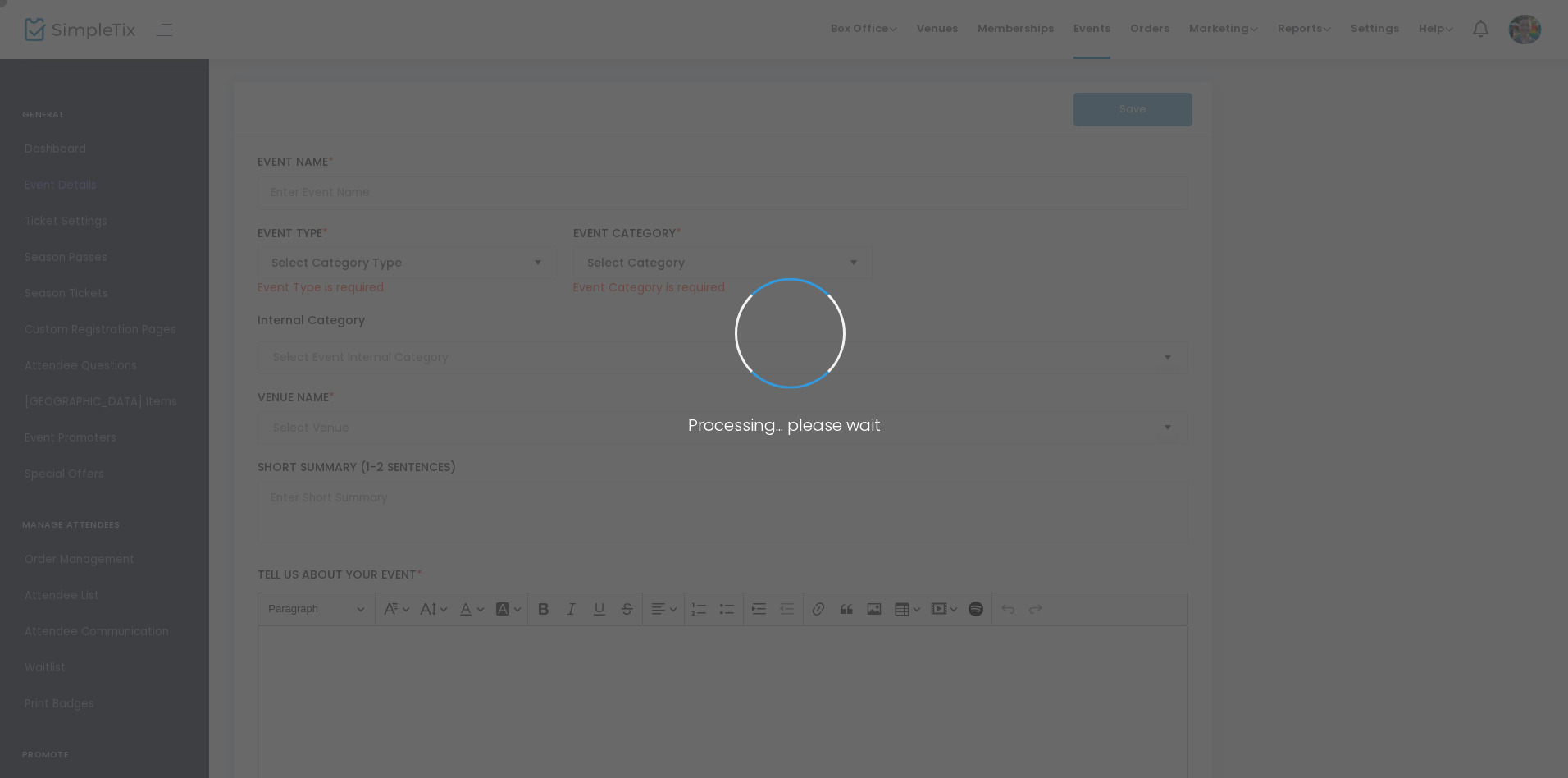
type input "Advanced Figure Drawing: Hands and Feet"
type textarea "Master the art of figure drawing with expert [PERSON_NAME] and elevate your ski…"
type input "Register Now"
type input "Art Making"
type input "[PERSON_NAME][GEOGRAPHIC_DATA]"
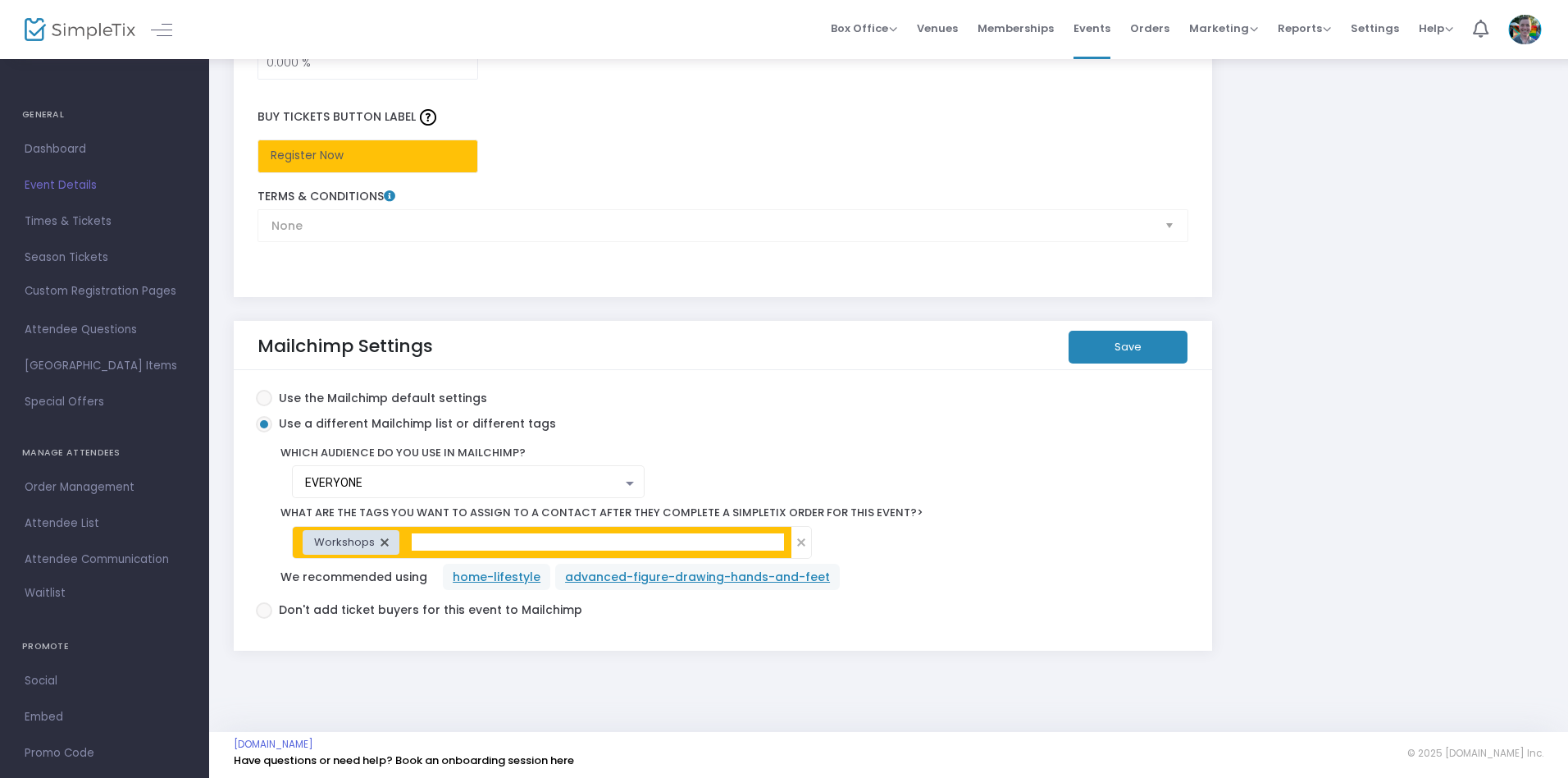
scroll to position [2743, 0]
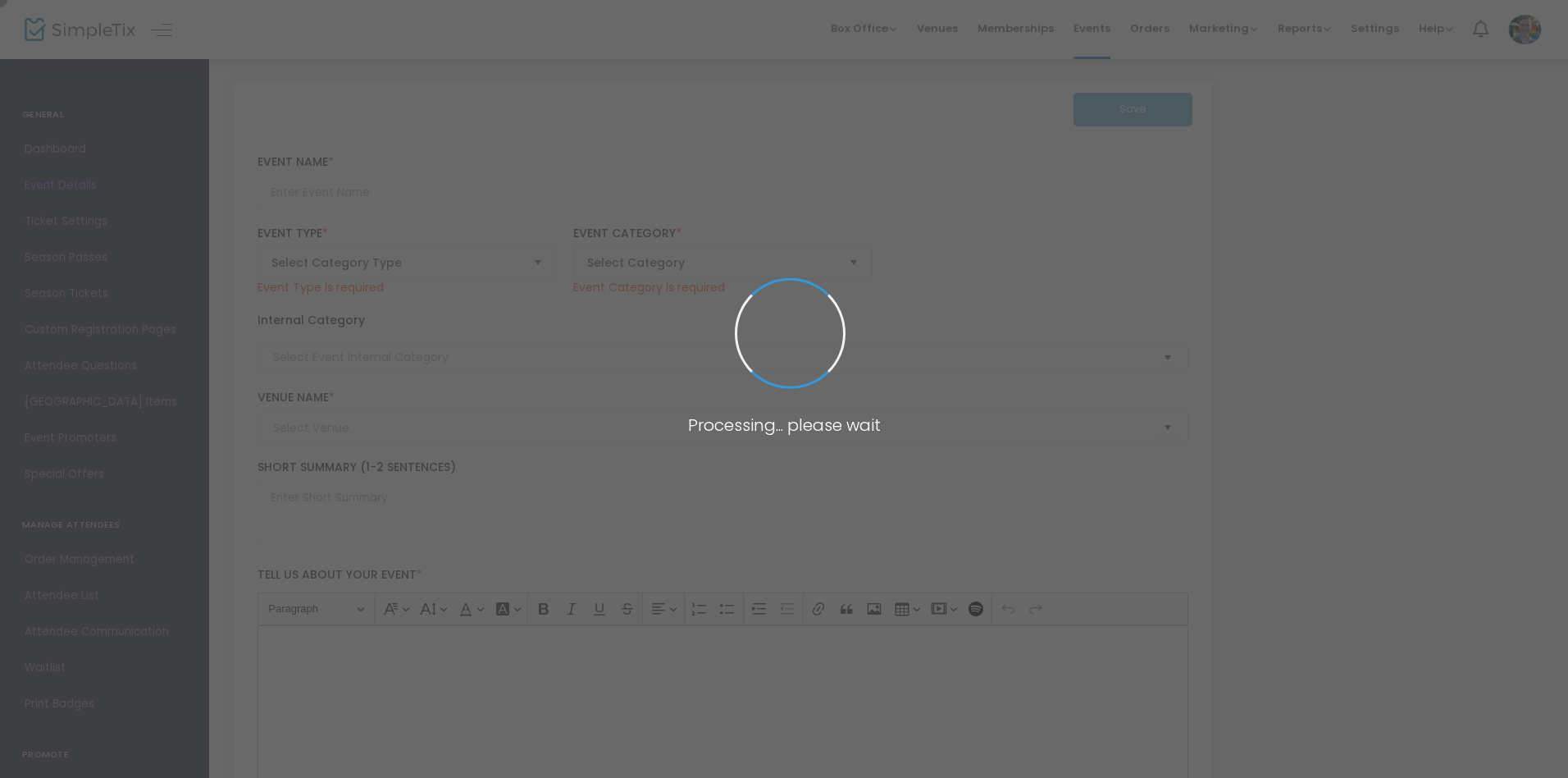
type input "Tulips and Daffodils: Floral Arranging Workshop with Midtown Bramble & Bloom"
type textarea "Bring the vibrant beauty of spring indoors with our hands-on floral arranging w…"
type input "Register Now"
type input "Art Making"
type input "Memphis Brooks Museum of Art"
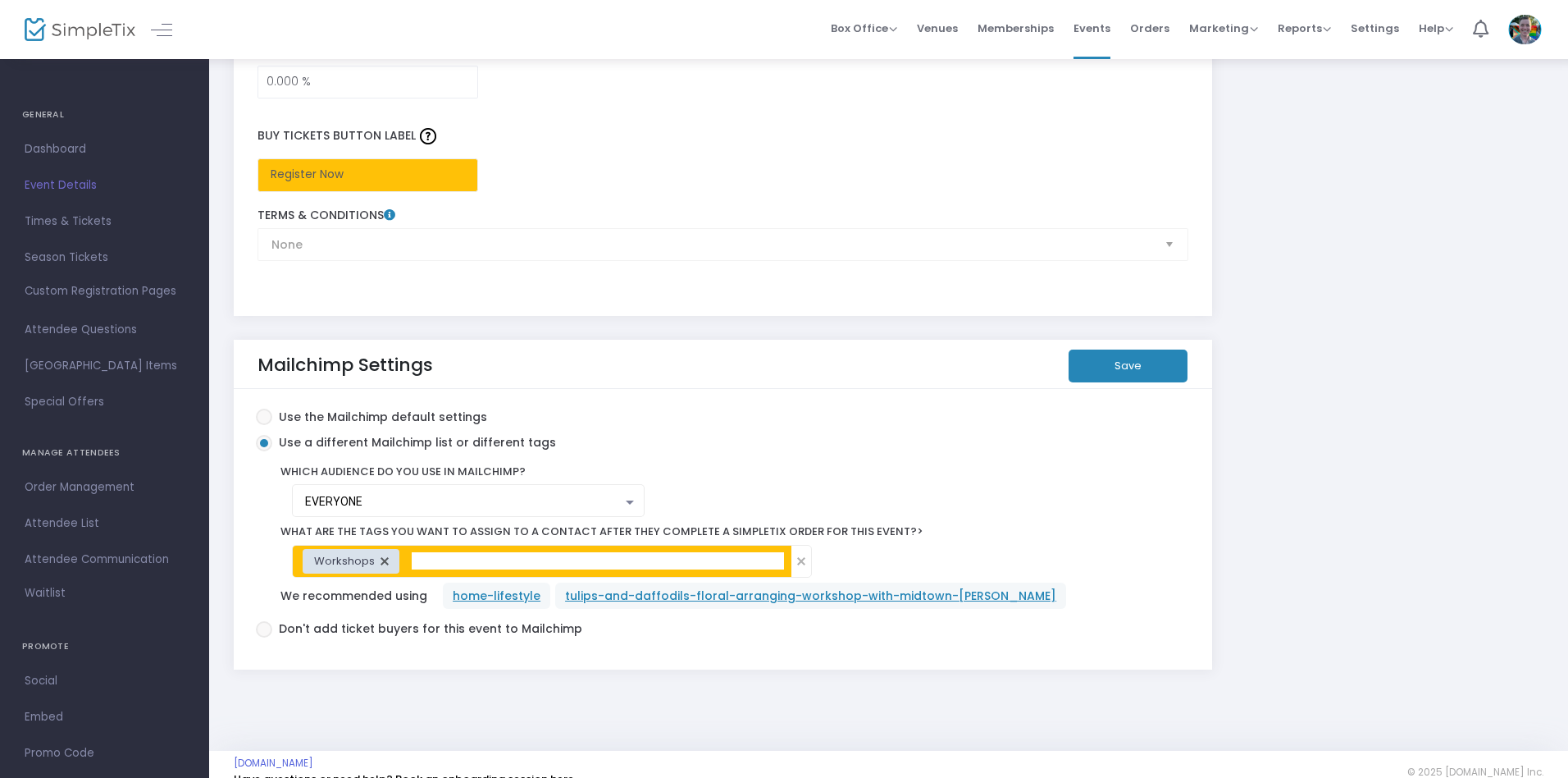
scroll to position [2743, 0]
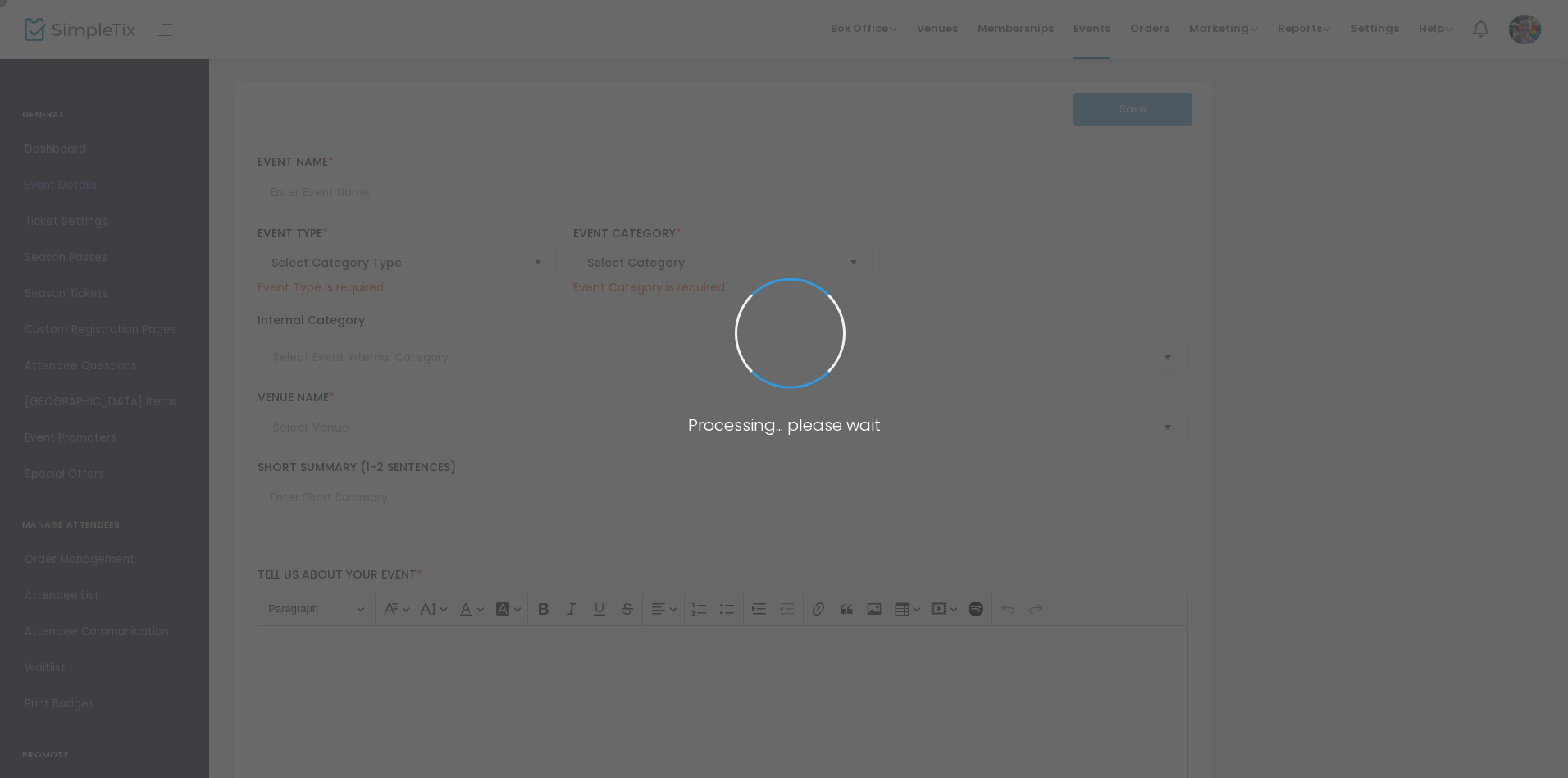
type input "Honoring Legacy: Fundraiser for the Hooks Brothers Retrospective"
type textarea "March 26, 2026 6-8 pmFundraiser for Hooks Brothers Retrospective at Memphis Art…"
type input "Register"
type input "Memphis Brooks Museum of Art"
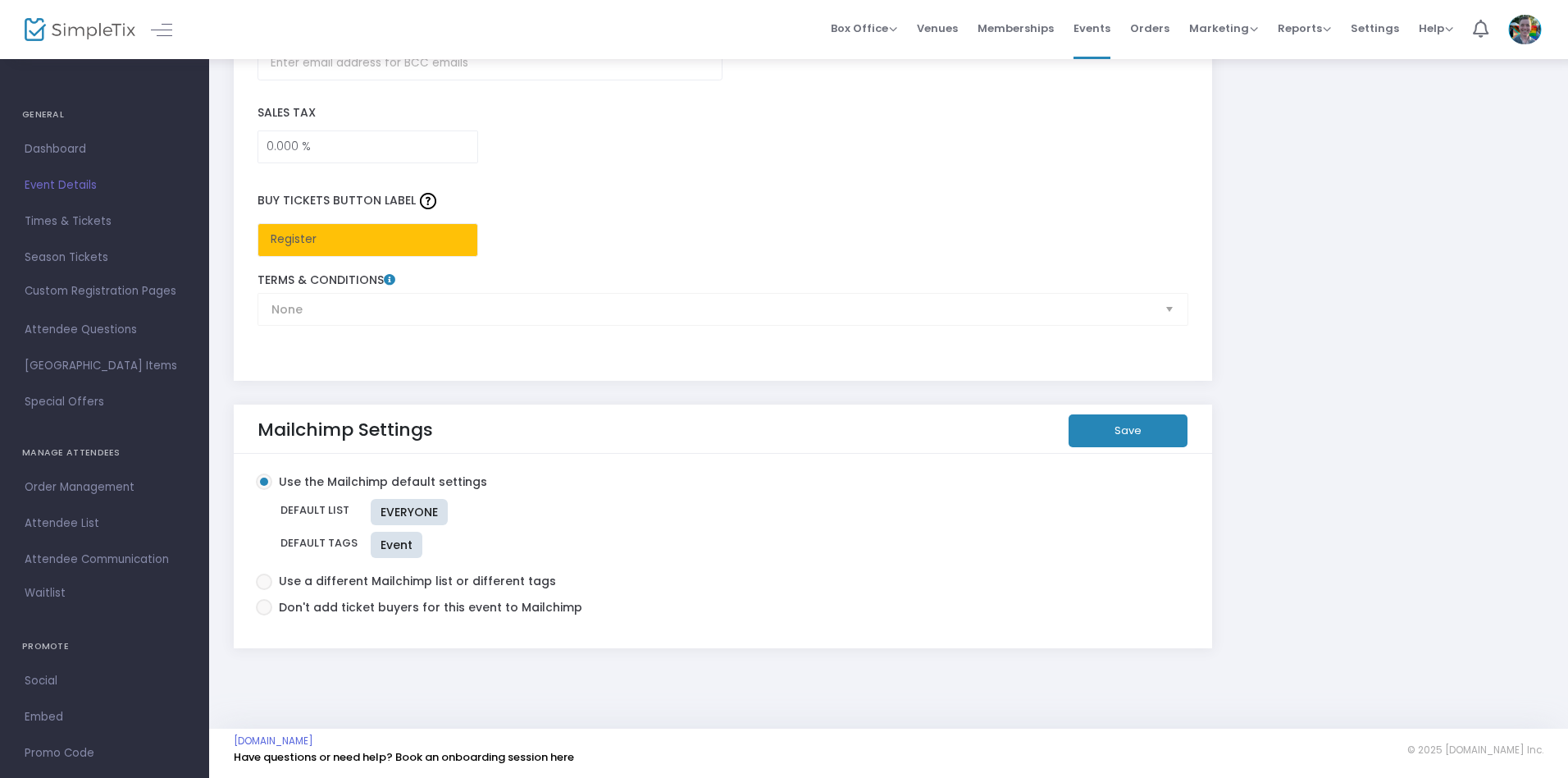
scroll to position [2507, 0]
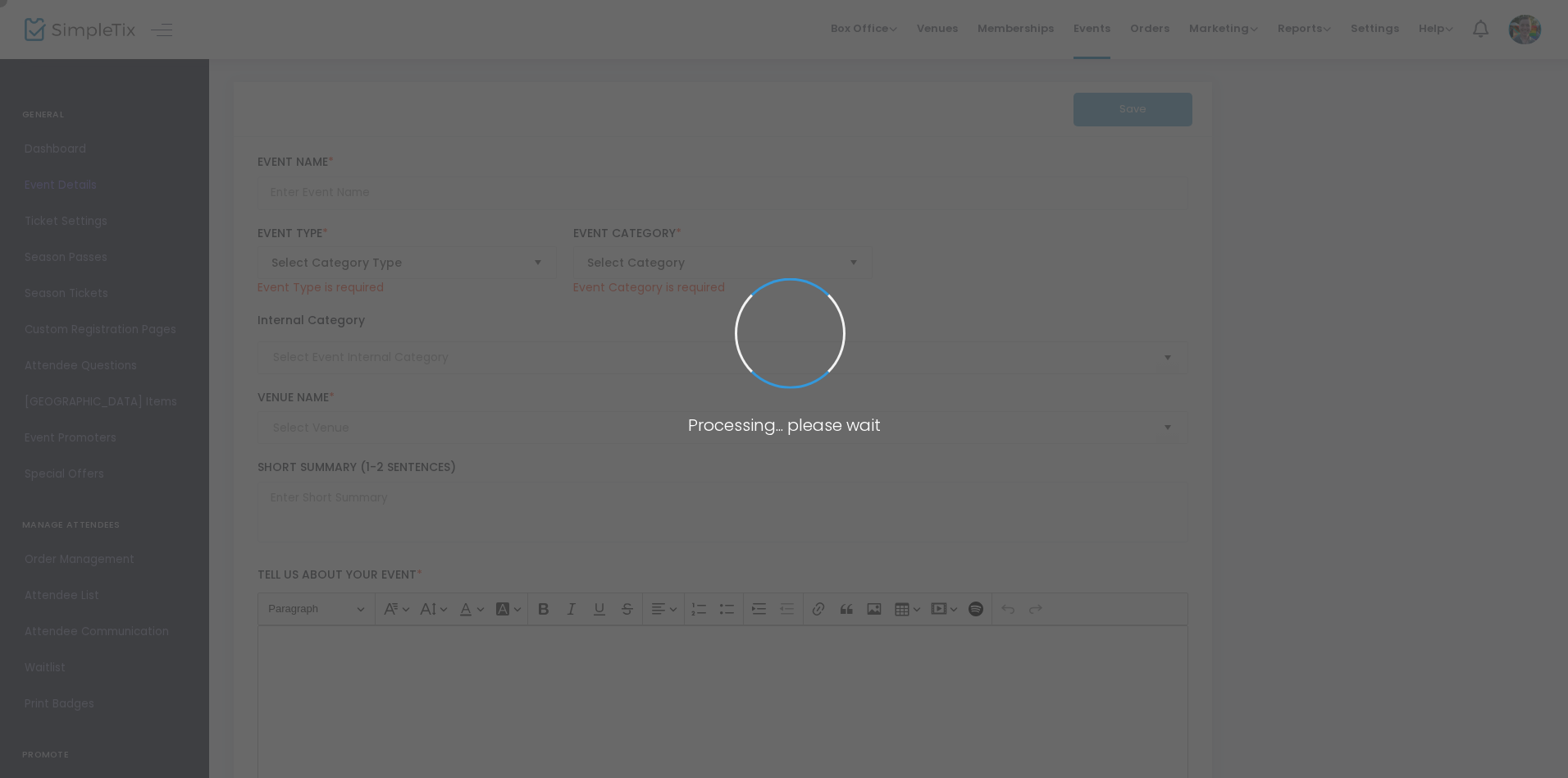
type input "Fundamentals of Figure Drawing: Modeling Tone and the Figure"
type textarea "Master the art of realism and depth in figure drawing with expert guidance from…"
type input "Register Now"
type input "Art Making"
type input "Memphis Brooks Museum of Art"
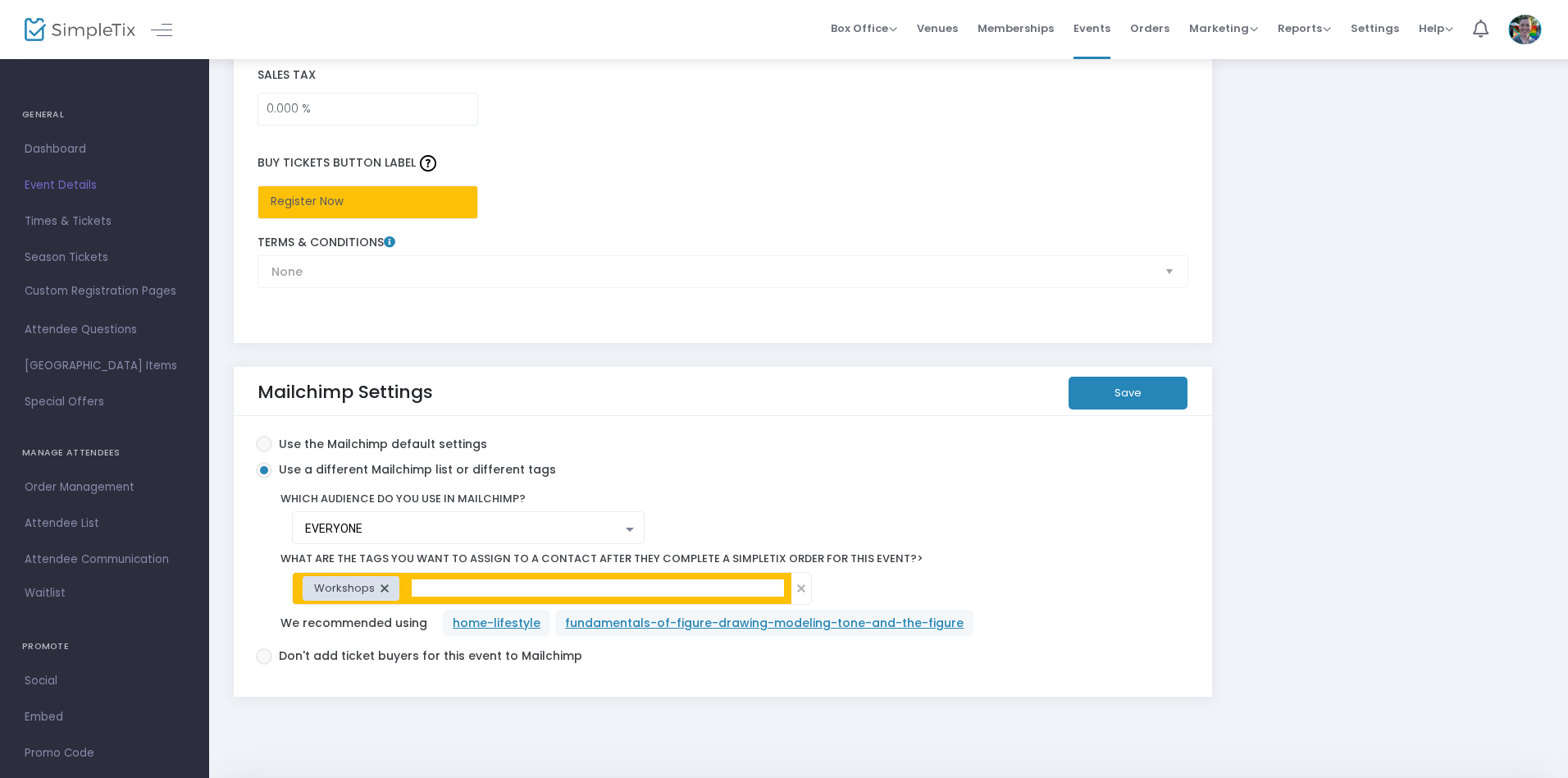
scroll to position [2743, 0]
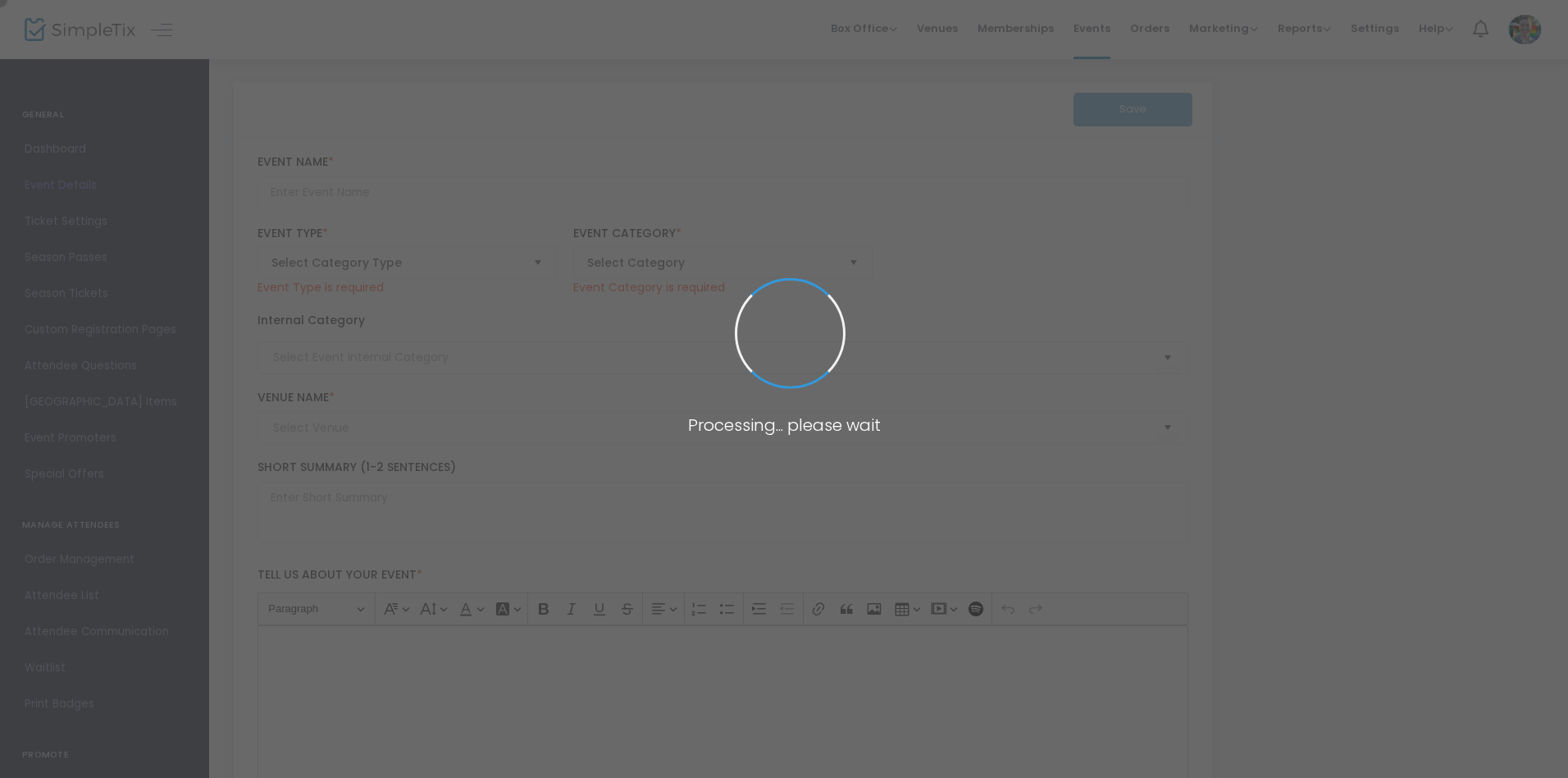
type input "Peak of Spring: Floral Arranging Workshop with Midtown [PERSON_NAME] & [PERSON_…"
type textarea "Bring the vibrant beauty of spring indoors by creating your own stunning floral…"
type input "Register Now"
type input "Art Making"
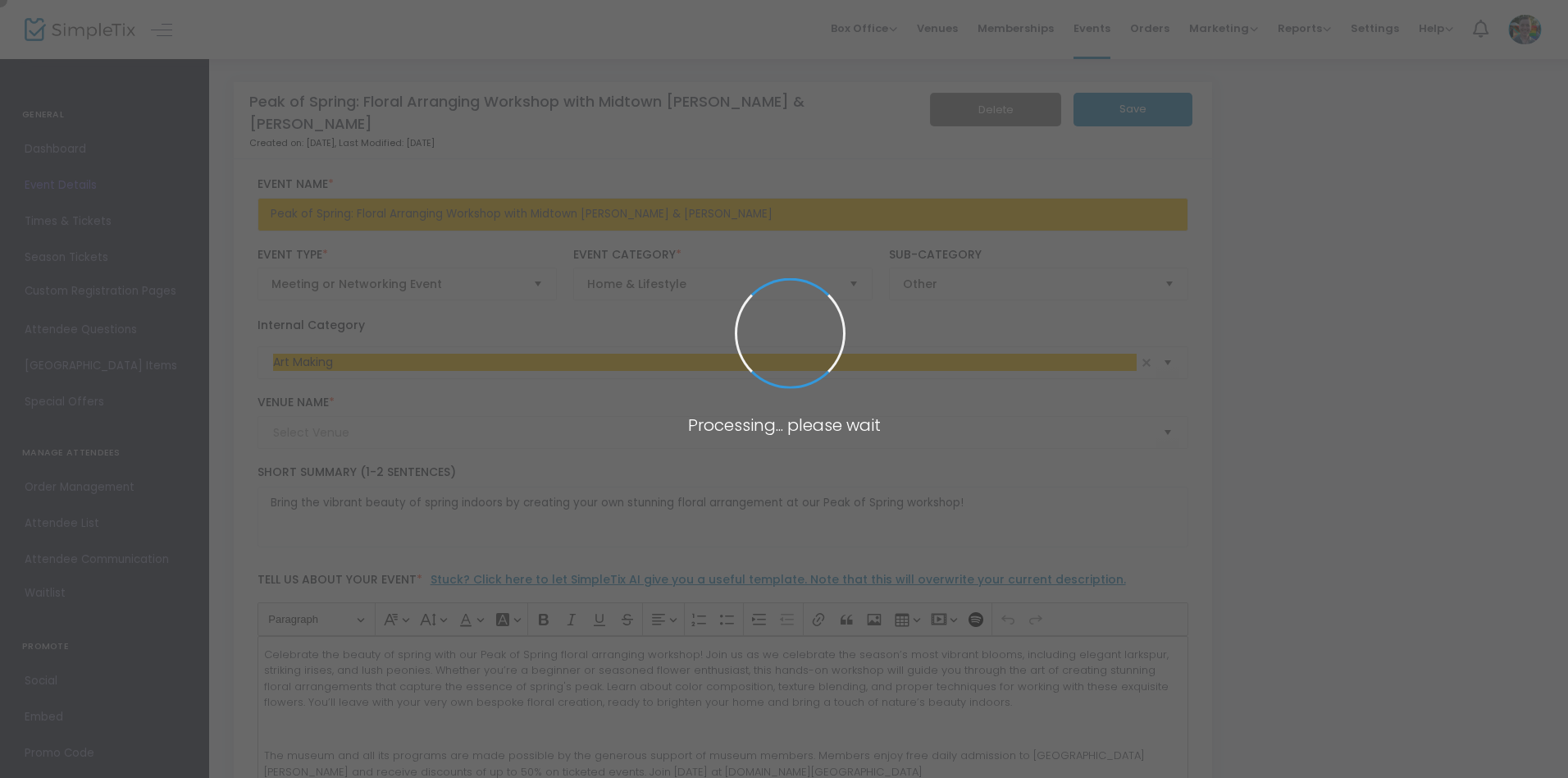
type input "[PERSON_NAME][GEOGRAPHIC_DATA]"
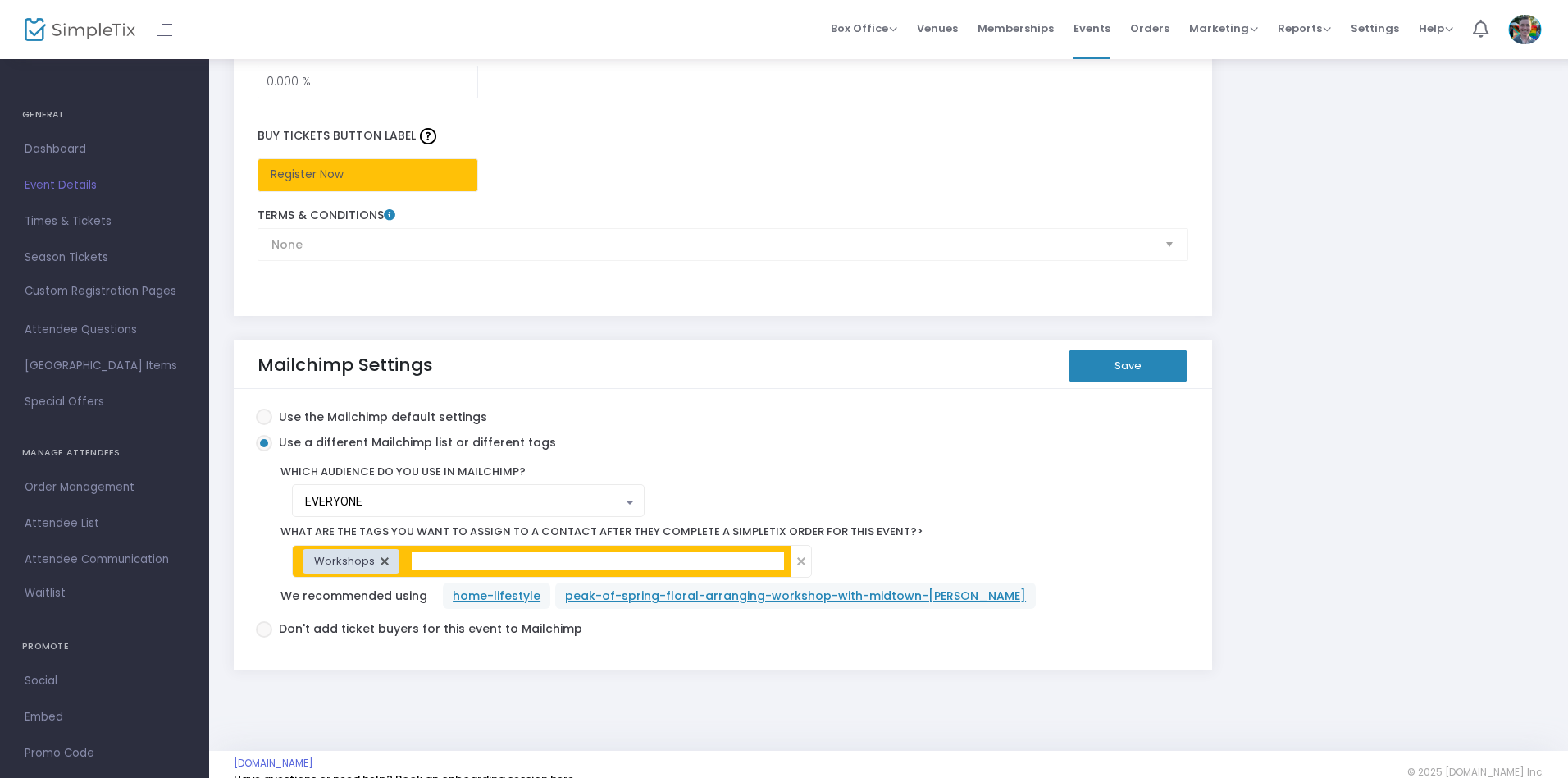
scroll to position [2743, 0]
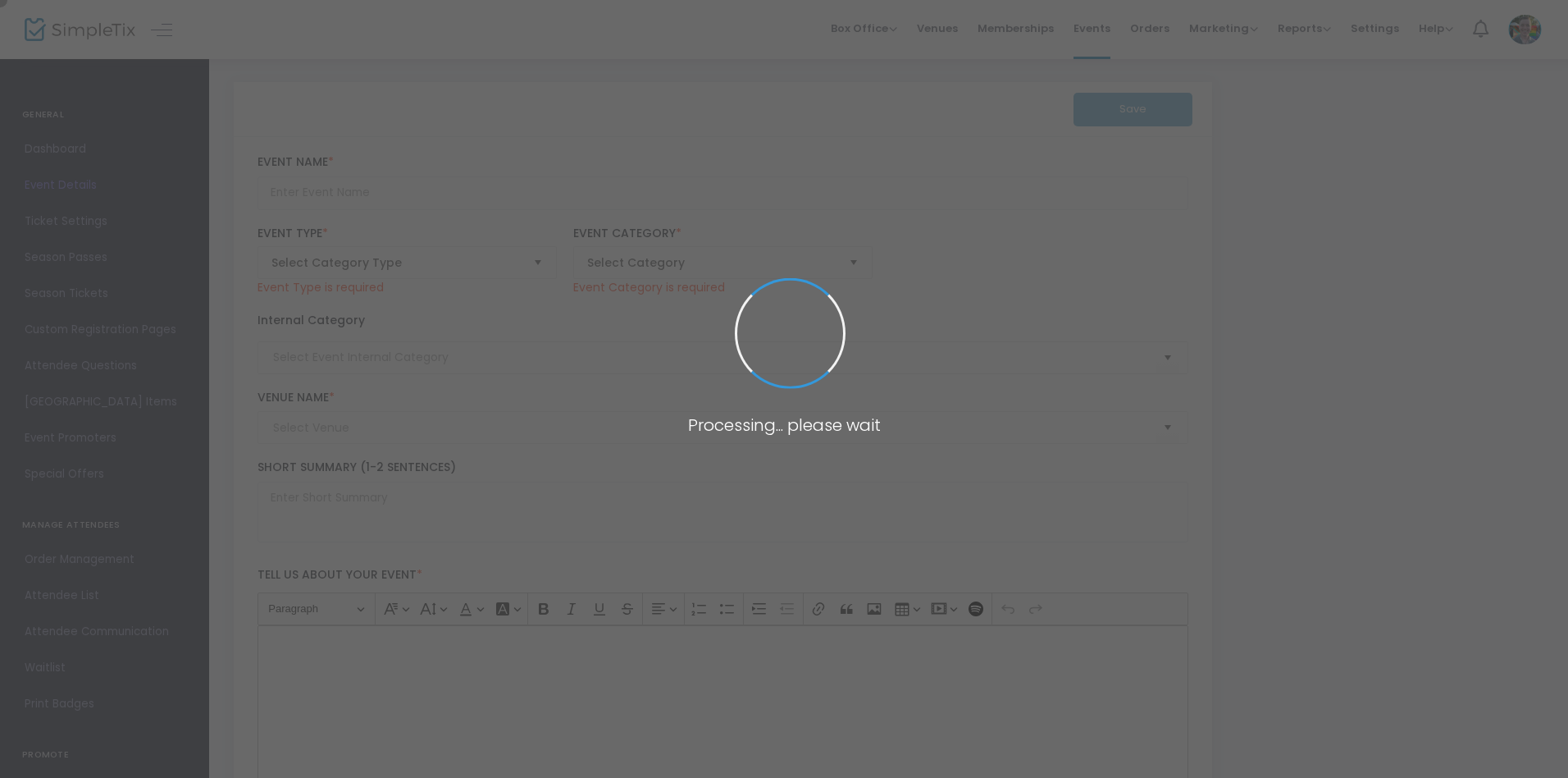
type input "Intermediate Watercolor Florals"
type textarea "Ready to advance your watercolor practice? Join local artist Stacey Meredith fo…"
type input "Register Now"
type input "[PERSON_NAME][GEOGRAPHIC_DATA]"
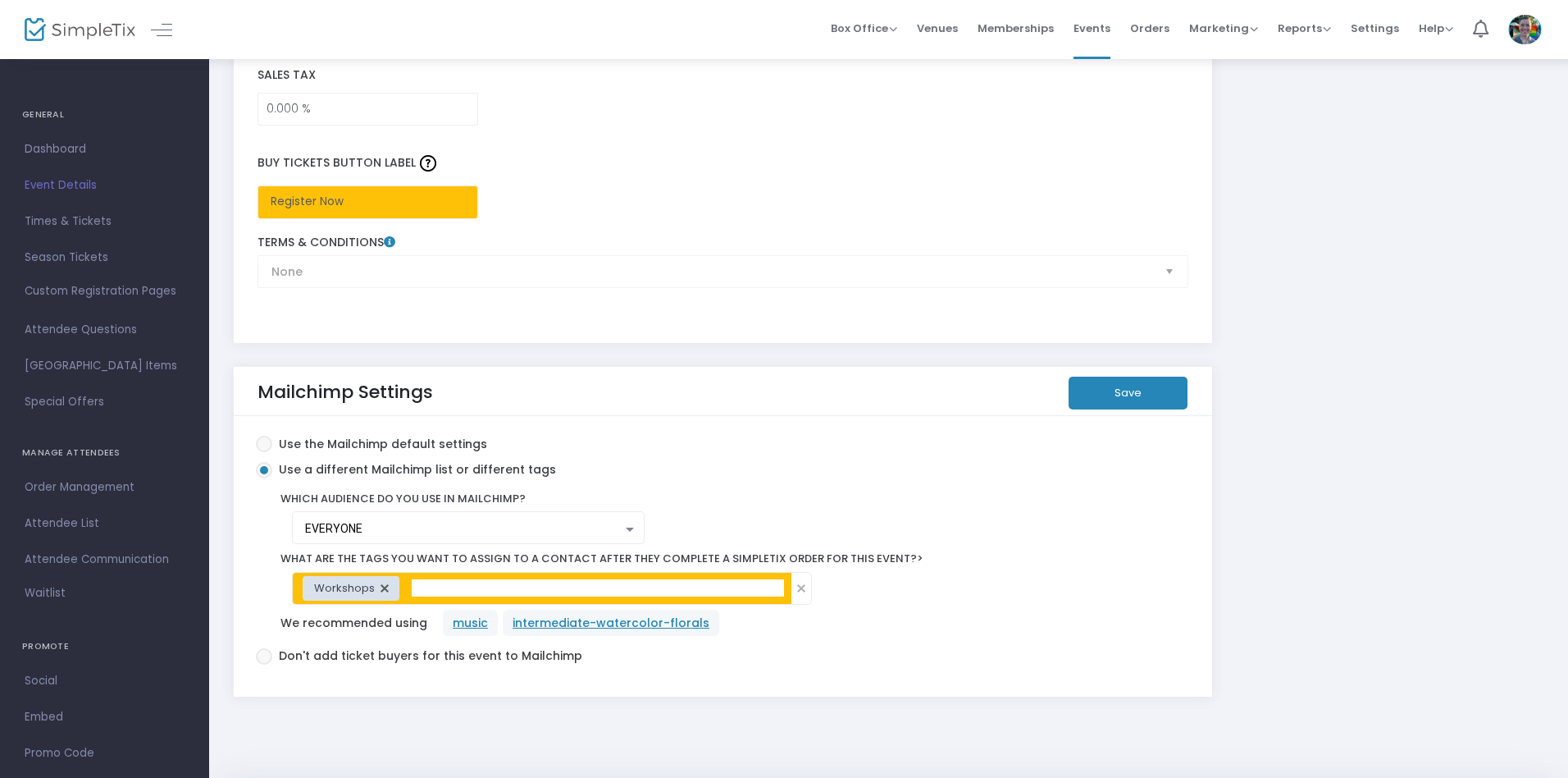
scroll to position [2743, 0]
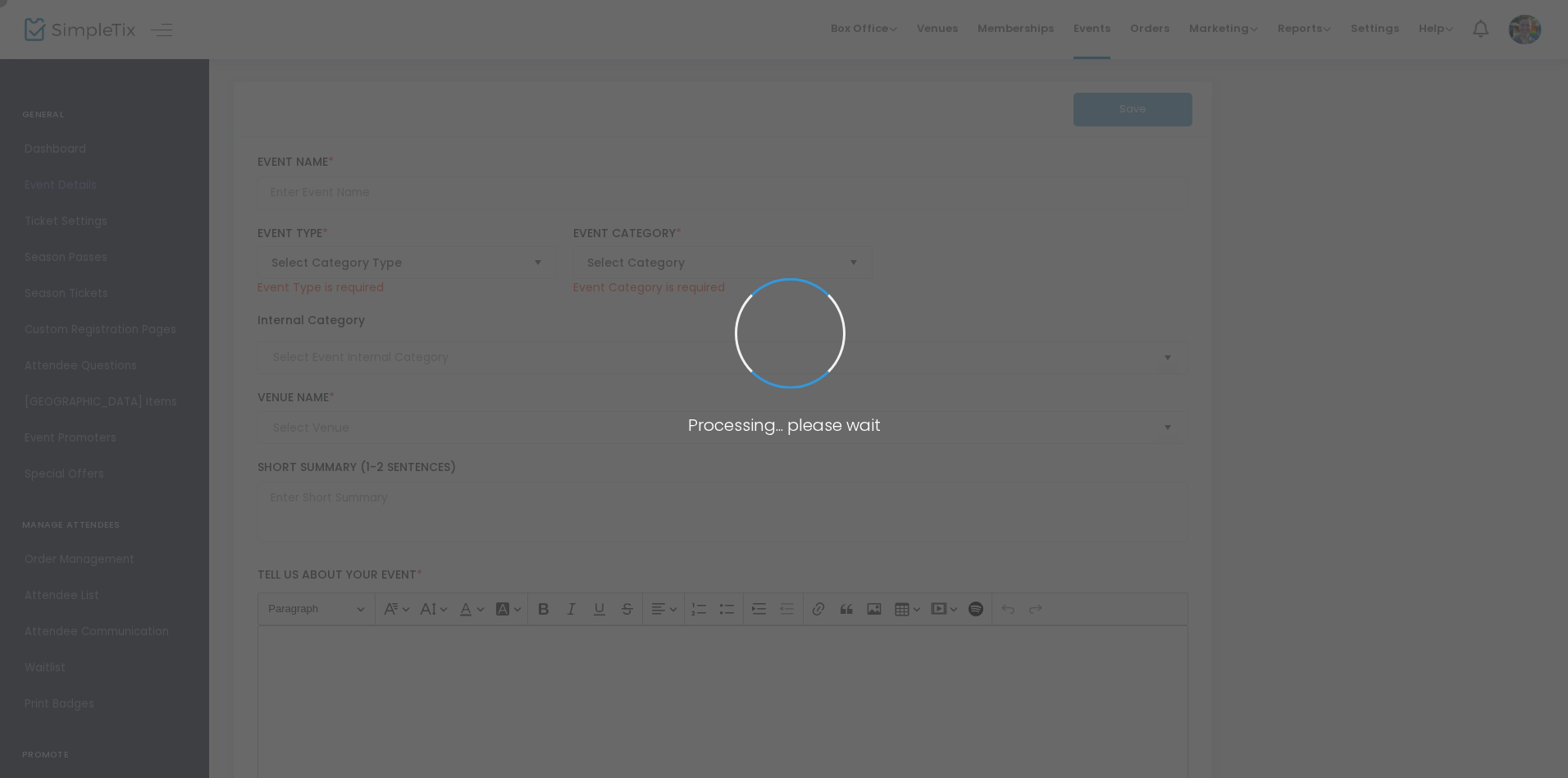
type input "National Council Exclusive: [PERSON_NAME]’s [PERSON_NAME] Tour & NYC Fair Access"
type textarea "Early [DATE] | [US_STATE][GEOGRAPHIC_DATA] 6-8 pm Private Tour at [GEOGRAPHIC_D…"
type input "Register"
type input "The [PERSON_NAME][GEOGRAPHIC_DATA]"
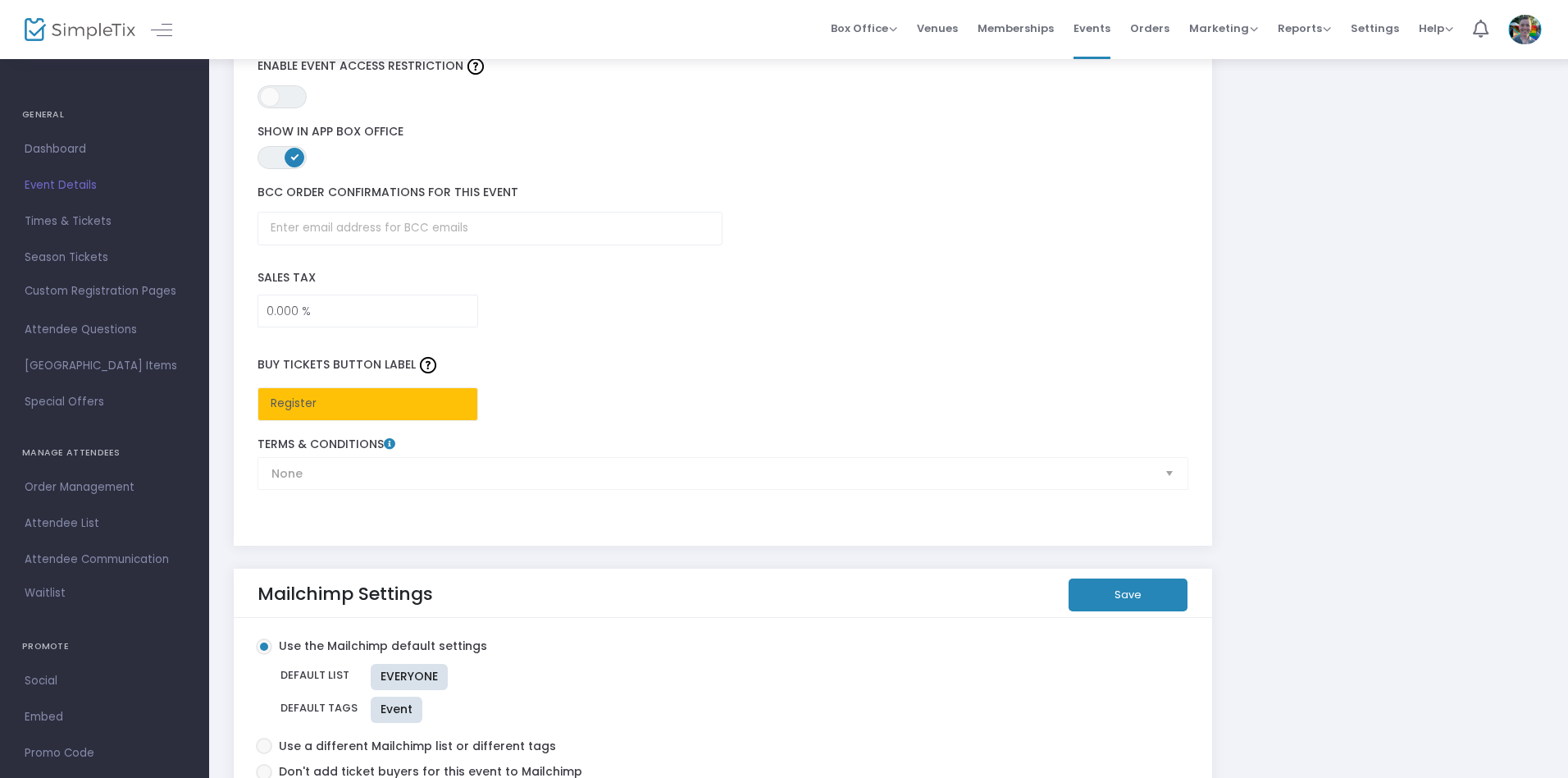
scroll to position [2501, 0]
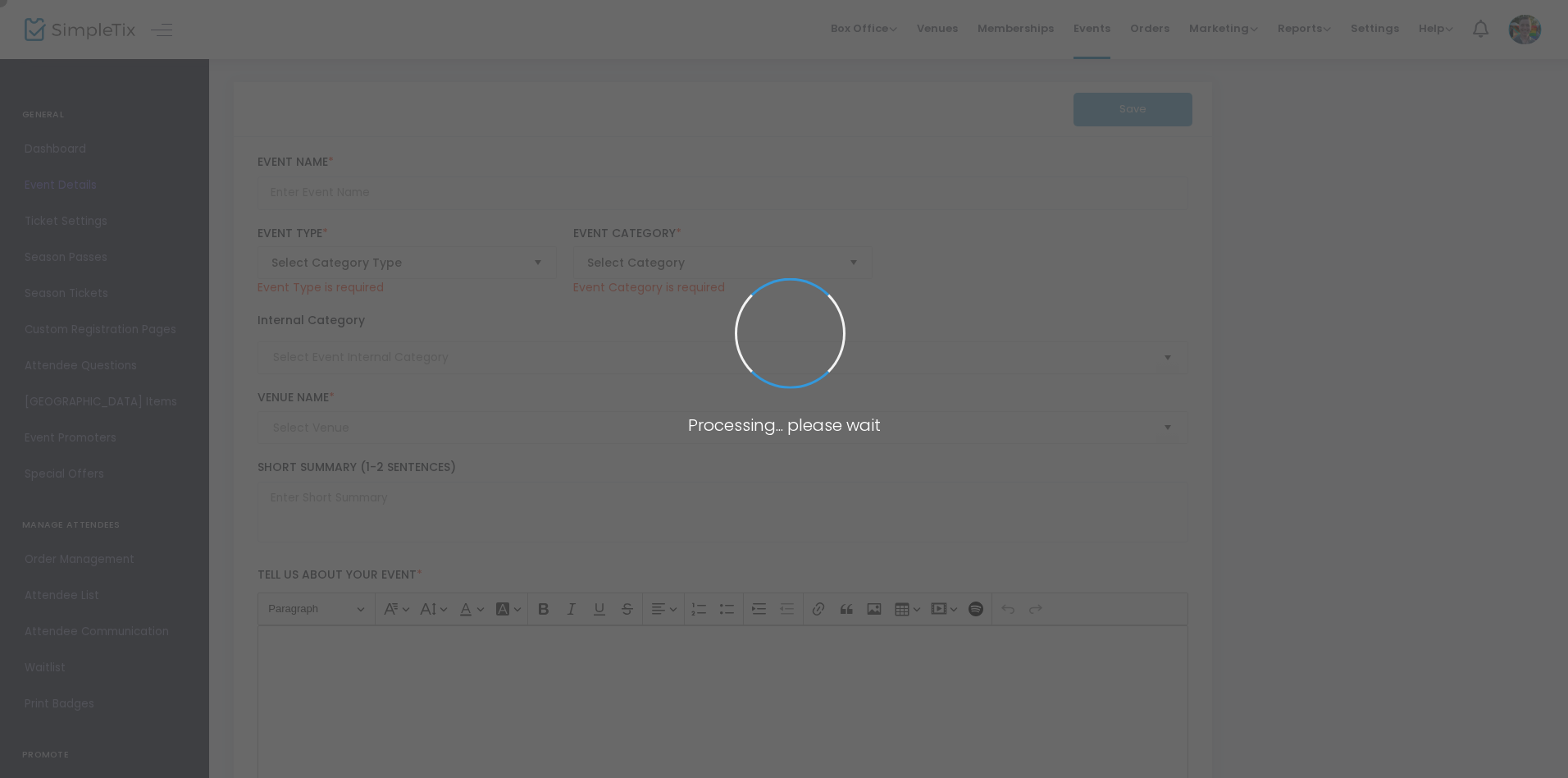
type input "Arranging the Rainbow: Floral Arranging Workshop with Midtown Bramble & Bloom"
type textarea "Celebrate summer’s vibrant spirit by creating your own dazzling rainbow flower …"
type input "Register Now"
type input "Art Making"
type input "Memphis Brooks Museum of Art"
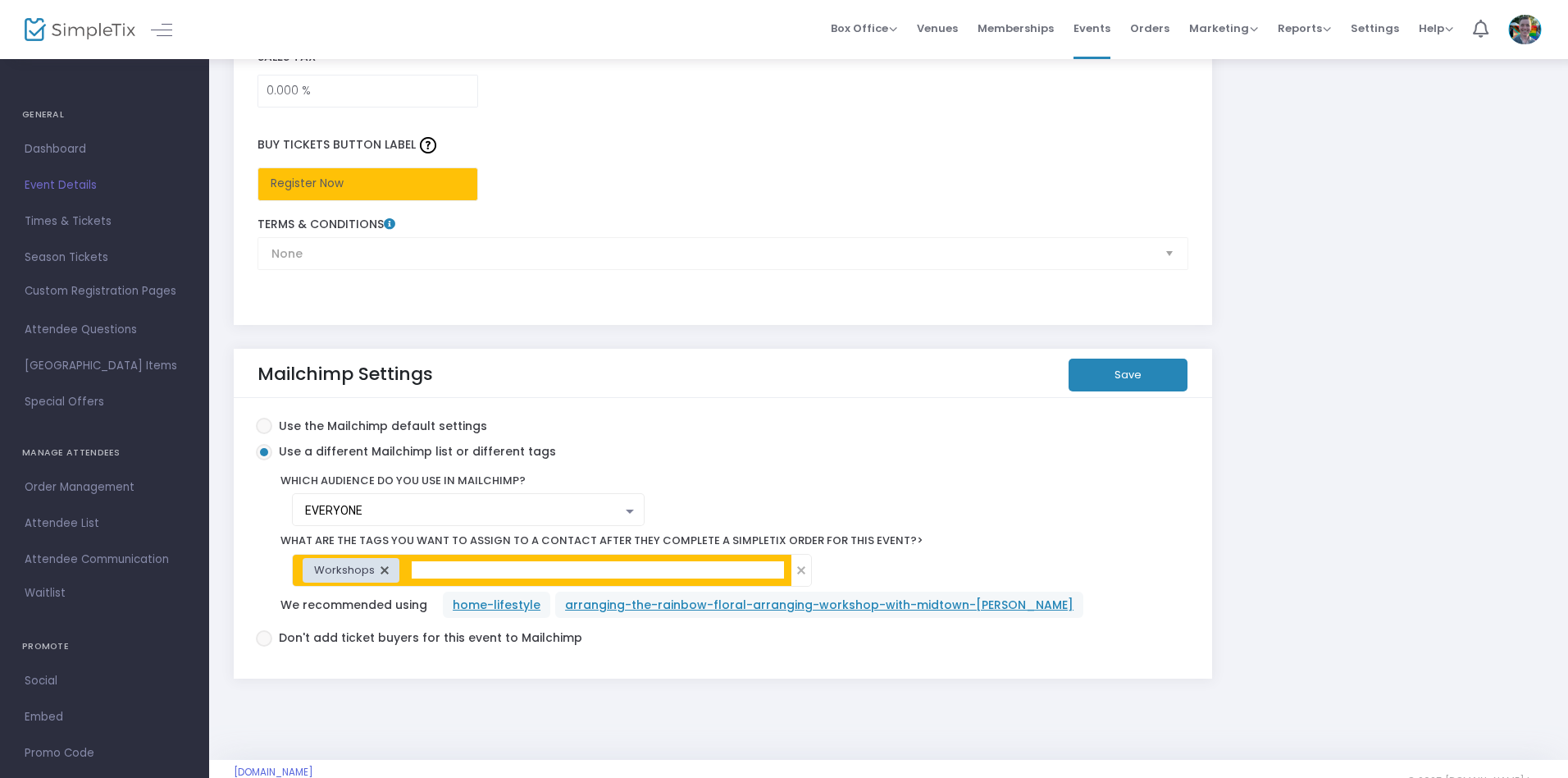
scroll to position [2743, 0]
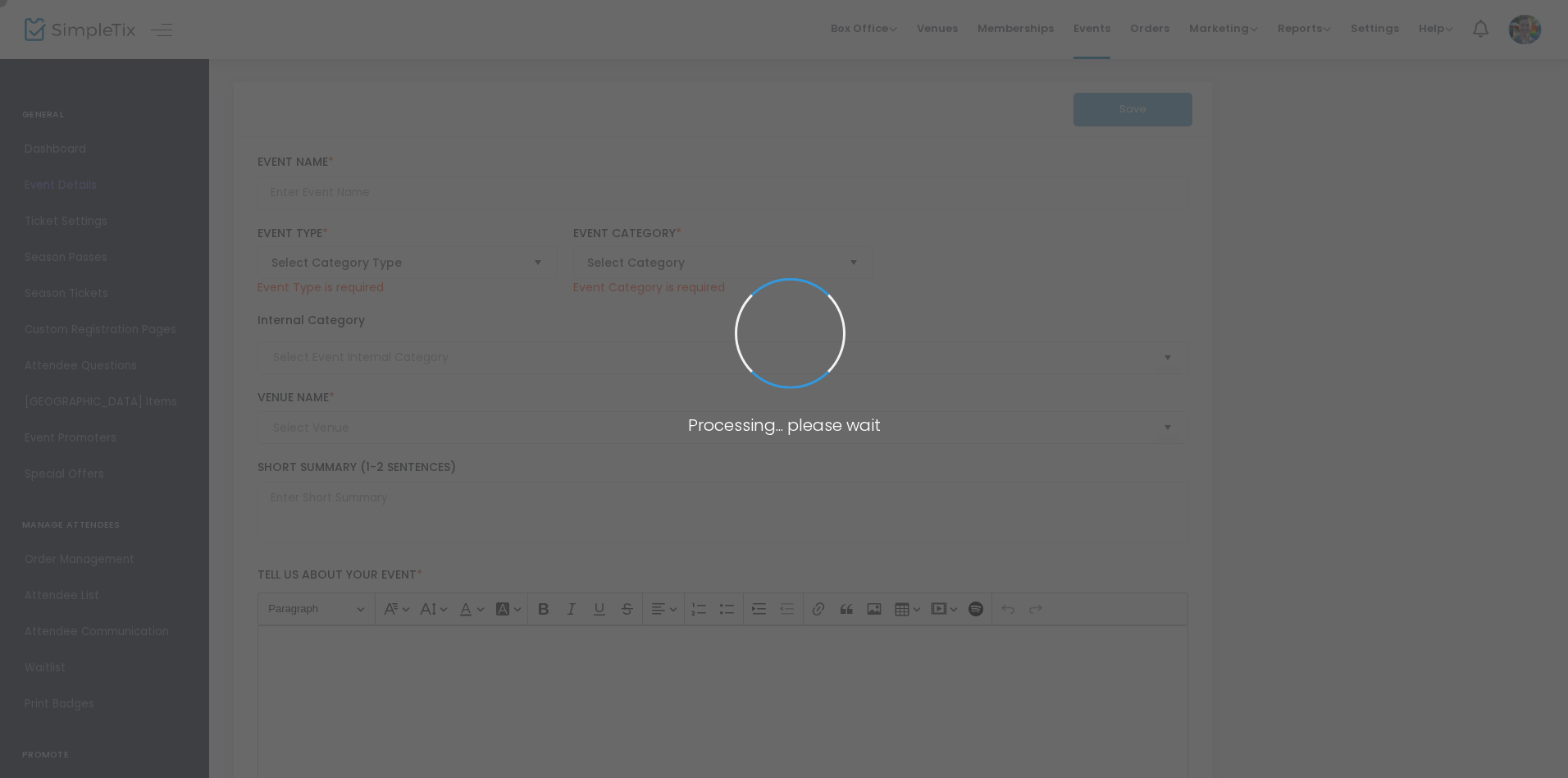
type input "Advanced Figure Drawing: Heads and Facial Features"
type textarea "Master the art of capturing unique faces and figures with expert guidance from …"
type input "Register Now"
type input "Art Making"
type input "Memphis Brooks Museum of Art"
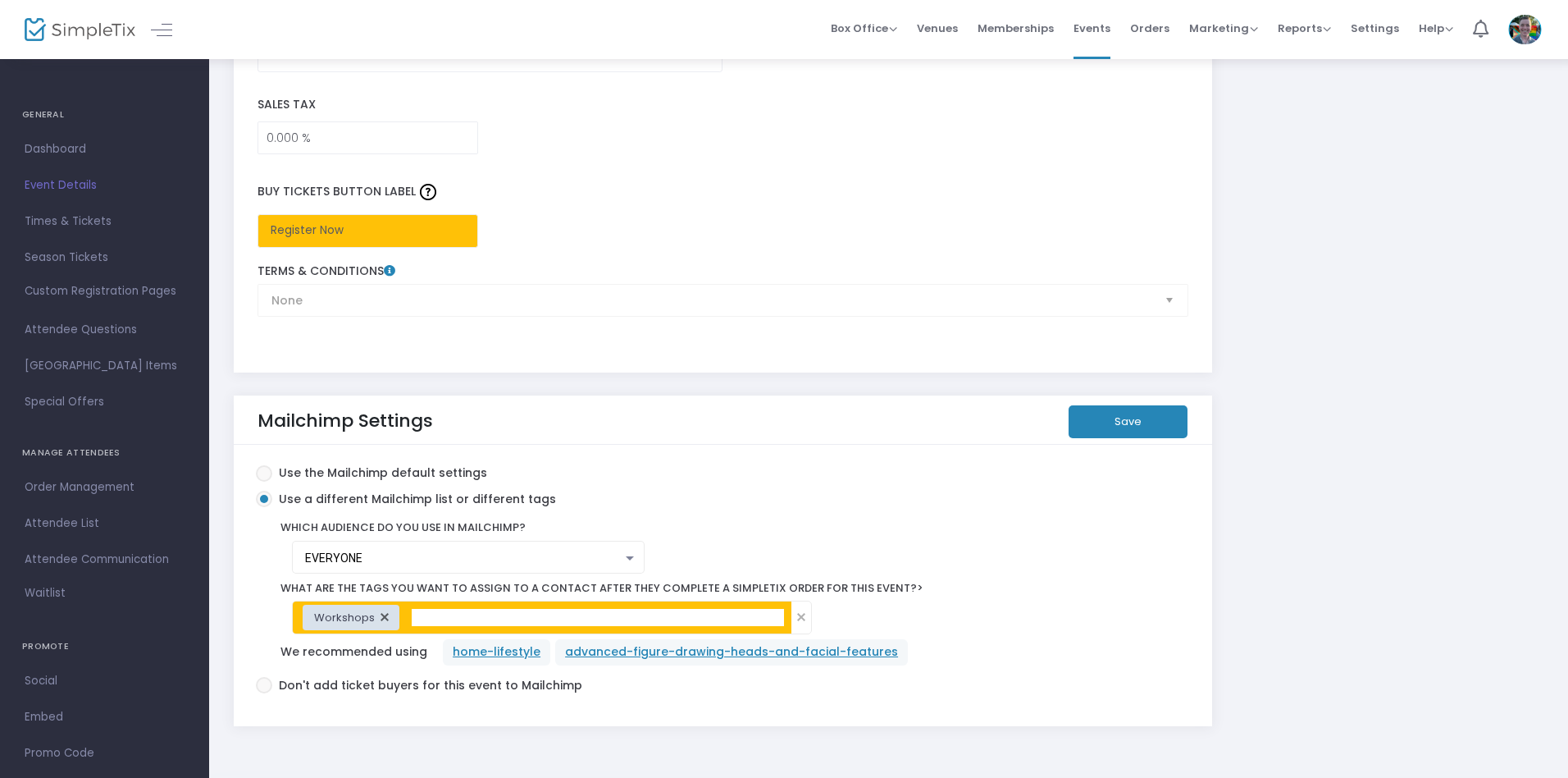
scroll to position [2737, 0]
